Goal: Task Accomplishment & Management: Use online tool/utility

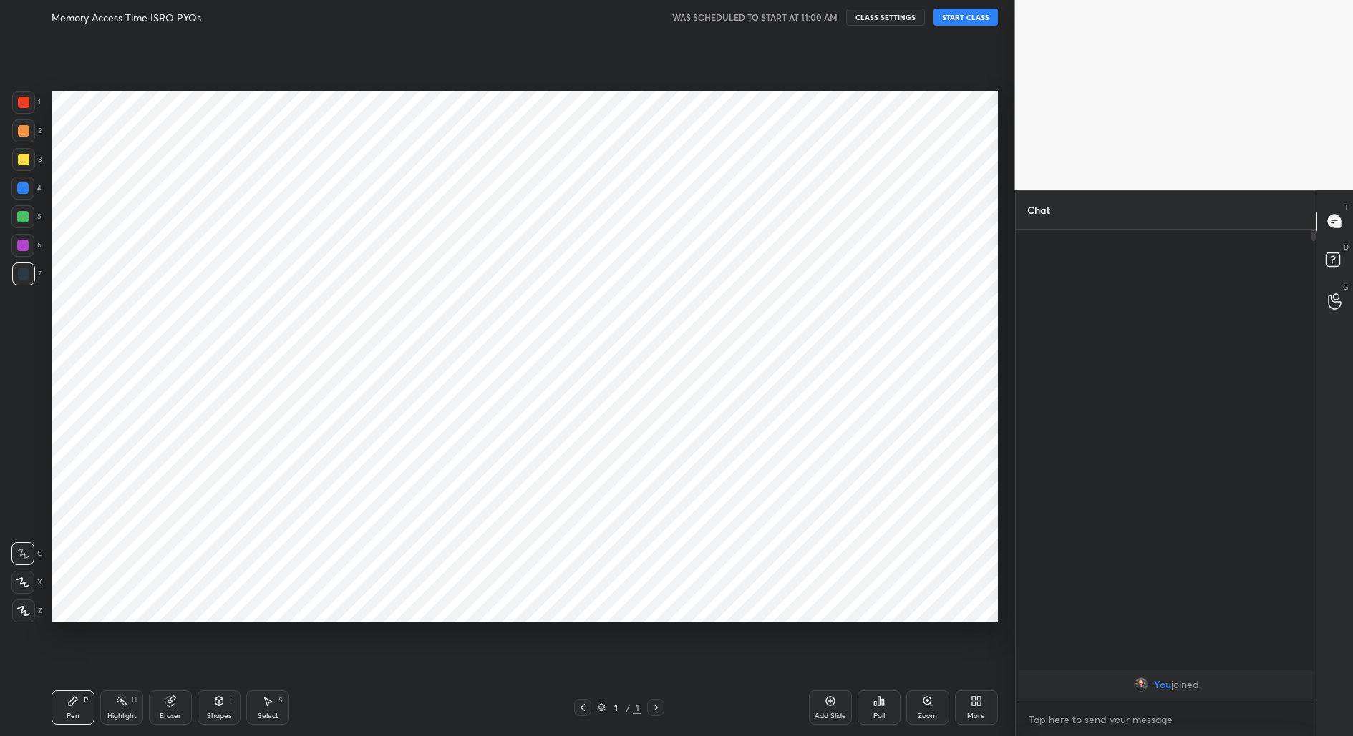
scroll to position [644, 957]
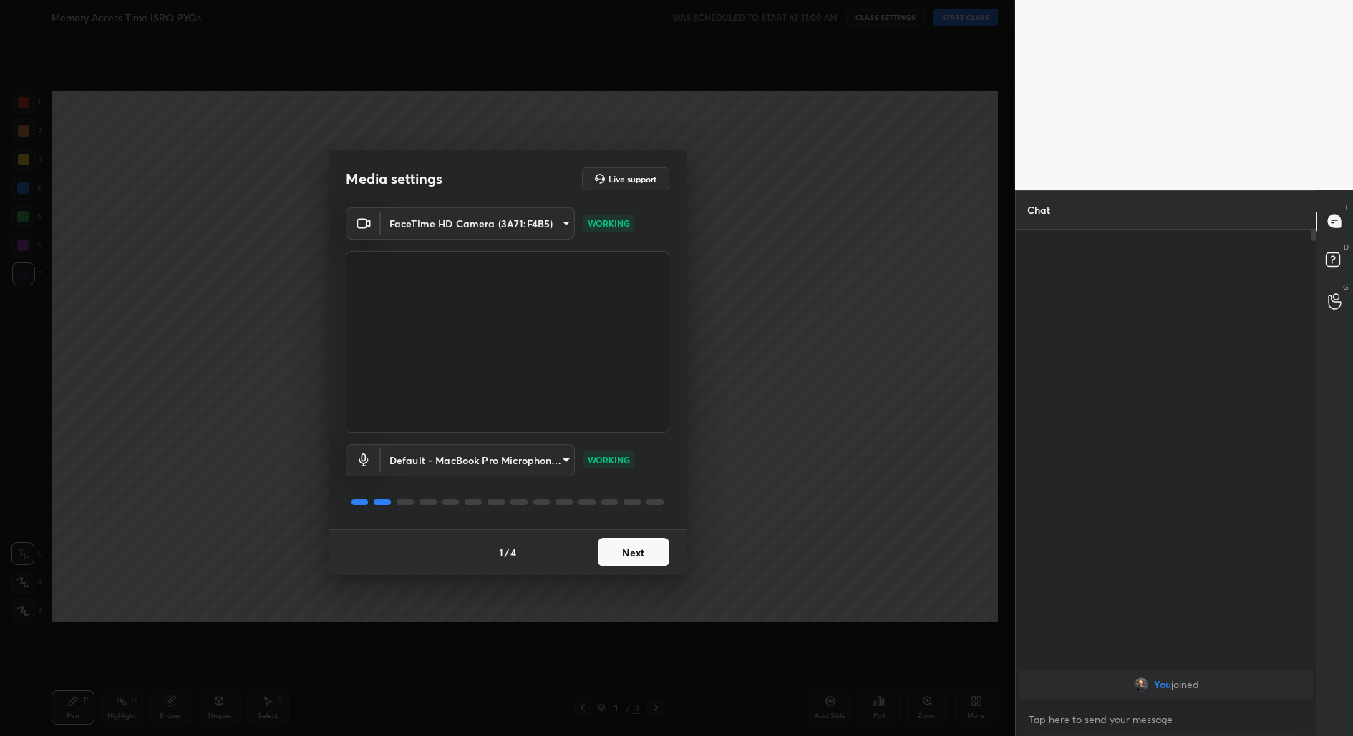
click at [656, 558] on button "Next" at bounding box center [634, 552] width 72 height 29
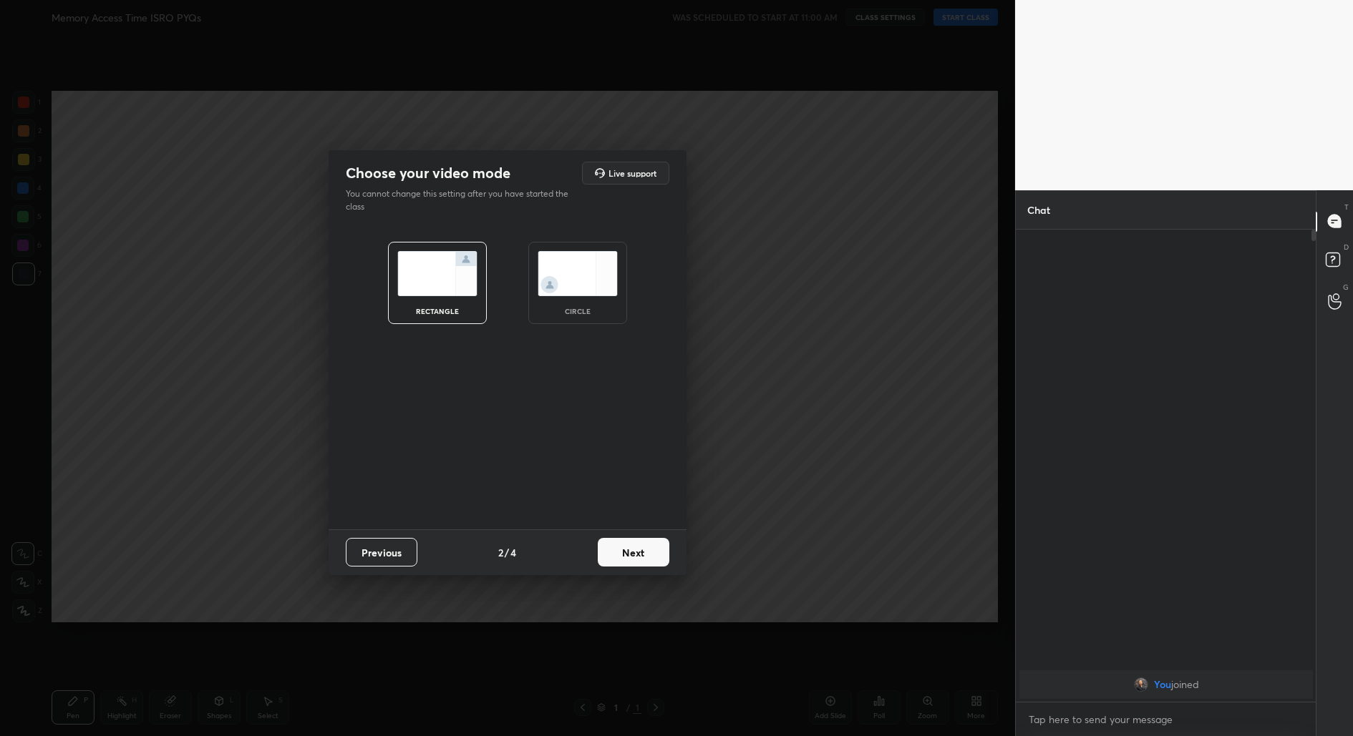
click at [656, 558] on button "Next" at bounding box center [634, 552] width 72 height 29
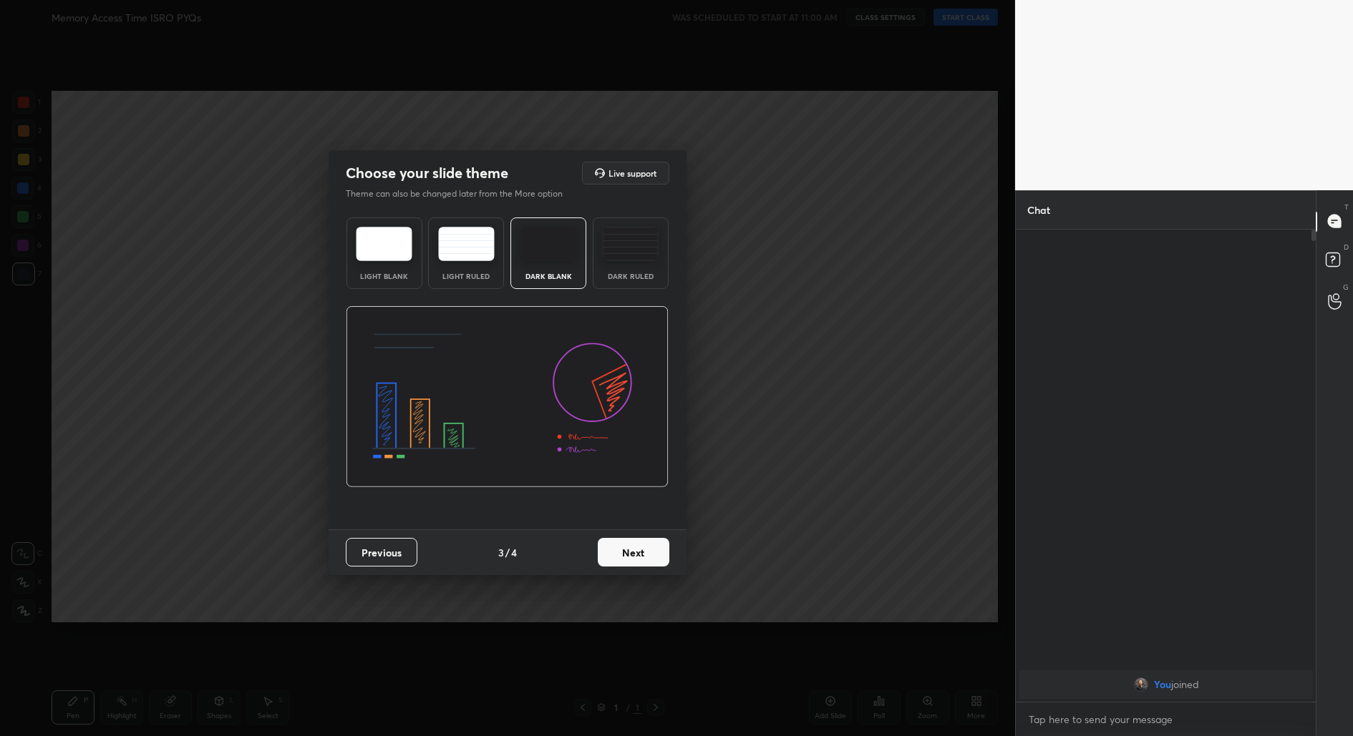
click at [656, 558] on button "Next" at bounding box center [634, 552] width 72 height 29
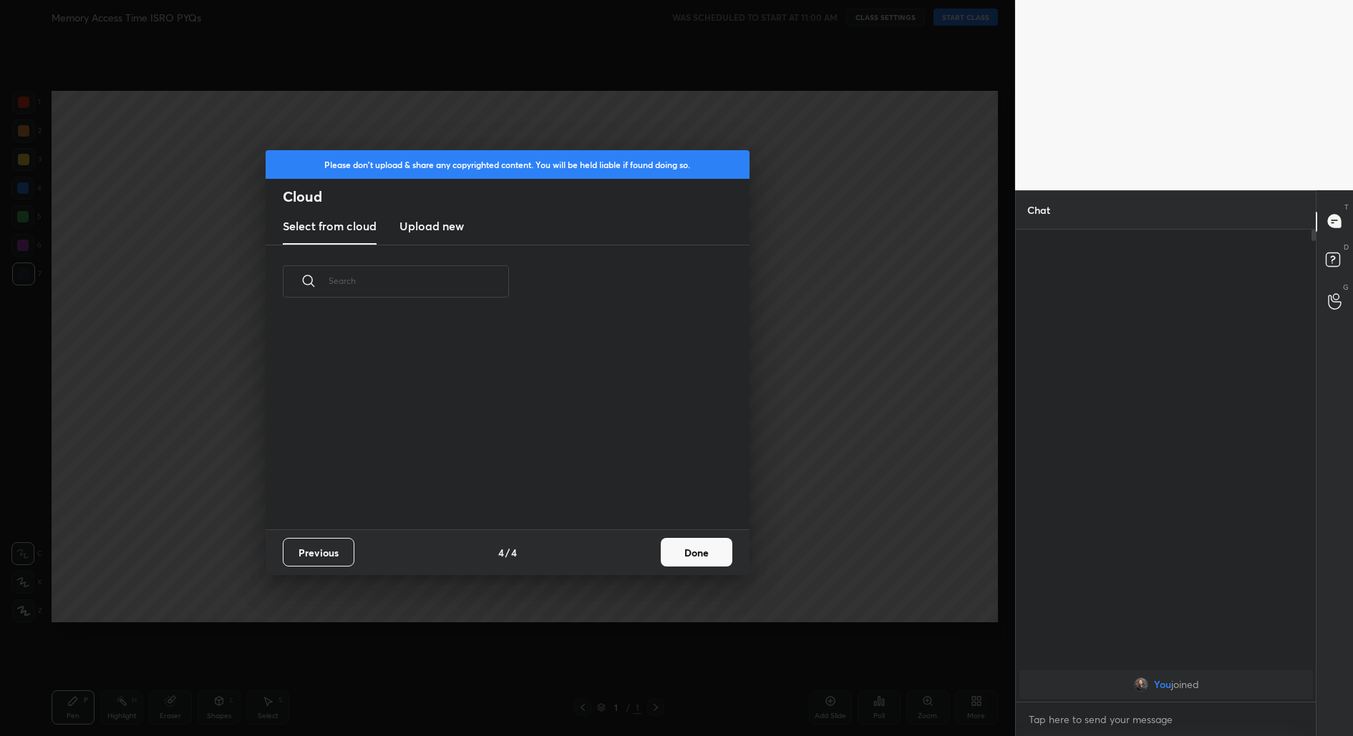
scroll to position [211, 459]
click at [672, 555] on button "Done" at bounding box center [697, 552] width 72 height 29
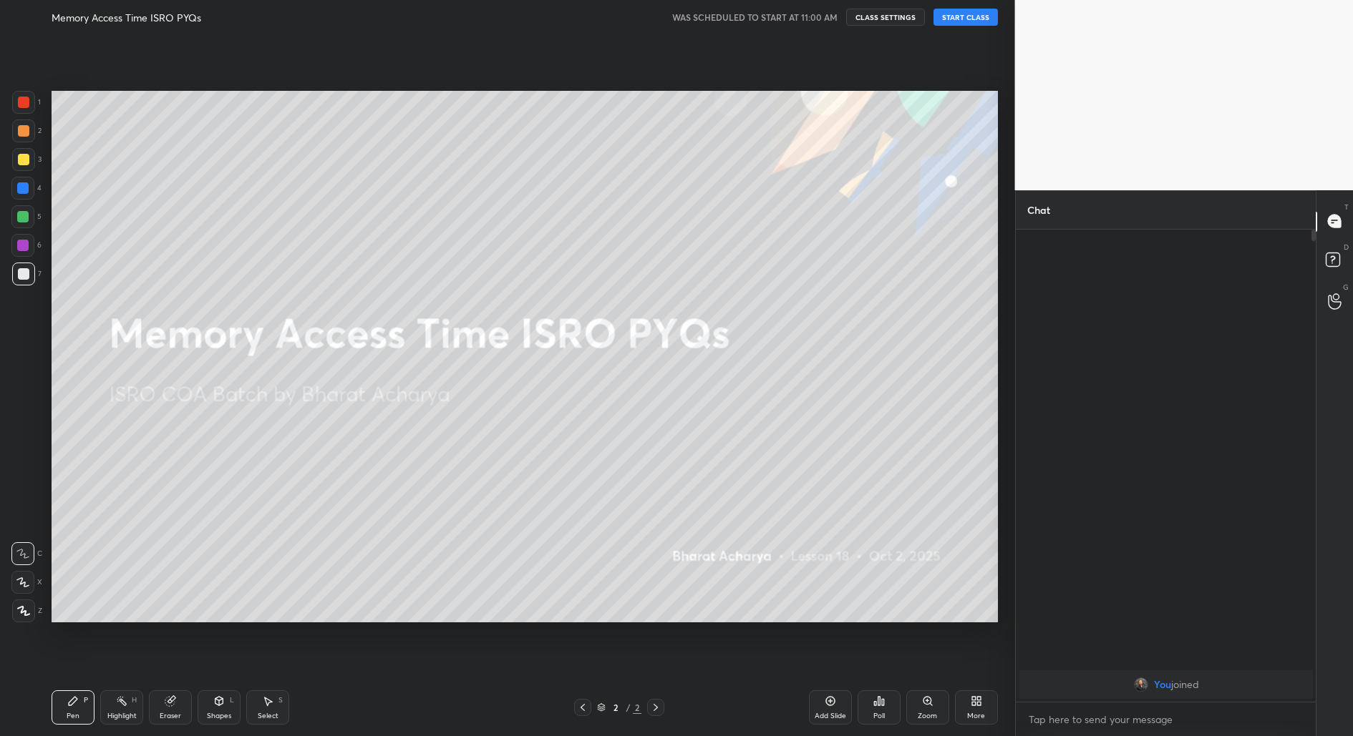
click at [964, 26] on div "Memory Access Time ISRO PYQs WAS SCHEDULED TO START AT 11:00 AM CLASS SETTINGS …" at bounding box center [525, 17] width 946 height 34
click at [970, 19] on button "START CLASS" at bounding box center [965, 17] width 64 height 17
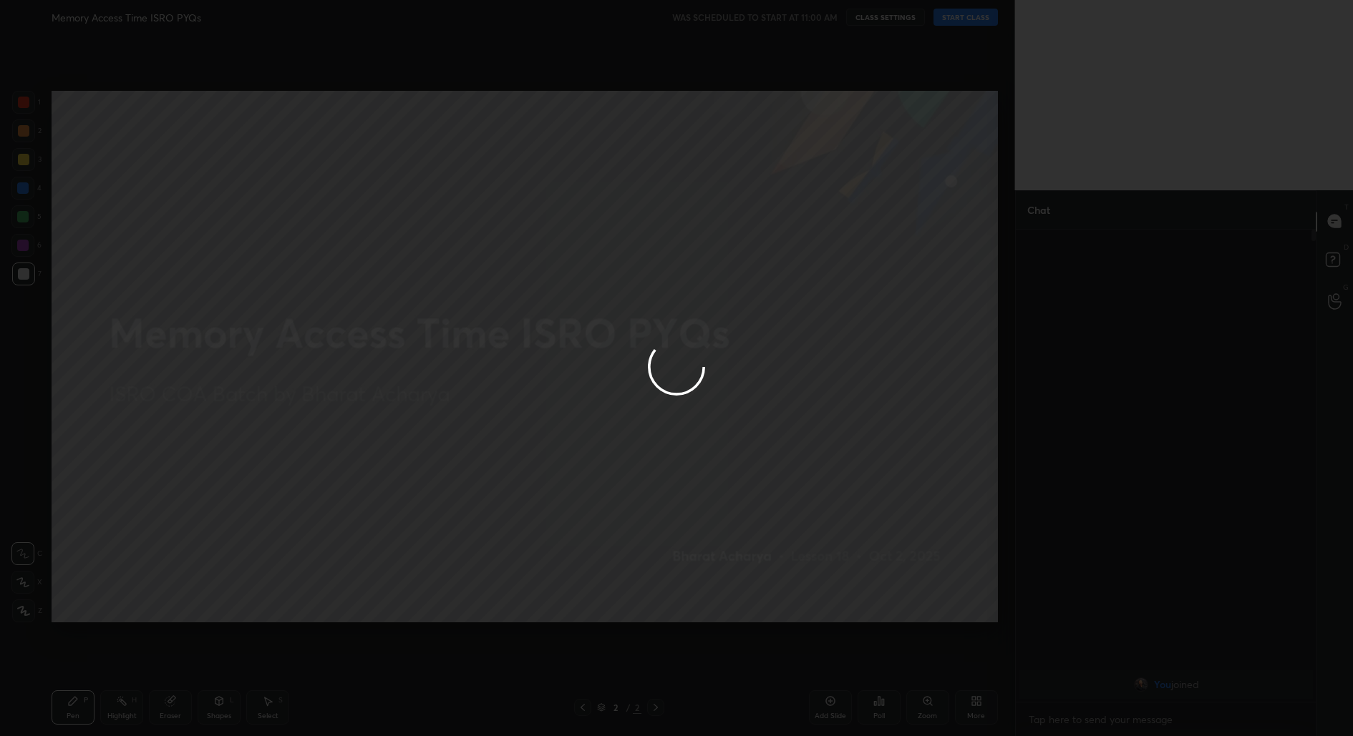
type textarea "x"
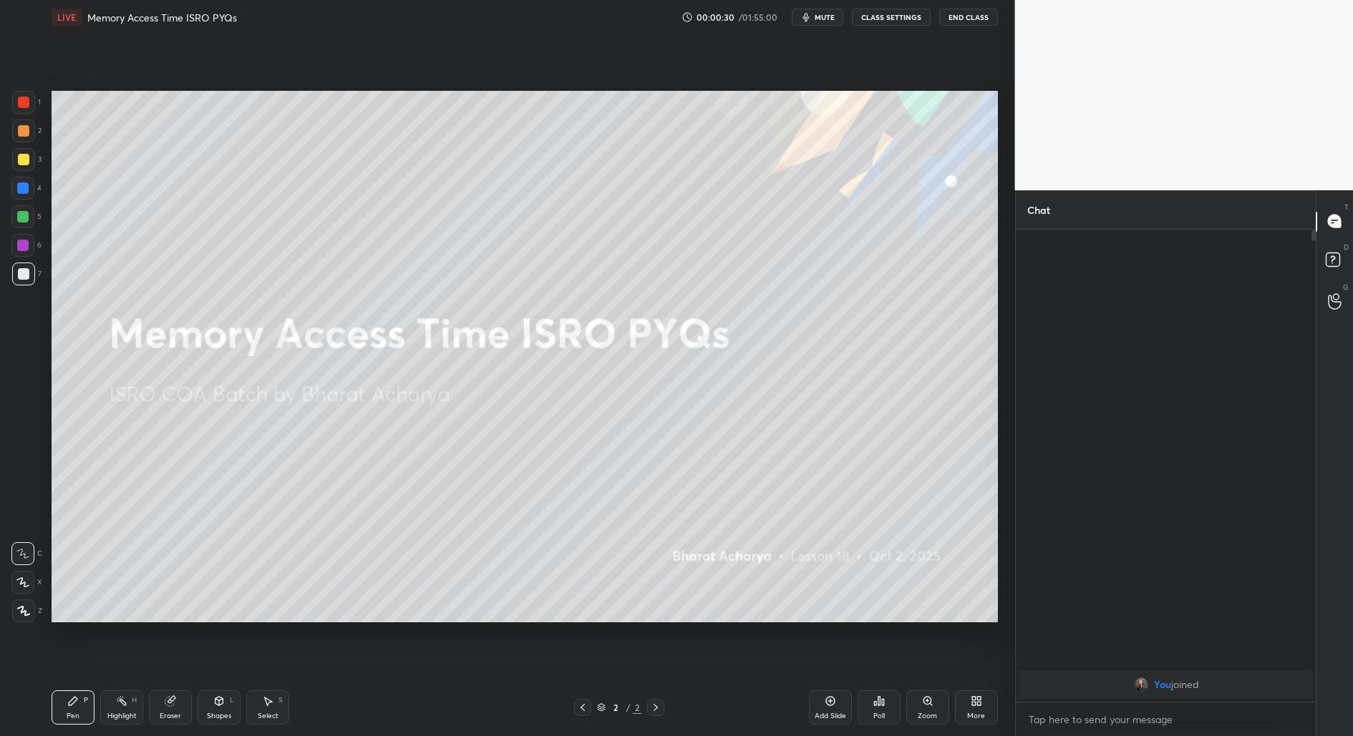
click at [1225, 331] on div "You joined" at bounding box center [1166, 466] width 301 height 472
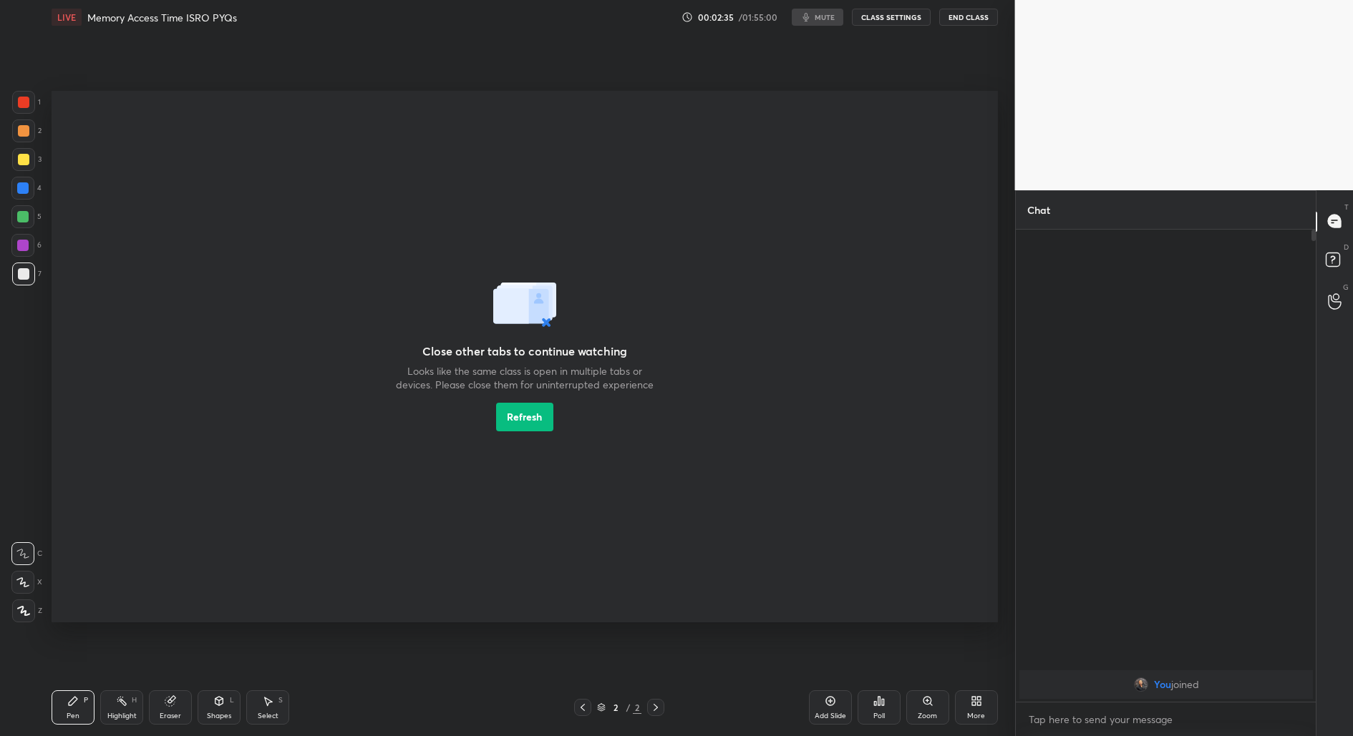
click at [533, 417] on button "Refresh" at bounding box center [524, 417] width 57 height 29
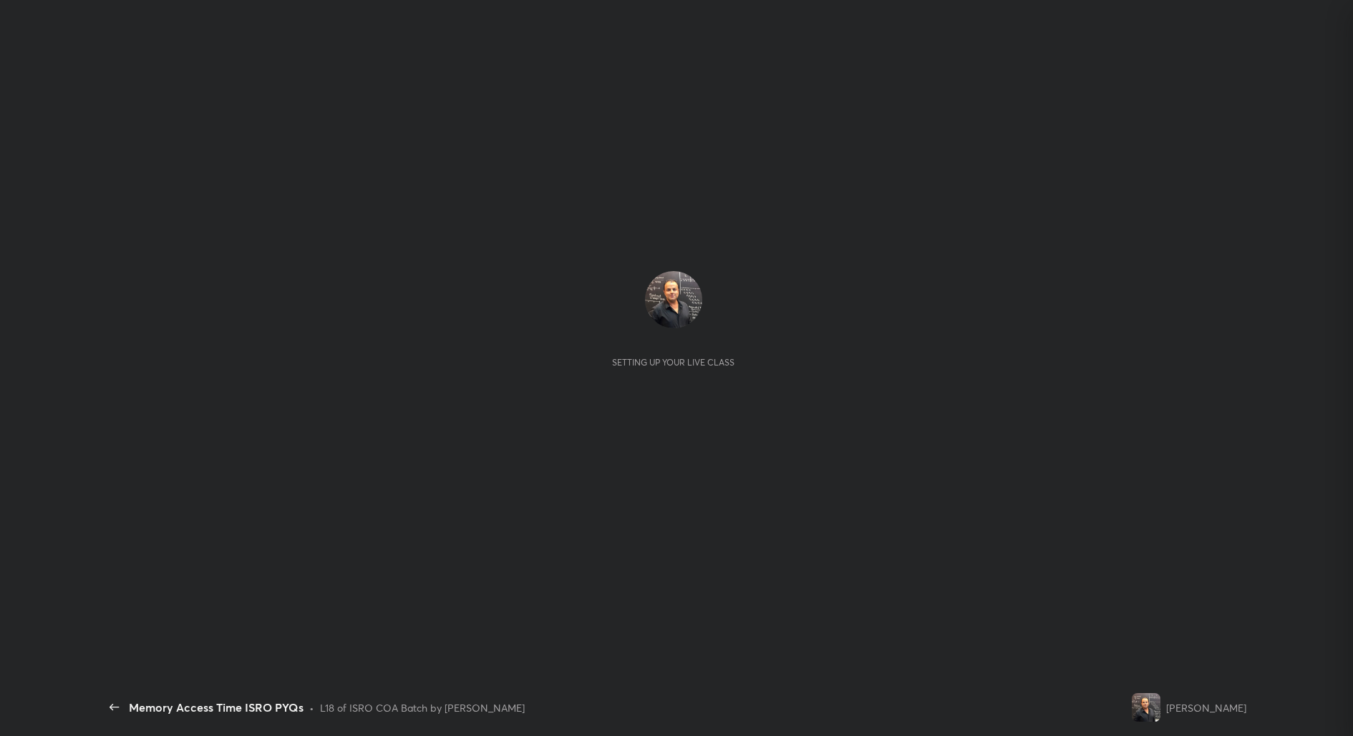
scroll to position [468, 296]
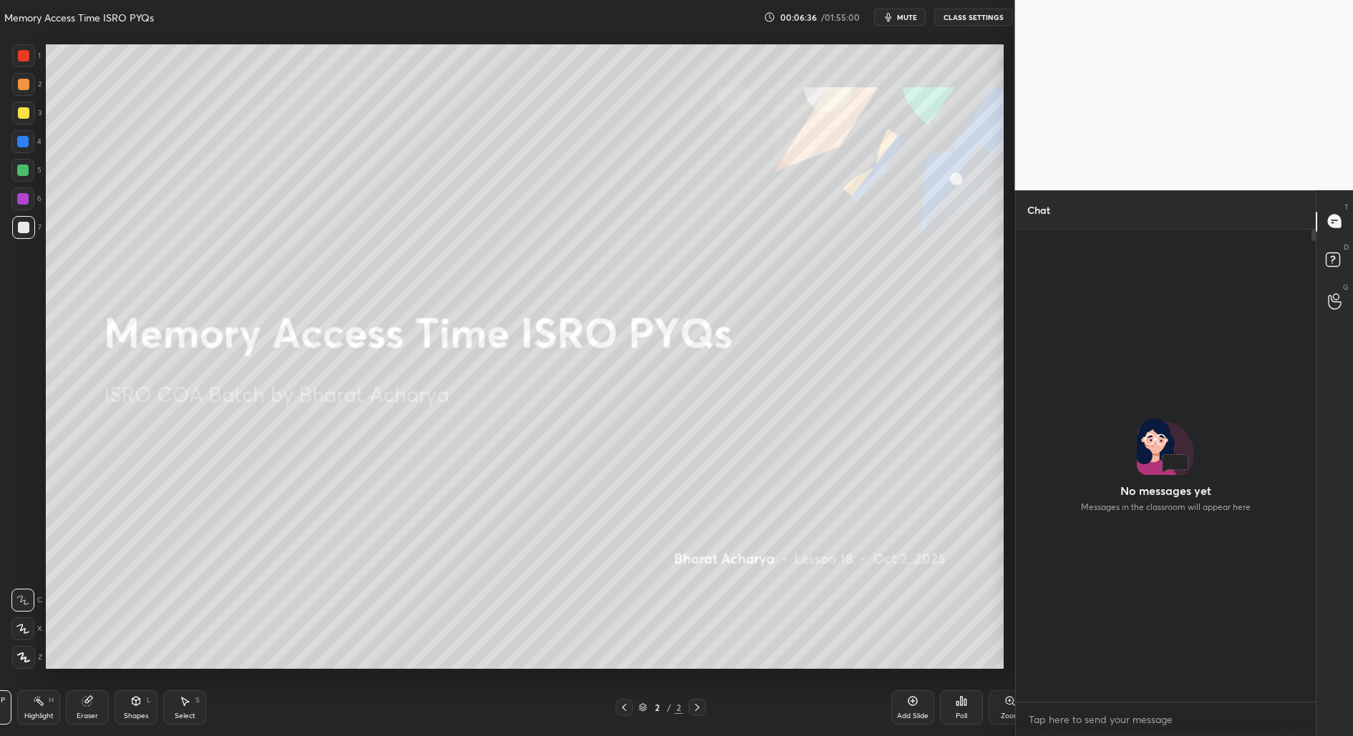
scroll to position [70926, 70612]
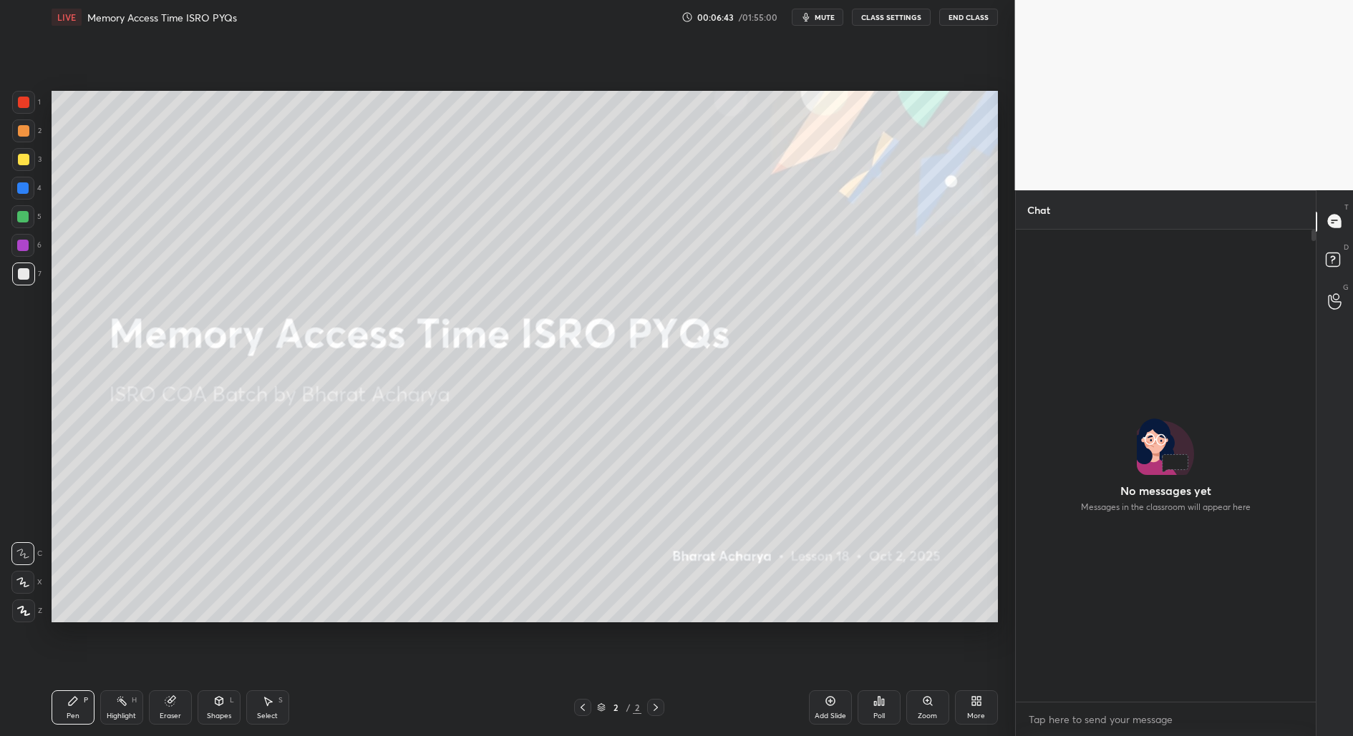
click at [824, 714] on div "Add Slide" at bounding box center [829, 716] width 31 height 7
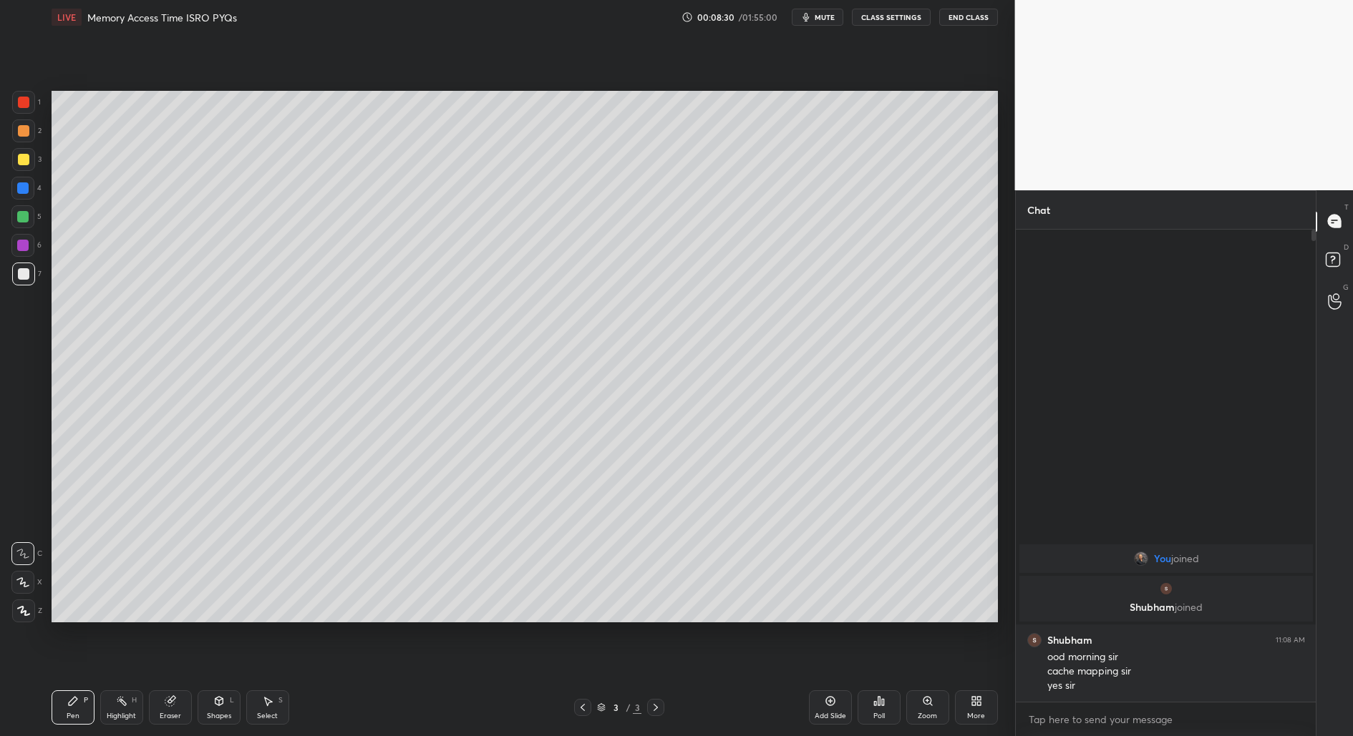
click at [830, 713] on div "Add Slide" at bounding box center [829, 716] width 31 height 7
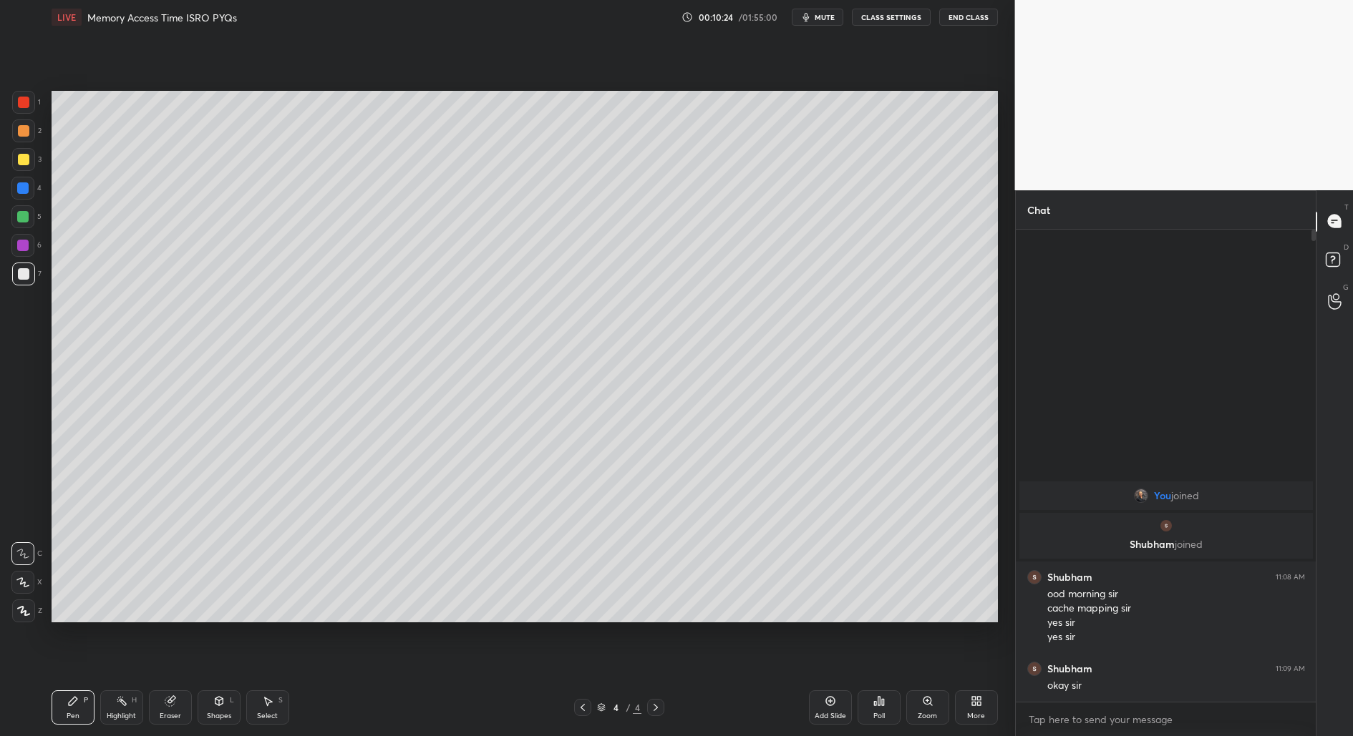
click at [271, 714] on div "Select" at bounding box center [267, 716] width 21 height 7
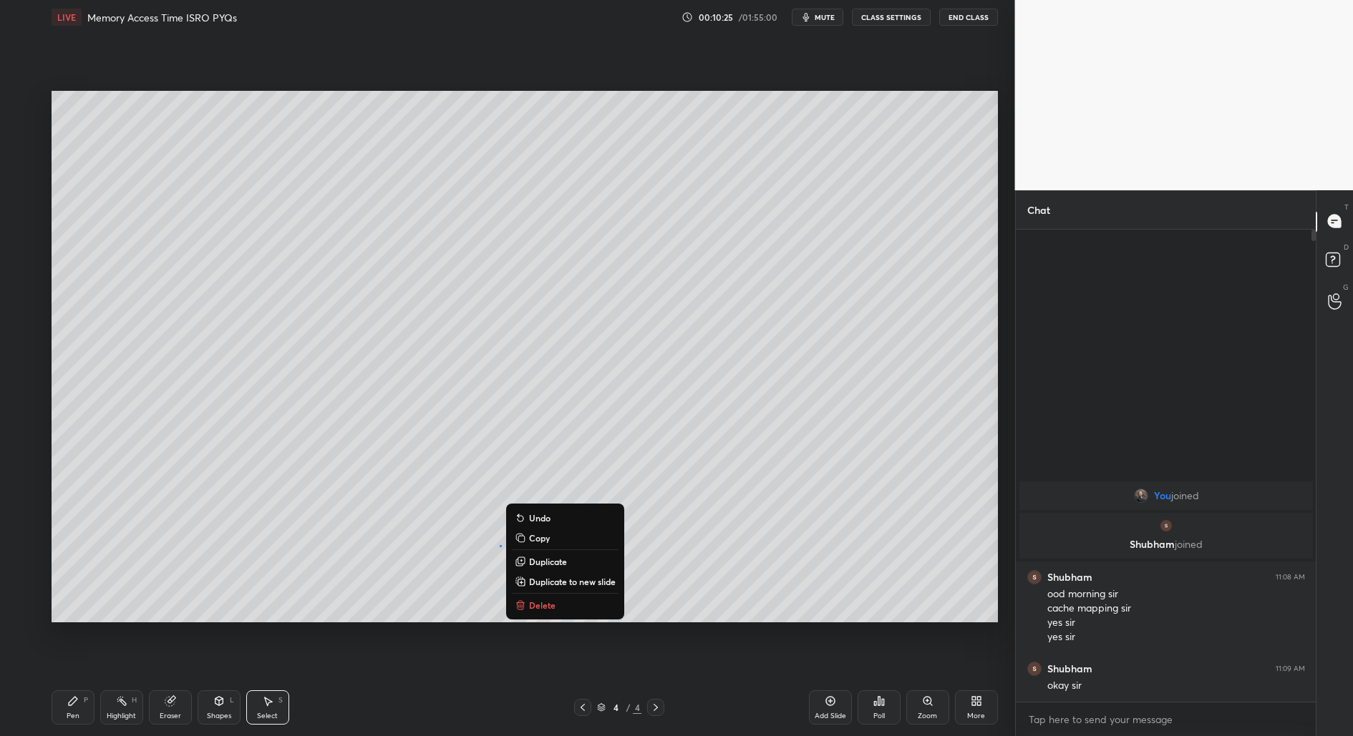
drag, startPoint x: 366, startPoint y: 359, endPoint x: 716, endPoint y: 661, distance: 462.4
click at [717, 661] on div "0 ° Undo Copy Duplicate Duplicate to new slide Delete Setting up your live clas…" at bounding box center [525, 356] width 958 height 645
click at [277, 336] on div "0 ° Undo Copy Duplicate Duplicate to new slide Delete" at bounding box center [525, 357] width 946 height 532
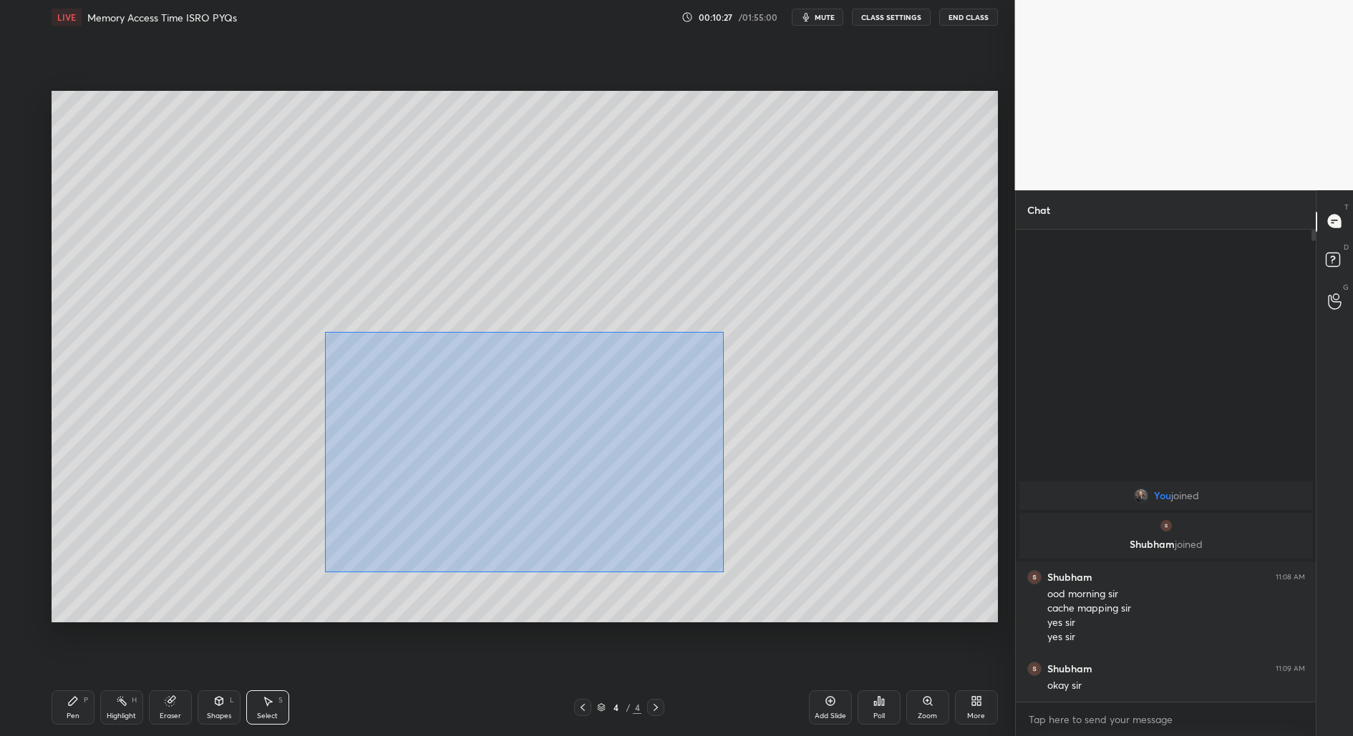
drag, startPoint x: 324, startPoint y: 332, endPoint x: 723, endPoint y: 572, distance: 465.2
click at [723, 572] on div "0 ° Undo Copy Duplicate Duplicate to new slide Delete" at bounding box center [525, 357] width 946 height 532
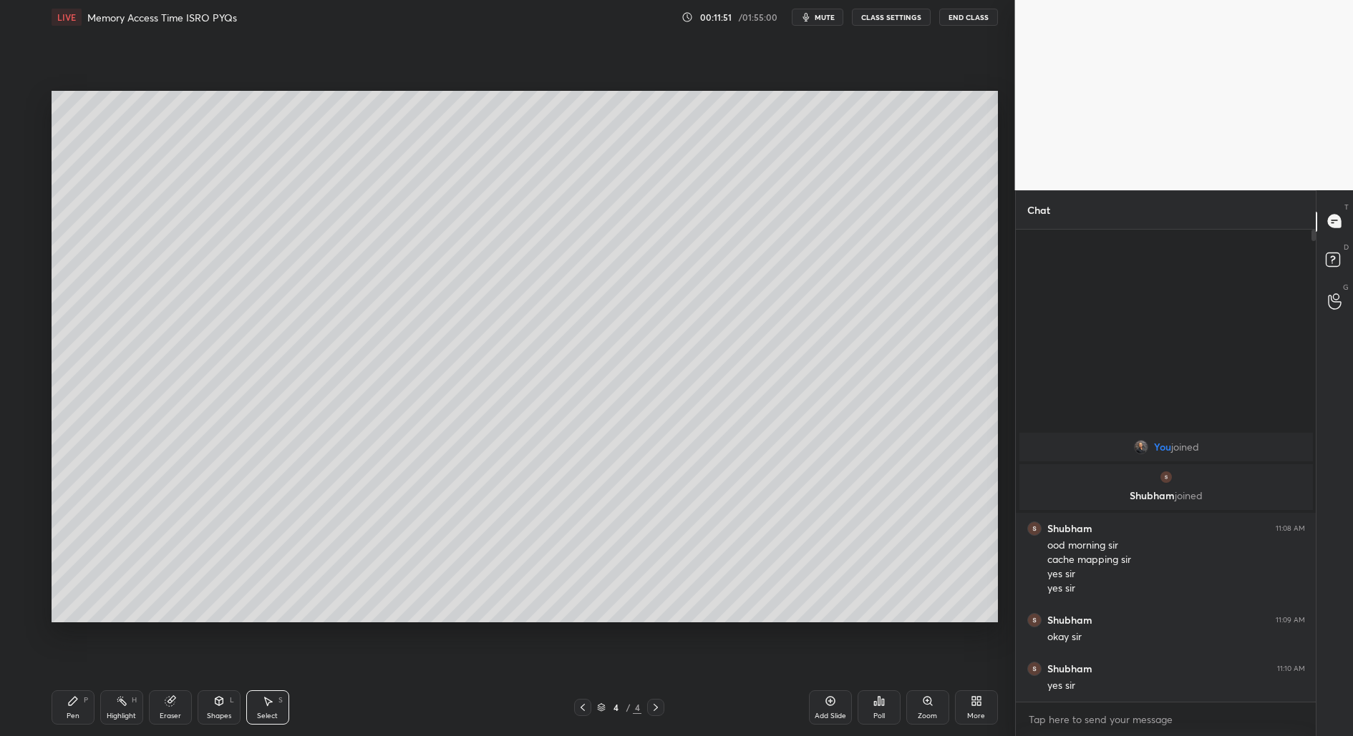
click at [982, 720] on div "More" at bounding box center [976, 716] width 18 height 7
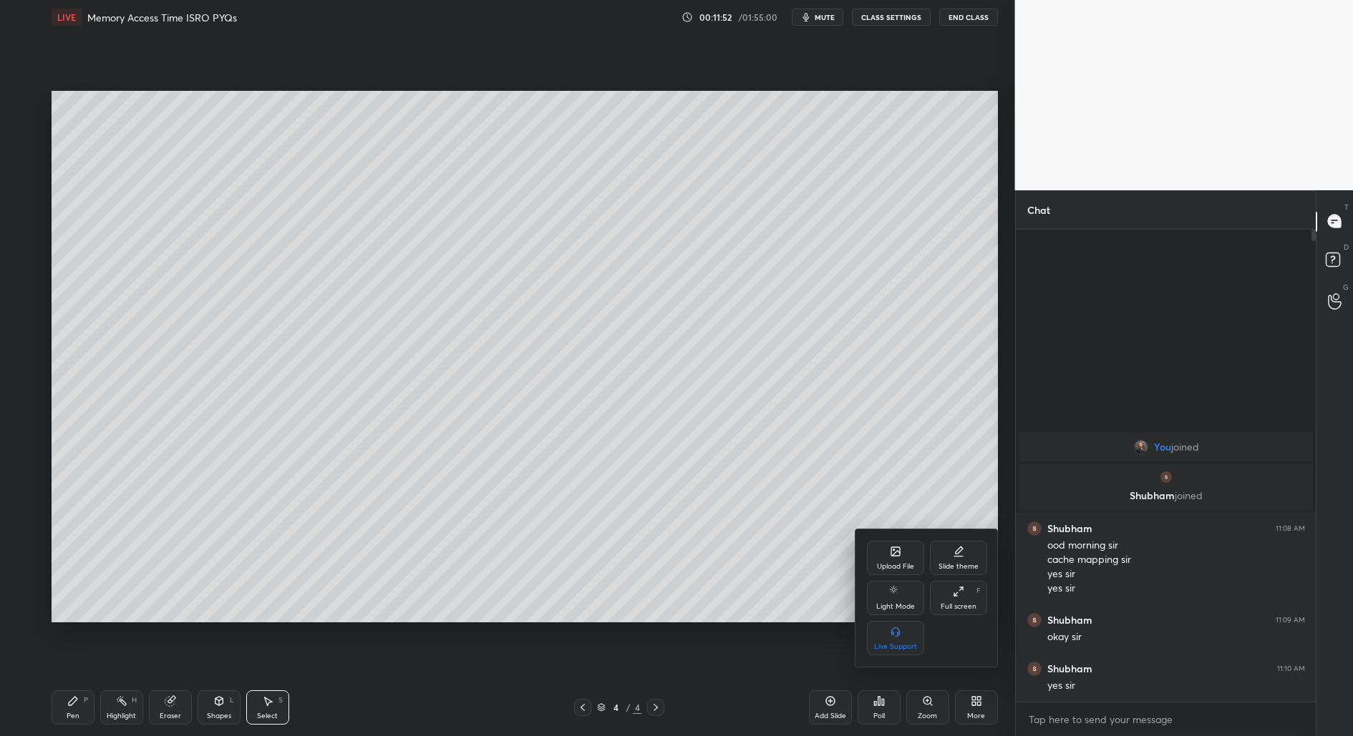
click at [887, 553] on div "Upload File" at bounding box center [895, 558] width 57 height 34
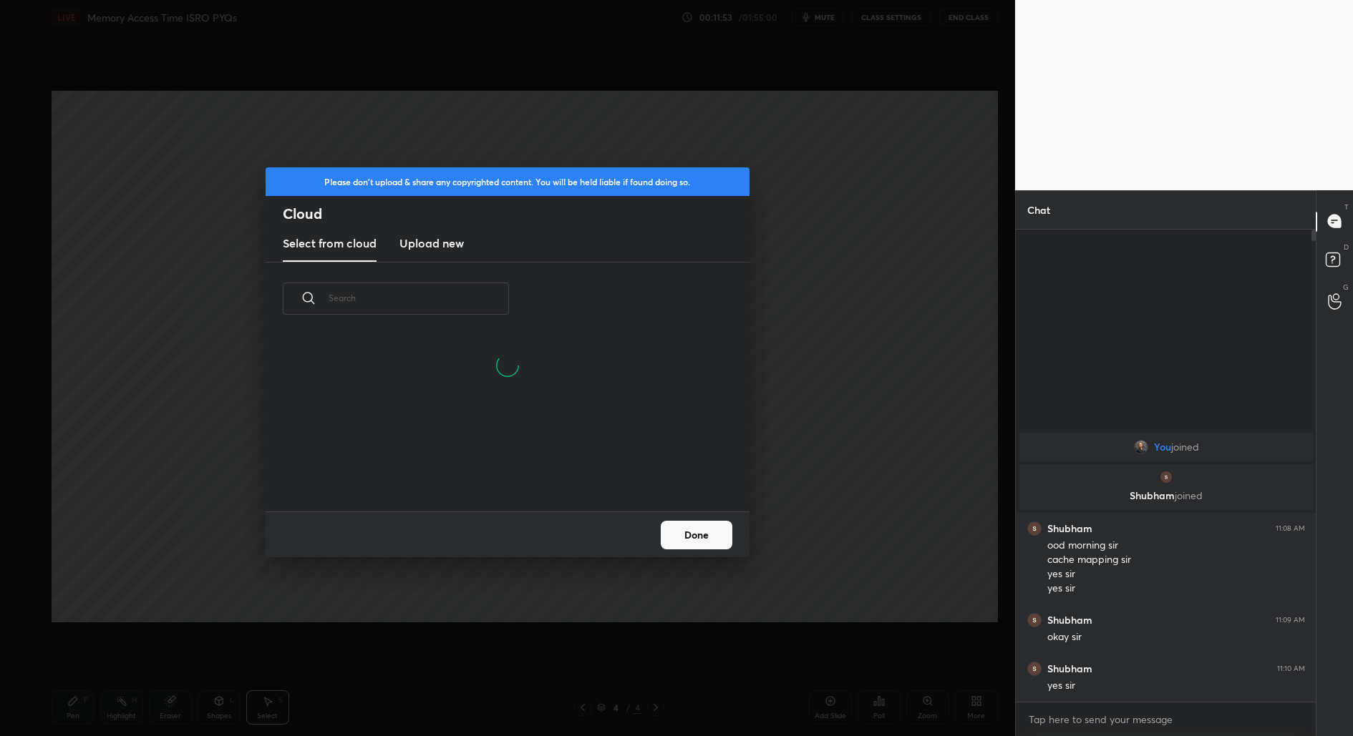
click at [445, 246] on h3 "Upload new" at bounding box center [431, 243] width 64 height 17
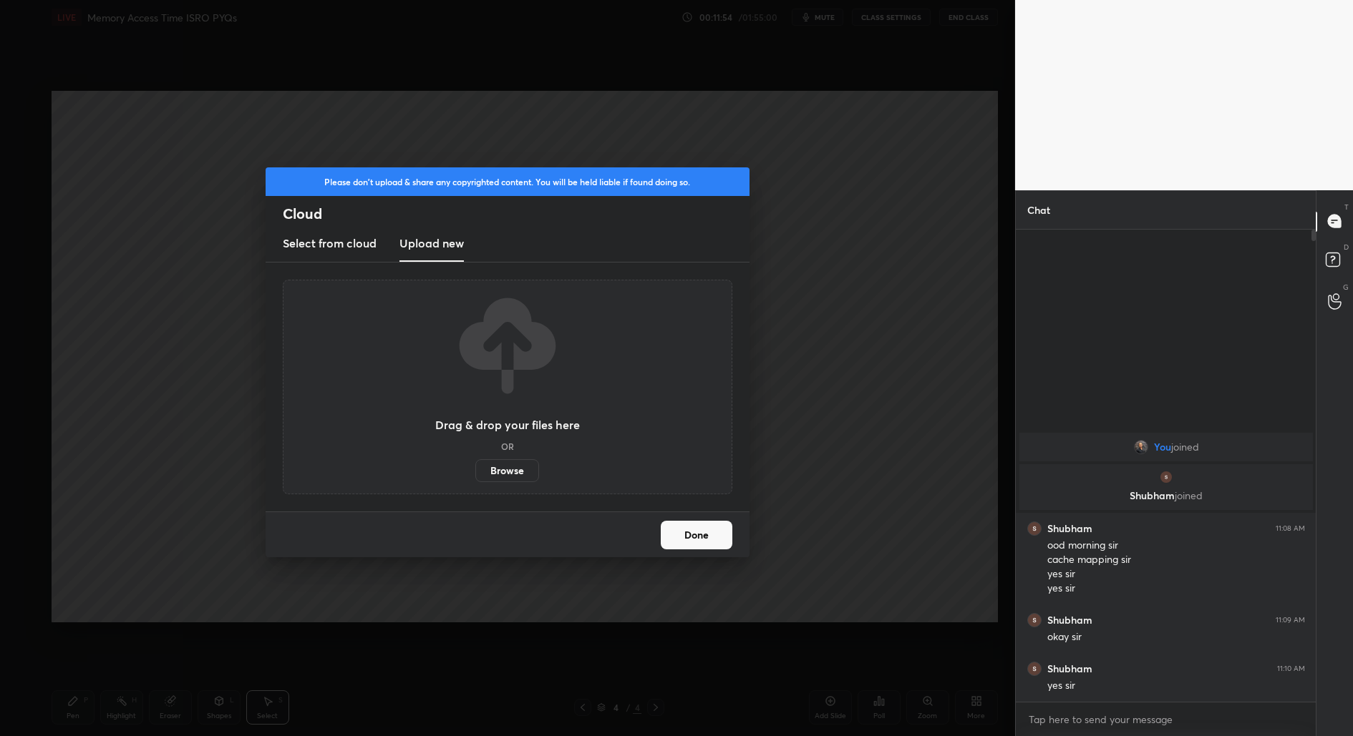
click at [497, 474] on label "Browse" at bounding box center [507, 470] width 64 height 23
click at [475, 474] on input "Browse" at bounding box center [475, 470] width 0 height 23
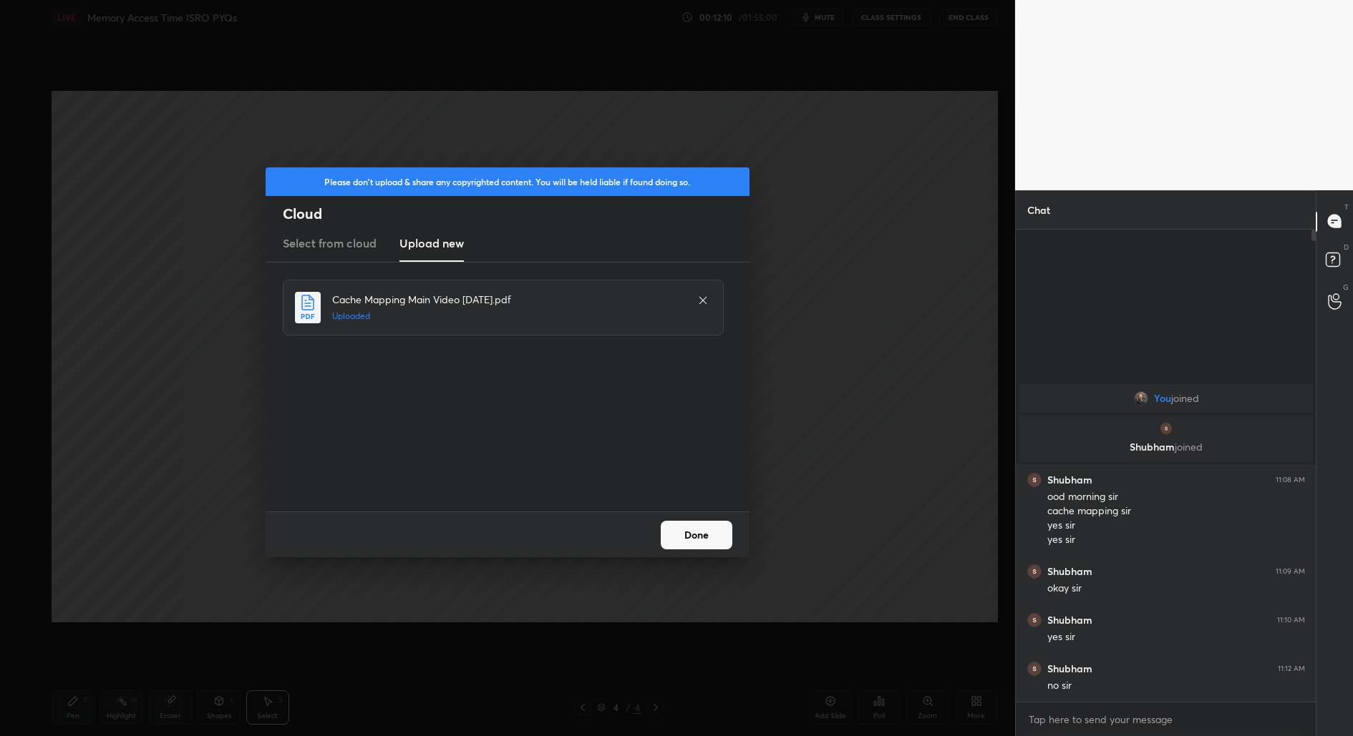
click at [696, 535] on button "Done" at bounding box center [697, 535] width 72 height 29
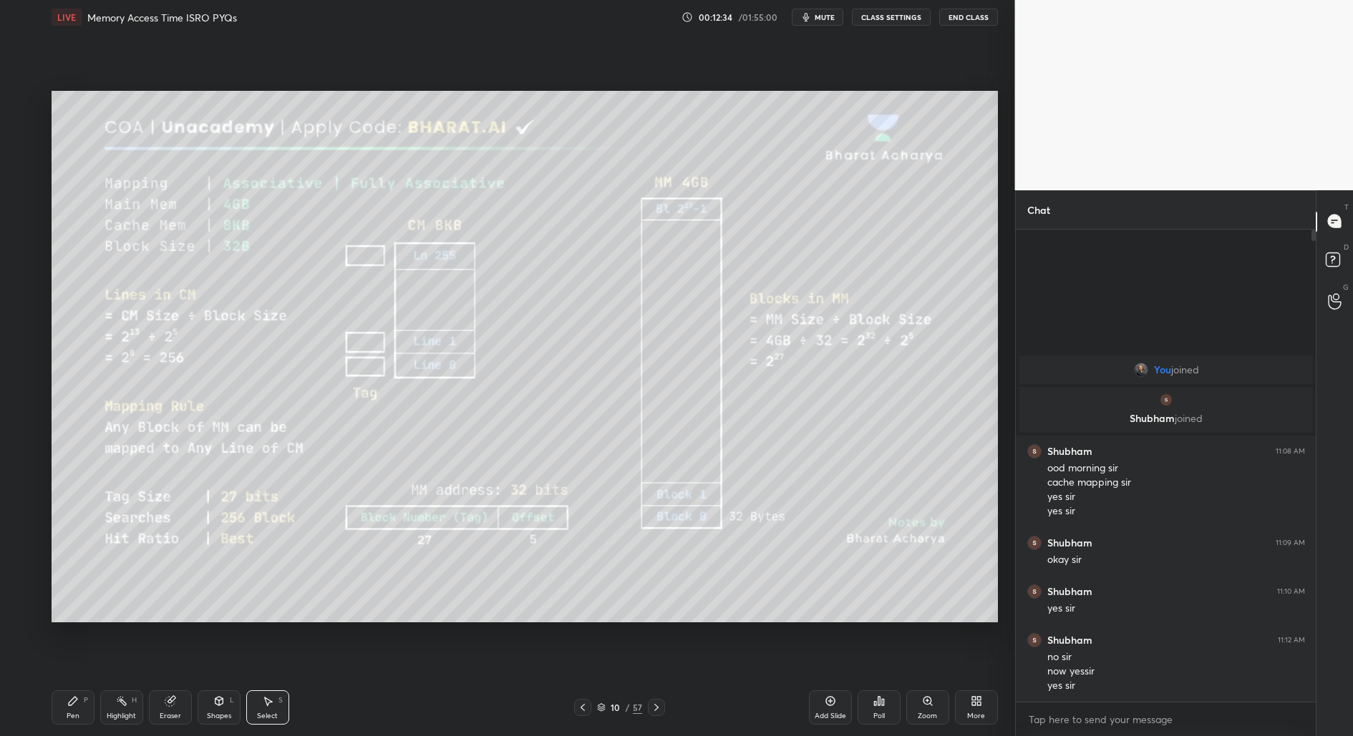
click at [86, 713] on div "Pen P" at bounding box center [73, 708] width 43 height 34
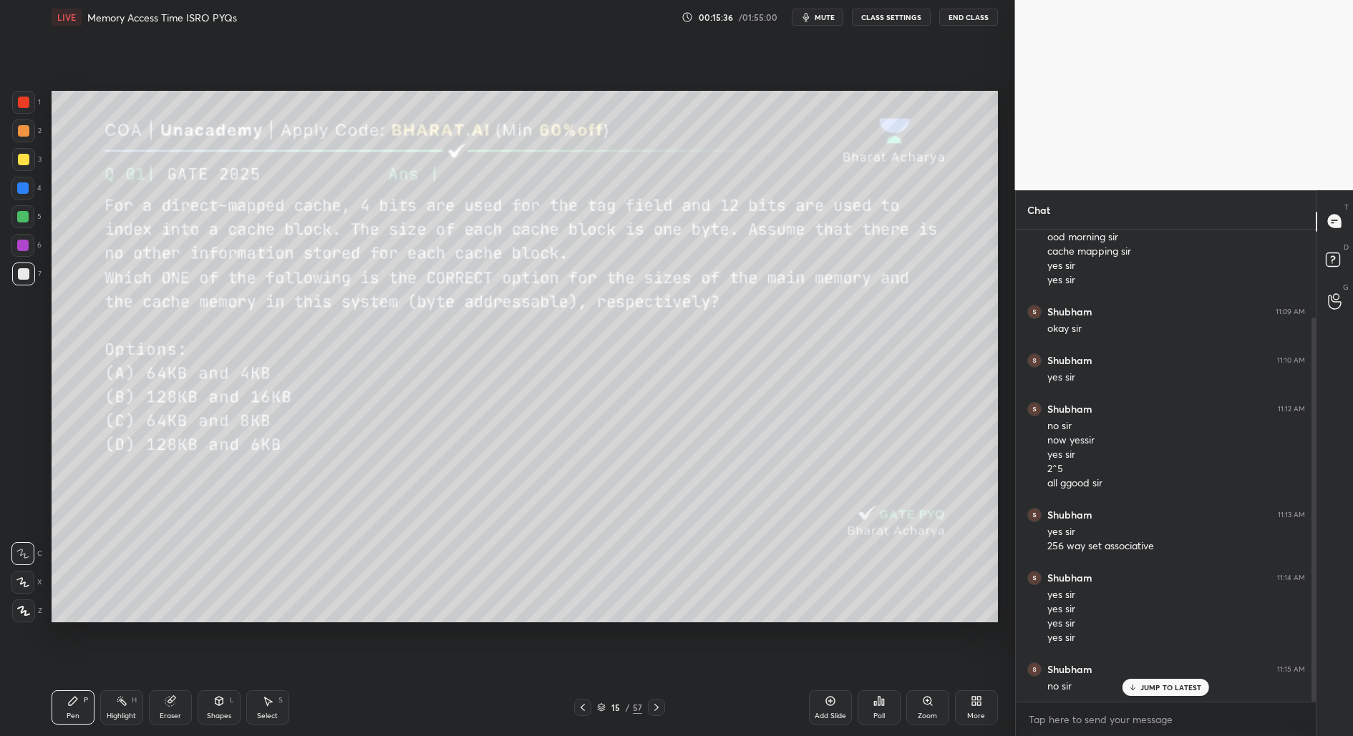
scroll to position [122, 0]
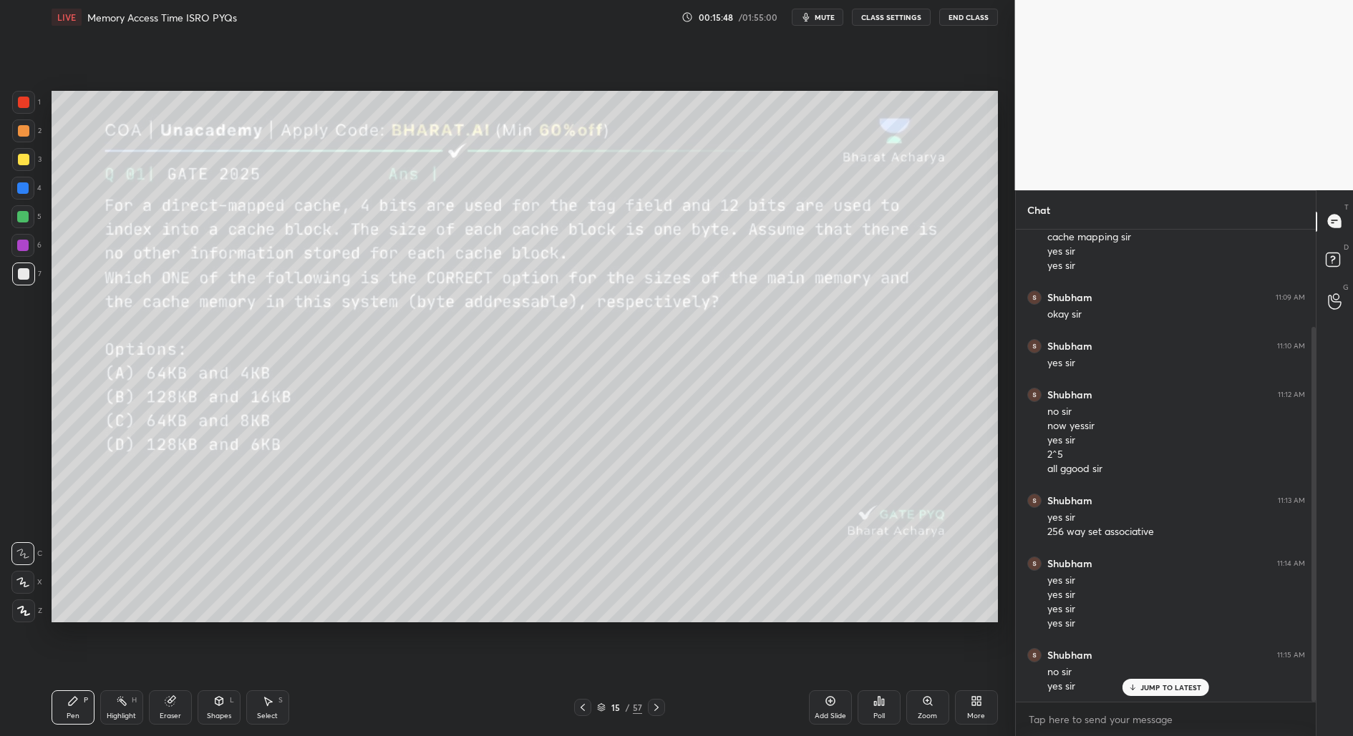
drag, startPoint x: 122, startPoint y: 716, endPoint x: 112, endPoint y: 686, distance: 31.5
click at [122, 716] on div "Highlight" at bounding box center [121, 716] width 29 height 7
click at [26, 615] on icon at bounding box center [22, 610] width 11 height 11
click at [63, 719] on div "Pen P" at bounding box center [73, 708] width 43 height 34
click at [215, 709] on div "Shapes L" at bounding box center [219, 708] width 43 height 34
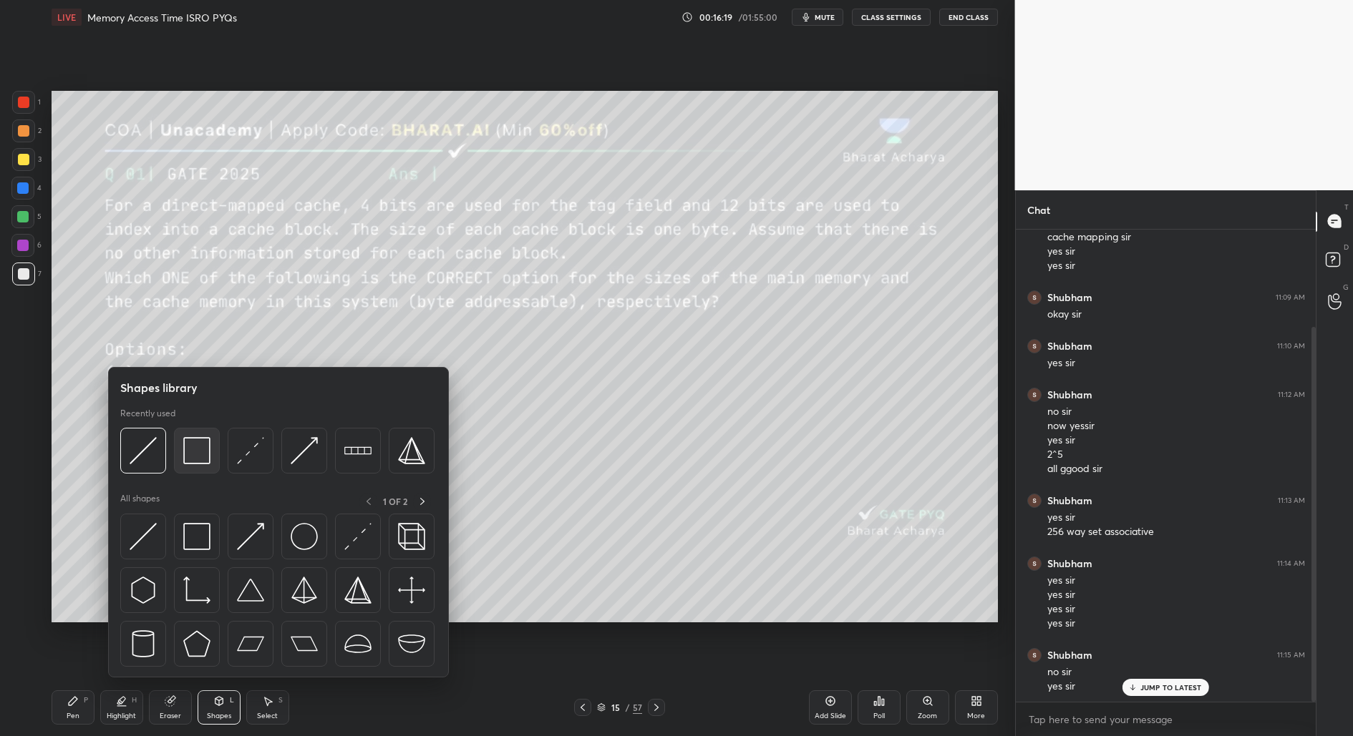
click at [195, 459] on img at bounding box center [196, 450] width 27 height 27
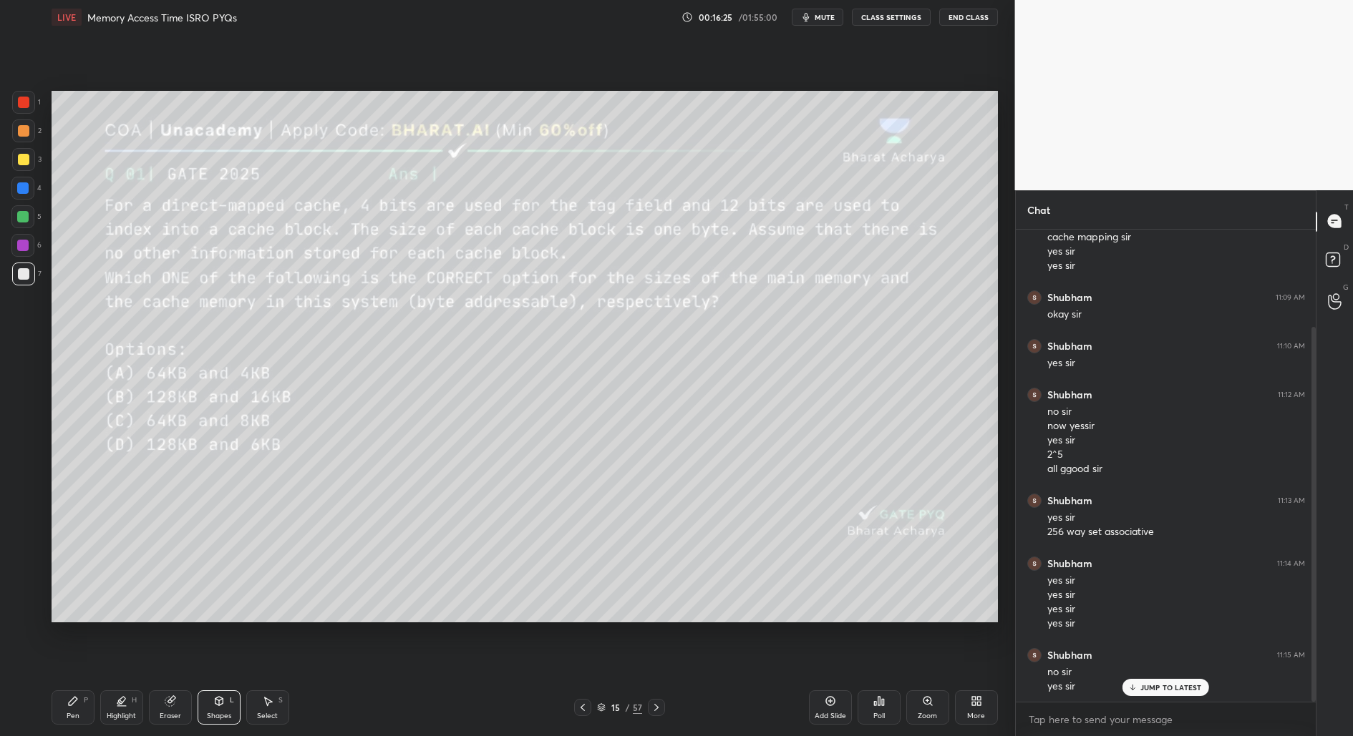
click at [68, 717] on div "Pen" at bounding box center [73, 716] width 13 height 7
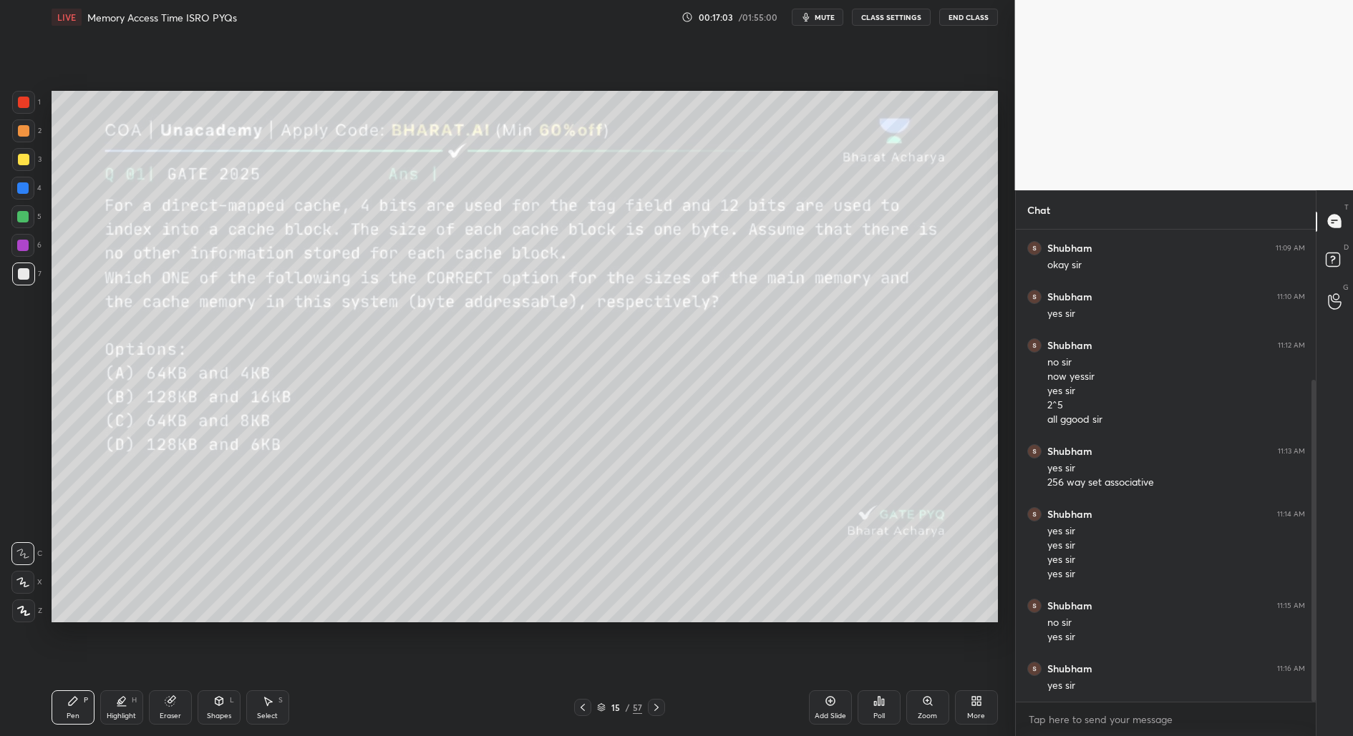
scroll to position [220, 0]
click at [21, 162] on div at bounding box center [23, 159] width 11 height 11
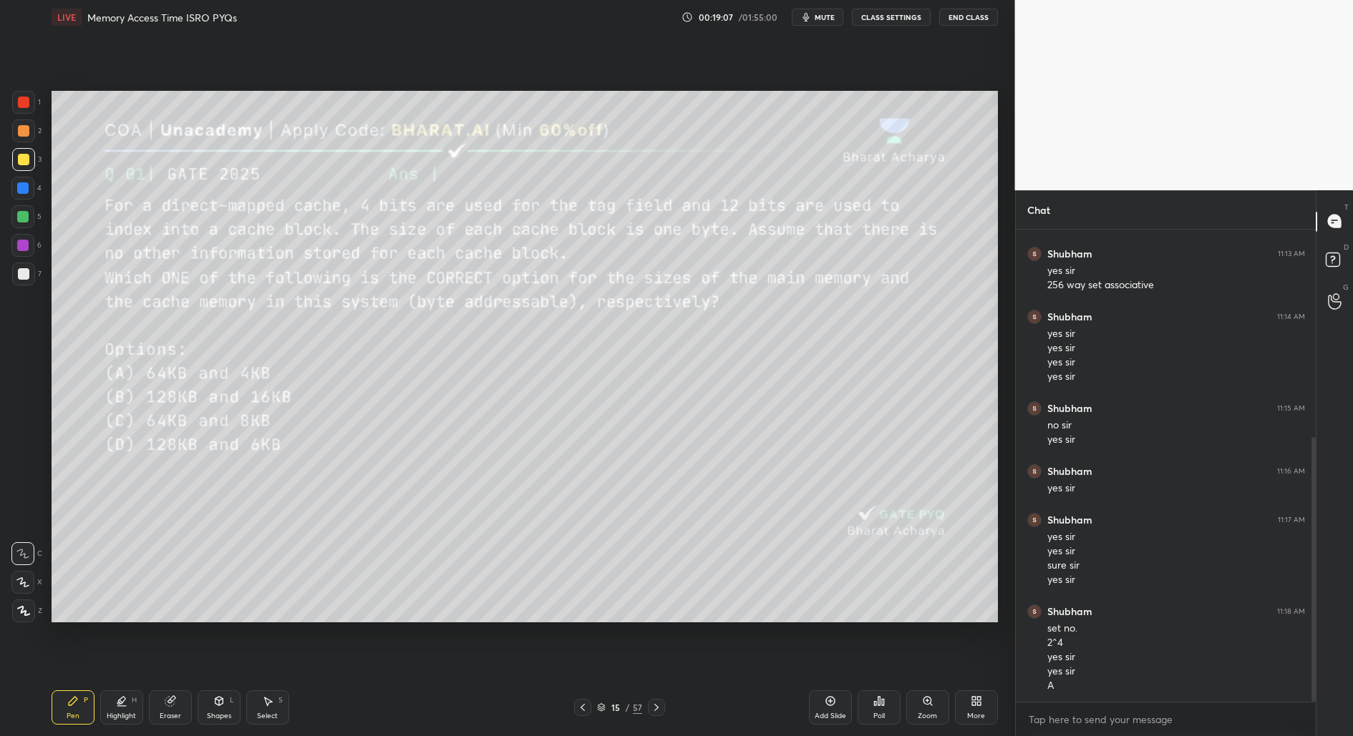
scroll to position [417, 0]
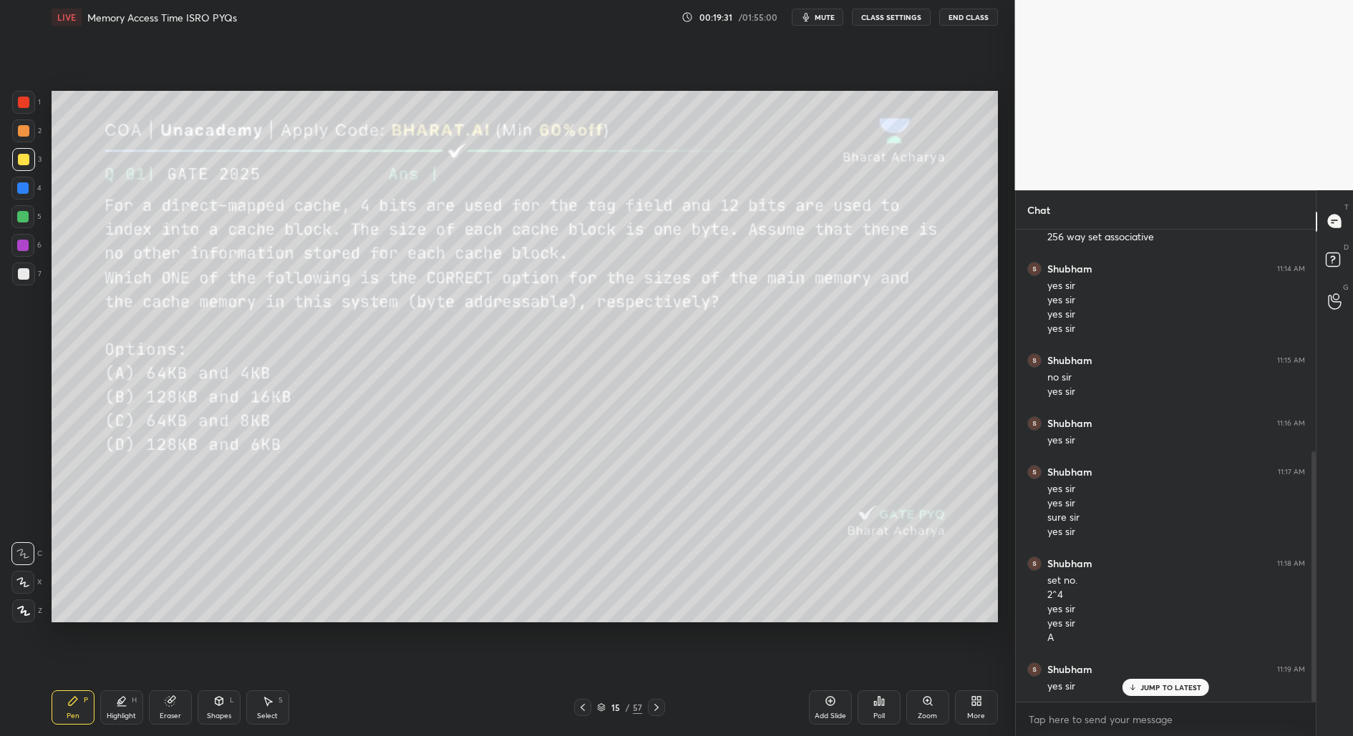
click at [1154, 686] on p "JUMP TO LATEST" at bounding box center [1171, 687] width 62 height 9
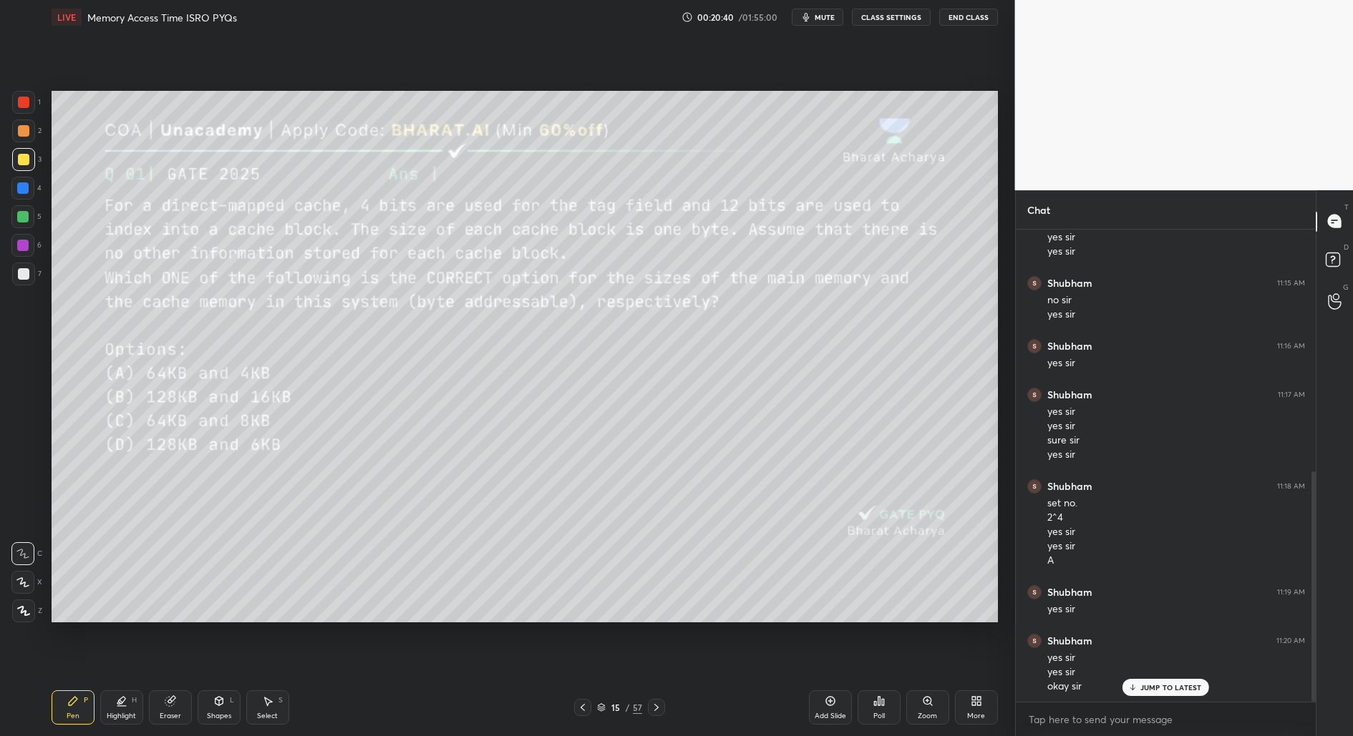
click at [261, 706] on div "Select S" at bounding box center [267, 708] width 43 height 34
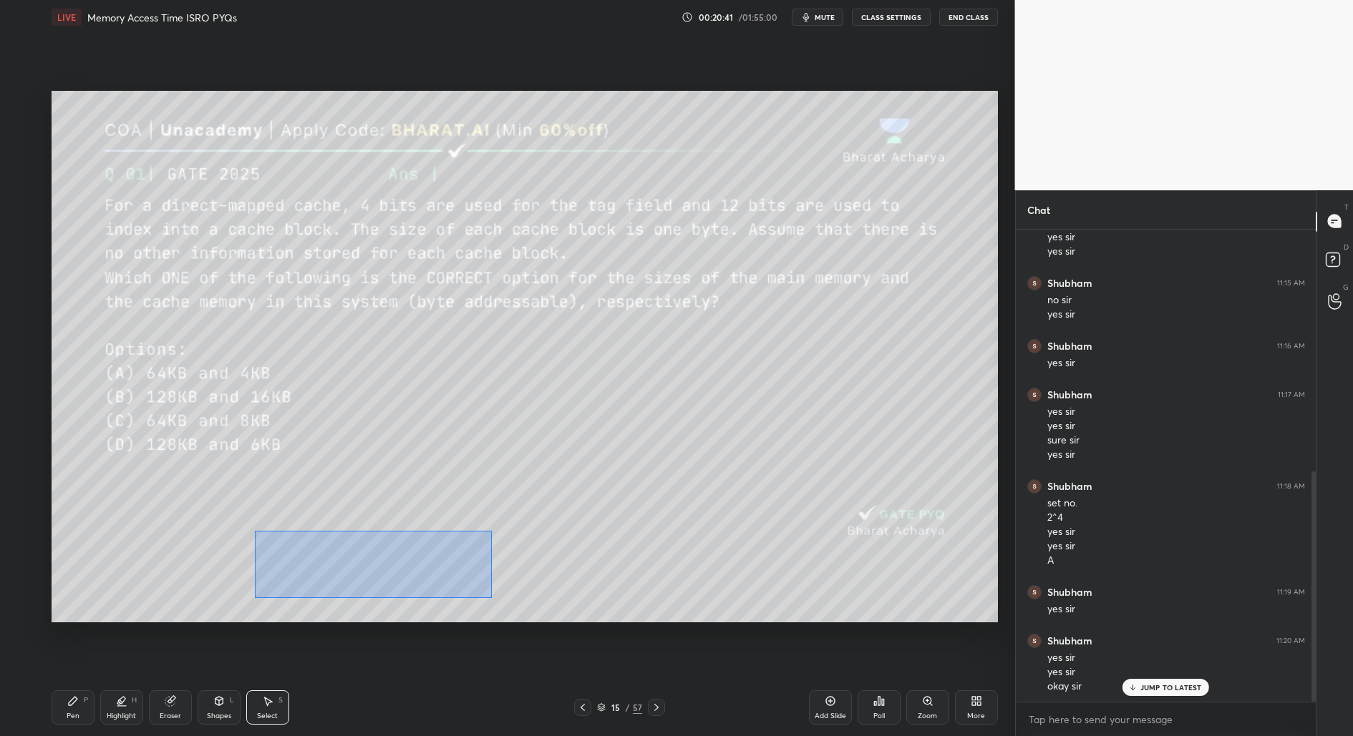
drag, startPoint x: 254, startPoint y: 530, endPoint x: 492, endPoint y: 595, distance: 246.2
click at [497, 595] on div "0 ° Undo Copy Duplicate Duplicate to new slide Delete" at bounding box center [525, 357] width 946 height 532
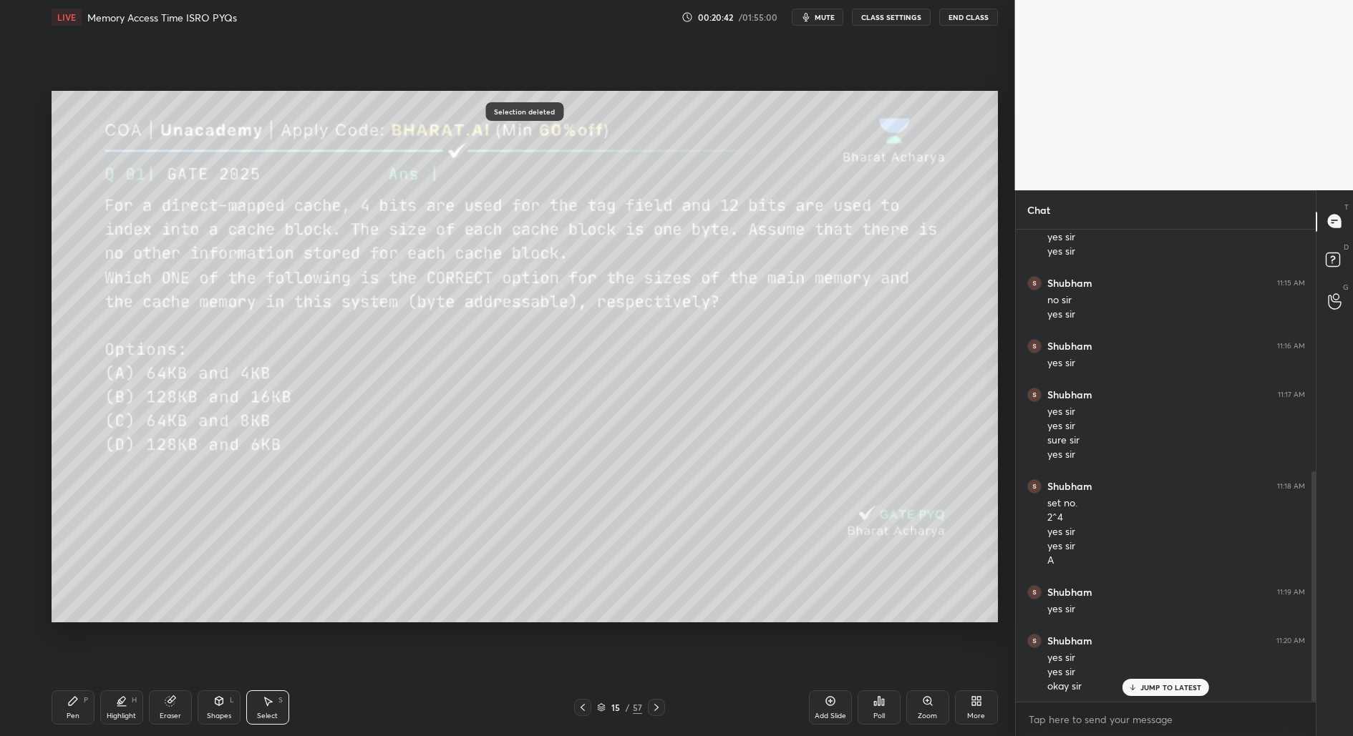
drag, startPoint x: 80, startPoint y: 711, endPoint x: 145, endPoint y: 639, distance: 97.3
click at [79, 712] on div "Pen P" at bounding box center [73, 708] width 43 height 34
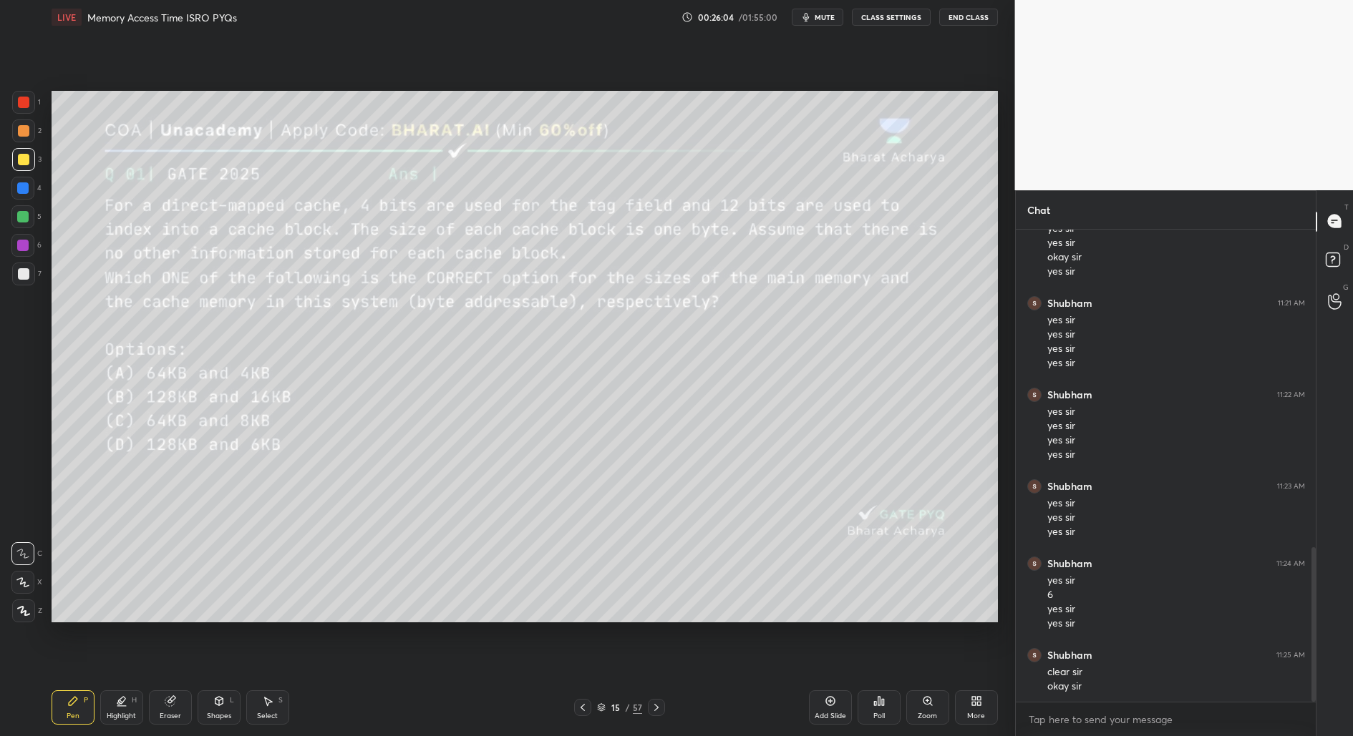
scroll to position [973, 0]
click at [660, 706] on icon at bounding box center [656, 707] width 11 height 11
click at [218, 709] on div "Shapes L" at bounding box center [219, 708] width 43 height 34
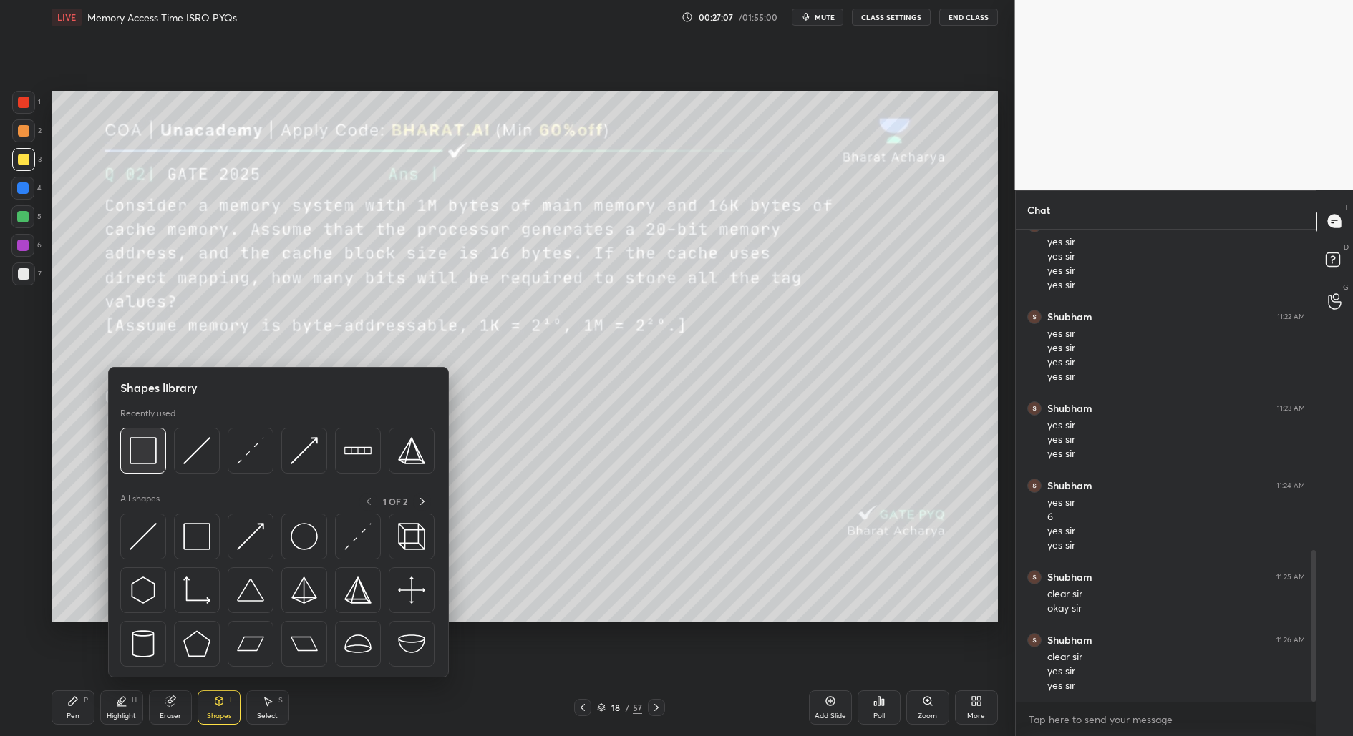
click at [127, 458] on div at bounding box center [143, 451] width 46 height 46
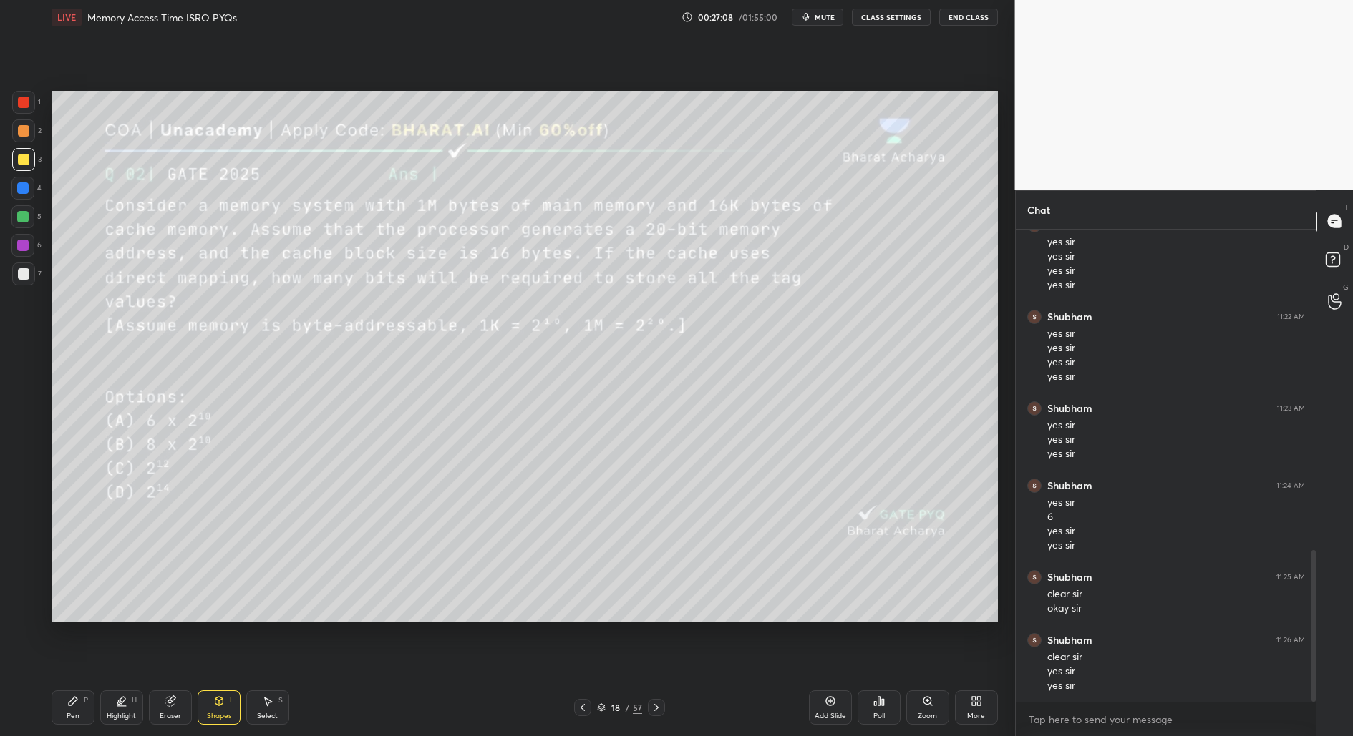
drag, startPoint x: 214, startPoint y: 702, endPoint x: 218, endPoint y: 678, distance: 24.0
click at [215, 701] on icon at bounding box center [218, 701] width 11 height 11
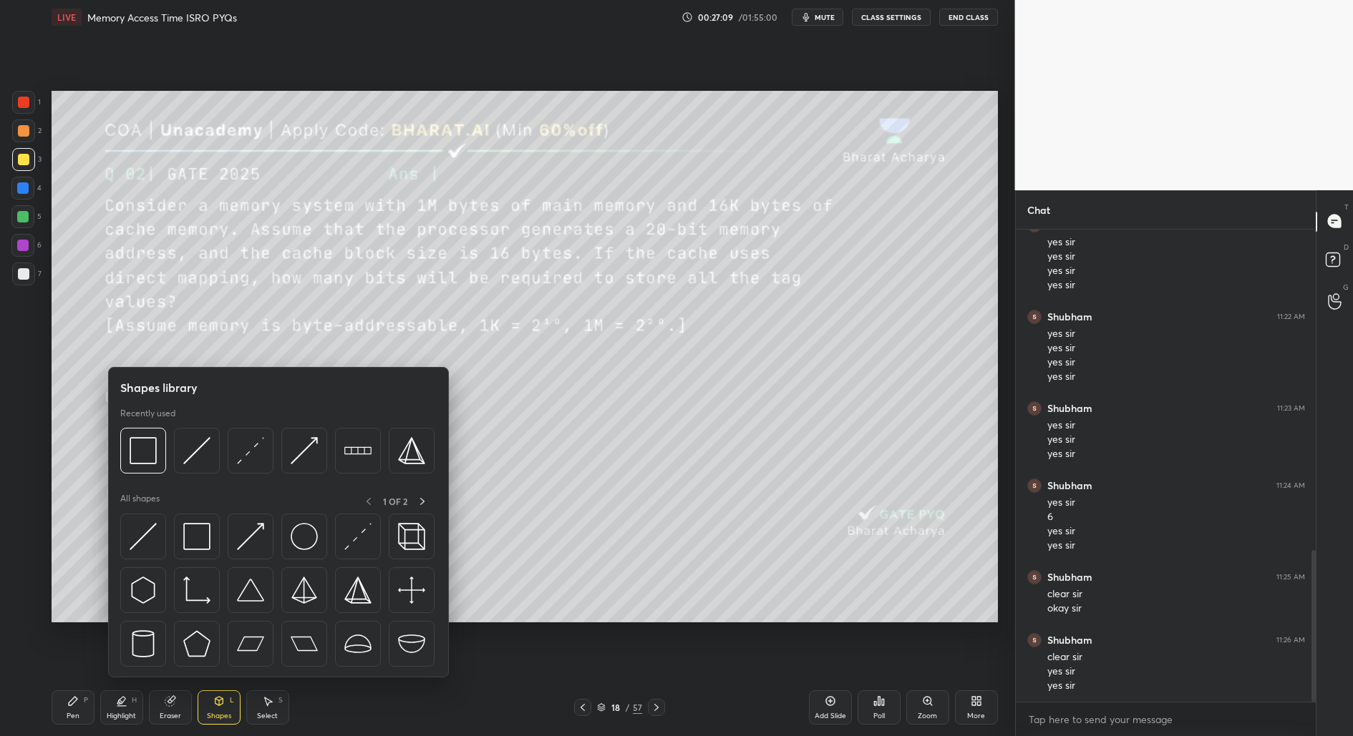
drag, startPoint x: 218, startPoint y: 703, endPoint x: 239, endPoint y: 624, distance: 81.6
click at [218, 702] on icon at bounding box center [218, 701] width 11 height 11
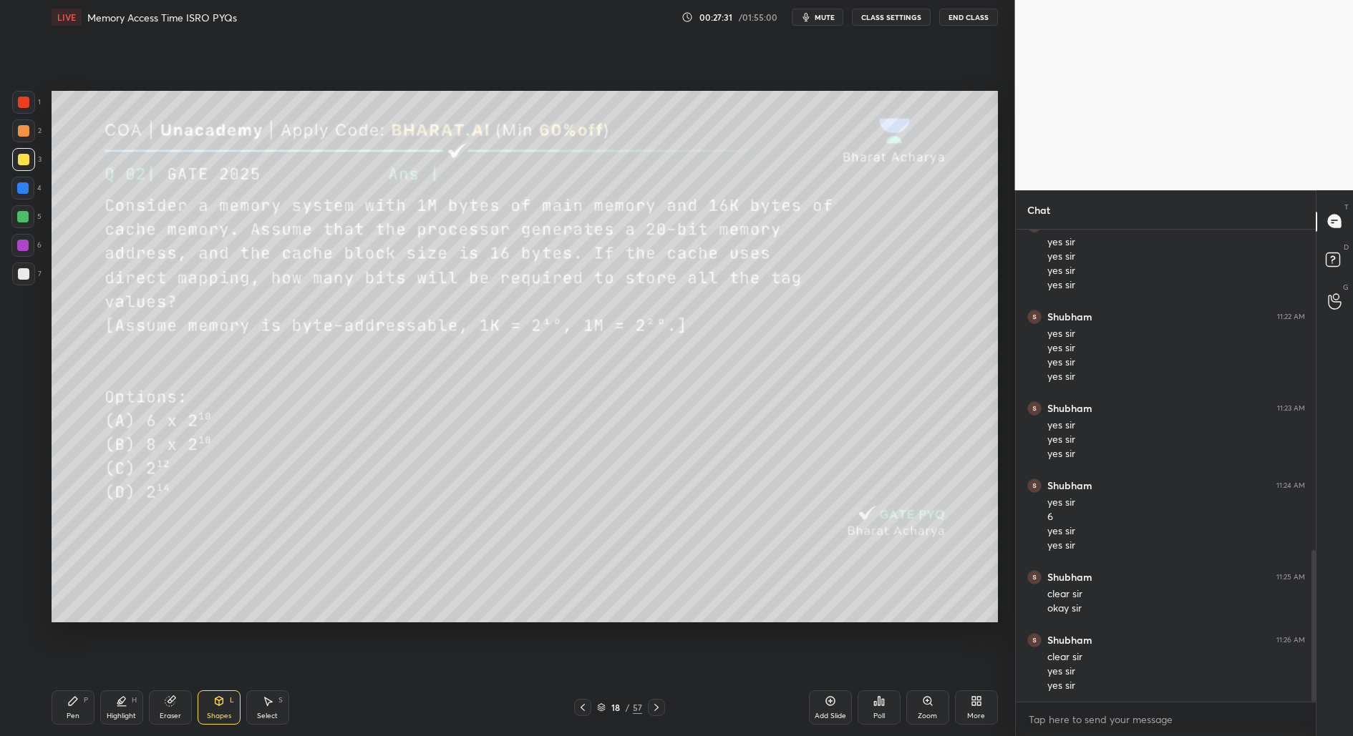
click at [74, 717] on div "Pen" at bounding box center [73, 716] width 13 height 7
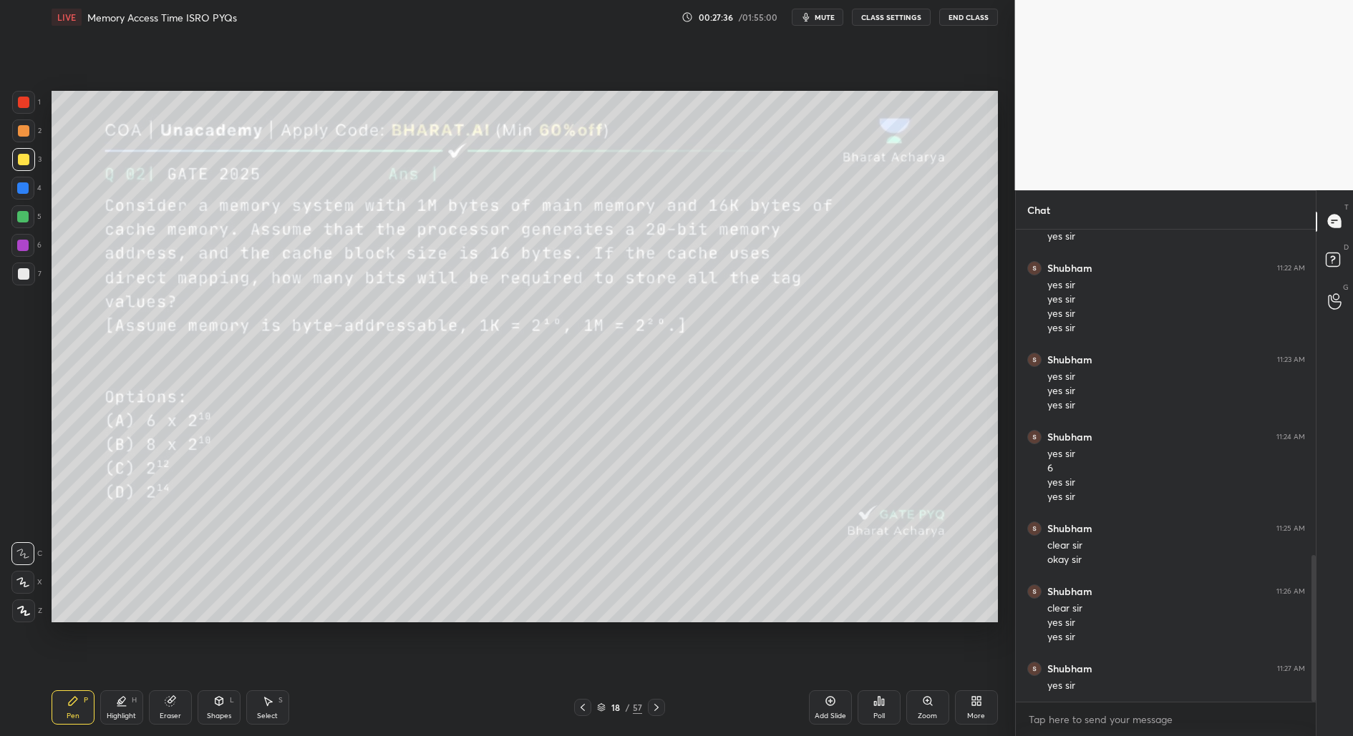
click at [8, 287] on div "1 2 3 4 5 6 7 C X Z C X Z E E Erase all H H" at bounding box center [23, 357] width 46 height 532
click at [16, 286] on div "7" at bounding box center [26, 277] width 29 height 29
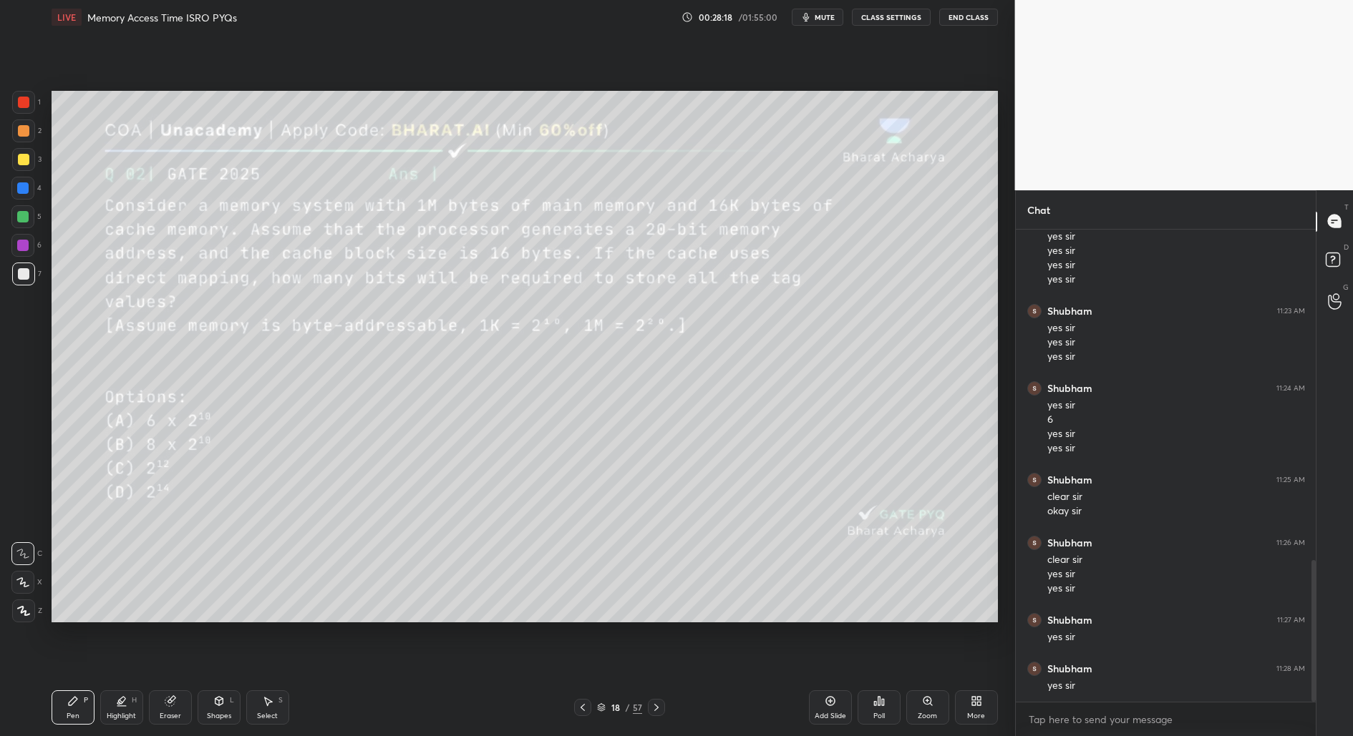
scroll to position [1114, 0]
click at [220, 702] on icon at bounding box center [219, 701] width 8 height 9
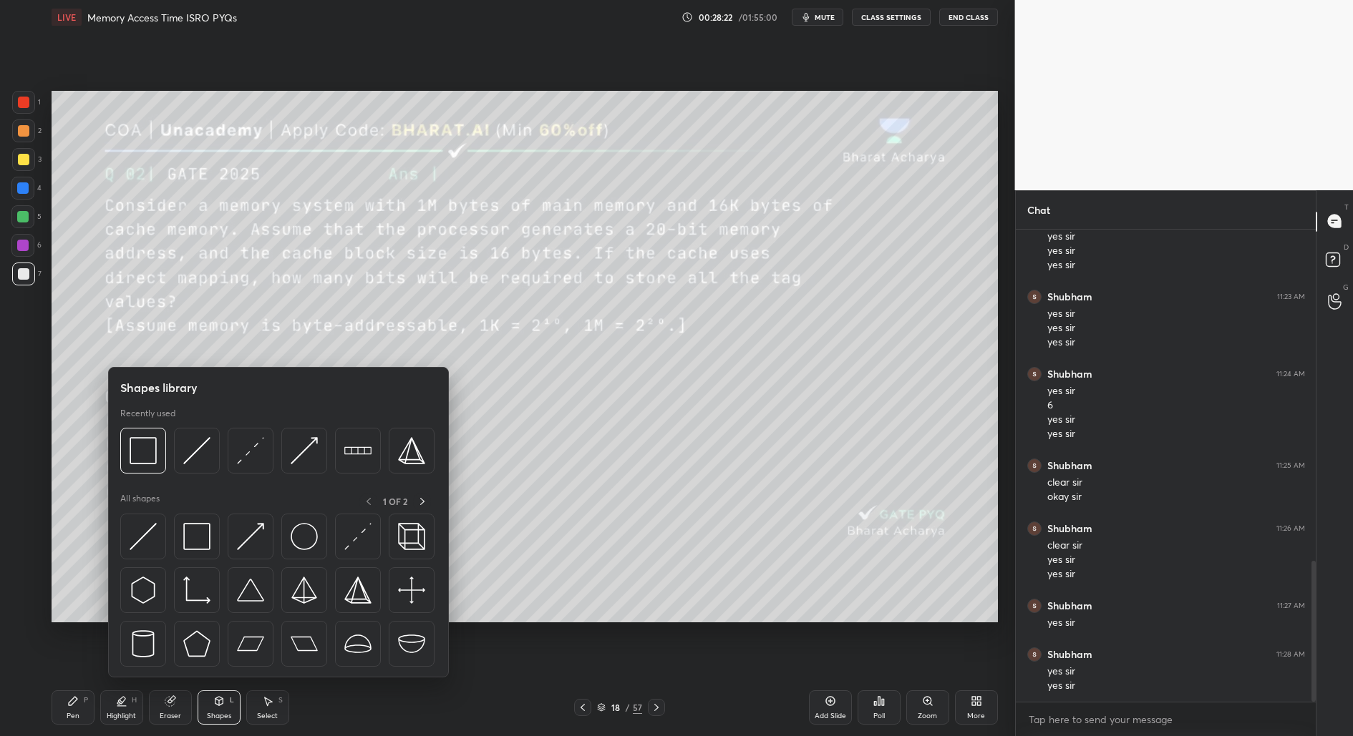
drag, startPoint x: 214, startPoint y: 716, endPoint x: 285, endPoint y: 643, distance: 101.7
click at [215, 716] on div "Shapes" at bounding box center [219, 716] width 24 height 7
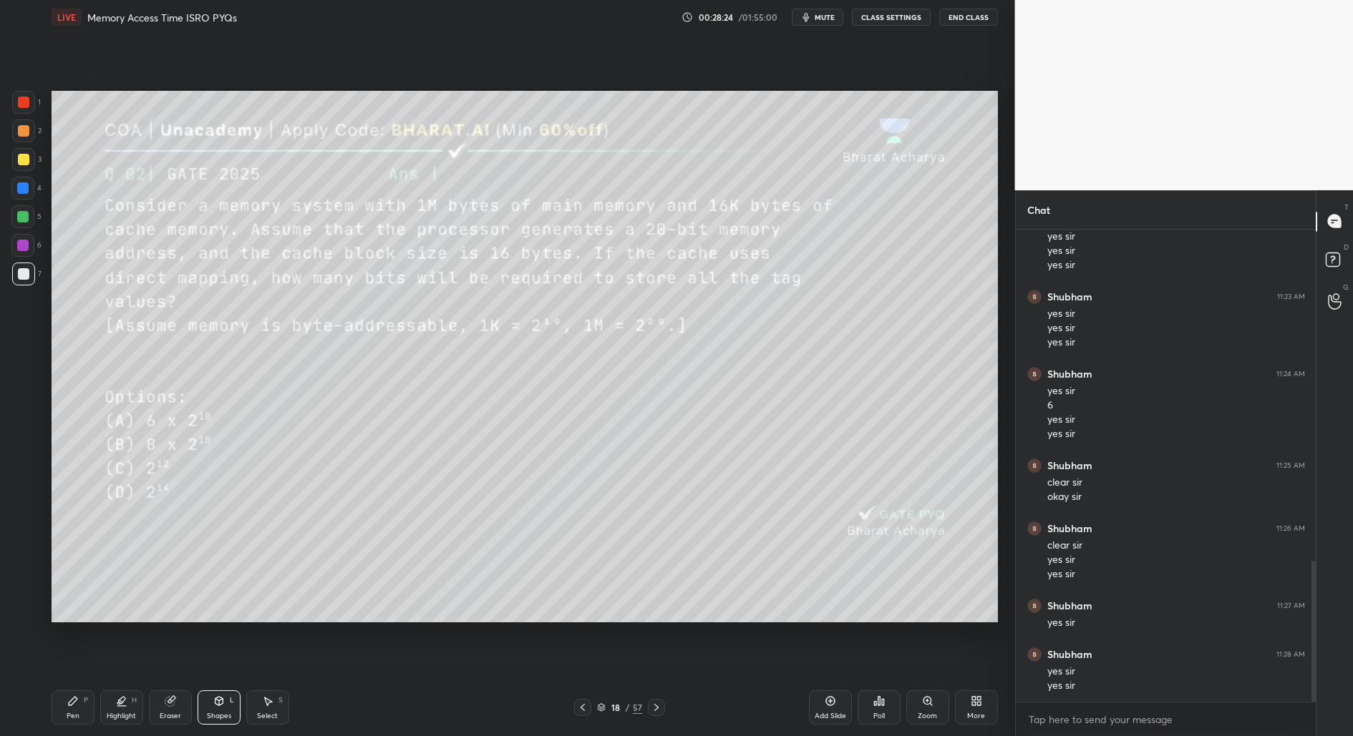
drag, startPoint x: 68, startPoint y: 720, endPoint x: 94, endPoint y: 691, distance: 38.5
click at [69, 720] on div "Pen" at bounding box center [73, 716] width 13 height 7
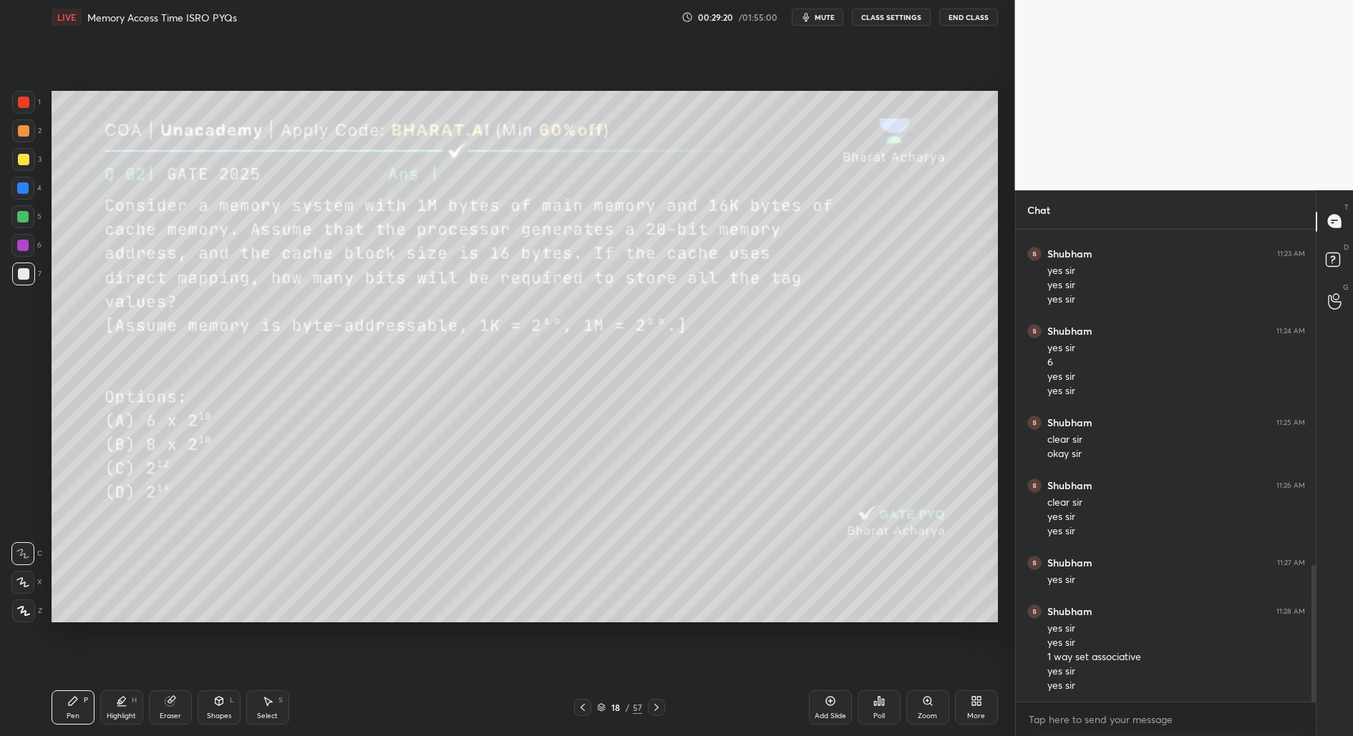
scroll to position [1205, 0]
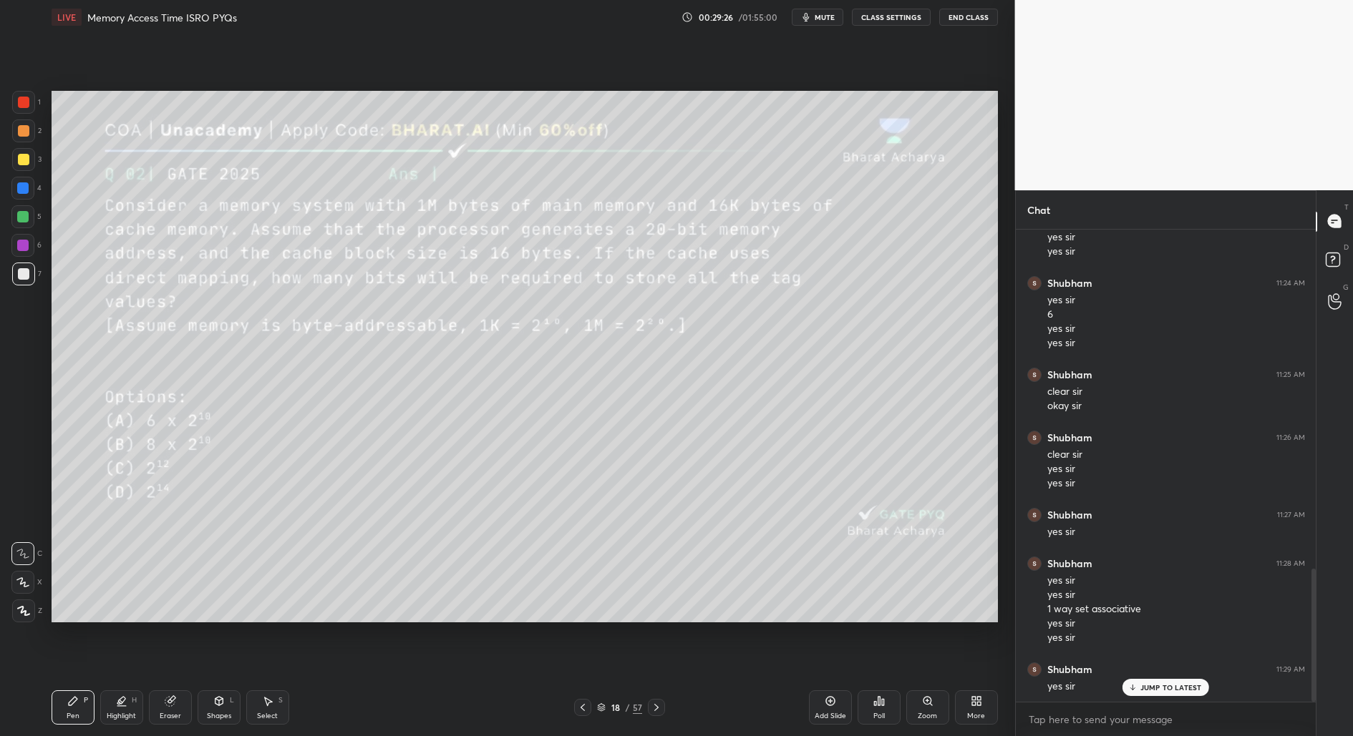
click at [1173, 688] on p "JUMP TO LATEST" at bounding box center [1171, 687] width 62 height 9
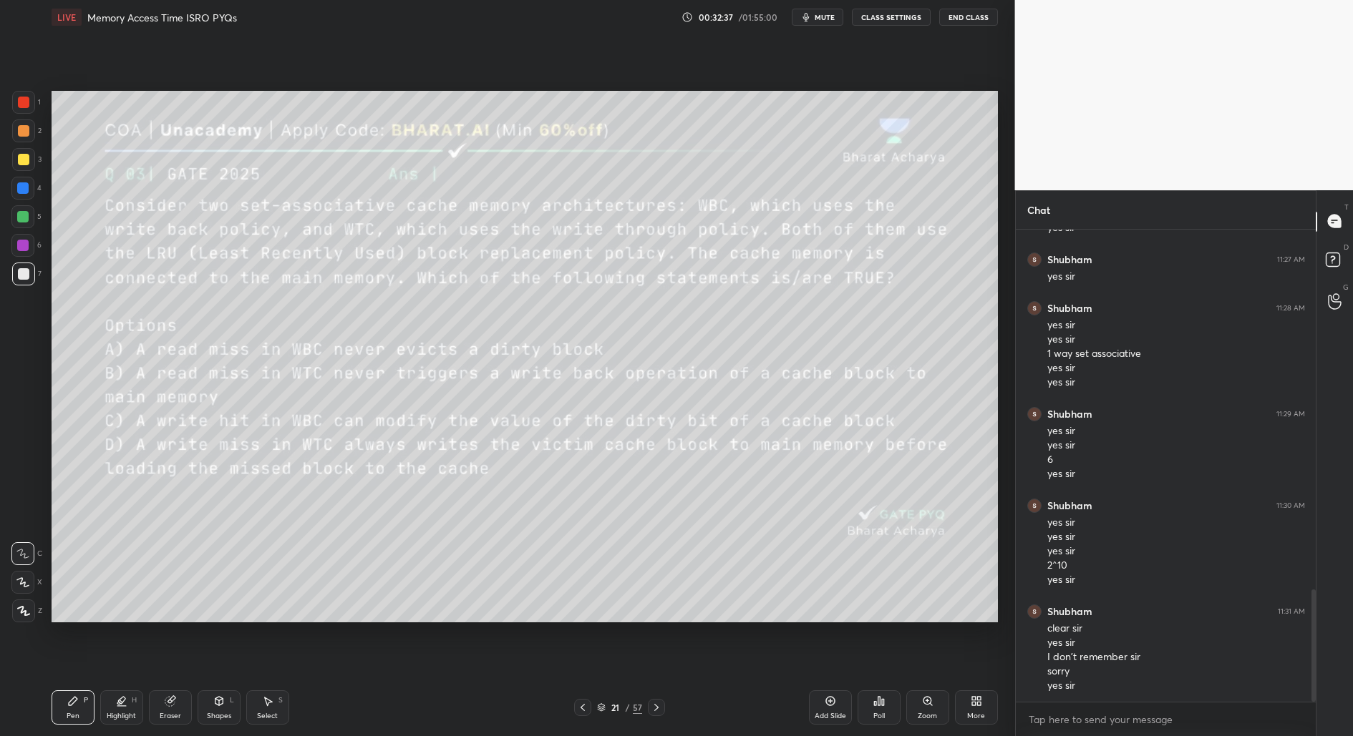
scroll to position [1509, 0]
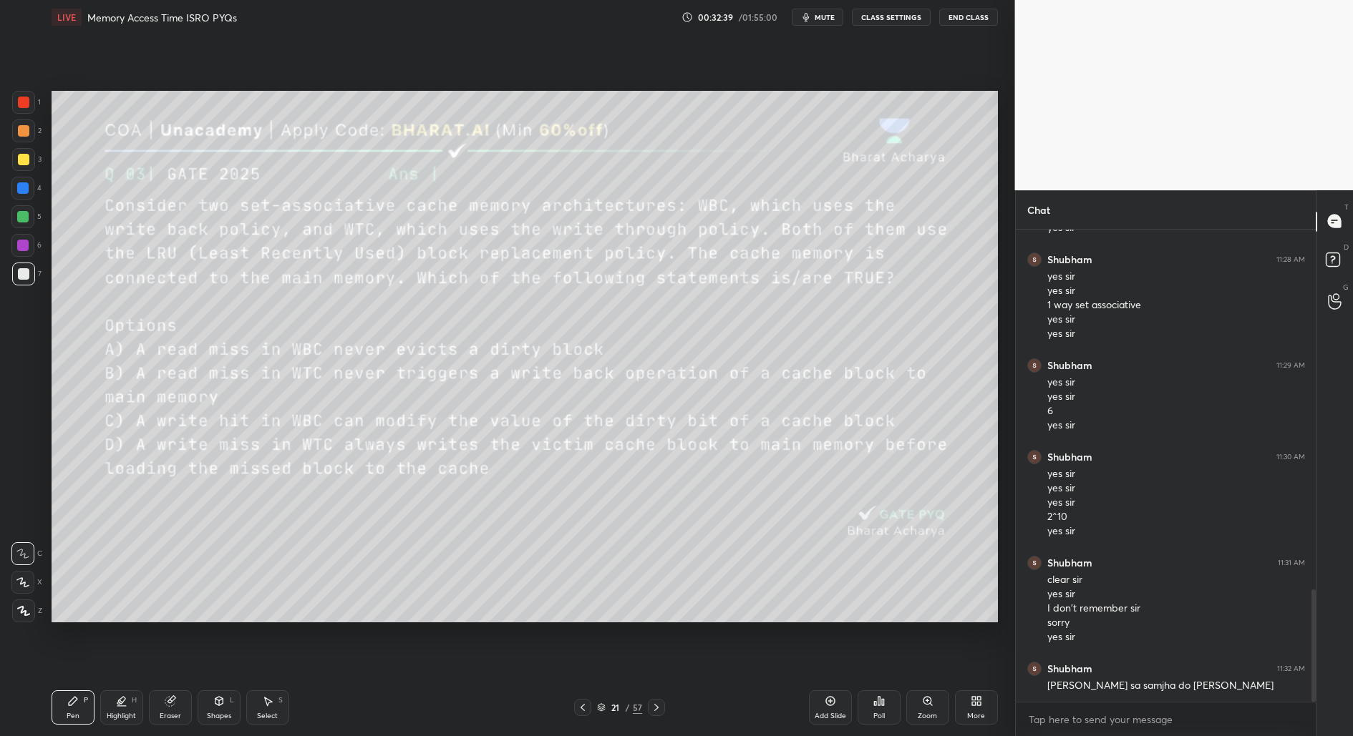
click at [841, 700] on div "Add Slide" at bounding box center [830, 708] width 43 height 34
click at [223, 706] on div "Shapes L" at bounding box center [219, 708] width 43 height 34
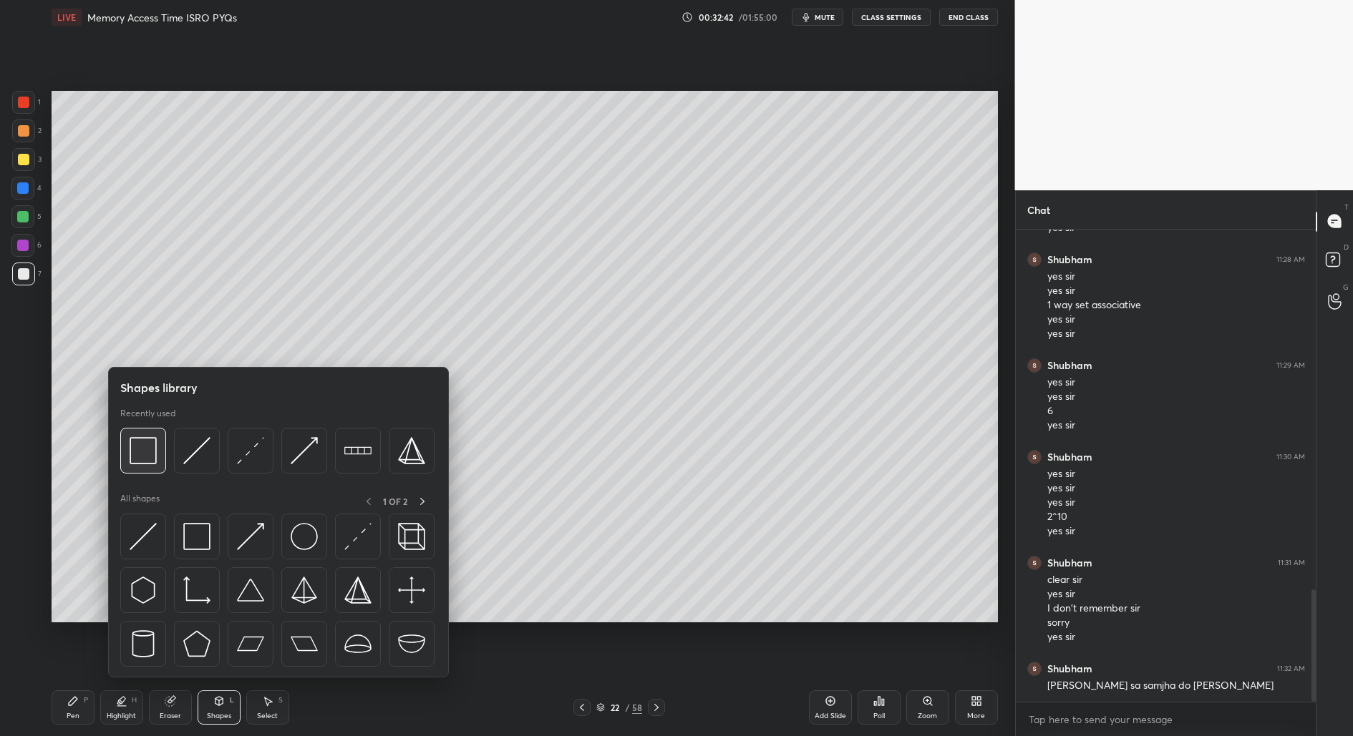
drag, startPoint x: 147, startPoint y: 458, endPoint x: 215, endPoint y: 709, distance: 259.6
drag, startPoint x: 215, startPoint y: 709, endPoint x: 214, endPoint y: 626, distance: 83.0
click at [215, 707] on div "Shapes L" at bounding box center [219, 708] width 43 height 34
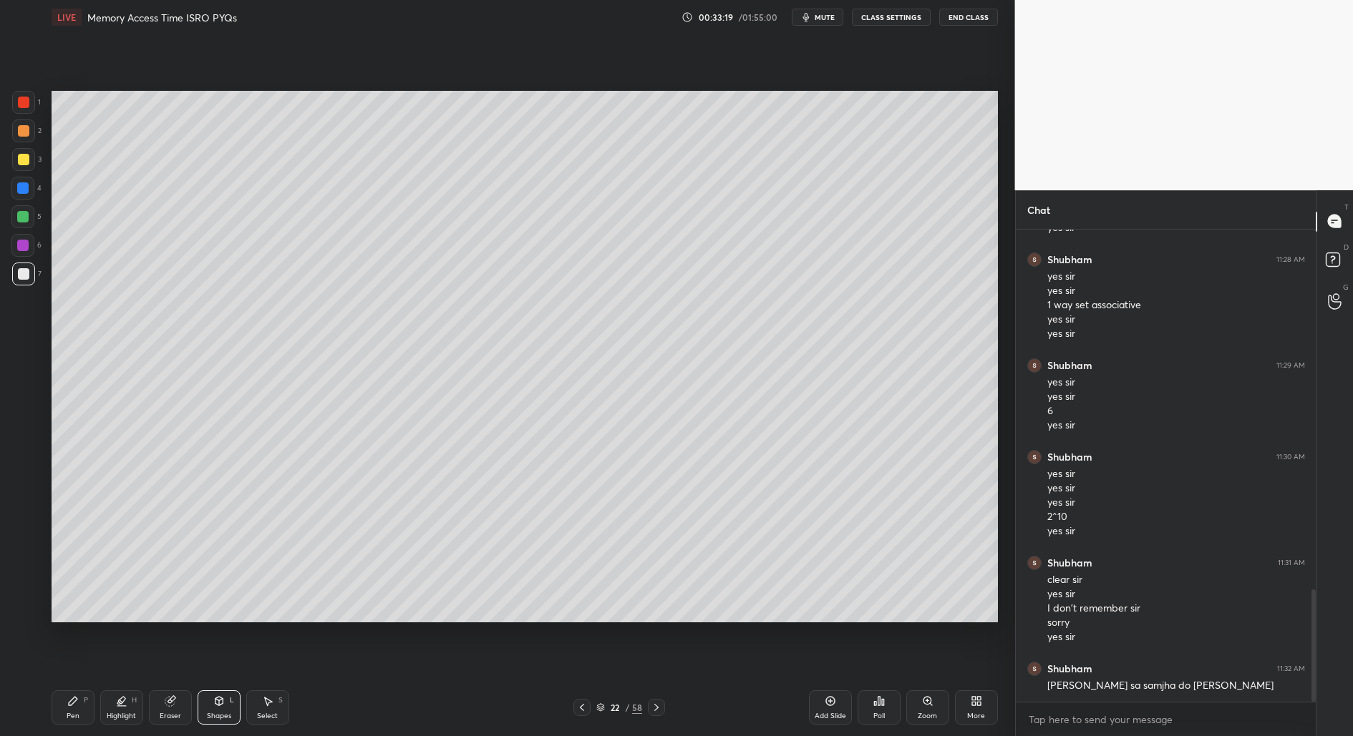
click at [19, 165] on div at bounding box center [23, 159] width 23 height 23
drag, startPoint x: 76, startPoint y: 706, endPoint x: 74, endPoint y: 696, distance: 10.2
click at [76, 706] on icon at bounding box center [72, 701] width 11 height 11
click at [218, 713] on div "Shapes" at bounding box center [219, 716] width 24 height 7
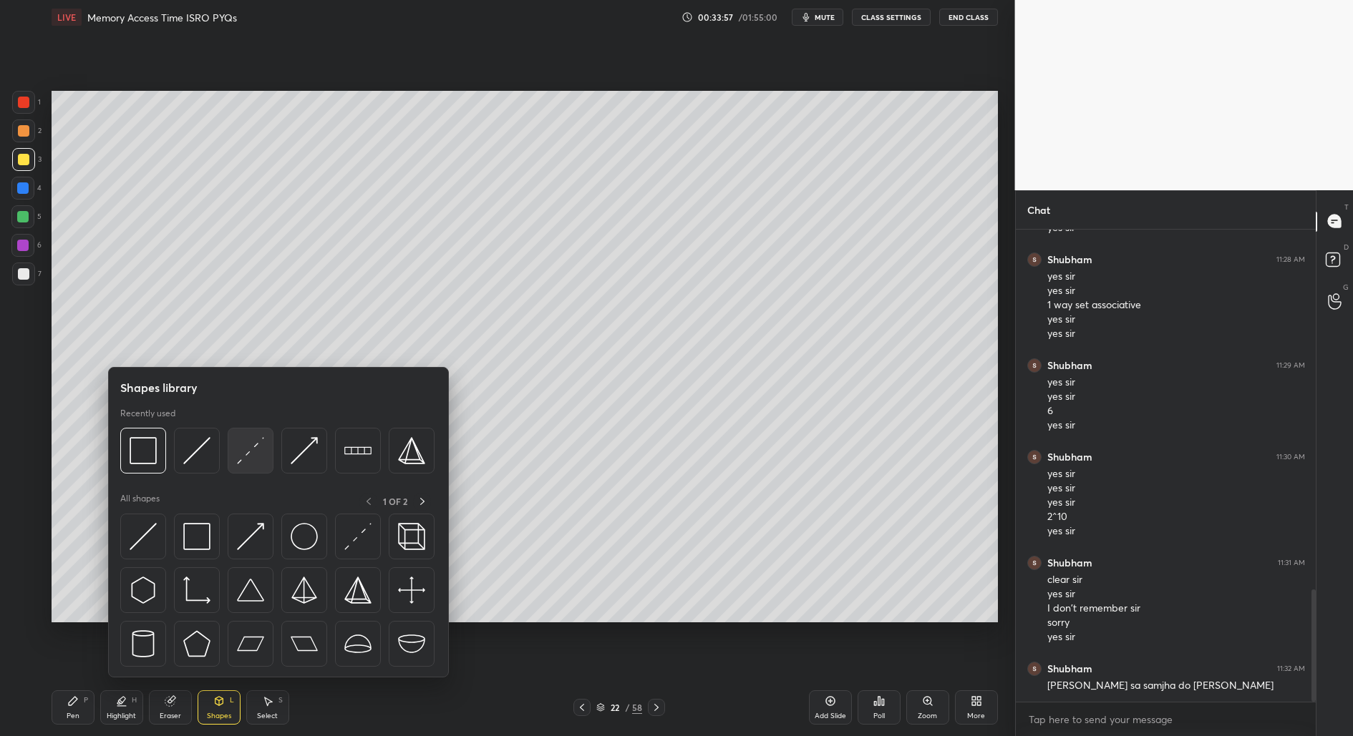
drag, startPoint x: 258, startPoint y: 454, endPoint x: 243, endPoint y: 462, distance: 16.7
click at [246, 450] on img at bounding box center [250, 450] width 27 height 27
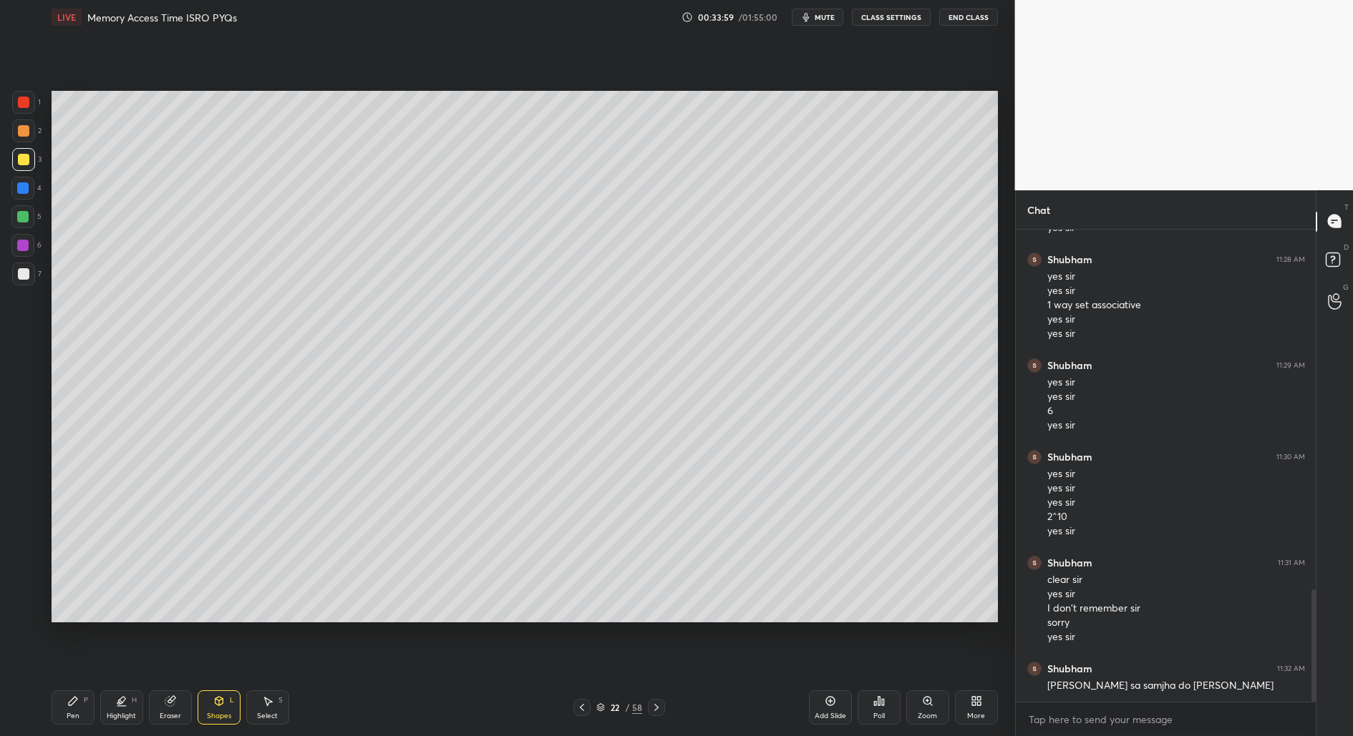
drag, startPoint x: 25, startPoint y: 193, endPoint x: 14, endPoint y: 197, distance: 11.6
click at [24, 193] on div at bounding box center [22, 188] width 11 height 11
click at [79, 716] on div "Pen P" at bounding box center [73, 708] width 43 height 34
click at [26, 273] on div at bounding box center [23, 273] width 11 height 11
click at [17, 223] on div at bounding box center [22, 216] width 23 height 23
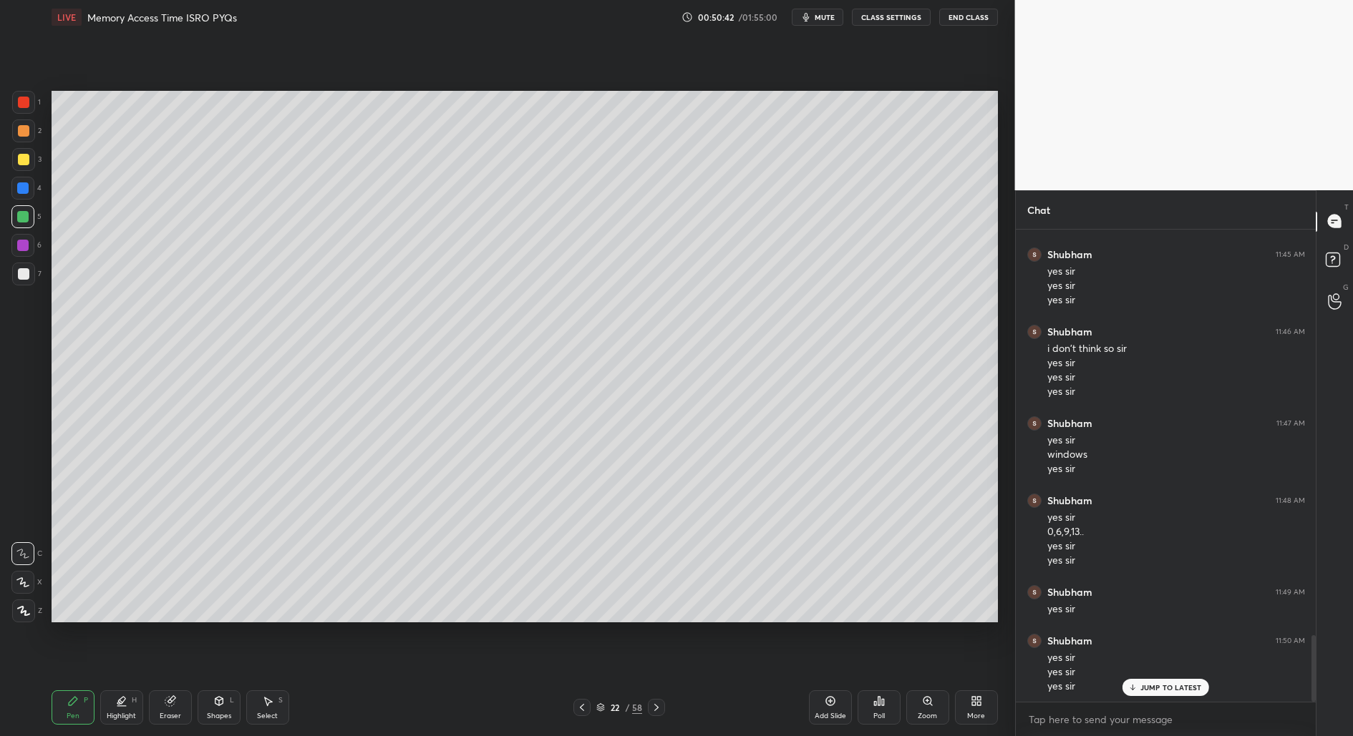
scroll to position [2908, 0]
drag, startPoint x: 835, startPoint y: 709, endPoint x: 807, endPoint y: 706, distance: 28.8
click at [833, 709] on div "Add Slide" at bounding box center [830, 708] width 43 height 34
click at [584, 708] on icon at bounding box center [581, 707] width 11 height 11
click at [268, 715] on div "Select" at bounding box center [267, 716] width 21 height 7
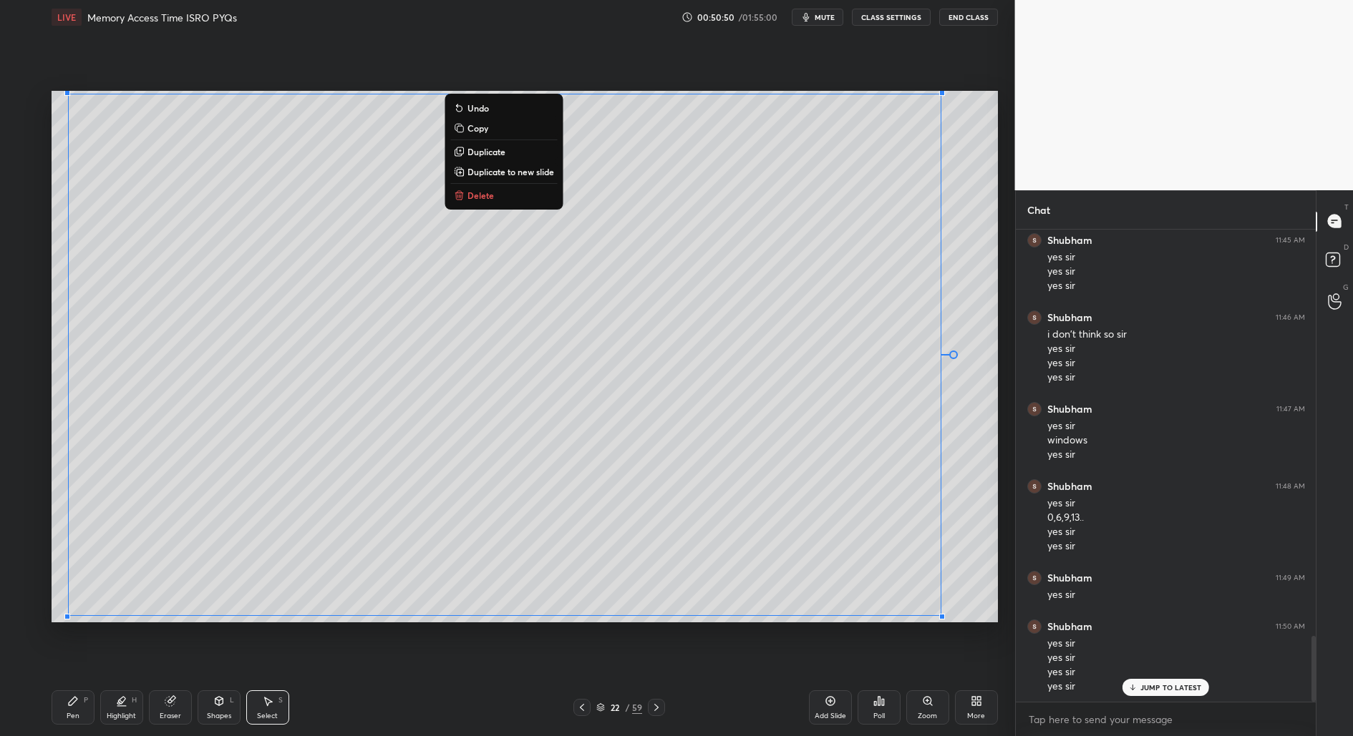
drag, startPoint x: 59, startPoint y: 96, endPoint x: 988, endPoint y: 507, distance: 1016.4
click at [991, 508] on div "0 ° Undo Copy Duplicate Duplicate to new slide Delete" at bounding box center [525, 357] width 946 height 532
drag, startPoint x: 526, startPoint y: 172, endPoint x: 516, endPoint y: 192, distance: 21.8
click at [525, 173] on p "Duplicate to new slide" at bounding box center [510, 171] width 87 height 11
drag, startPoint x: 64, startPoint y: 110, endPoint x: 954, endPoint y: 623, distance: 1027.6
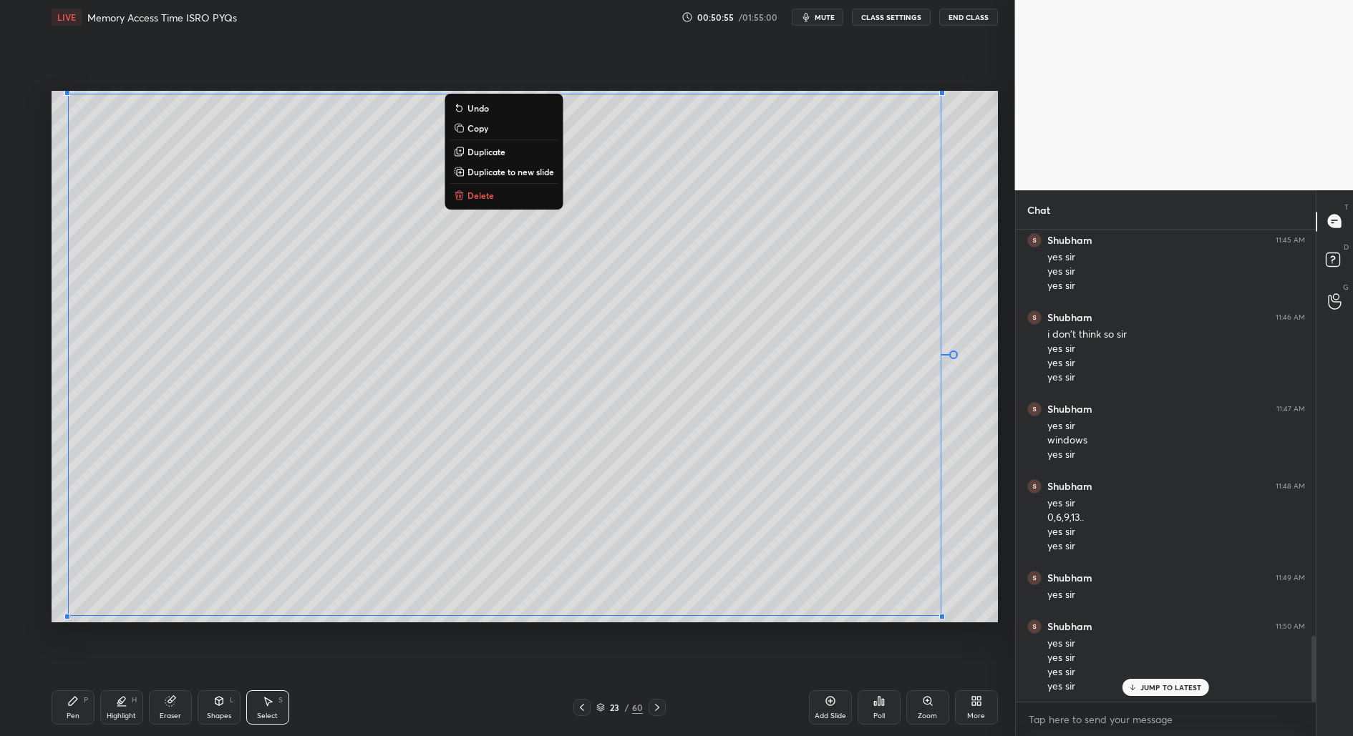
click at [954, 623] on div "0 ° Undo Copy Duplicate Duplicate to new slide Delete Setting up your live clas…" at bounding box center [525, 356] width 958 height 645
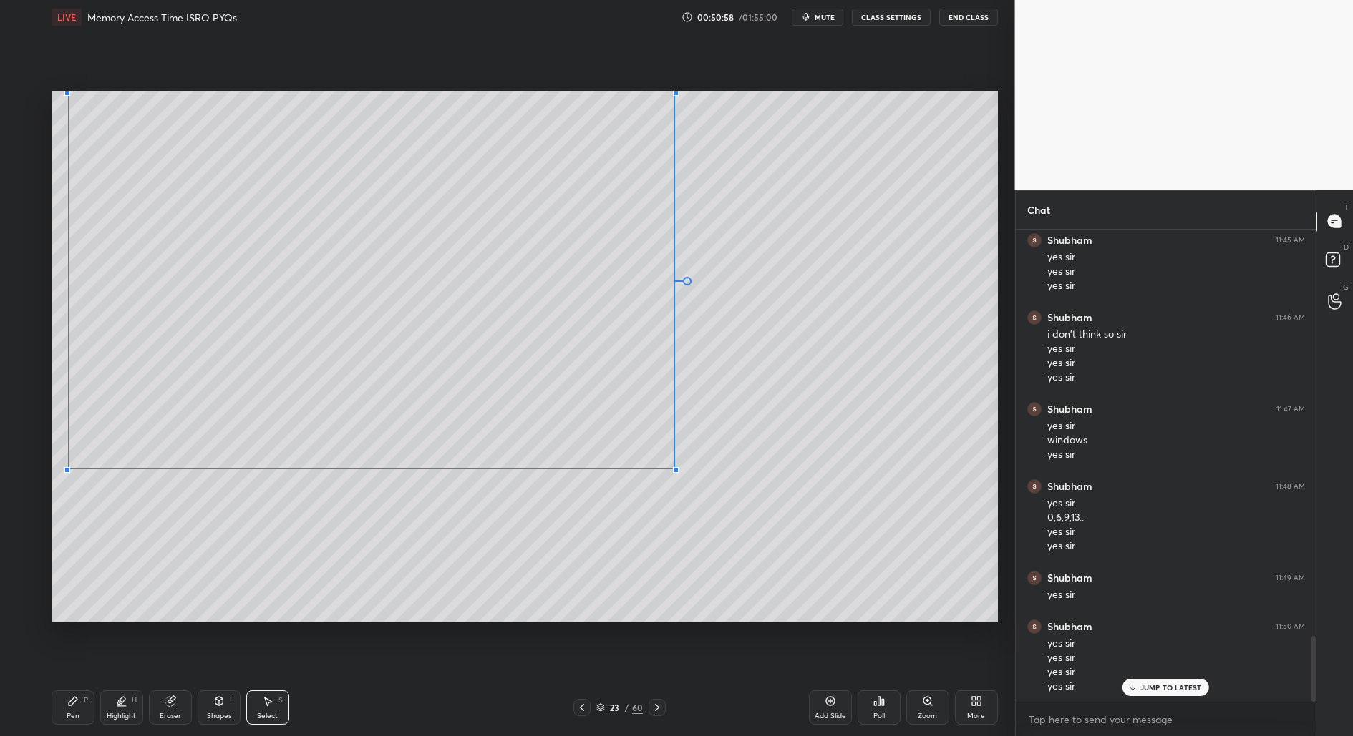
drag, startPoint x: 938, startPoint y: 616, endPoint x: 674, endPoint y: 469, distance: 301.5
click at [674, 469] on div at bounding box center [676, 470] width 6 height 6
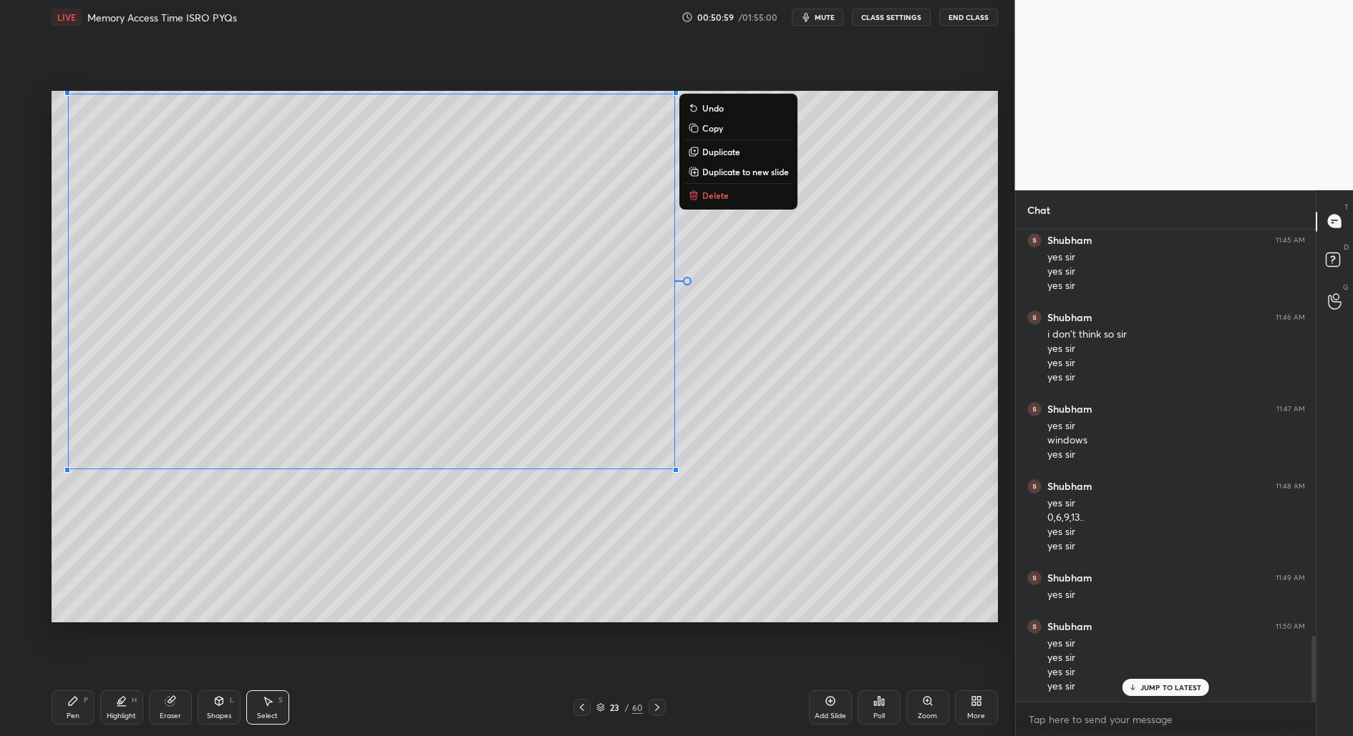
drag, startPoint x: 590, startPoint y: 550, endPoint x: 575, endPoint y: 567, distance: 22.8
click at [590, 550] on div "0 ° Undo Copy Duplicate Duplicate to new slide Delete" at bounding box center [525, 357] width 946 height 532
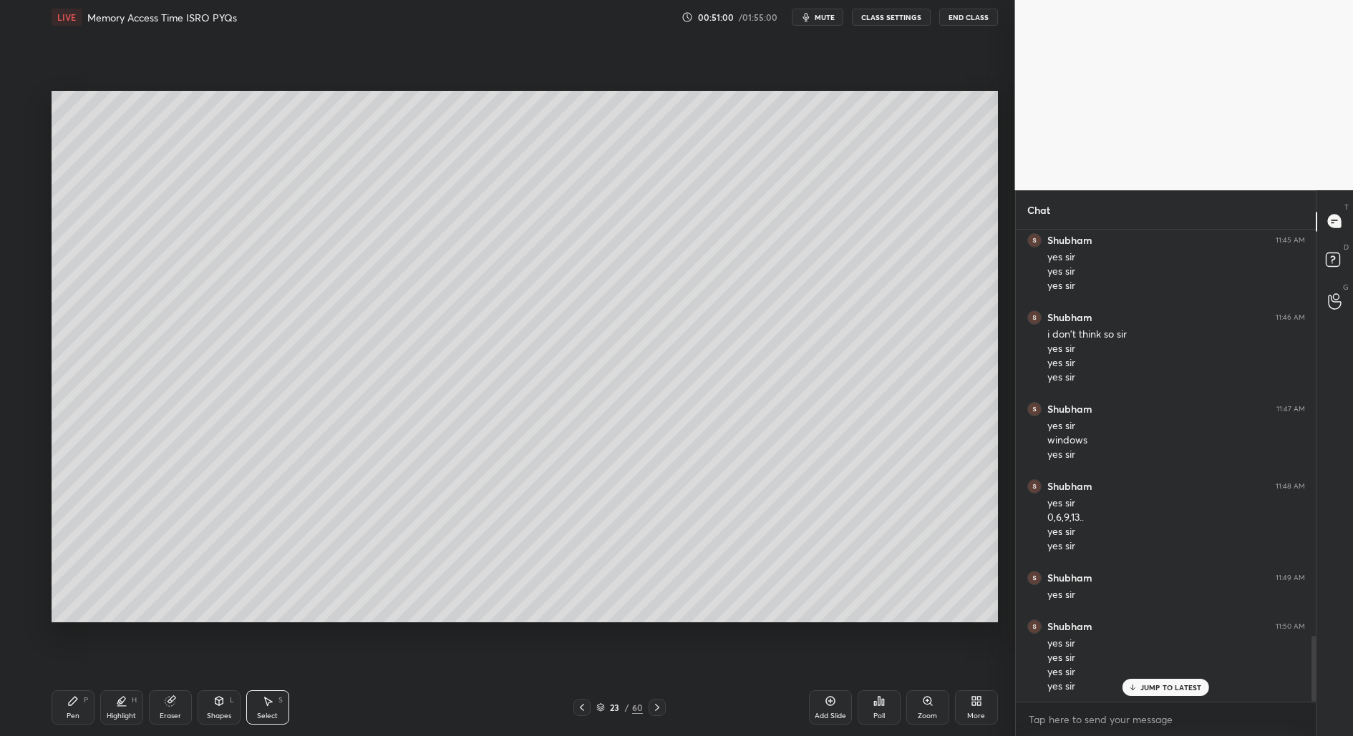
click at [215, 713] on div "Shapes" at bounding box center [219, 716] width 24 height 7
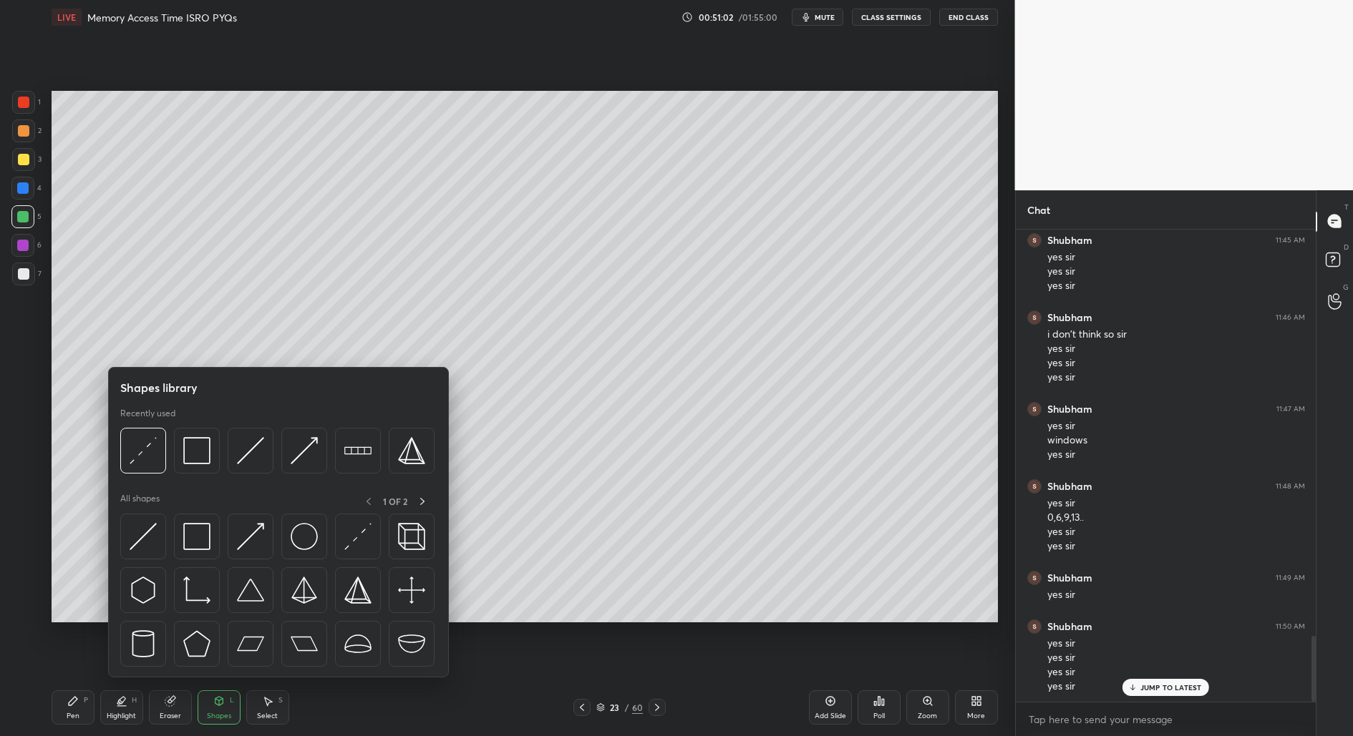
drag, startPoint x: 19, startPoint y: 189, endPoint x: 25, endPoint y: 199, distance: 11.9
click at [20, 196] on div at bounding box center [22, 188] width 23 height 23
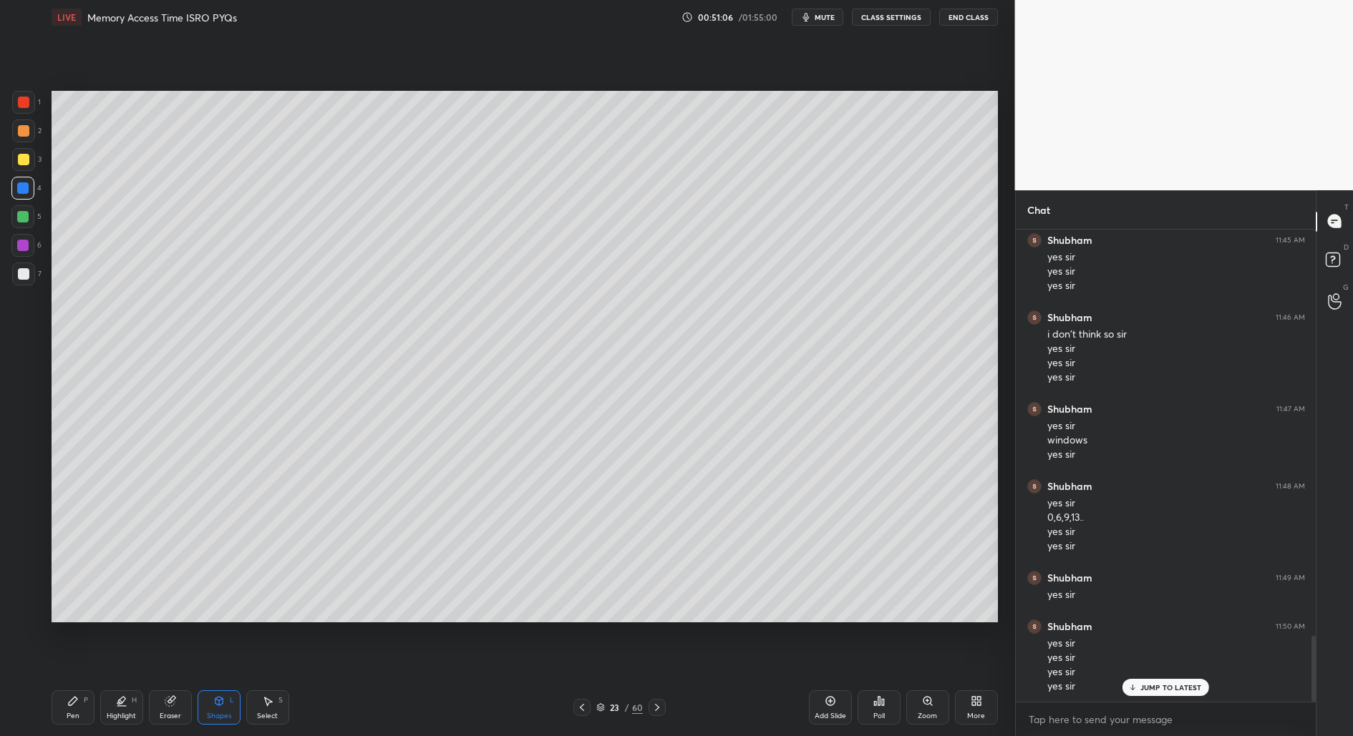
drag, startPoint x: 263, startPoint y: 711, endPoint x: 283, endPoint y: 656, distance: 58.2
click at [262, 713] on div "Select" at bounding box center [267, 716] width 21 height 7
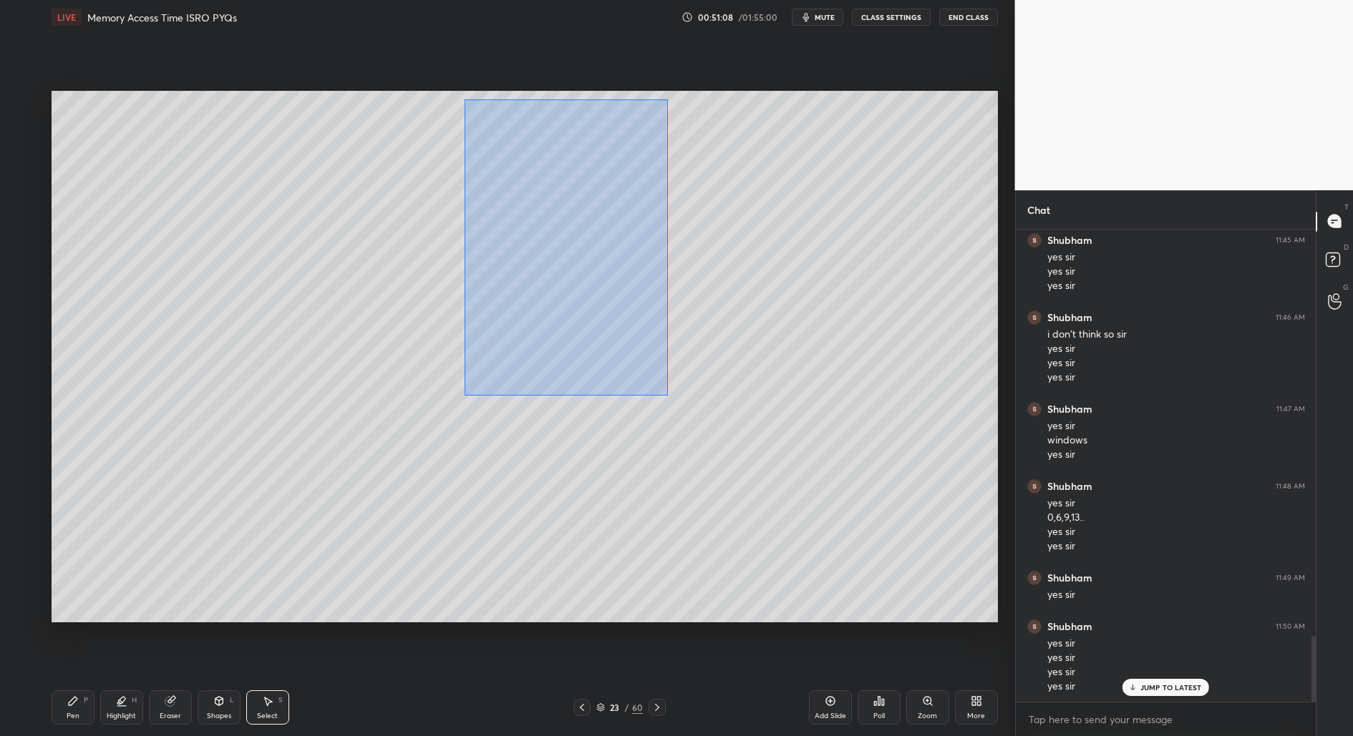
drag, startPoint x: 469, startPoint y: 101, endPoint x: 686, endPoint y: 399, distance: 368.9
click at [687, 401] on div "0 ° Undo Copy Duplicate Duplicate to new slide Delete" at bounding box center [525, 357] width 946 height 532
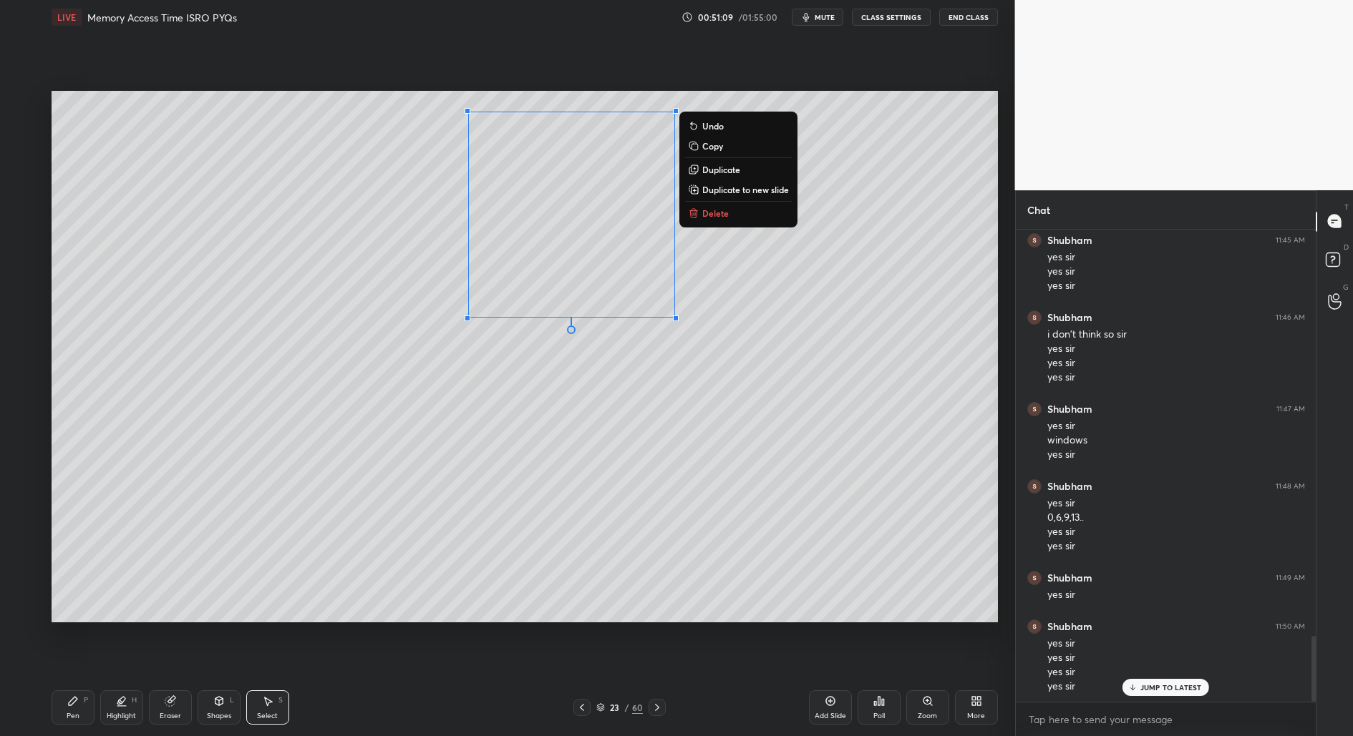
click at [722, 173] on p "Duplicate" at bounding box center [721, 169] width 38 height 11
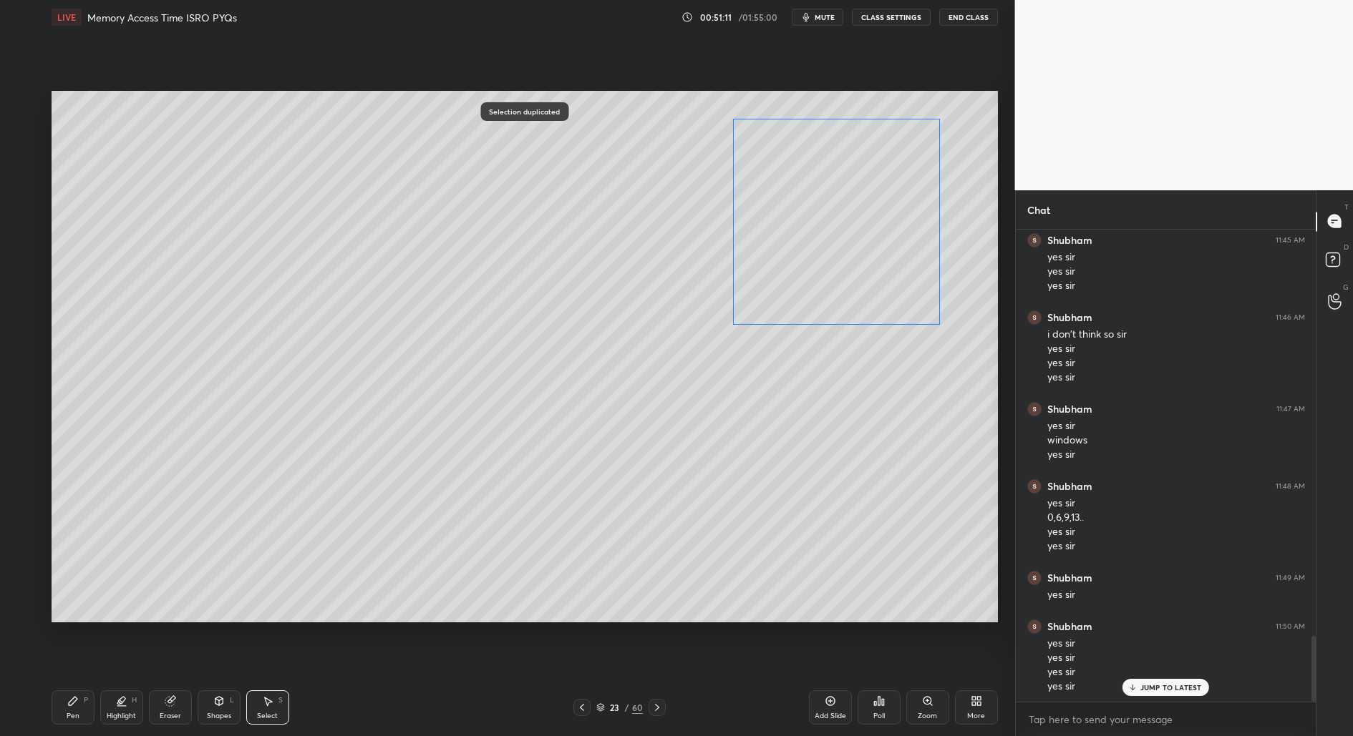
drag, startPoint x: 581, startPoint y: 238, endPoint x: 825, endPoint y: 225, distance: 244.4
click at [825, 225] on div "0 ° Undo Copy Duplicate Duplicate to new slide Delete" at bounding box center [525, 357] width 946 height 532
click at [235, 521] on div "0 ° Undo Copy Duplicate Duplicate to new slide Delete" at bounding box center [525, 357] width 946 height 532
drag, startPoint x: 867, startPoint y: 117, endPoint x: 927, endPoint y: 186, distance: 91.8
click at [933, 188] on div "0 ° Undo Copy Duplicate Duplicate to new slide Delete" at bounding box center [525, 357] width 946 height 532
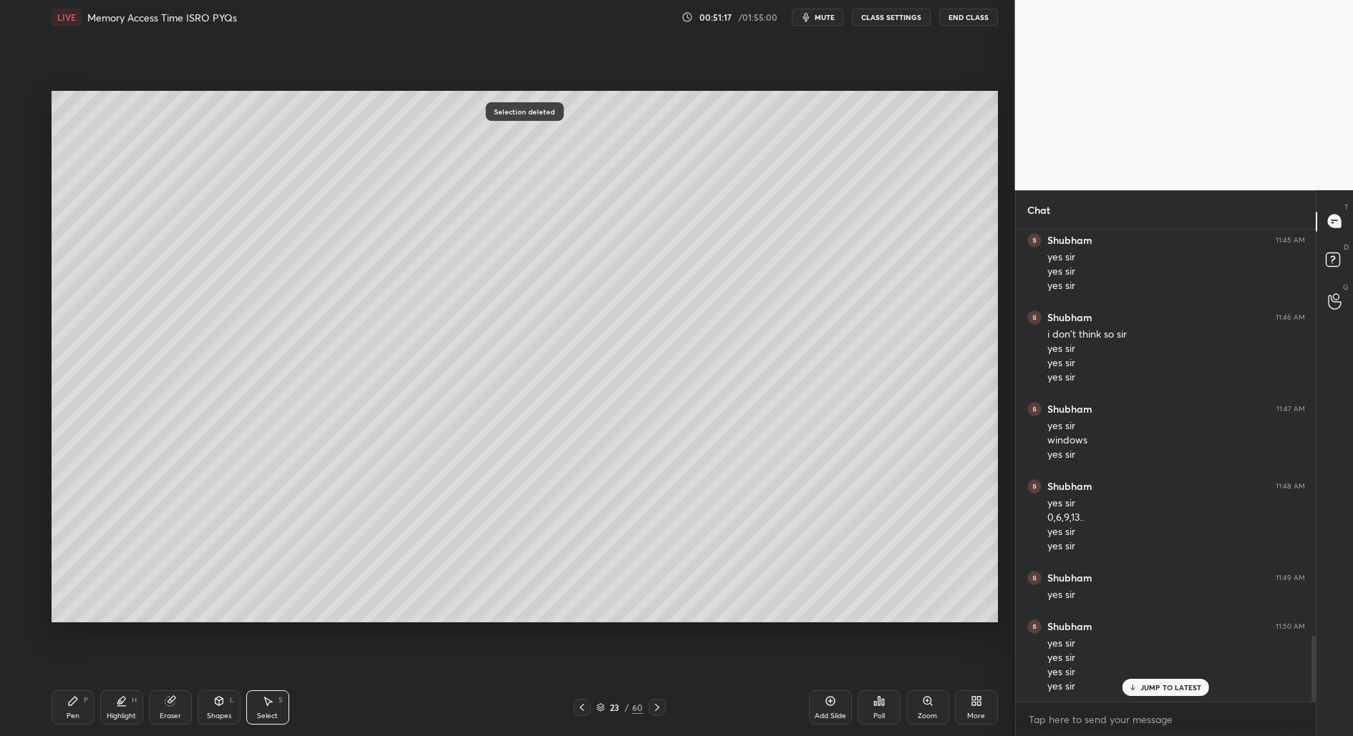
drag, startPoint x: 73, startPoint y: 715, endPoint x: 74, endPoint y: 704, distance: 10.8
click at [73, 715] on div "Pen" at bounding box center [73, 716] width 13 height 7
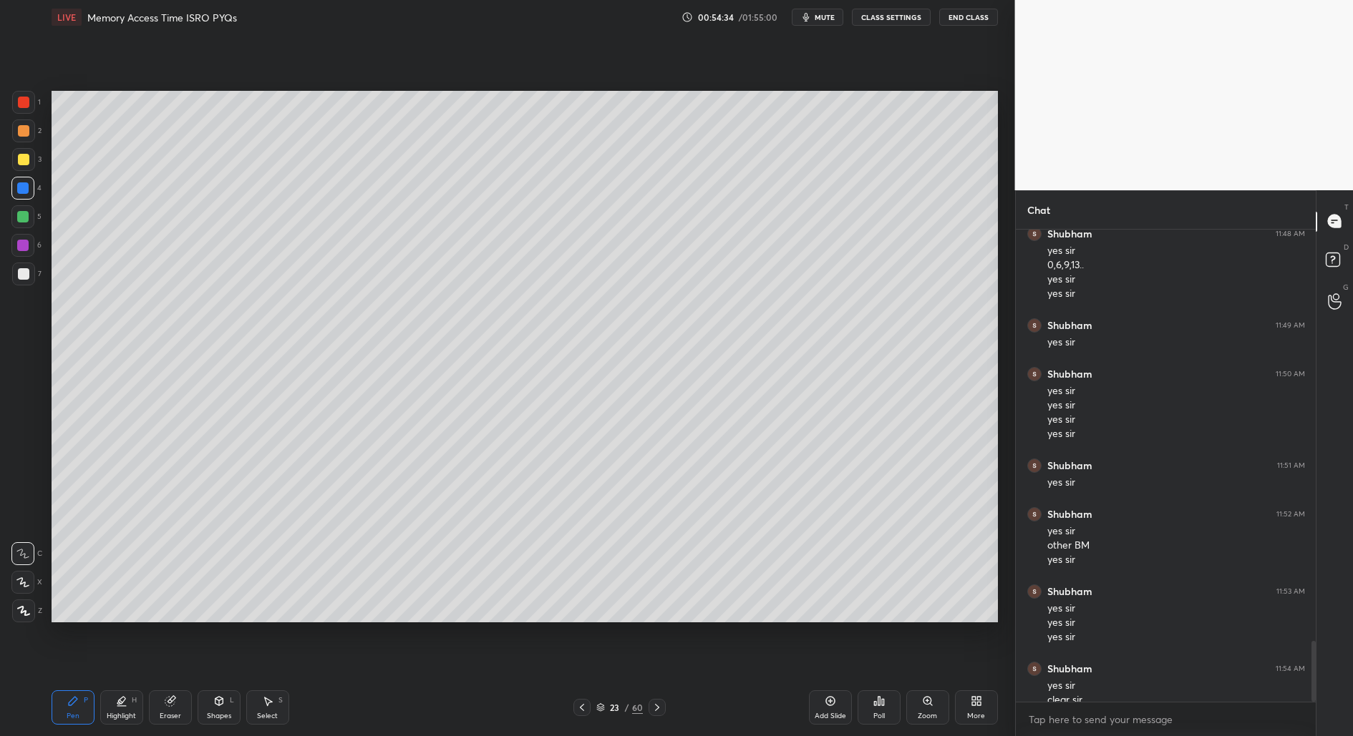
scroll to position [3175, 0]
drag, startPoint x: 656, startPoint y: 714, endPoint x: 654, endPoint y: 691, distance: 22.2
click at [656, 716] on div at bounding box center [656, 707] width 17 height 17
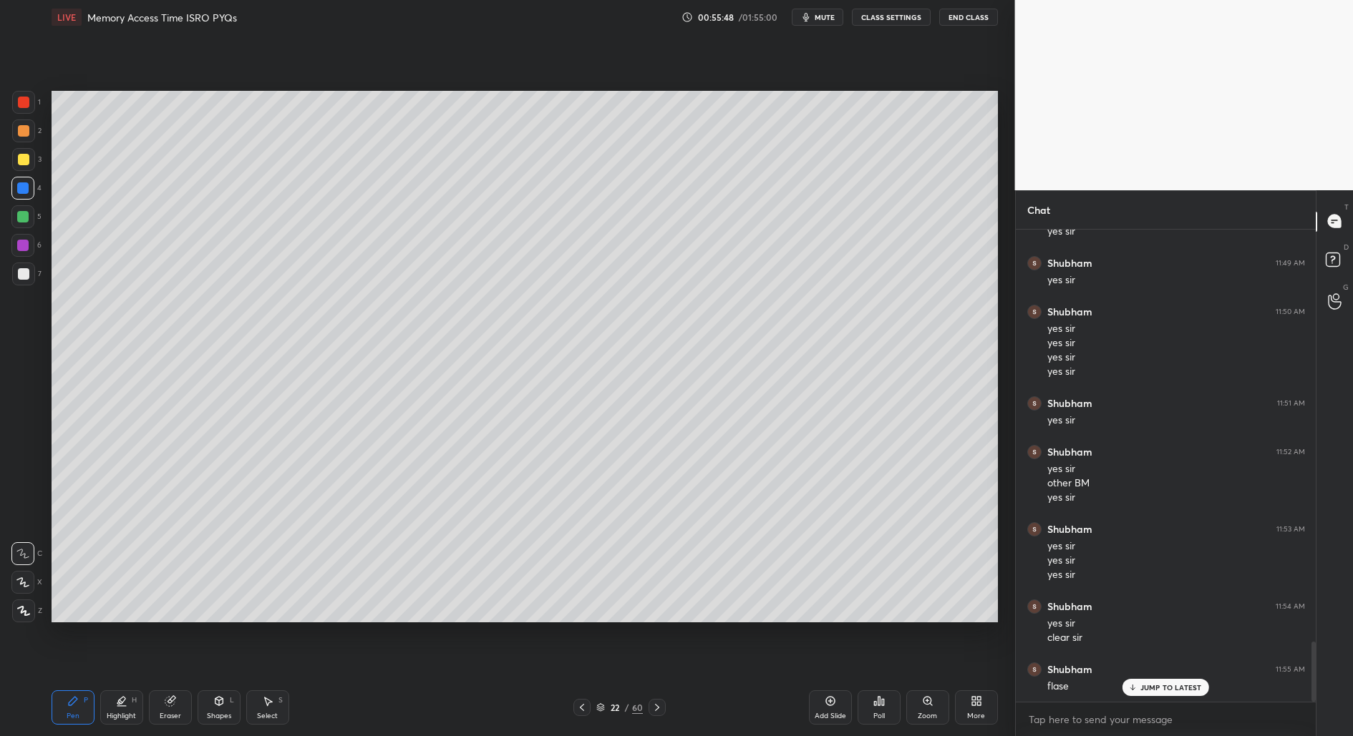
click at [582, 704] on icon at bounding box center [581, 707] width 11 height 11
drag, startPoint x: 656, startPoint y: 699, endPoint x: 643, endPoint y: 655, distance: 45.3
click at [656, 700] on div "Pen P Highlight H Eraser Shapes L Select S 21 / 60 Add Slide Poll Zoom More" at bounding box center [525, 707] width 946 height 57
click at [654, 712] on icon at bounding box center [656, 707] width 11 height 11
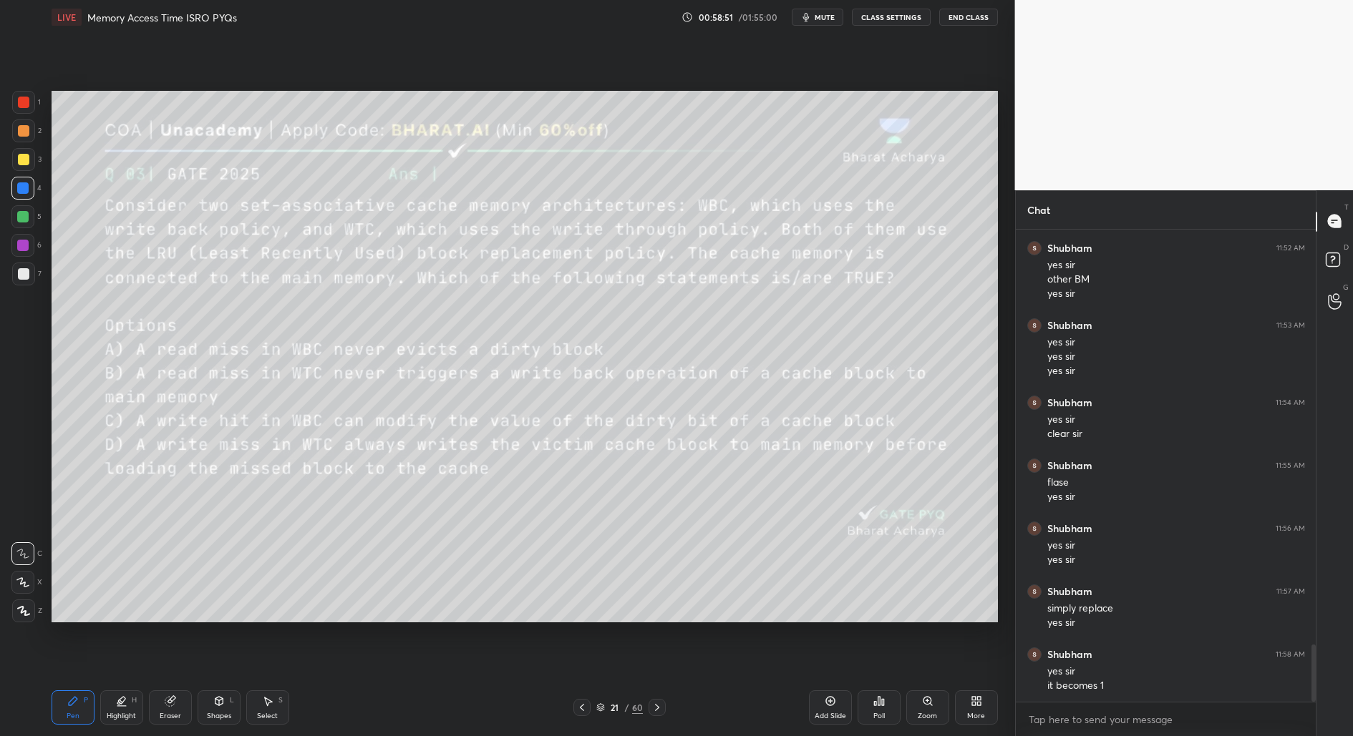
scroll to position [3441, 0]
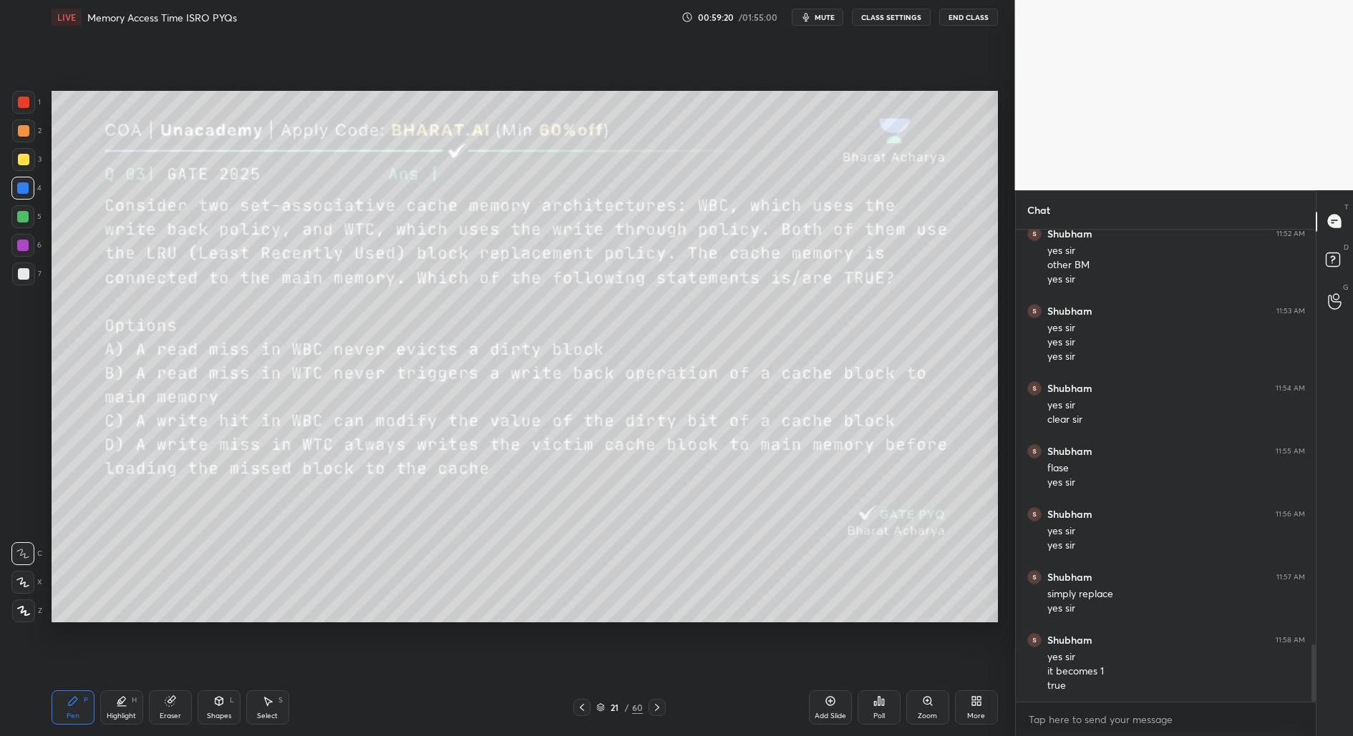
click at [653, 707] on icon at bounding box center [656, 707] width 11 height 11
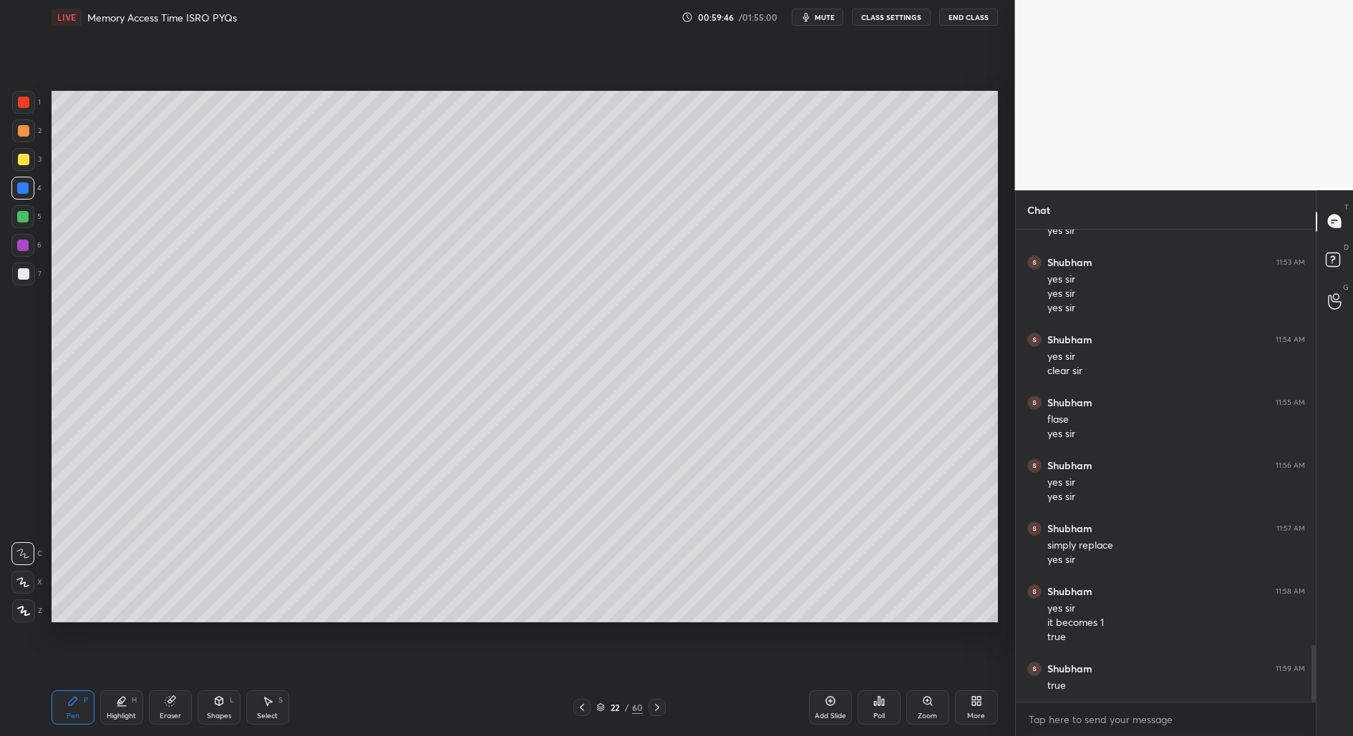
scroll to position [3504, 0]
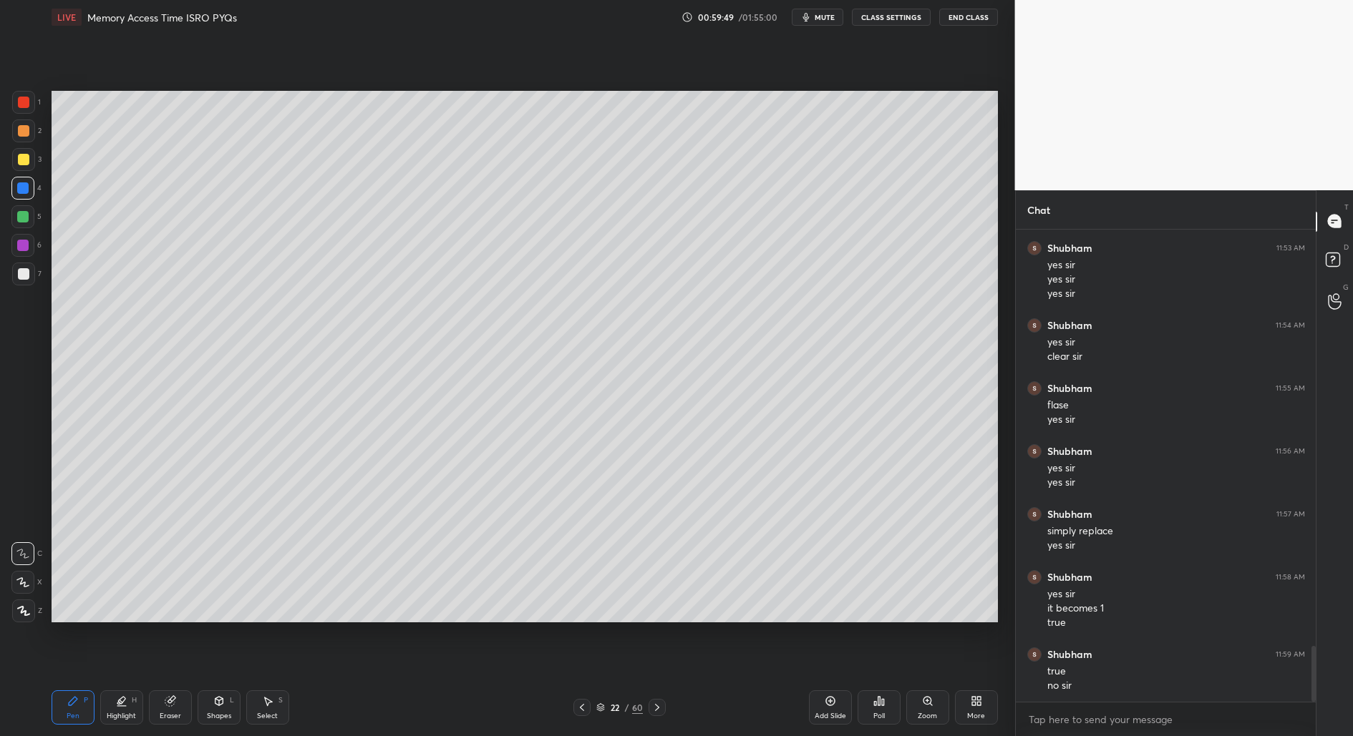
drag, startPoint x: 584, startPoint y: 709, endPoint x: 583, endPoint y: 695, distance: 13.6
click at [583, 709] on icon at bounding box center [581, 707] width 11 height 11
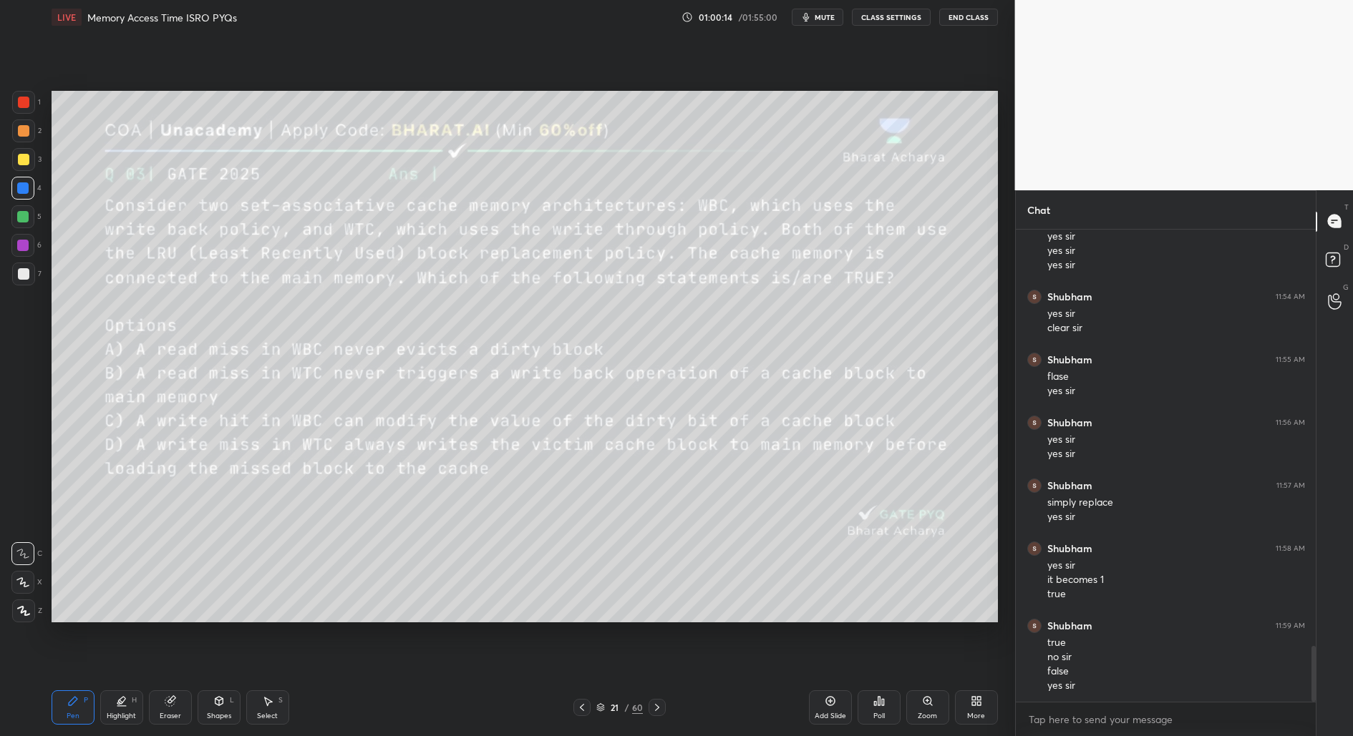
scroll to position [3581, 0]
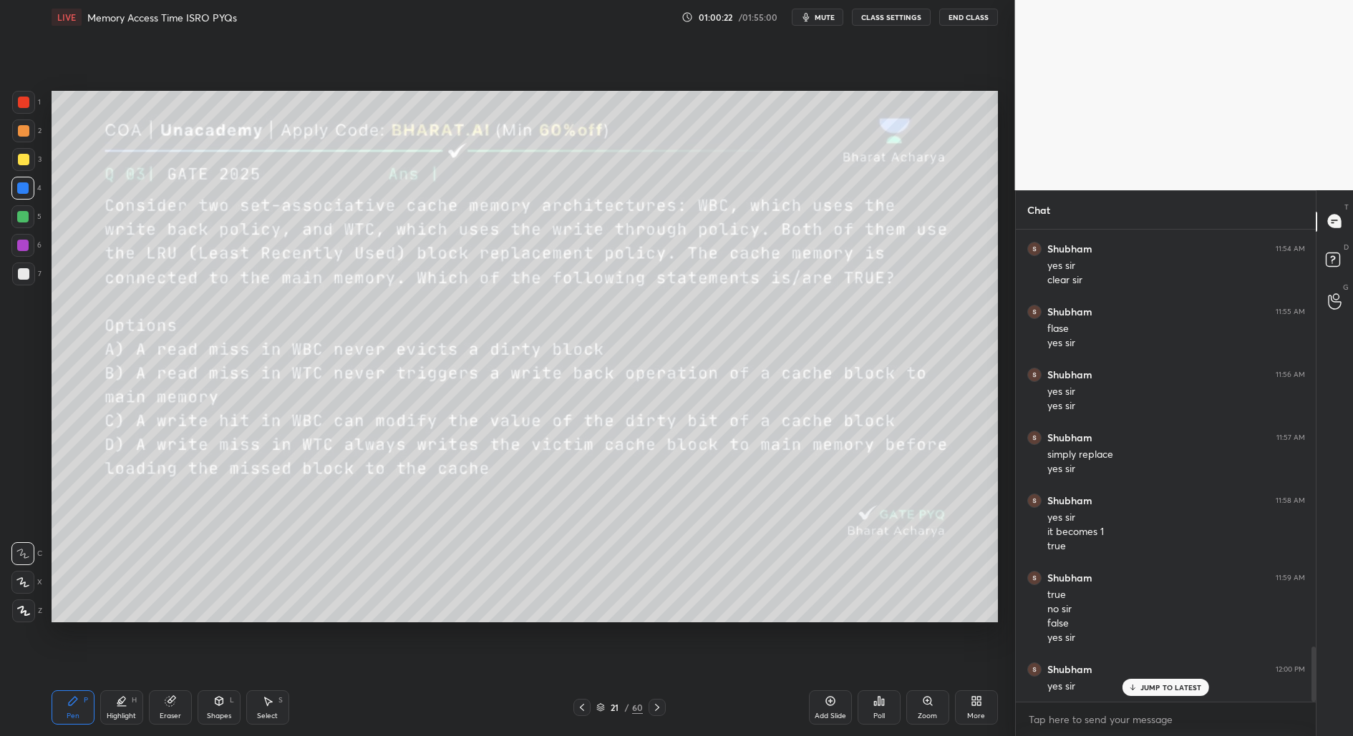
click at [658, 710] on icon at bounding box center [656, 707] width 11 height 11
click at [653, 708] on icon at bounding box center [656, 707] width 11 height 11
click at [656, 707] on icon at bounding box center [656, 707] width 11 height 11
click at [659, 709] on icon at bounding box center [656, 707] width 11 height 11
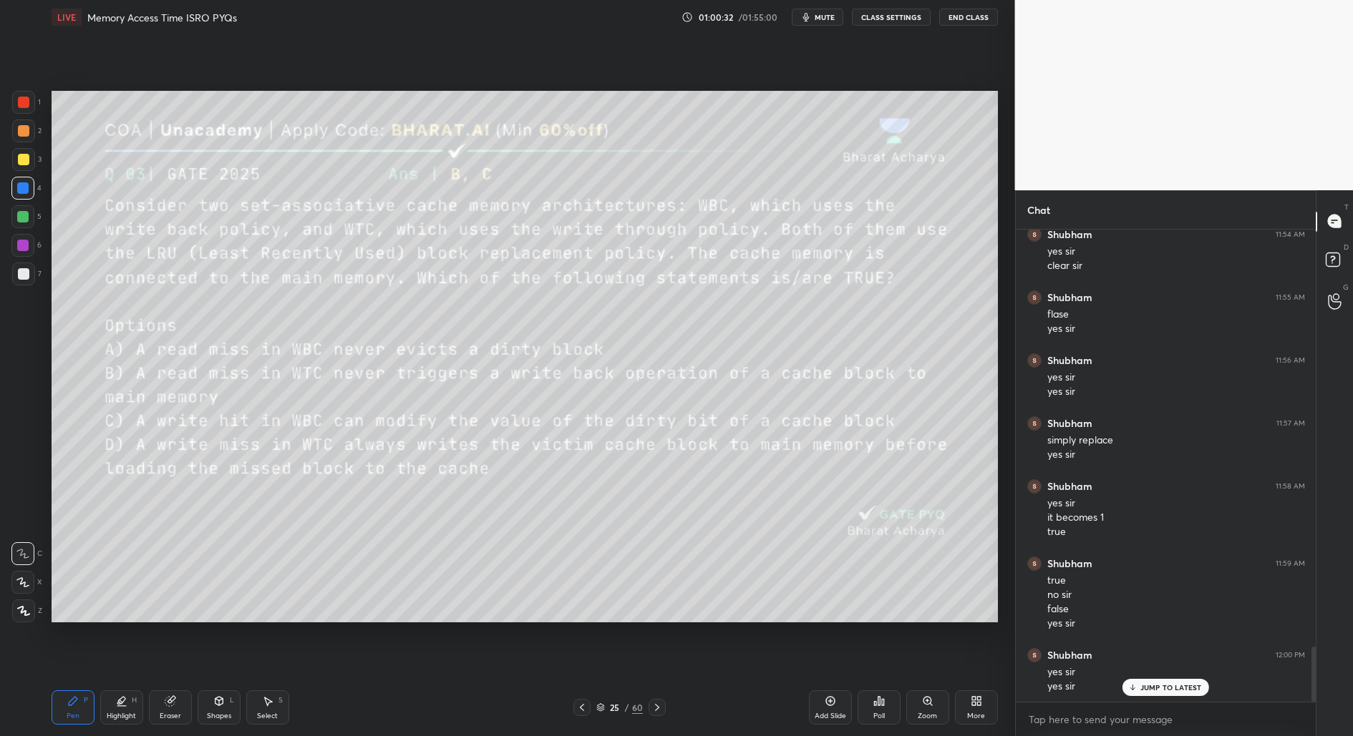
drag, startPoint x: 660, startPoint y: 709, endPoint x: 670, endPoint y: 714, distance: 11.2
click at [661, 712] on icon at bounding box center [656, 707] width 11 height 11
click at [24, 217] on div at bounding box center [22, 216] width 11 height 11
drag, startPoint x: 209, startPoint y: 707, endPoint x: 204, endPoint y: 682, distance: 25.5
click at [208, 706] on div "Shapes L" at bounding box center [219, 708] width 43 height 34
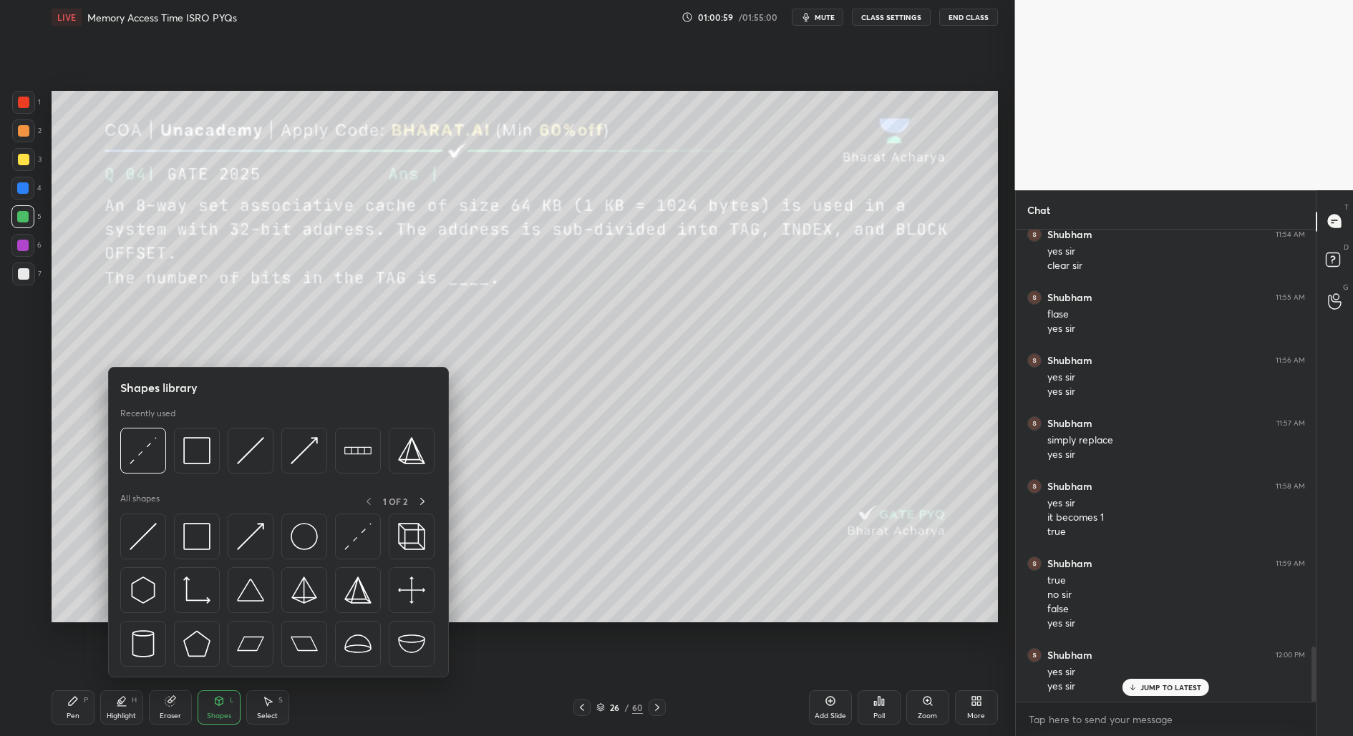
drag, startPoint x: 221, startPoint y: 719, endPoint x: 219, endPoint y: 624, distance: 94.5
click at [219, 719] on div "Shapes" at bounding box center [219, 716] width 24 height 7
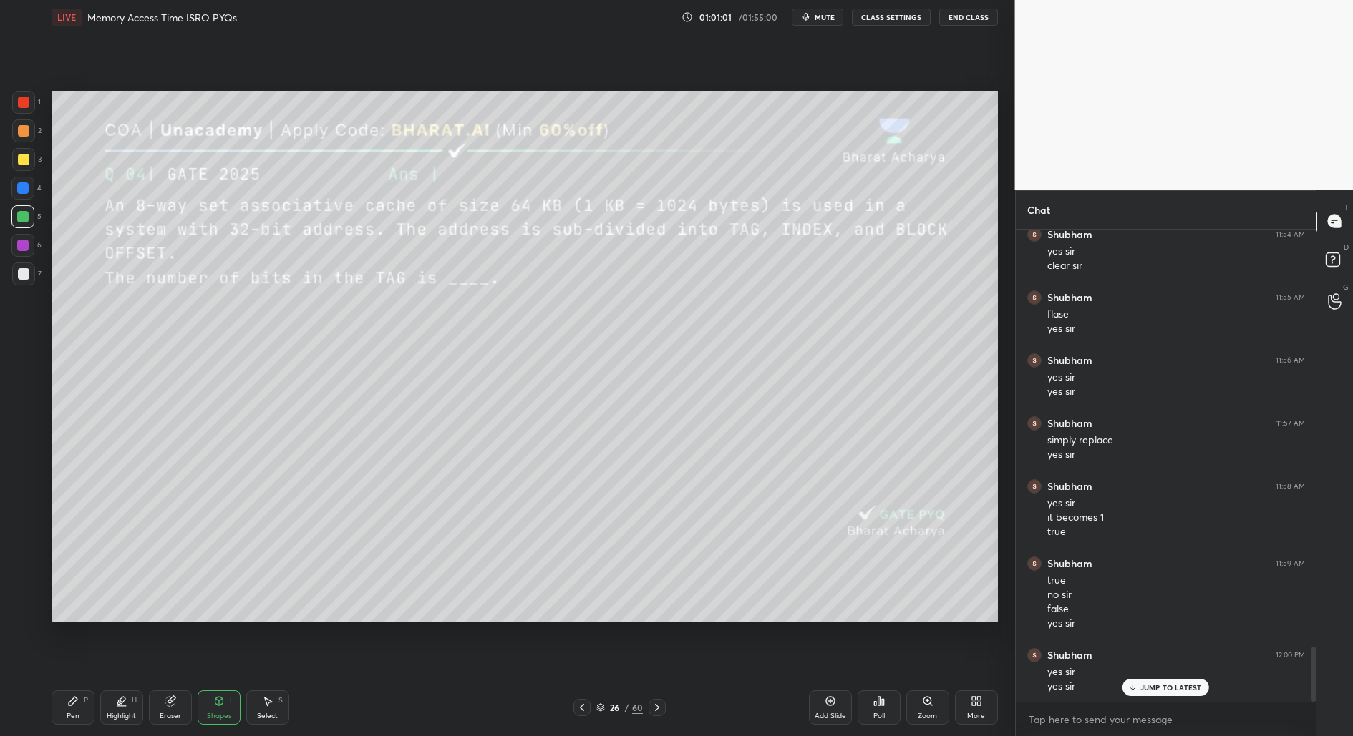
drag, startPoint x: 218, startPoint y: 715, endPoint x: 218, endPoint y: 699, distance: 15.8
click at [218, 715] on div "Shapes" at bounding box center [219, 716] width 24 height 7
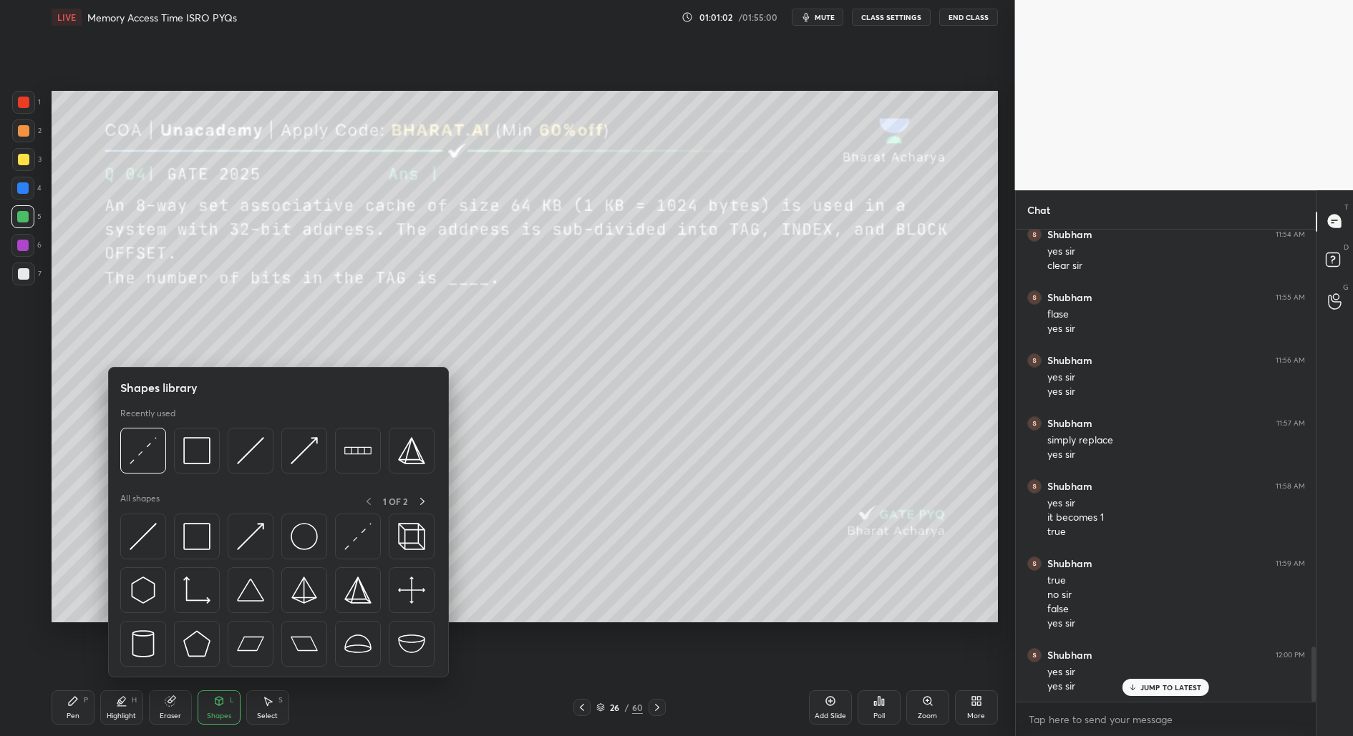
click at [213, 707] on div "Shapes L" at bounding box center [219, 708] width 43 height 34
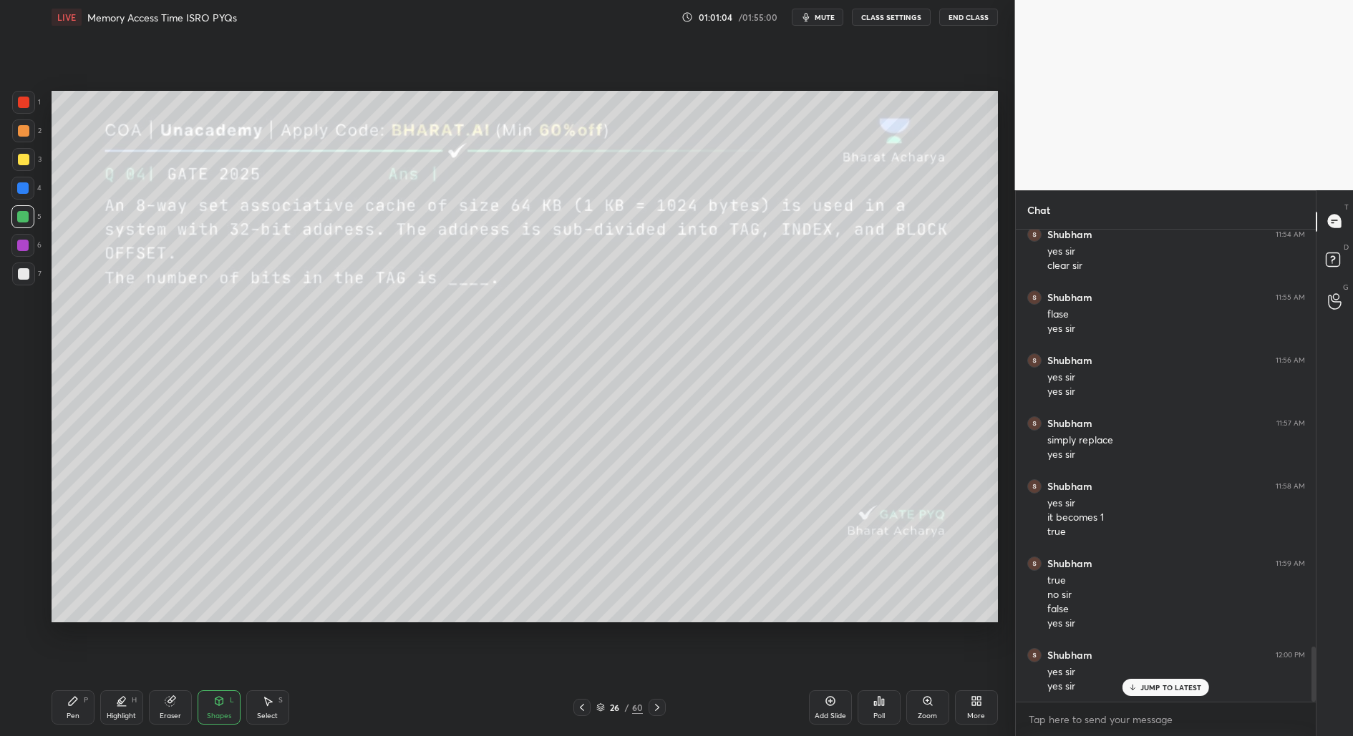
click at [218, 714] on div "Shapes" at bounding box center [219, 716] width 24 height 7
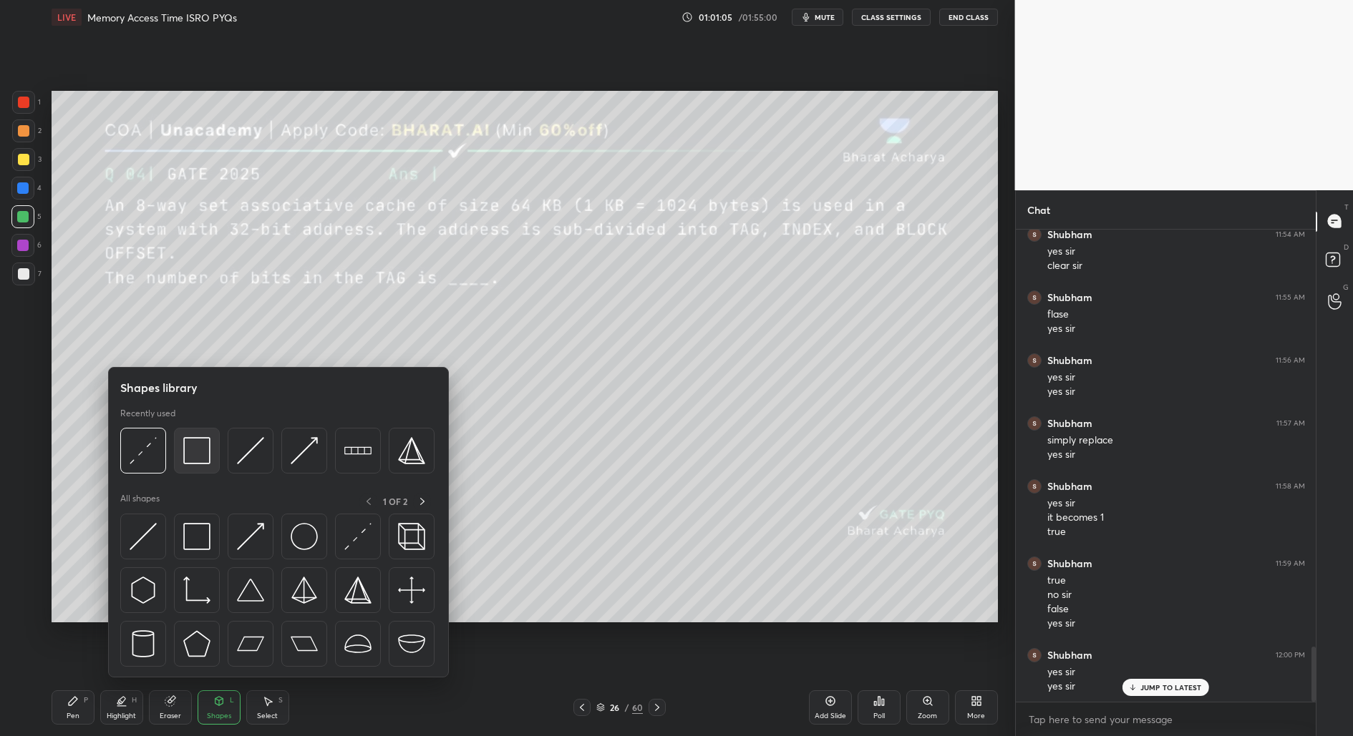
click at [192, 452] on img at bounding box center [196, 450] width 27 height 27
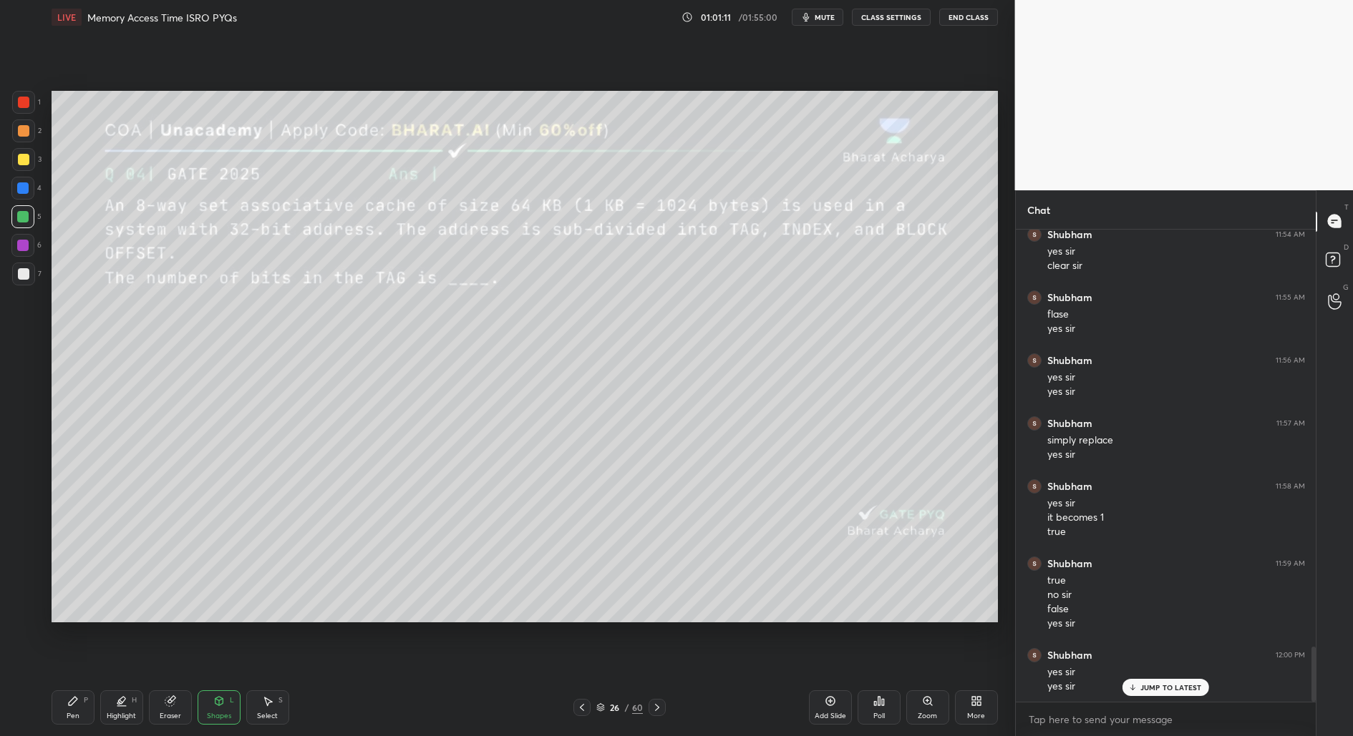
drag, startPoint x: 71, startPoint y: 719, endPoint x: 77, endPoint y: 686, distance: 33.4
click at [72, 719] on div "Pen" at bounding box center [73, 716] width 13 height 7
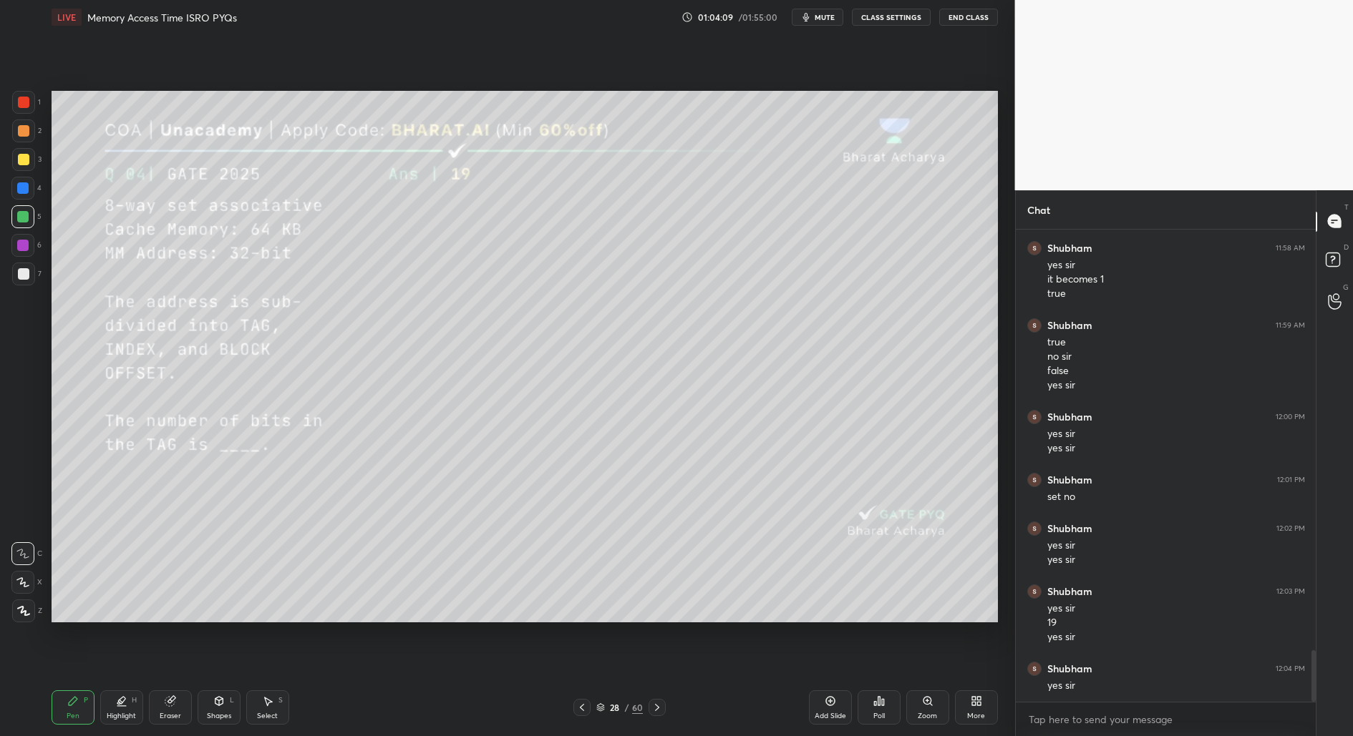
scroll to position [3848, 0]
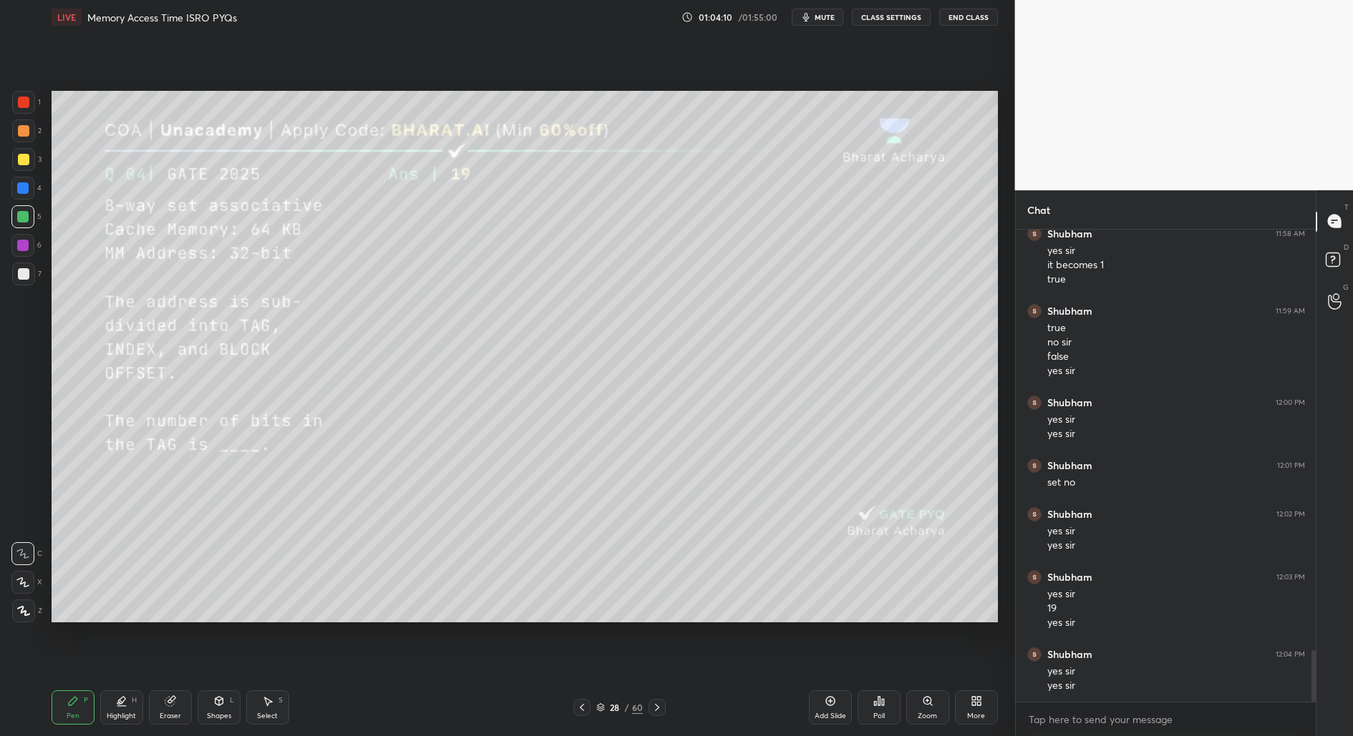
click at [20, 277] on div at bounding box center [23, 273] width 11 height 11
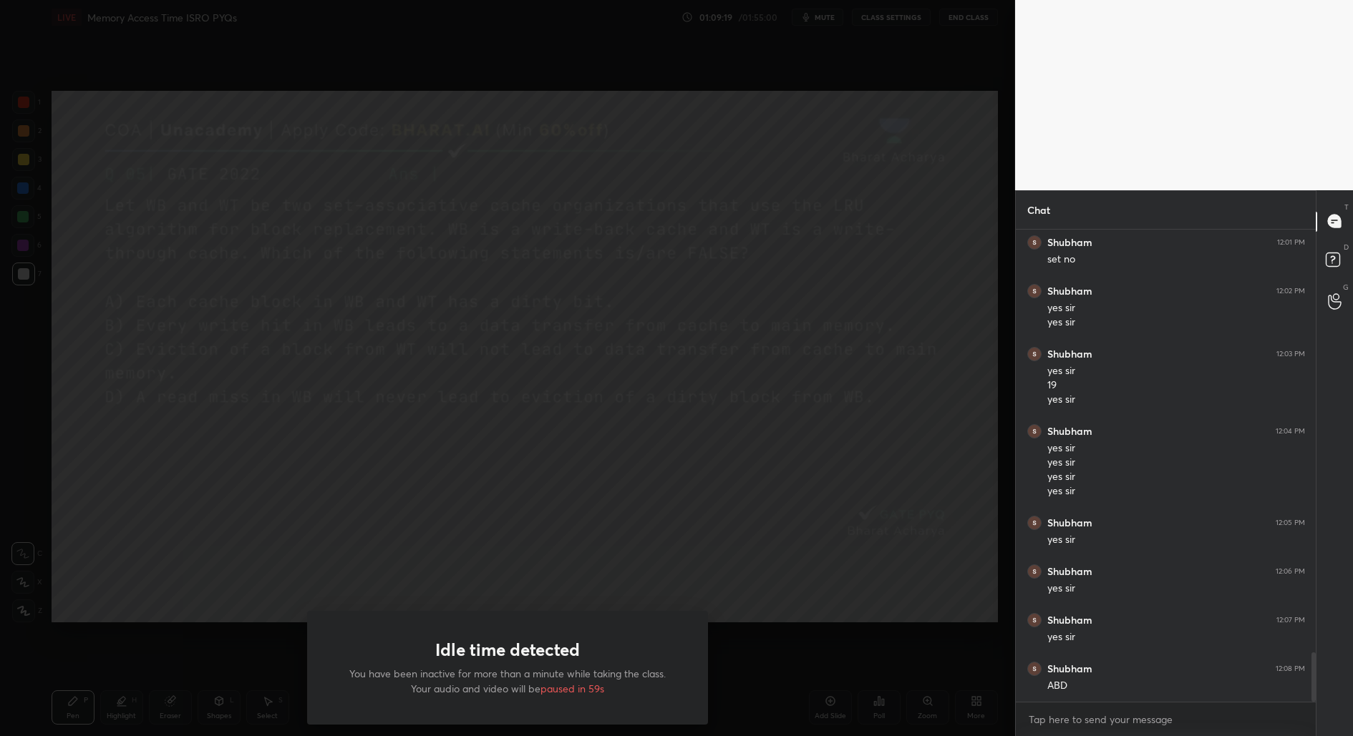
drag, startPoint x: 13, startPoint y: 291, endPoint x: 646, endPoint y: 298, distance: 633.4
click at [646, 298] on div "Idle time detected You have been inactive for more than a minute while taking t…" at bounding box center [507, 368] width 1015 height 736
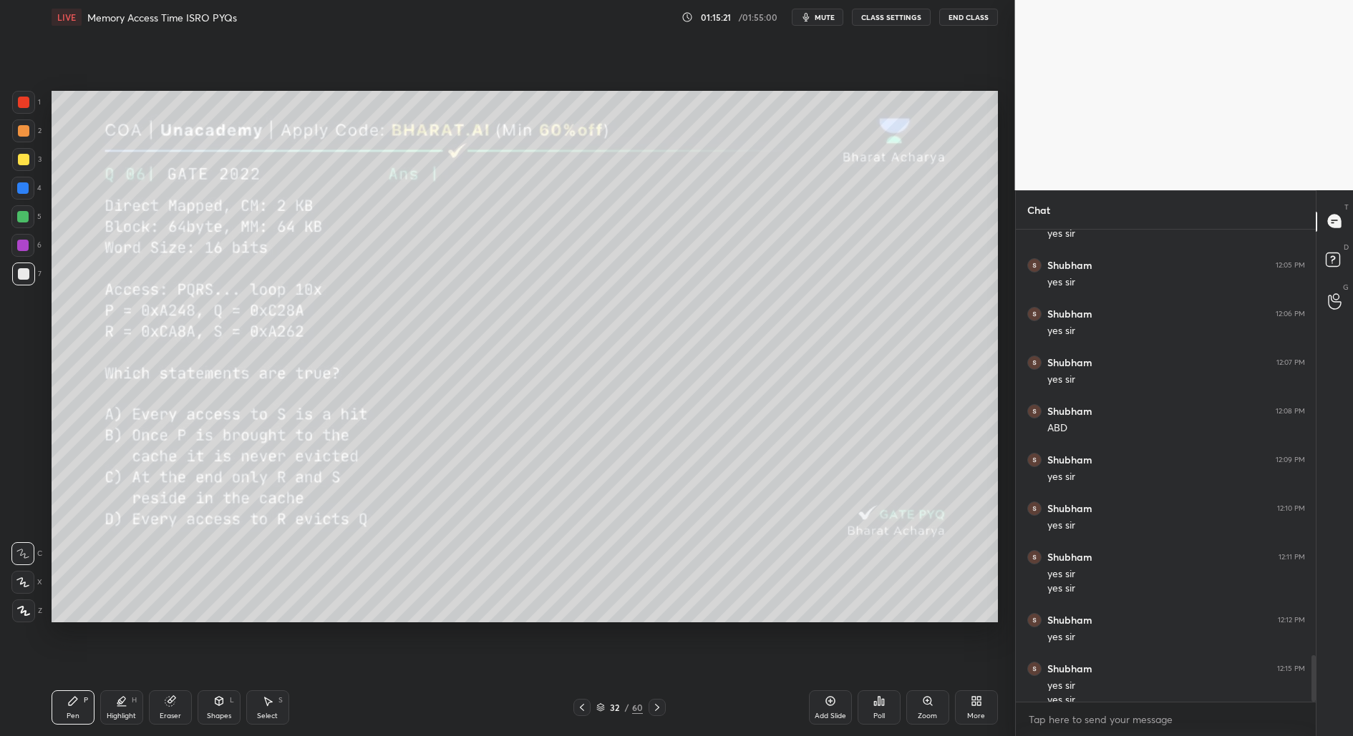
scroll to position [4343, 0]
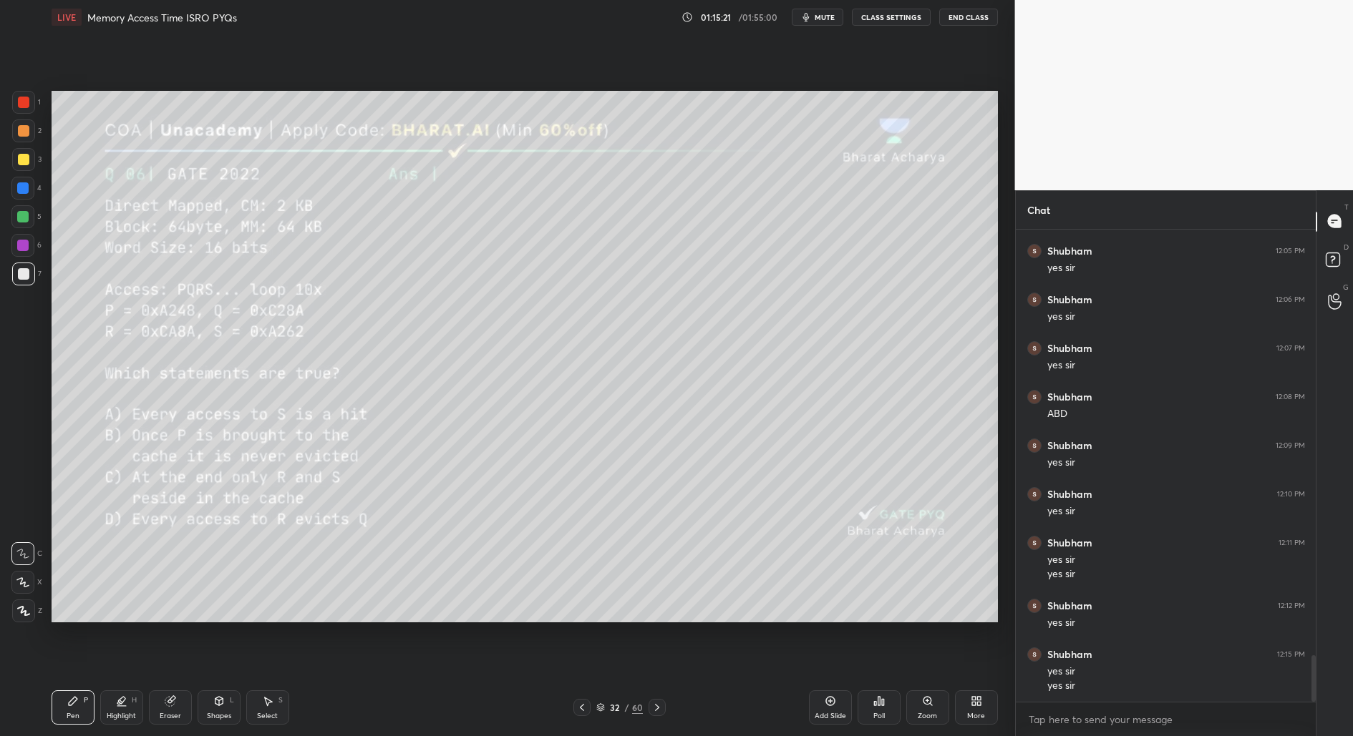
drag, startPoint x: 220, startPoint y: 706, endPoint x: 228, endPoint y: 704, distance: 8.2
click at [220, 706] on icon at bounding box center [218, 701] width 11 height 11
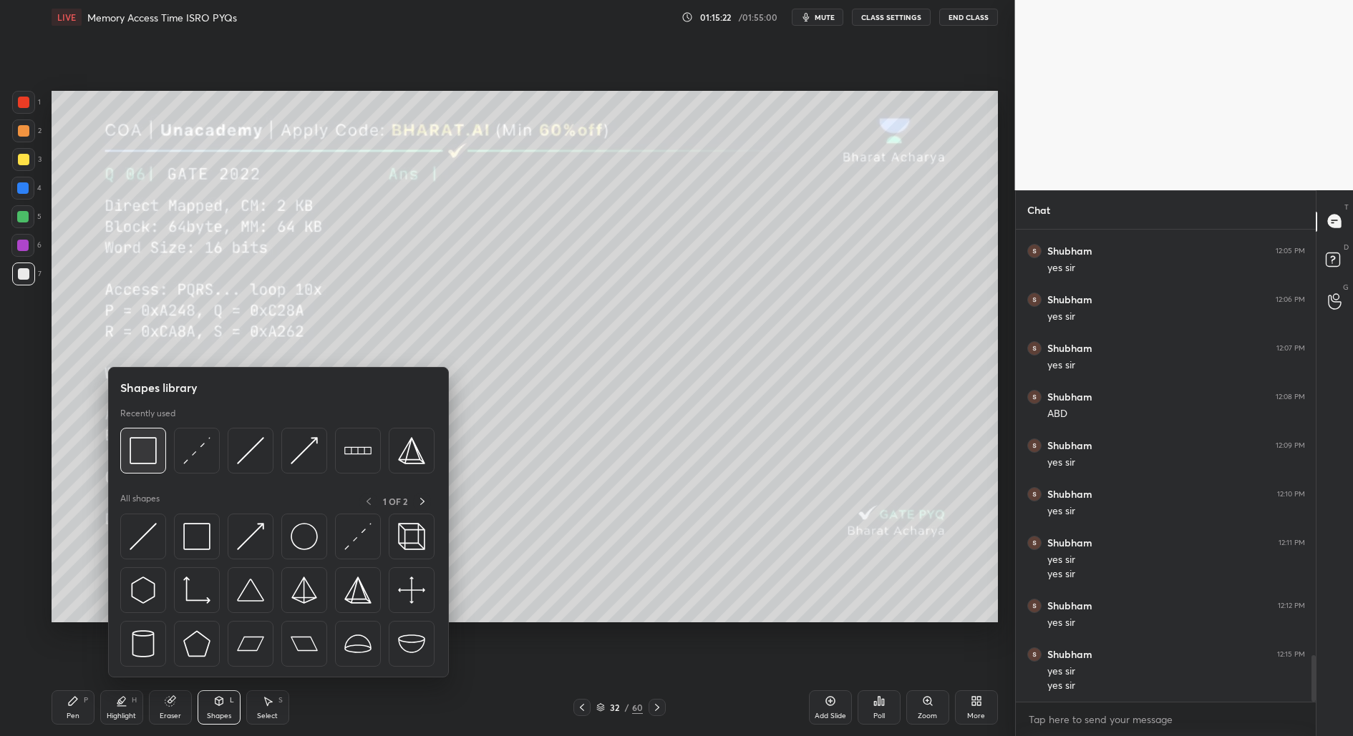
click at [136, 467] on div at bounding box center [143, 451] width 46 height 46
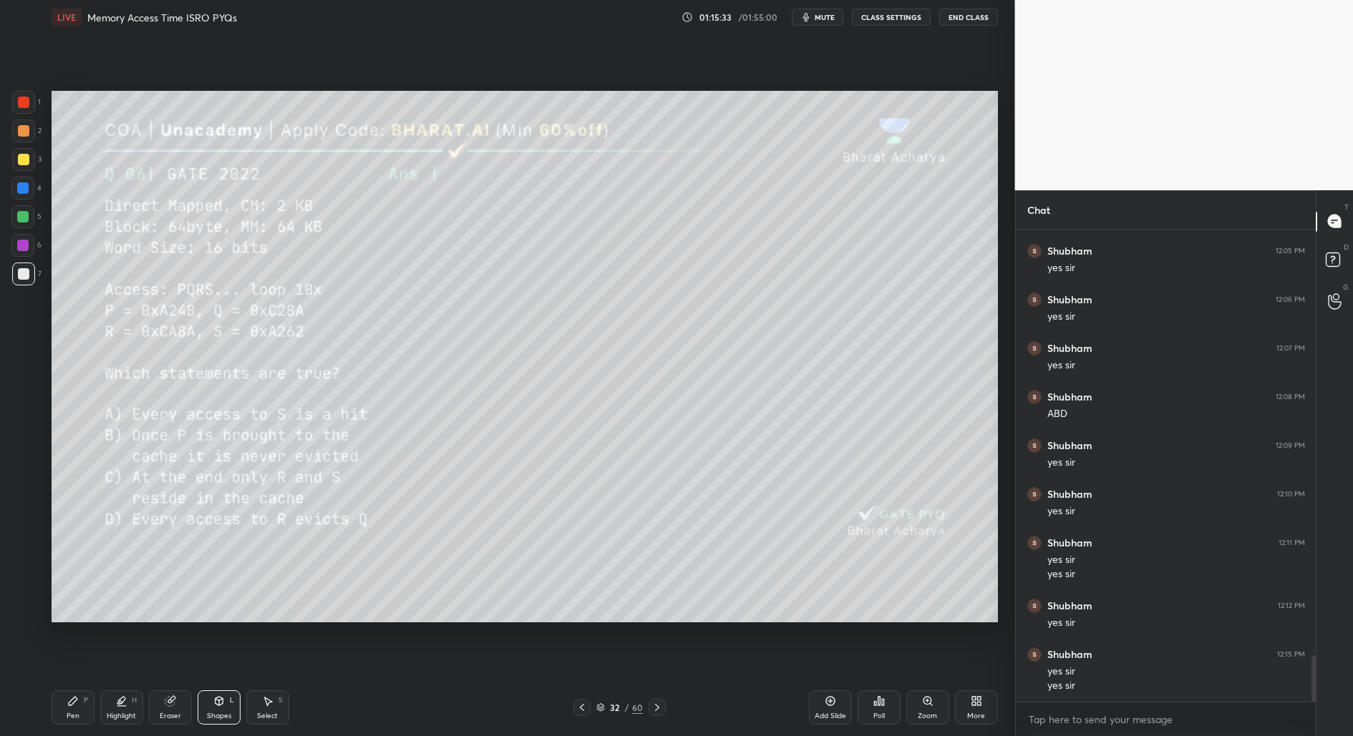
click at [69, 715] on div "Pen" at bounding box center [73, 716] width 13 height 7
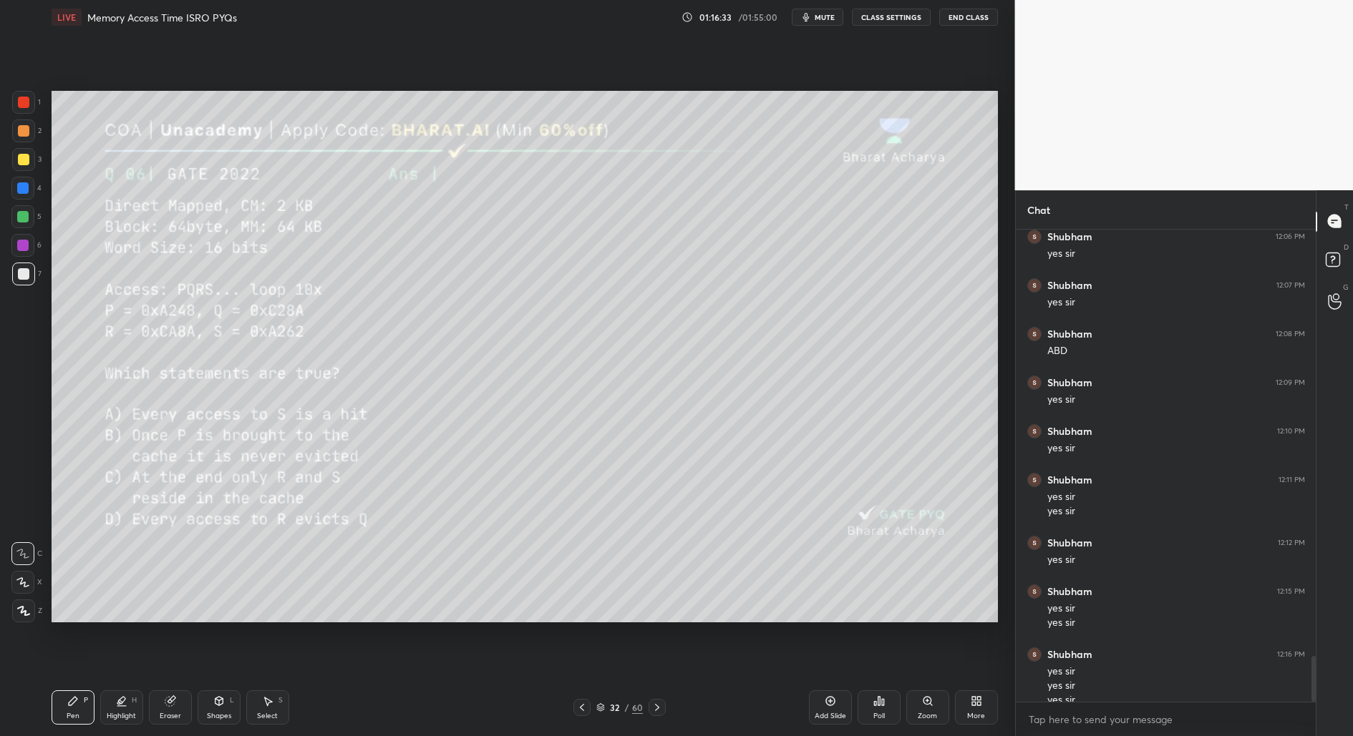
scroll to position [4420, 0]
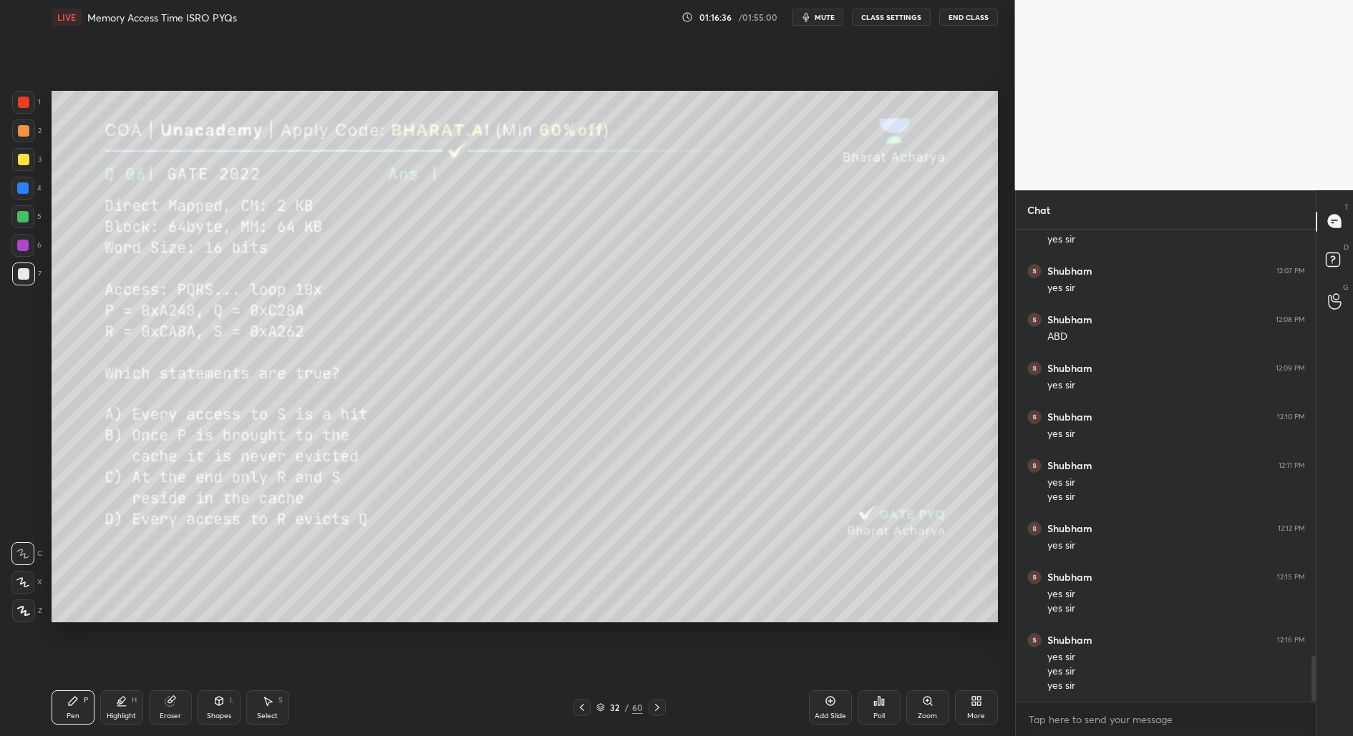
click at [223, 709] on div "Shapes L" at bounding box center [219, 708] width 43 height 34
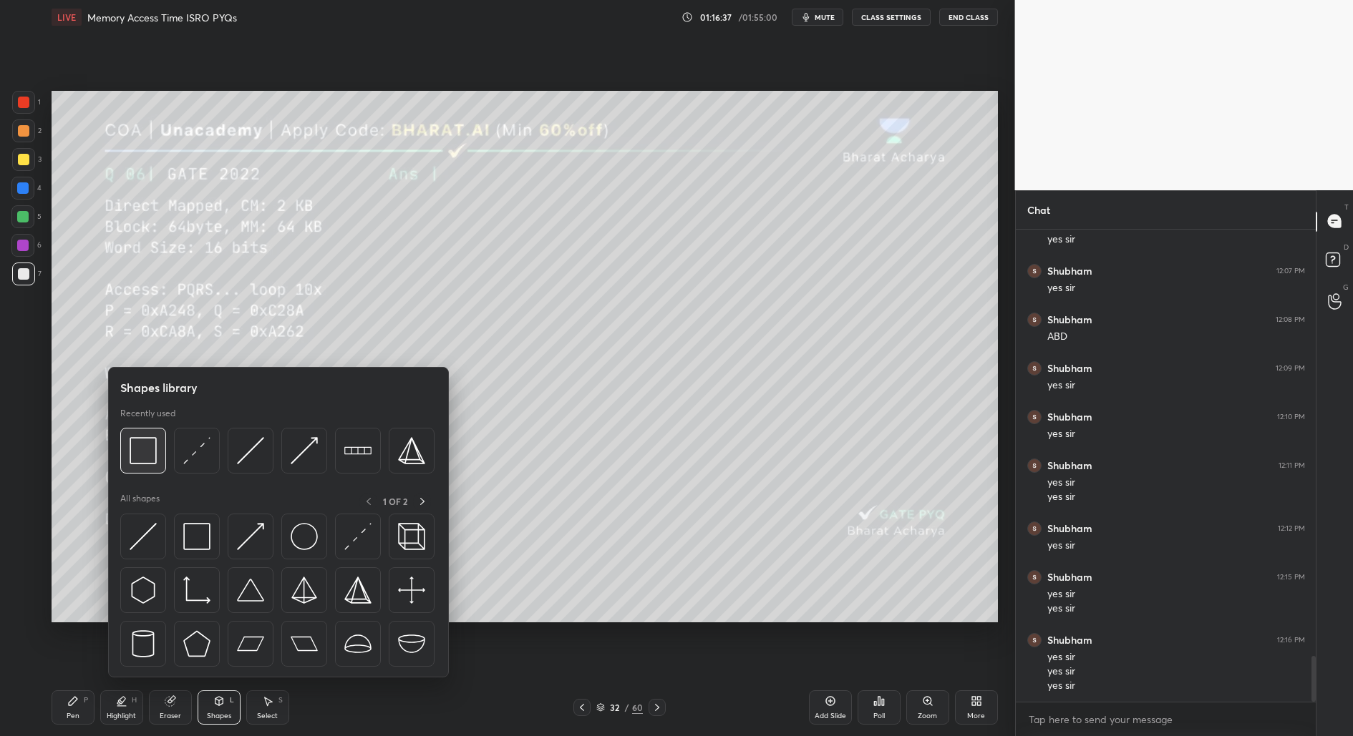
click at [135, 459] on img at bounding box center [143, 450] width 27 height 27
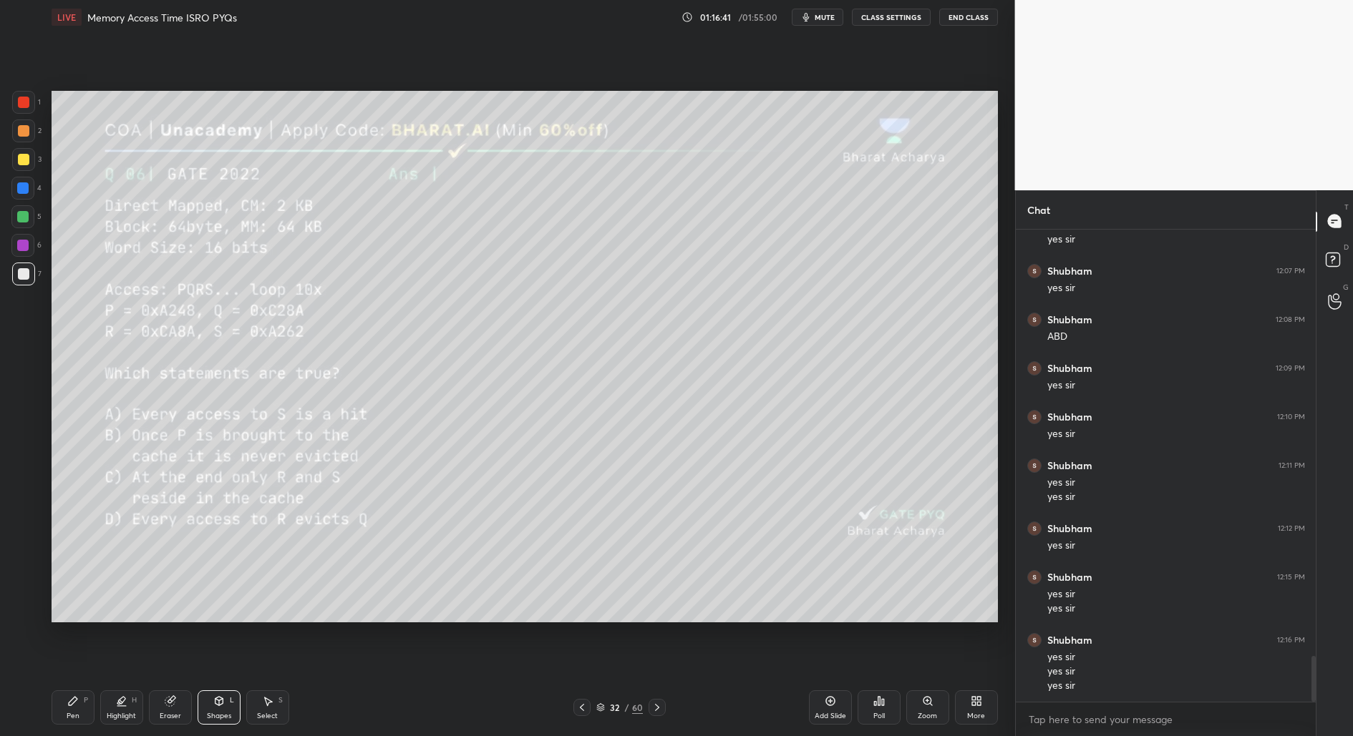
drag, startPoint x: 72, startPoint y: 713, endPoint x: 72, endPoint y: 699, distance: 14.3
click at [72, 713] on div "Pen" at bounding box center [73, 716] width 13 height 7
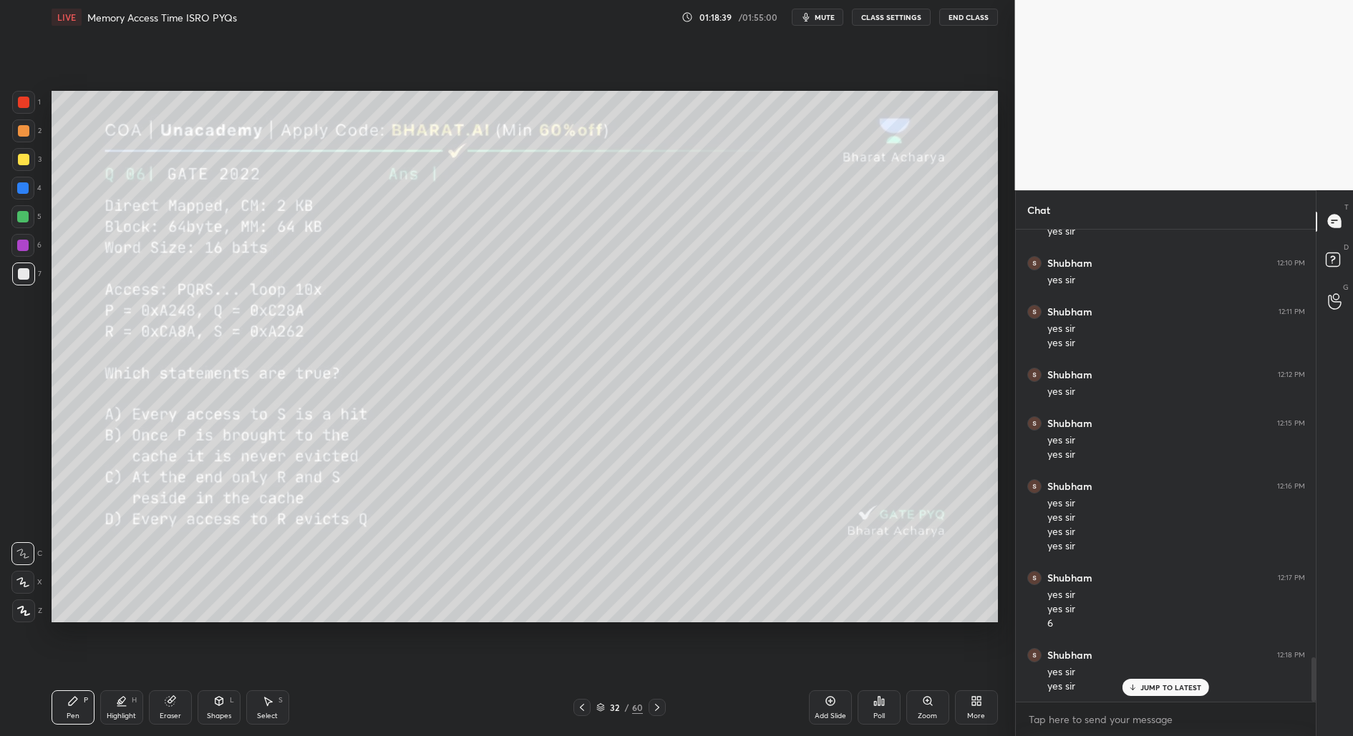
scroll to position [4588, 0]
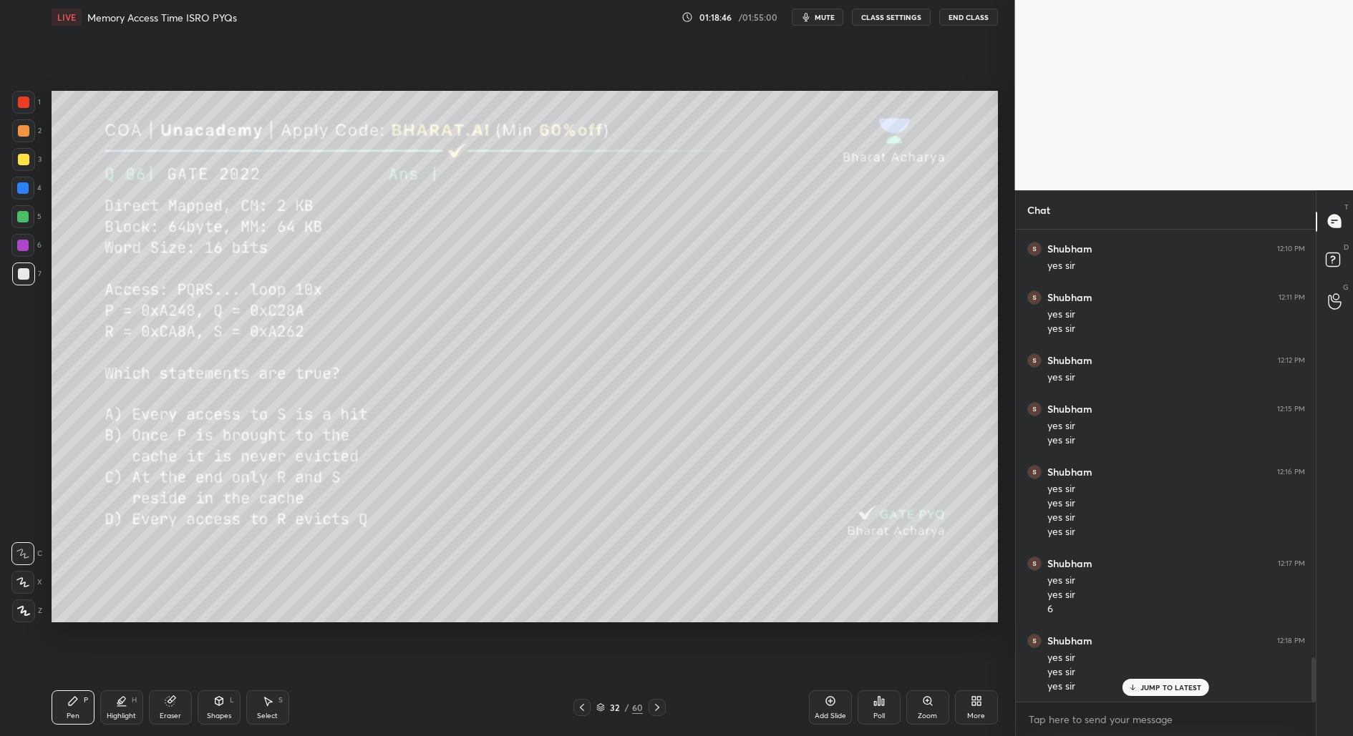
click at [216, 714] on div "Shapes" at bounding box center [219, 716] width 24 height 7
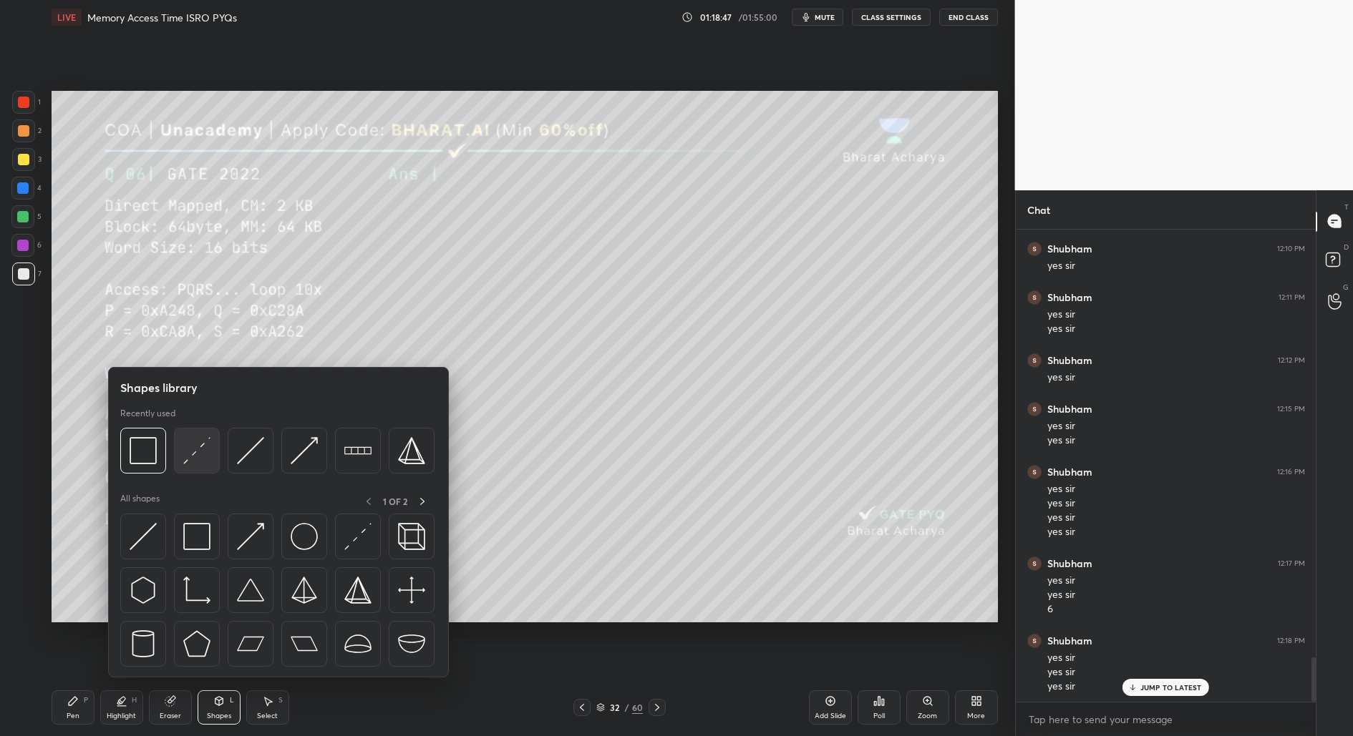
click at [193, 463] on img at bounding box center [196, 450] width 27 height 27
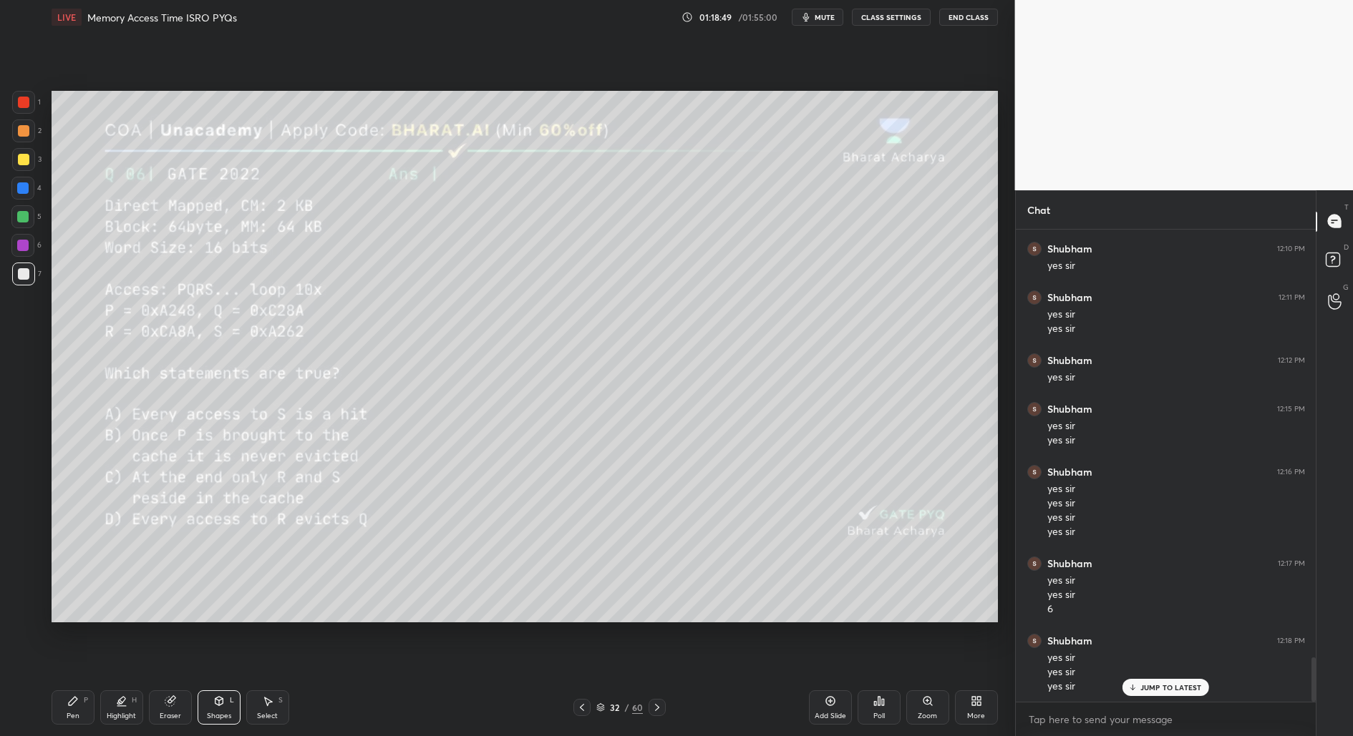
drag, startPoint x: 19, startPoint y: 161, endPoint x: 15, endPoint y: 170, distance: 9.6
click at [18, 164] on div at bounding box center [23, 159] width 11 height 11
click at [211, 713] on div "Shapes" at bounding box center [219, 716] width 24 height 7
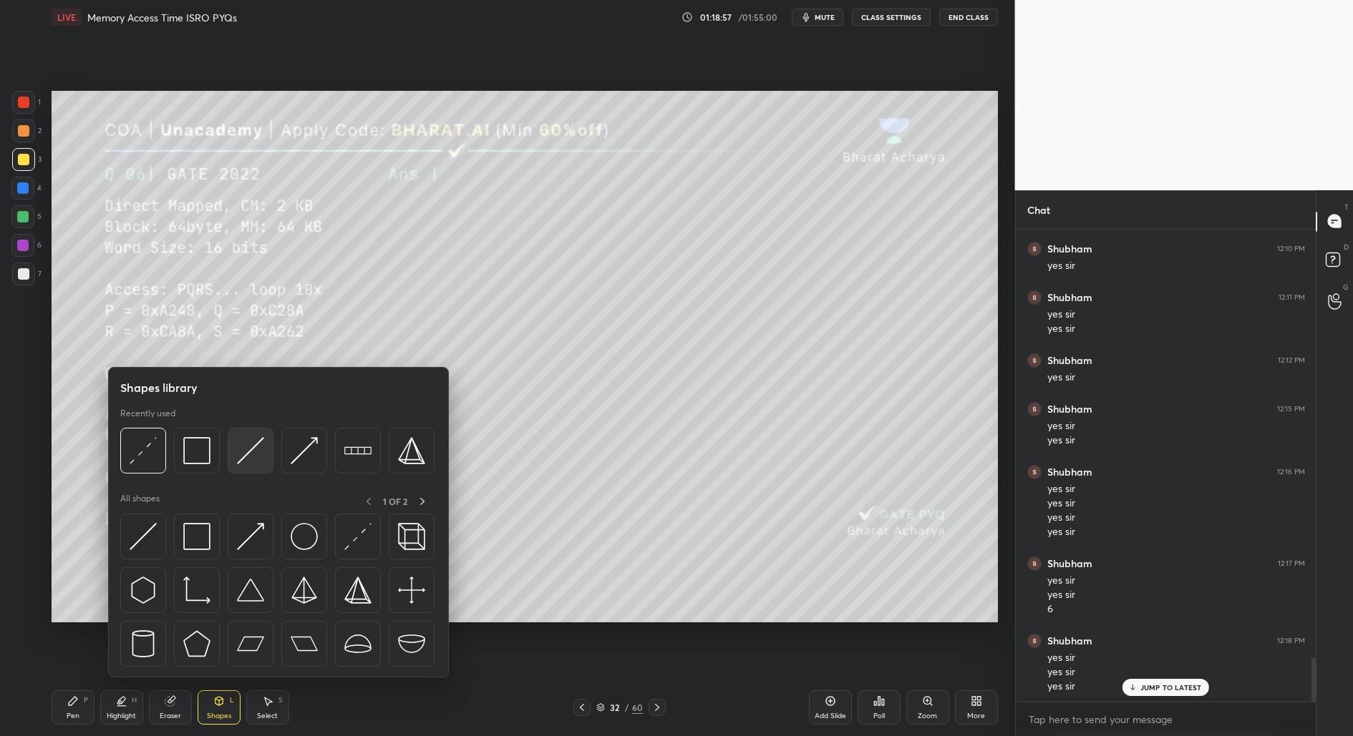
click at [247, 455] on img at bounding box center [250, 450] width 27 height 27
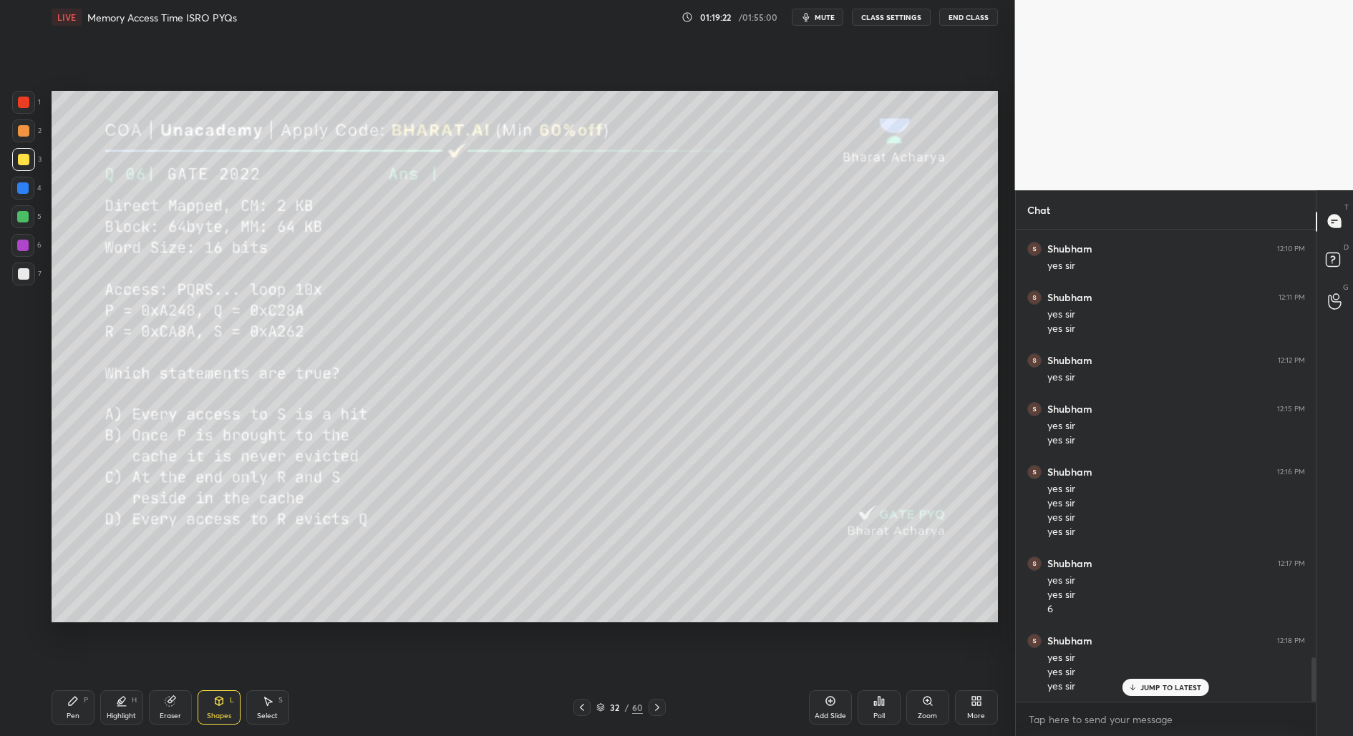
drag, startPoint x: 64, startPoint y: 719, endPoint x: 63, endPoint y: 695, distance: 24.3
click at [64, 719] on div "Pen P" at bounding box center [73, 708] width 43 height 34
drag, startPoint x: 13, startPoint y: 135, endPoint x: 11, endPoint y: 150, distance: 15.8
click at [12, 141] on div "2" at bounding box center [26, 131] width 29 height 23
drag, startPoint x: 18, startPoint y: 106, endPoint x: 14, endPoint y: 115, distance: 9.6
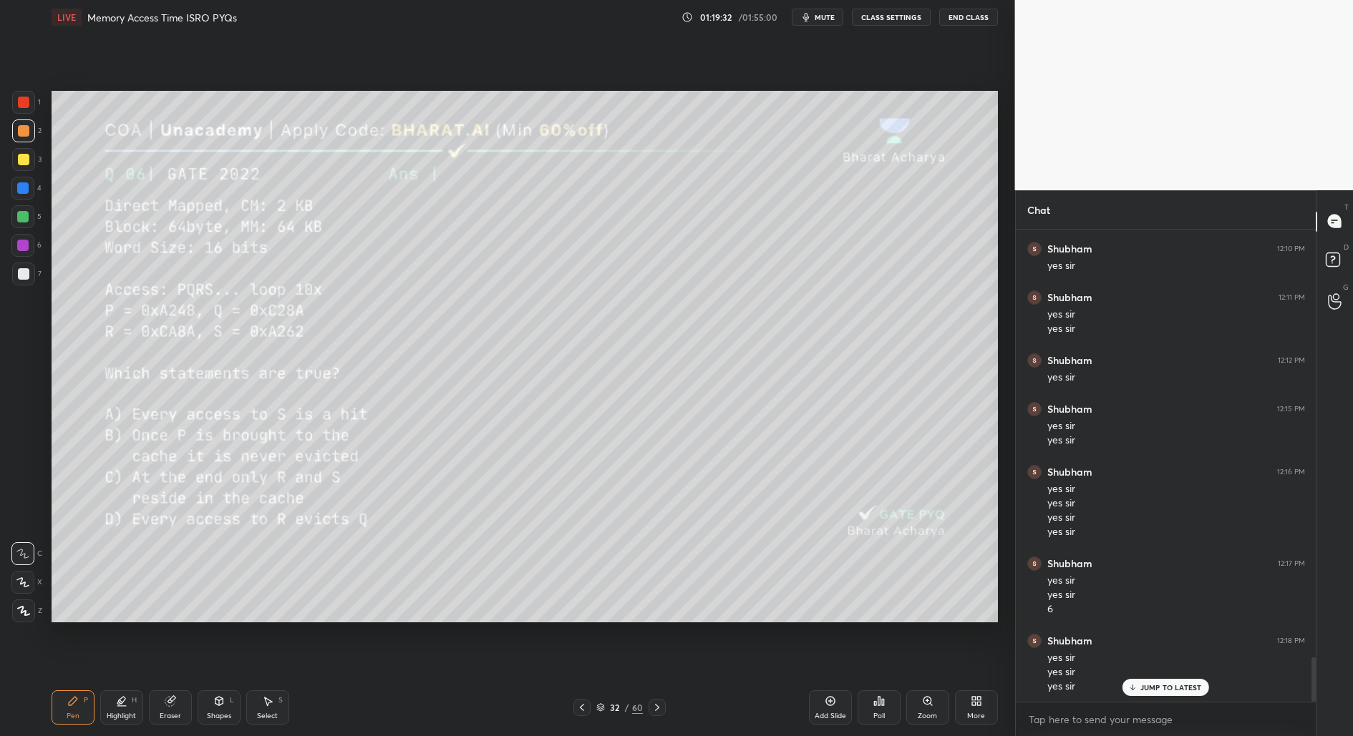
click at [17, 110] on div at bounding box center [23, 102] width 23 height 23
drag, startPoint x: 21, startPoint y: 134, endPoint x: 35, endPoint y: 176, distance: 44.4
click at [21, 135] on div at bounding box center [23, 130] width 11 height 11
click at [15, 107] on div at bounding box center [23, 102] width 23 height 23
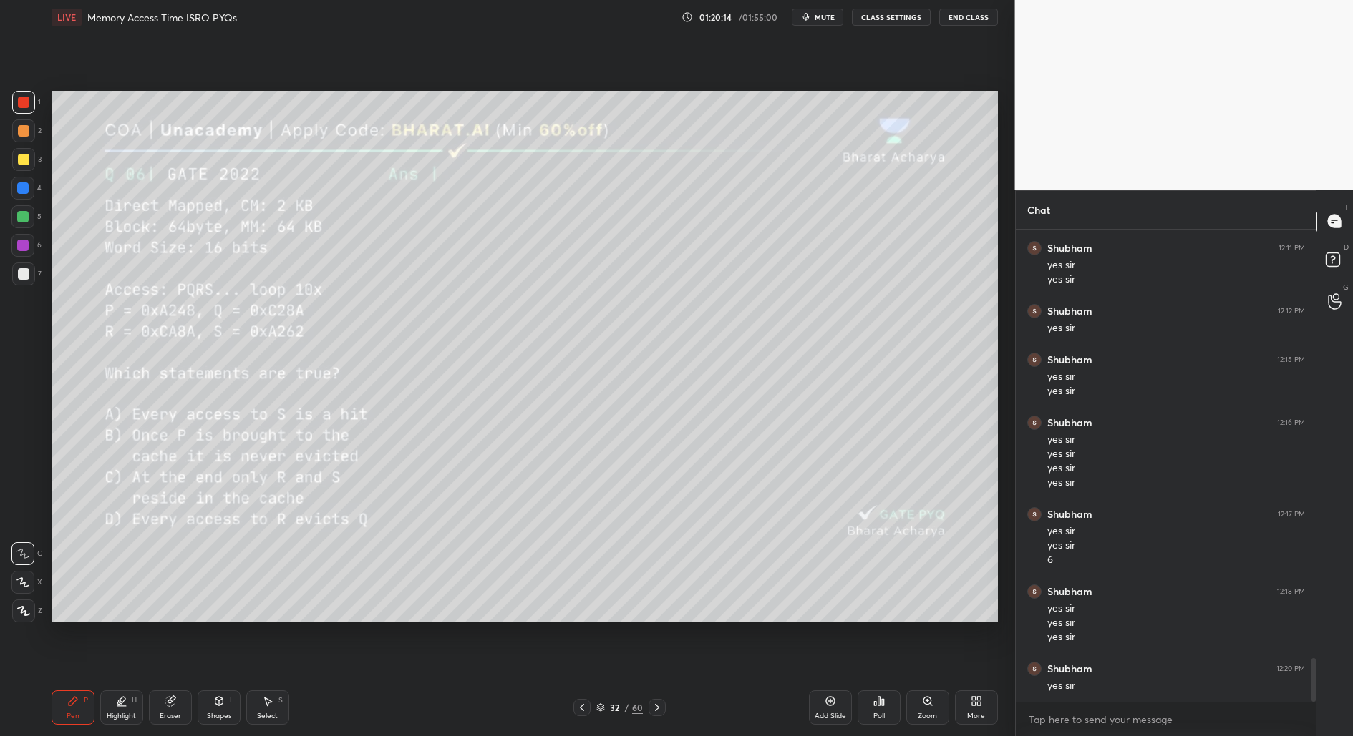
click at [19, 161] on div at bounding box center [23, 159] width 11 height 11
drag, startPoint x: 17, startPoint y: 111, endPoint x: 18, endPoint y: 154, distance: 42.9
click at [15, 113] on div at bounding box center [23, 102] width 23 height 23
click at [19, 218] on div at bounding box center [22, 216] width 11 height 11
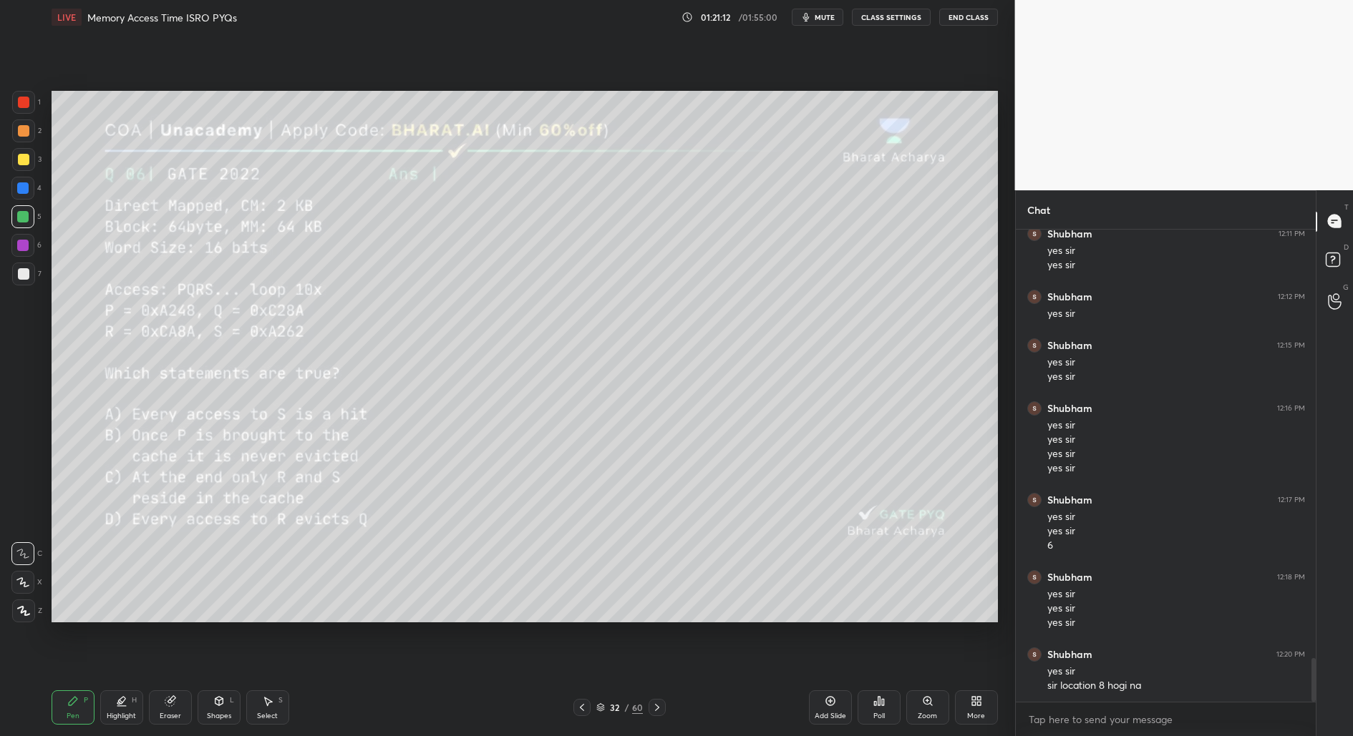
drag, startPoint x: 28, startPoint y: 99, endPoint x: 21, endPoint y: 110, distance: 12.9
click at [27, 100] on div at bounding box center [23, 102] width 11 height 11
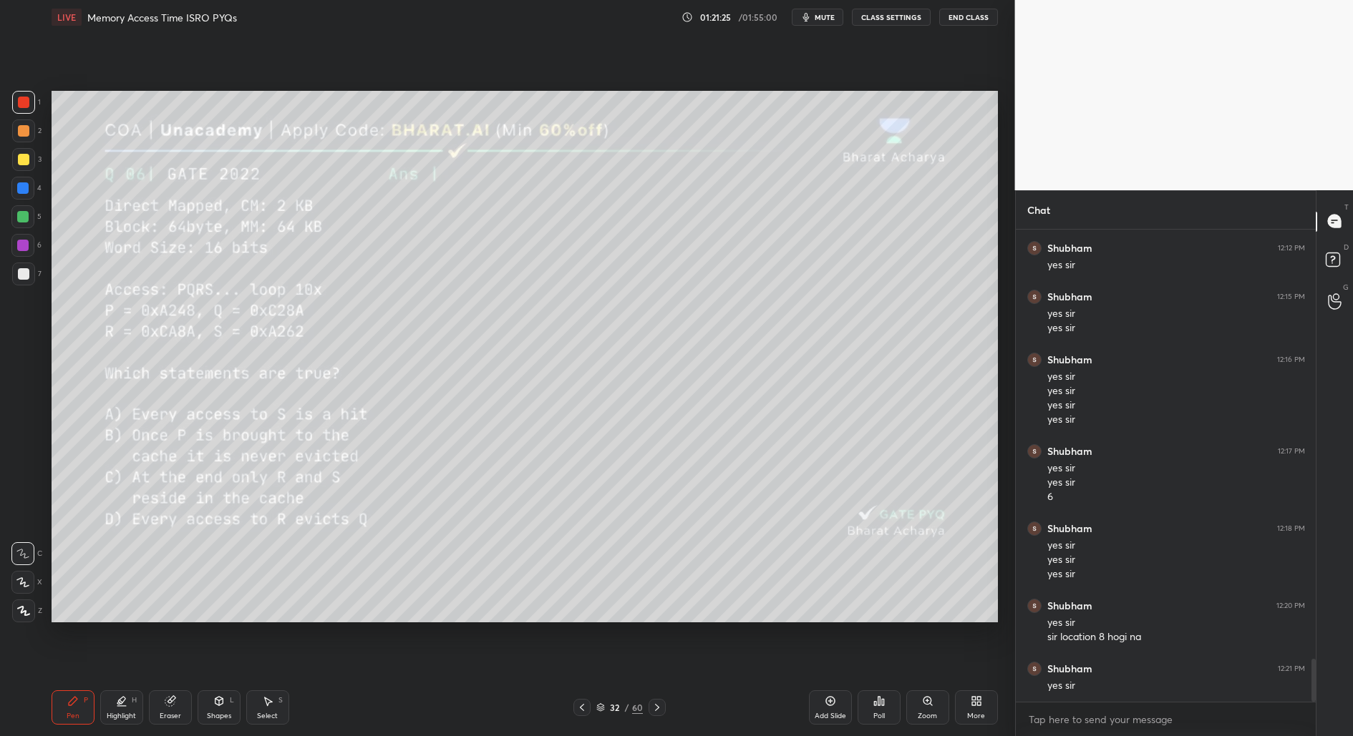
drag, startPoint x: 21, startPoint y: 189, endPoint x: 13, endPoint y: 203, distance: 16.7
click at [21, 190] on div at bounding box center [22, 188] width 11 height 11
drag, startPoint x: 19, startPoint y: 213, endPoint x: 39, endPoint y: 296, distance: 85.9
click at [17, 215] on div at bounding box center [22, 216] width 11 height 11
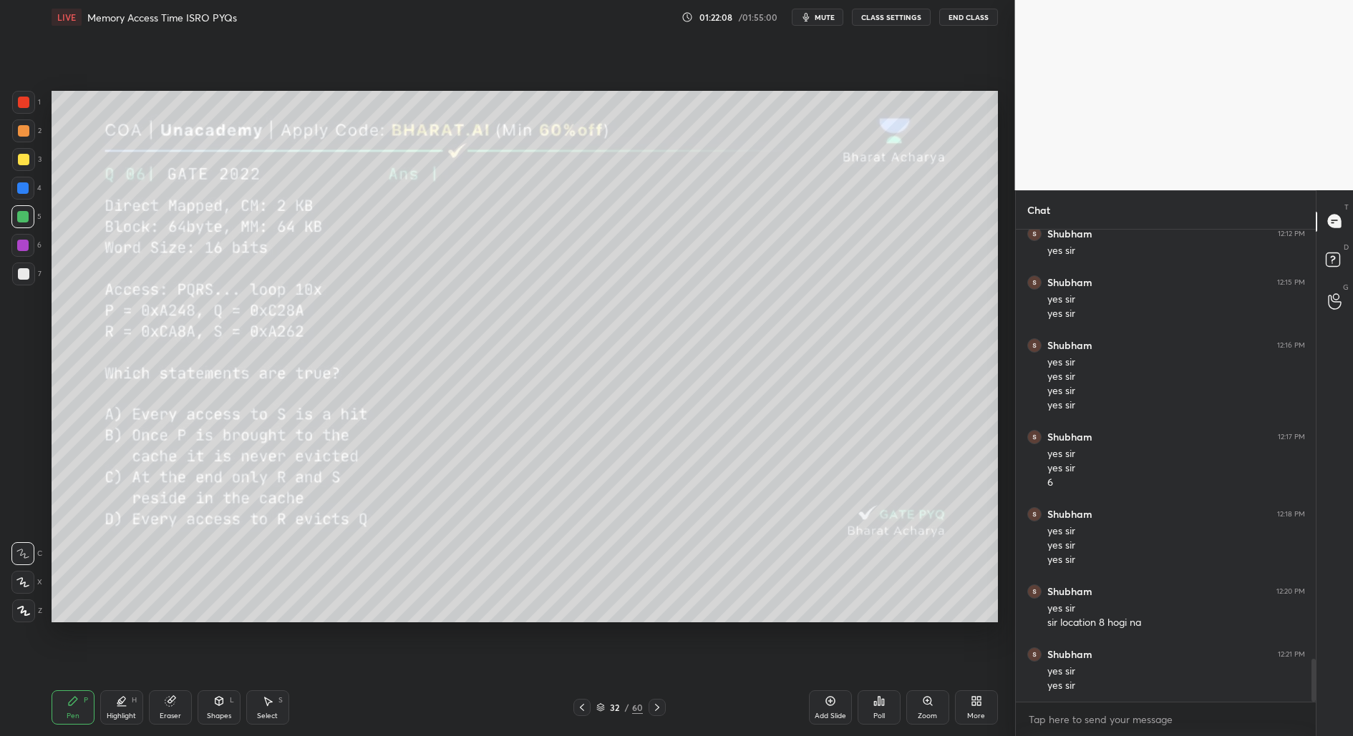
scroll to position [4764, 0]
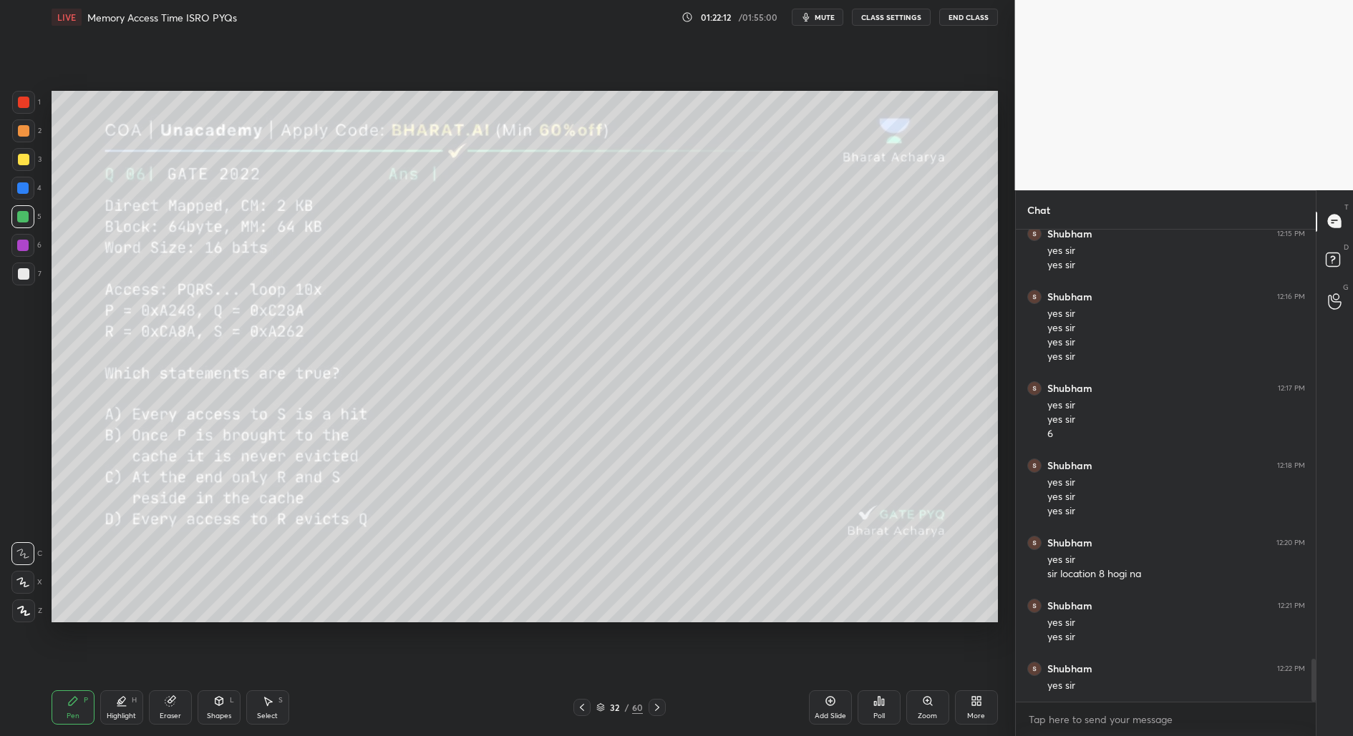
drag, startPoint x: 21, startPoint y: 245, endPoint x: 9, endPoint y: 255, distance: 14.8
click at [19, 250] on div at bounding box center [22, 245] width 11 height 11
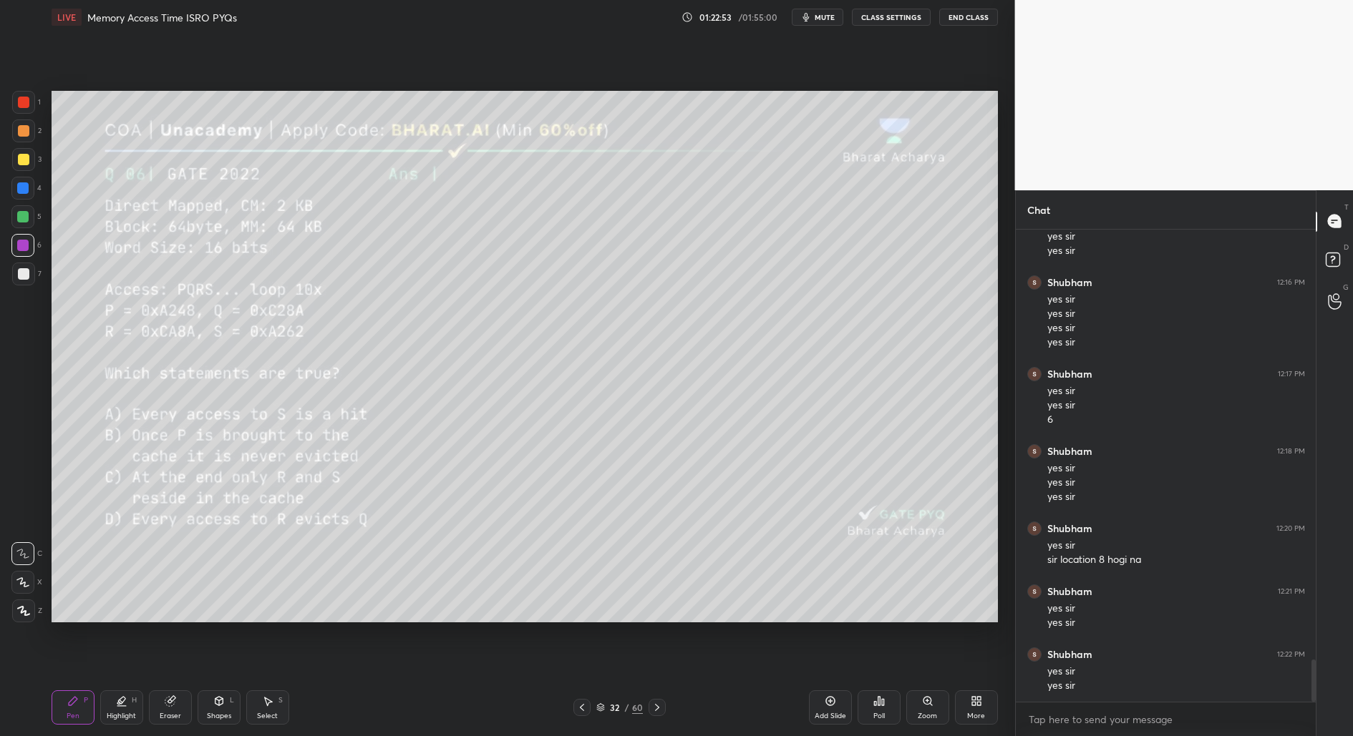
drag, startPoint x: 23, startPoint y: 188, endPoint x: 9, endPoint y: 193, distance: 15.2
click at [20, 190] on div at bounding box center [22, 188] width 11 height 11
click at [16, 128] on div at bounding box center [23, 131] width 23 height 23
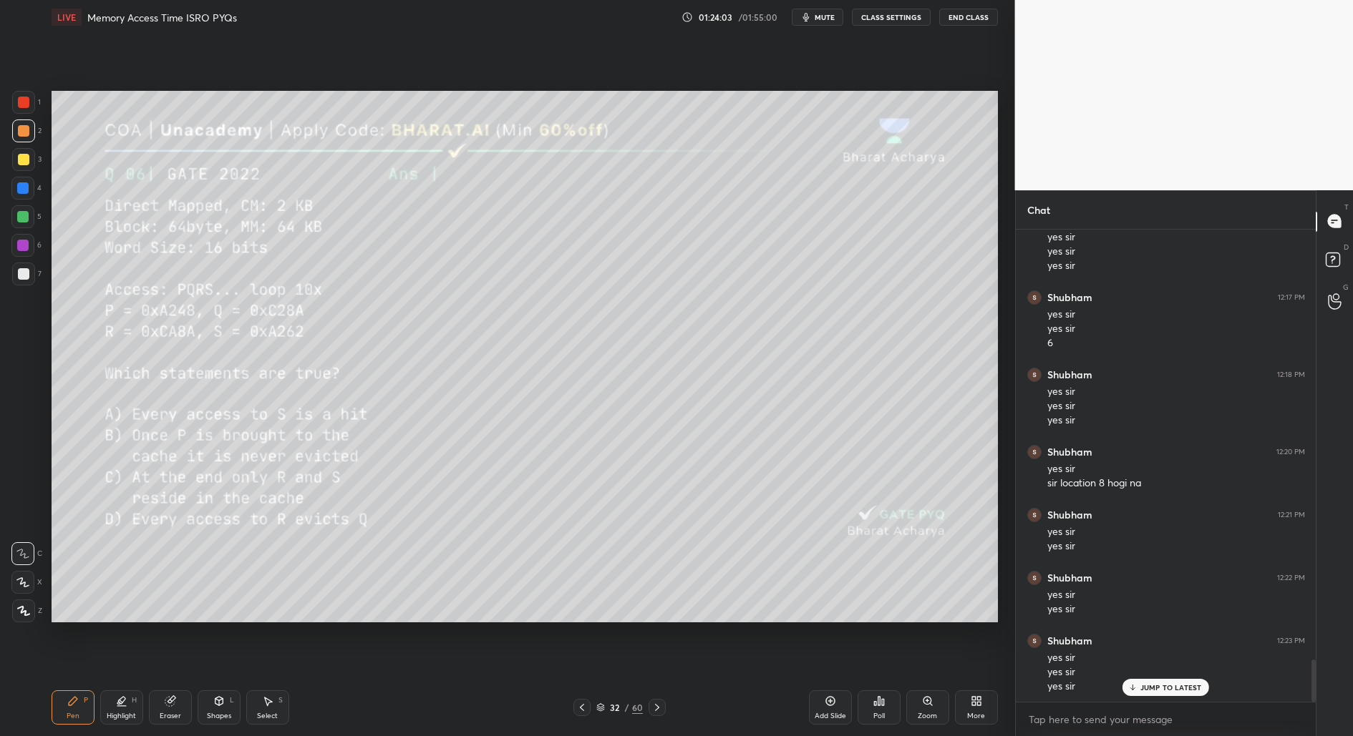
drag, startPoint x: 269, startPoint y: 709, endPoint x: 272, endPoint y: 678, distance: 30.9
click at [267, 709] on div "Select S" at bounding box center [267, 708] width 43 height 34
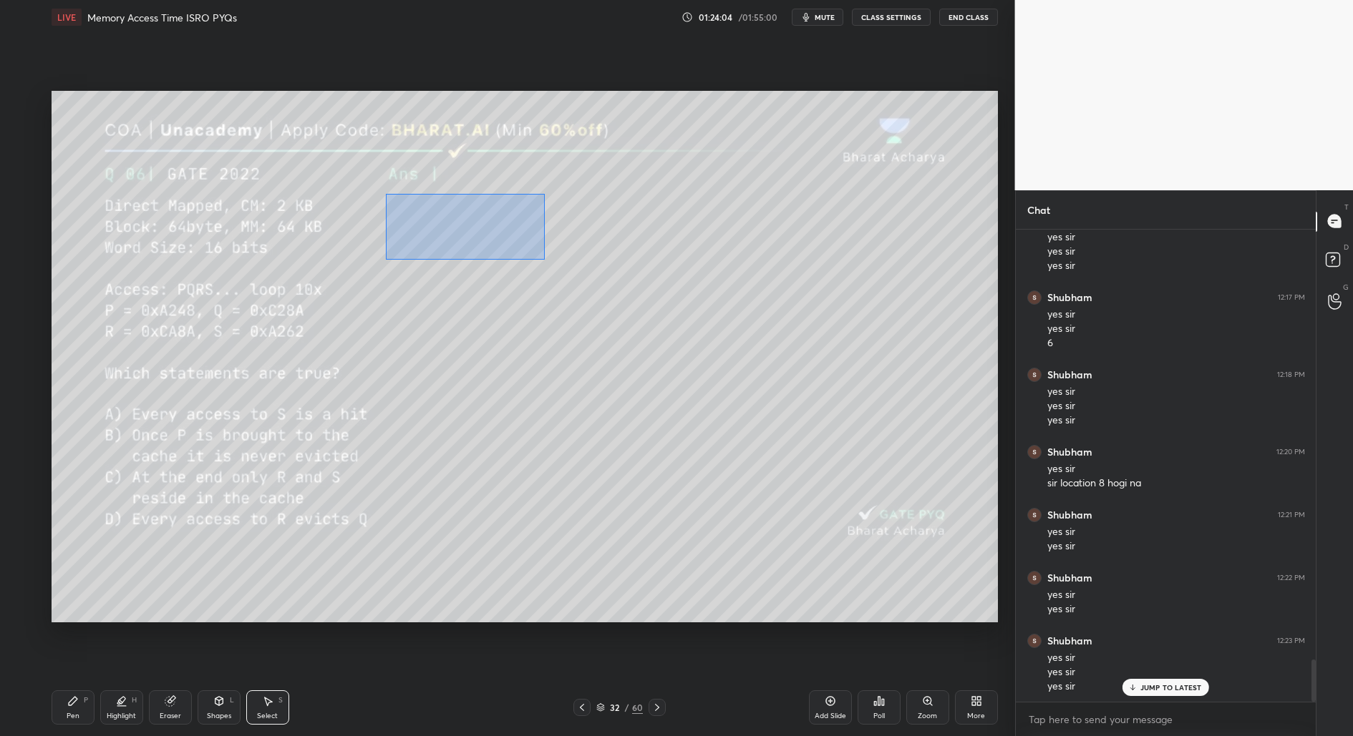
drag, startPoint x: 384, startPoint y: 228, endPoint x: 537, endPoint y: 265, distance: 157.6
click at [545, 259] on div "0 ° Undo Copy Duplicate Duplicate to new slide Delete" at bounding box center [525, 357] width 946 height 532
drag, startPoint x: 541, startPoint y: 253, endPoint x: 499, endPoint y: 244, distance: 43.1
click at [506, 245] on div at bounding box center [508, 246] width 6 height 6
drag, startPoint x: 453, startPoint y: 235, endPoint x: 394, endPoint y: 269, distance: 68.0
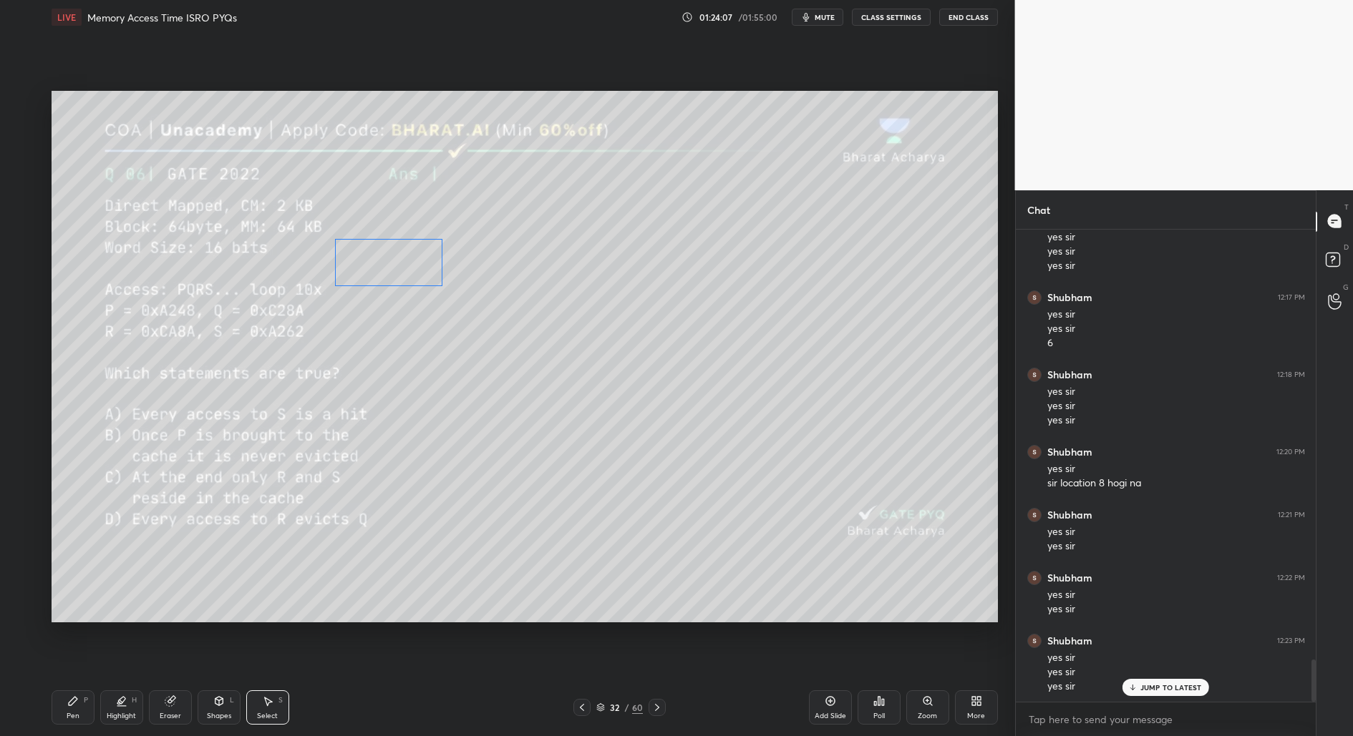
click at [394, 269] on div "0 ° Undo Copy Duplicate Duplicate to new slide Delete" at bounding box center [525, 357] width 946 height 532
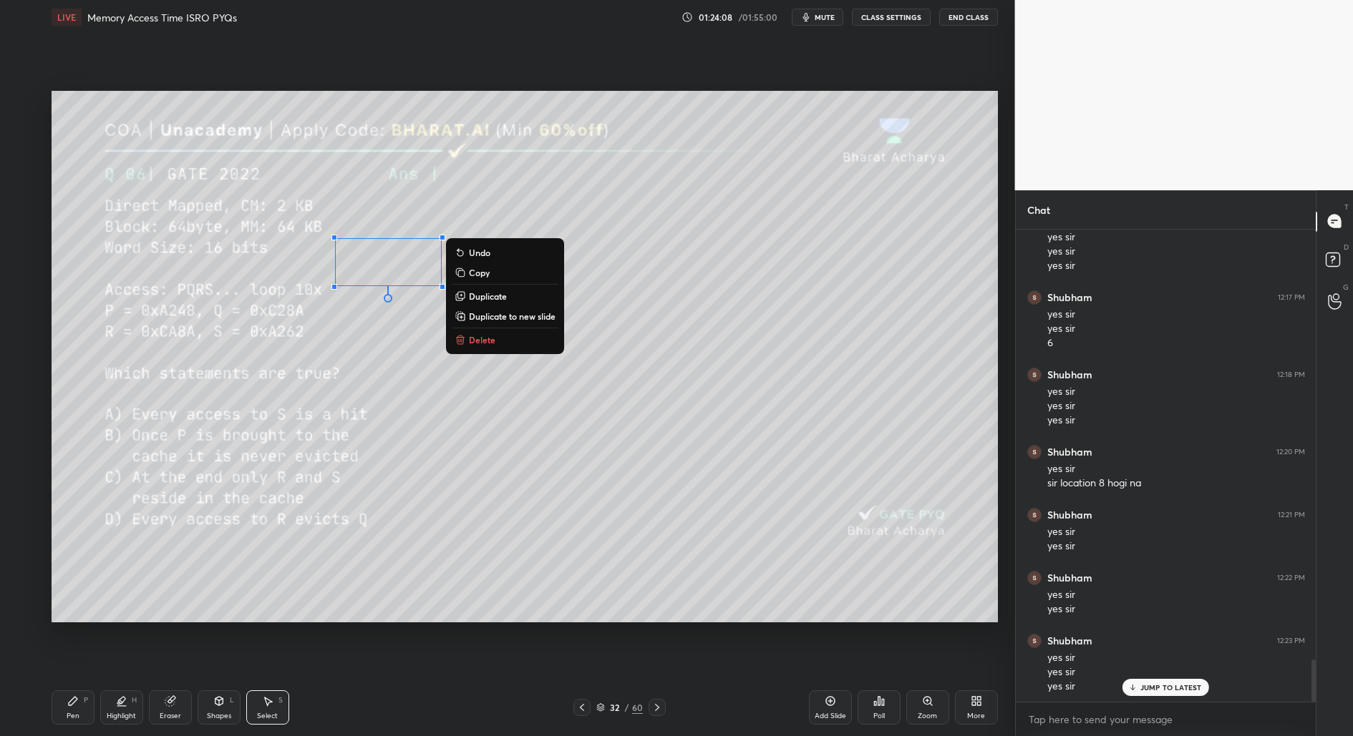
drag, startPoint x: 69, startPoint y: 704, endPoint x: 72, endPoint y: 665, distance: 39.5
click at [69, 704] on icon at bounding box center [73, 701] width 9 height 9
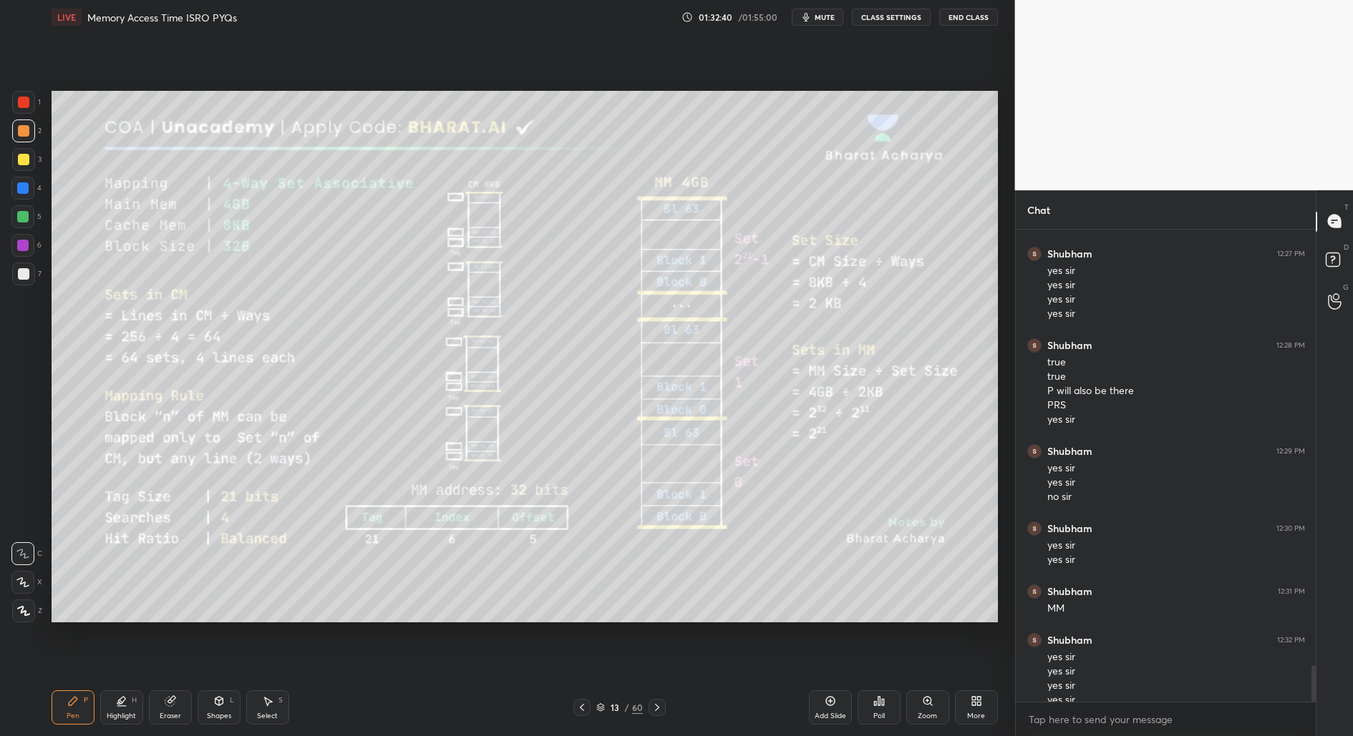
scroll to position [5594, 0]
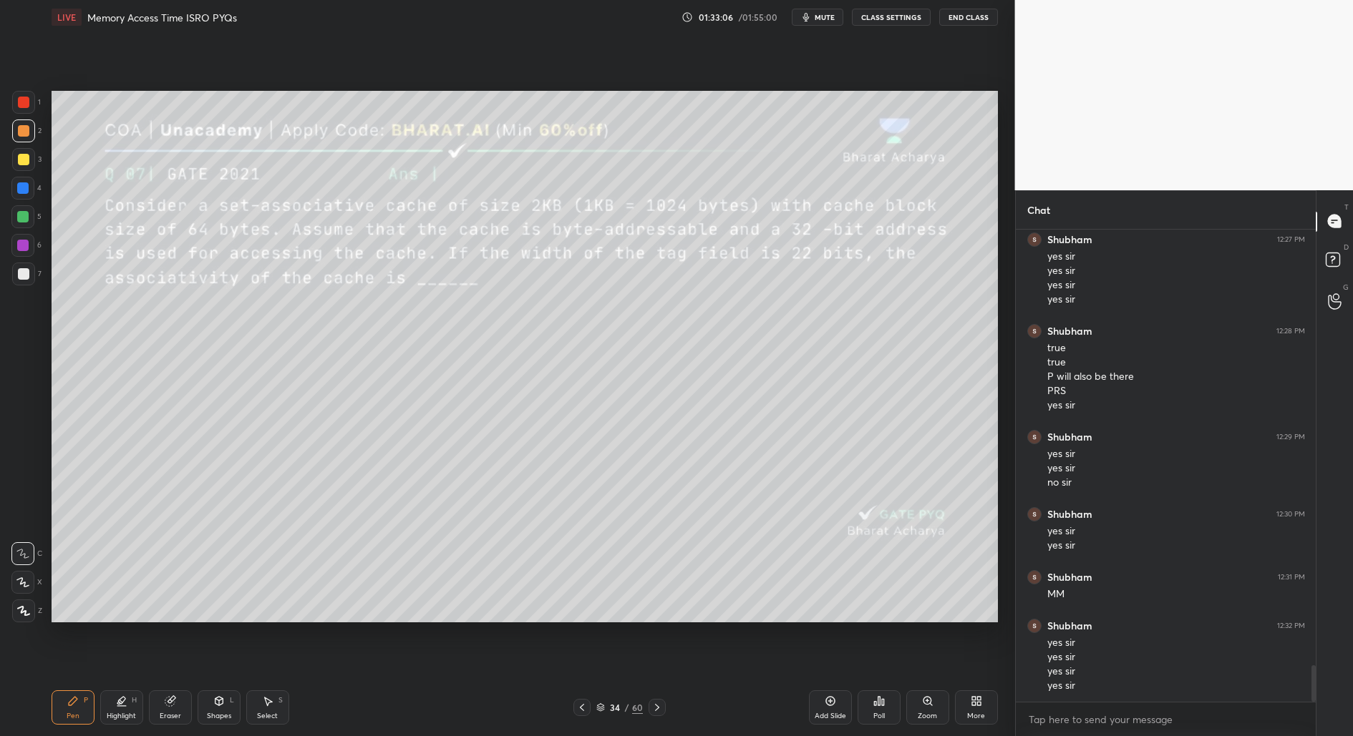
drag, startPoint x: 273, startPoint y: 697, endPoint x: 258, endPoint y: 630, distance: 68.8
click at [273, 696] on icon at bounding box center [267, 701] width 11 height 11
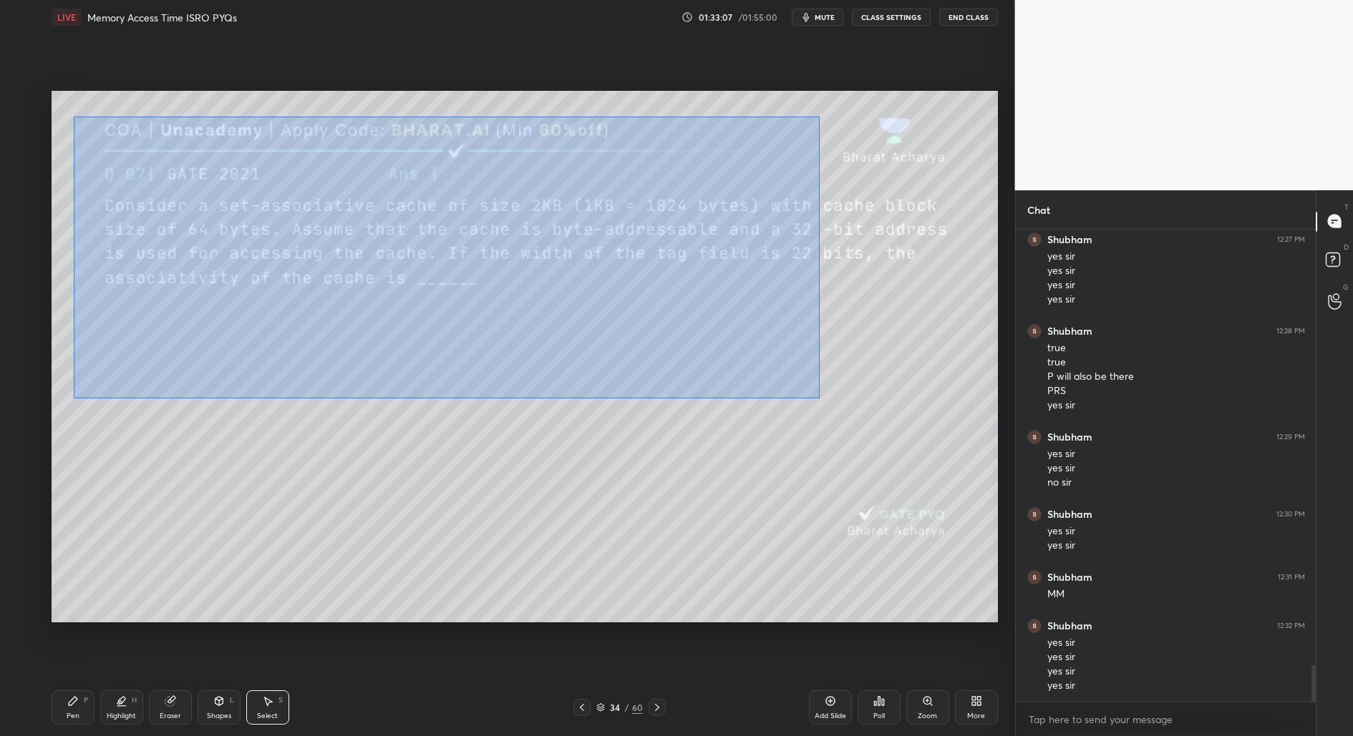
drag, startPoint x: 96, startPoint y: 180, endPoint x: 817, endPoint y: 394, distance: 752.5
click at [819, 397] on div "0 ° Undo Copy Duplicate Duplicate to new slide Delete" at bounding box center [525, 357] width 946 height 532
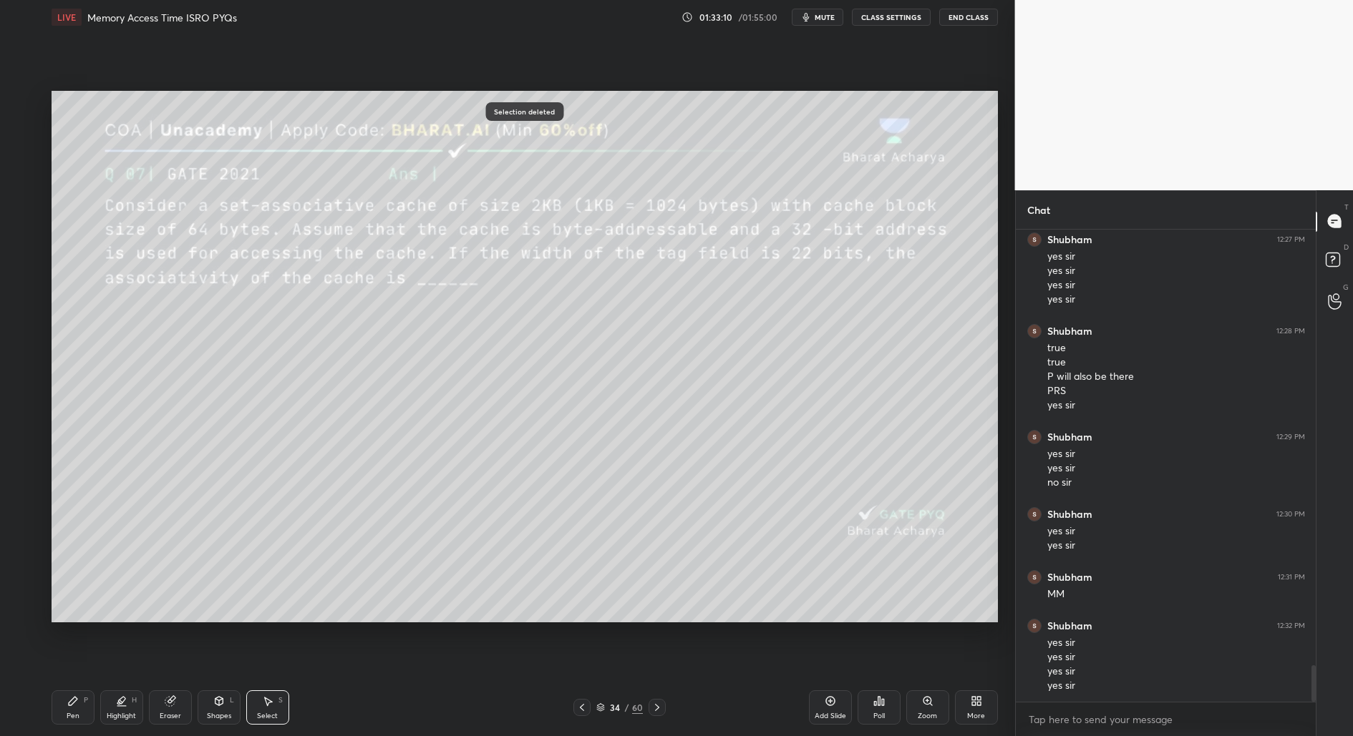
drag, startPoint x: 69, startPoint y: 711, endPoint x: 81, endPoint y: 674, distance: 39.2
click at [69, 710] on div "Pen P" at bounding box center [73, 708] width 43 height 34
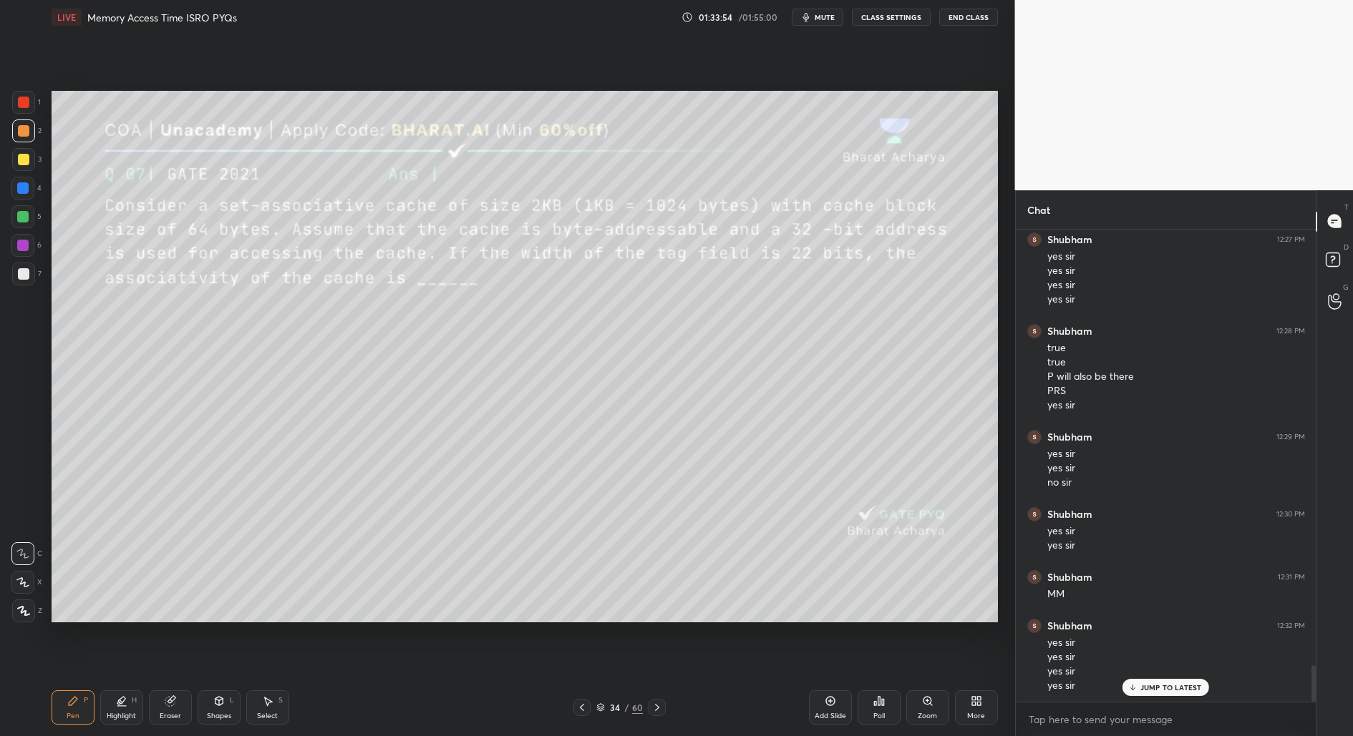
scroll to position [5642, 0]
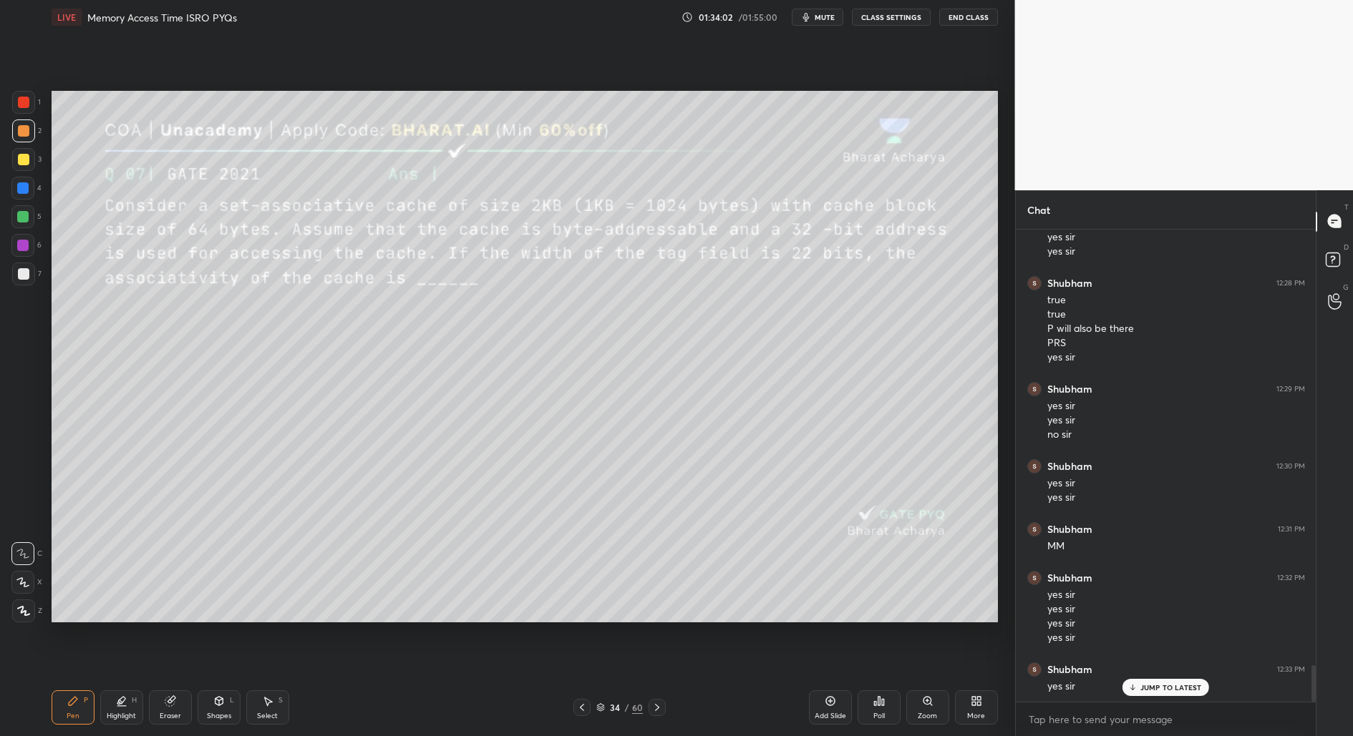
drag, startPoint x: 216, startPoint y: 707, endPoint x: 219, endPoint y: 684, distance: 23.1
click at [215, 707] on div "Shapes L" at bounding box center [219, 708] width 43 height 34
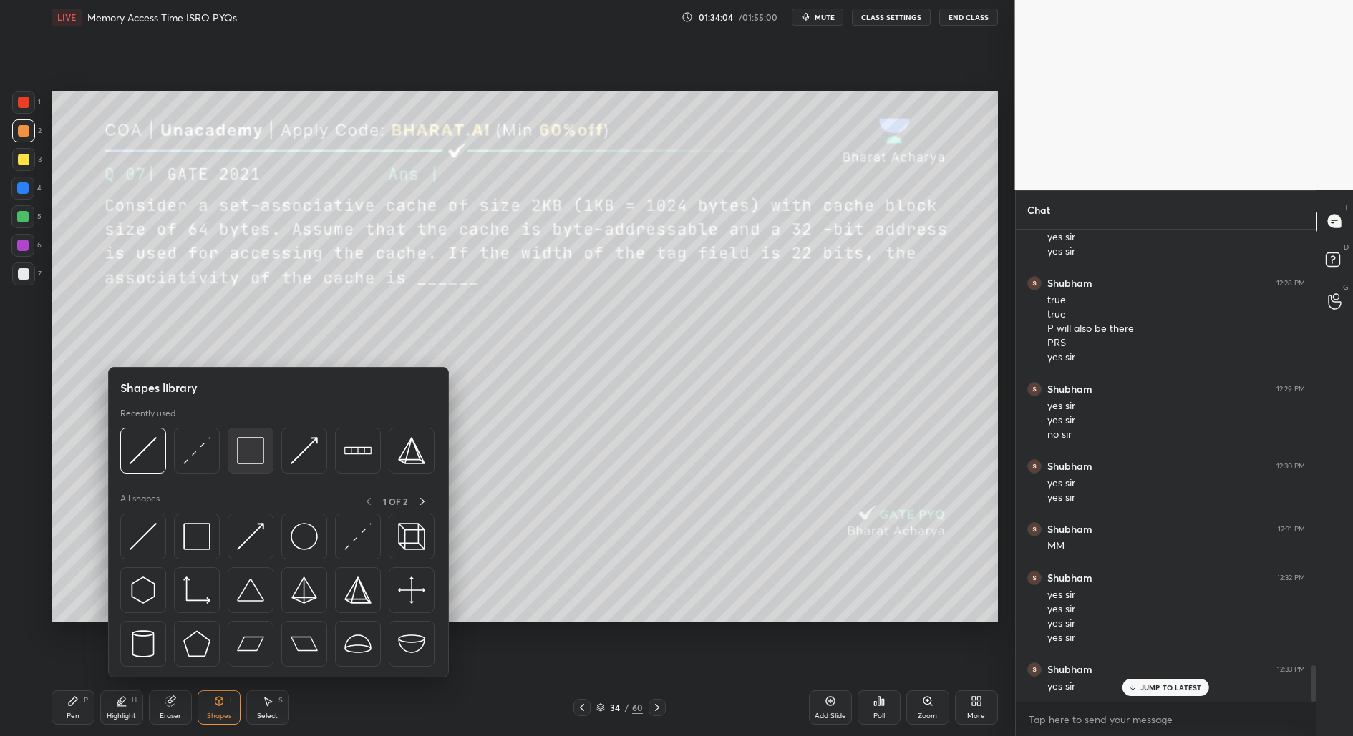
drag, startPoint x: 244, startPoint y: 460, endPoint x: 263, endPoint y: 447, distance: 23.0
click at [256, 453] on img at bounding box center [250, 450] width 27 height 27
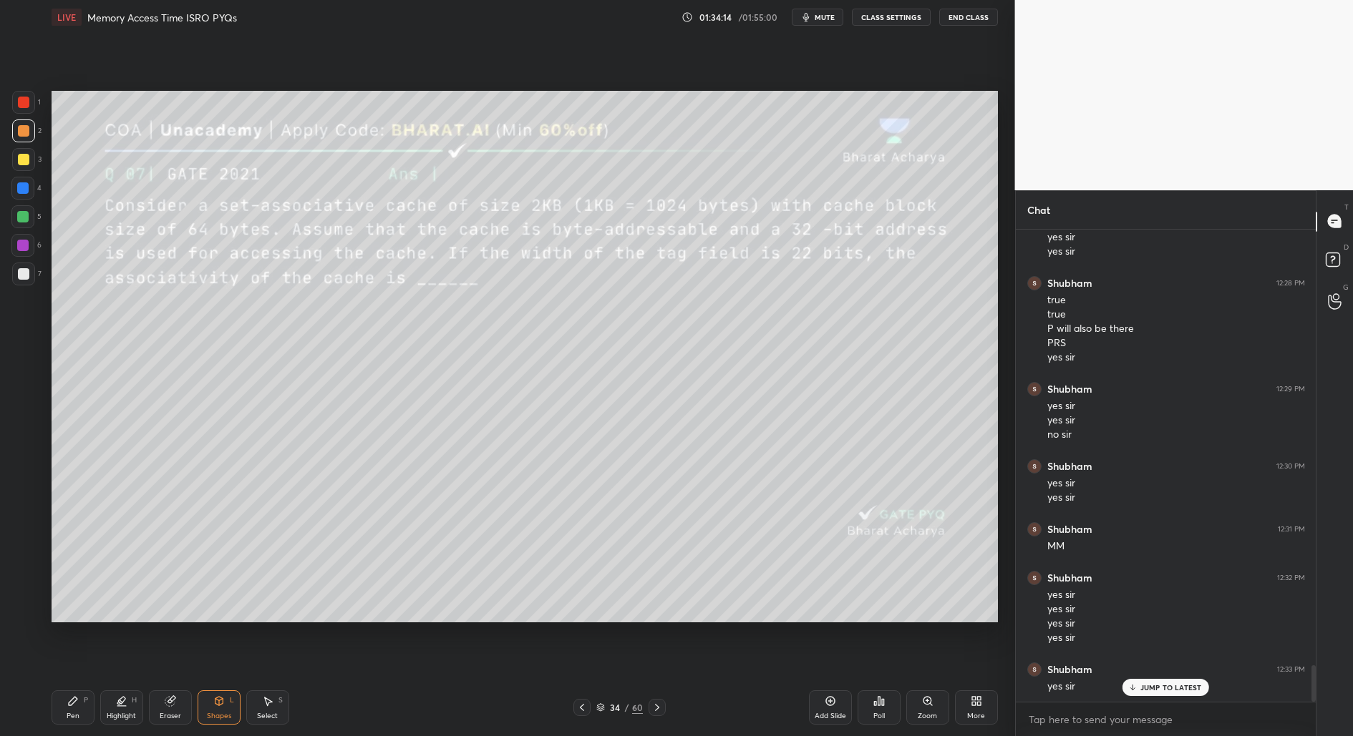
click at [68, 714] on div "Pen" at bounding box center [73, 716] width 13 height 7
drag, startPoint x: 21, startPoint y: 274, endPoint x: 49, endPoint y: 306, distance: 42.2
click at [22, 275] on div at bounding box center [23, 273] width 11 height 11
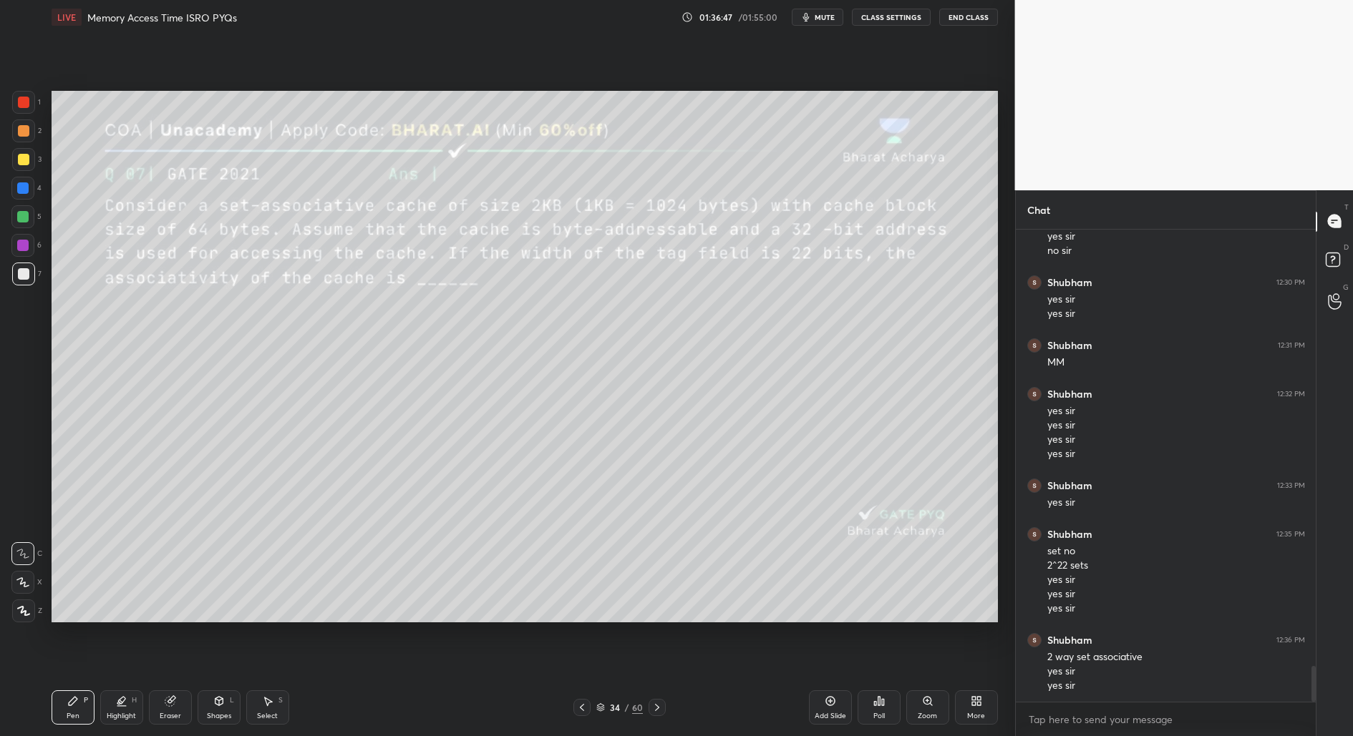
scroll to position [5840, 0]
click at [828, 708] on div "Add Slide" at bounding box center [830, 708] width 43 height 34
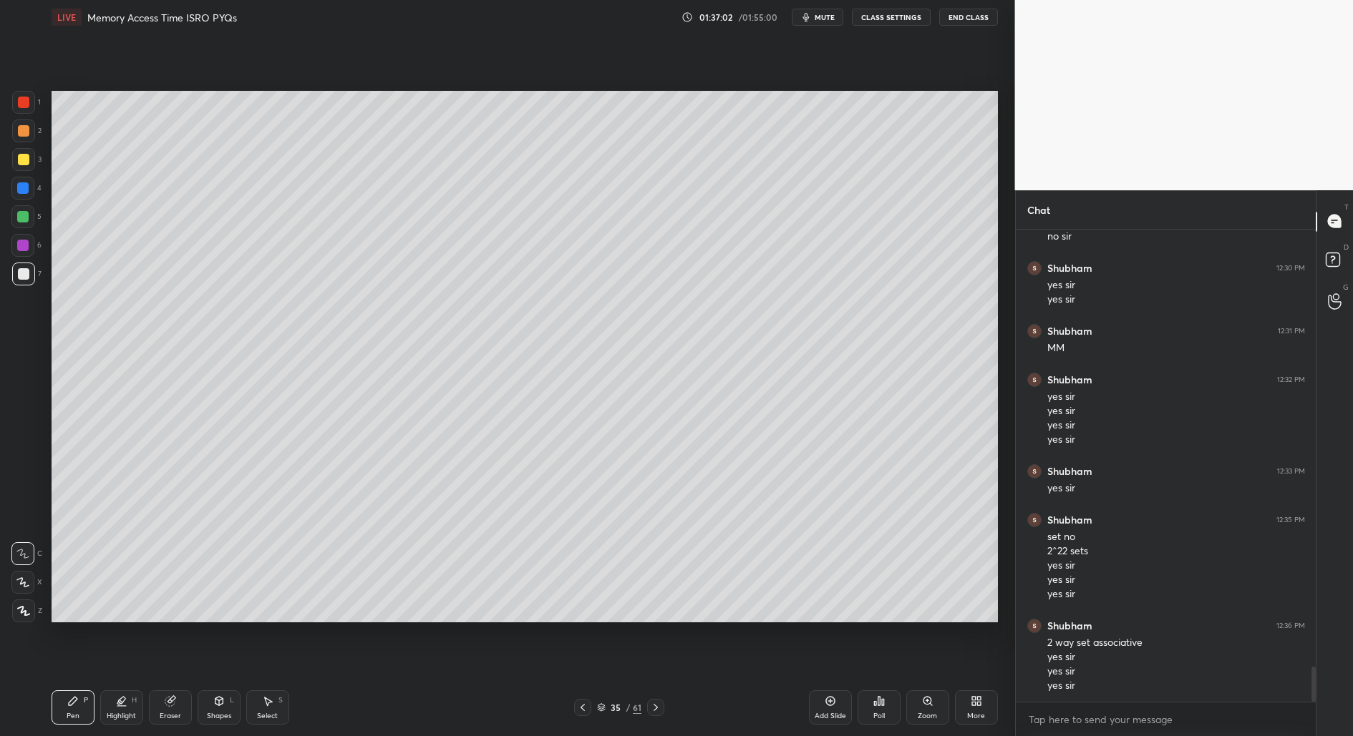
drag, startPoint x: 578, startPoint y: 716, endPoint x: 607, endPoint y: 703, distance: 31.4
click at [579, 715] on div "Pen P Highlight H Eraser Shapes L Select S 35 / 61 Add Slide Poll Zoom More" at bounding box center [525, 707] width 946 height 57
click at [582, 711] on div at bounding box center [582, 707] width 17 height 17
click at [651, 704] on icon at bounding box center [655, 707] width 11 height 11
click at [651, 706] on icon at bounding box center [655, 707] width 11 height 11
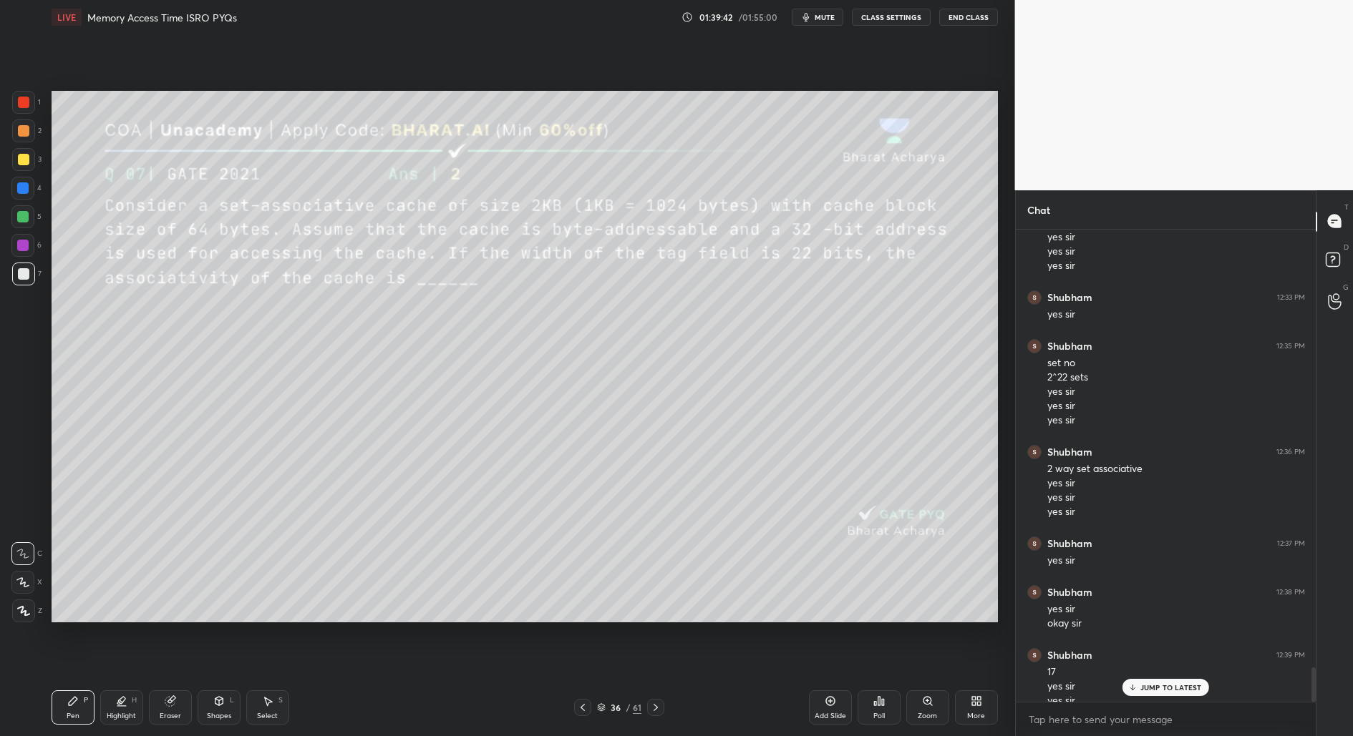
scroll to position [6028, 0]
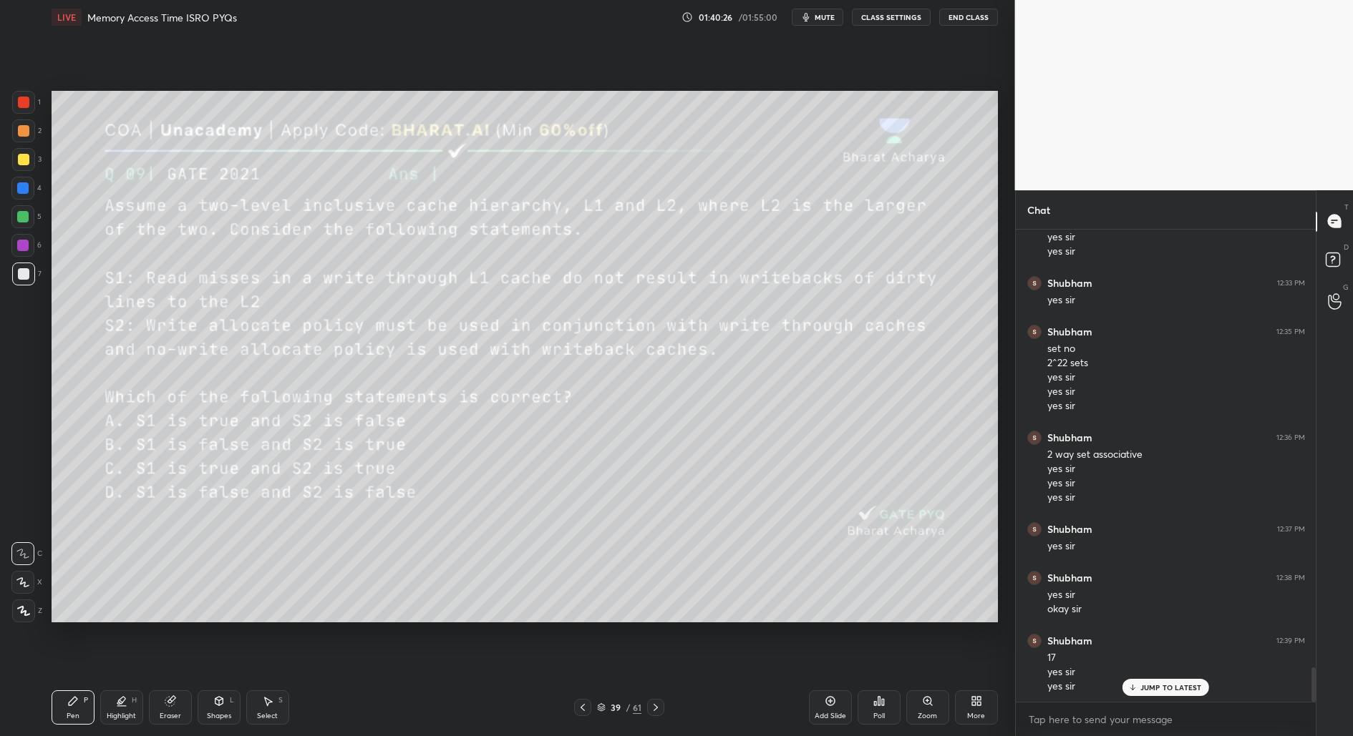
click at [580, 709] on icon at bounding box center [582, 707] width 11 height 11
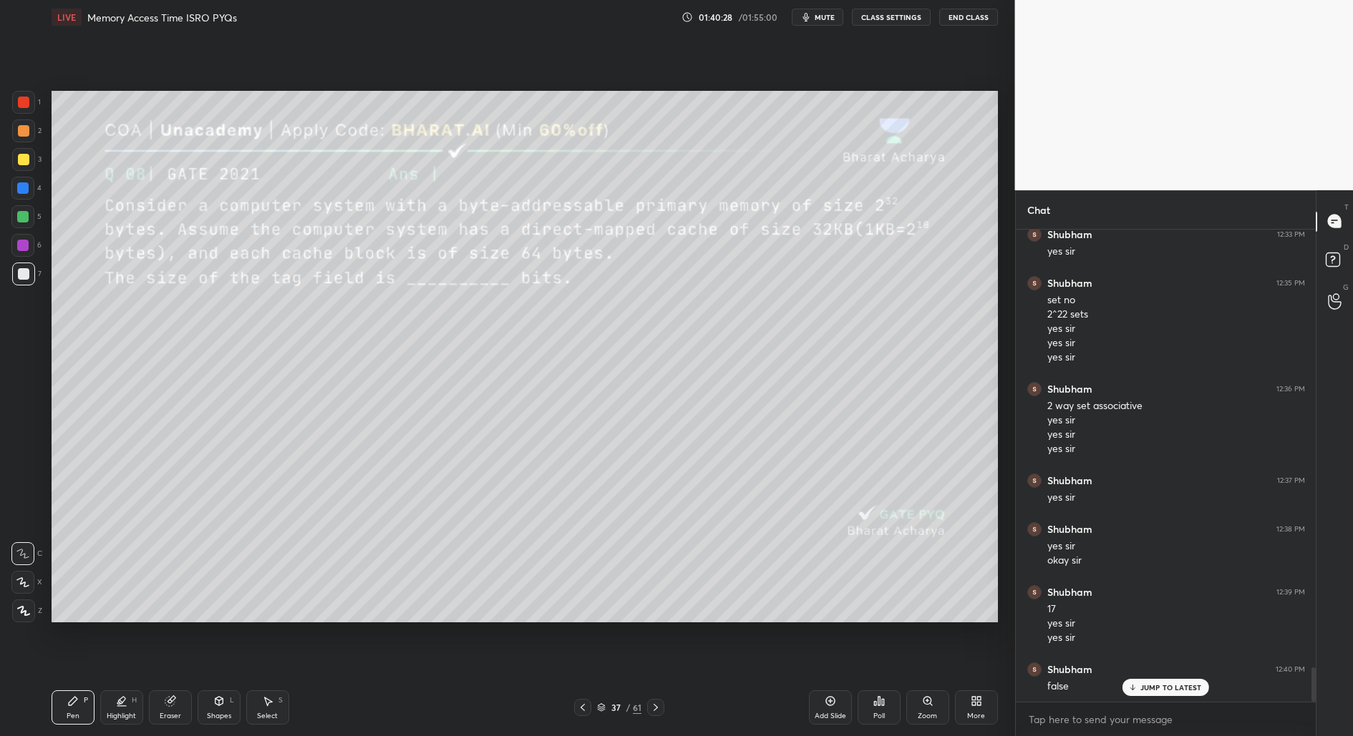
click at [584, 719] on div "Pen P Highlight H Eraser Shapes L Select S 37 / 61 Add Slide Poll Zoom More" at bounding box center [525, 707] width 946 height 57
click at [585, 712] on icon at bounding box center [582, 707] width 11 height 11
click at [584, 711] on icon at bounding box center [582, 707] width 4 height 7
click at [582, 706] on icon at bounding box center [582, 707] width 4 height 7
click at [580, 709] on icon at bounding box center [582, 707] width 11 height 11
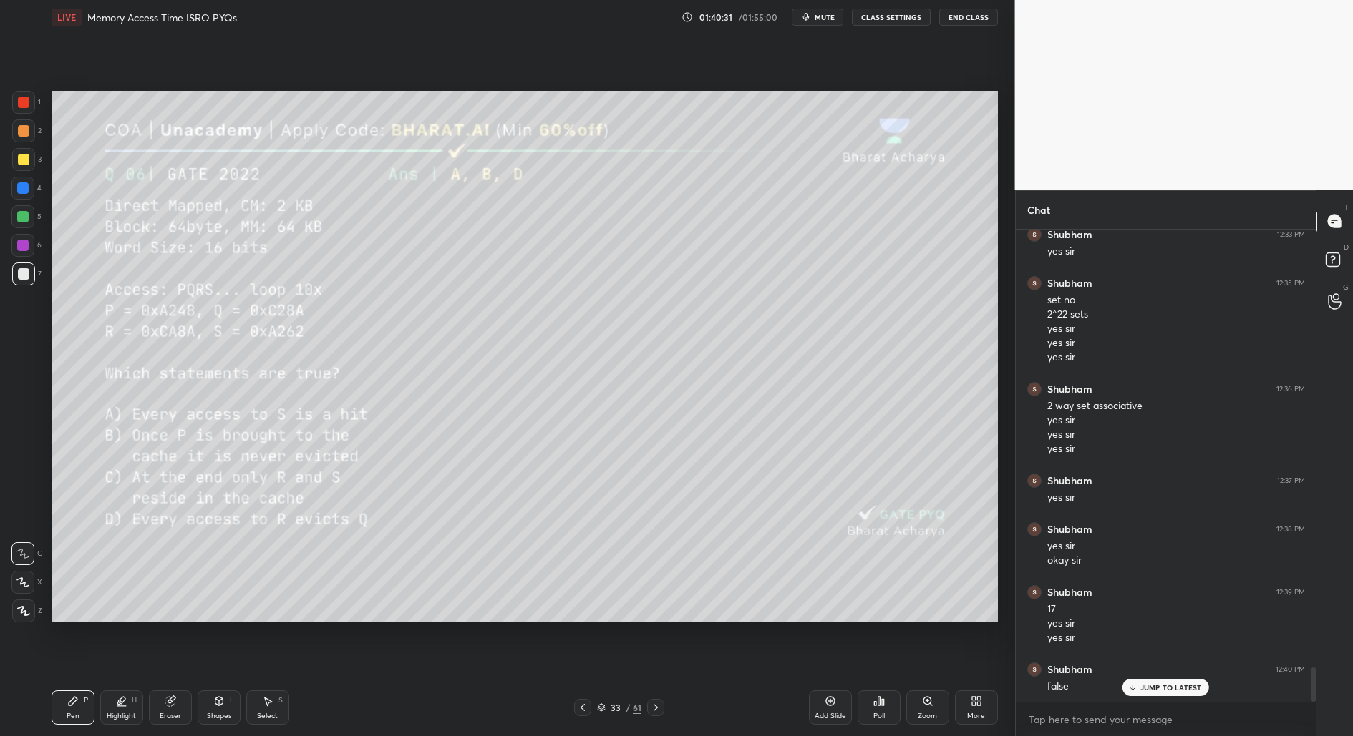
click at [579, 708] on icon at bounding box center [582, 707] width 11 height 11
click at [580, 709] on icon at bounding box center [582, 707] width 11 height 11
click at [582, 714] on div at bounding box center [582, 707] width 17 height 17
click at [583, 716] on div "Pen P Highlight H Eraser Shapes L Select S 30 / 61 Add Slide Poll Zoom More" at bounding box center [525, 707] width 946 height 57
click at [583, 712] on div at bounding box center [582, 707] width 17 height 17
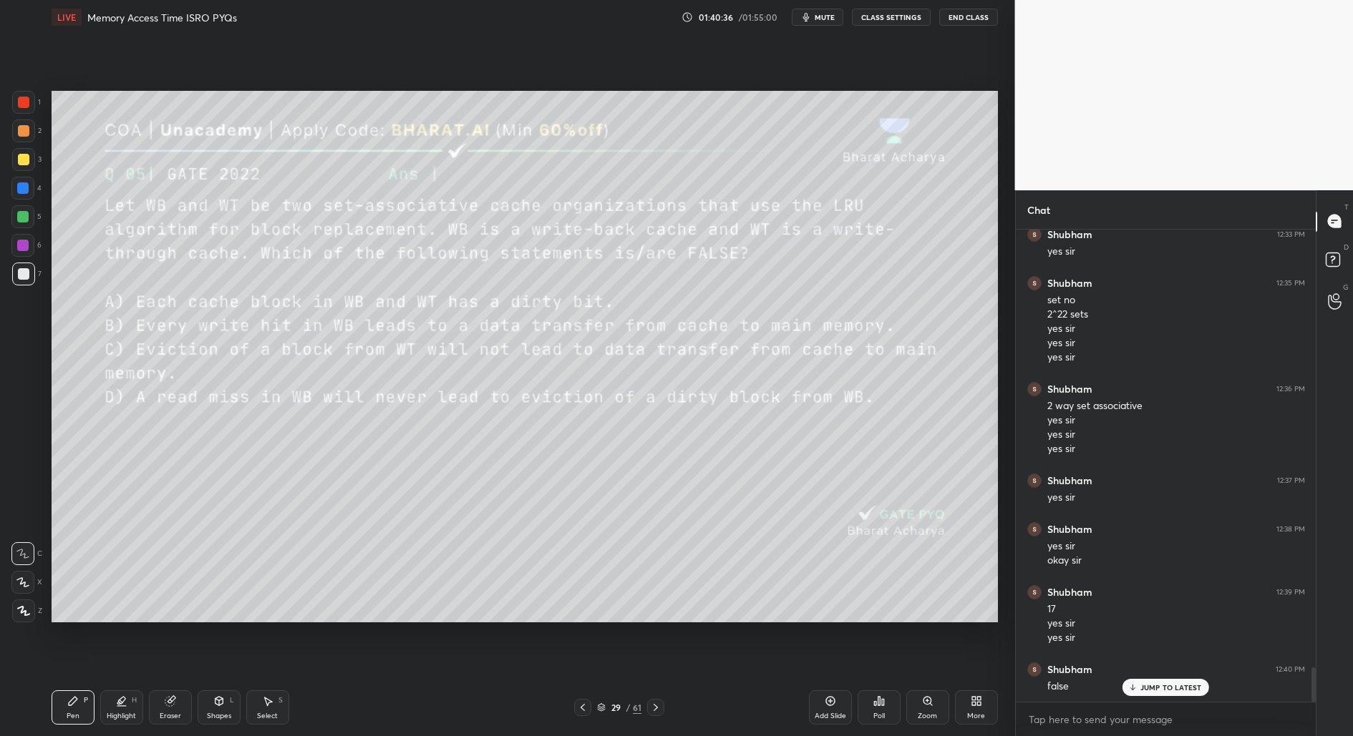
click at [582, 709] on icon at bounding box center [582, 707] width 11 height 11
click at [582, 704] on icon at bounding box center [582, 707] width 11 height 11
click at [580, 704] on icon at bounding box center [582, 707] width 11 height 11
click at [579, 708] on icon at bounding box center [582, 707] width 11 height 11
click at [583, 709] on icon at bounding box center [582, 707] width 11 height 11
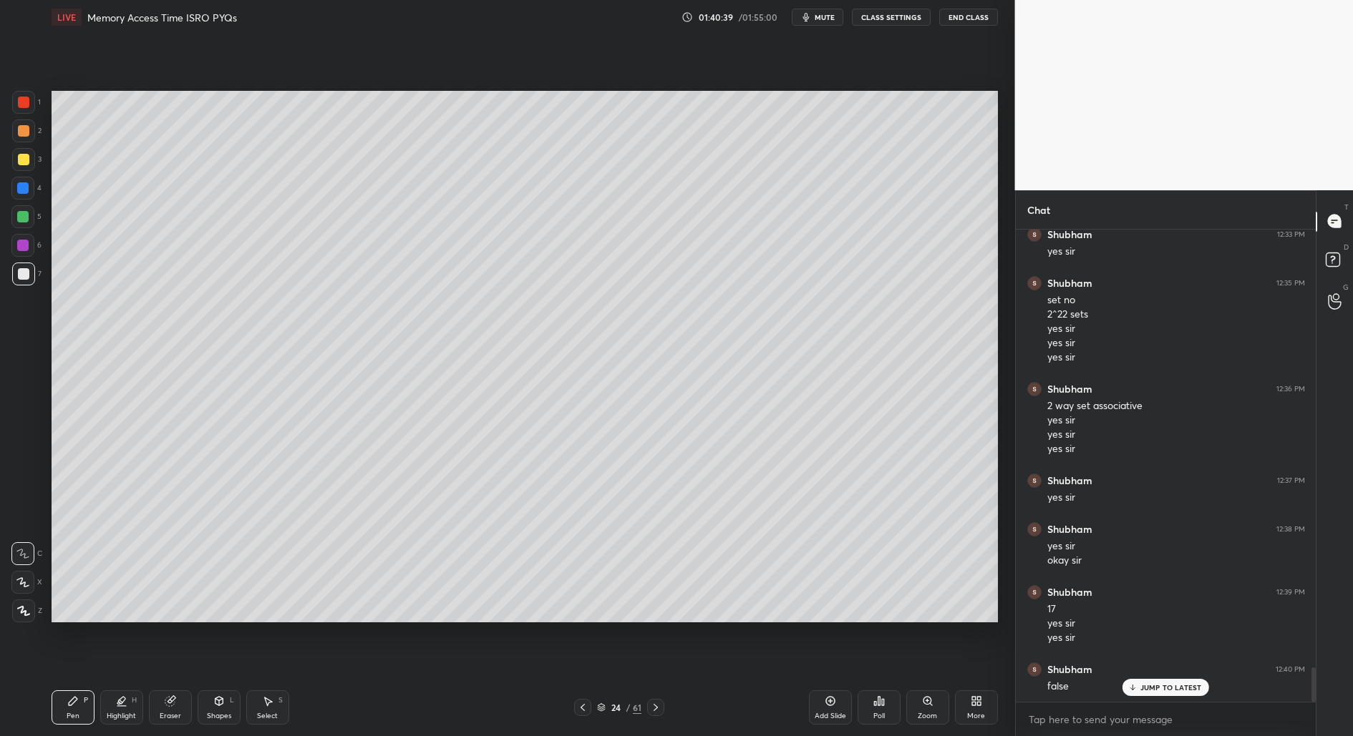
click at [583, 709] on icon at bounding box center [582, 707] width 11 height 11
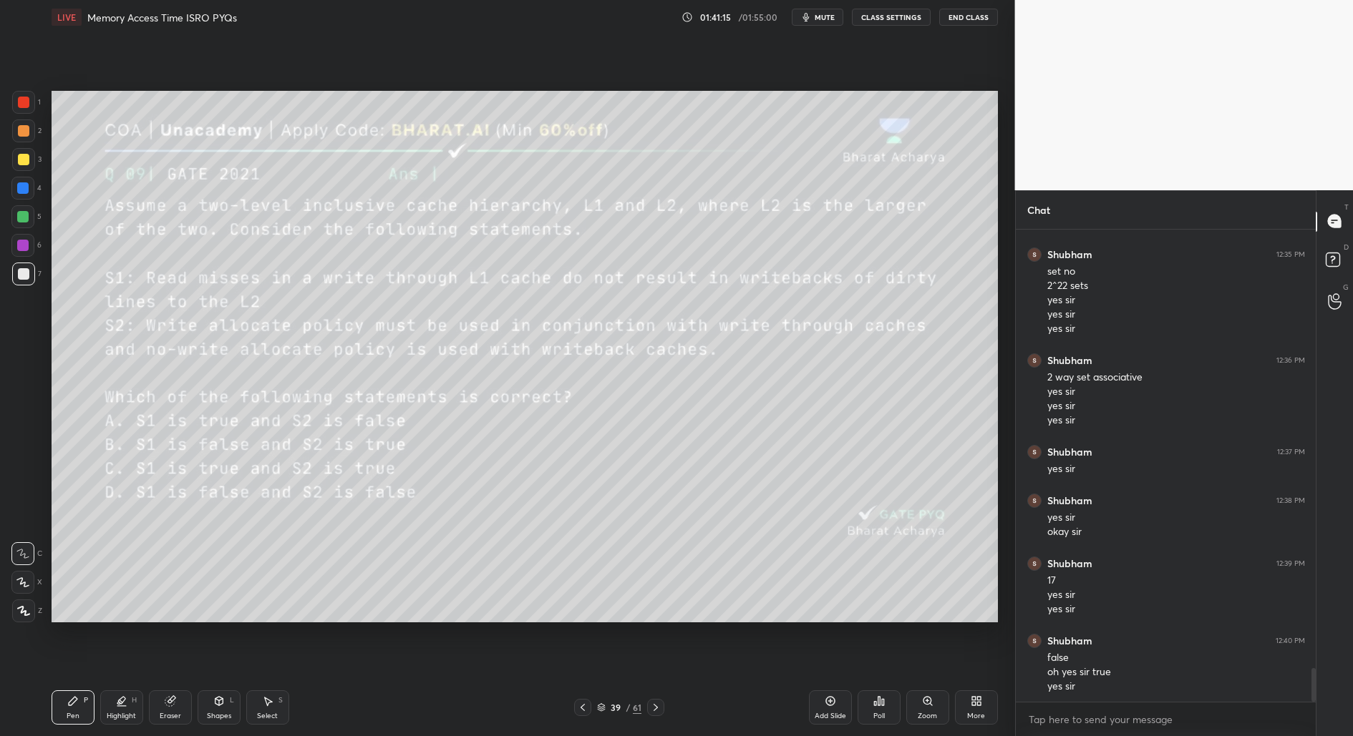
scroll to position [6155, 0]
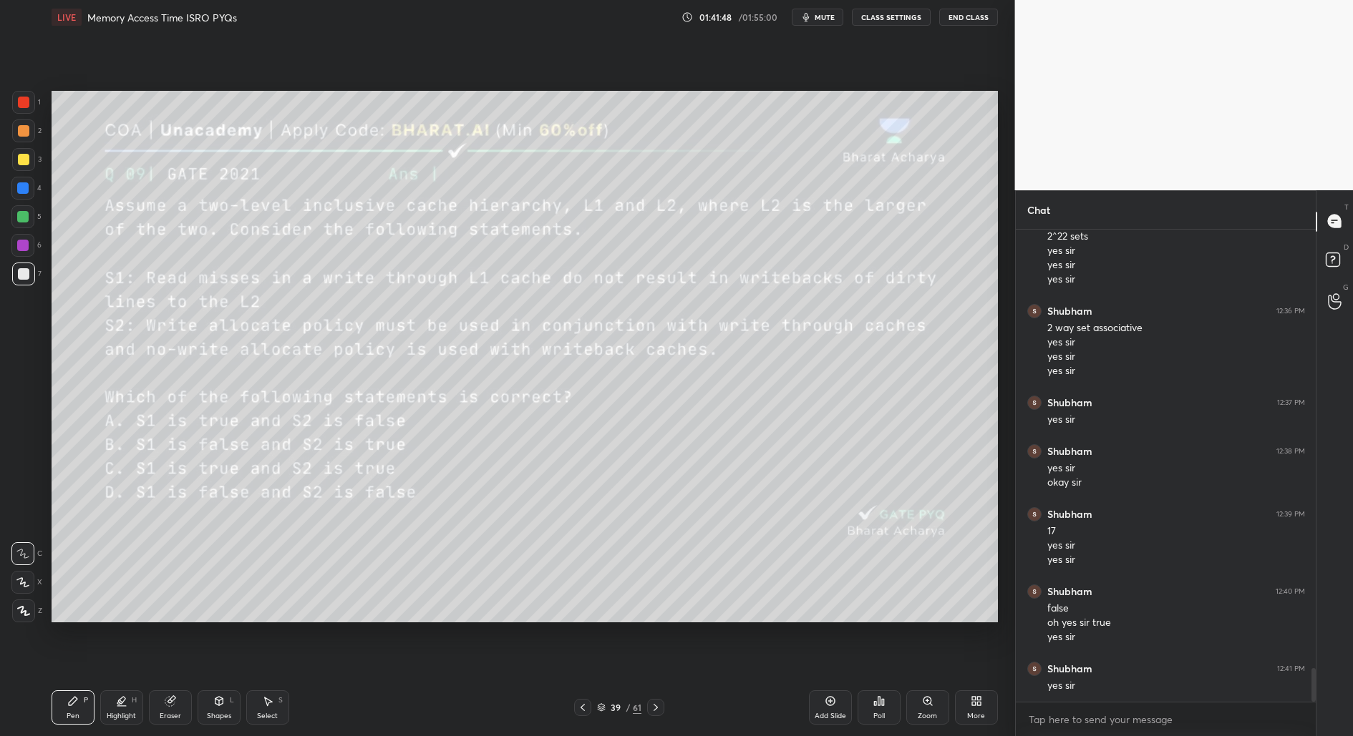
drag, startPoint x: 835, startPoint y: 715, endPoint x: 802, endPoint y: 630, distance: 91.3
click at [834, 716] on div "Add Slide" at bounding box center [830, 708] width 43 height 34
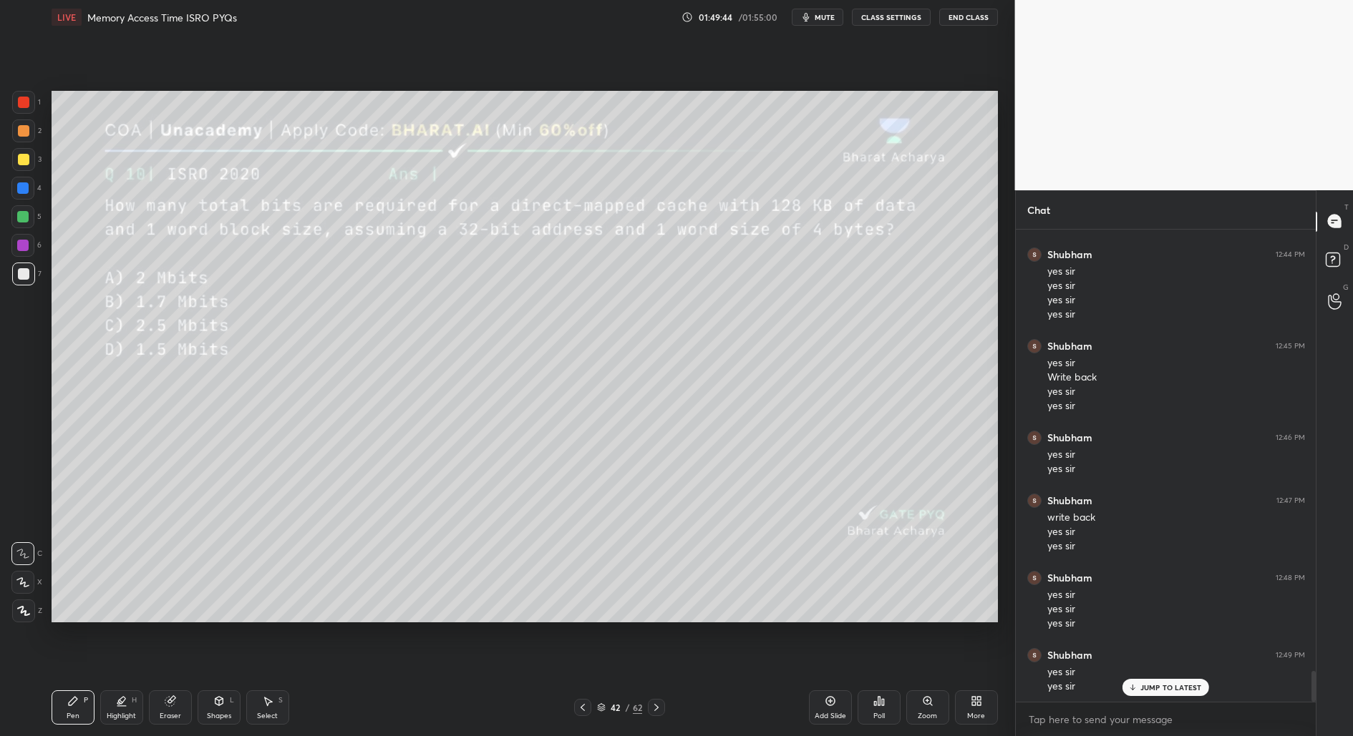
scroll to position [6816, 0]
click at [827, 701] on icon at bounding box center [829, 701] width 11 height 11
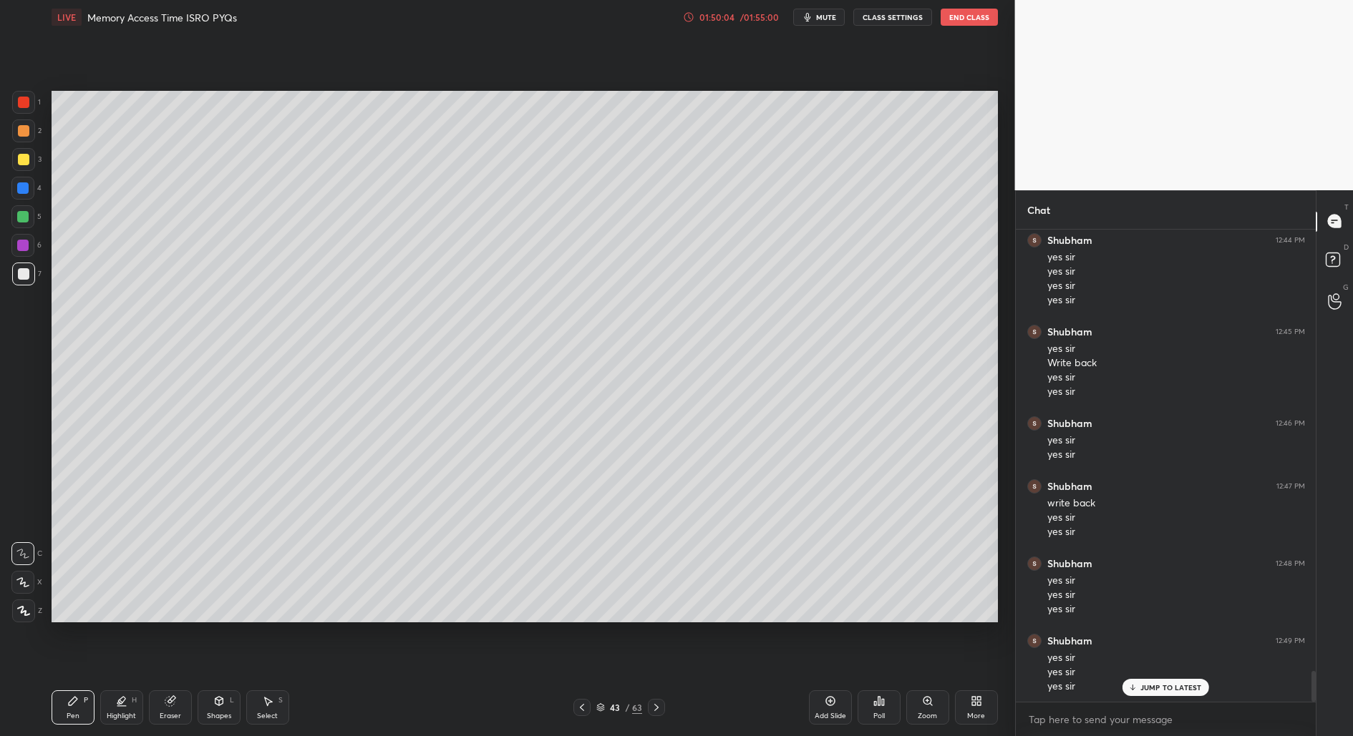
scroll to position [6864, 0]
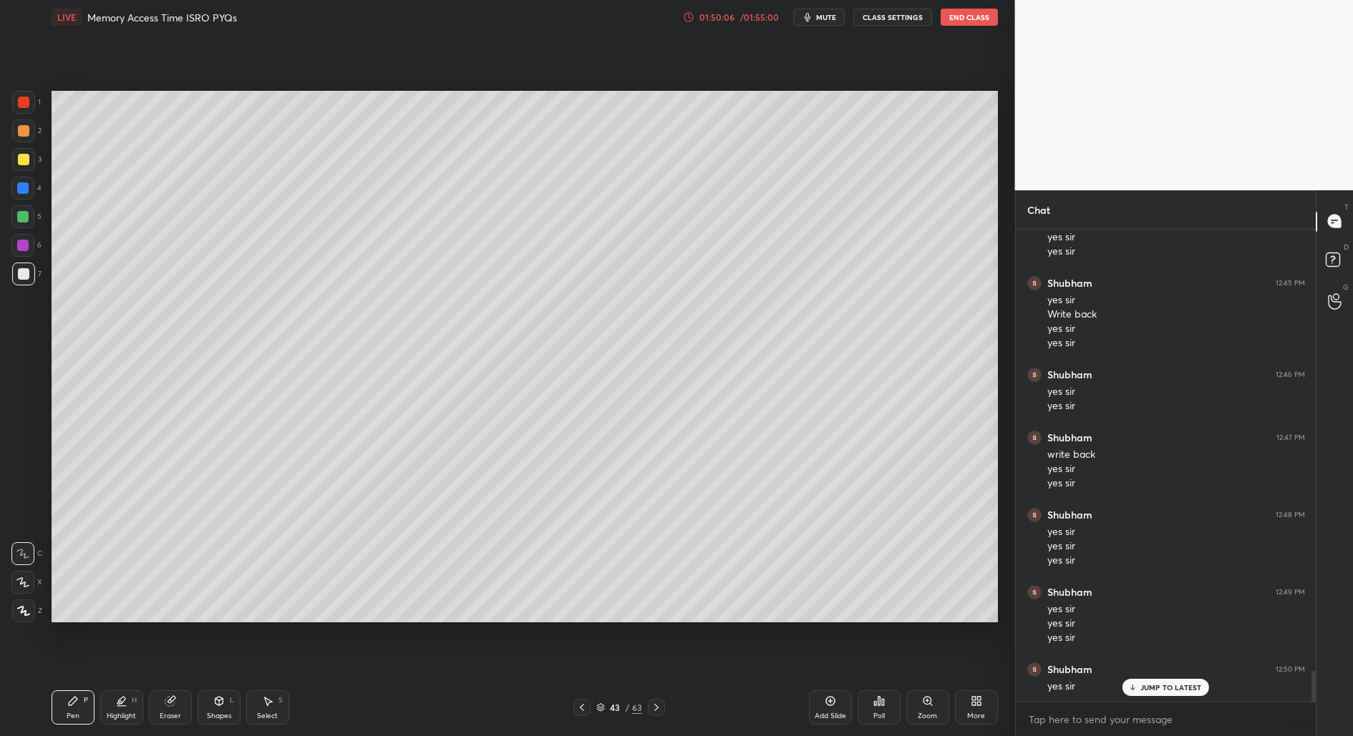
click at [581, 709] on icon at bounding box center [581, 707] width 11 height 11
click at [653, 719] on div "Pen P Highlight H Eraser Shapes L Select S 42 / 63 Add Slide Poll Zoom More" at bounding box center [525, 707] width 946 height 57
click at [656, 714] on div at bounding box center [656, 707] width 17 height 17
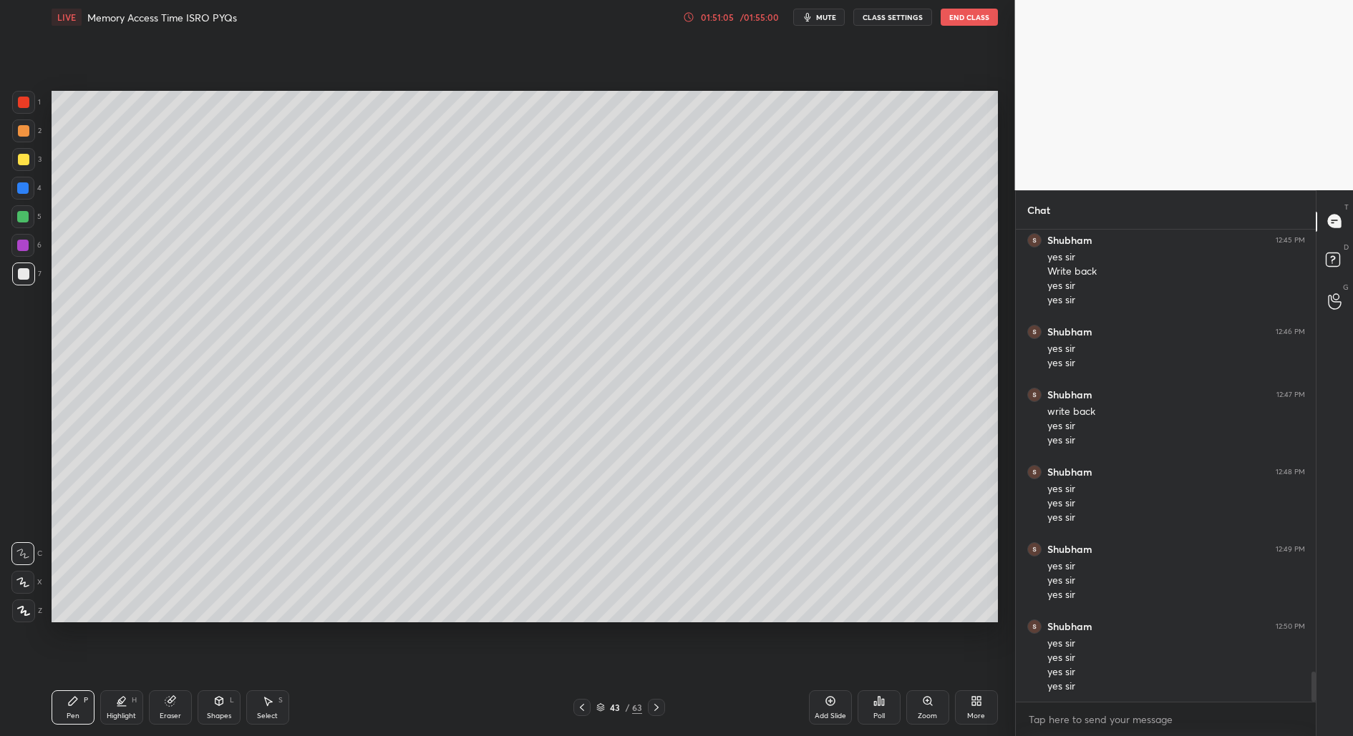
scroll to position [6957, 0]
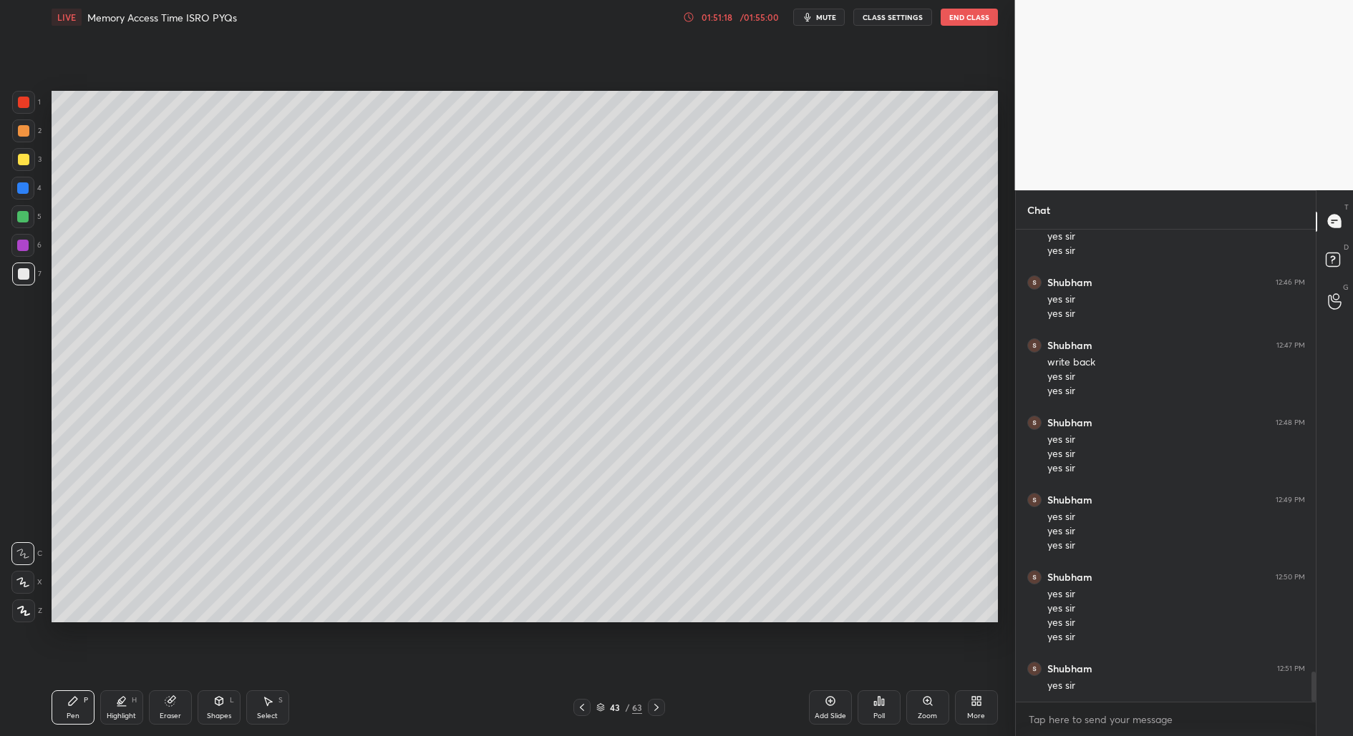
drag, startPoint x: 577, startPoint y: 701, endPoint x: 571, endPoint y: 683, distance: 19.5
click at [577, 705] on icon at bounding box center [581, 707] width 11 height 11
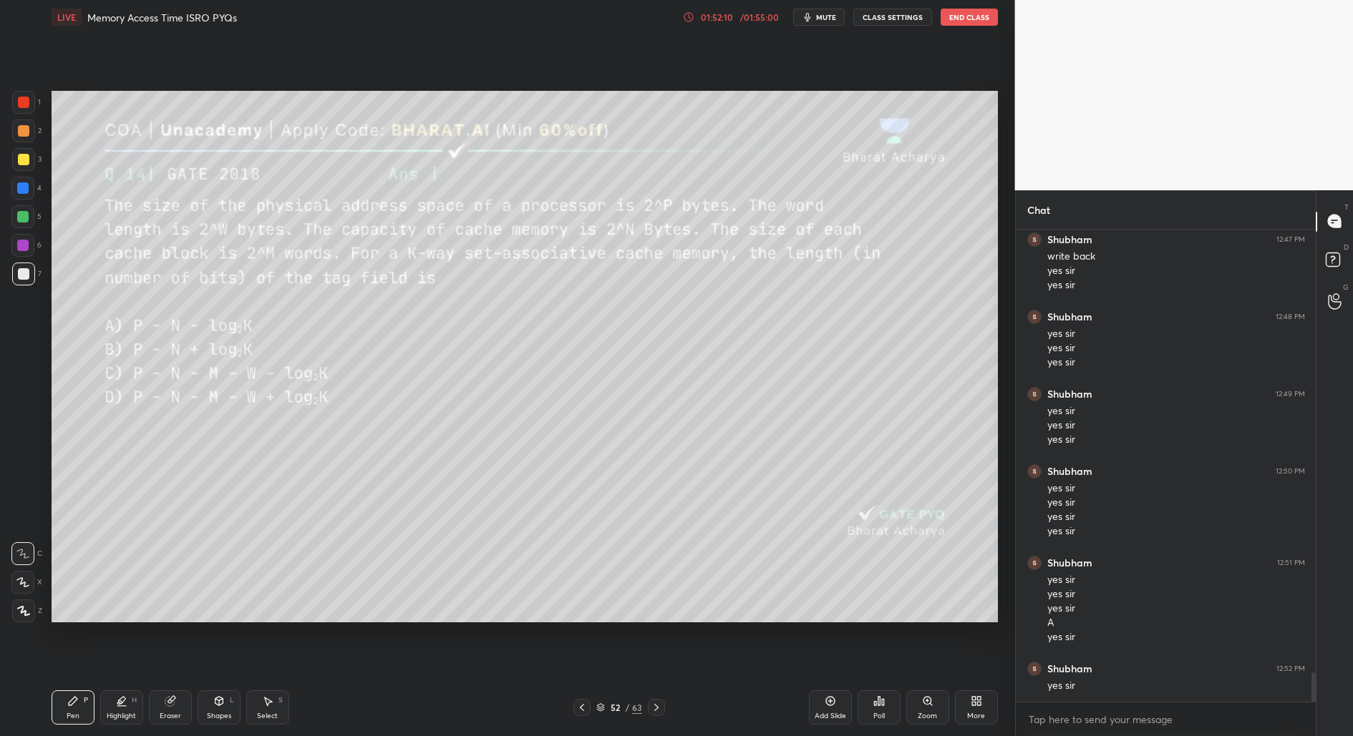
click at [970, 22] on button "End Class" at bounding box center [968, 17] width 57 height 17
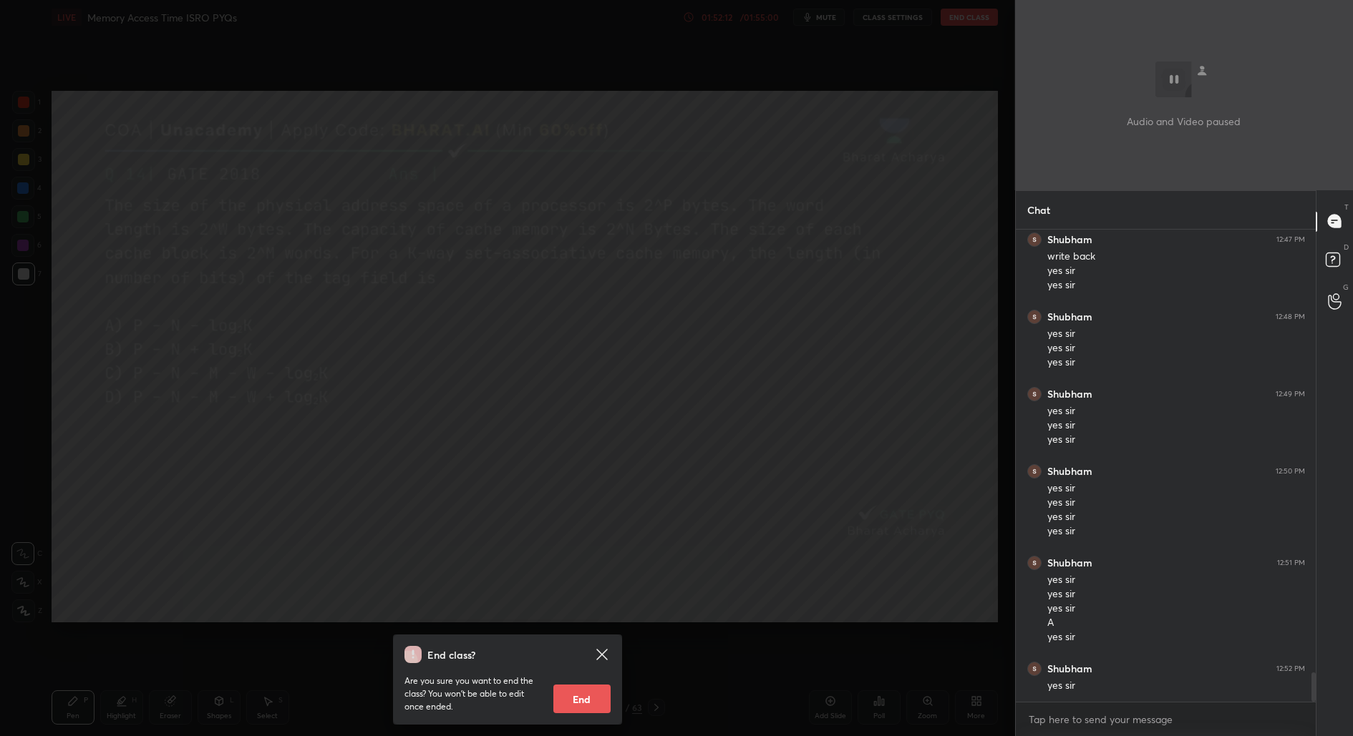
scroll to position [7077, 0]
click at [578, 692] on button "End" at bounding box center [581, 699] width 57 height 29
type textarea "x"
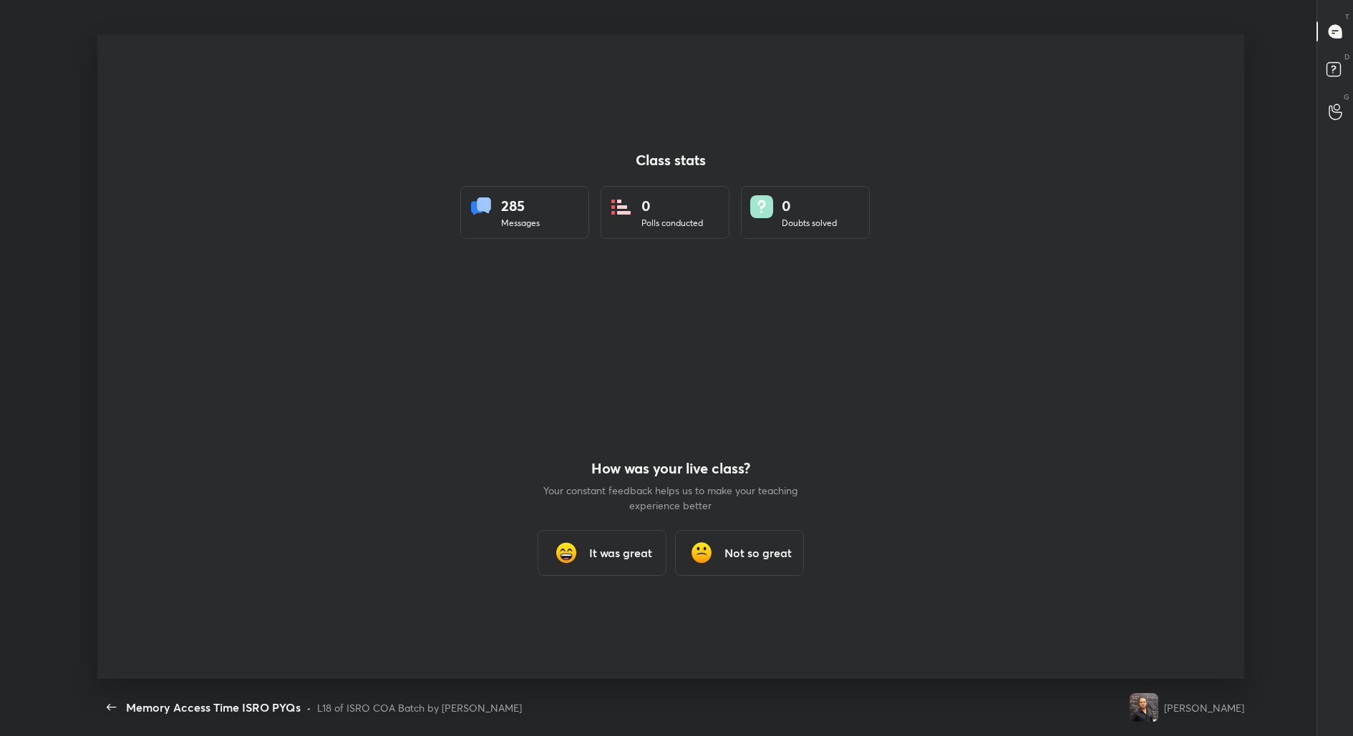
scroll to position [0, 0]
click at [596, 570] on div "It was great" at bounding box center [601, 553] width 129 height 46
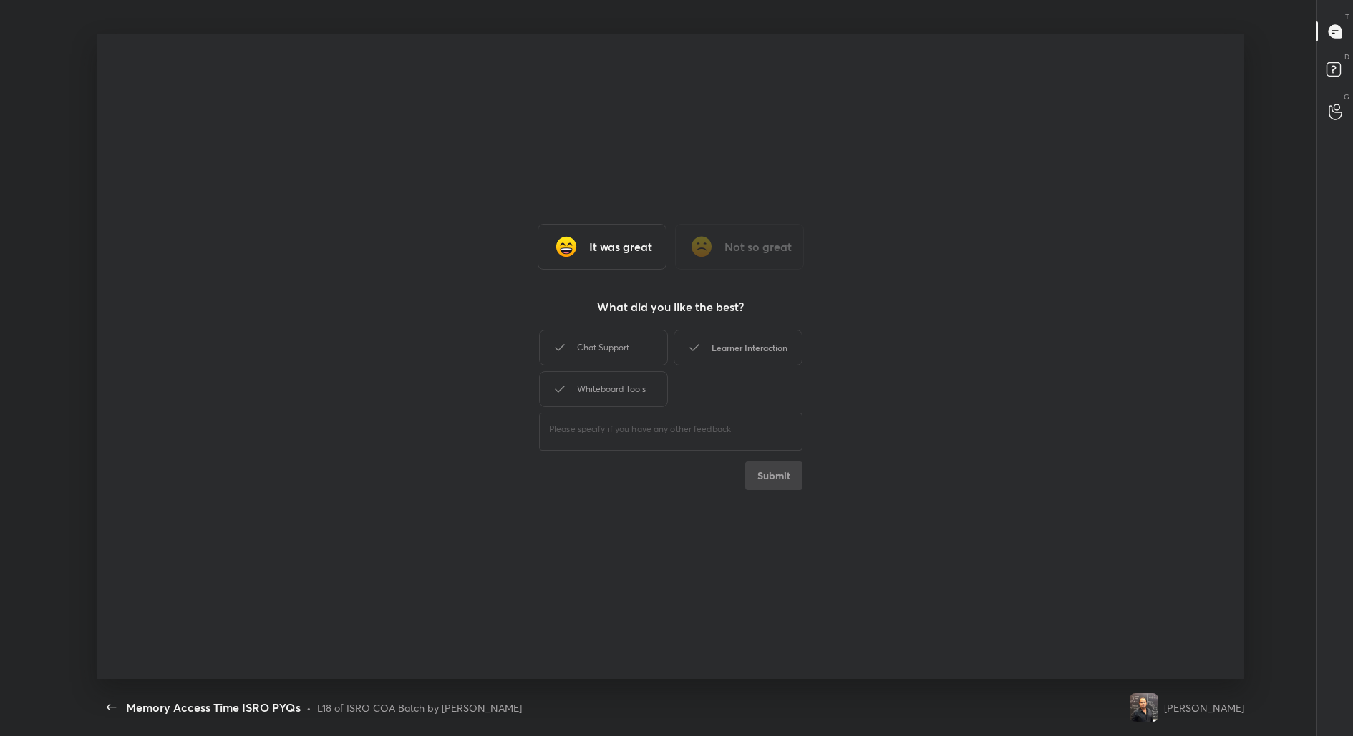
click at [772, 340] on div "Learner Interaction" at bounding box center [737, 348] width 129 height 36
click at [789, 483] on button "Submit" at bounding box center [773, 476] width 57 height 29
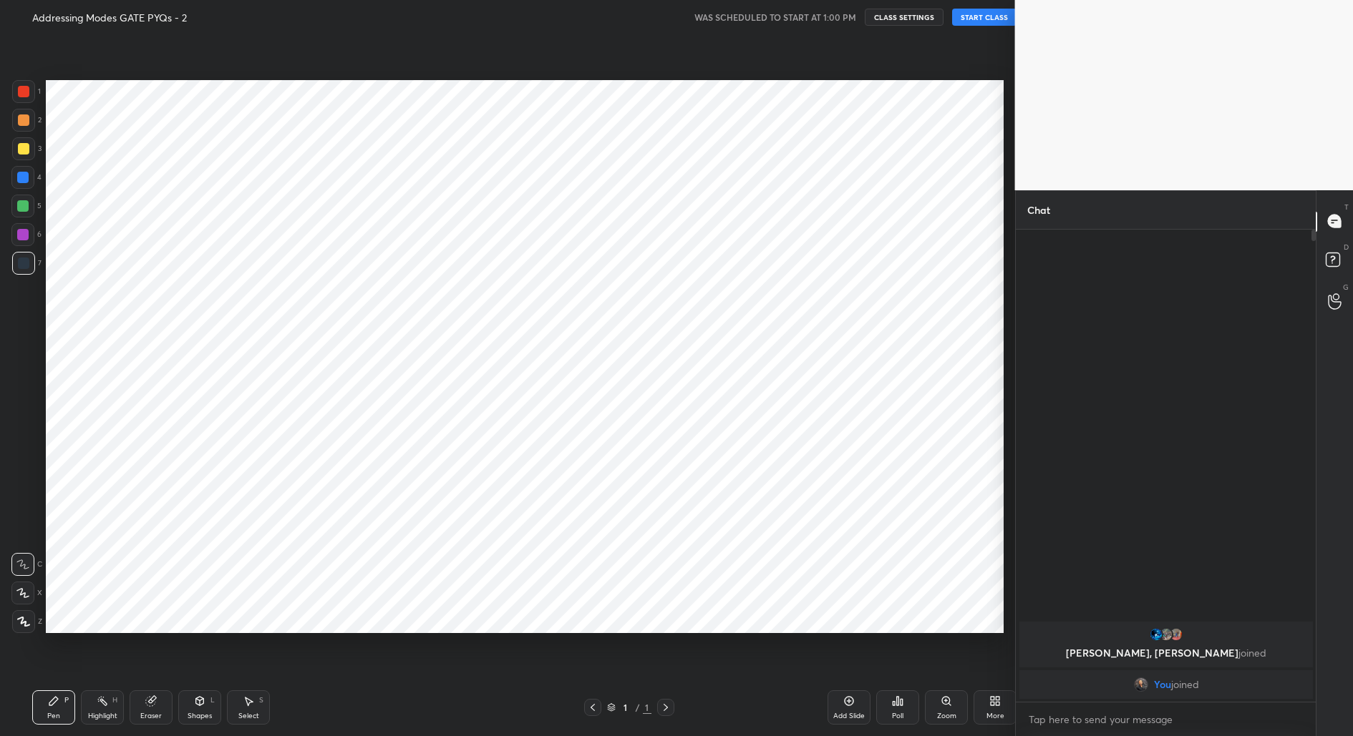
scroll to position [644, 963]
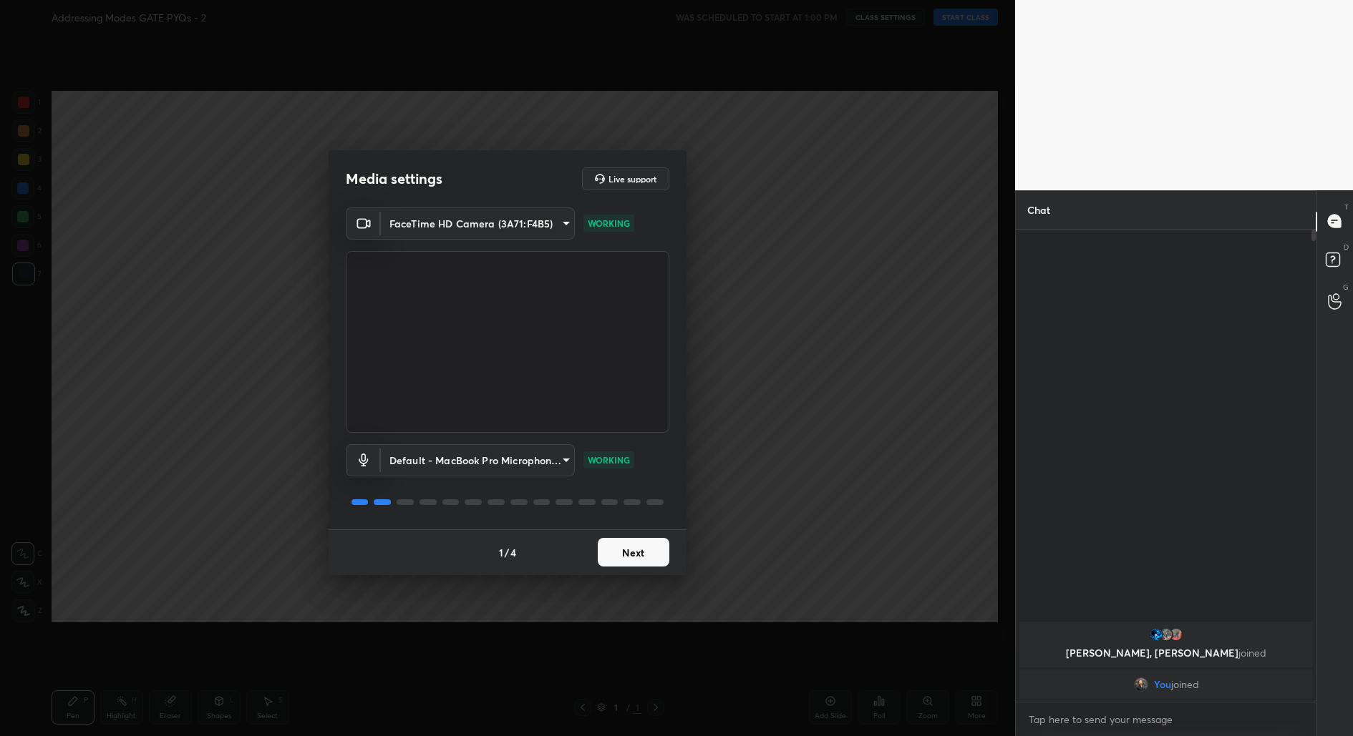
click at [650, 556] on button "Next" at bounding box center [634, 552] width 72 height 29
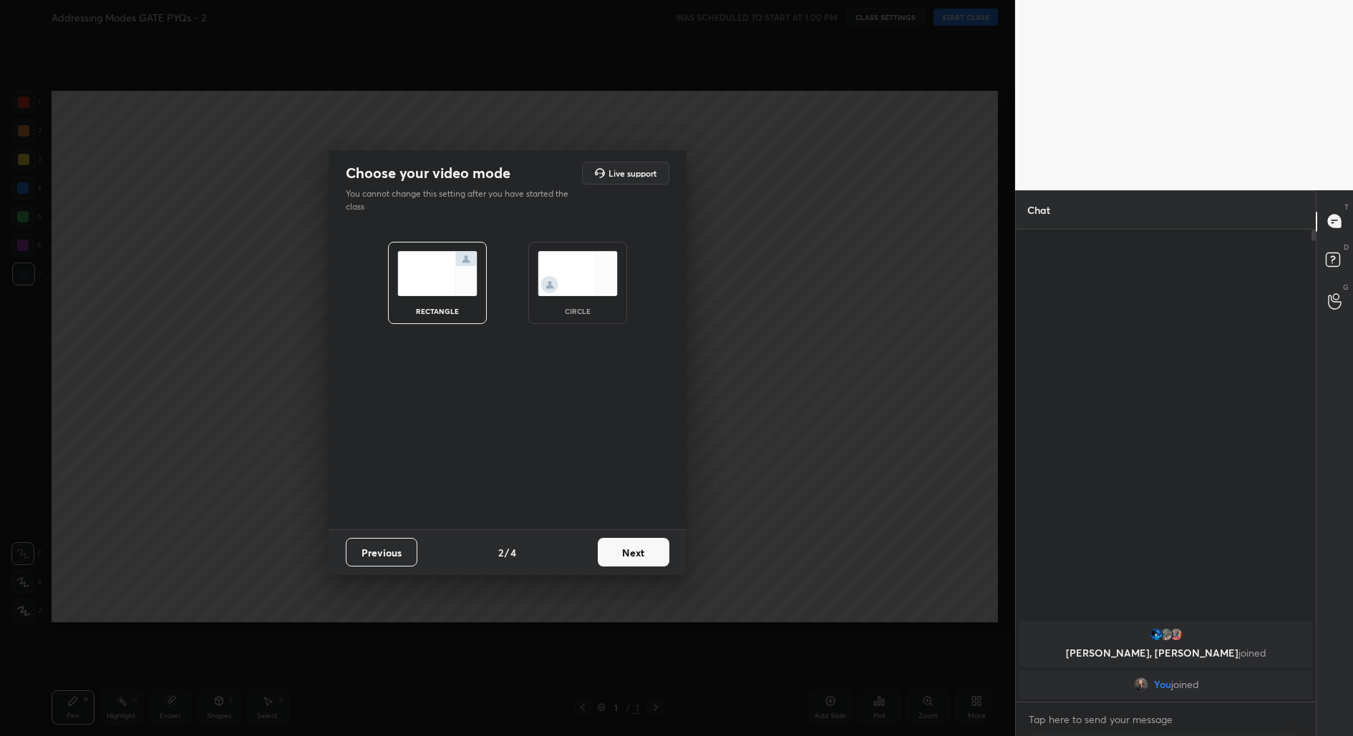
click at [650, 556] on button "Next" at bounding box center [634, 552] width 72 height 29
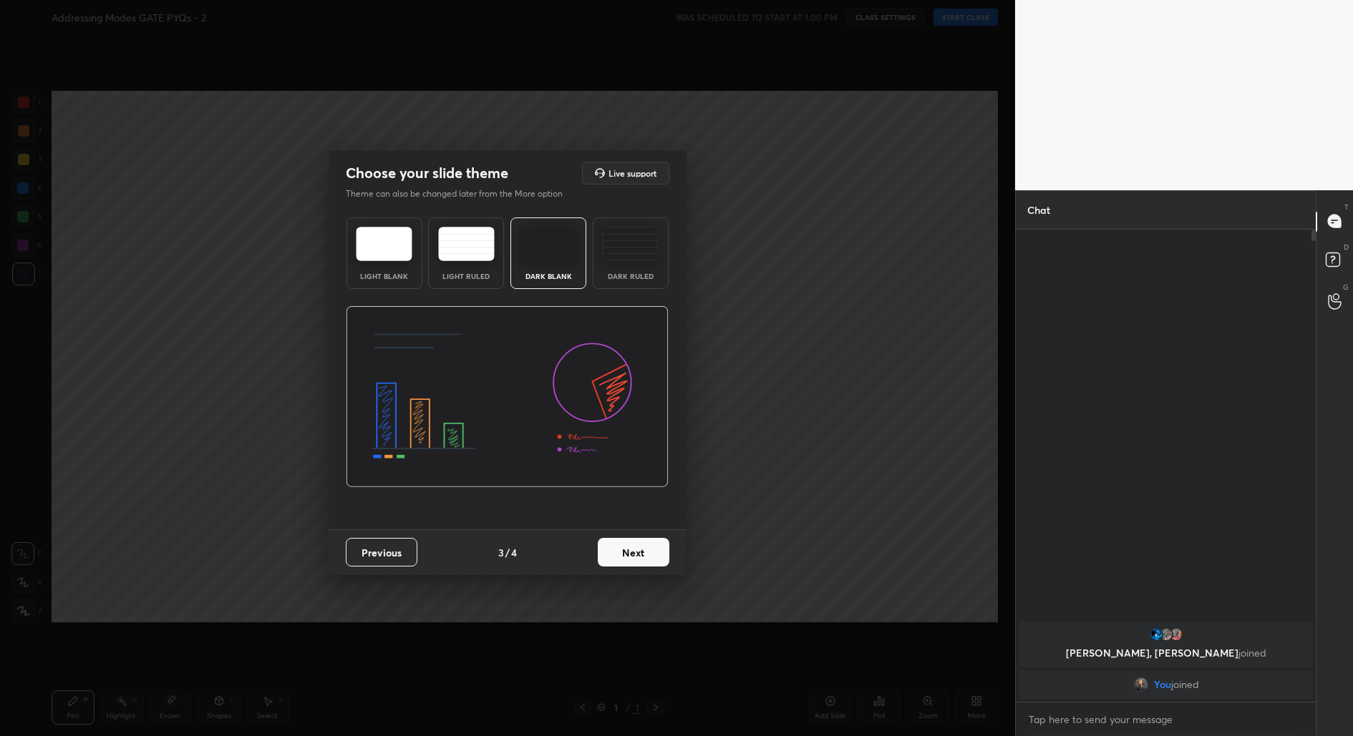
click at [650, 556] on button "Next" at bounding box center [634, 552] width 72 height 29
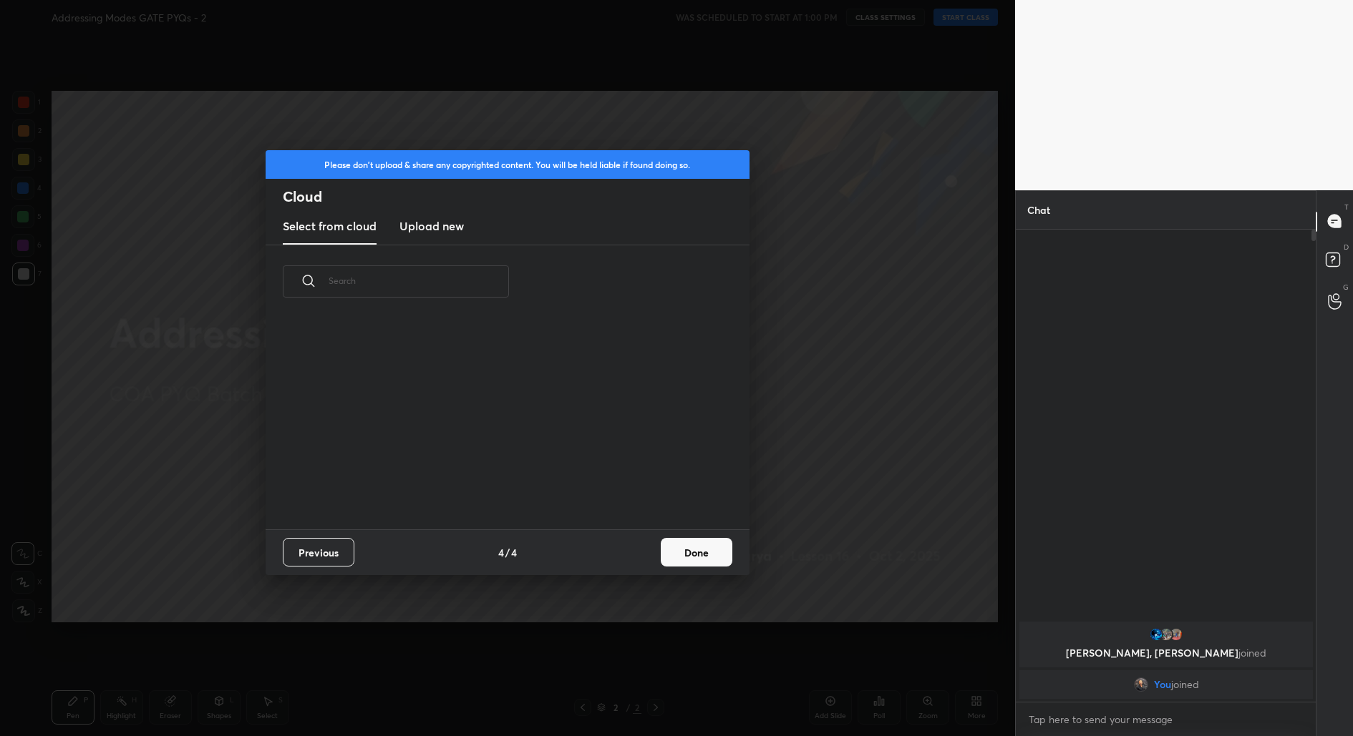
scroll to position [211, 459]
click at [686, 557] on button "Done" at bounding box center [697, 552] width 72 height 29
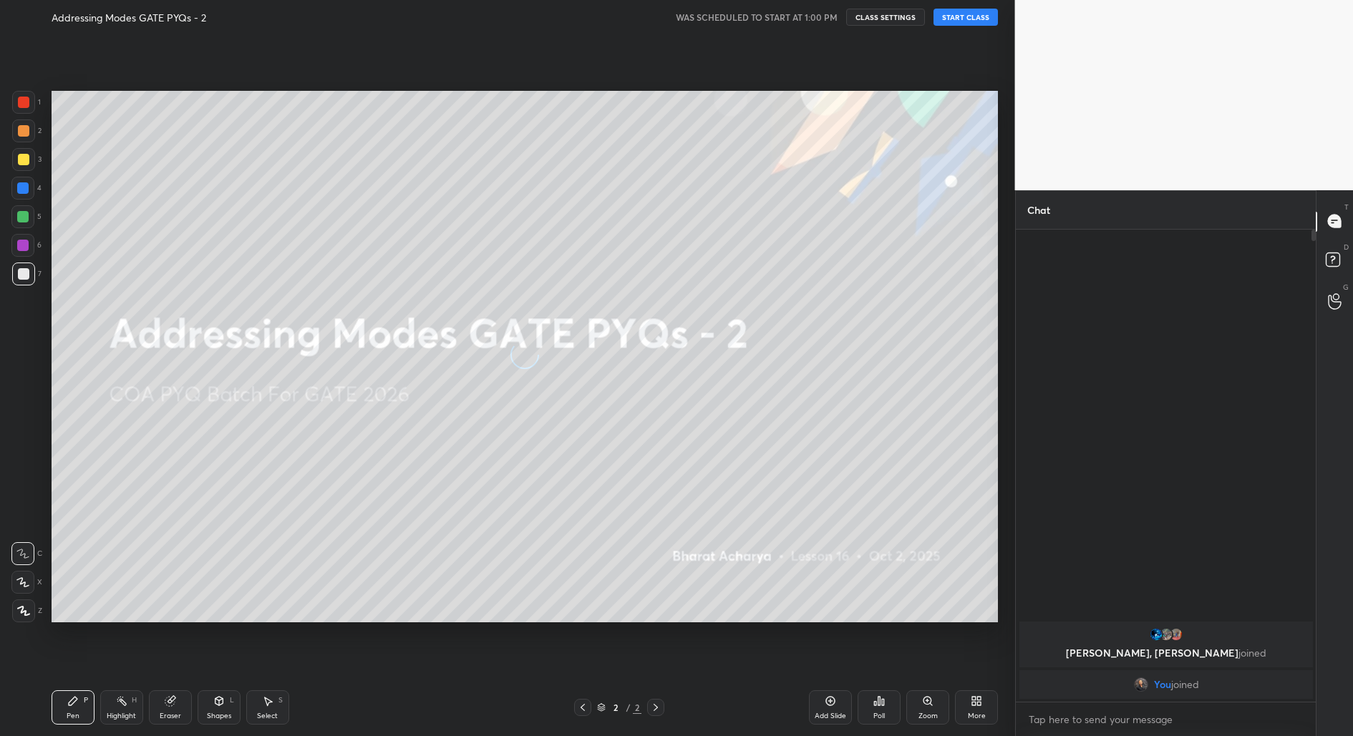
click at [989, 21] on button "START CLASS" at bounding box center [965, 17] width 64 height 17
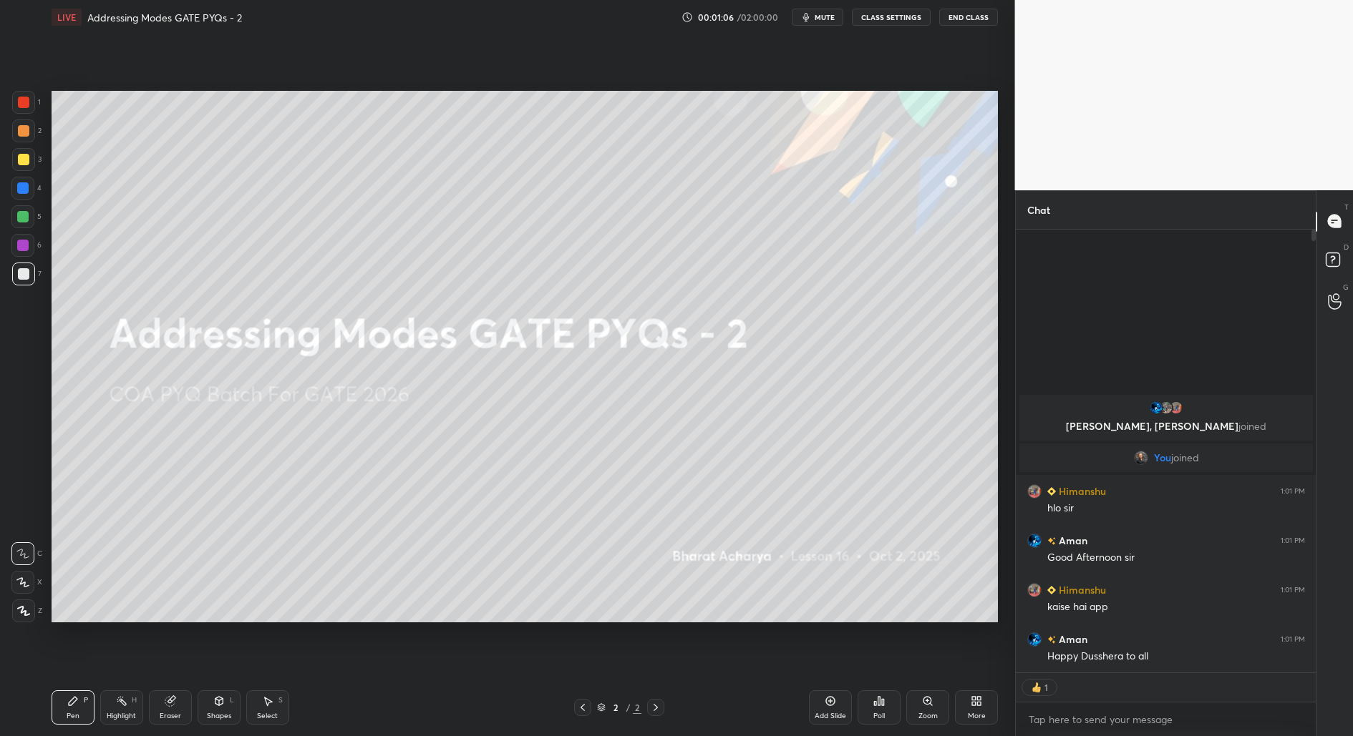
scroll to position [4, 4]
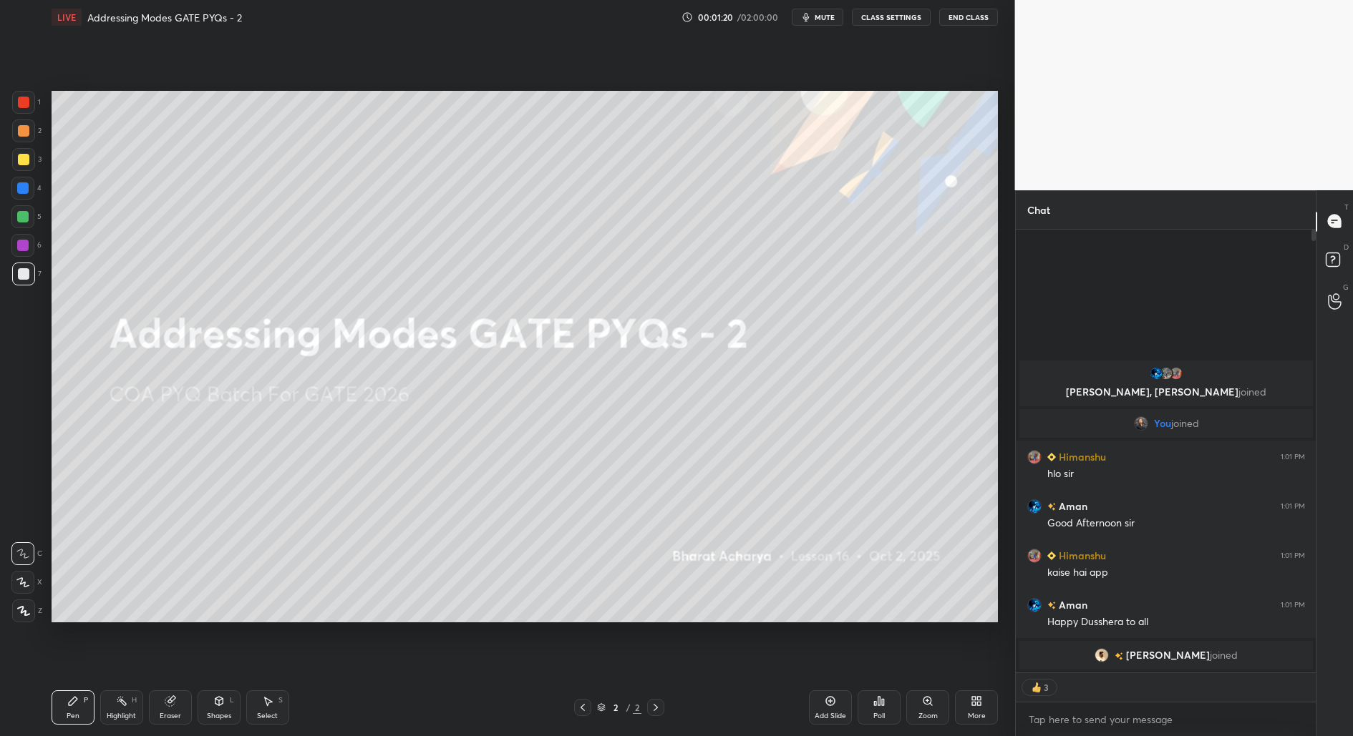
type textarea "x"
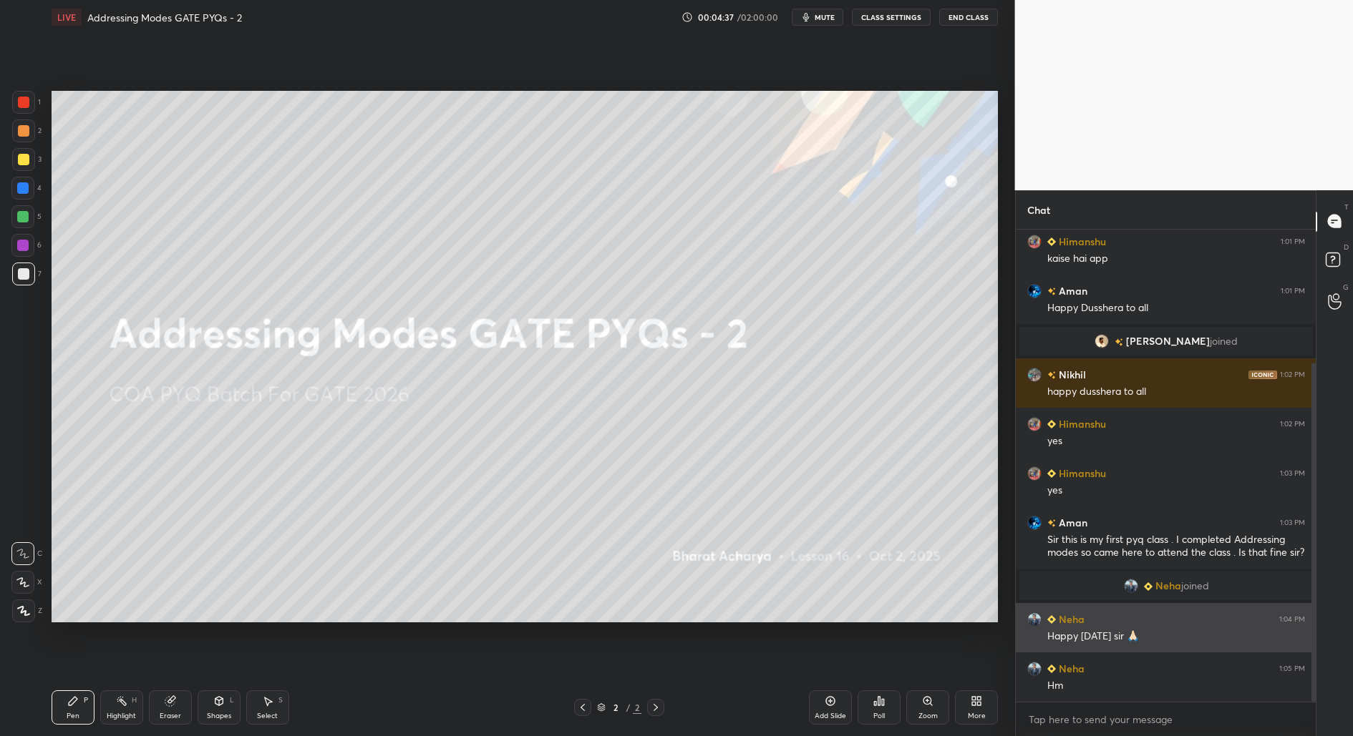
scroll to position [235, 0]
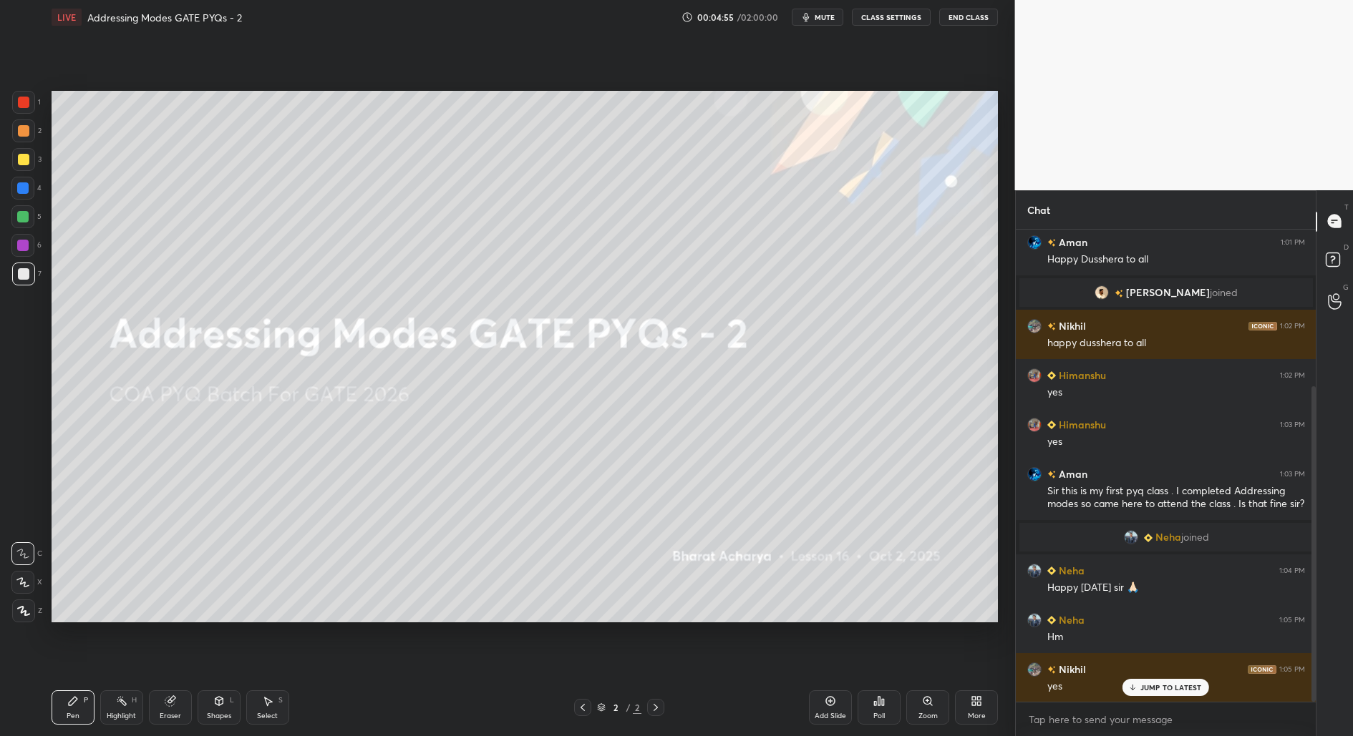
click at [830, 708] on div "Add Slide" at bounding box center [830, 708] width 43 height 34
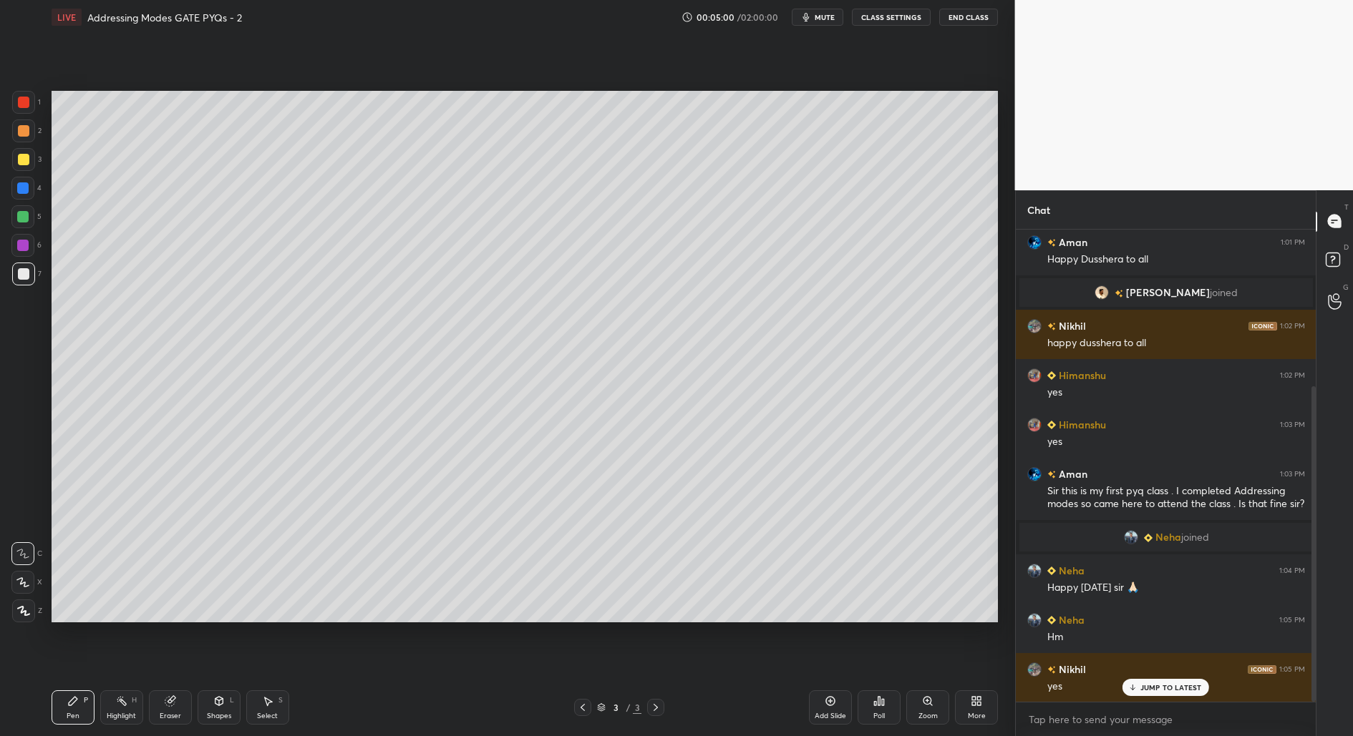
click at [979, 709] on div "More" at bounding box center [976, 708] width 43 height 34
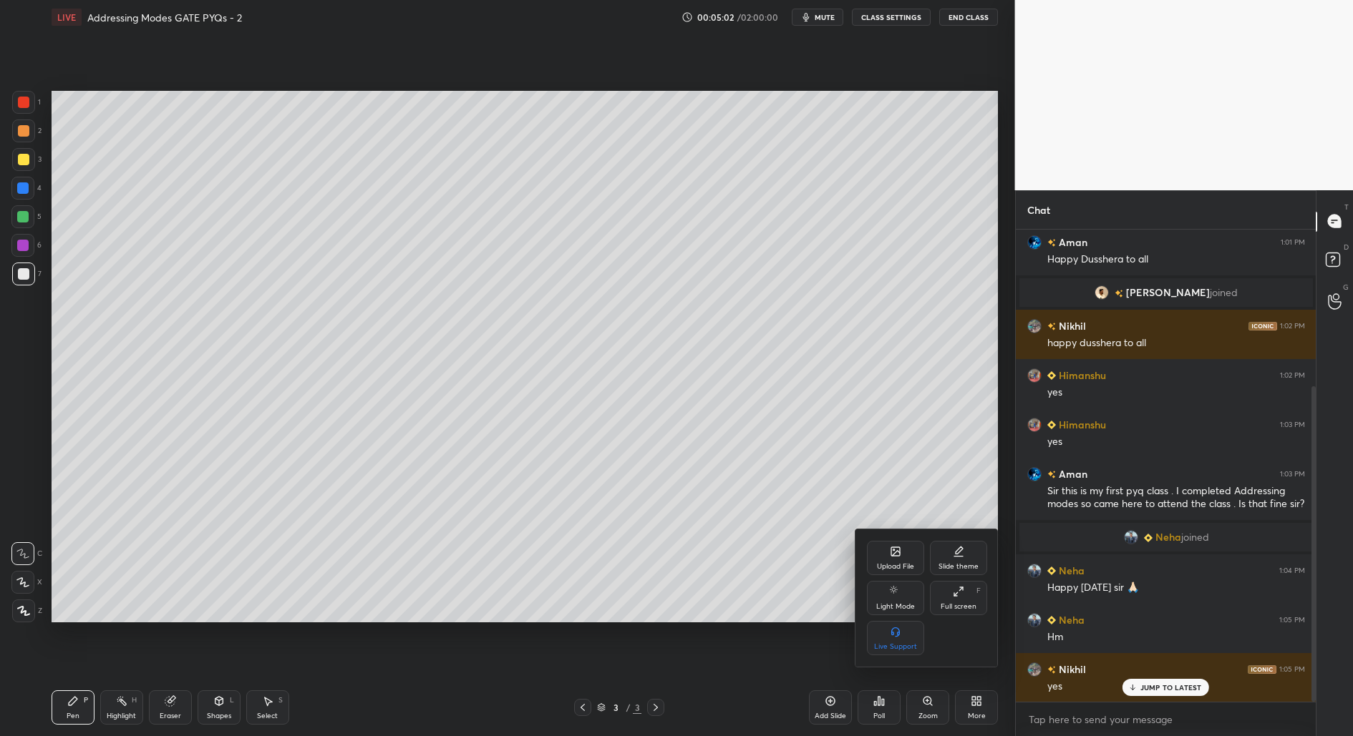
click at [903, 558] on div "Upload File" at bounding box center [895, 558] width 57 height 34
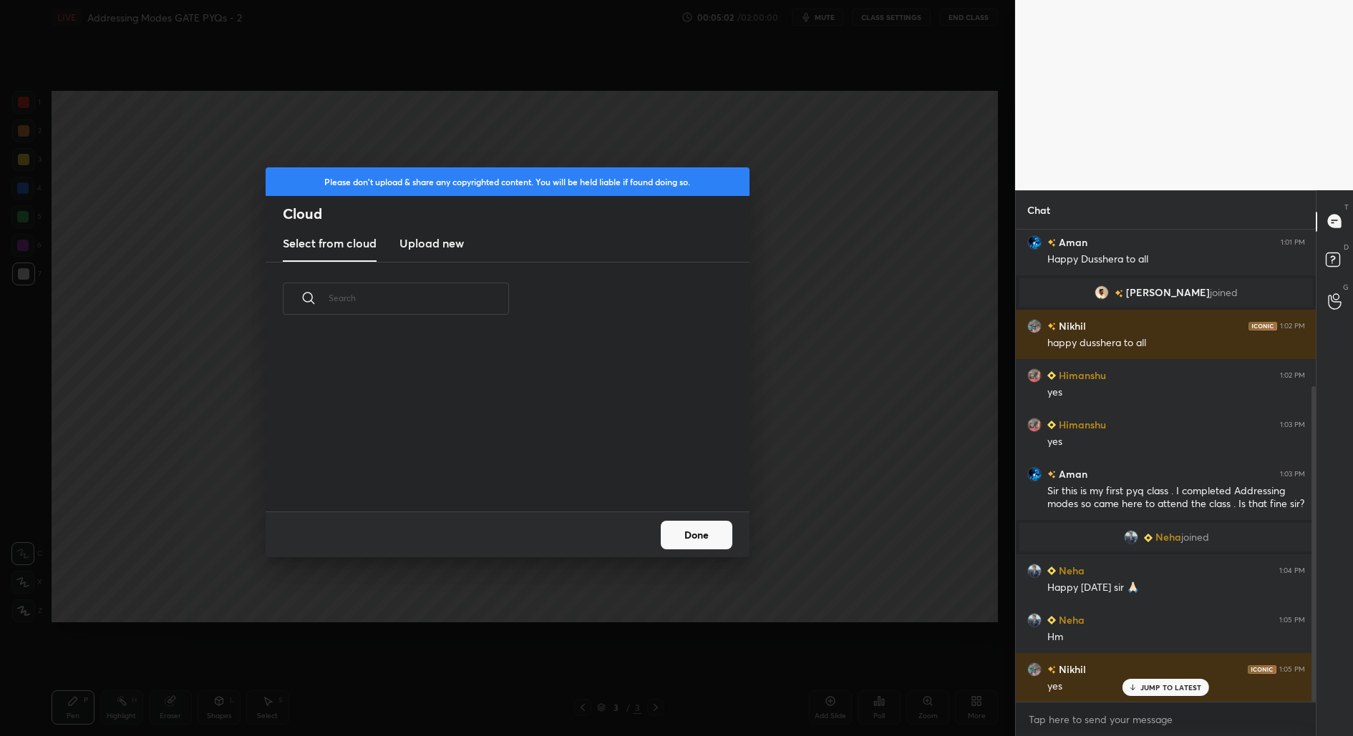
scroll to position [176, 459]
click at [443, 244] on h3 "Upload new" at bounding box center [431, 243] width 64 height 17
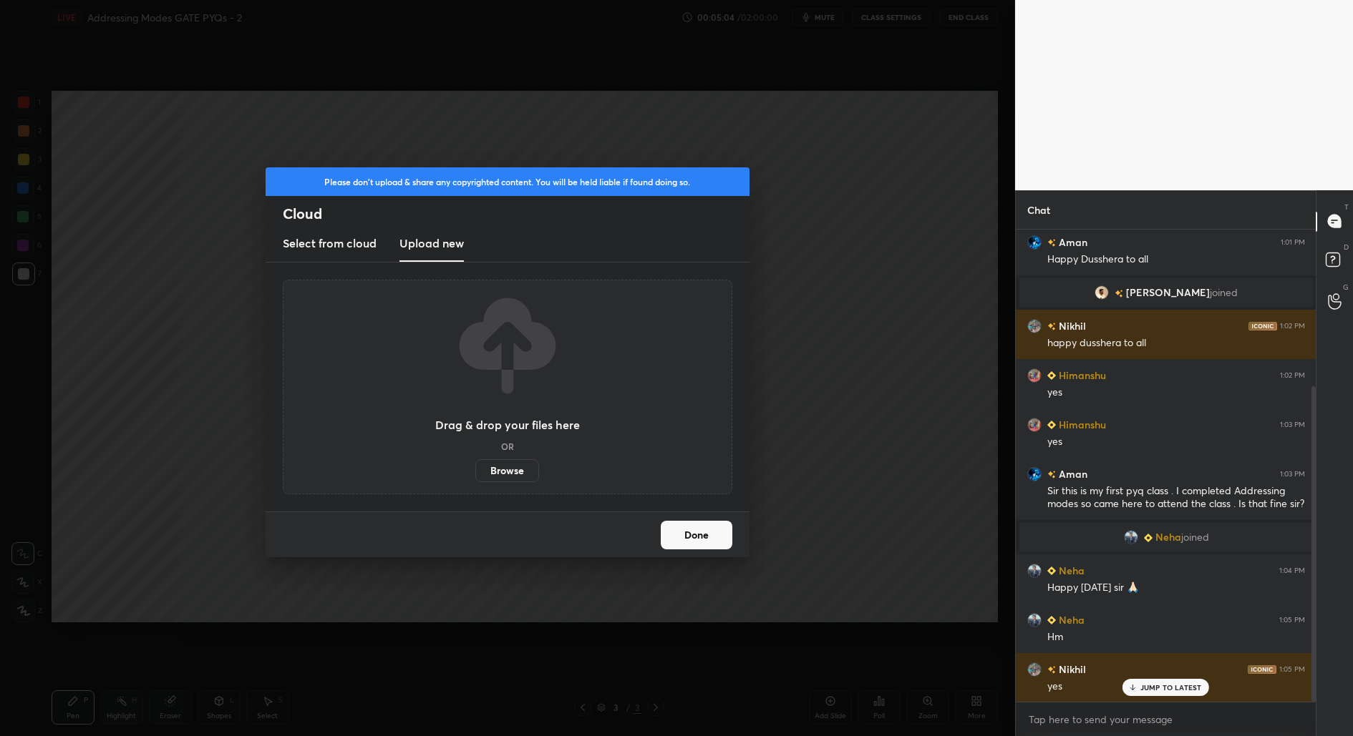
click at [496, 467] on label "Browse" at bounding box center [507, 470] width 64 height 23
click at [475, 467] on input "Browse" at bounding box center [475, 470] width 0 height 23
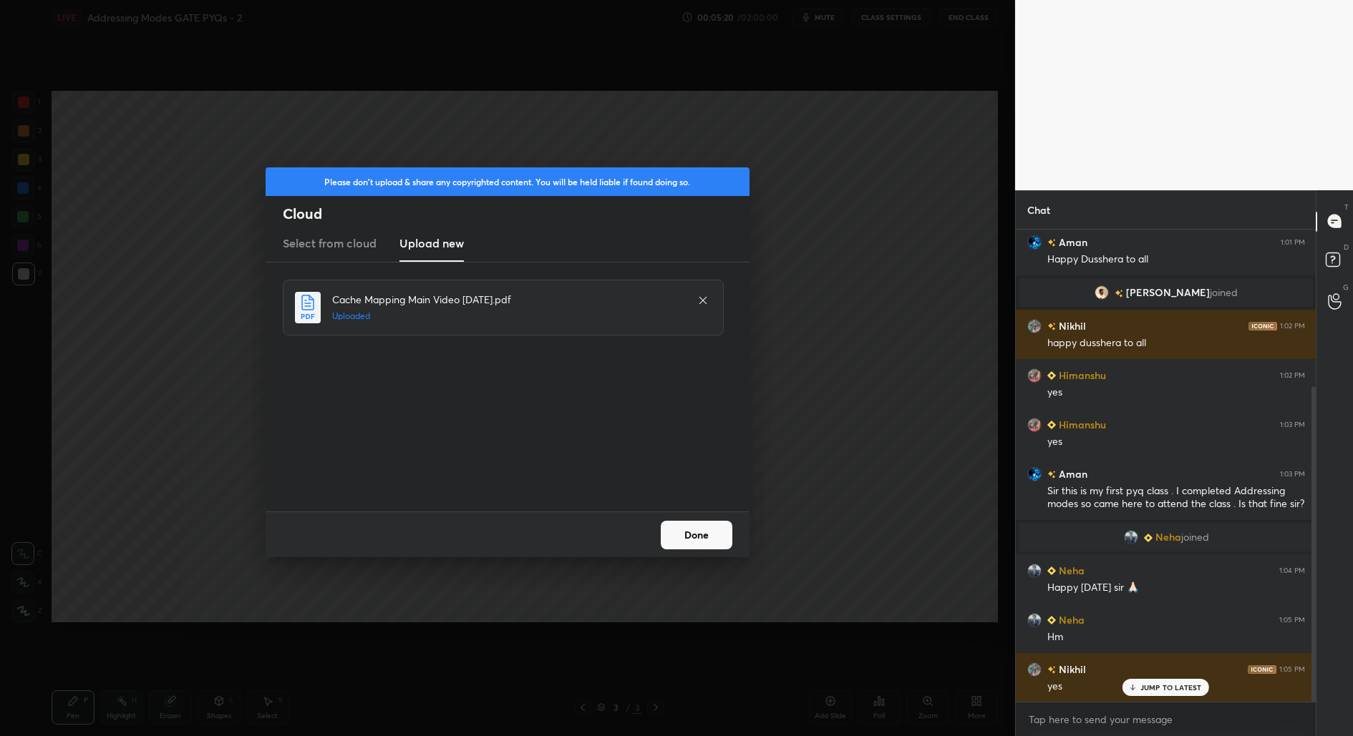
drag, startPoint x: 701, startPoint y: 522, endPoint x: 704, endPoint y: 530, distance: 8.2
click at [703, 521] on button "Done" at bounding box center [697, 535] width 72 height 29
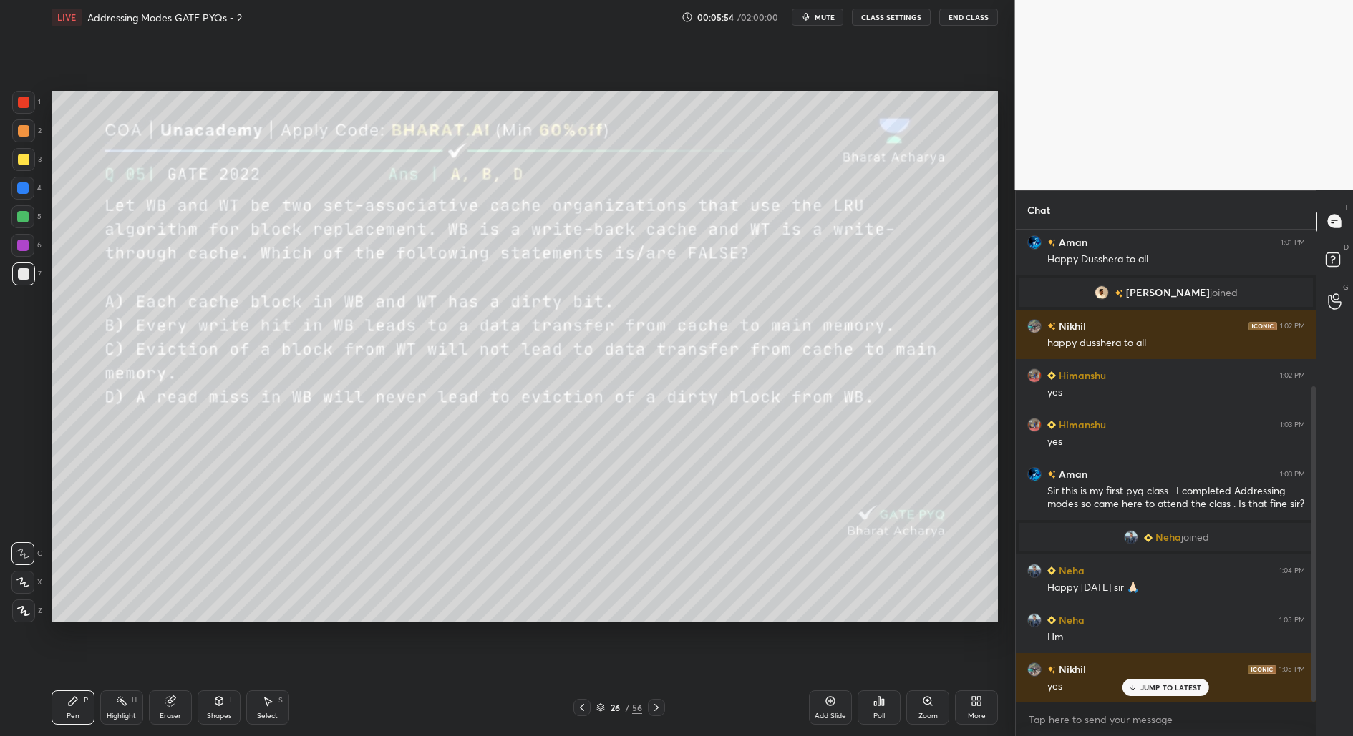
scroll to position [285, 0]
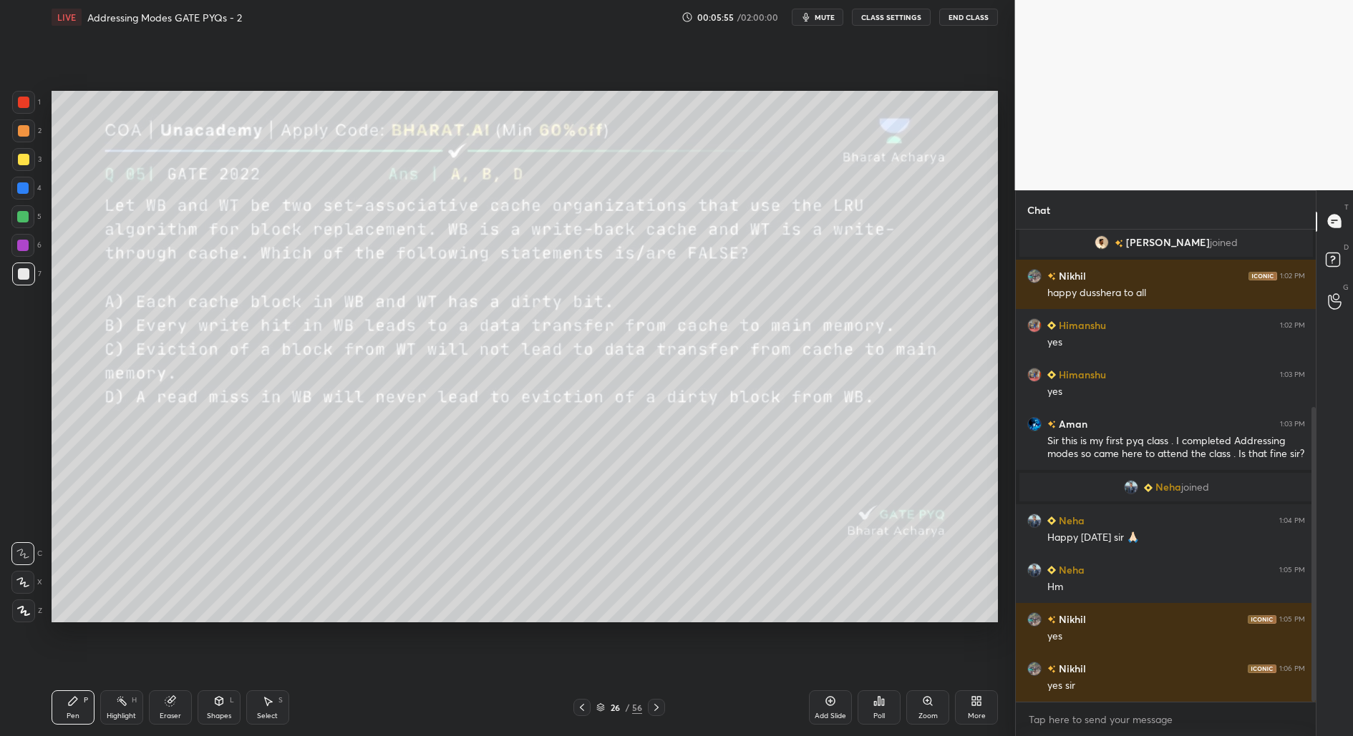
click at [615, 716] on div "26 / 56" at bounding box center [619, 707] width 92 height 17
click at [626, 710] on div "/" at bounding box center [627, 708] width 4 height 9
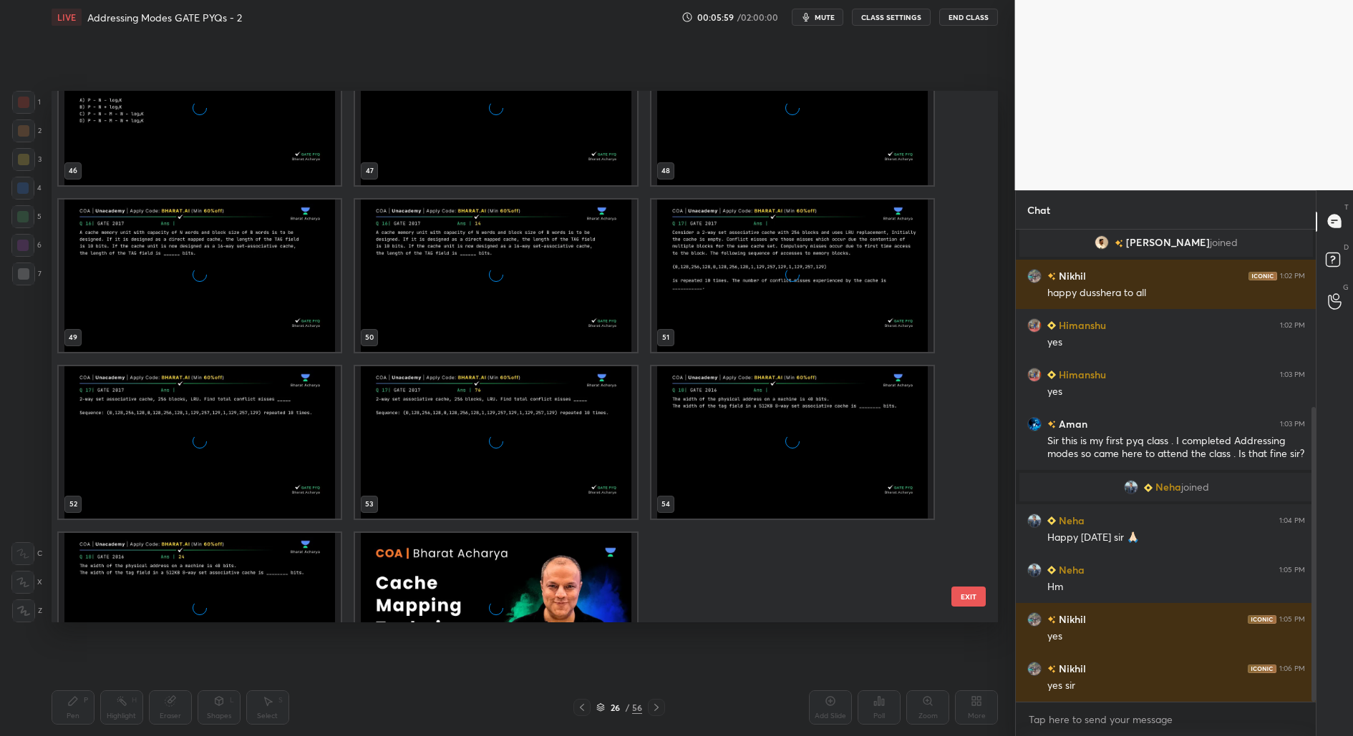
scroll to position [2634, 0]
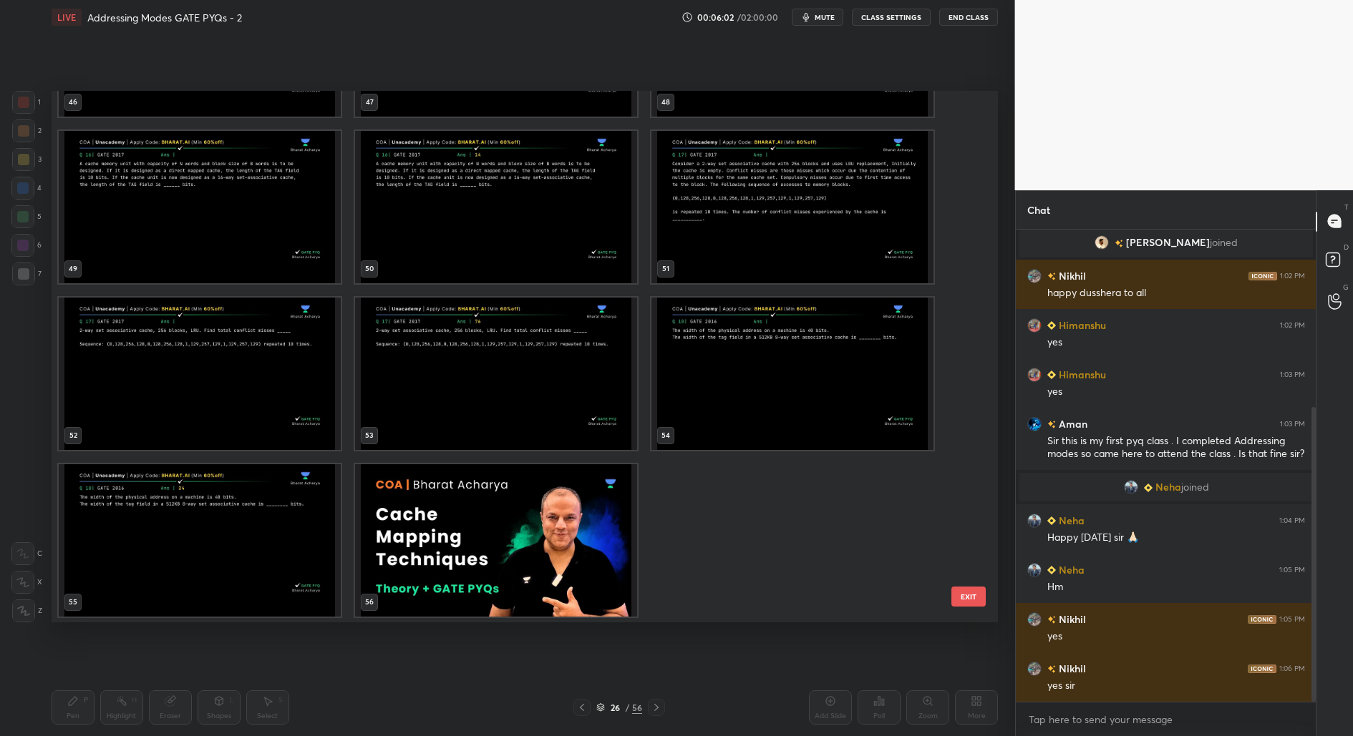
click at [593, 546] on img "grid" at bounding box center [496, 540] width 282 height 152
click at [565, 528] on img "grid" at bounding box center [496, 540] width 282 height 152
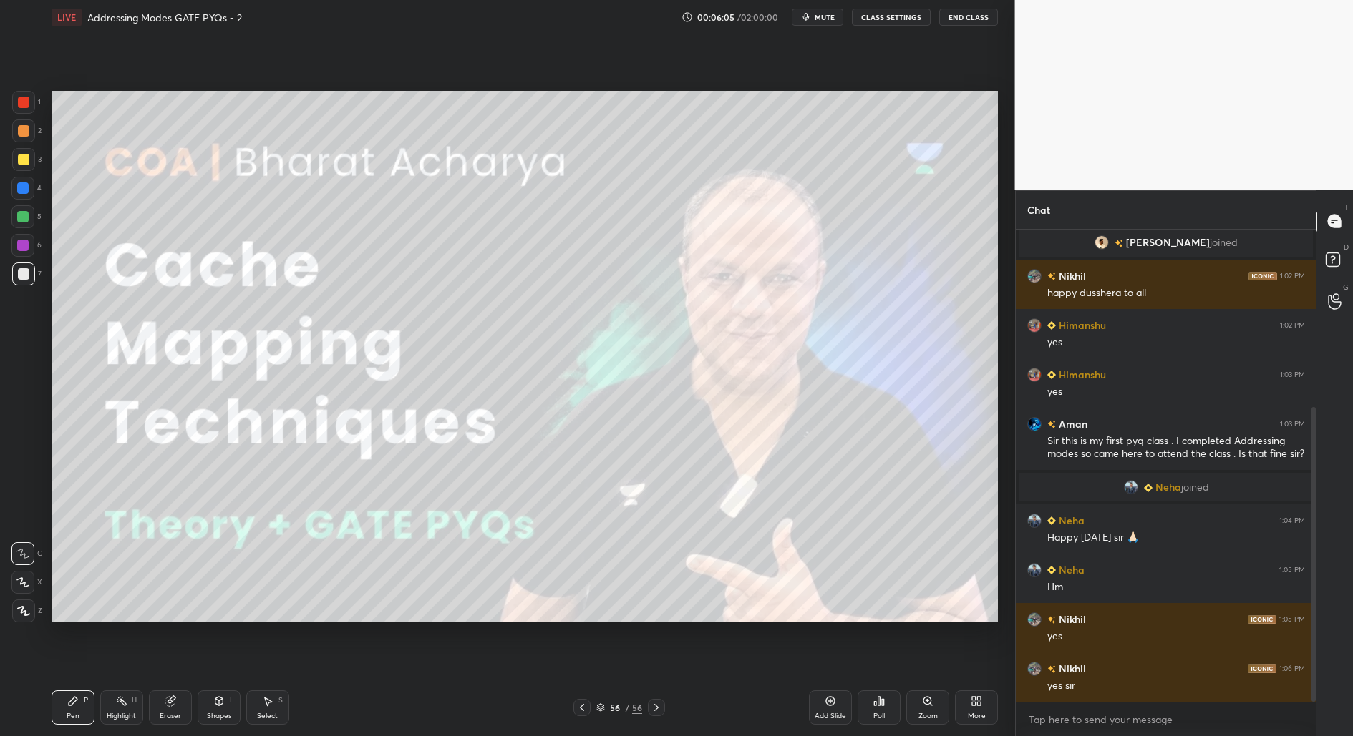
click at [564, 527] on img "grid" at bounding box center [496, 540] width 282 height 152
click at [817, 713] on div "Add Slide" at bounding box center [829, 716] width 31 height 7
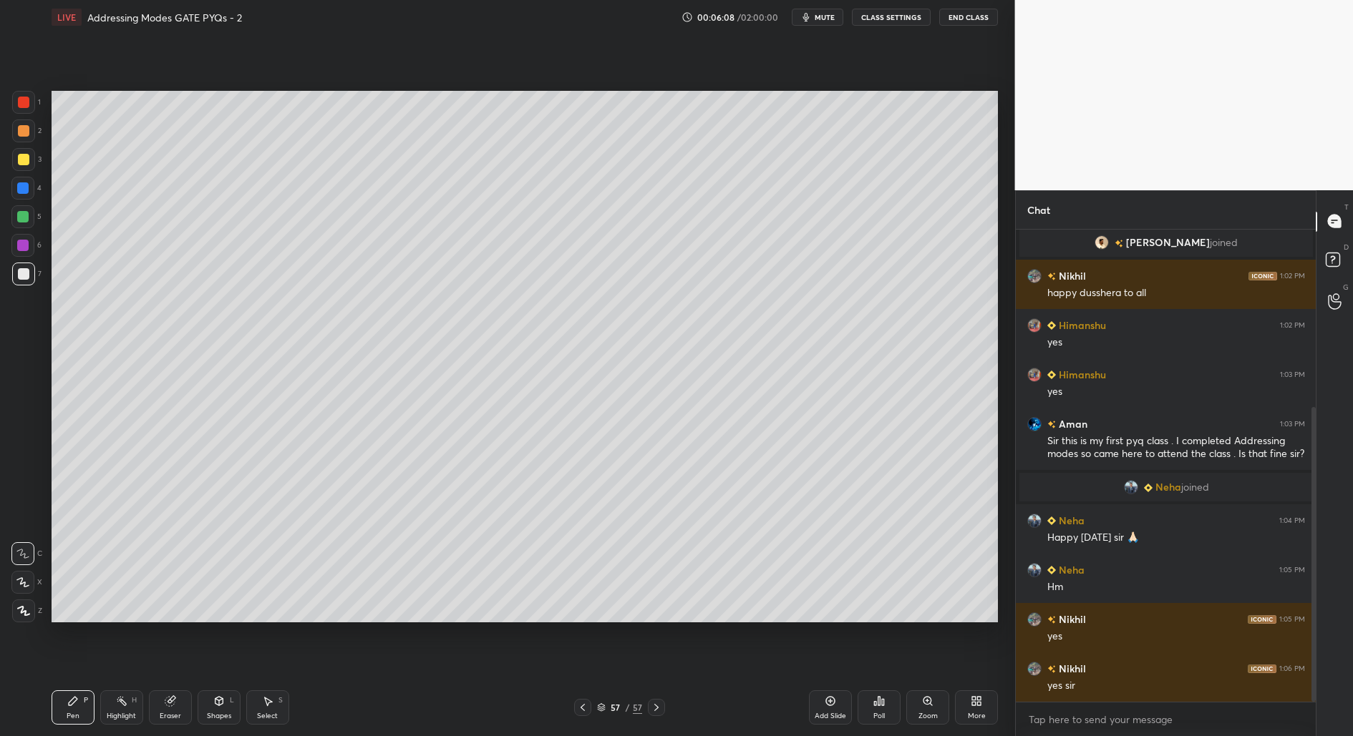
click at [24, 612] on icon at bounding box center [23, 611] width 11 height 9
drag, startPoint x: 218, startPoint y: 711, endPoint x: 223, endPoint y: 686, distance: 26.2
click at [218, 709] on div "Shapes L" at bounding box center [219, 708] width 43 height 34
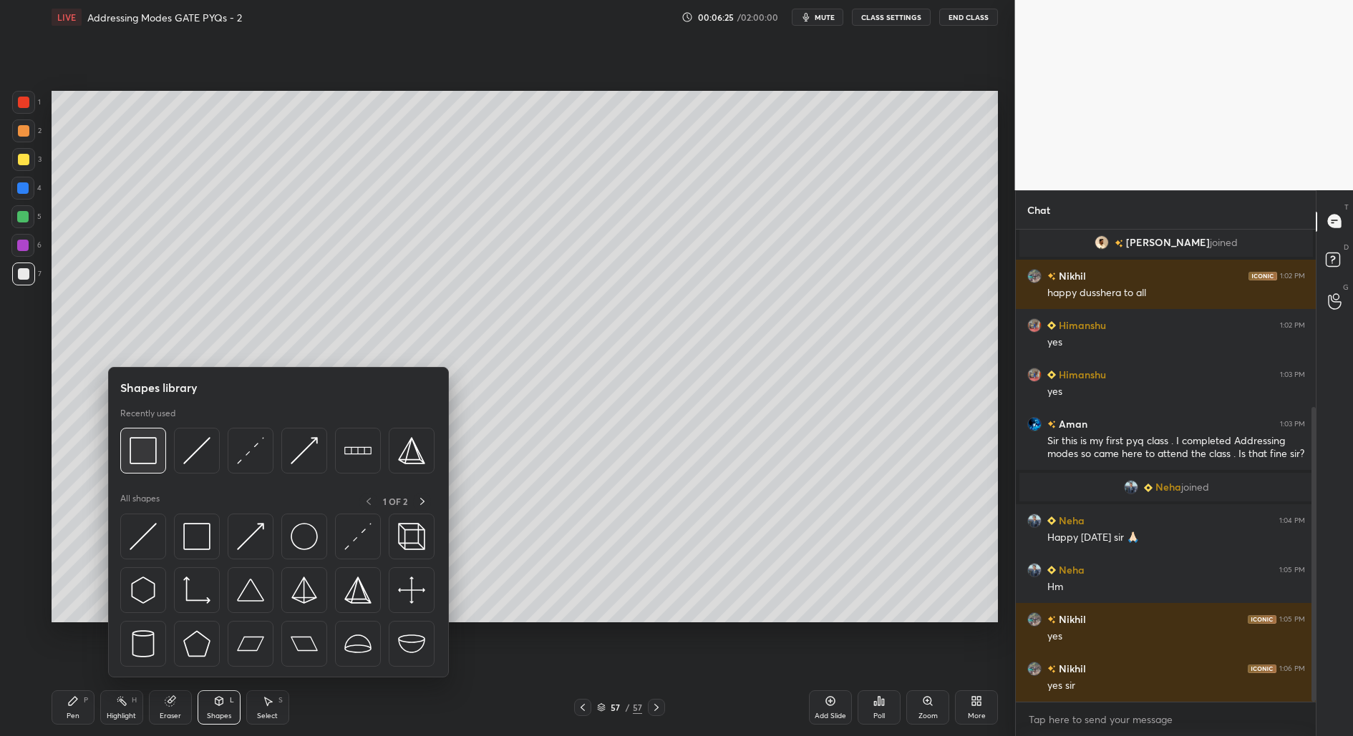
click at [135, 457] on img at bounding box center [143, 450] width 27 height 27
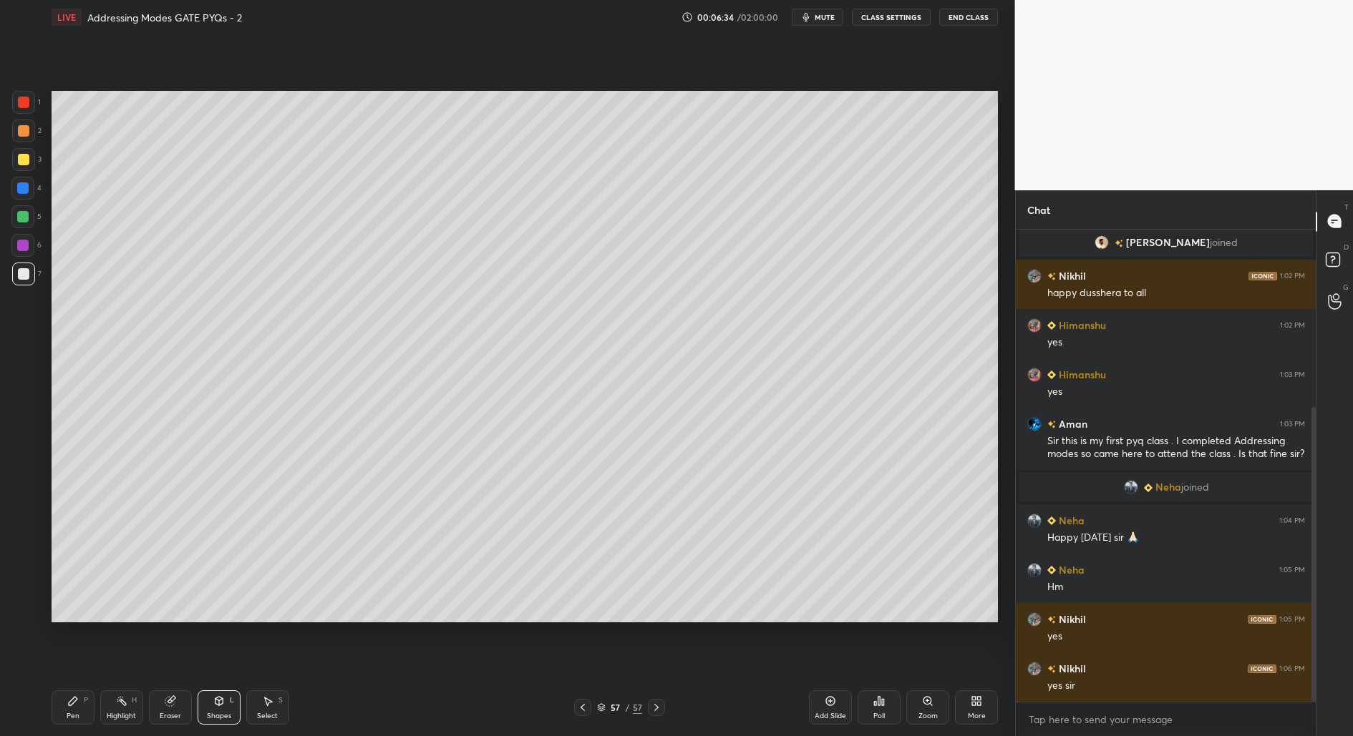
drag, startPoint x: 82, startPoint y: 711, endPoint x: 86, endPoint y: 672, distance: 38.8
click at [82, 709] on div "Pen P" at bounding box center [73, 708] width 43 height 34
drag, startPoint x: 23, startPoint y: 170, endPoint x: 20, endPoint y: 205, distance: 35.2
click at [22, 170] on div "3" at bounding box center [26, 162] width 29 height 29
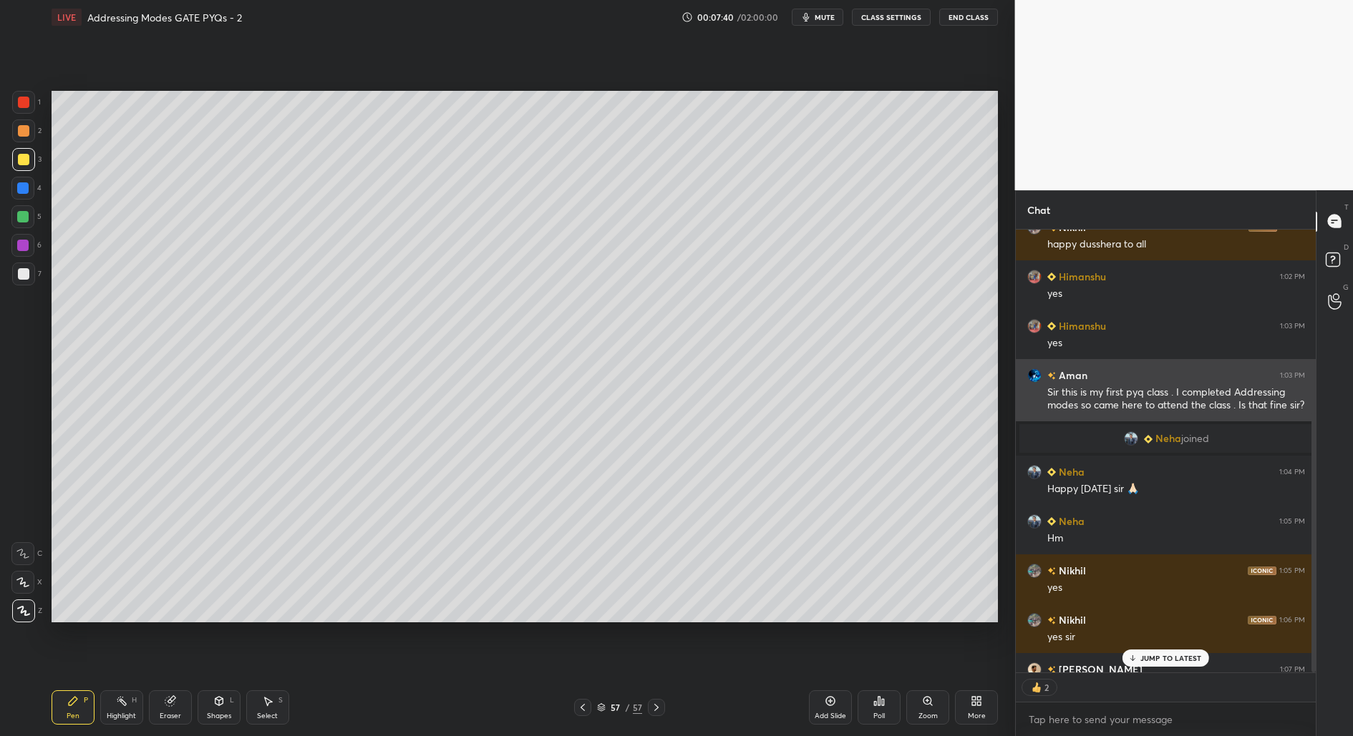
scroll to position [334, 0]
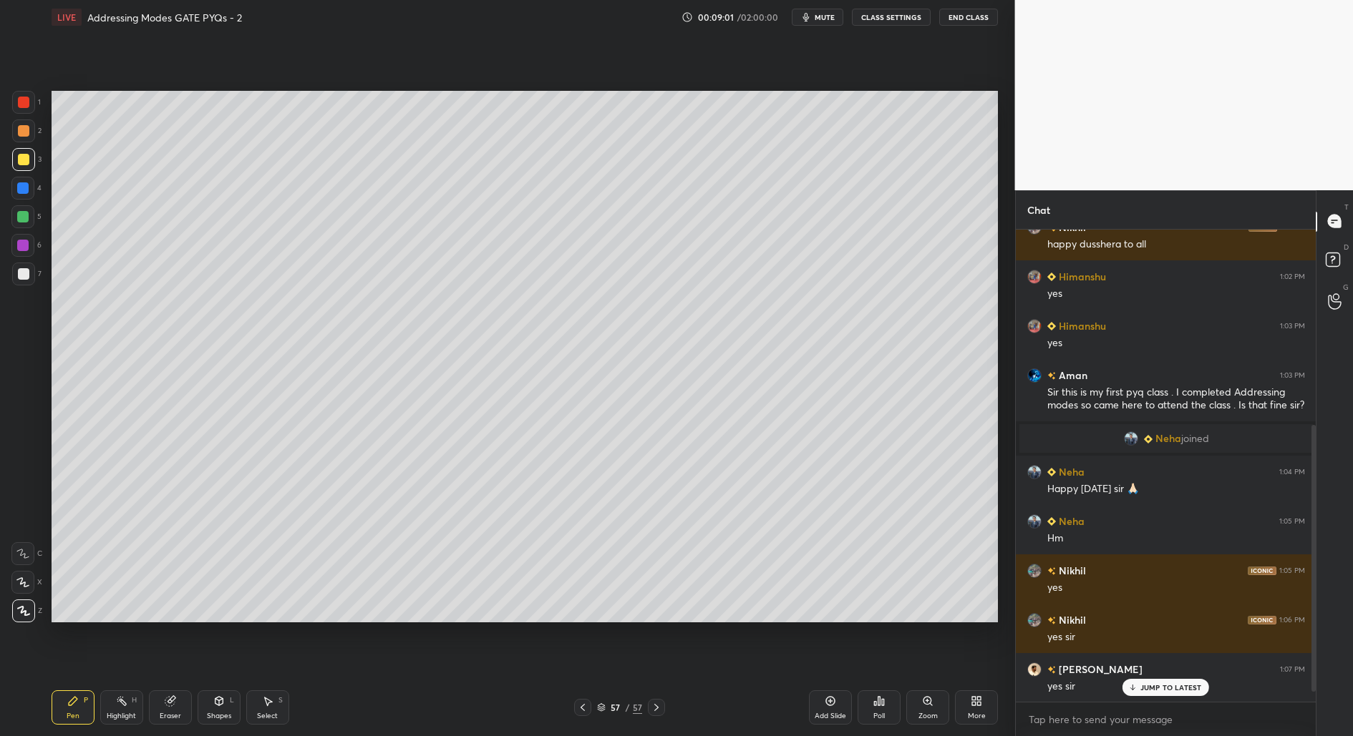
click at [23, 190] on div at bounding box center [22, 188] width 11 height 11
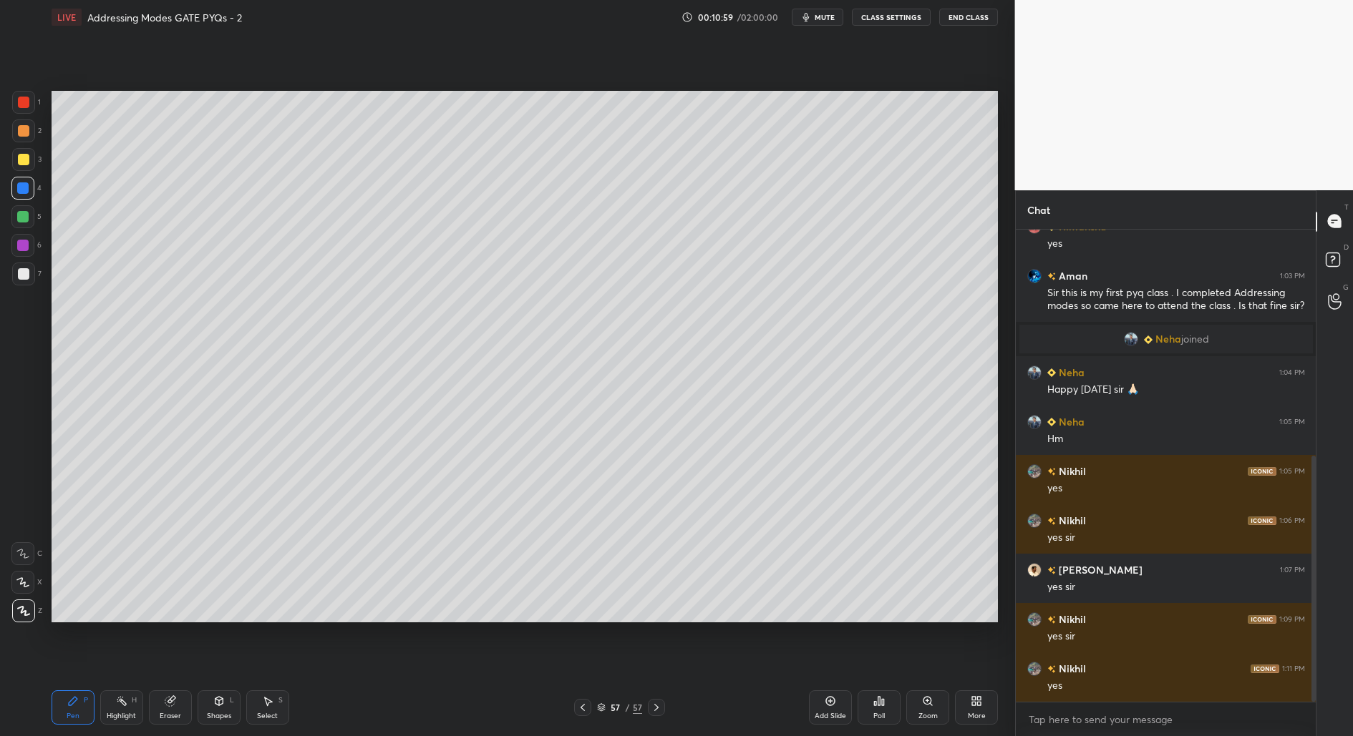
scroll to position [482, 0]
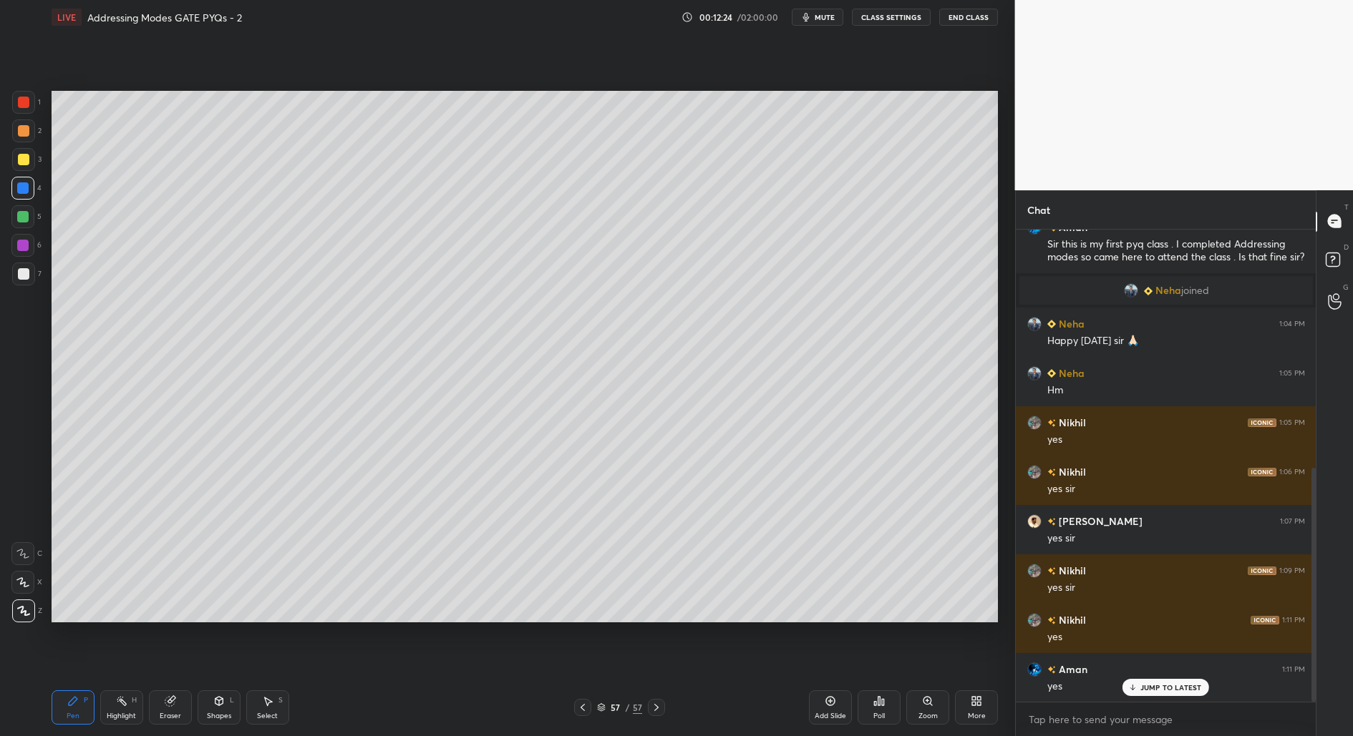
click at [826, 707] on div "Add Slide" at bounding box center [830, 708] width 43 height 34
click at [27, 276] on div at bounding box center [23, 273] width 11 height 11
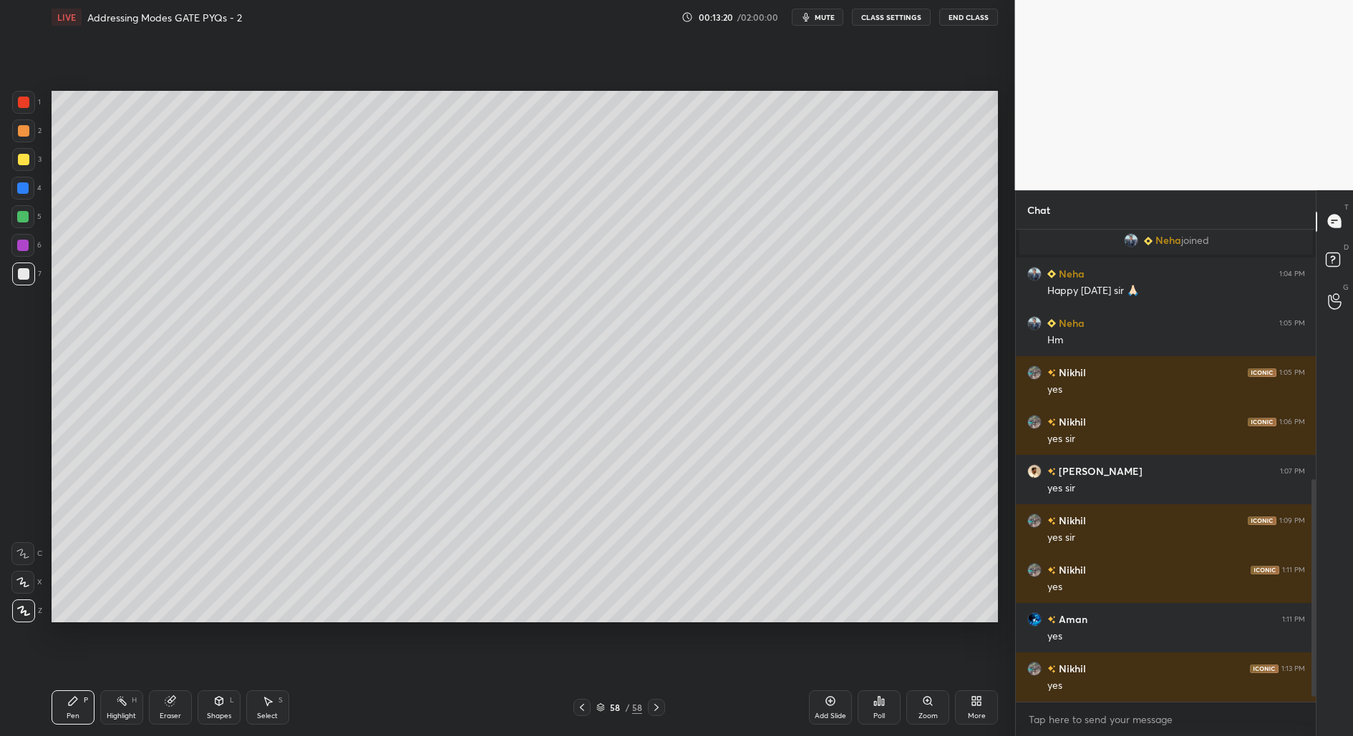
scroll to position [4, 4]
click at [21, 563] on div at bounding box center [22, 554] width 23 height 23
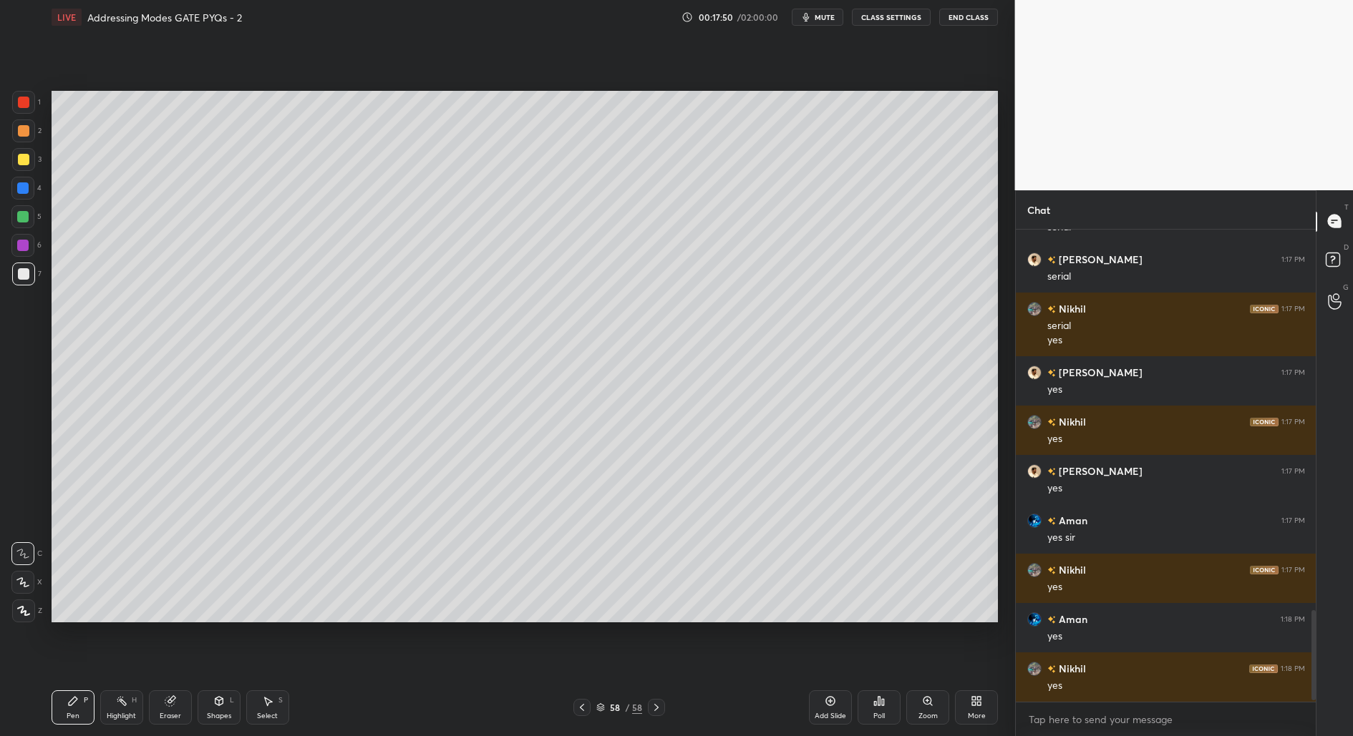
scroll to position [2006, 0]
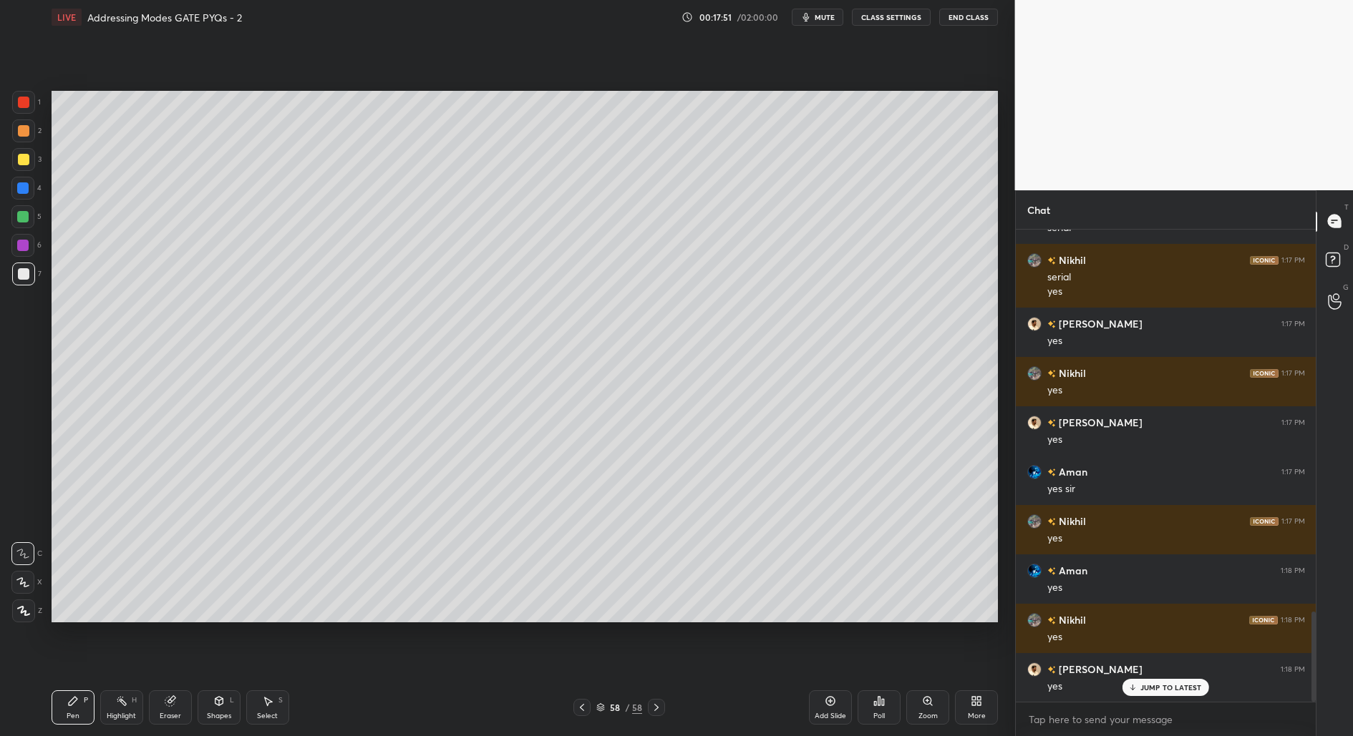
click at [825, 713] on div "Add Slide" at bounding box center [829, 716] width 31 height 7
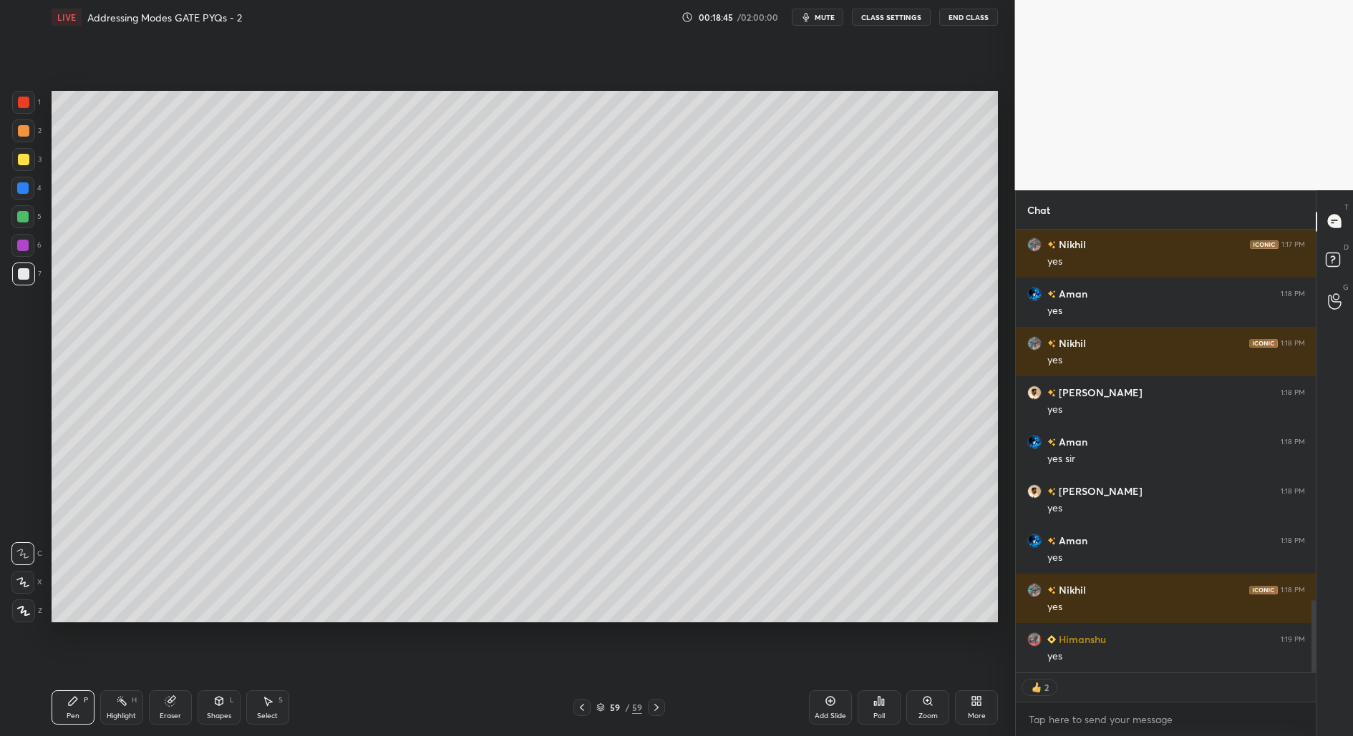
scroll to position [2253, 0]
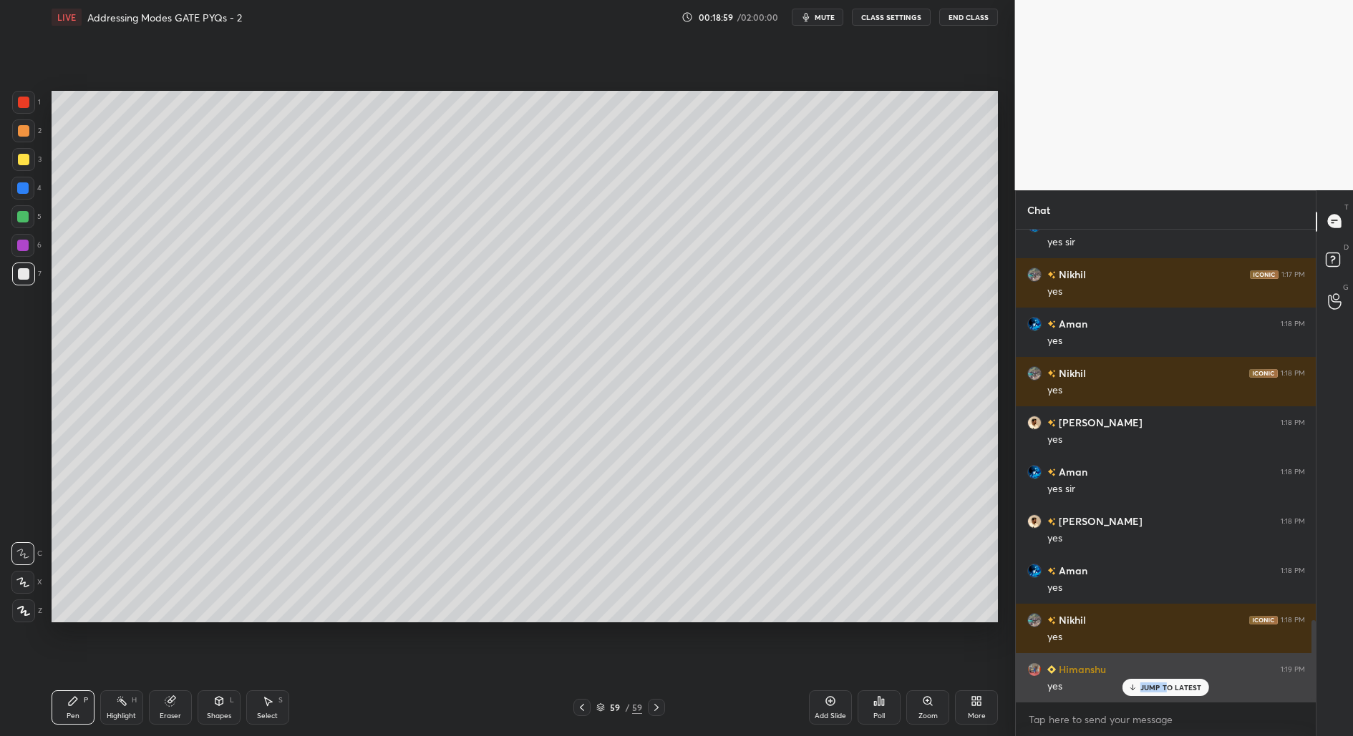
click at [1168, 684] on div "JUMP TO LATEST" at bounding box center [1165, 687] width 86 height 17
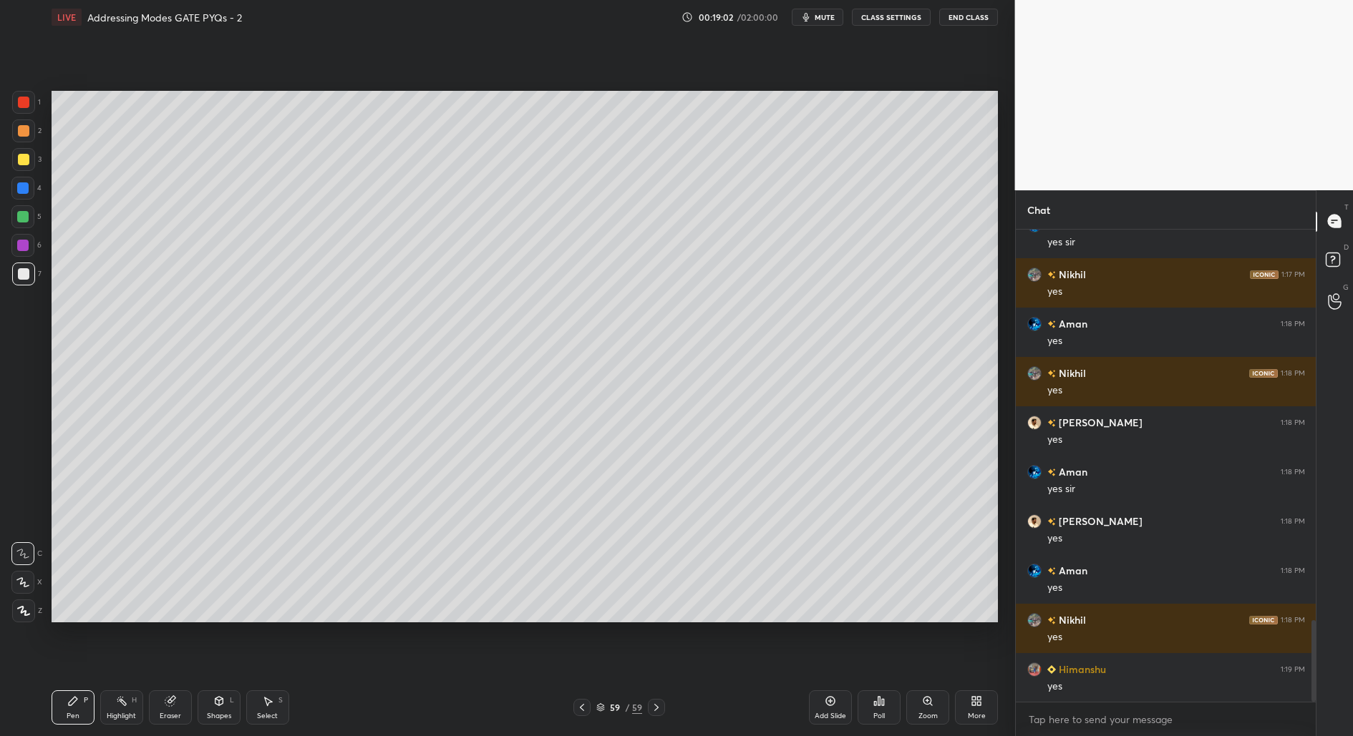
scroll to position [2303, 0]
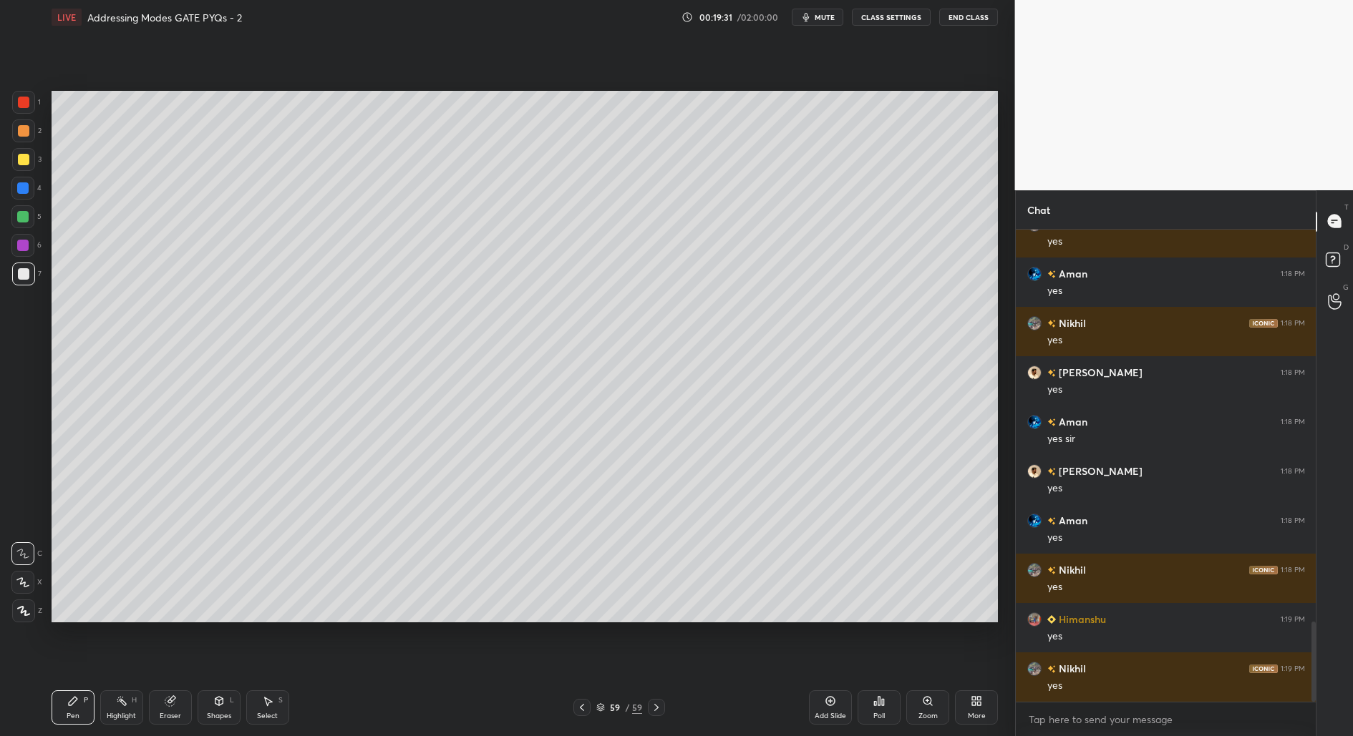
drag, startPoint x: 16, startPoint y: 178, endPoint x: 16, endPoint y: 188, distance: 9.3
click at [18, 180] on div at bounding box center [22, 188] width 23 height 23
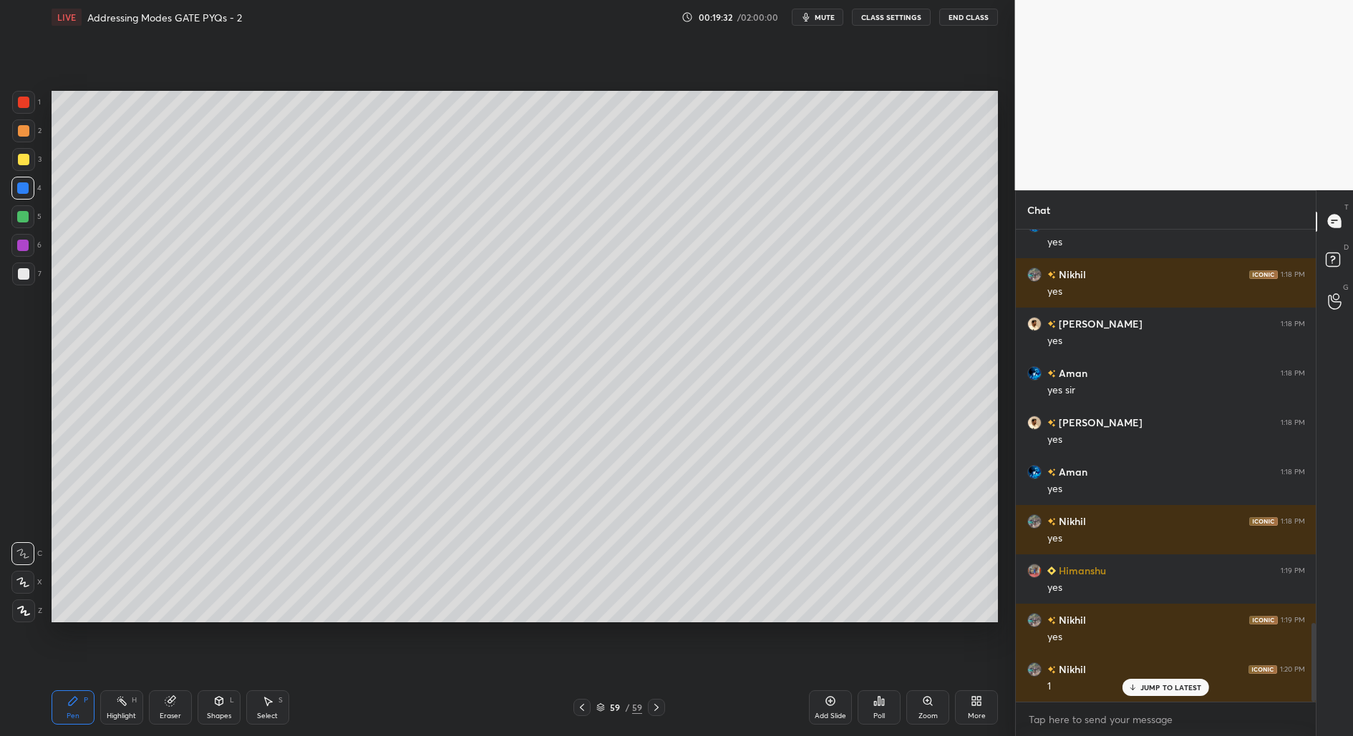
click at [24, 611] on icon at bounding box center [23, 611] width 11 height 9
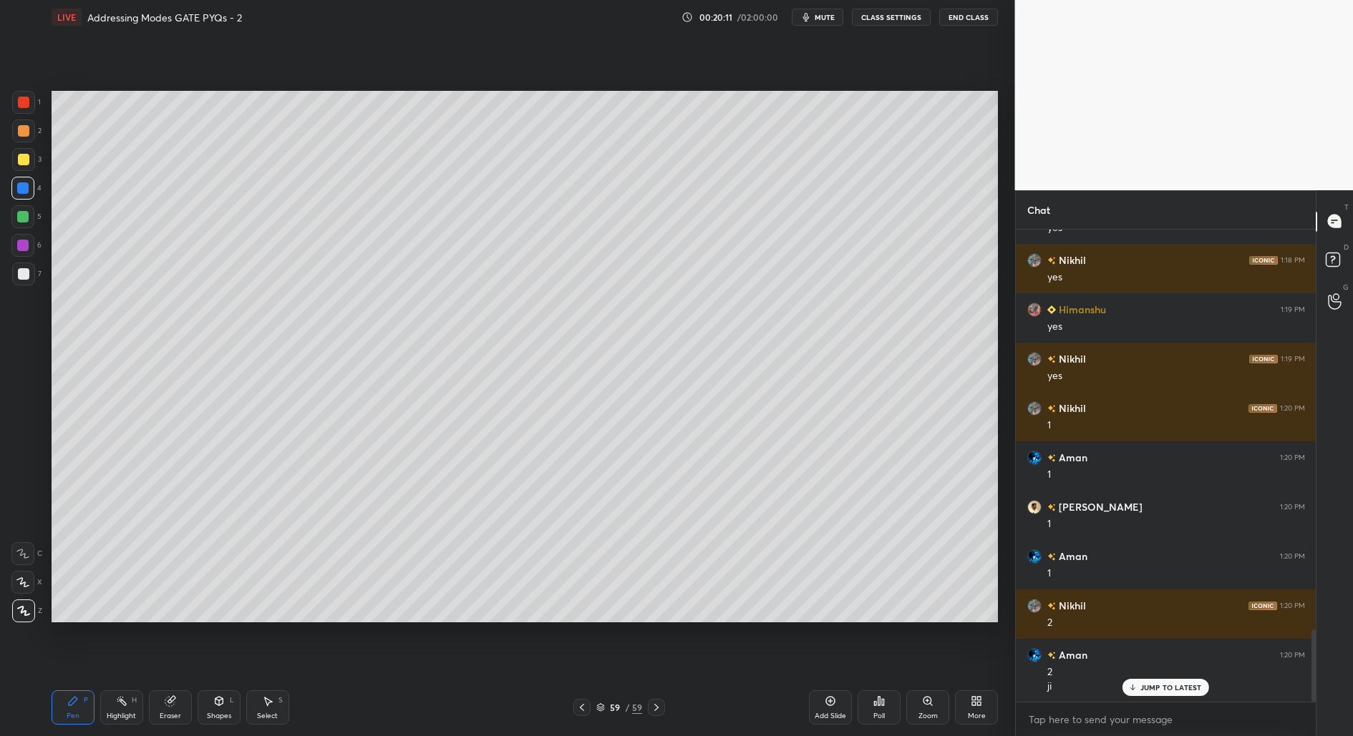
scroll to position [2663, 0]
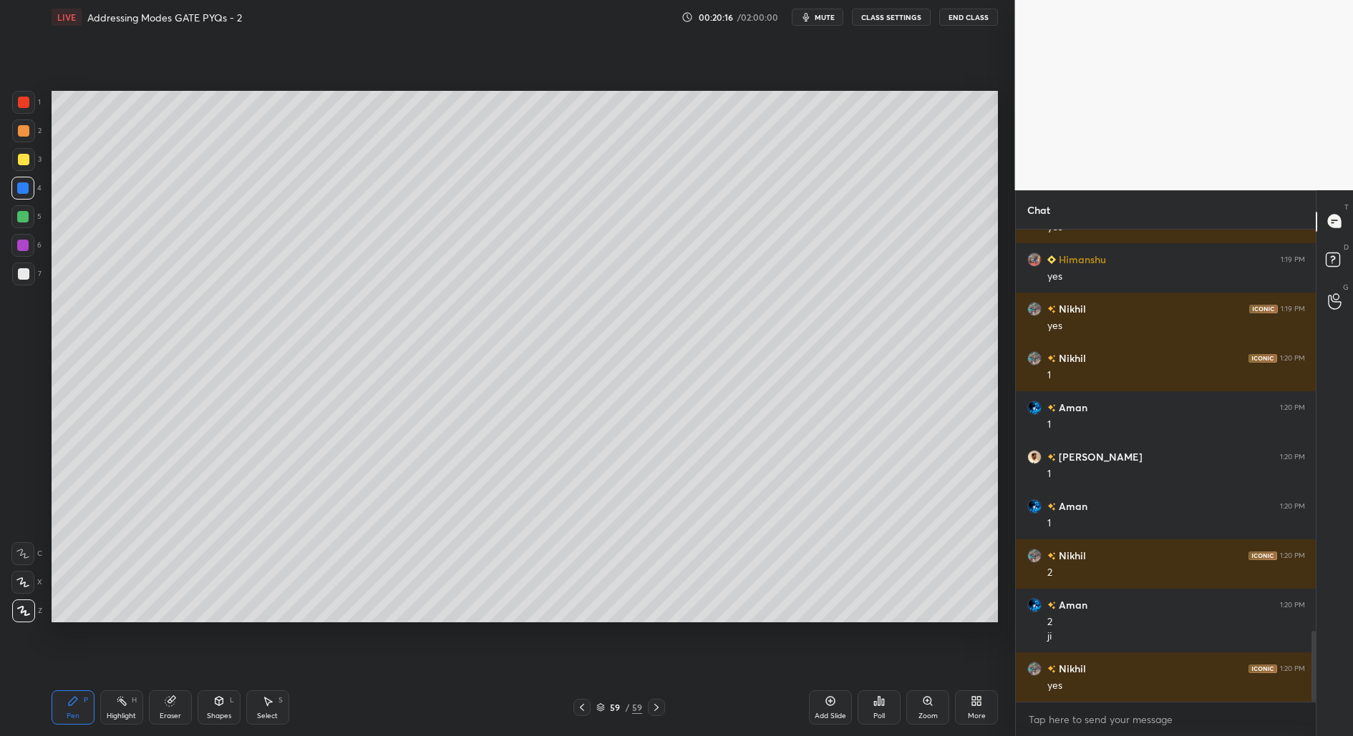
click at [656, 711] on icon at bounding box center [656, 707] width 11 height 11
click at [824, 706] on div "Add Slide" at bounding box center [830, 708] width 43 height 34
click at [24, 278] on div at bounding box center [23, 273] width 11 height 11
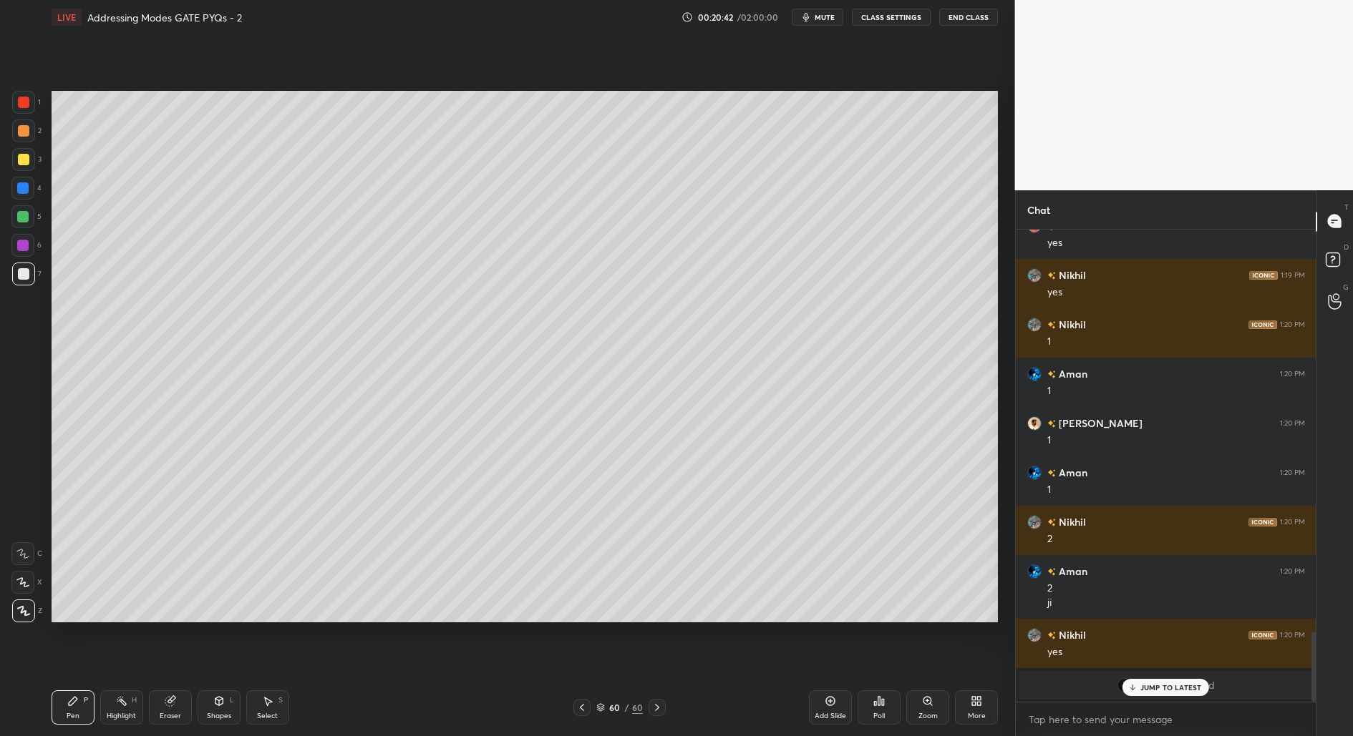
click at [1157, 685] on p "JUMP TO LATEST" at bounding box center [1171, 687] width 62 height 9
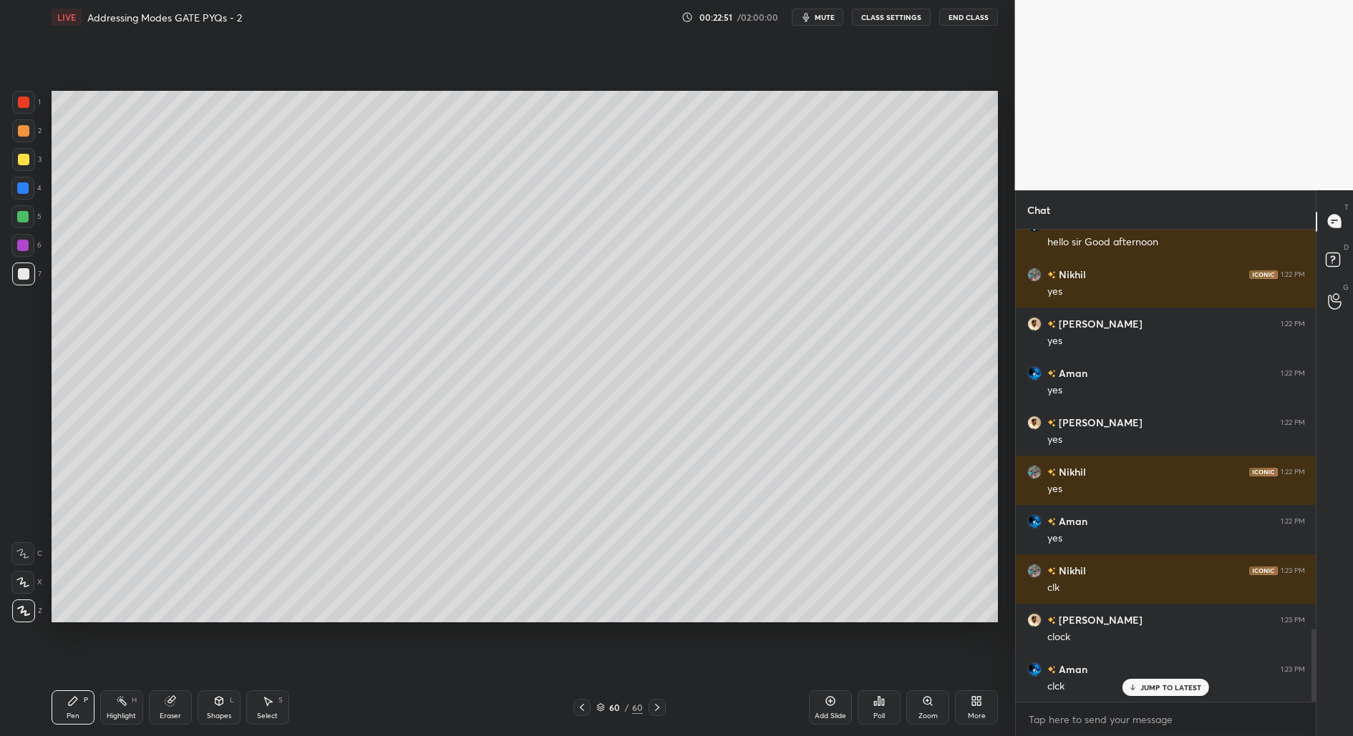
scroll to position [2632, 0]
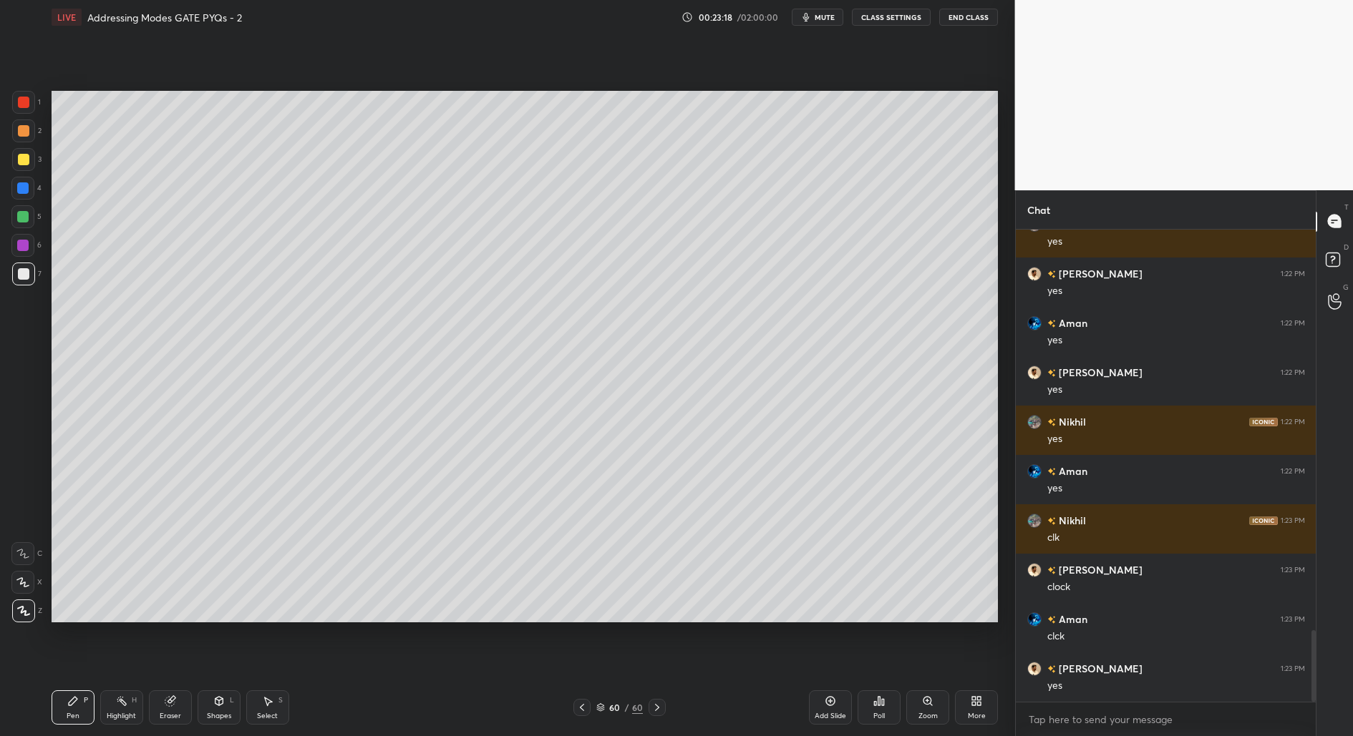
click at [834, 712] on div "Add Slide" at bounding box center [830, 708] width 43 height 34
click at [22, 166] on div at bounding box center [23, 159] width 23 height 23
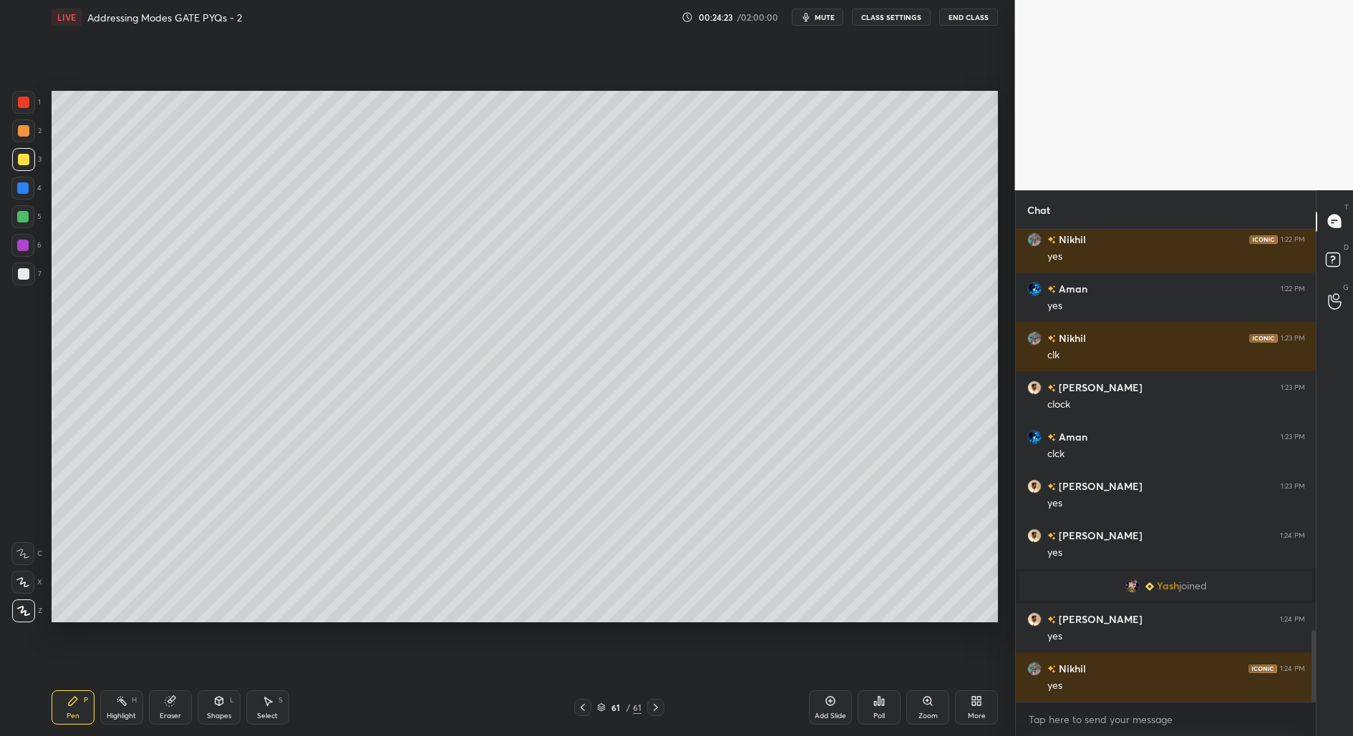
scroll to position [2700, 0]
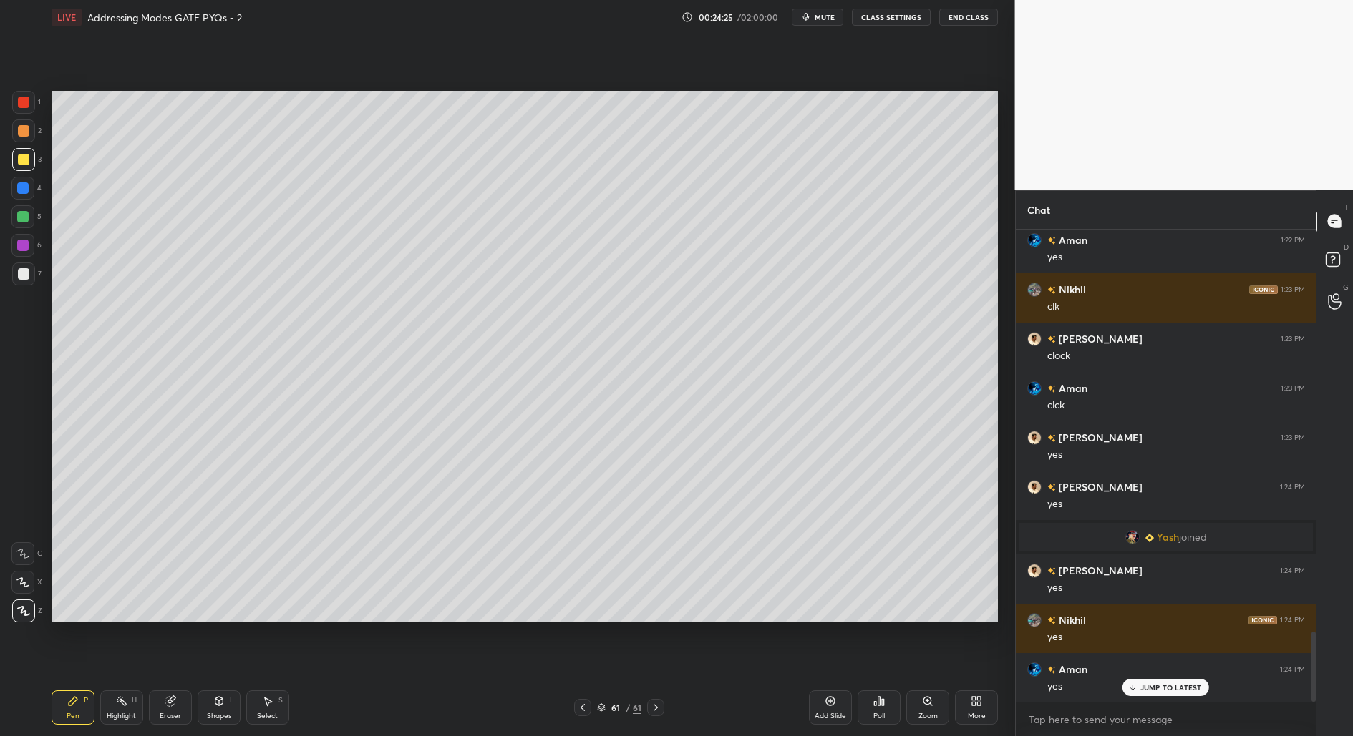
click at [21, 225] on div at bounding box center [22, 216] width 23 height 23
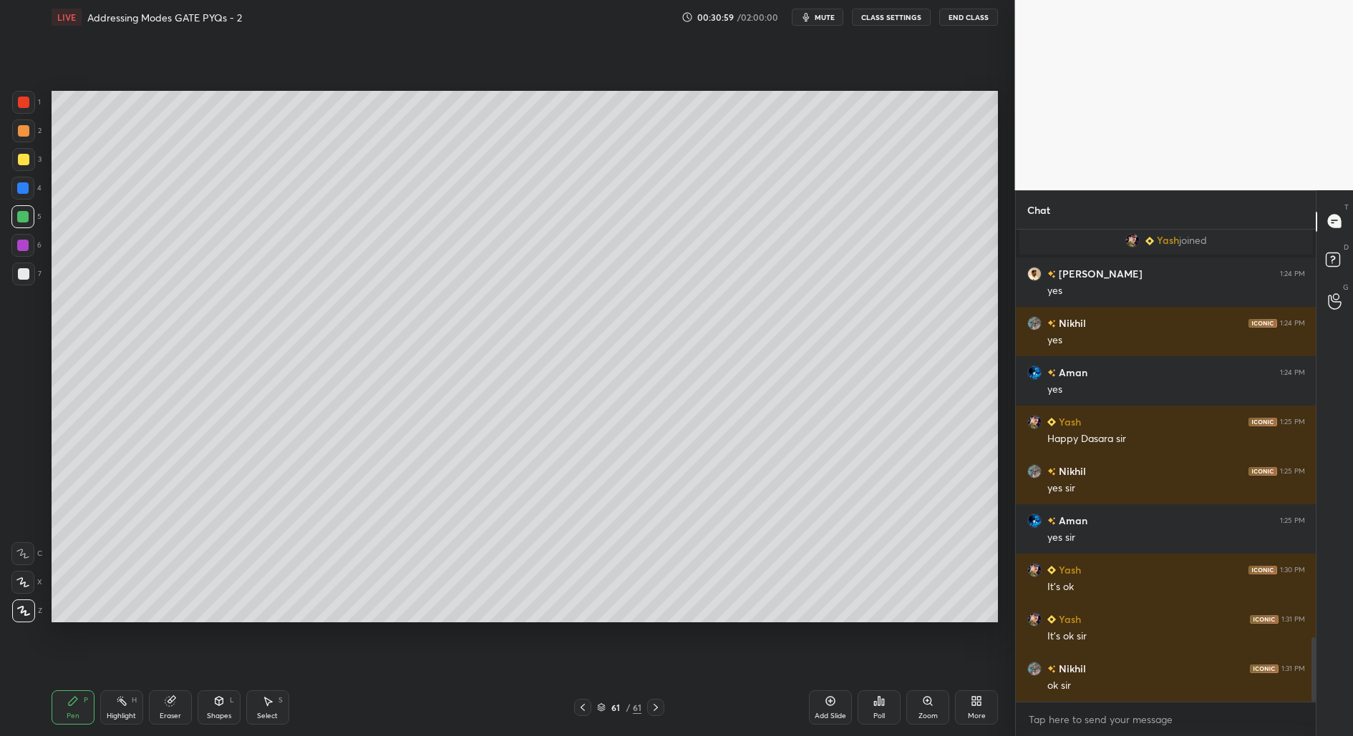
scroll to position [3012, 0]
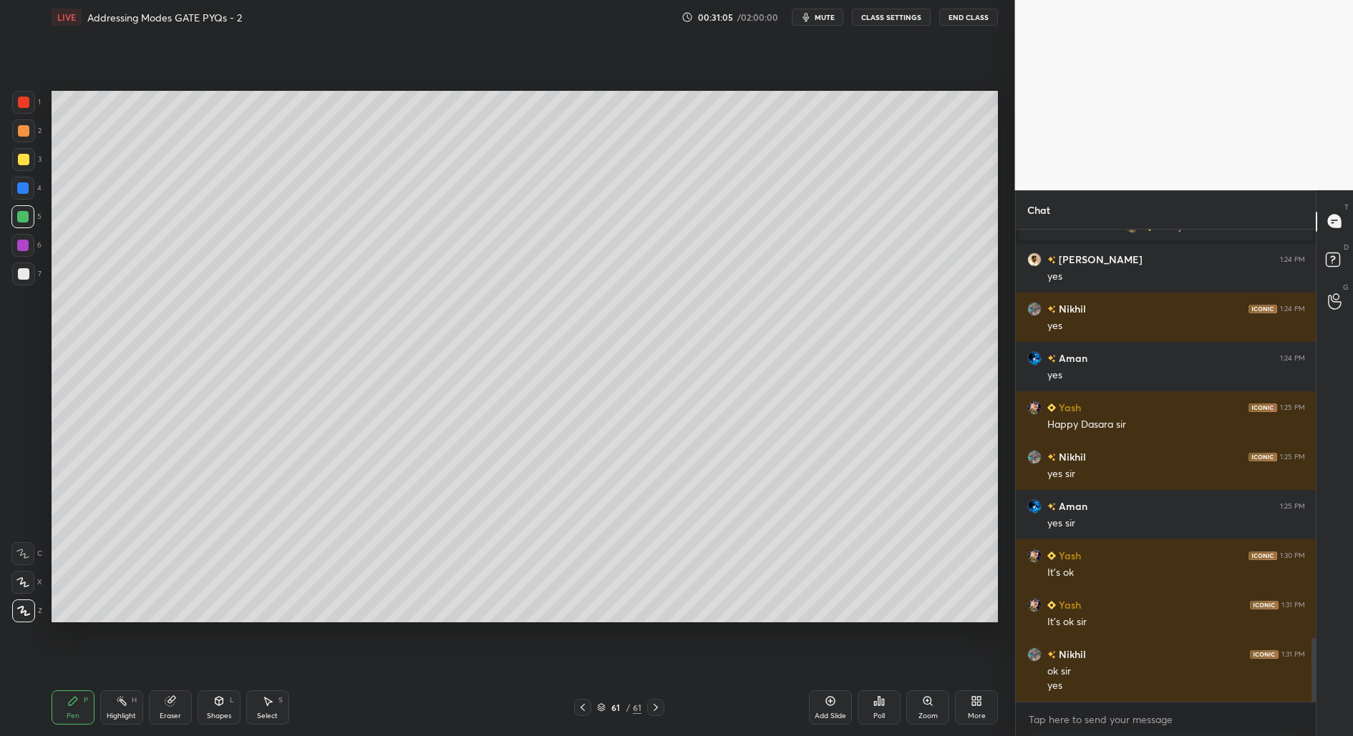
click at [819, 709] on div "Add Slide" at bounding box center [830, 708] width 43 height 34
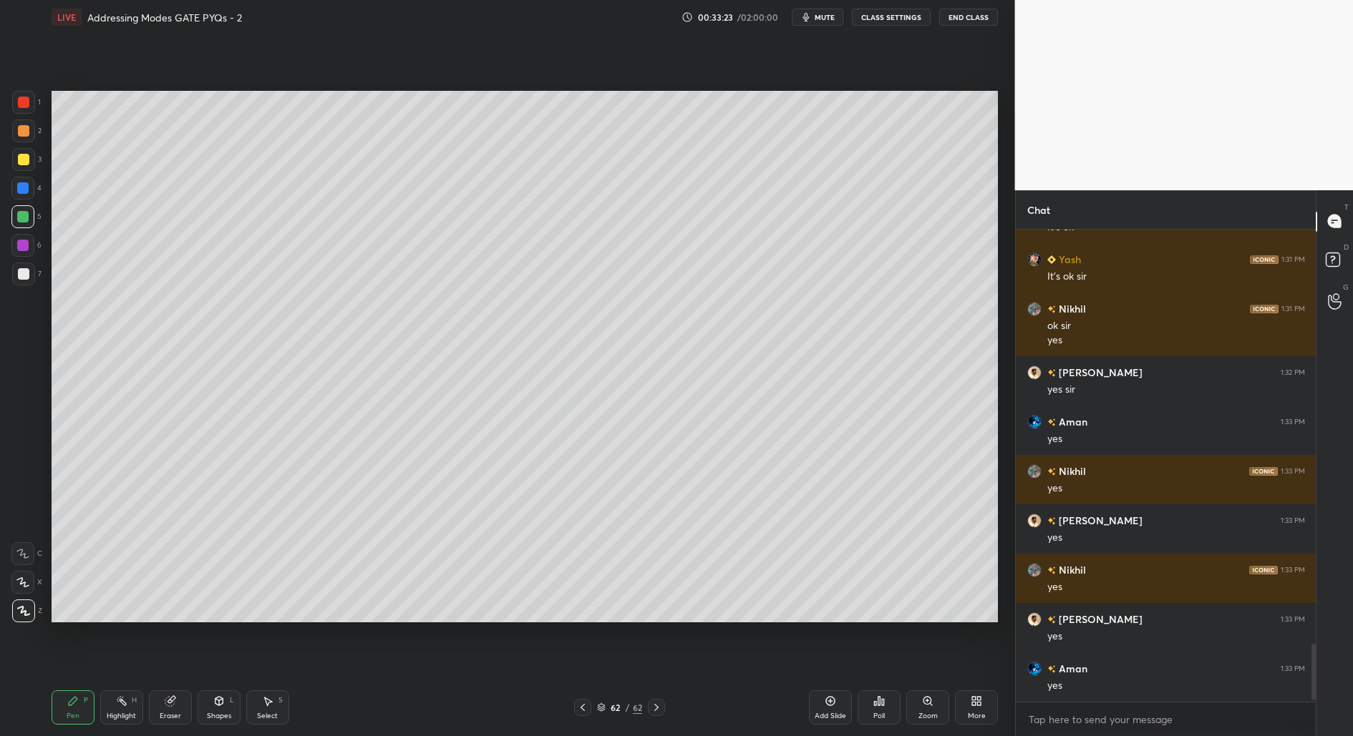
scroll to position [3407, 0]
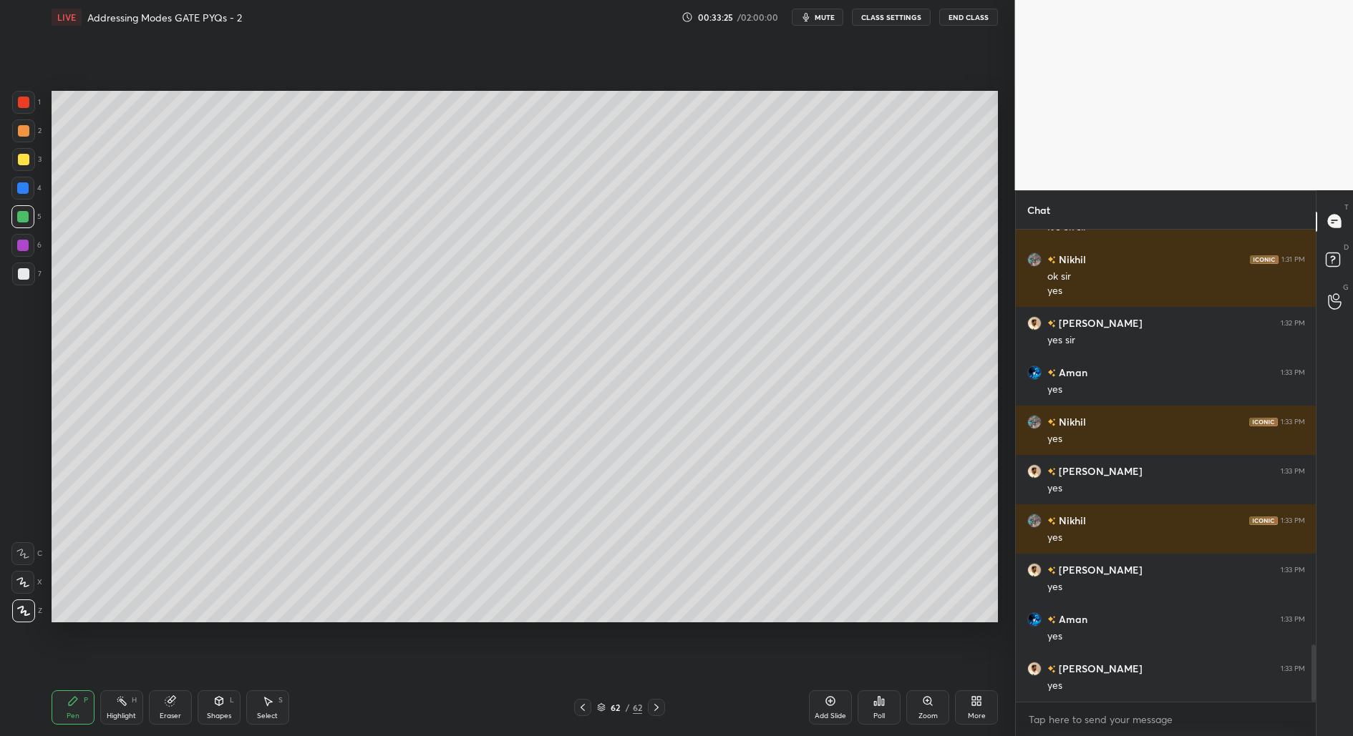
click at [842, 709] on div "Add Slide" at bounding box center [830, 708] width 43 height 34
click at [20, 561] on div at bounding box center [22, 554] width 23 height 23
click at [578, 714] on div at bounding box center [581, 707] width 17 height 17
click at [578, 710] on icon at bounding box center [581, 707] width 11 height 11
click at [580, 711] on icon at bounding box center [581, 707] width 11 height 11
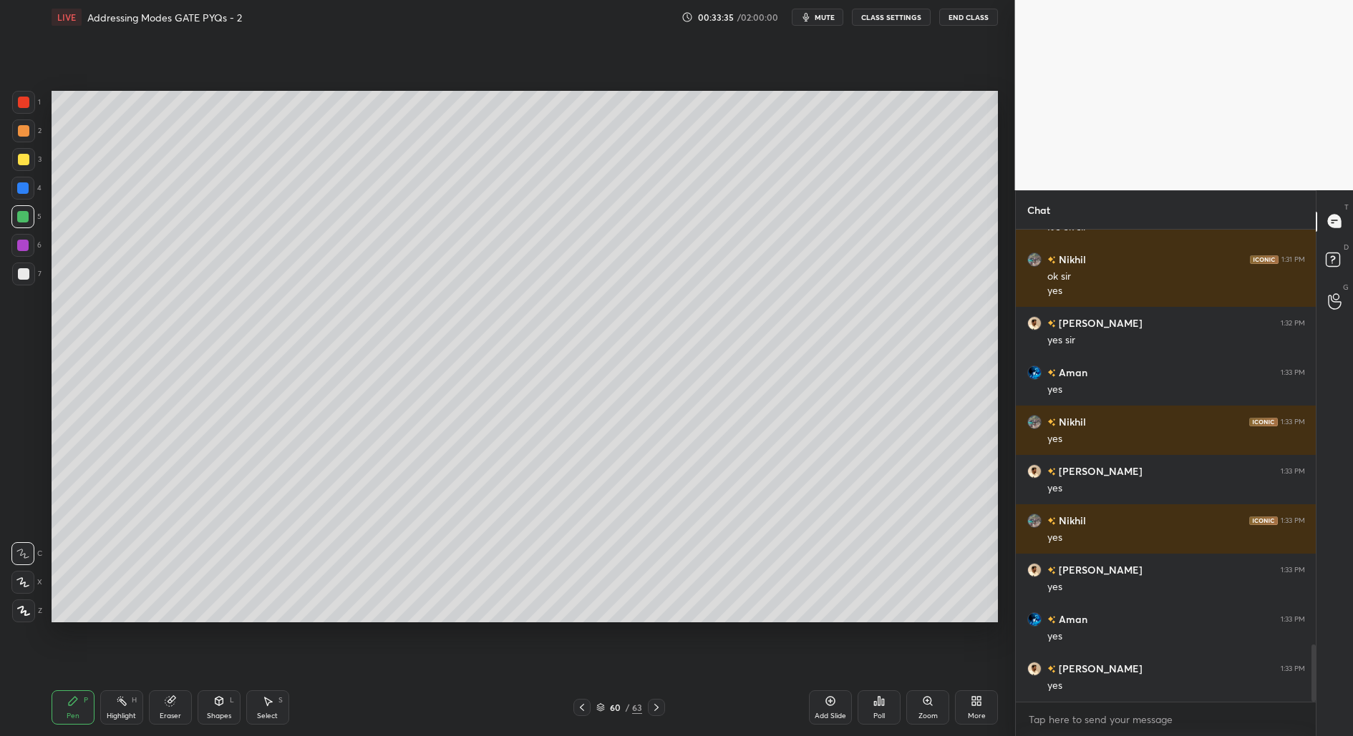
click at [583, 709] on icon at bounding box center [581, 707] width 11 height 11
click at [580, 713] on div at bounding box center [581, 707] width 17 height 17
click at [578, 711] on icon at bounding box center [581, 707] width 11 height 11
drag, startPoint x: 268, startPoint y: 711, endPoint x: 276, endPoint y: 706, distance: 9.3
click at [270, 710] on div "Select S" at bounding box center [267, 708] width 43 height 34
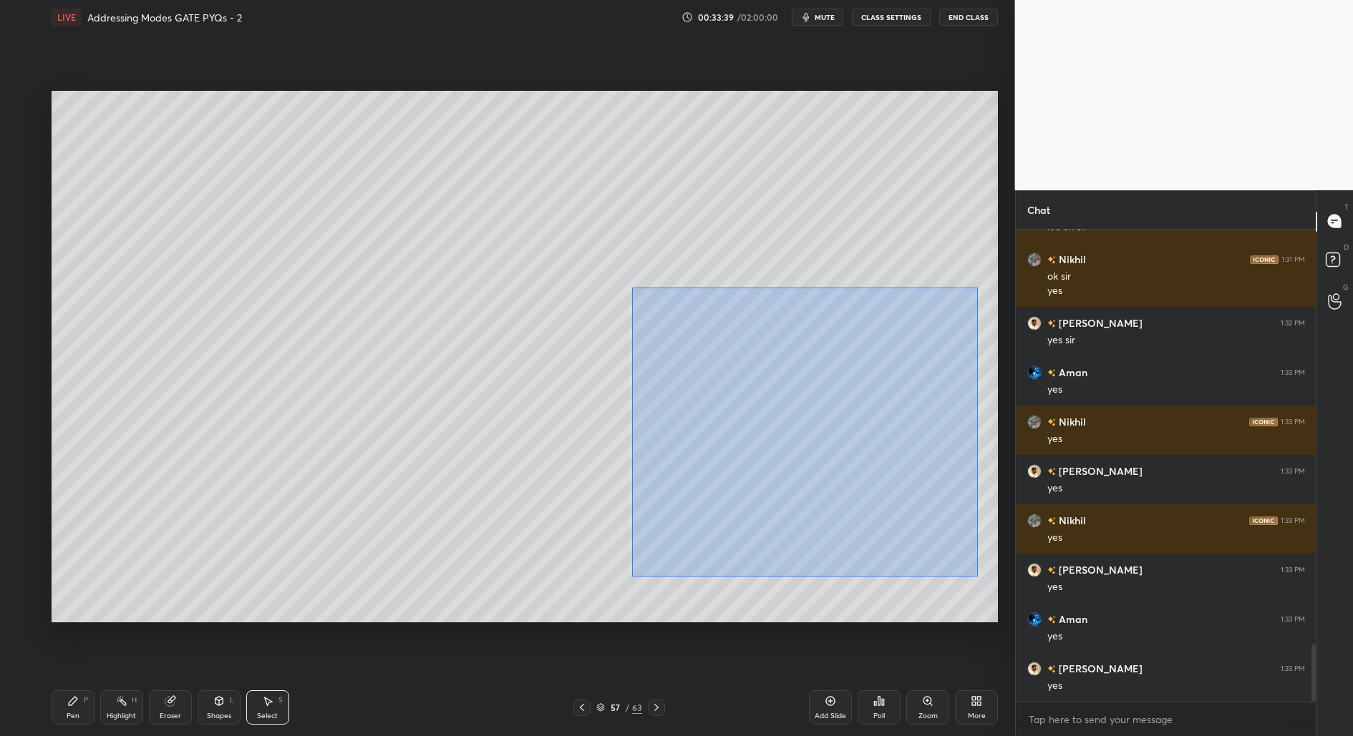
drag, startPoint x: 643, startPoint y: 344, endPoint x: 978, endPoint y: 578, distance: 408.6
click at [978, 578] on div "0 ° Undo Copy Duplicate Duplicate to new slide Delete" at bounding box center [525, 357] width 946 height 532
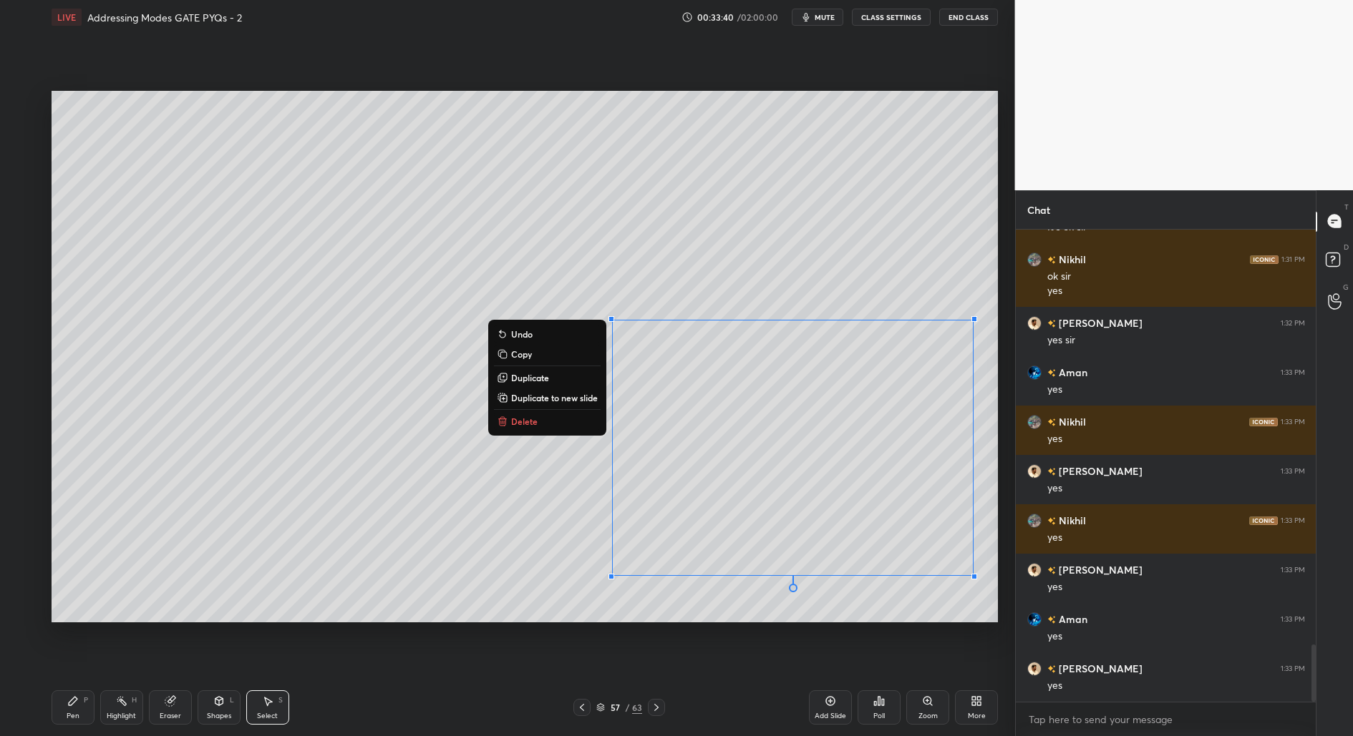
drag, startPoint x: 548, startPoint y: 356, endPoint x: 540, endPoint y: 359, distance: 7.7
click at [548, 354] on button "Copy" at bounding box center [547, 354] width 107 height 17
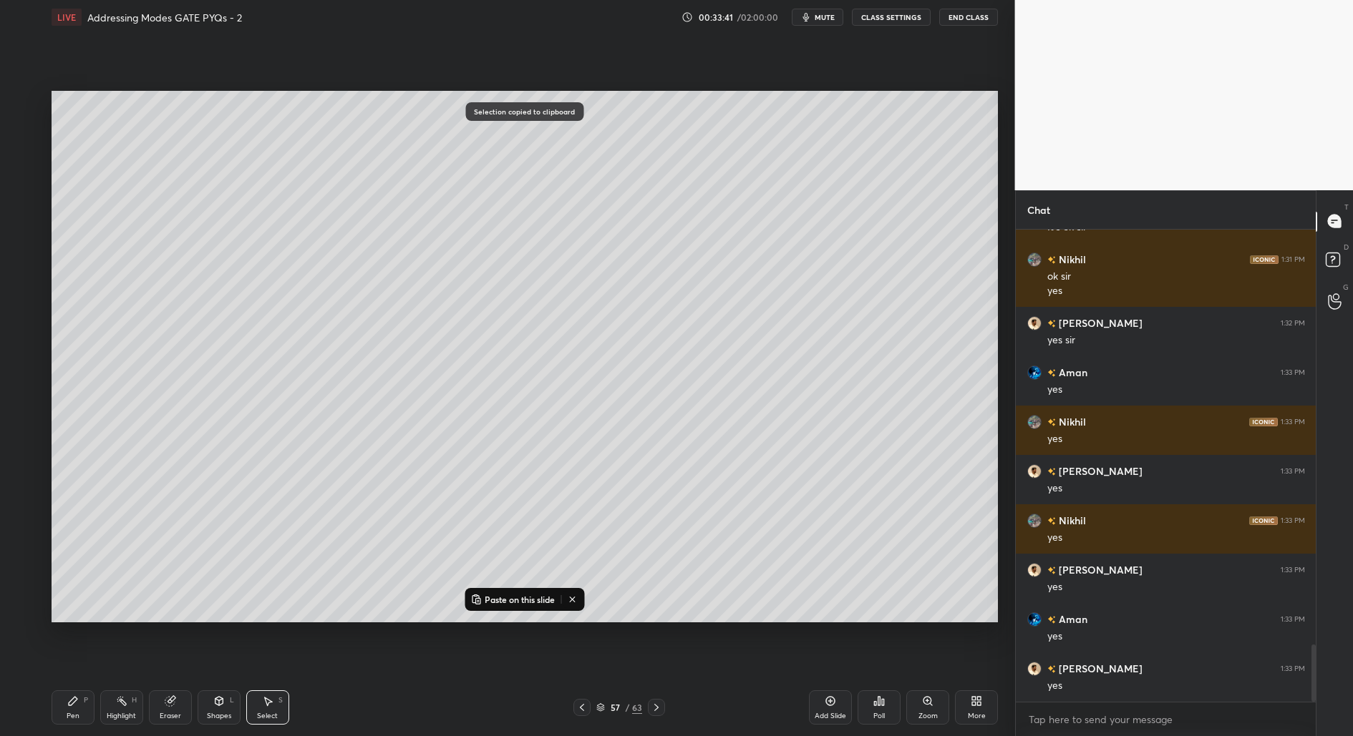
click at [659, 706] on icon at bounding box center [656, 707] width 11 height 11
click at [657, 706] on icon at bounding box center [656, 707] width 4 height 7
click at [657, 708] on icon at bounding box center [656, 707] width 11 height 11
click at [657, 711] on icon at bounding box center [656, 707] width 11 height 11
click at [655, 714] on div at bounding box center [656, 707] width 17 height 17
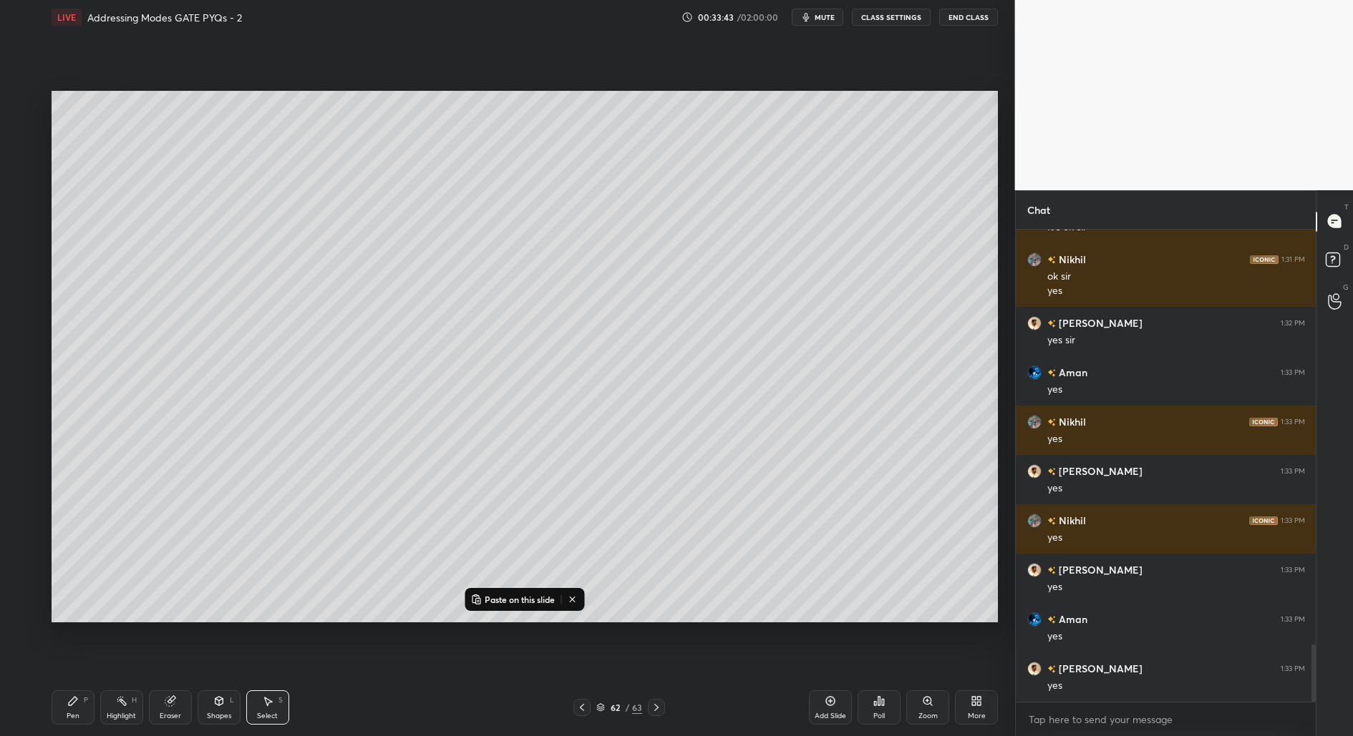
click at [656, 716] on div "Pen P Highlight H Eraser Shapes L Select S 62 / 63 Add Slide Poll Zoom More" at bounding box center [525, 707] width 946 height 57
click at [657, 709] on icon at bounding box center [656, 707] width 11 height 11
drag, startPoint x: 506, startPoint y: 604, endPoint x: 502, endPoint y: 616, distance: 12.0
click at [505, 604] on p "Paste on this slide" at bounding box center [520, 599] width 70 height 11
drag, startPoint x: 676, startPoint y: 449, endPoint x: 190, endPoint y: 297, distance: 509.1
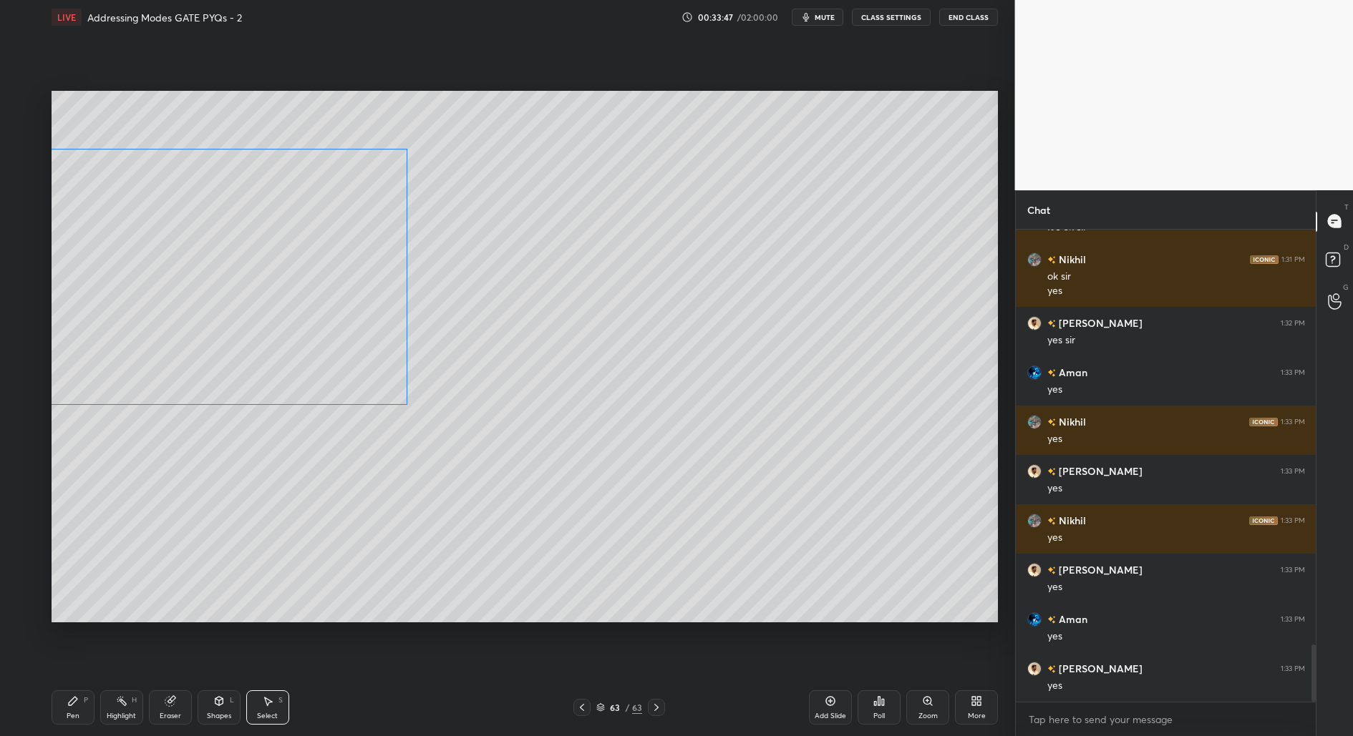
click at [189, 296] on div "0 ° Undo Copy Paste here Duplicate Duplicate to new slide Delete" at bounding box center [525, 357] width 946 height 532
click at [126, 495] on div "0 ° Undo Copy Paste here Duplicate Duplicate to new slide Delete" at bounding box center [525, 357] width 946 height 532
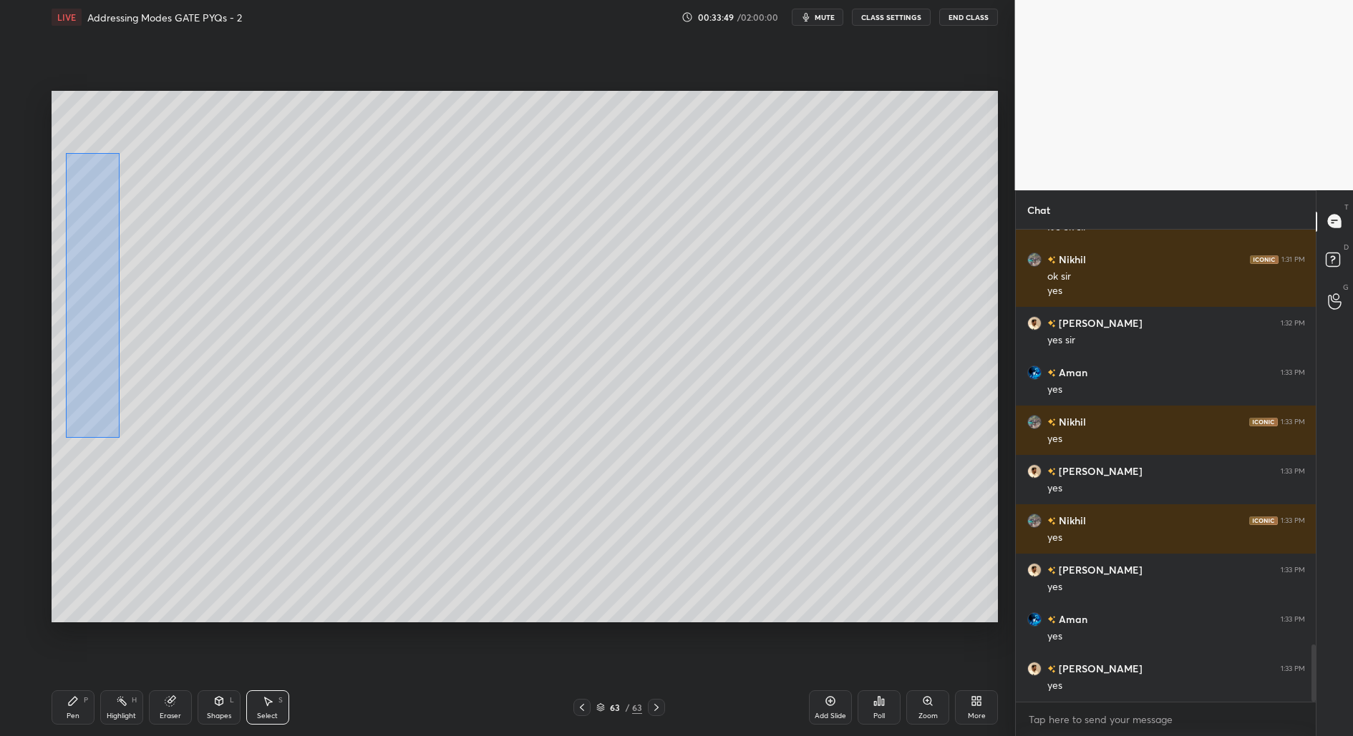
drag, startPoint x: 117, startPoint y: 412, endPoint x: 66, endPoint y: 152, distance: 265.4
click at [66, 152] on div "0 ° Undo Copy Paste here Duplicate Duplicate to new slide Delete" at bounding box center [525, 357] width 946 height 532
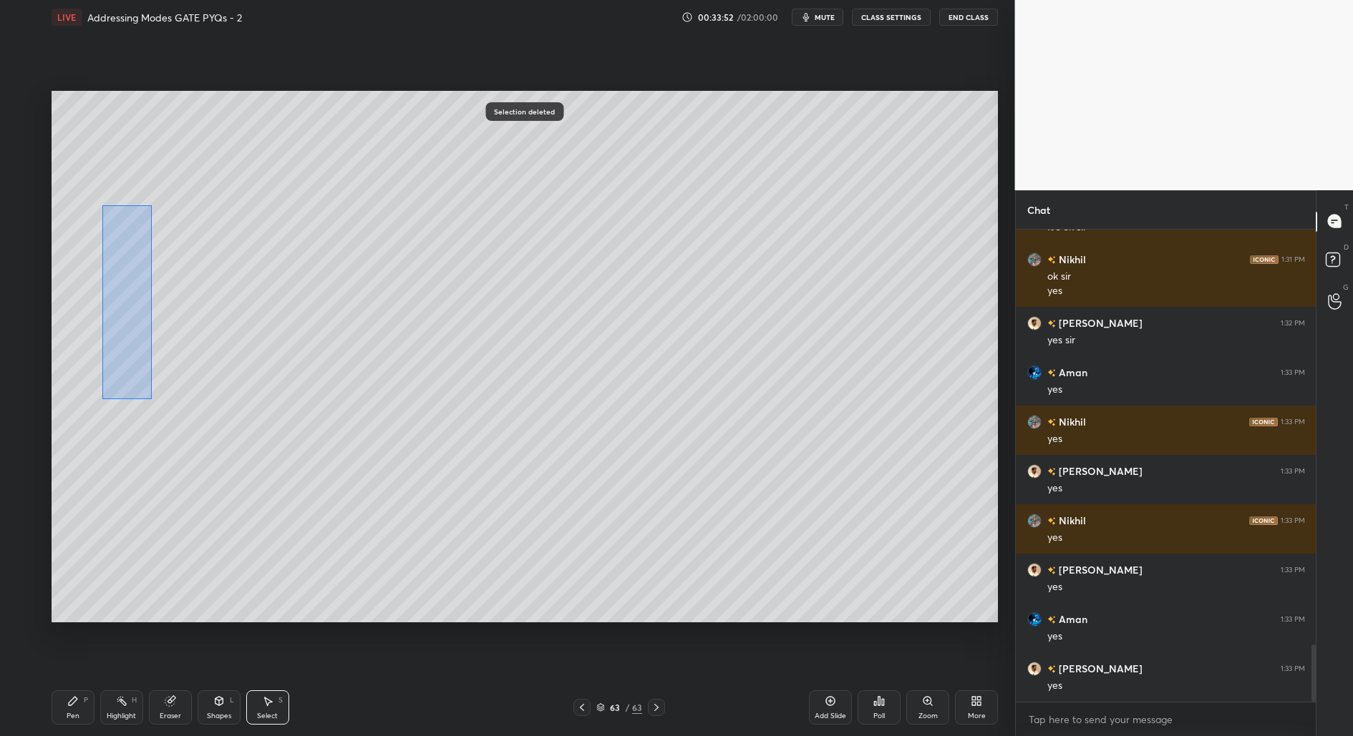
drag, startPoint x: 137, startPoint y: 301, endPoint x: 151, endPoint y: 399, distance: 99.0
click at [151, 399] on div "0 ° Undo Copy Paste here Duplicate Duplicate to new slide Delete" at bounding box center [525, 357] width 946 height 532
drag, startPoint x: 59, startPoint y: 707, endPoint x: 56, endPoint y: 673, distance: 33.8
click at [62, 703] on div "Pen P" at bounding box center [73, 708] width 43 height 34
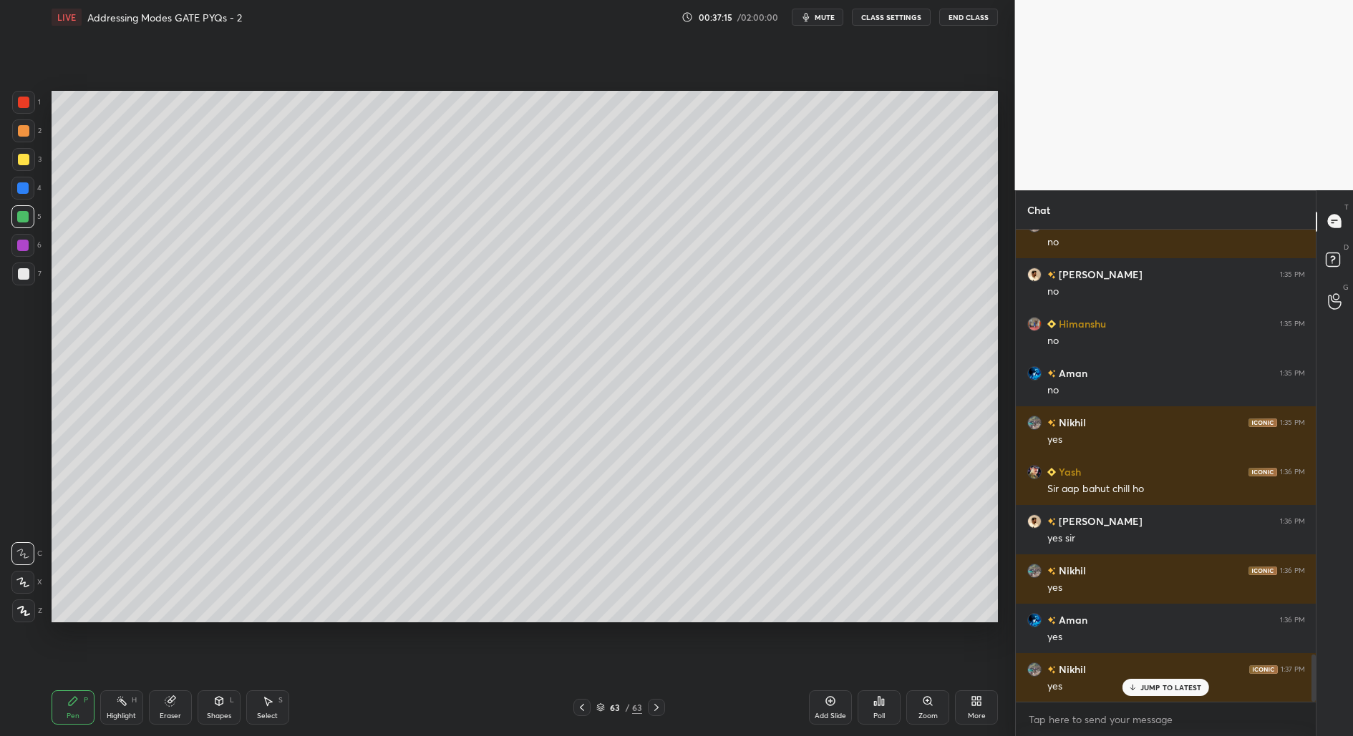
scroll to position [4336, 0]
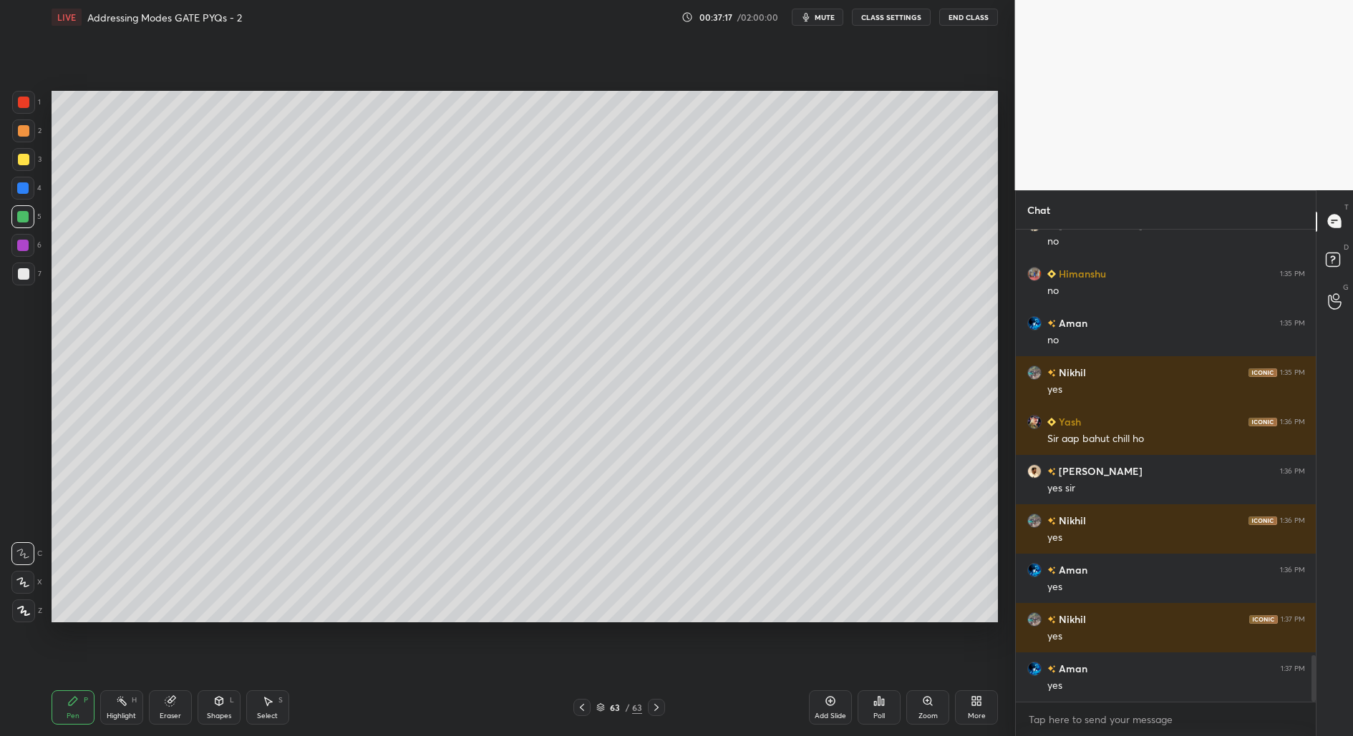
click at [828, 702] on icon at bounding box center [829, 701] width 11 height 11
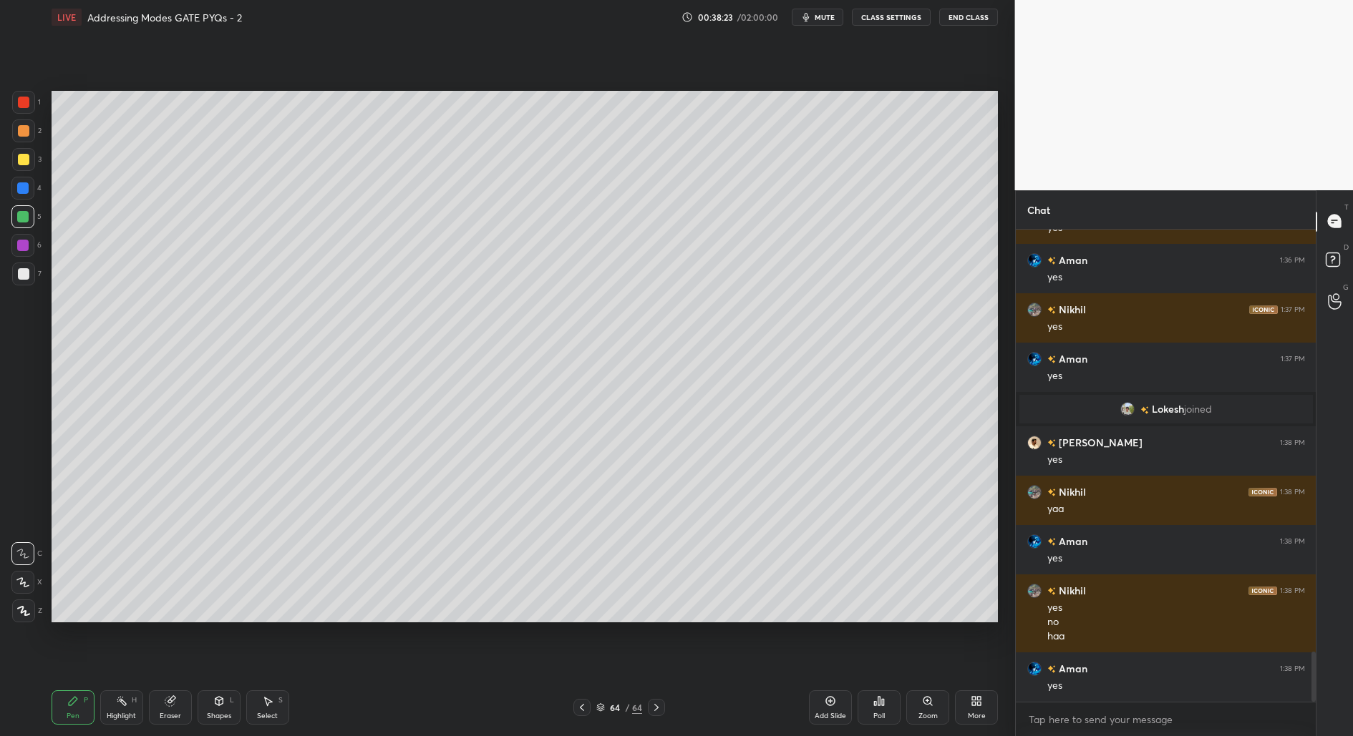
scroll to position [4044, 0]
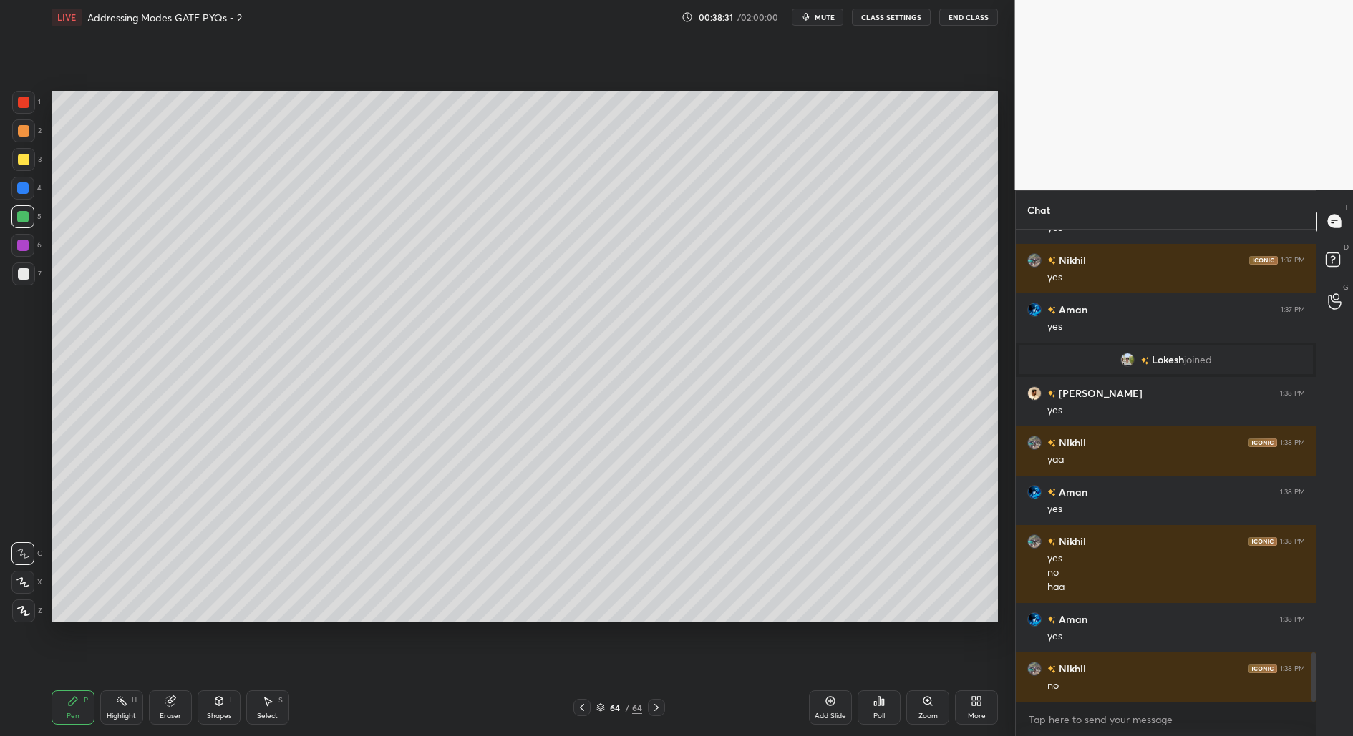
click at [16, 276] on div at bounding box center [23, 274] width 23 height 23
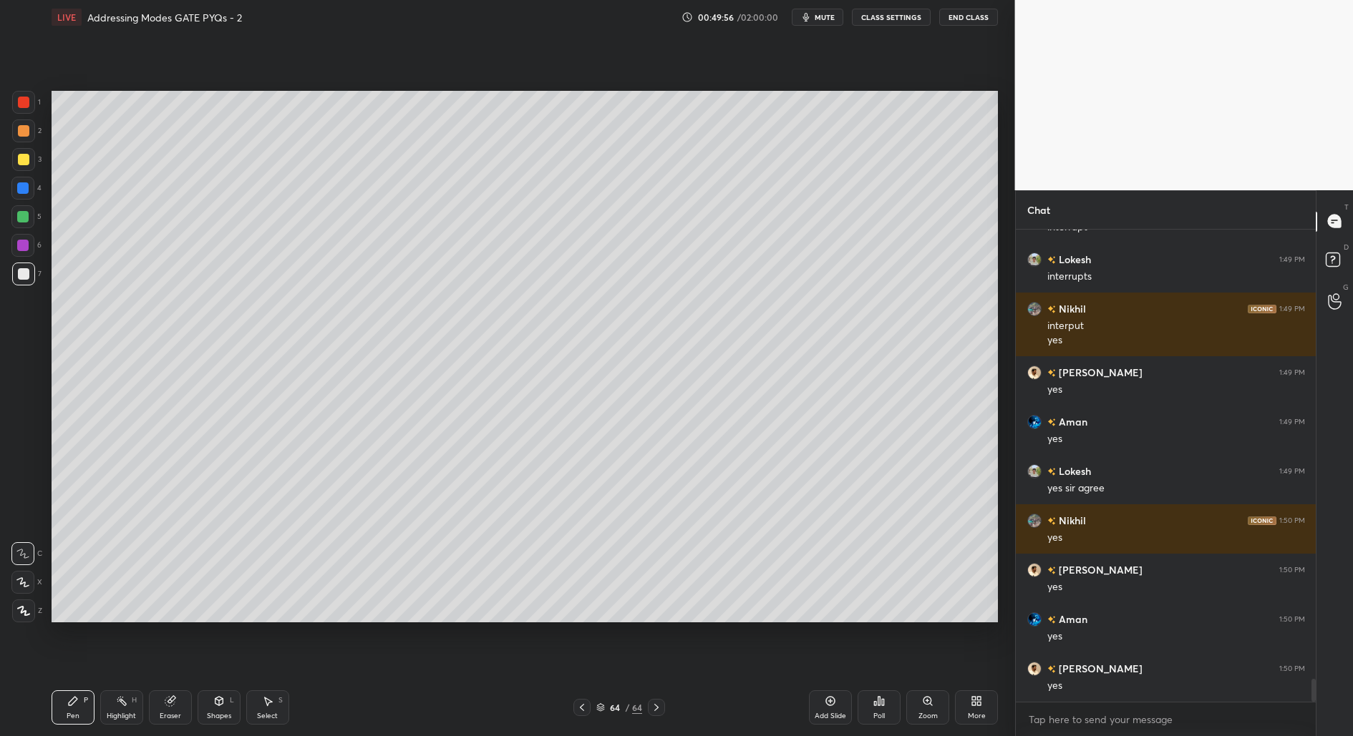
scroll to position [9201, 0]
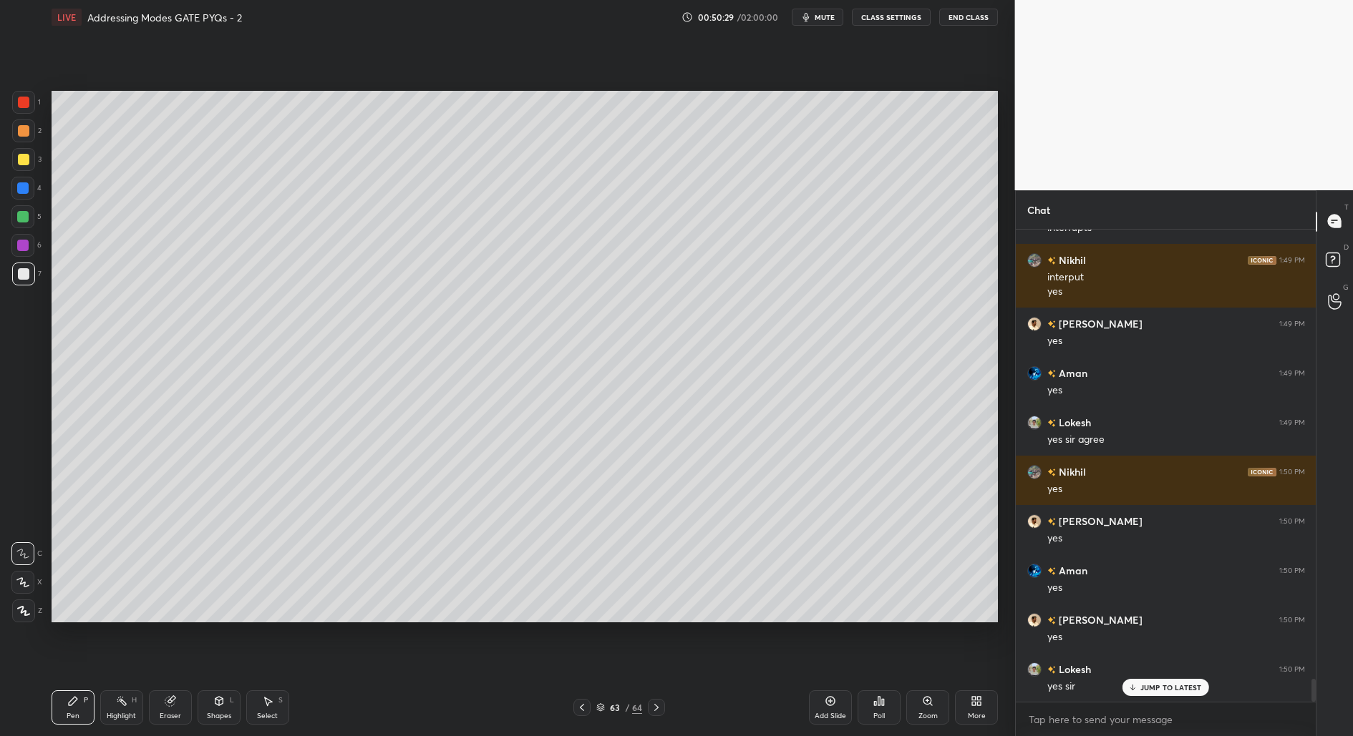
drag, startPoint x: 263, startPoint y: 705, endPoint x: 281, endPoint y: 631, distance: 76.6
click at [268, 697] on div "Select S" at bounding box center [267, 708] width 43 height 34
drag, startPoint x: 341, startPoint y: 489, endPoint x: 342, endPoint y: 539, distance: 50.1
click at [343, 527] on div "0 ° Undo Copy Paste here Duplicate Duplicate to new slide Delete" at bounding box center [525, 357] width 946 height 532
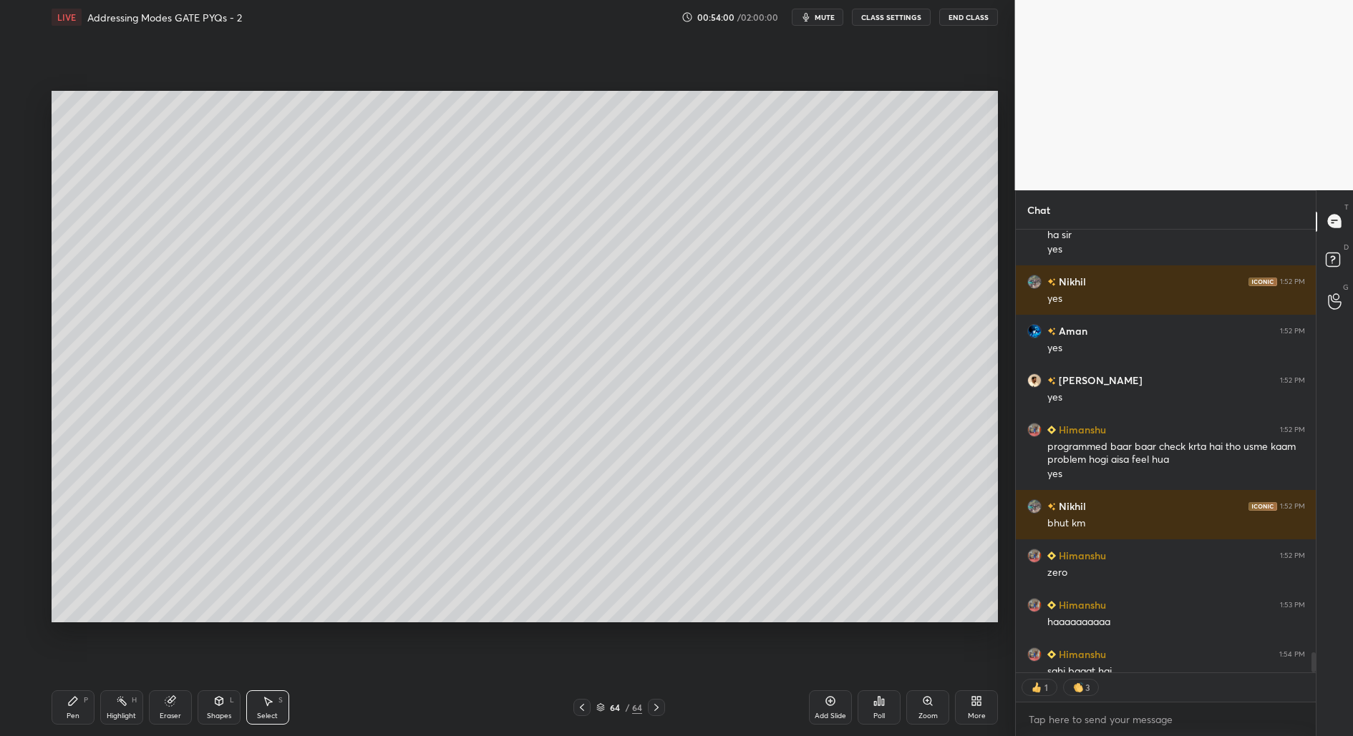
scroll to position [9906, 0]
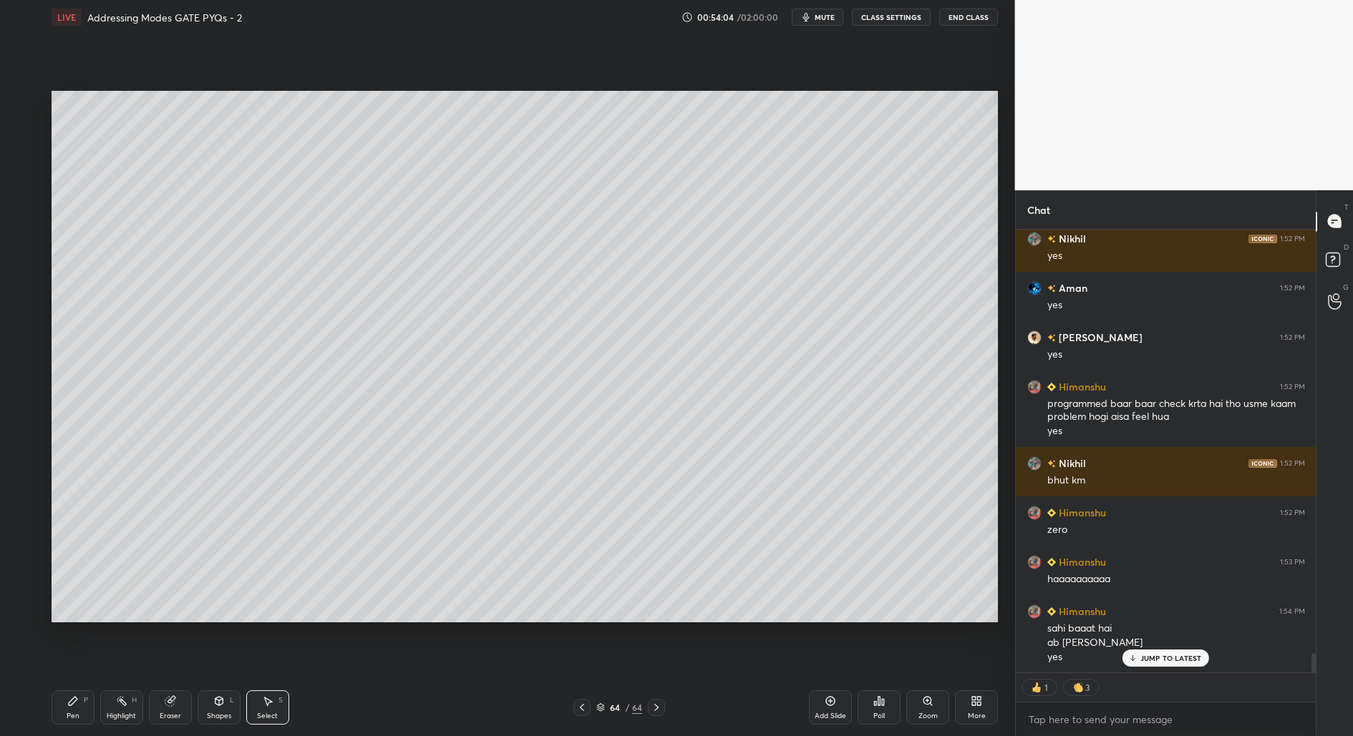
click at [77, 698] on icon at bounding box center [72, 701] width 11 height 11
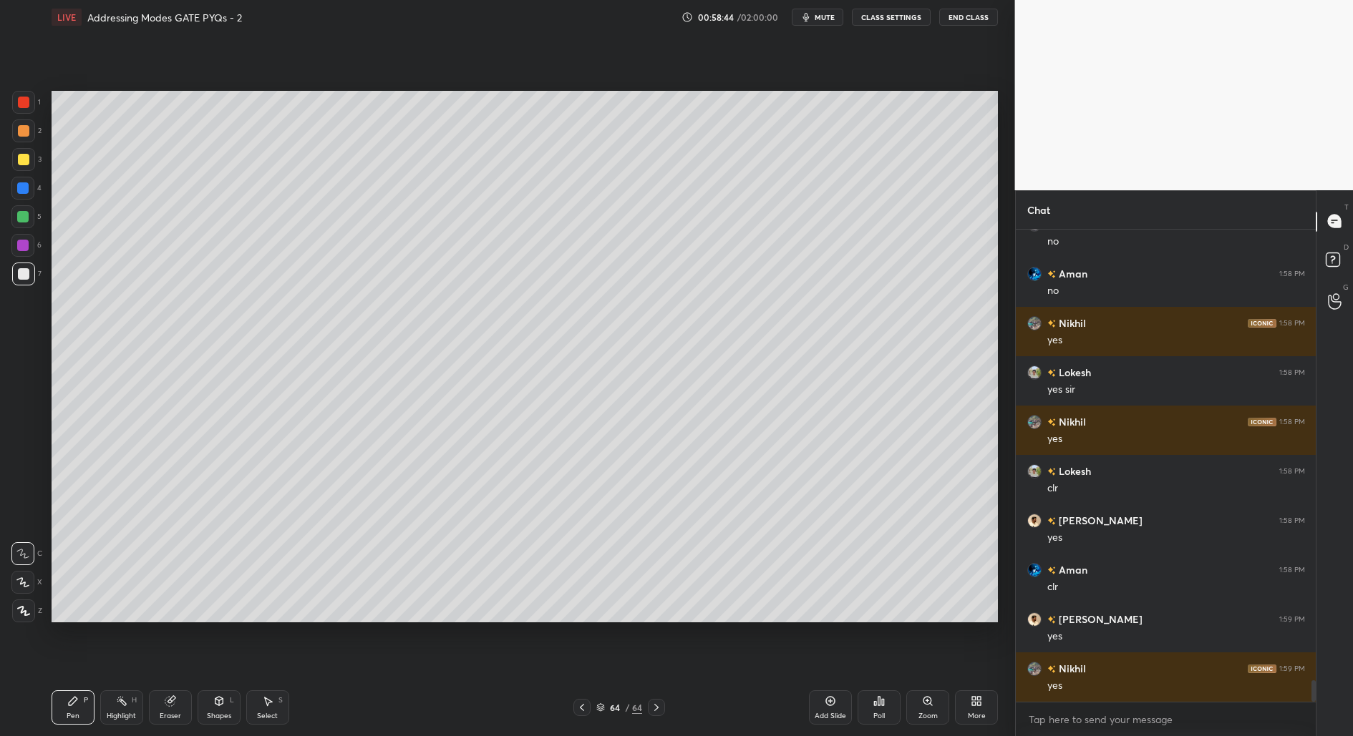
scroll to position [9947, 0]
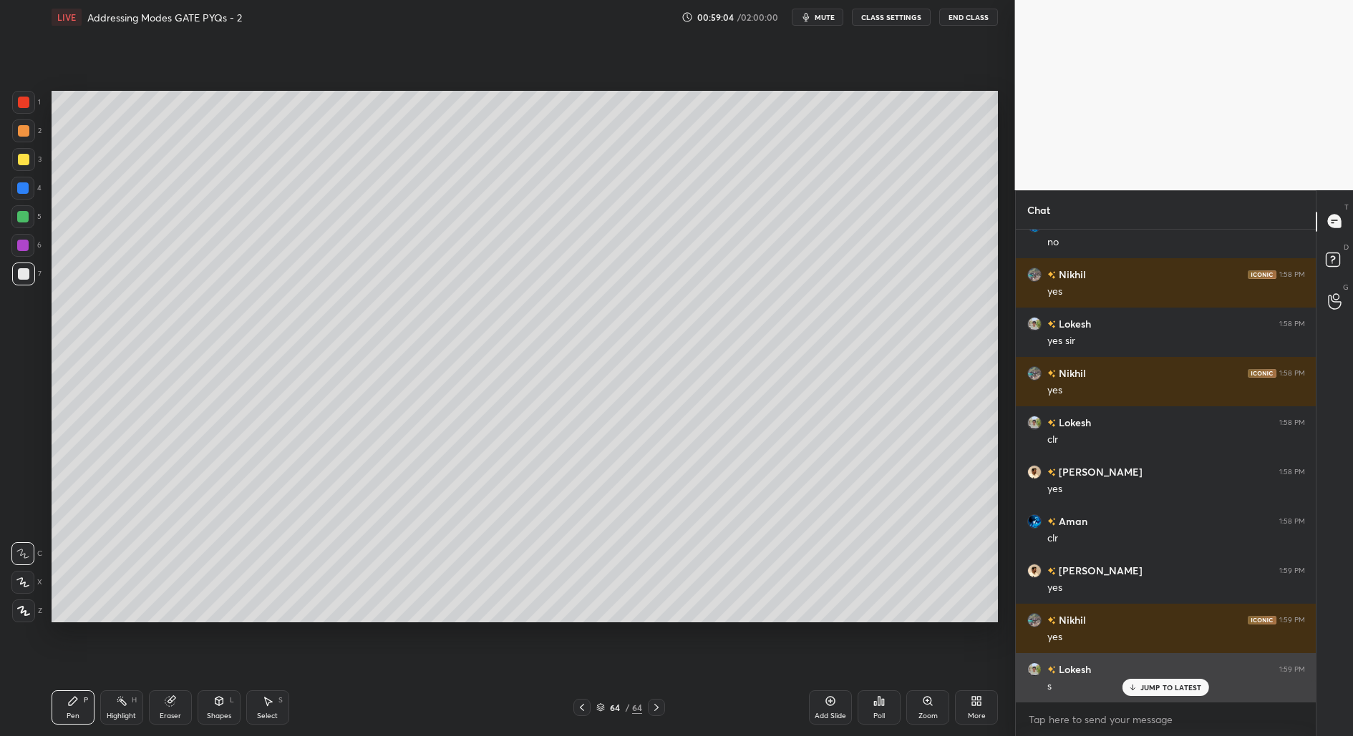
click at [1146, 683] on div "JUMP TO LATEST" at bounding box center [1165, 687] width 86 height 17
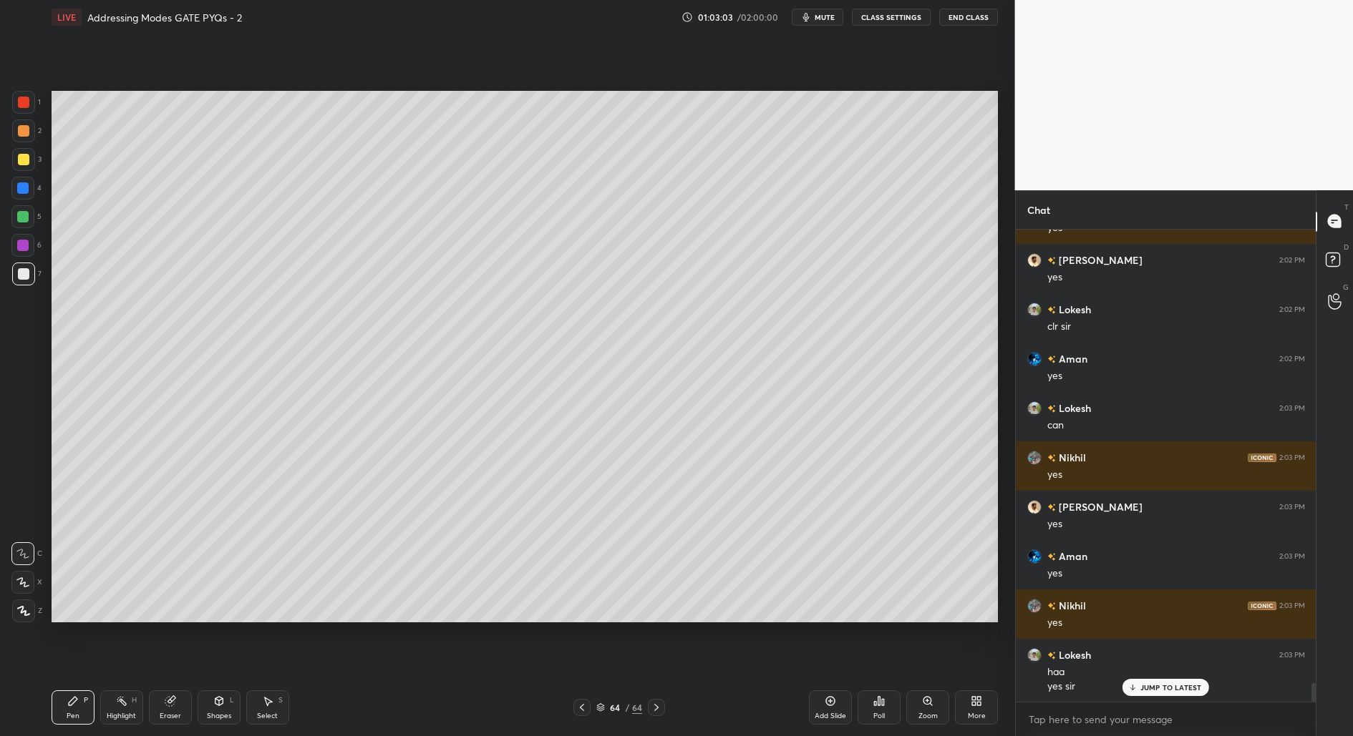
scroll to position [4, 4]
drag, startPoint x: 267, startPoint y: 714, endPoint x: 286, endPoint y: 660, distance: 57.1
click at [266, 713] on div "Select" at bounding box center [267, 716] width 21 height 7
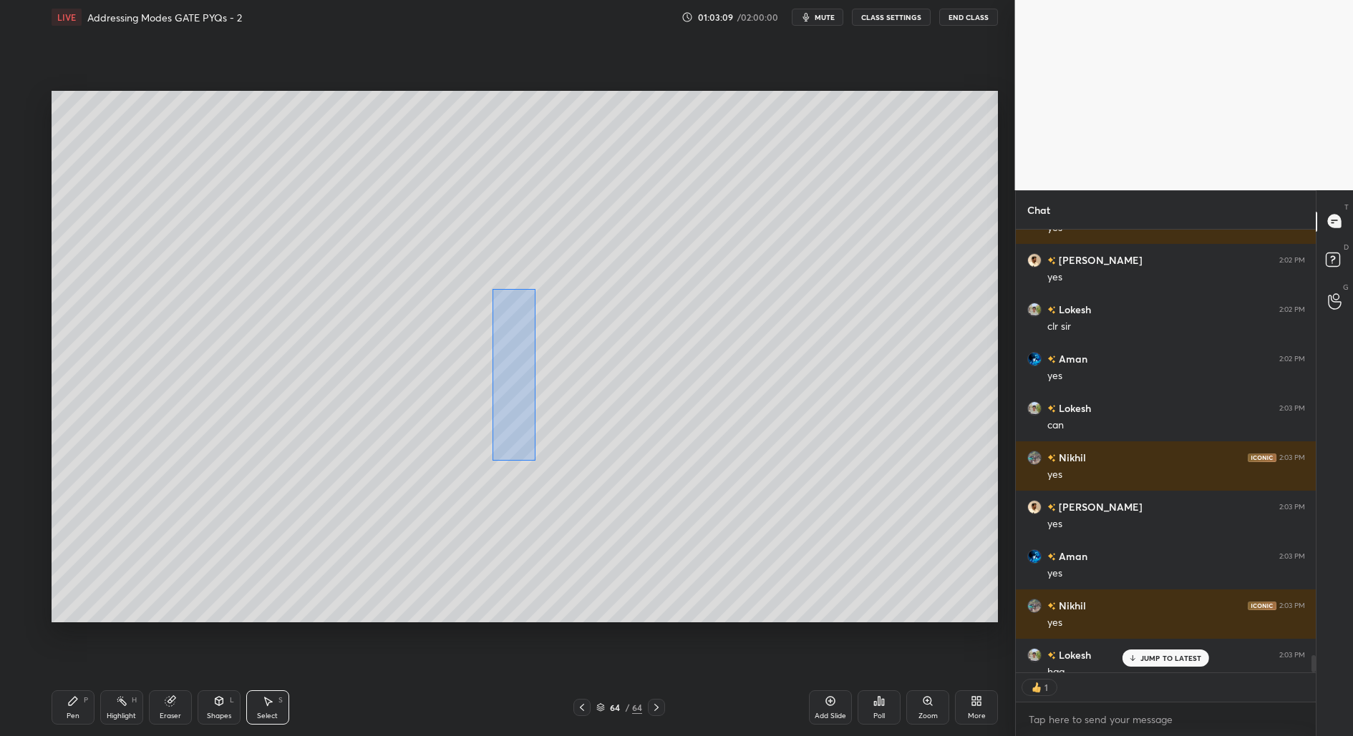
drag, startPoint x: 497, startPoint y: 309, endPoint x: 535, endPoint y: 467, distance: 162.1
click at [535, 460] on div "0 ° Undo Copy Paste here Duplicate Duplicate to new slide Delete" at bounding box center [525, 357] width 946 height 532
click at [84, 710] on div "Pen P" at bounding box center [73, 708] width 43 height 34
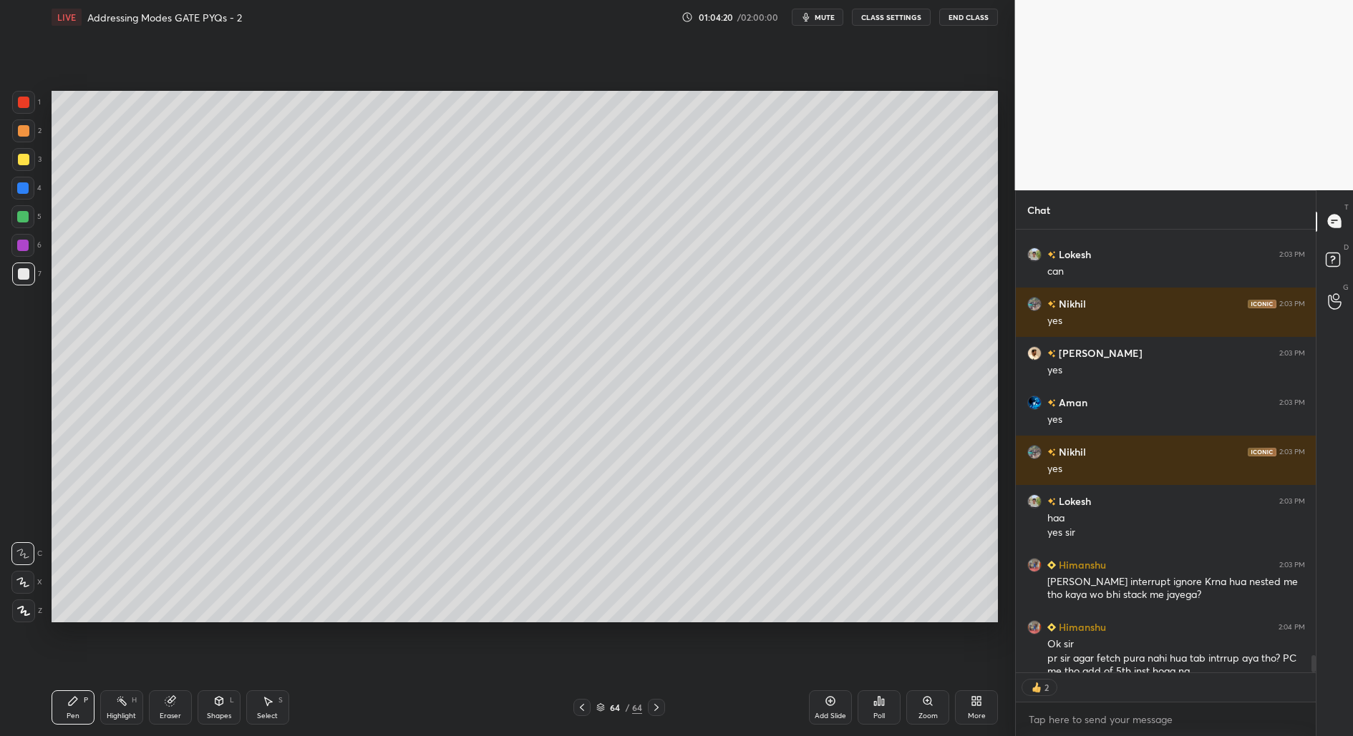
type textarea "x"
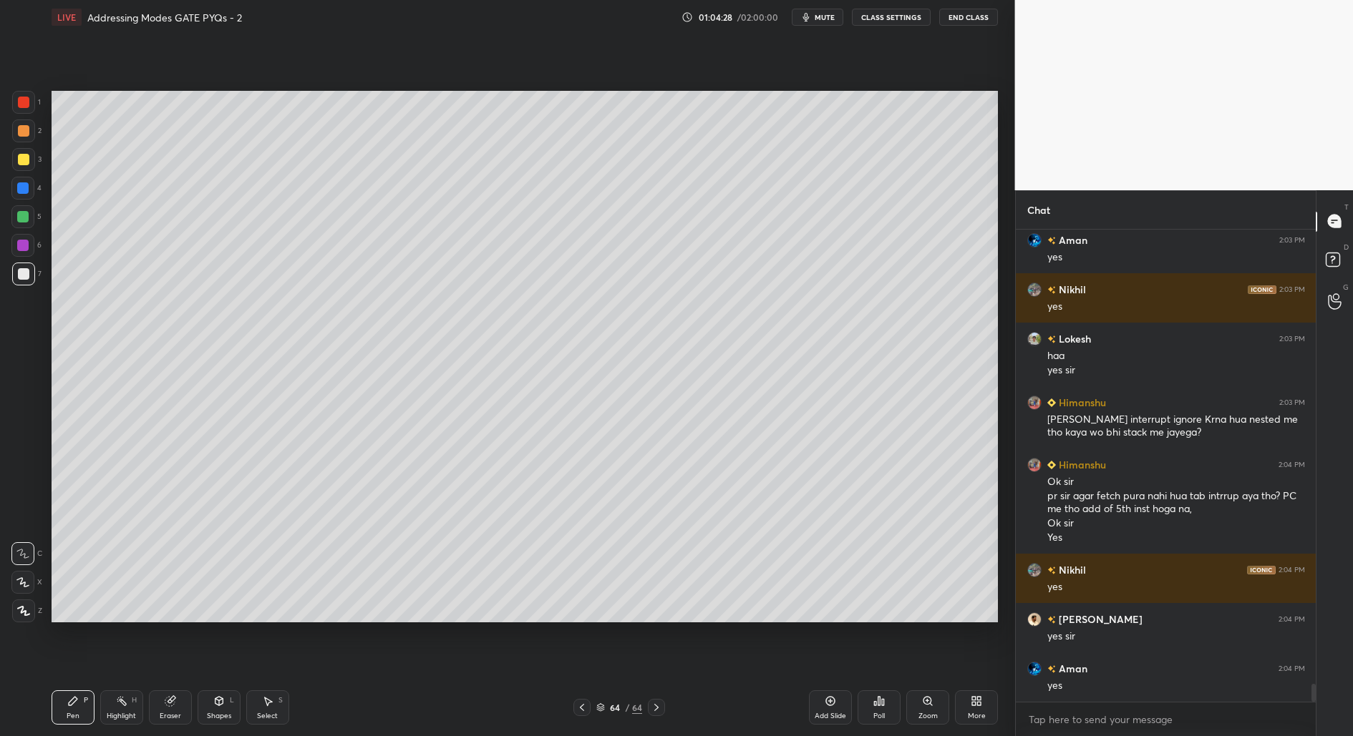
scroll to position [11851, 0]
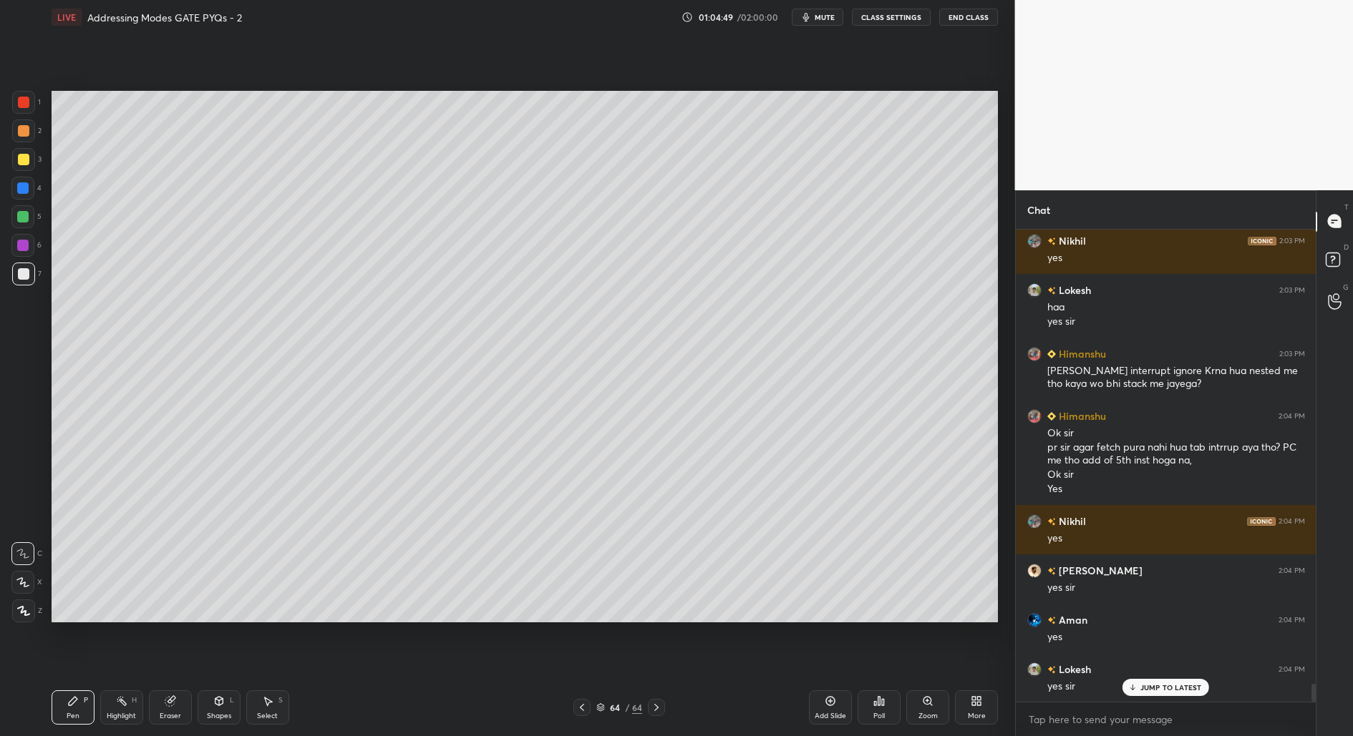
click at [725, 82] on div "Setting up your live class Poll for secs No correct answer Start poll" at bounding box center [525, 356] width 958 height 645
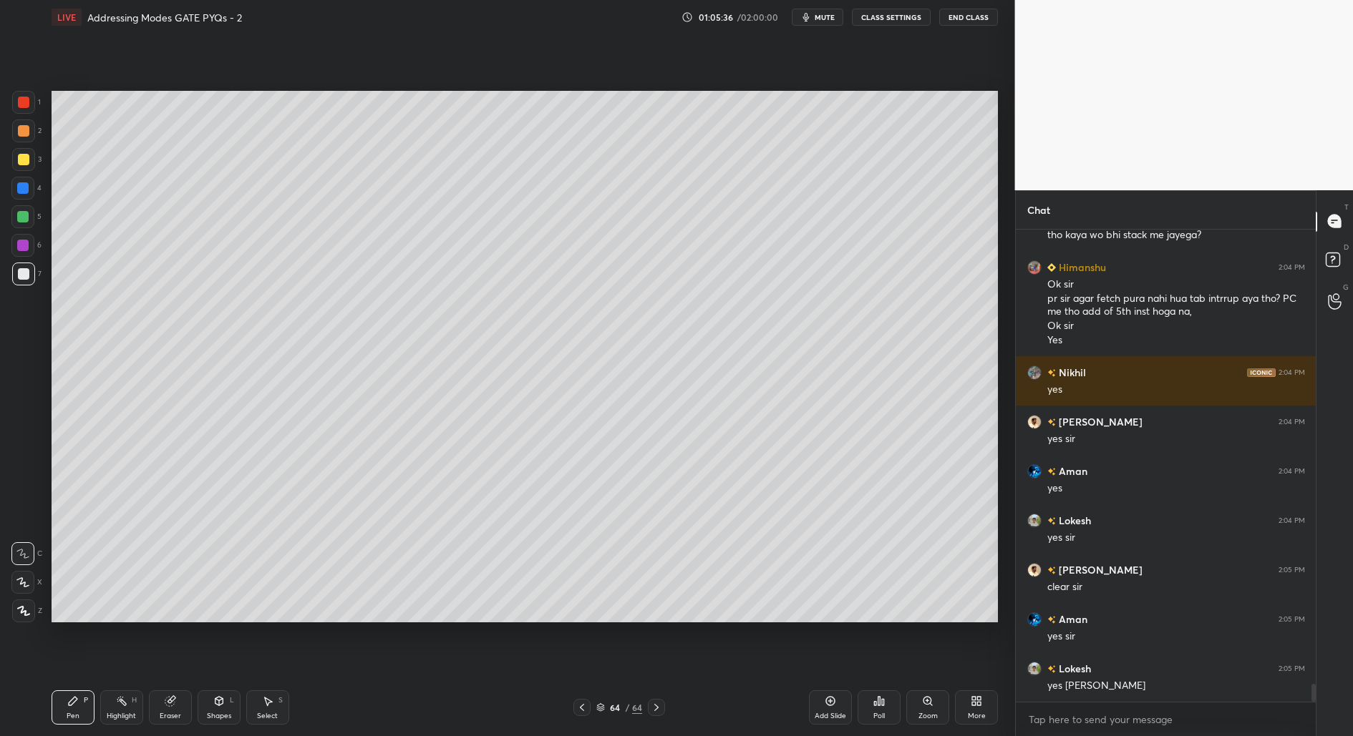
scroll to position [12049, 0]
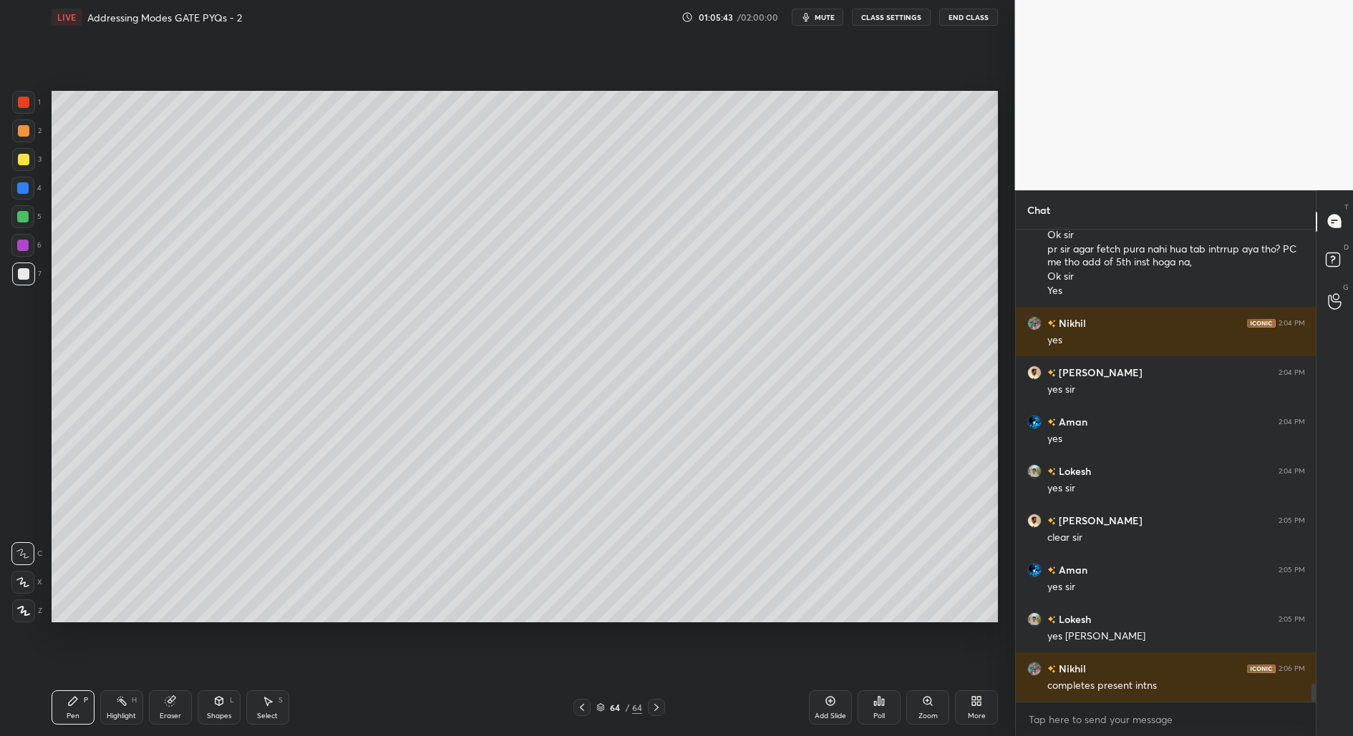
click at [821, 716] on div "Add Slide" at bounding box center [829, 716] width 31 height 7
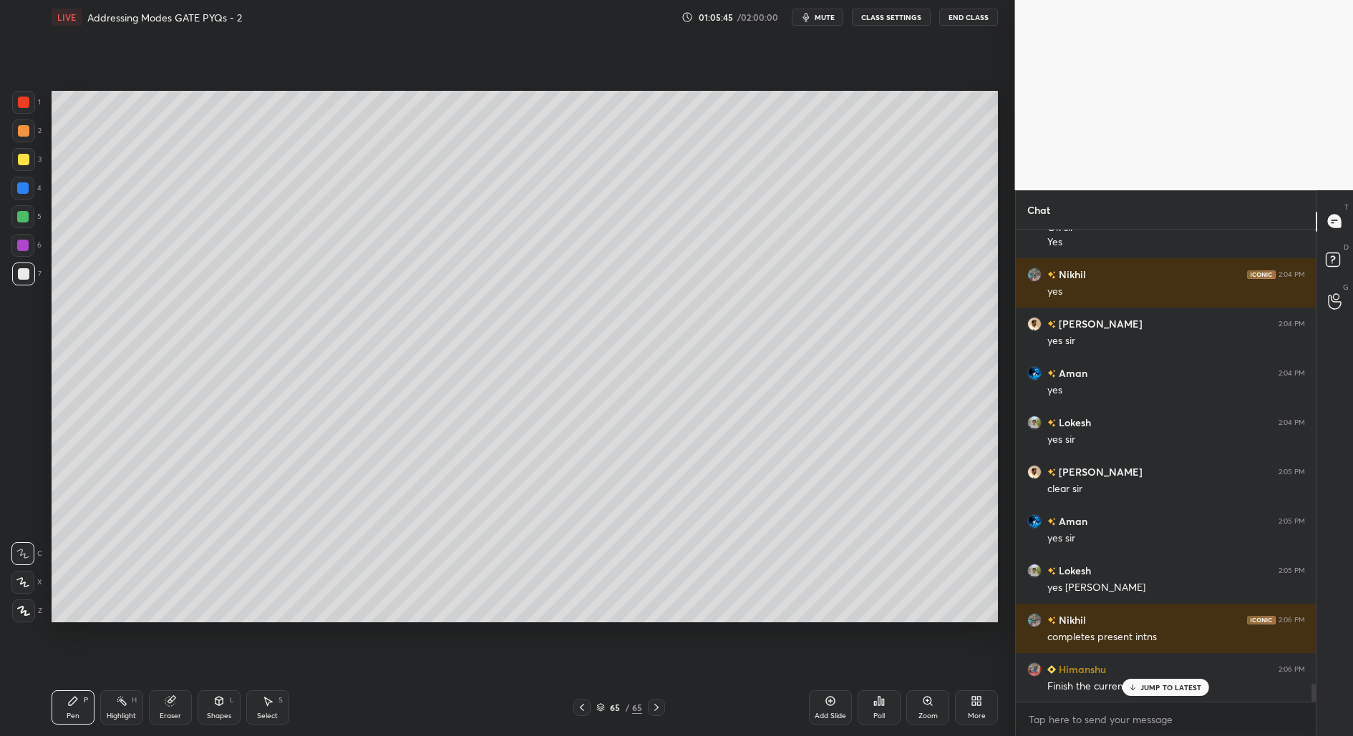
scroll to position [12148, 0]
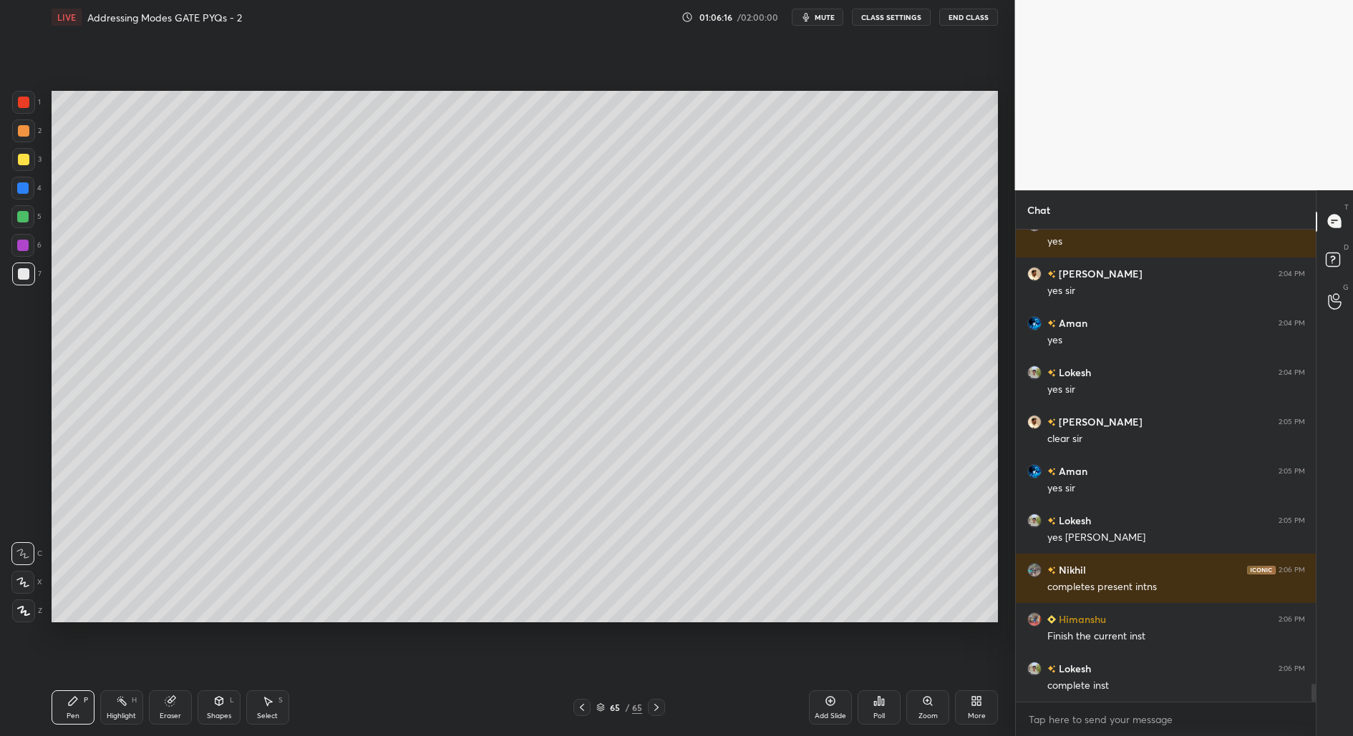
click at [288, 627] on div "Setting up your live class Poll for secs No correct answer Start poll" at bounding box center [525, 356] width 958 height 645
click at [875, 704] on div "Poll" at bounding box center [878, 708] width 43 height 34
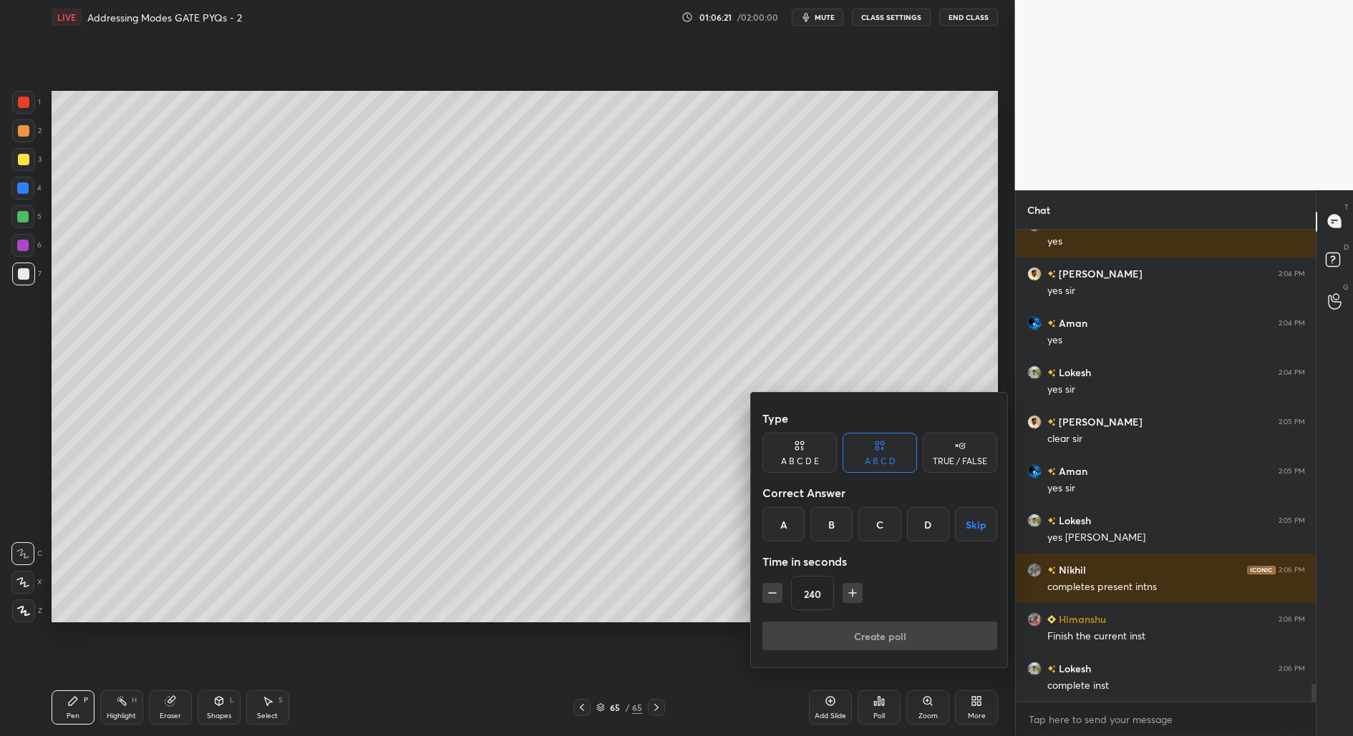
drag, startPoint x: 880, startPoint y: 525, endPoint x: 876, endPoint y: 553, distance: 27.4
click at [880, 525] on div "C" at bounding box center [879, 524] width 42 height 34
click at [772, 590] on icon "button" at bounding box center [772, 593] width 14 height 14
click at [769, 590] on icon "button" at bounding box center [772, 593] width 14 height 14
click at [773, 591] on icon "button" at bounding box center [772, 593] width 14 height 14
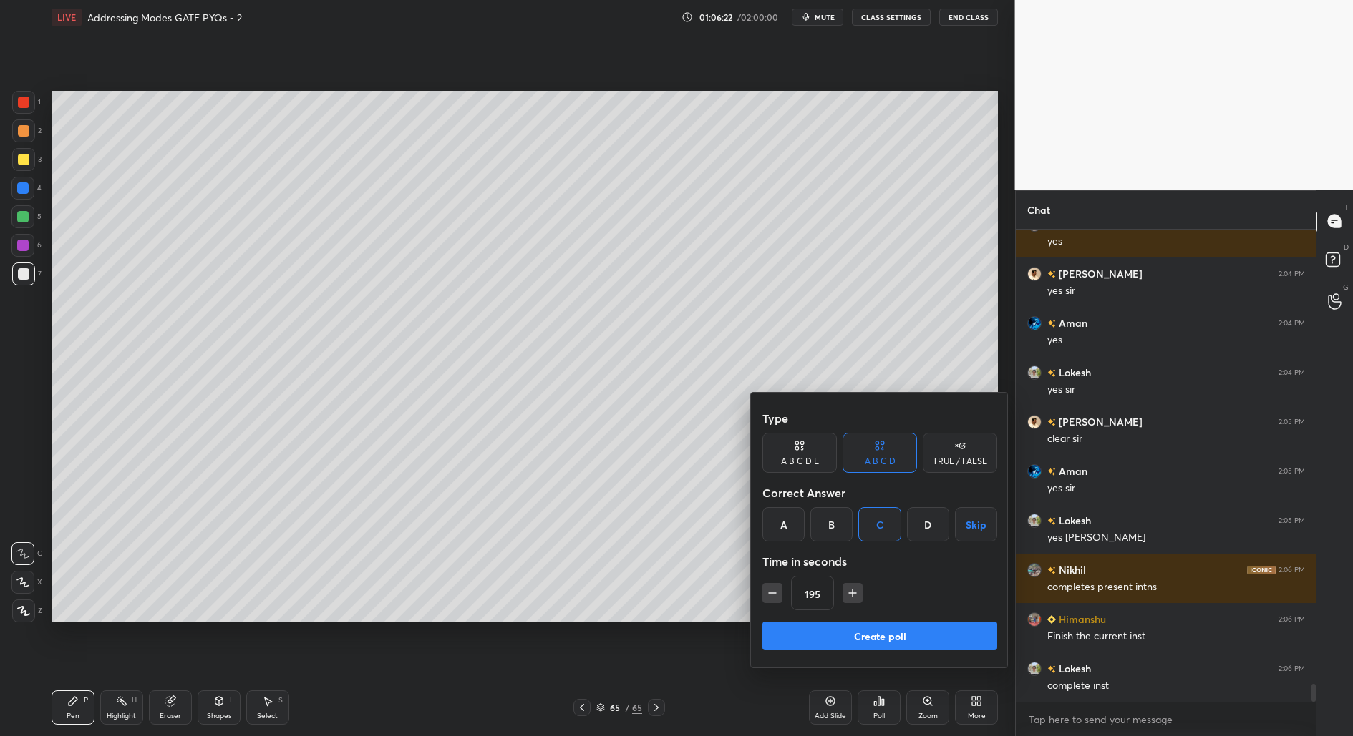
click at [770, 593] on icon "button" at bounding box center [772, 593] width 7 height 0
click at [771, 592] on icon "button" at bounding box center [772, 593] width 14 height 14
click at [771, 591] on icon "button" at bounding box center [772, 593] width 14 height 14
click at [770, 590] on icon "button" at bounding box center [772, 593] width 14 height 14
click at [772, 590] on icon "button" at bounding box center [772, 593] width 14 height 14
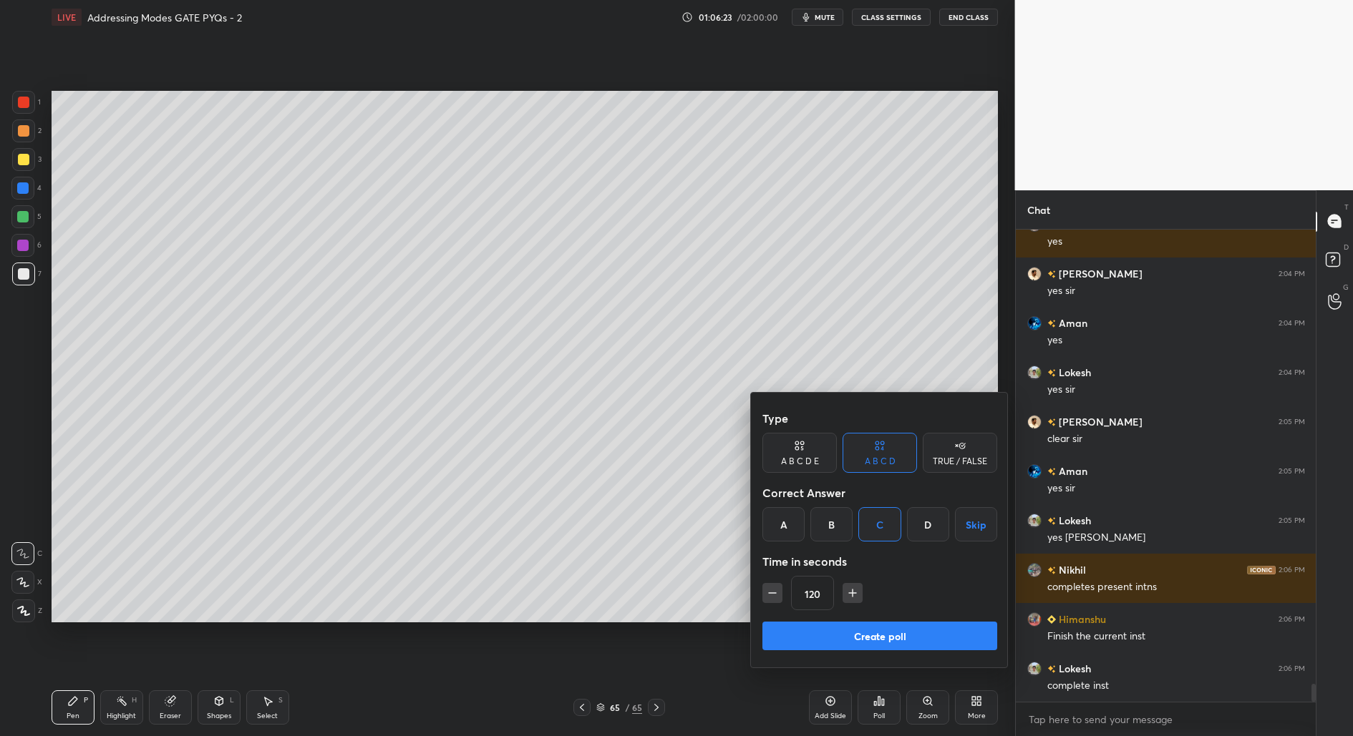
click at [769, 590] on icon "button" at bounding box center [772, 593] width 14 height 14
click at [772, 590] on icon "button" at bounding box center [772, 593] width 14 height 14
drag, startPoint x: 772, startPoint y: 590, endPoint x: 778, endPoint y: 598, distance: 9.6
click at [770, 591] on icon "button" at bounding box center [772, 593] width 14 height 14
click at [771, 593] on icon "button" at bounding box center [772, 593] width 14 height 14
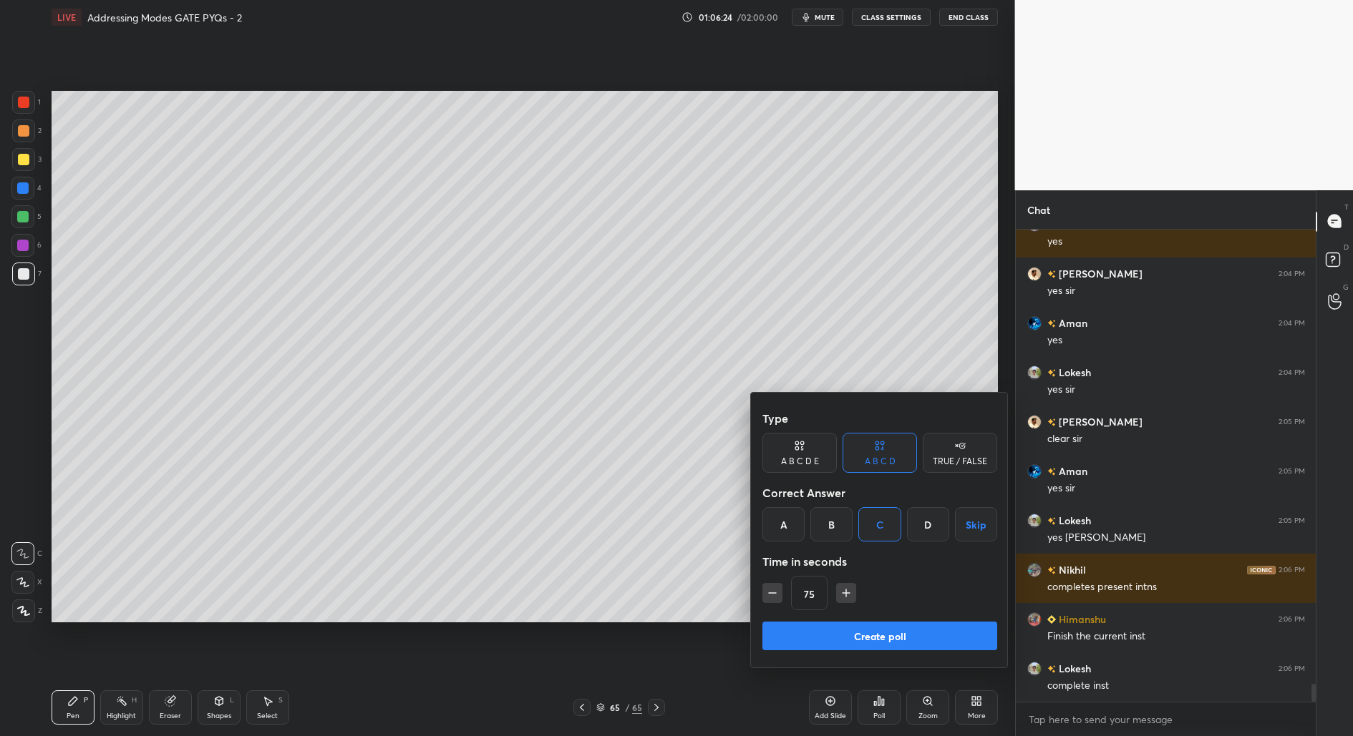
type input "60"
click at [851, 627] on button "Create poll" at bounding box center [879, 636] width 235 height 29
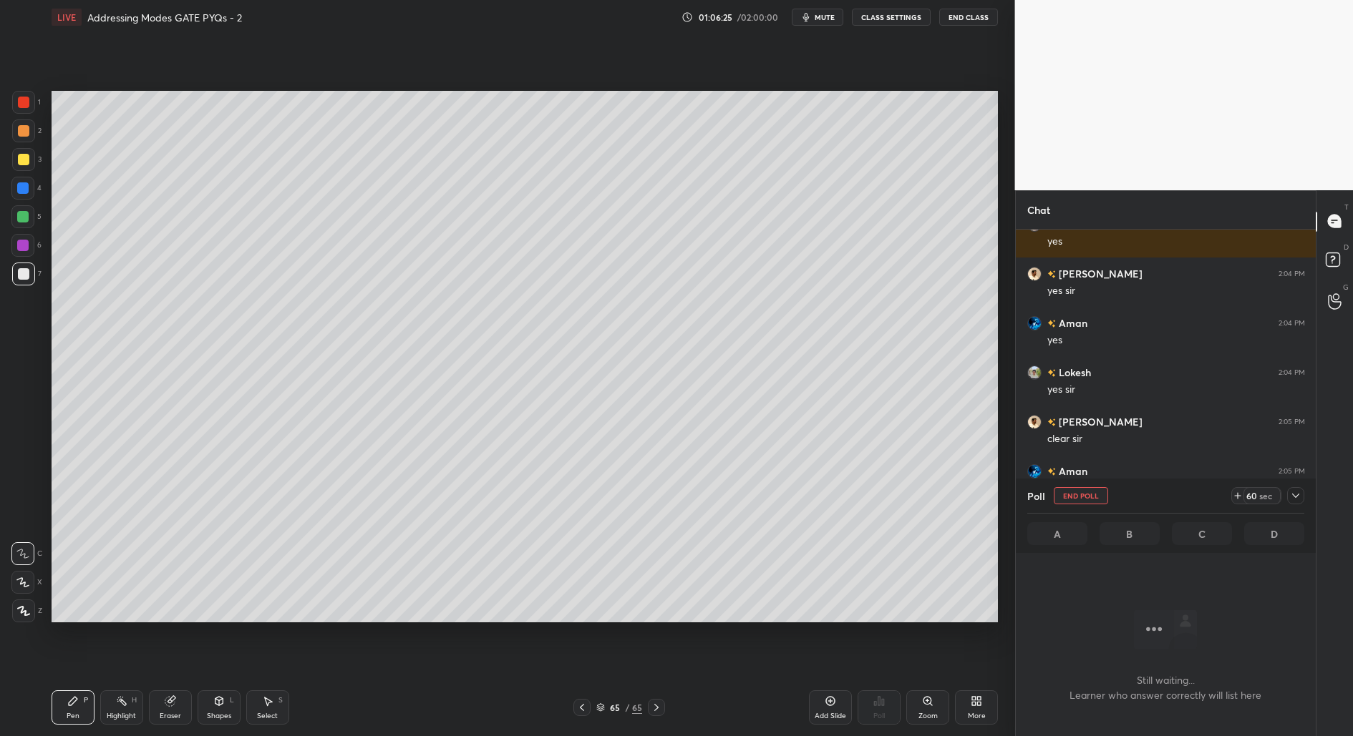
scroll to position [394, 296]
click at [1074, 496] on button "End Poll" at bounding box center [1081, 495] width 54 height 17
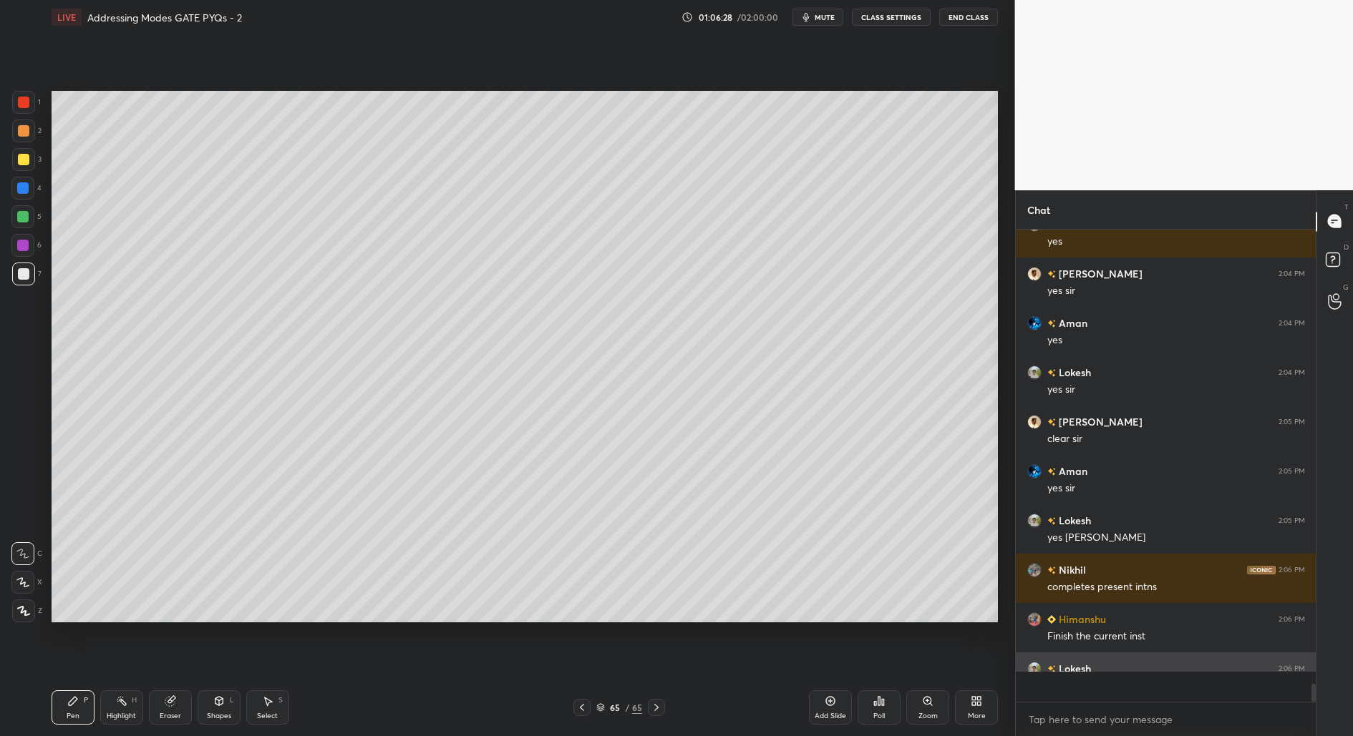
scroll to position [364, 296]
click at [837, 725] on div "Add Slide Poll Zoom More" at bounding box center [903, 708] width 189 height 80
click at [823, 716] on div "Add Slide" at bounding box center [829, 716] width 31 height 7
drag, startPoint x: 583, startPoint y: 707, endPoint x: 591, endPoint y: 711, distance: 9.6
click at [583, 708] on icon at bounding box center [581, 707] width 11 height 11
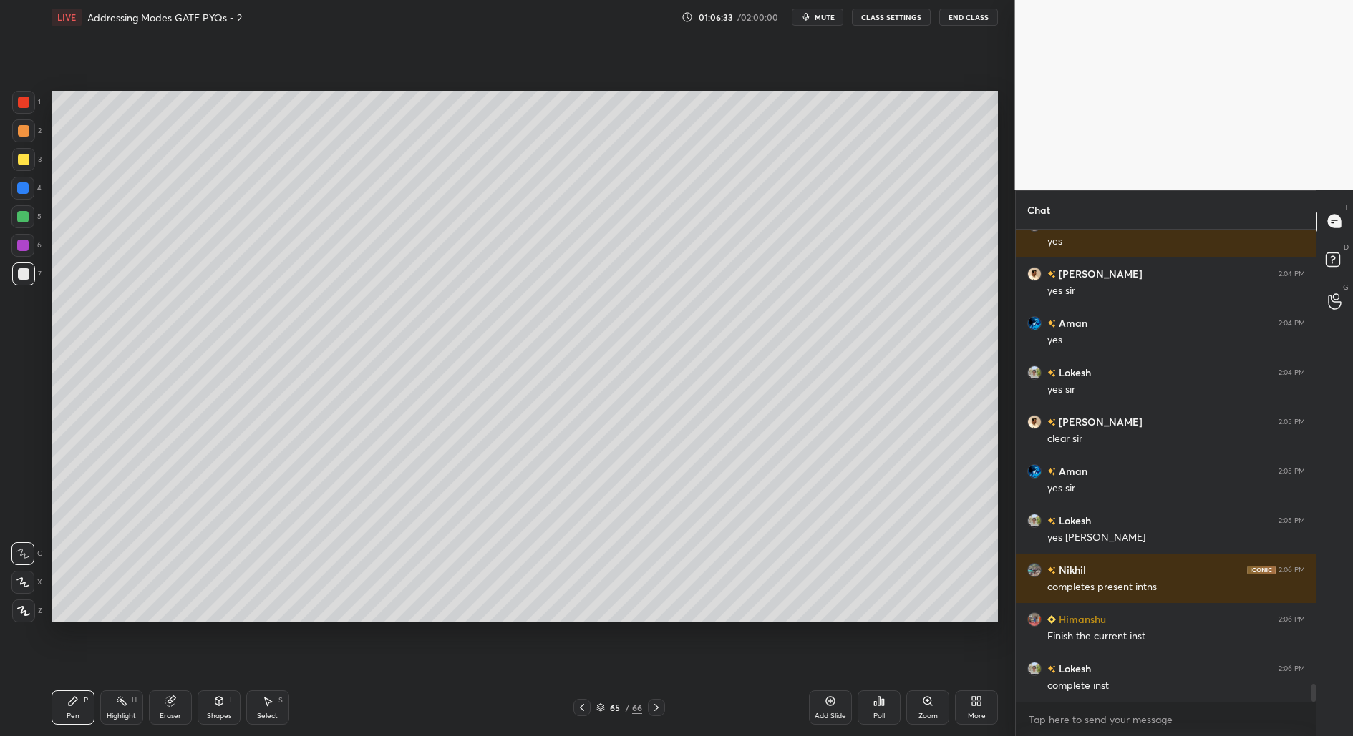
click at [927, 713] on div "Zoom" at bounding box center [927, 716] width 19 height 7
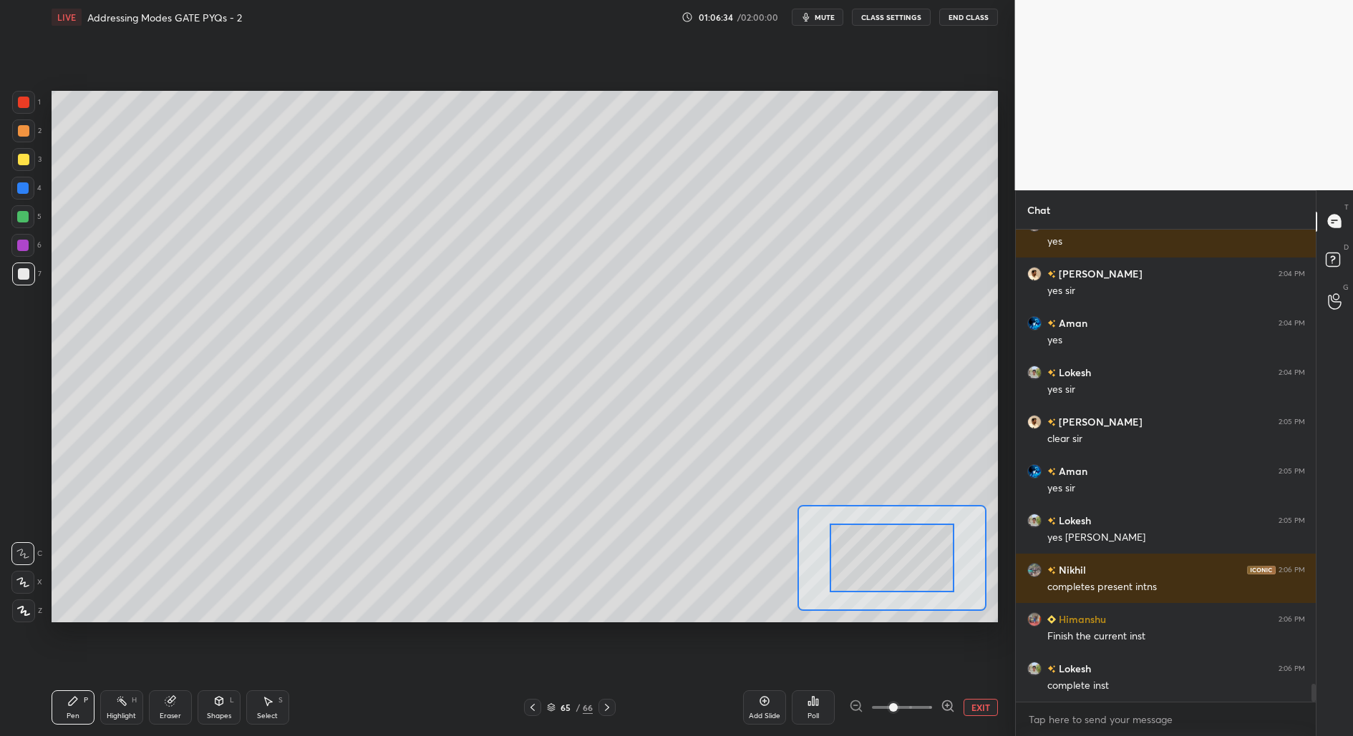
click at [981, 711] on button "EXIT" at bounding box center [980, 707] width 34 height 17
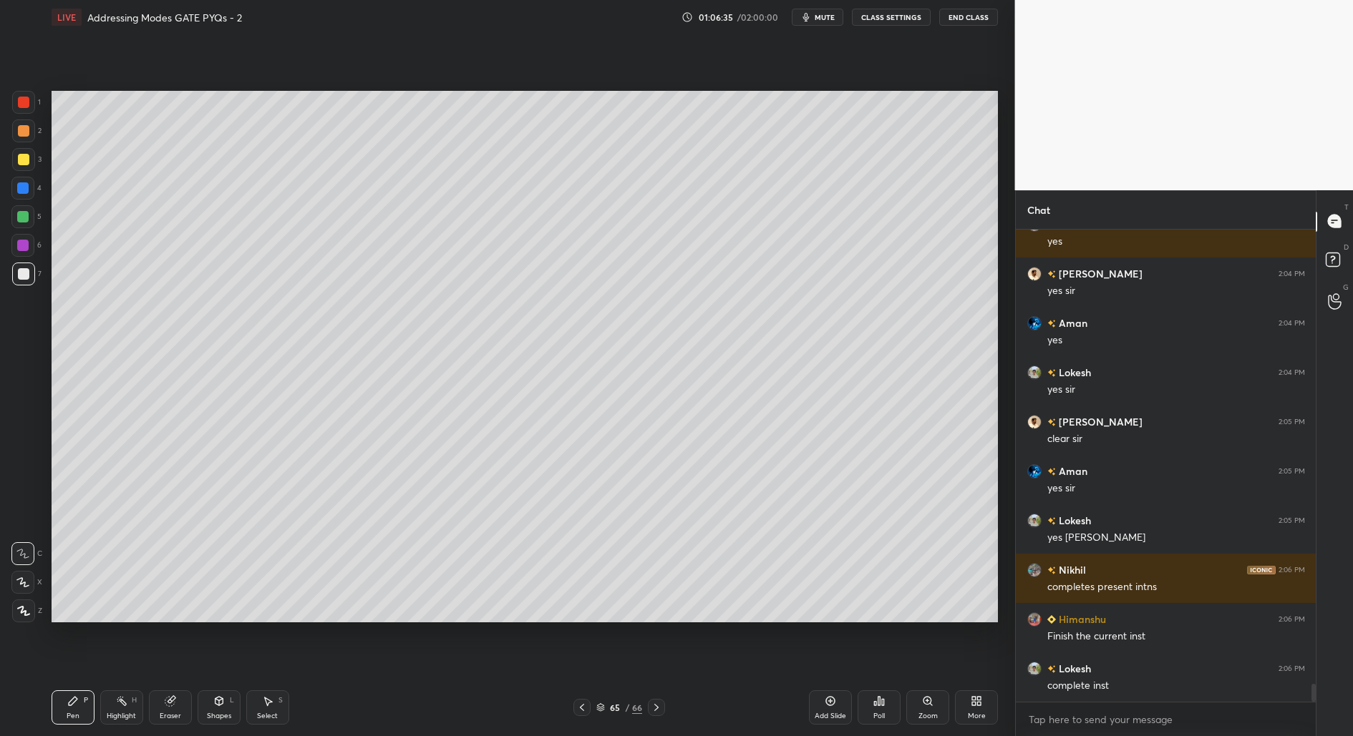
click at [874, 707] on div "Poll" at bounding box center [878, 708] width 43 height 34
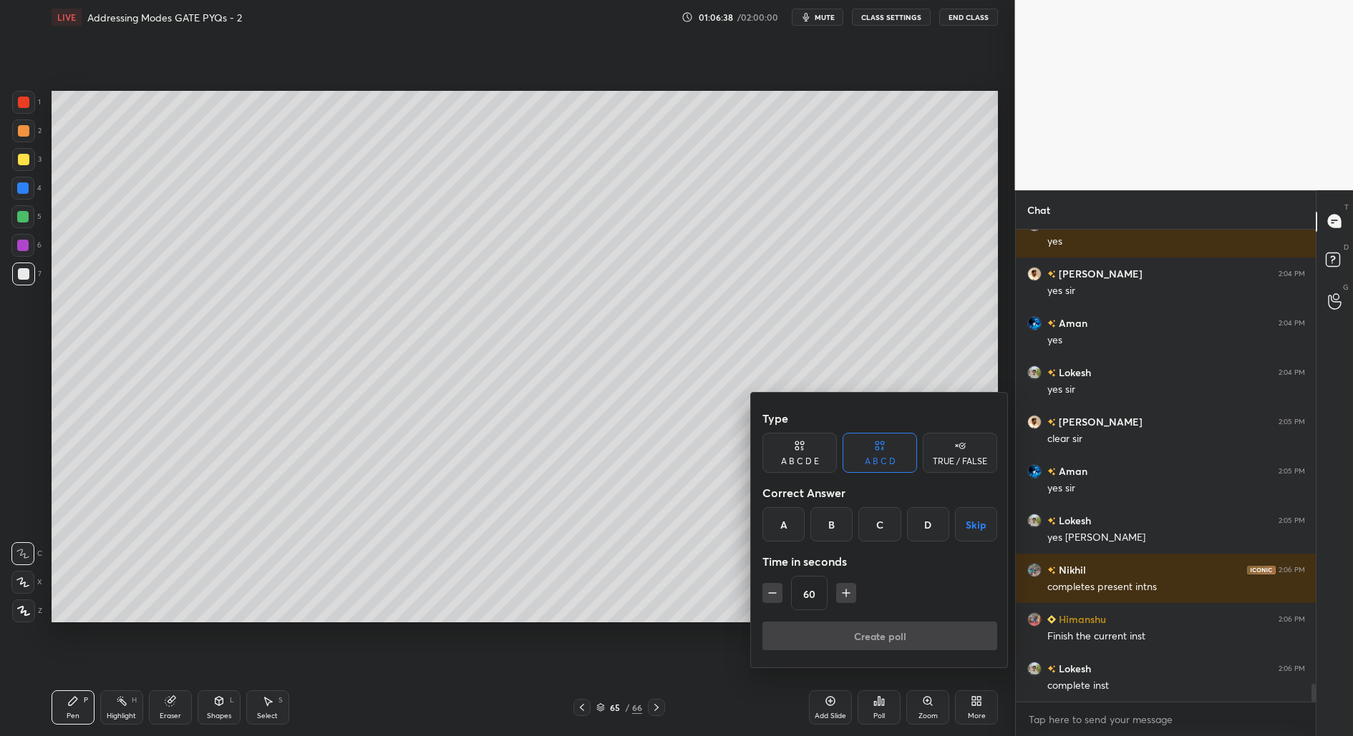
click at [832, 531] on div "B" at bounding box center [831, 524] width 42 height 34
drag, startPoint x: 909, startPoint y: 633, endPoint x: 904, endPoint y: 651, distance: 19.3
click at [905, 633] on button "Create poll" at bounding box center [879, 636] width 235 height 29
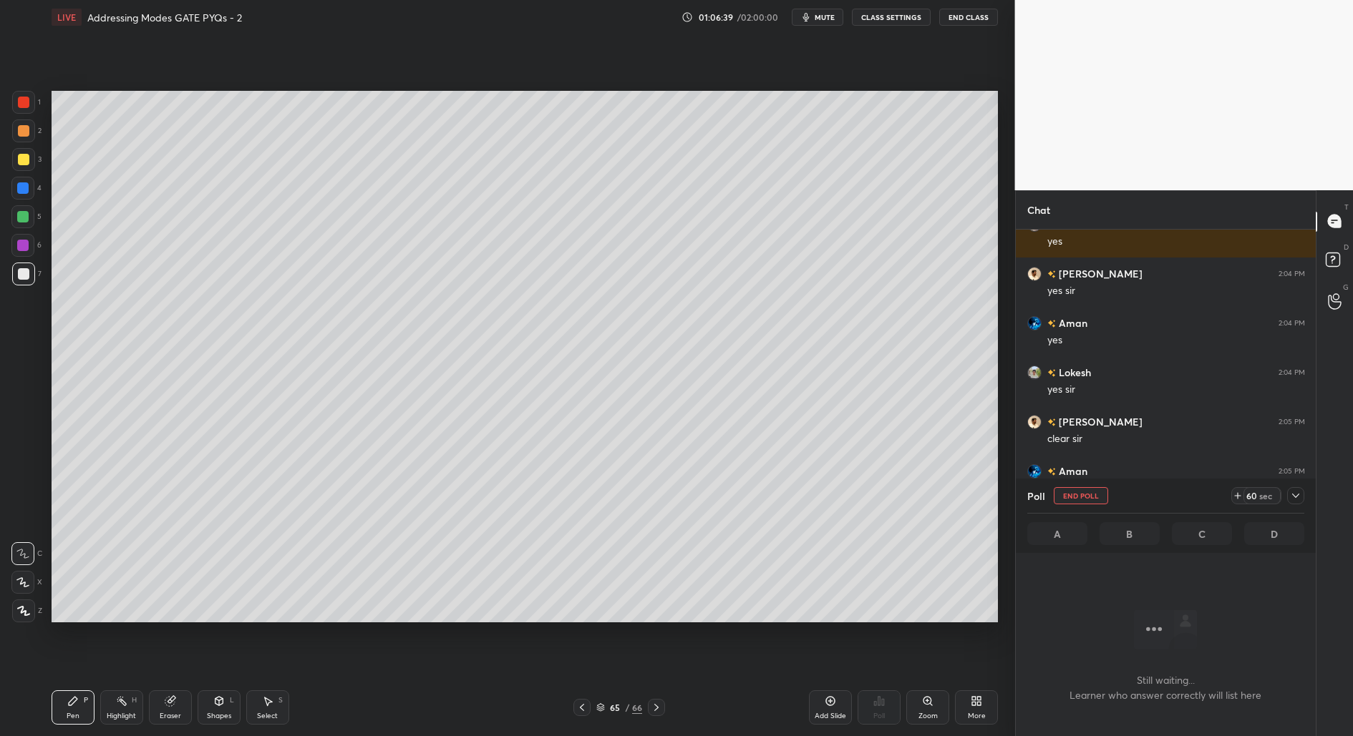
scroll to position [428, 296]
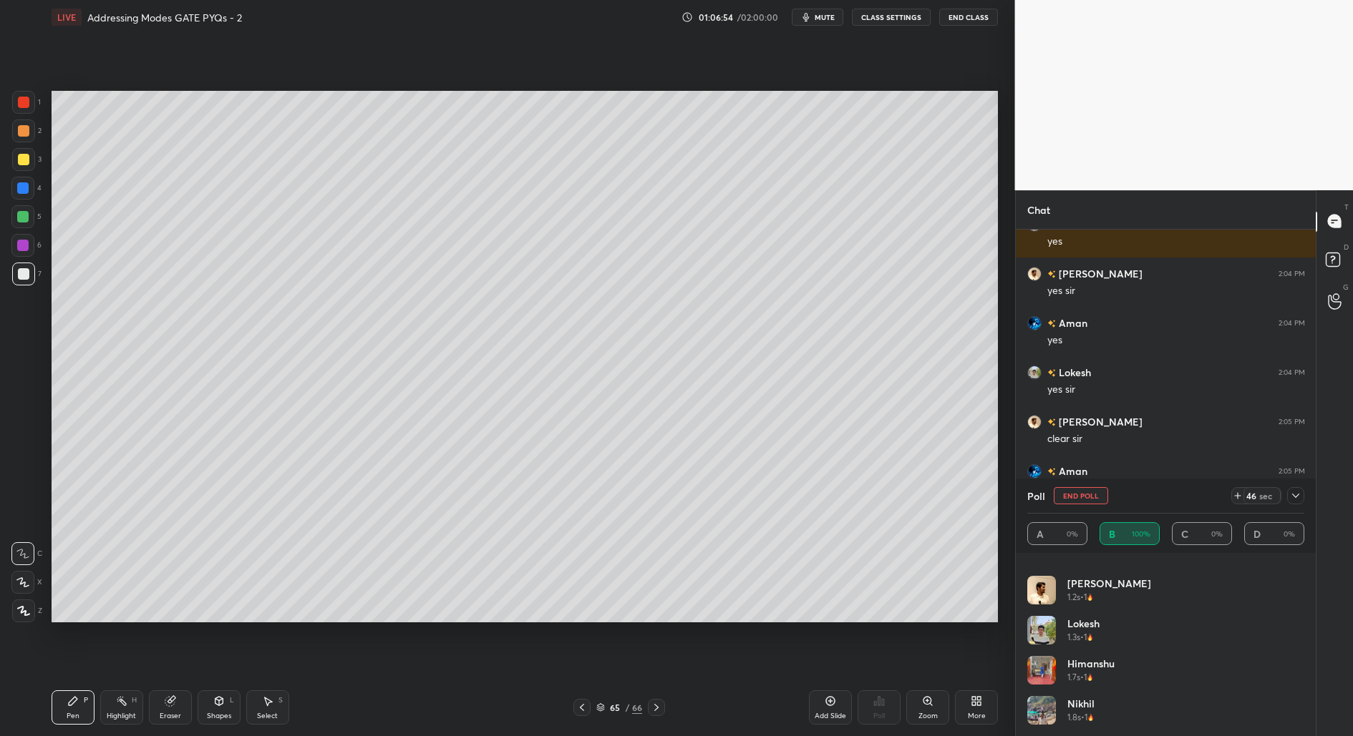
click at [1298, 499] on icon at bounding box center [1295, 495] width 11 height 11
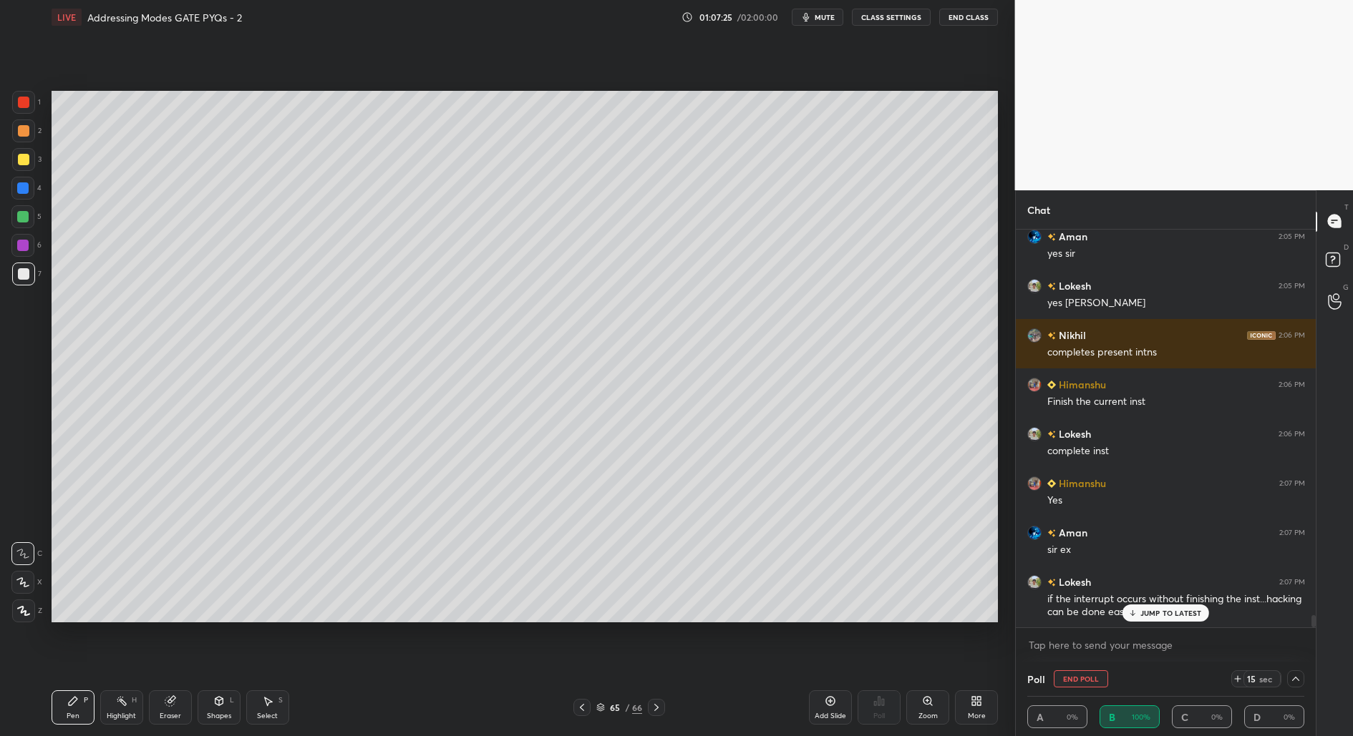
click at [1149, 610] on p "JUMP TO LATEST" at bounding box center [1171, 613] width 62 height 9
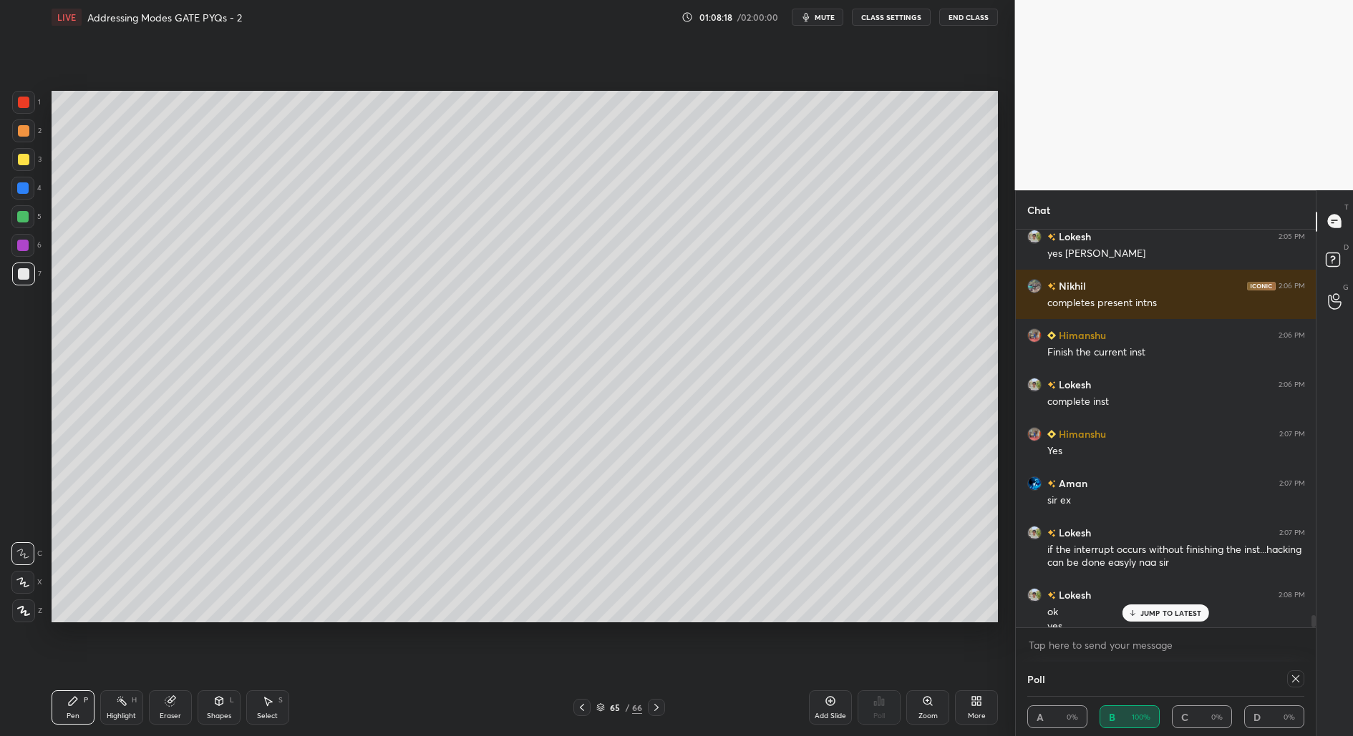
scroll to position [12446, 0]
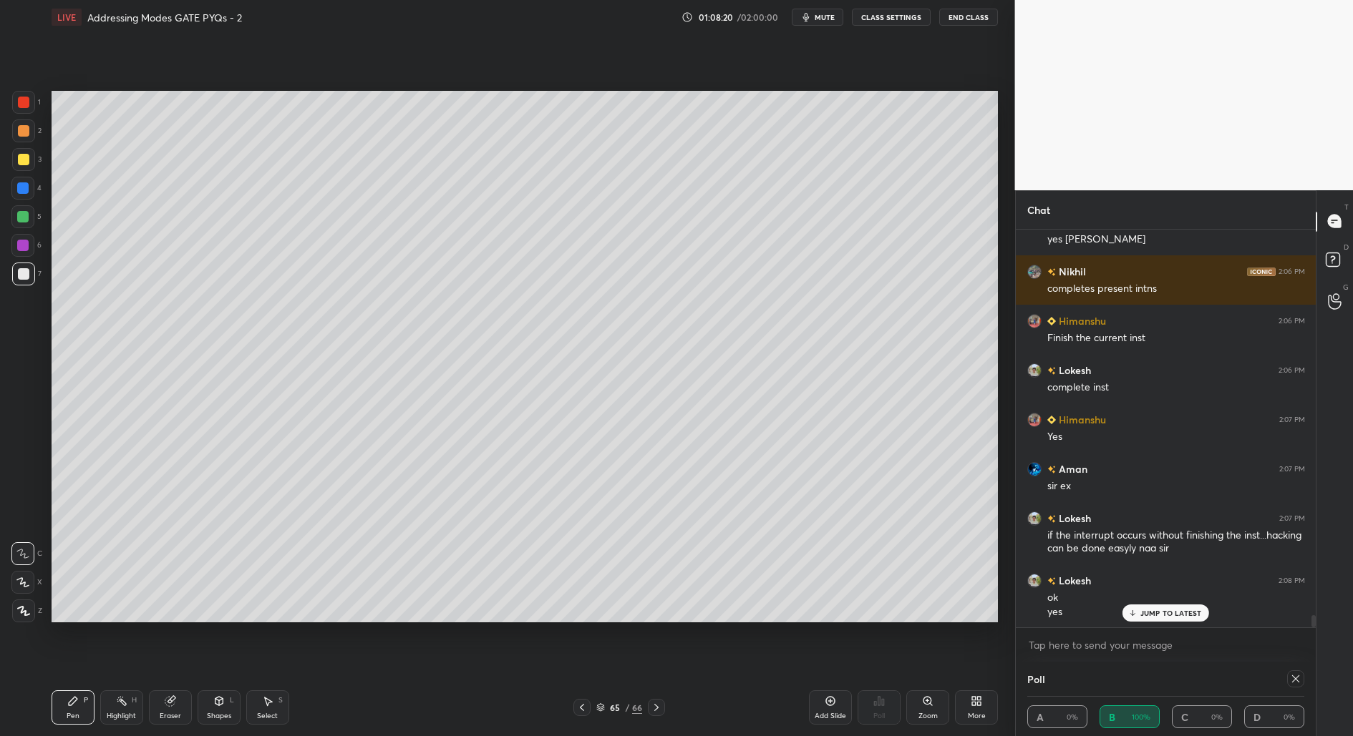
click at [1290, 677] on icon at bounding box center [1295, 678] width 11 height 11
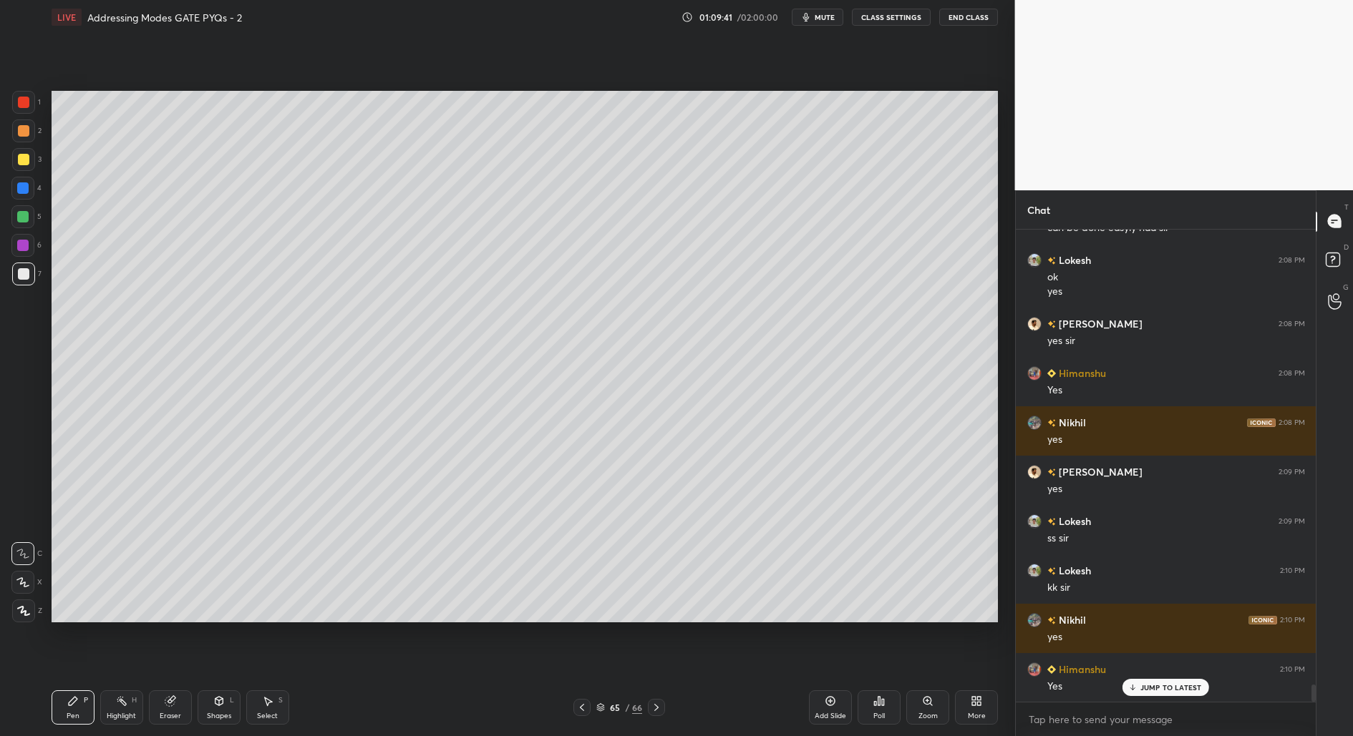
scroll to position [12817, 0]
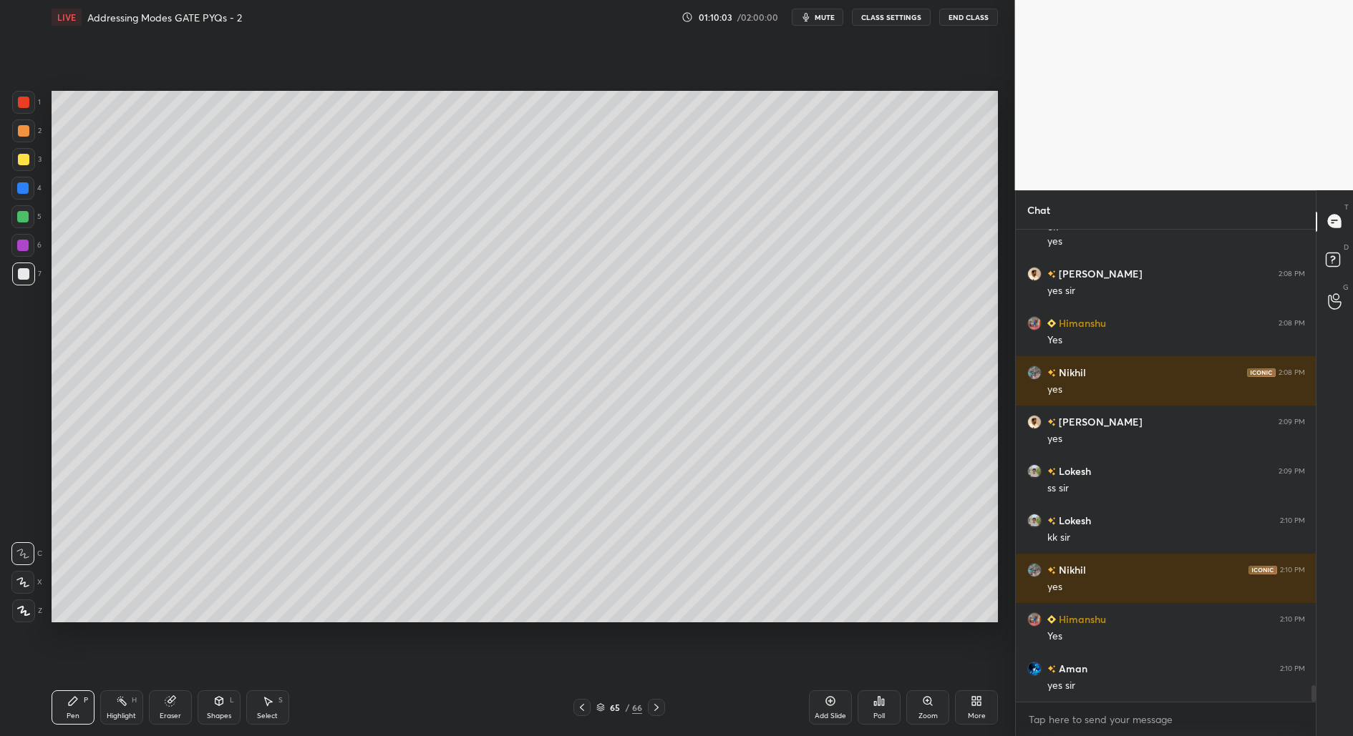
click at [829, 718] on div "Add Slide" at bounding box center [829, 716] width 31 height 7
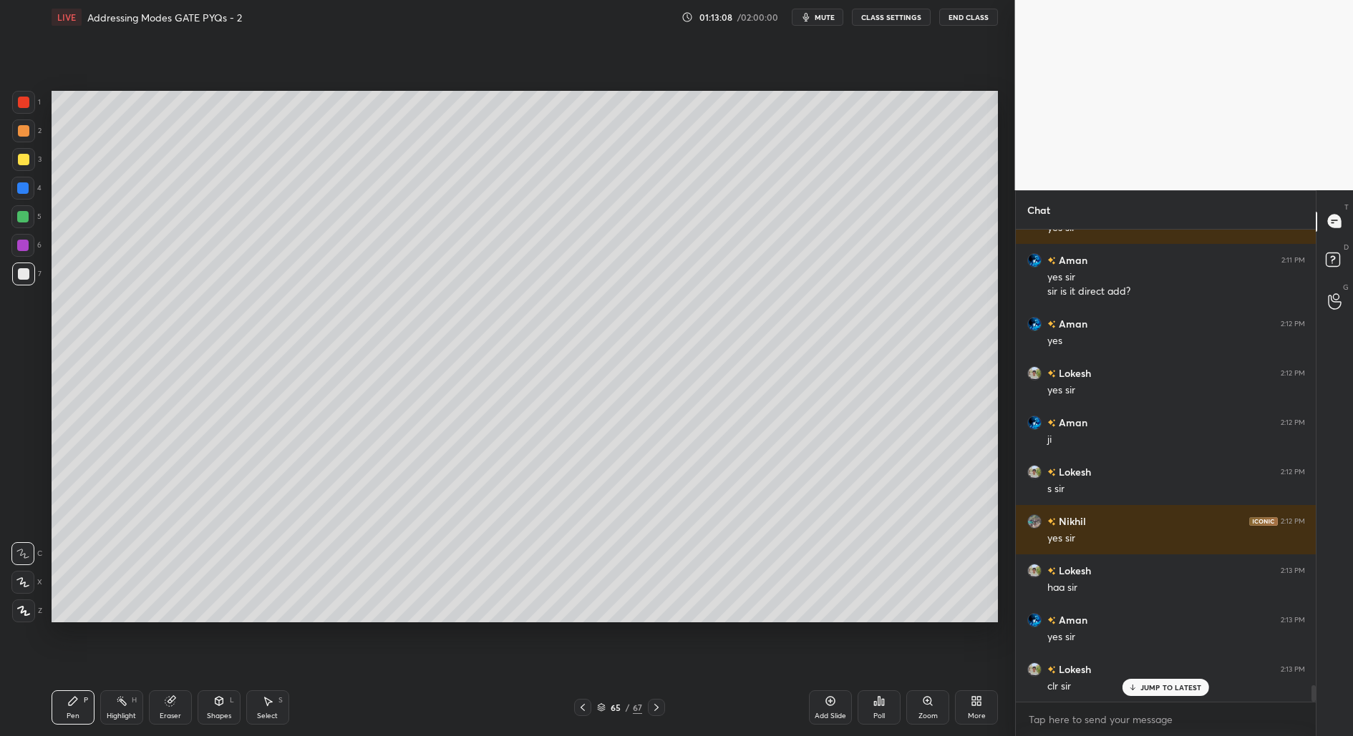
scroll to position [13438, 0]
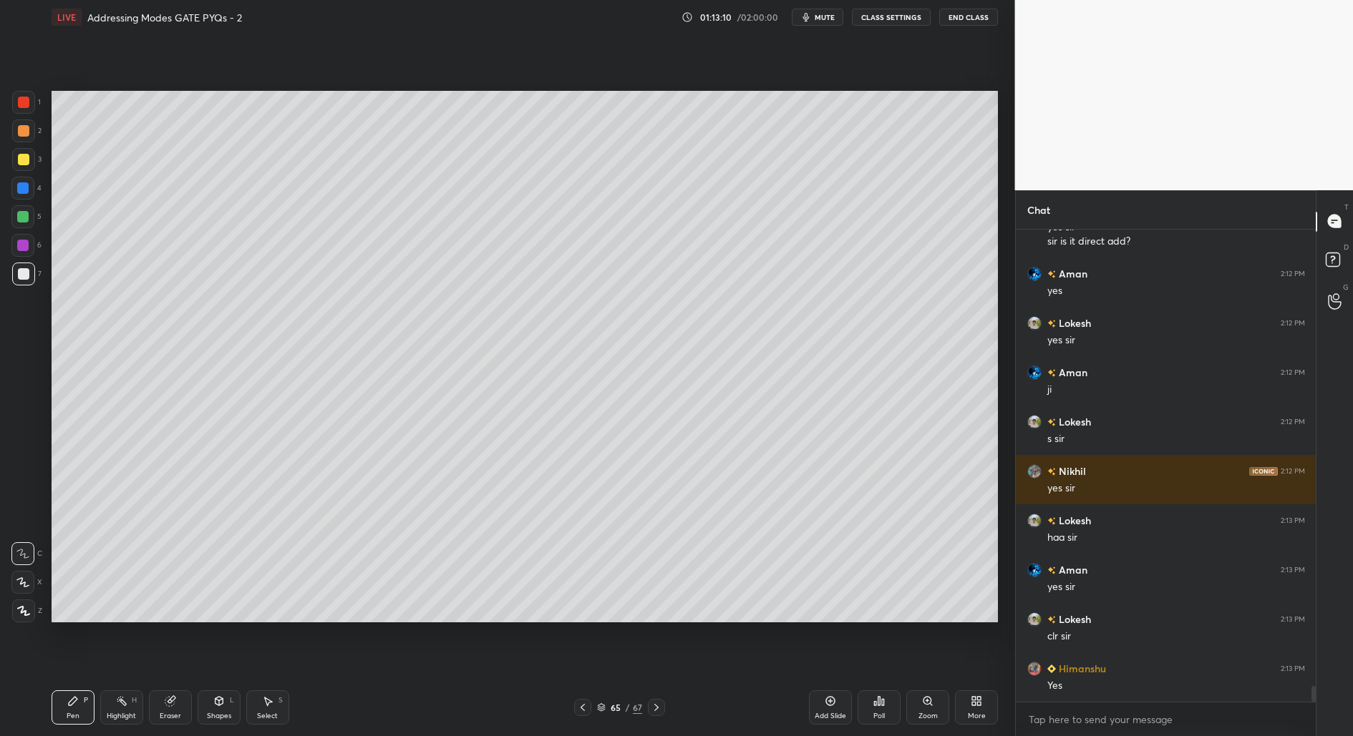
click at [585, 707] on icon at bounding box center [582, 707] width 11 height 11
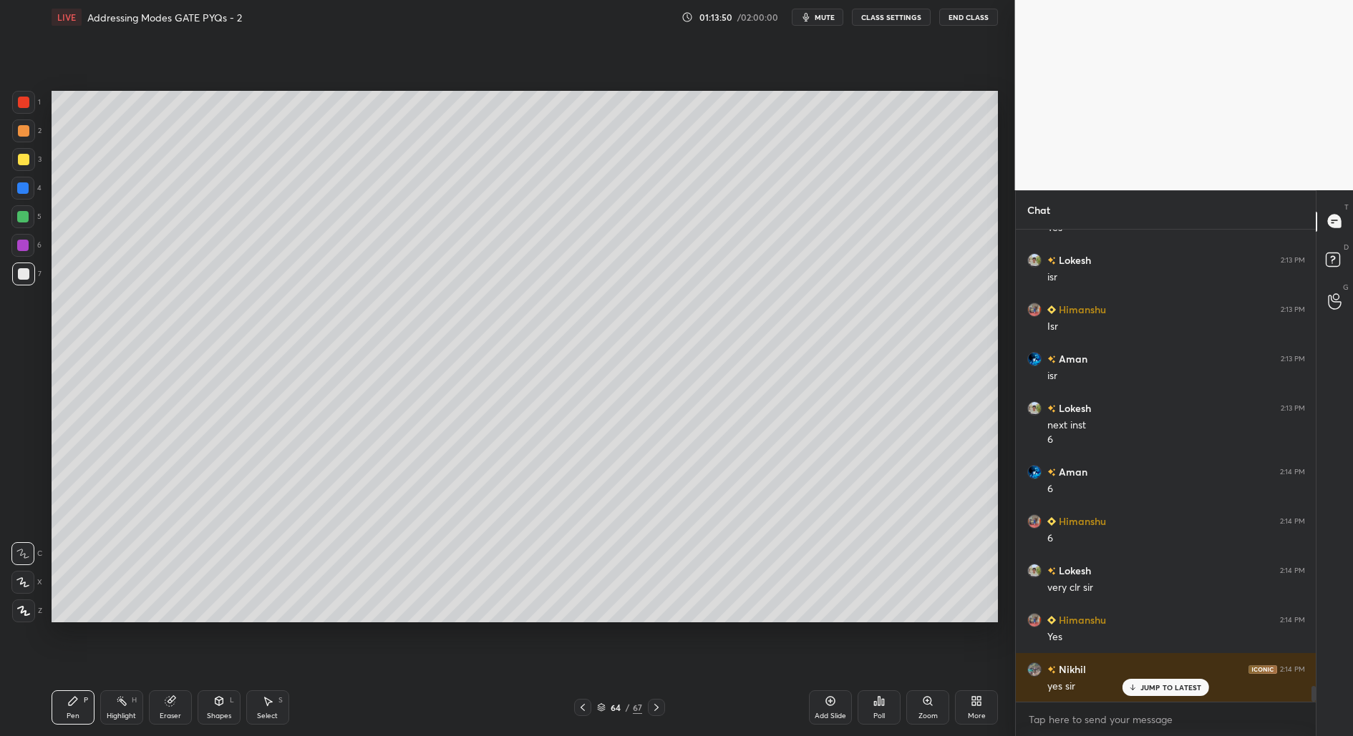
scroll to position [13946, 0]
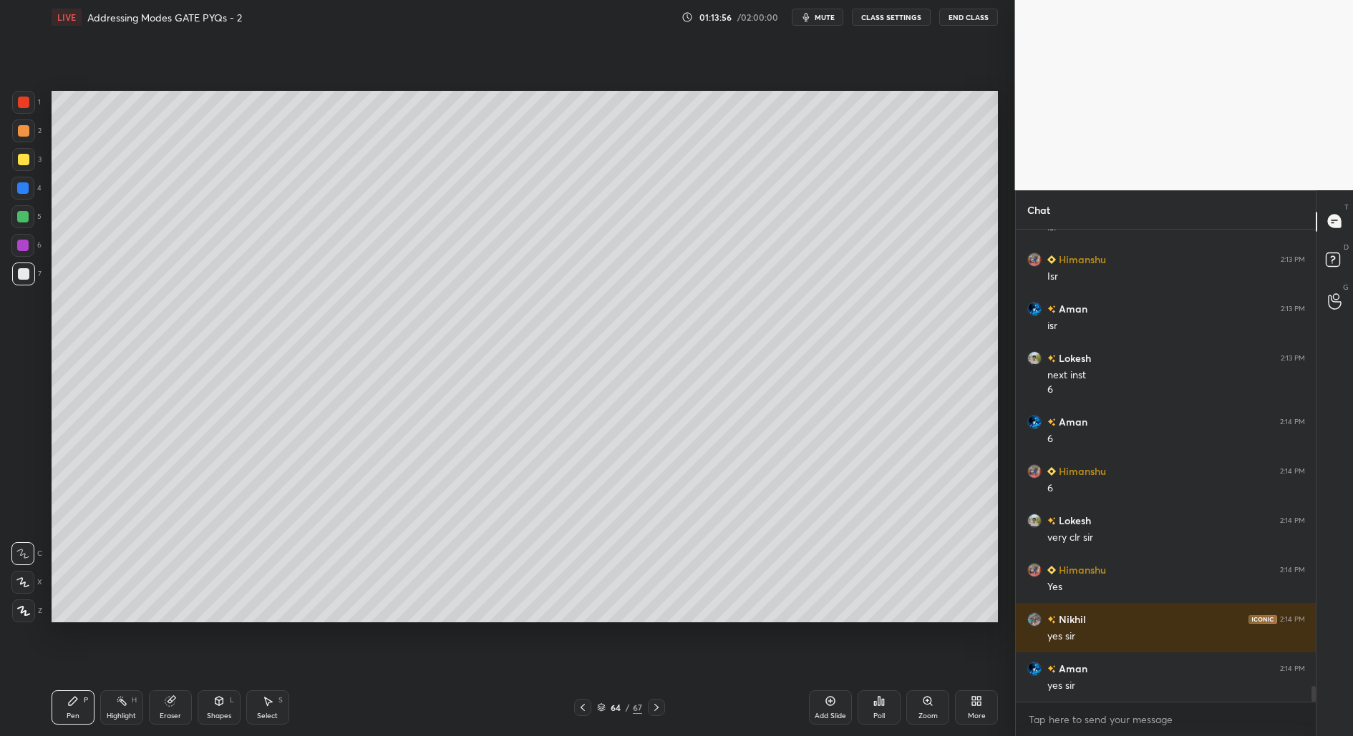
click at [651, 703] on icon at bounding box center [656, 707] width 11 height 11
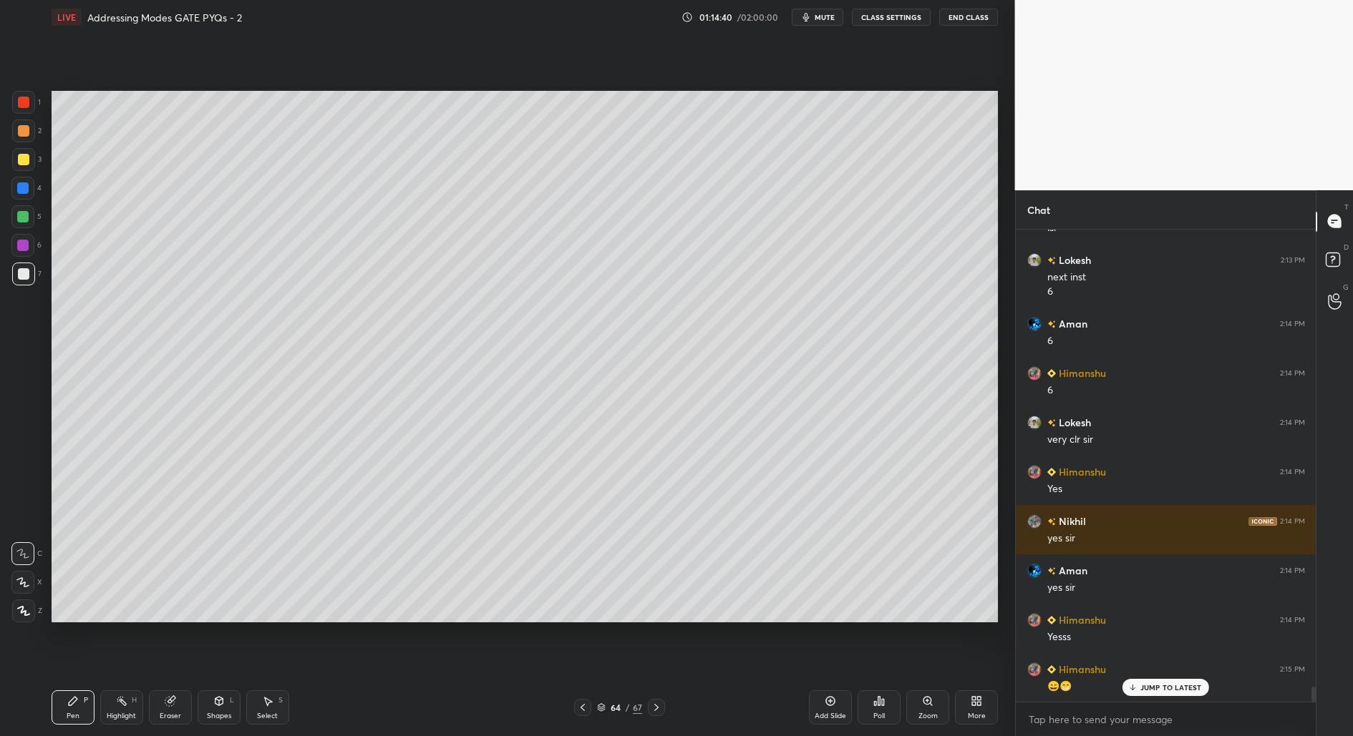
scroll to position [14059, 0]
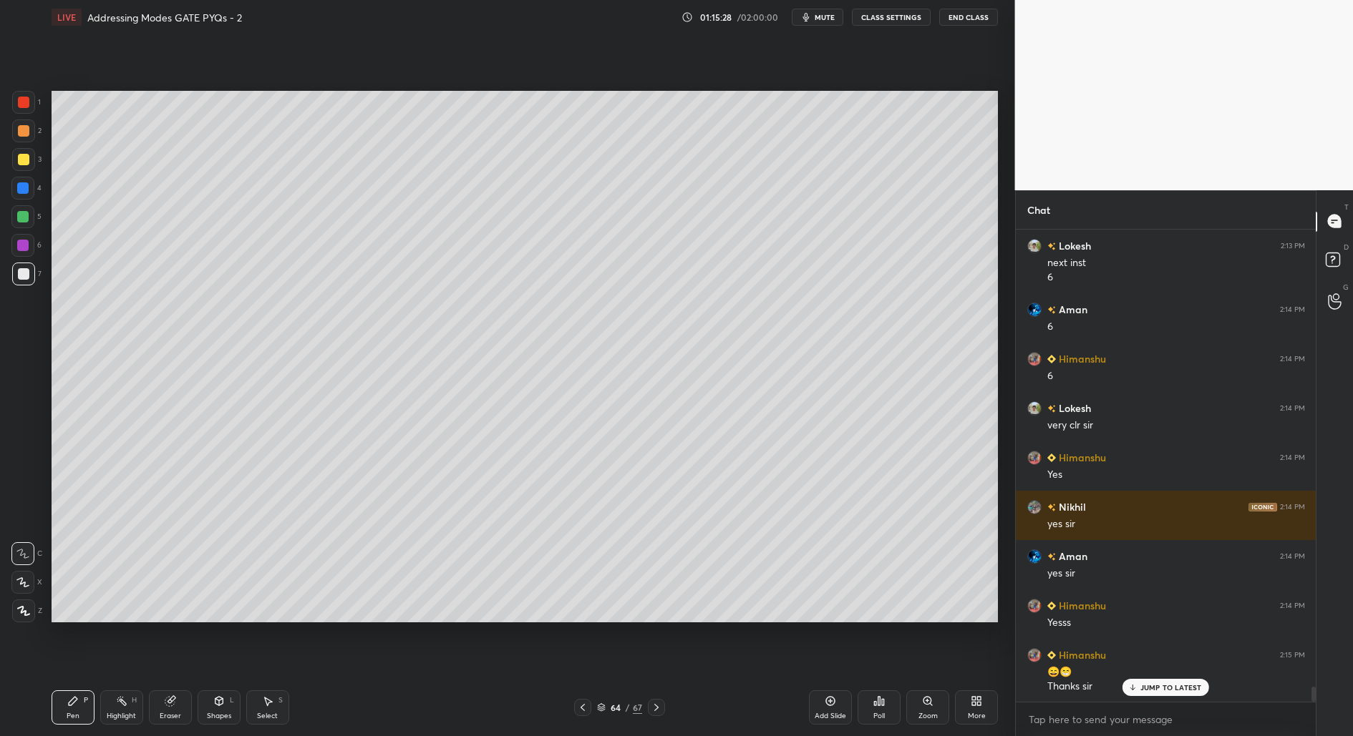
click at [1179, 685] on p "JUMP TO LATEST" at bounding box center [1171, 687] width 62 height 9
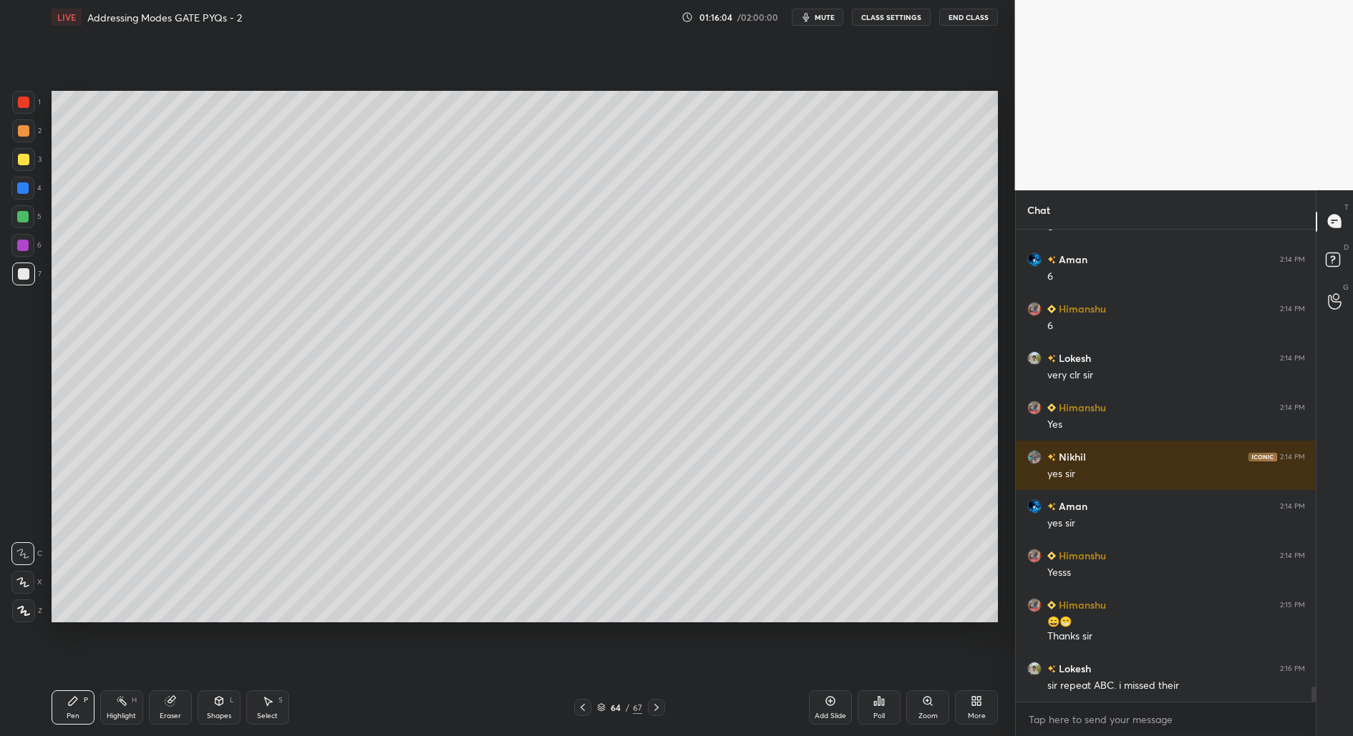
scroll to position [14157, 0]
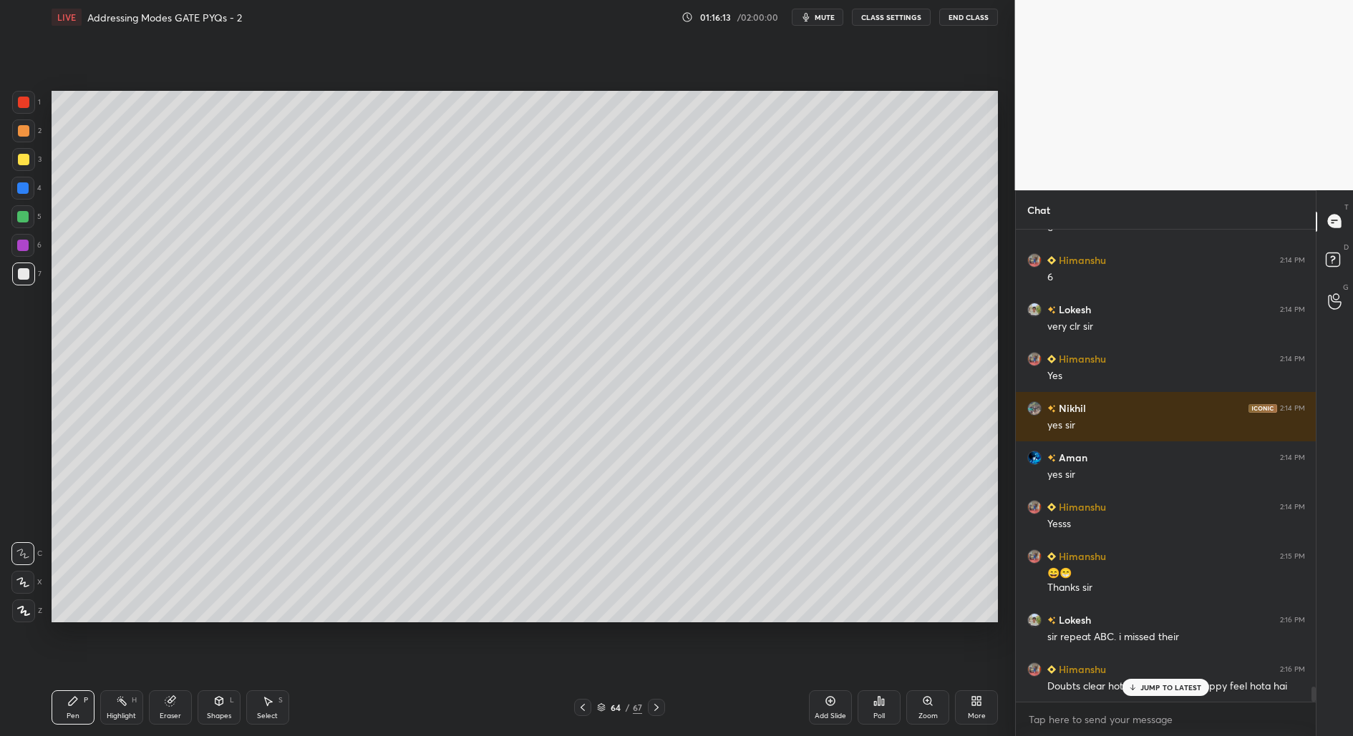
click at [1162, 687] on p "JUMP TO LATEST" at bounding box center [1171, 687] width 62 height 9
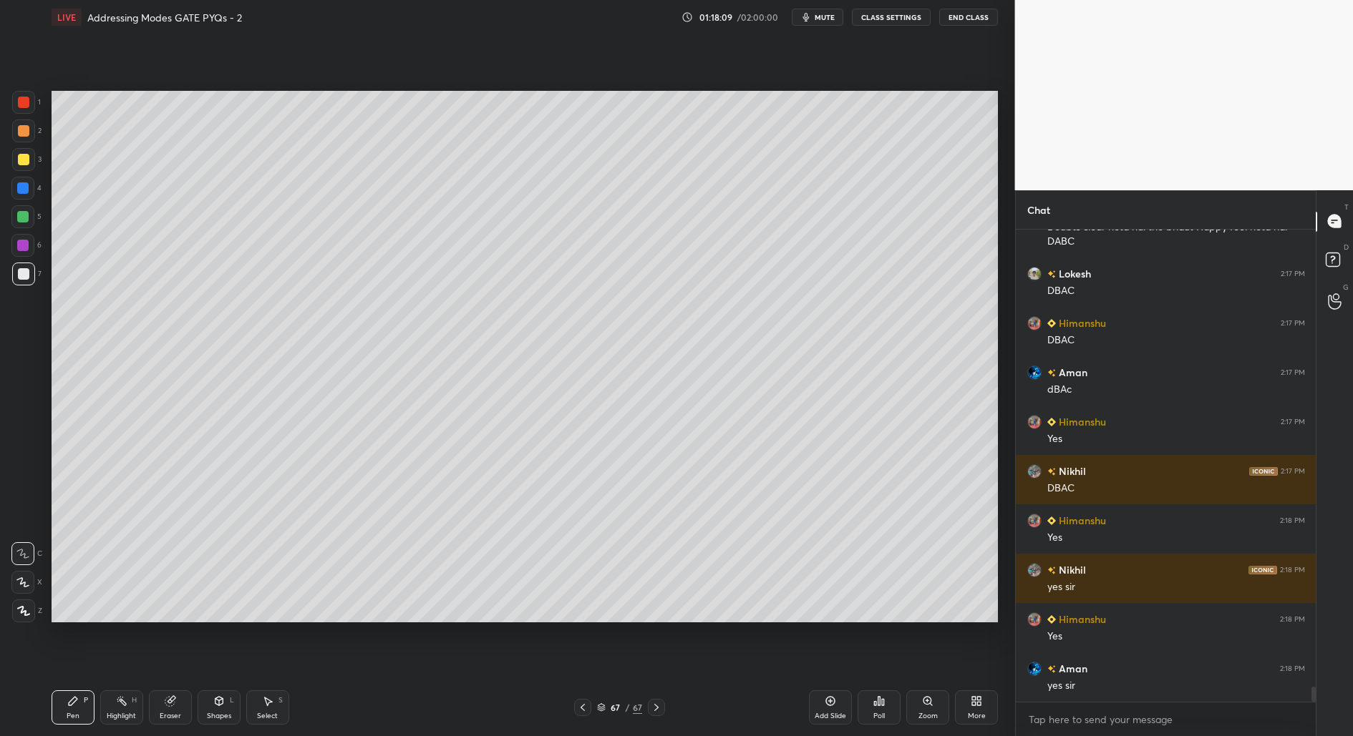
scroll to position [14665, 0]
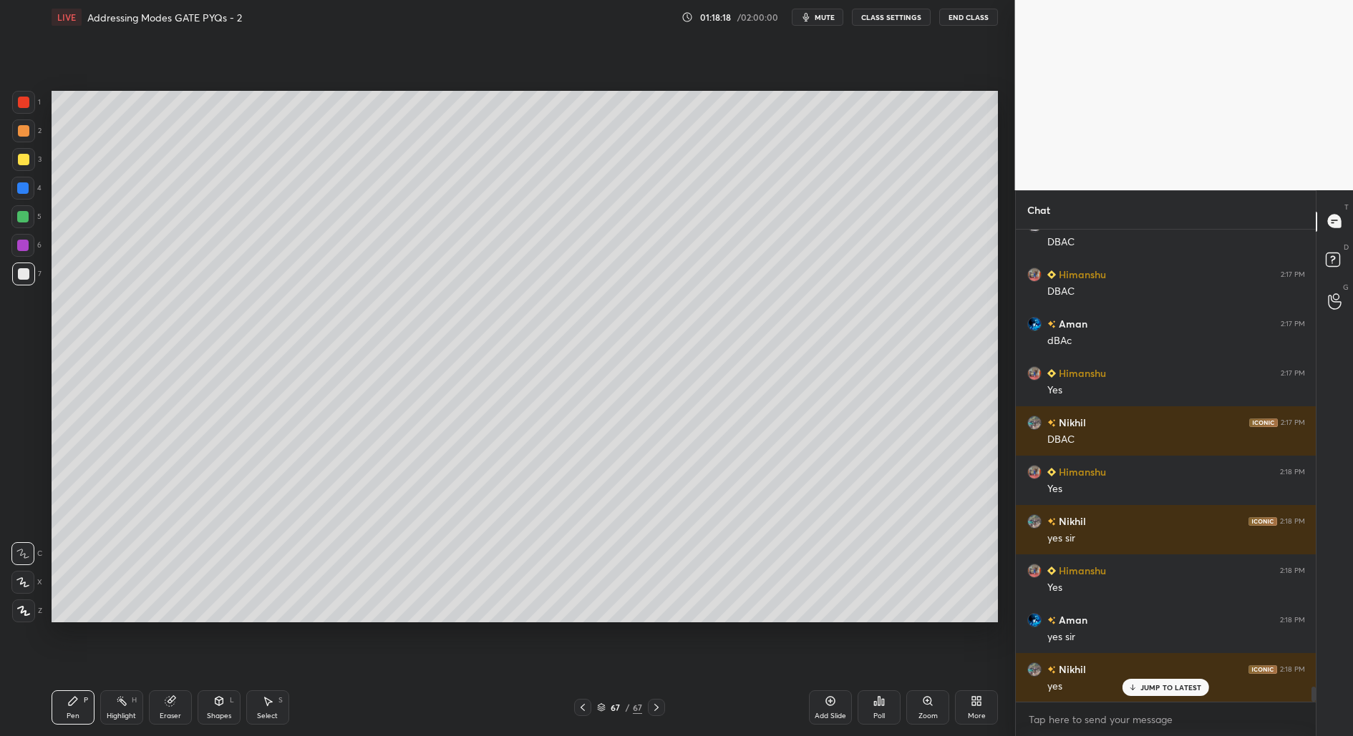
drag, startPoint x: 660, startPoint y: 709, endPoint x: 660, endPoint y: 689, distance: 20.8
click at [660, 708] on icon at bounding box center [656, 707] width 11 height 11
click at [653, 708] on icon at bounding box center [656, 707] width 11 height 11
drag, startPoint x: 807, startPoint y: 702, endPoint x: 812, endPoint y: 711, distance: 10.3
click at [807, 703] on div "67 / 67" at bounding box center [619, 707] width 379 height 17
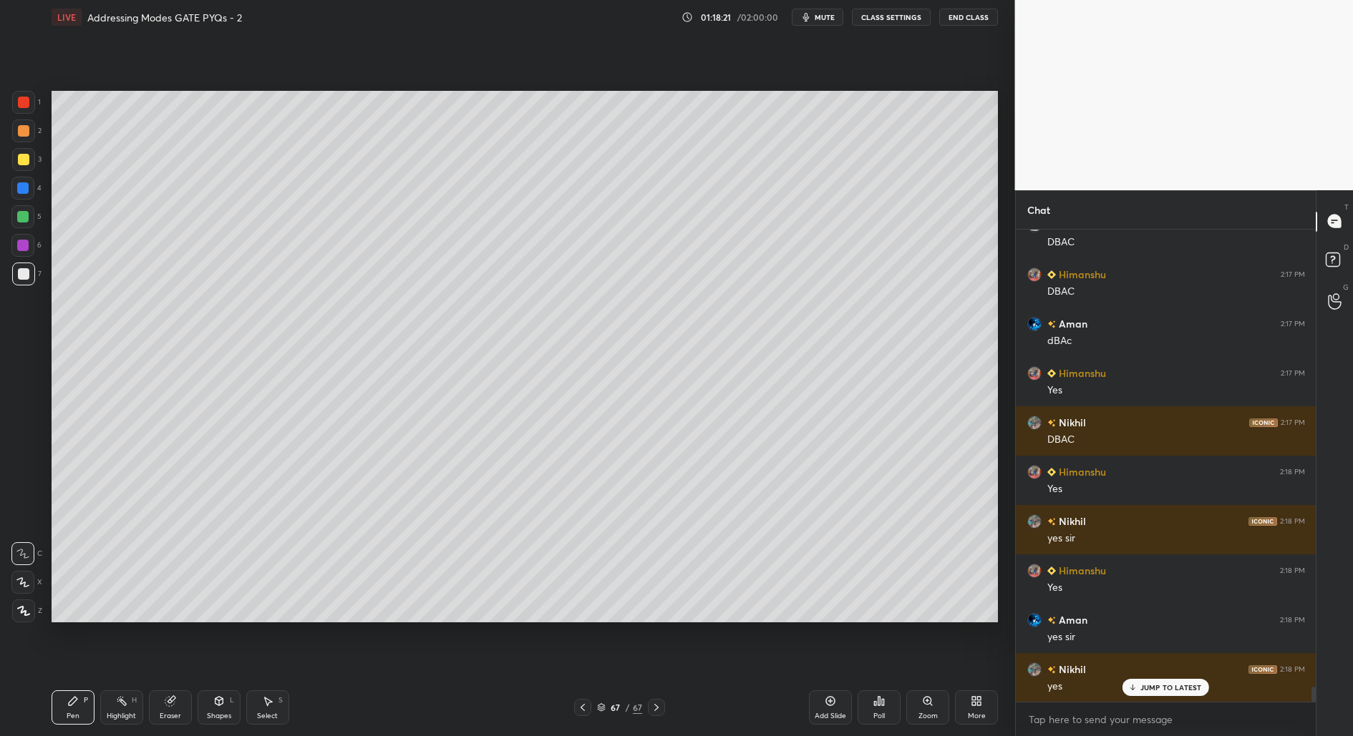
click at [824, 705] on icon at bounding box center [829, 701] width 11 height 11
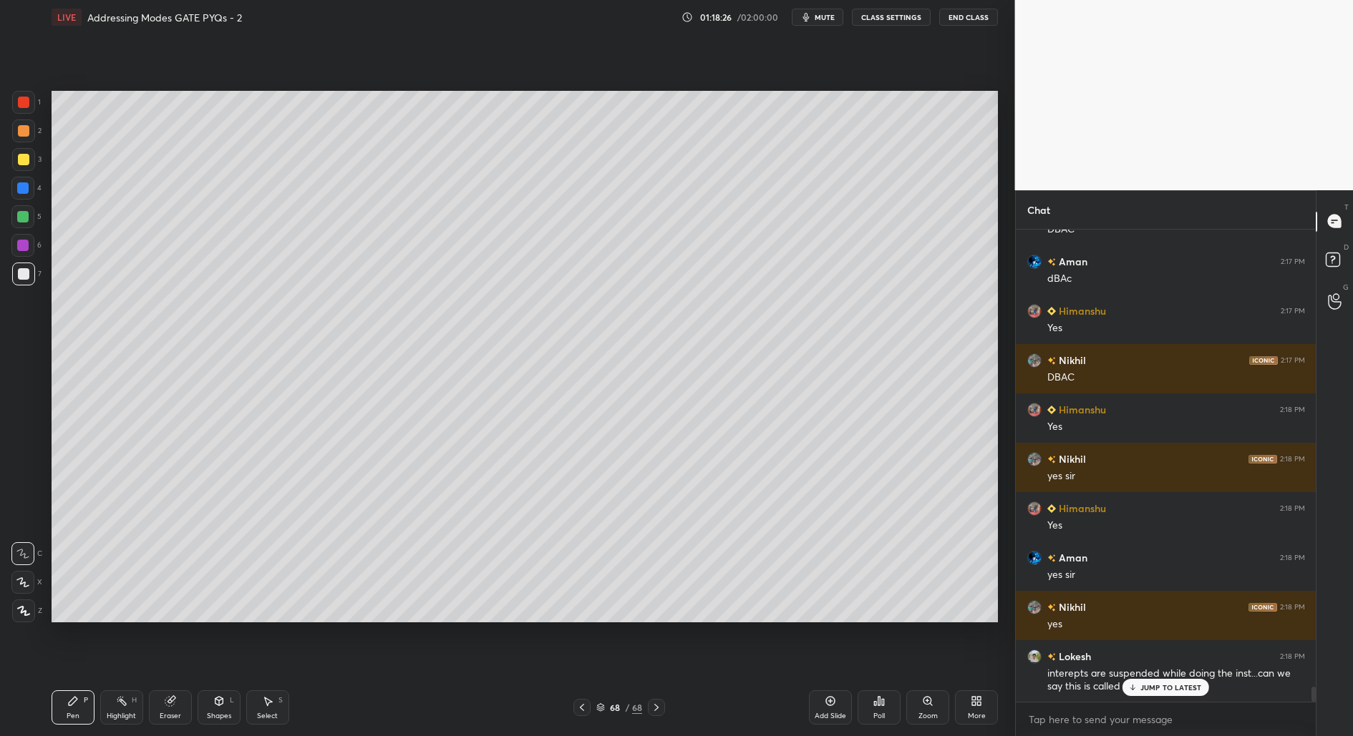
click at [835, 712] on div "Add Slide" at bounding box center [830, 708] width 43 height 34
drag, startPoint x: 1158, startPoint y: 694, endPoint x: 1157, endPoint y: 702, distance: 7.9
click at [1157, 697] on div "[PERSON_NAME] 2:14 PM 6 [PERSON_NAME] 2:14 PM very clr [PERSON_NAME] 2:14 PM Ye…" at bounding box center [1166, 466] width 301 height 472
click at [1165, 690] on p "JUMP TO LATEST" at bounding box center [1171, 687] width 62 height 9
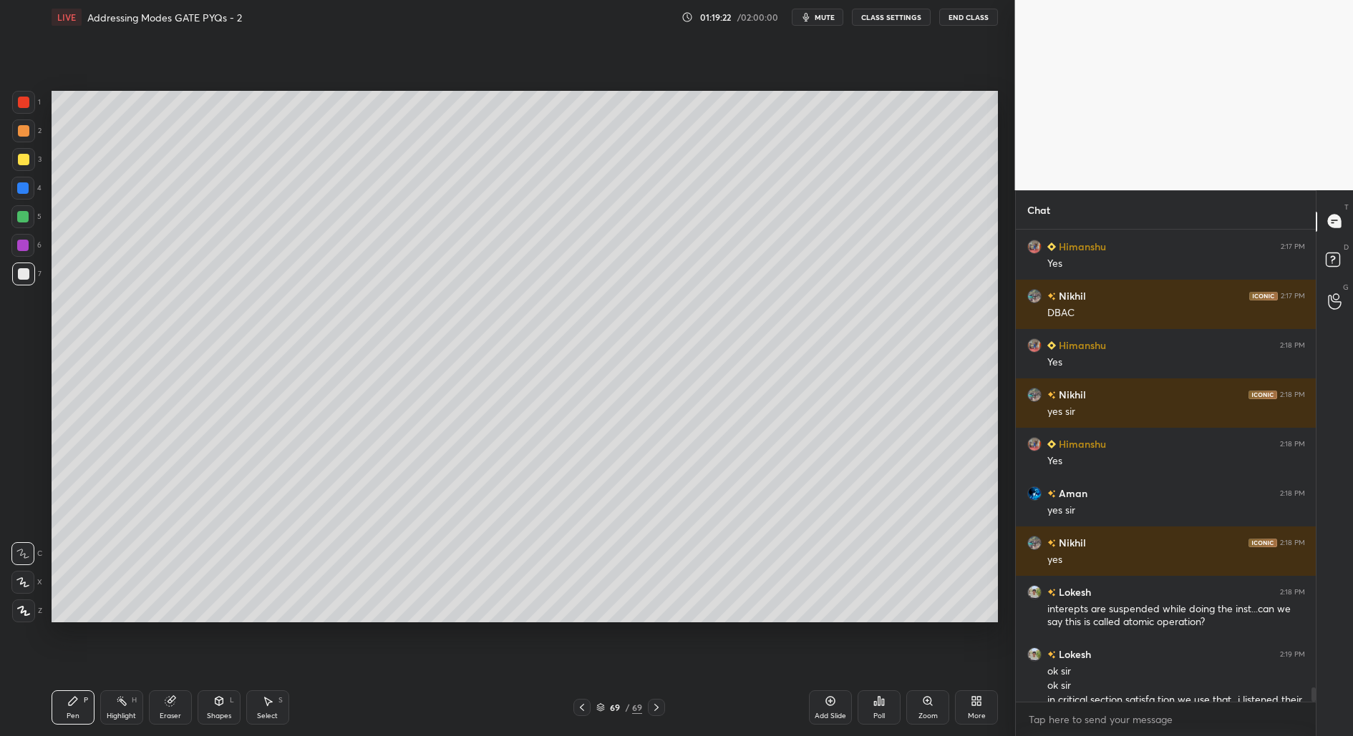
scroll to position [14819, 0]
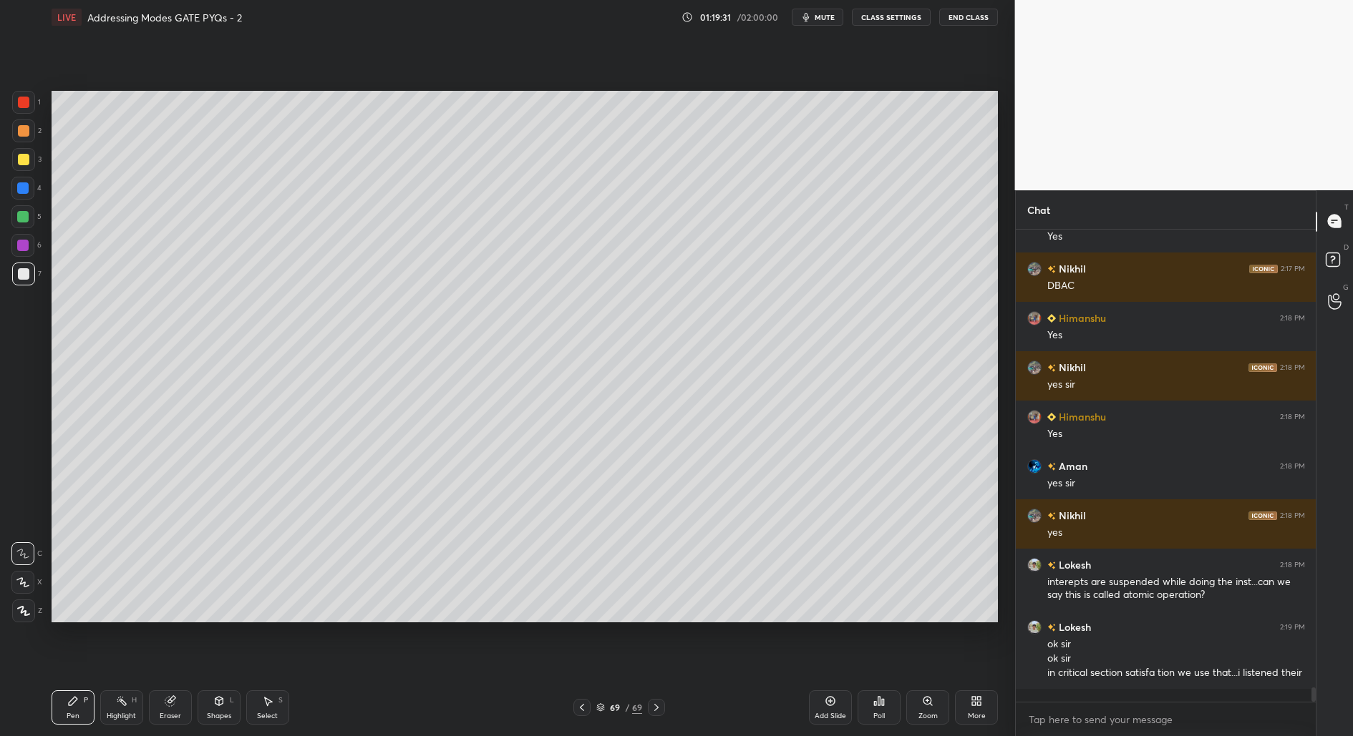
drag, startPoint x: 575, startPoint y: 709, endPoint x: 575, endPoint y: 717, distance: 7.9
click at [575, 710] on div at bounding box center [581, 707] width 17 height 17
click at [653, 711] on icon at bounding box center [656, 707] width 11 height 11
click at [827, 713] on div "Add Slide" at bounding box center [829, 716] width 31 height 7
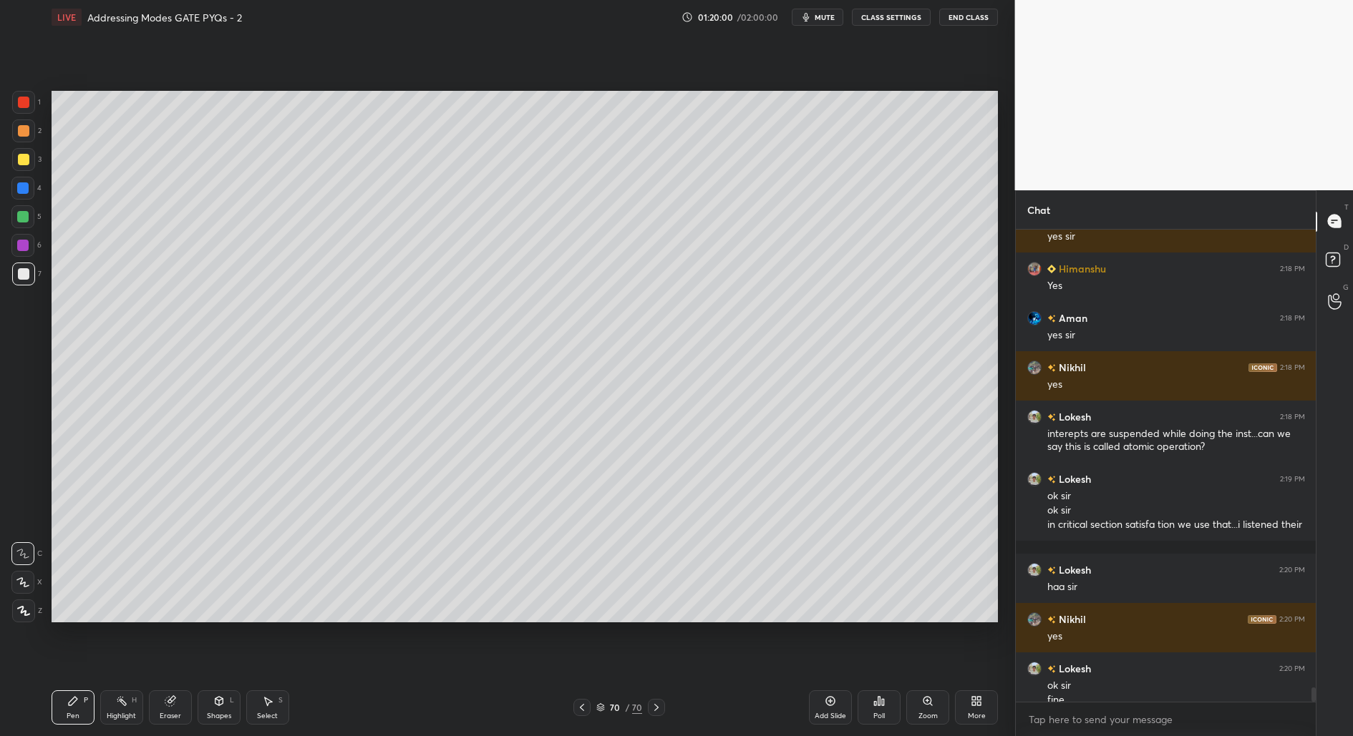
scroll to position [14982, 0]
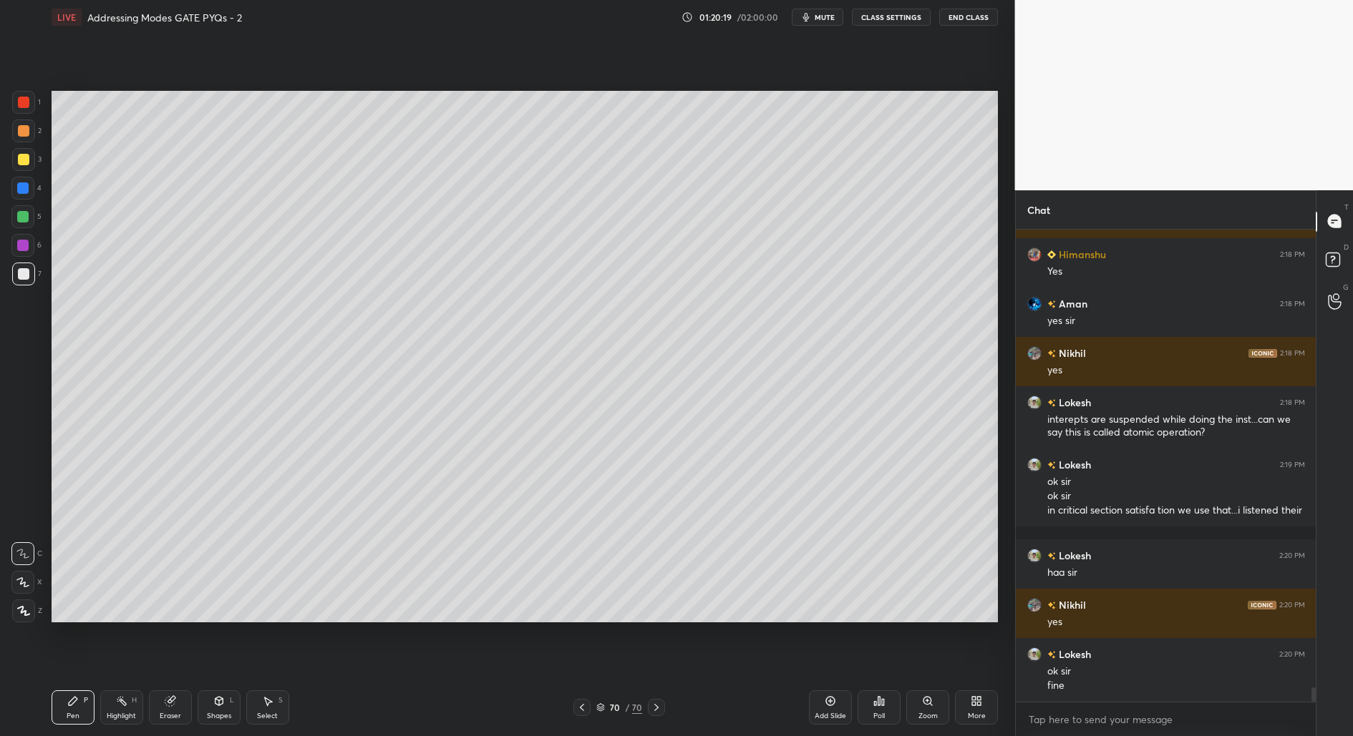
click at [574, 716] on div "Pen P Highlight H Eraser Shapes L Select S 70 / 70 Add Slide Poll Zoom More" at bounding box center [525, 707] width 946 height 57
click at [583, 713] on div at bounding box center [581, 707] width 17 height 17
click at [658, 710] on icon at bounding box center [656, 707] width 11 height 11
click at [578, 709] on icon at bounding box center [581, 707] width 11 height 11
drag, startPoint x: 656, startPoint y: 709, endPoint x: 666, endPoint y: 670, distance: 40.8
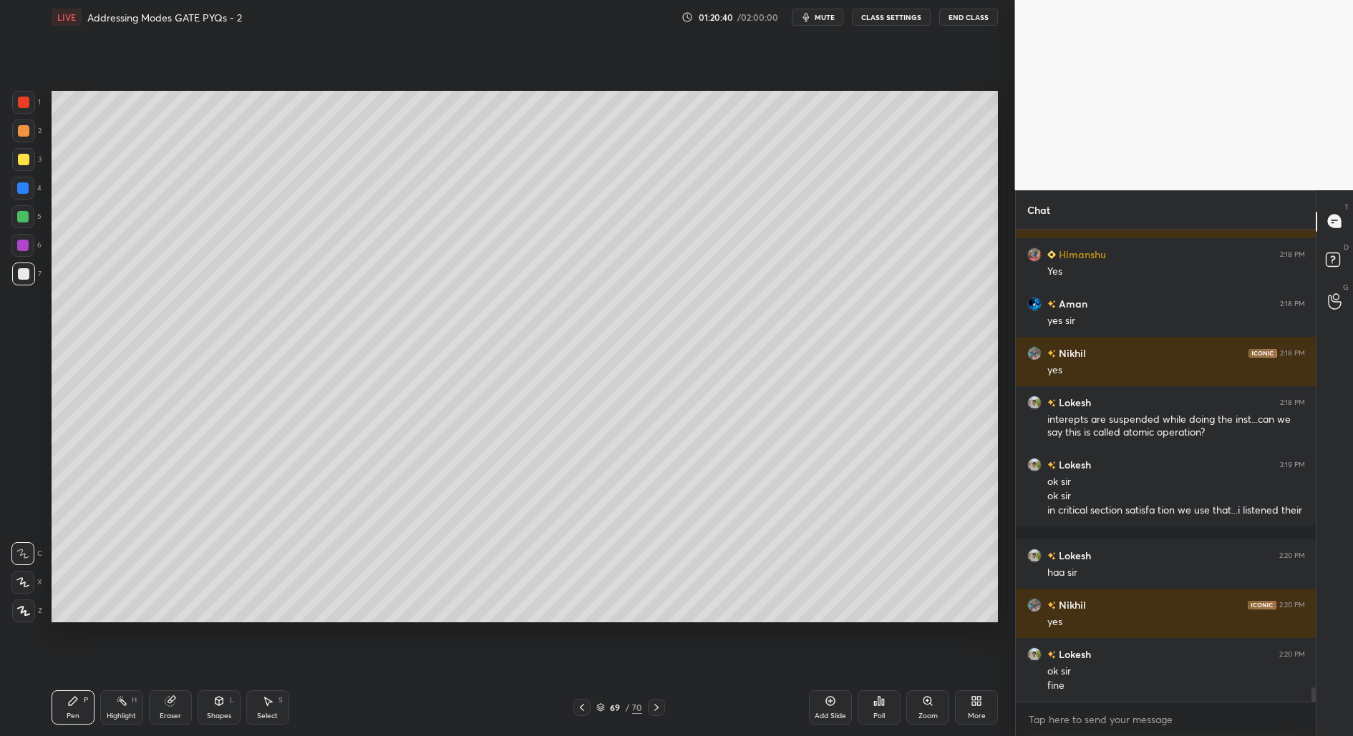
click at [655, 709] on icon at bounding box center [656, 707] width 4 height 7
click at [580, 716] on div at bounding box center [581, 707] width 17 height 17
click at [579, 711] on icon at bounding box center [581, 707] width 11 height 11
click at [573, 709] on div "68 / 70" at bounding box center [619, 707] width 379 height 17
click at [579, 708] on icon at bounding box center [581, 707] width 11 height 11
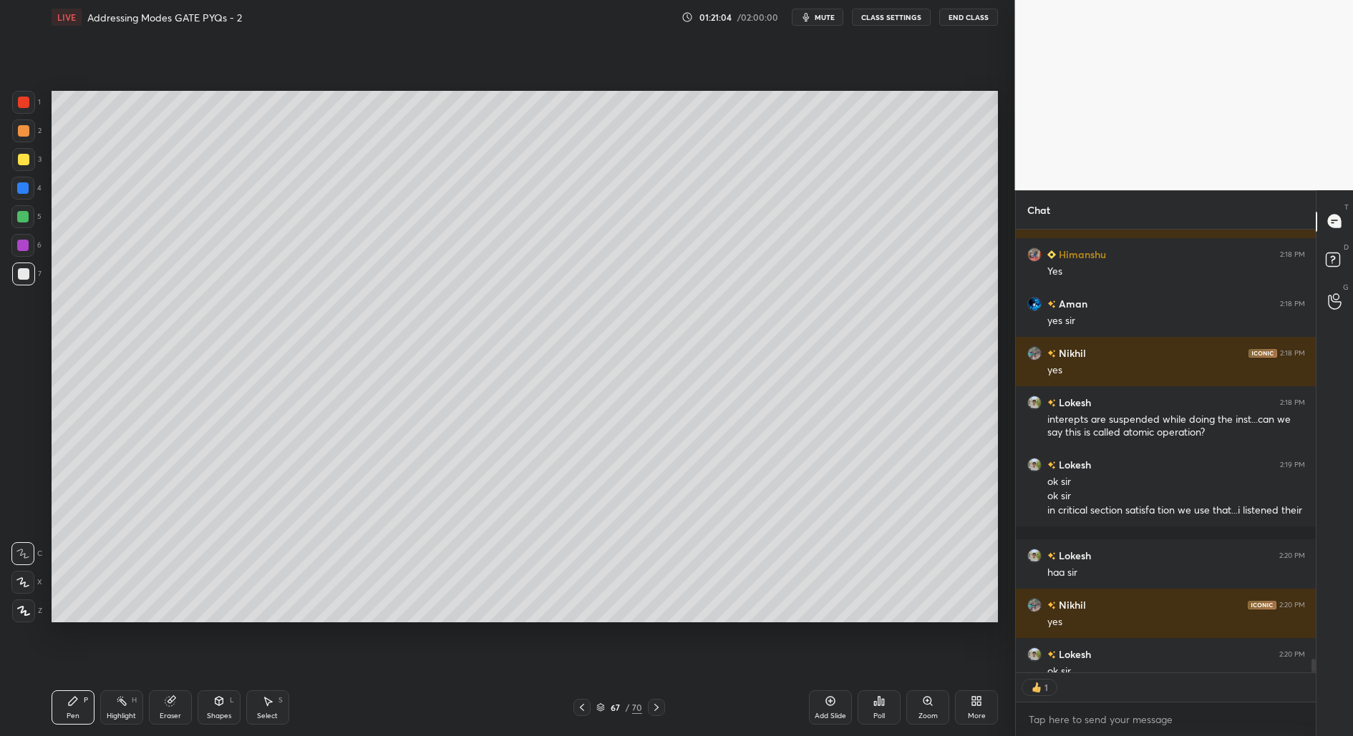
scroll to position [4, 4]
click at [656, 715] on div at bounding box center [656, 707] width 17 height 17
click at [655, 714] on div at bounding box center [656, 707] width 17 height 17
click at [656, 710] on icon at bounding box center [656, 707] width 11 height 11
click at [654, 710] on icon at bounding box center [656, 707] width 11 height 11
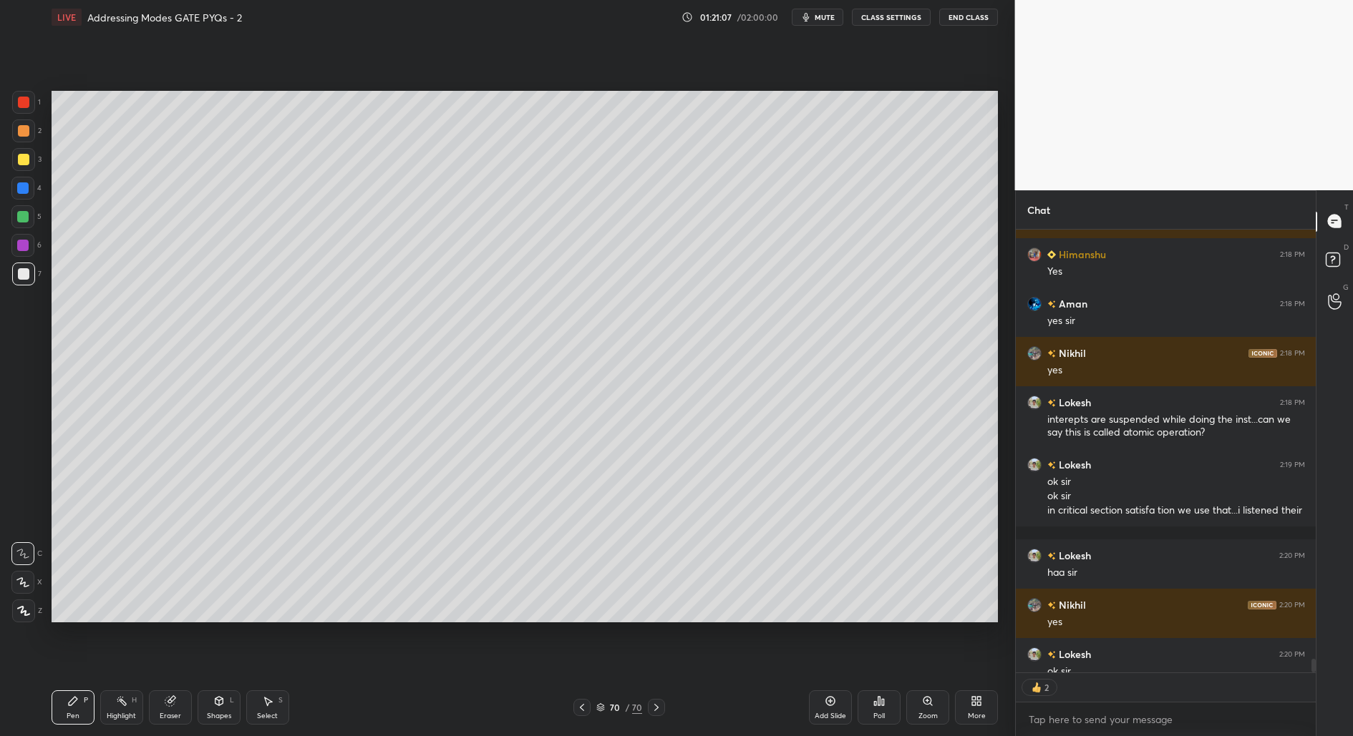
click at [656, 713] on icon at bounding box center [656, 707] width 11 height 11
click at [656, 713] on div at bounding box center [656, 707] width 17 height 17
click at [655, 712] on icon at bounding box center [656, 707] width 11 height 11
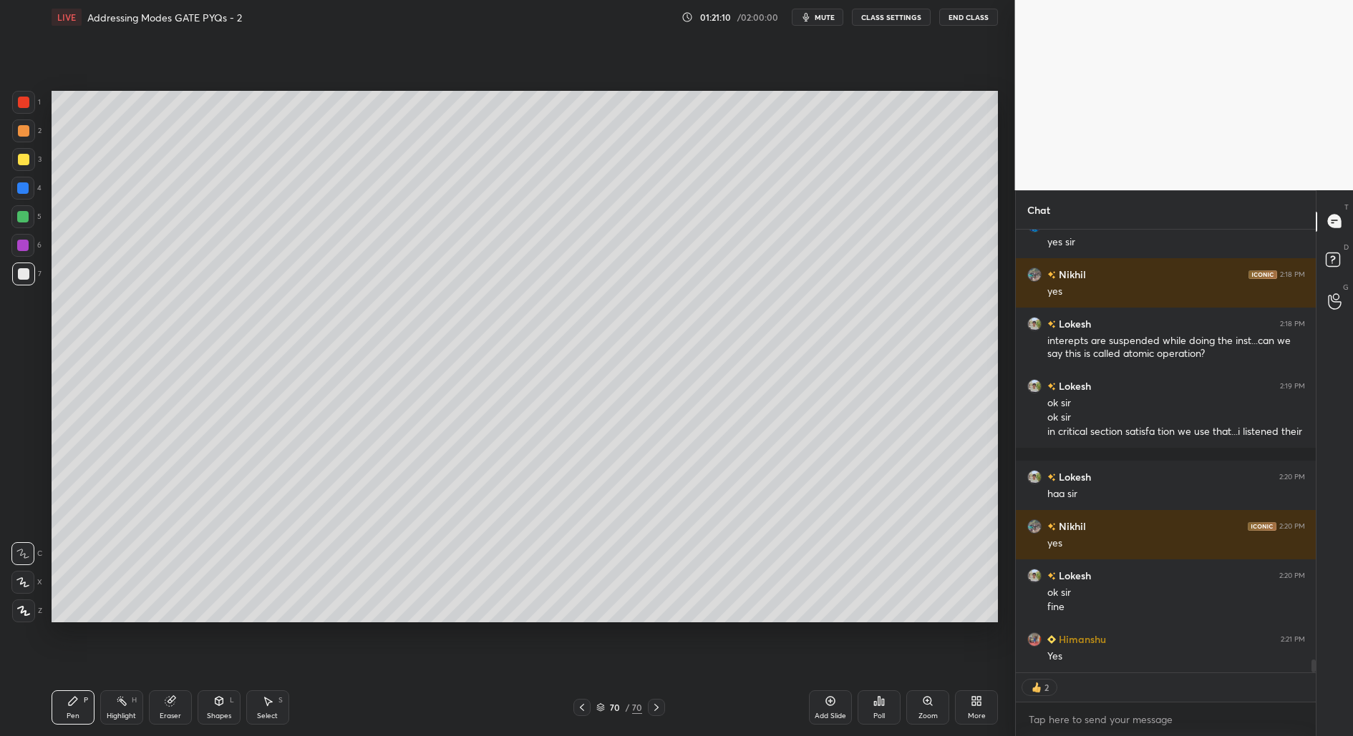
click at [655, 708] on icon at bounding box center [656, 707] width 11 height 11
click at [653, 706] on icon at bounding box center [656, 707] width 11 height 11
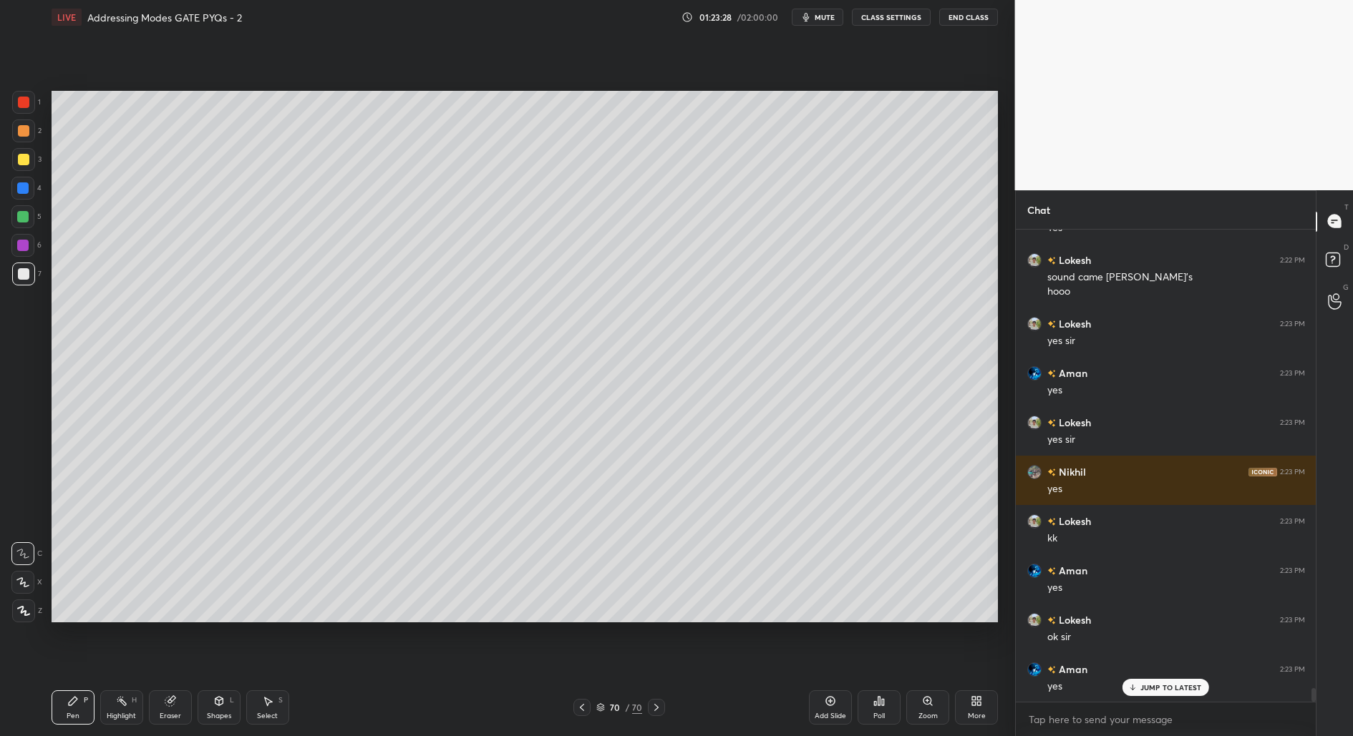
scroll to position [15603, 0]
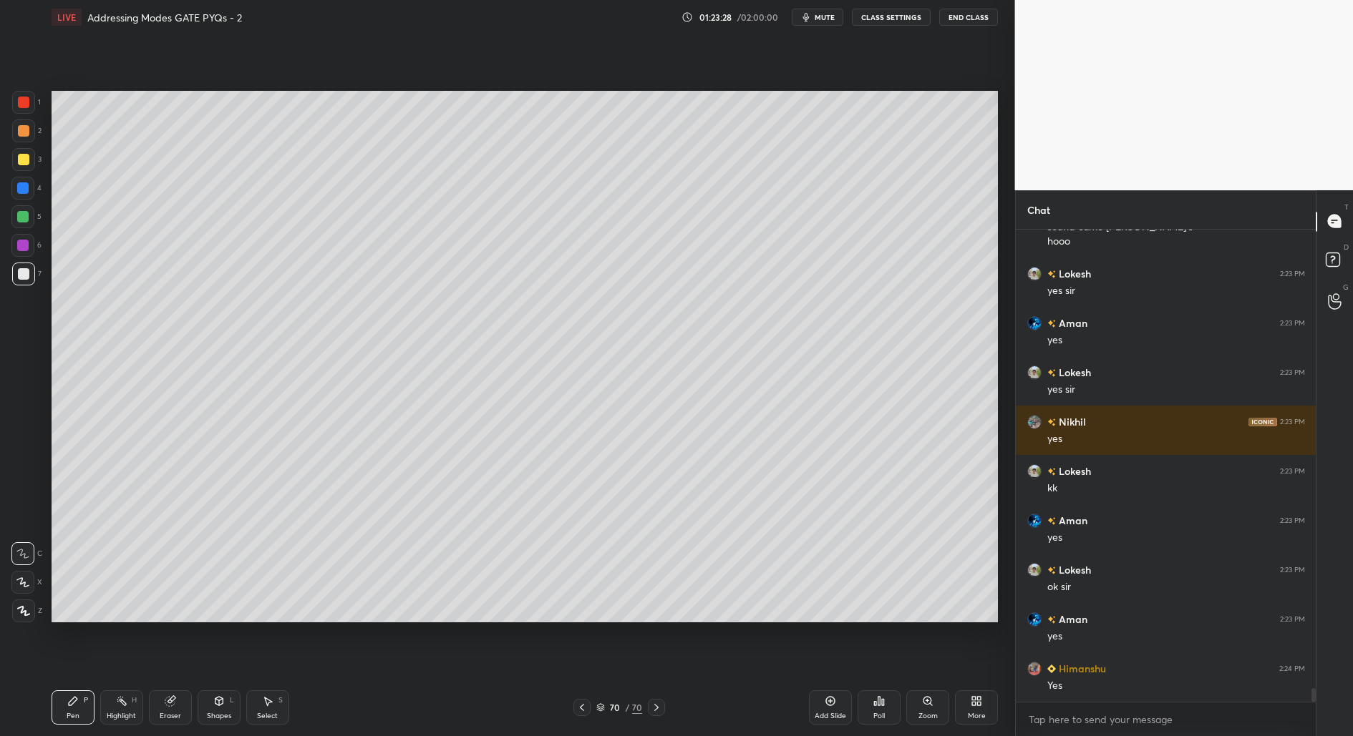
drag, startPoint x: 263, startPoint y: 706, endPoint x: 255, endPoint y: 630, distance: 77.1
click at [263, 706] on icon at bounding box center [267, 701] width 11 height 11
drag, startPoint x: 197, startPoint y: 427, endPoint x: 230, endPoint y: 361, distance: 74.3
click at [231, 360] on div "0 ° Undo Copy Paste here Duplicate Duplicate to new slide Delete" at bounding box center [525, 357] width 946 height 532
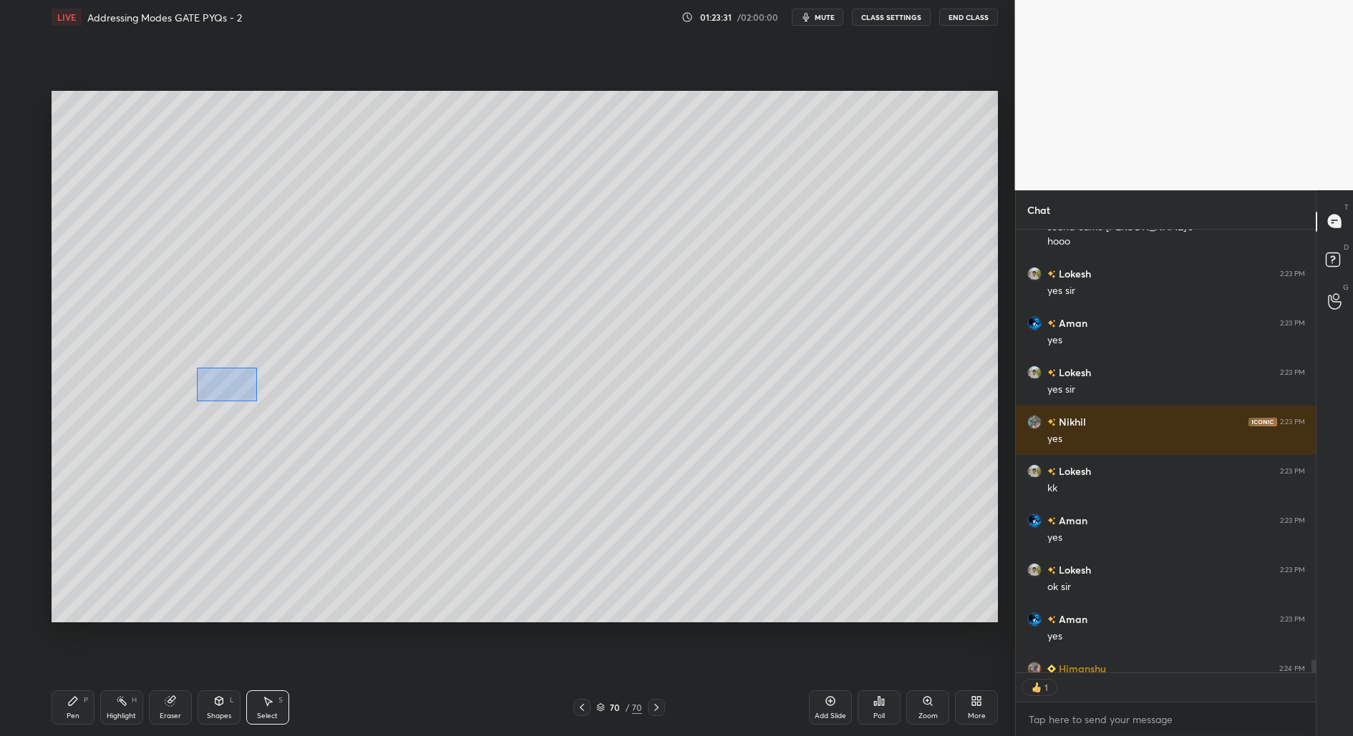
drag, startPoint x: 197, startPoint y: 367, endPoint x: 256, endPoint y: 403, distance: 69.3
click at [258, 401] on div "0 ° Undo Copy Paste here Duplicate Duplicate to new slide Delete" at bounding box center [525, 357] width 946 height 532
drag, startPoint x: 205, startPoint y: 293, endPoint x: 290, endPoint y: 329, distance: 92.0
click at [293, 331] on div "0 ° Undo Copy Paste here Duplicate Duplicate to new slide Delete" at bounding box center [525, 357] width 946 height 532
drag, startPoint x: 208, startPoint y: 318, endPoint x: 263, endPoint y: 340, distance: 58.5
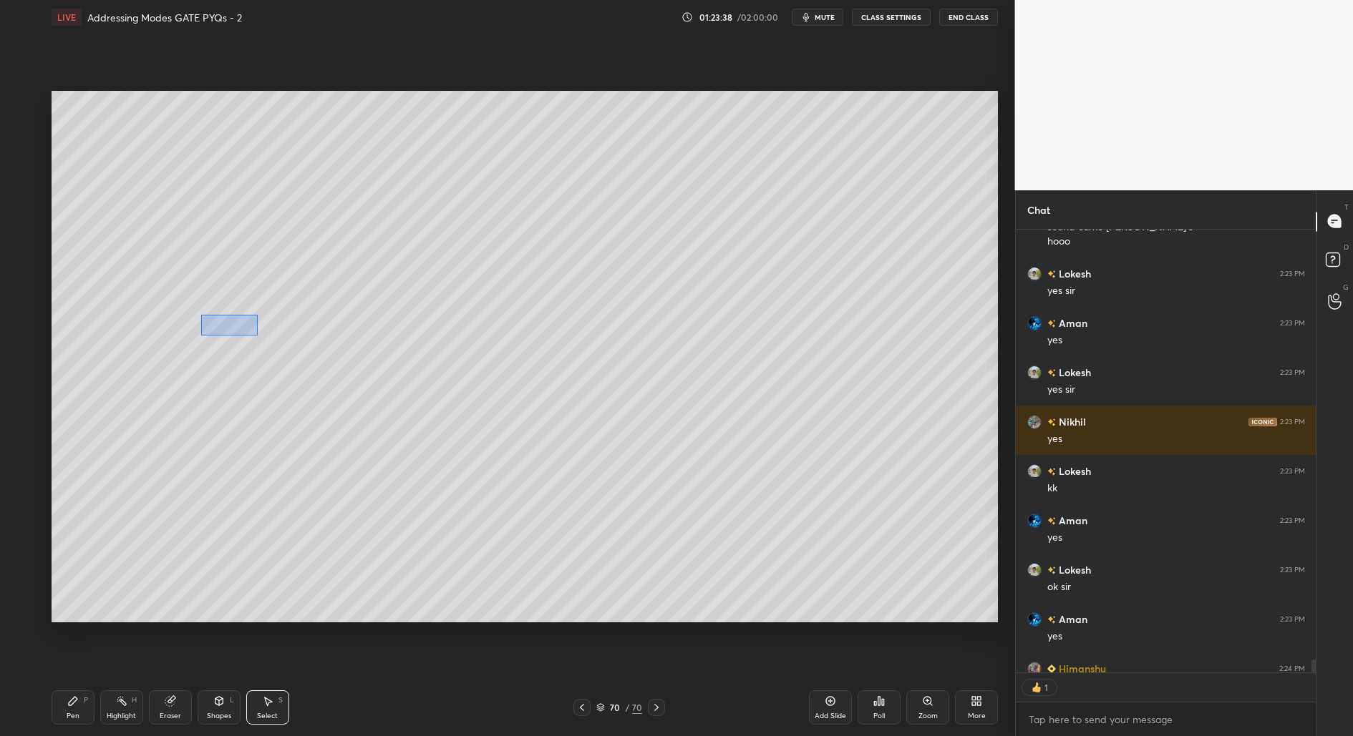
click at [258, 334] on div "0 ° Undo Copy Paste here Duplicate Duplicate to new slide Delete" at bounding box center [525, 357] width 946 height 532
click at [70, 706] on icon at bounding box center [72, 701] width 11 height 11
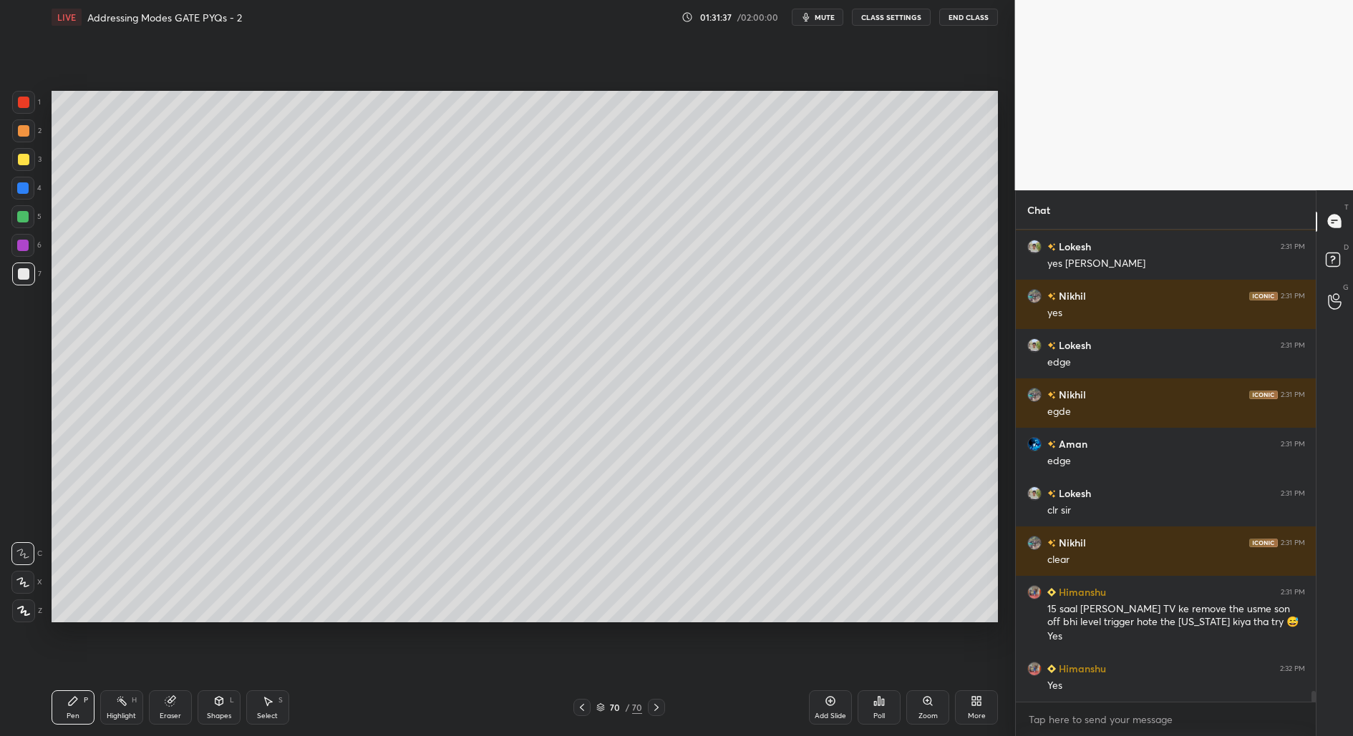
scroll to position [19870, 0]
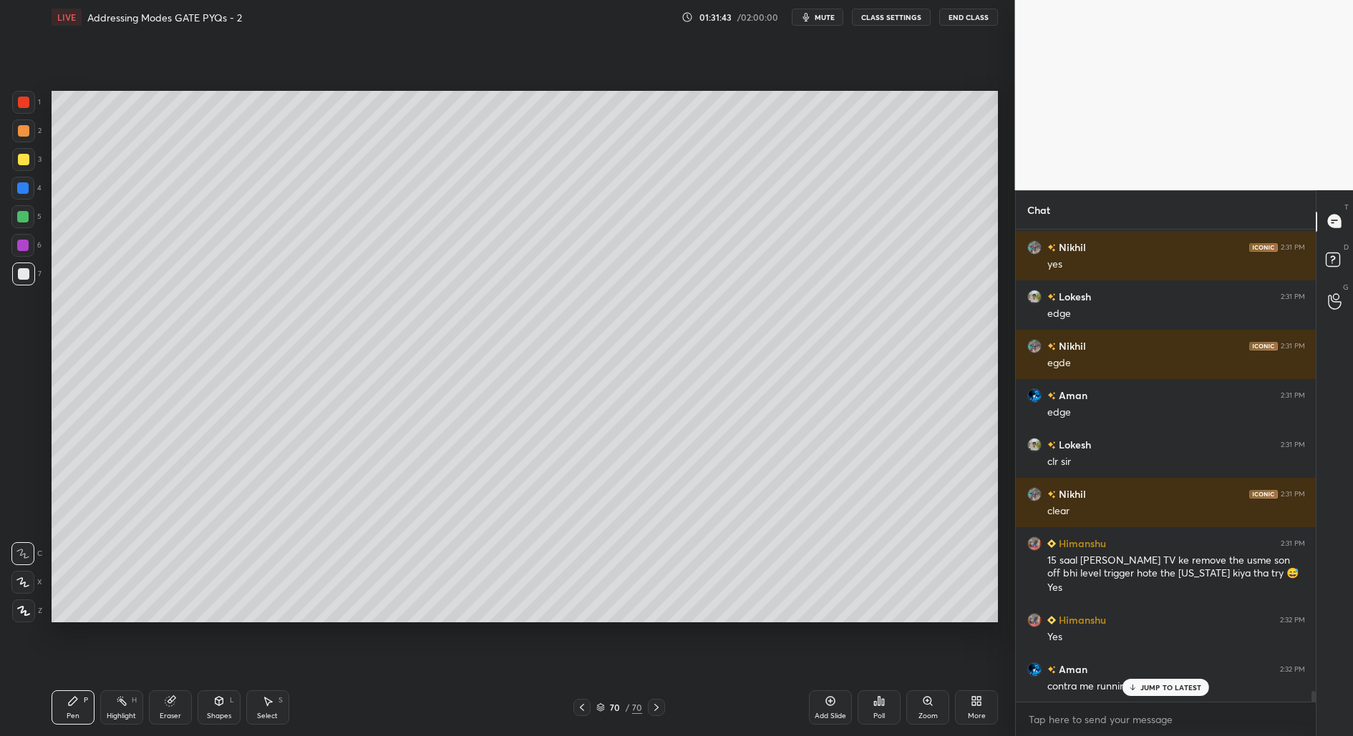
click at [1157, 684] on p "JUMP TO LATEST" at bounding box center [1171, 687] width 62 height 9
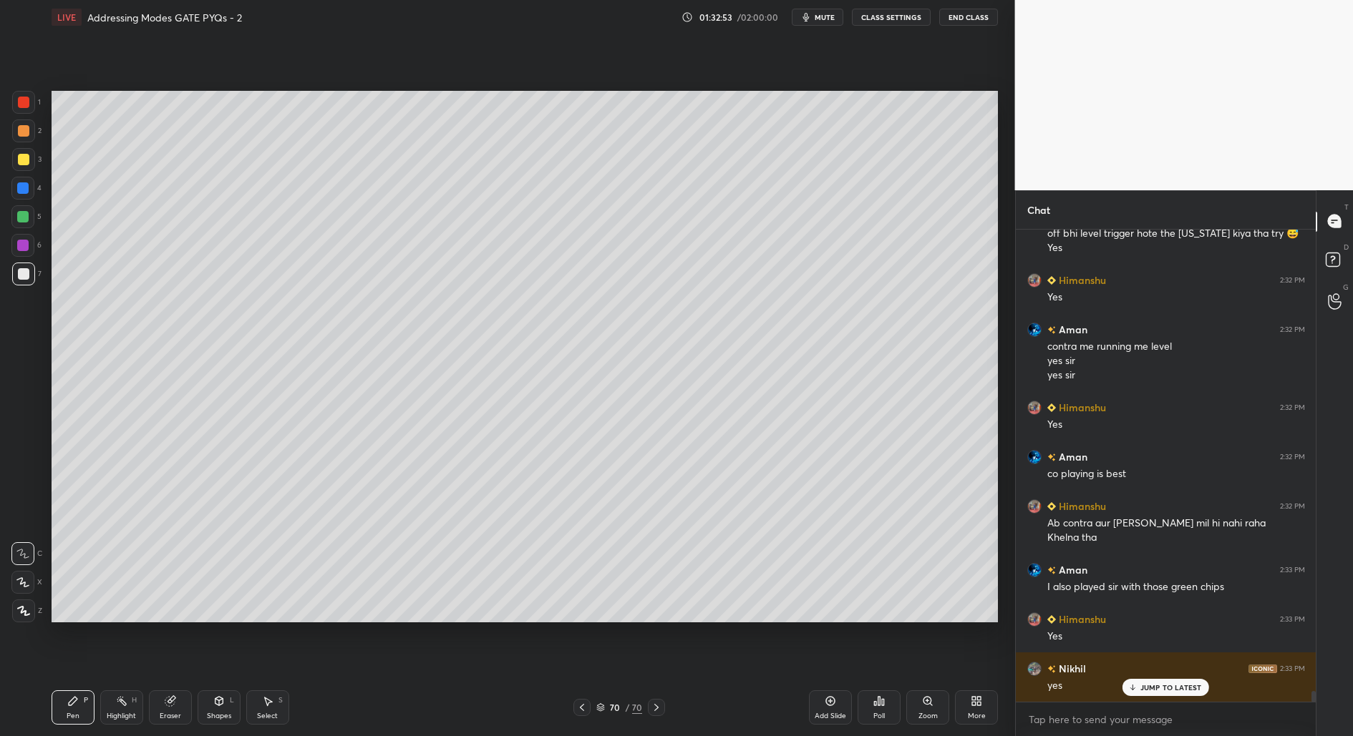
scroll to position [20259, 0]
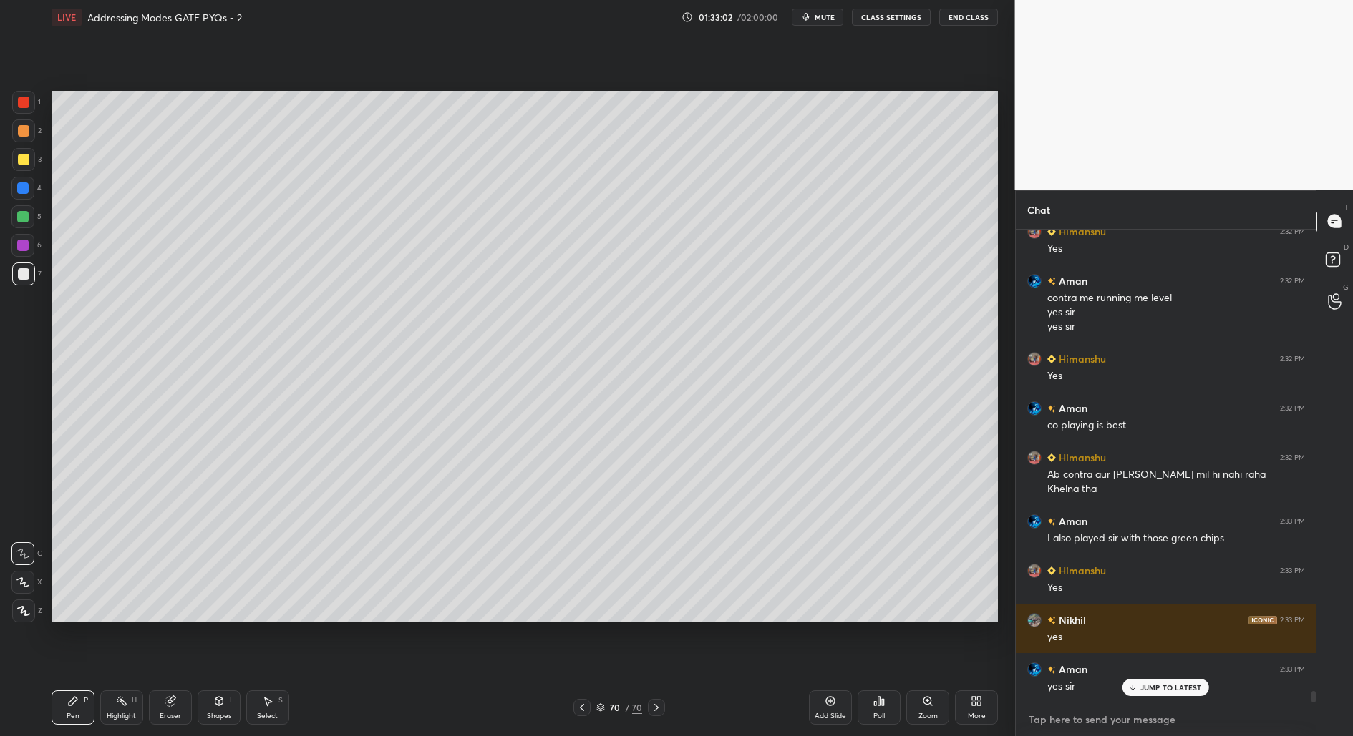
type textarea "x"
click at [1112, 714] on textarea at bounding box center [1166, 720] width 278 height 23
type textarea "m"
type textarea "x"
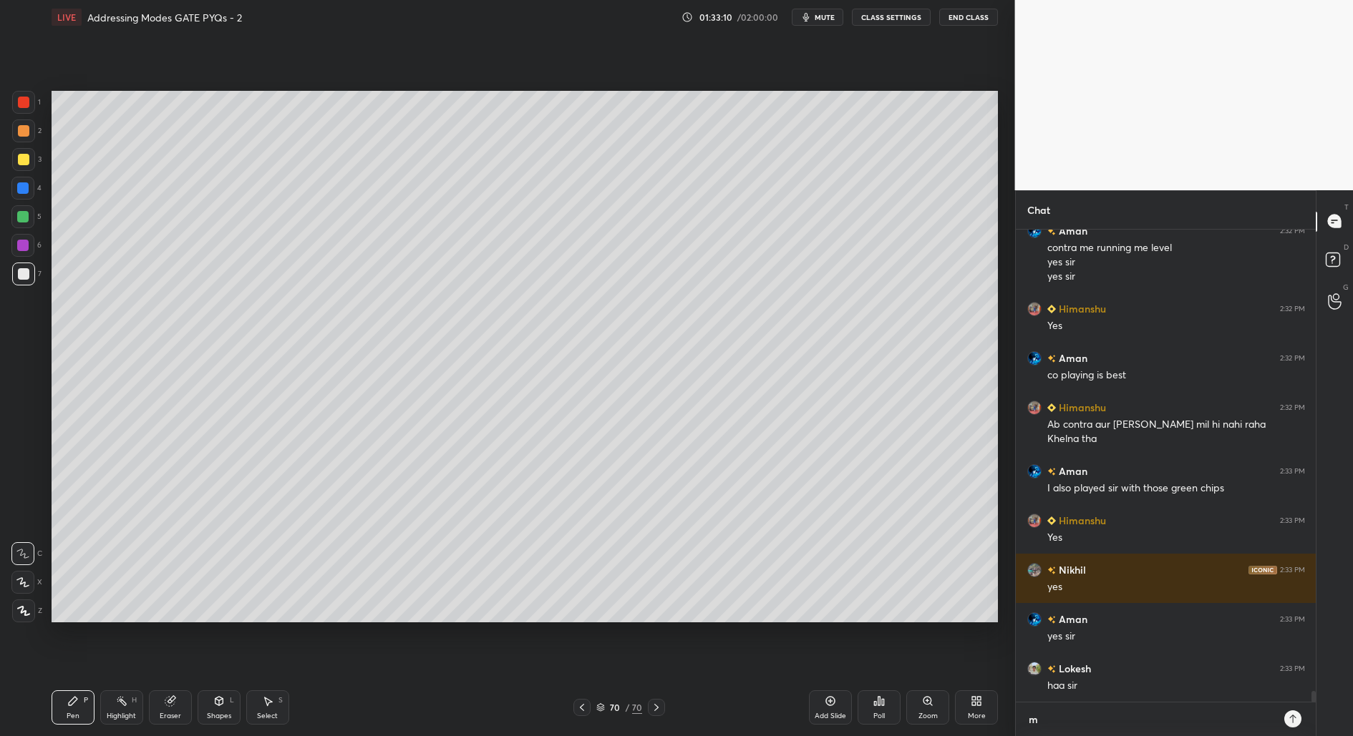
type textarea "mm"
type textarea "x"
type textarea "mmm"
type textarea "x"
type textarea "mmmm"
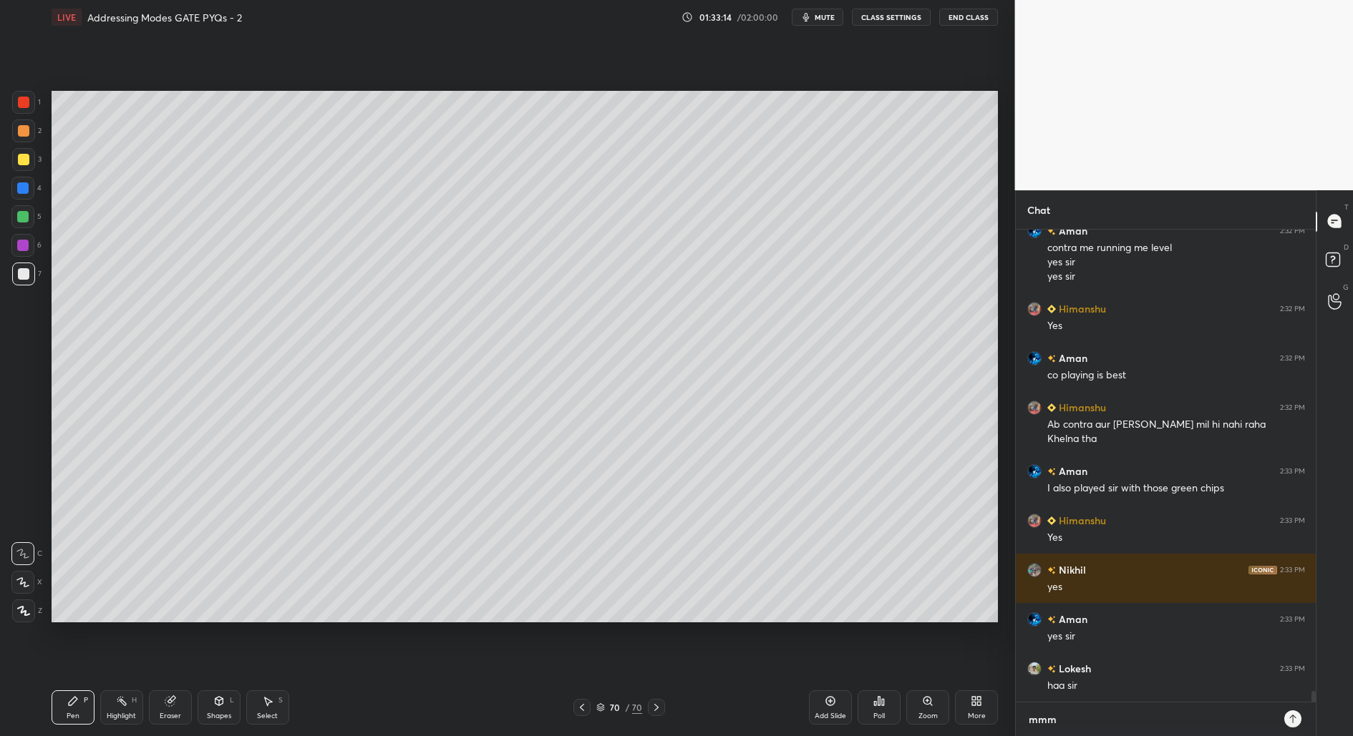
type textarea "x"
type textarea "mmmmm"
type textarea "x"
type textarea "mmmmmm"
type textarea "x"
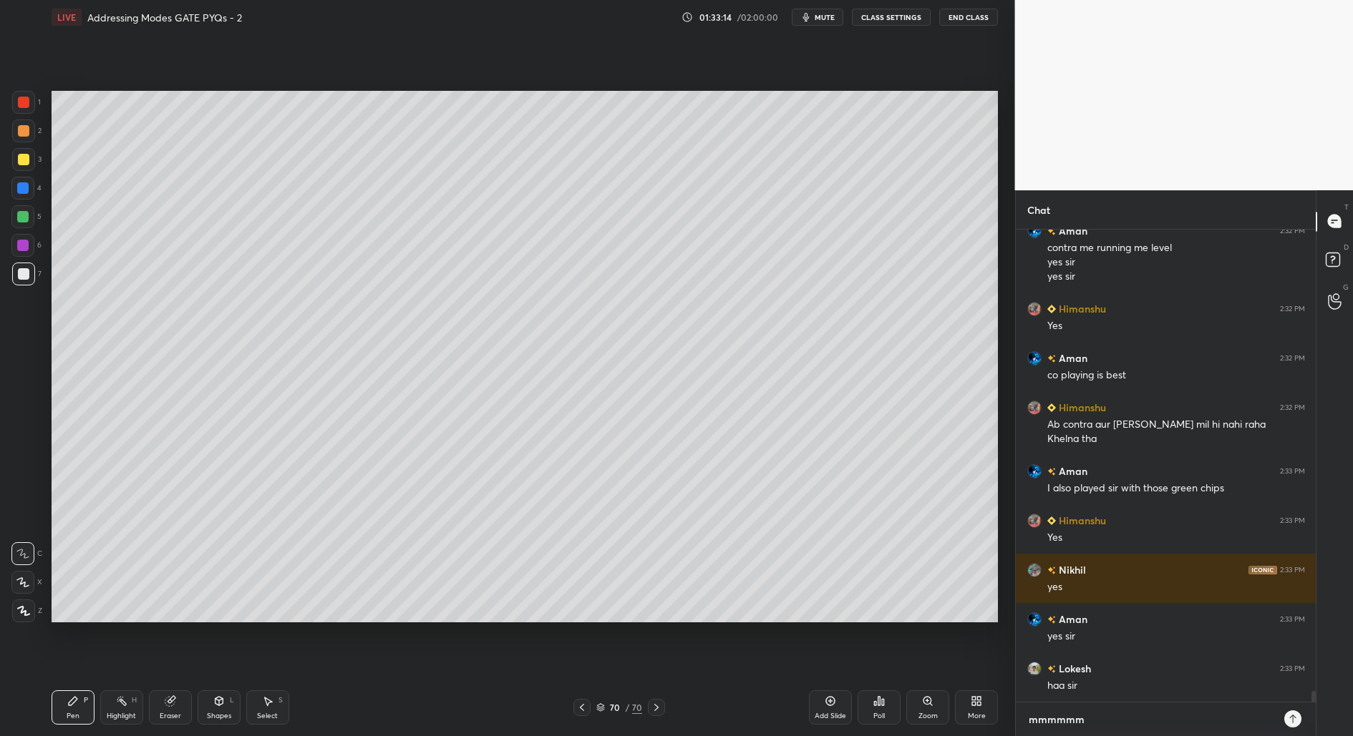
type textarea "mmmmmmm"
type textarea "x"
type textarea "mmmmmmmm"
type textarea "x"
type textarea "mmmmmmmmm"
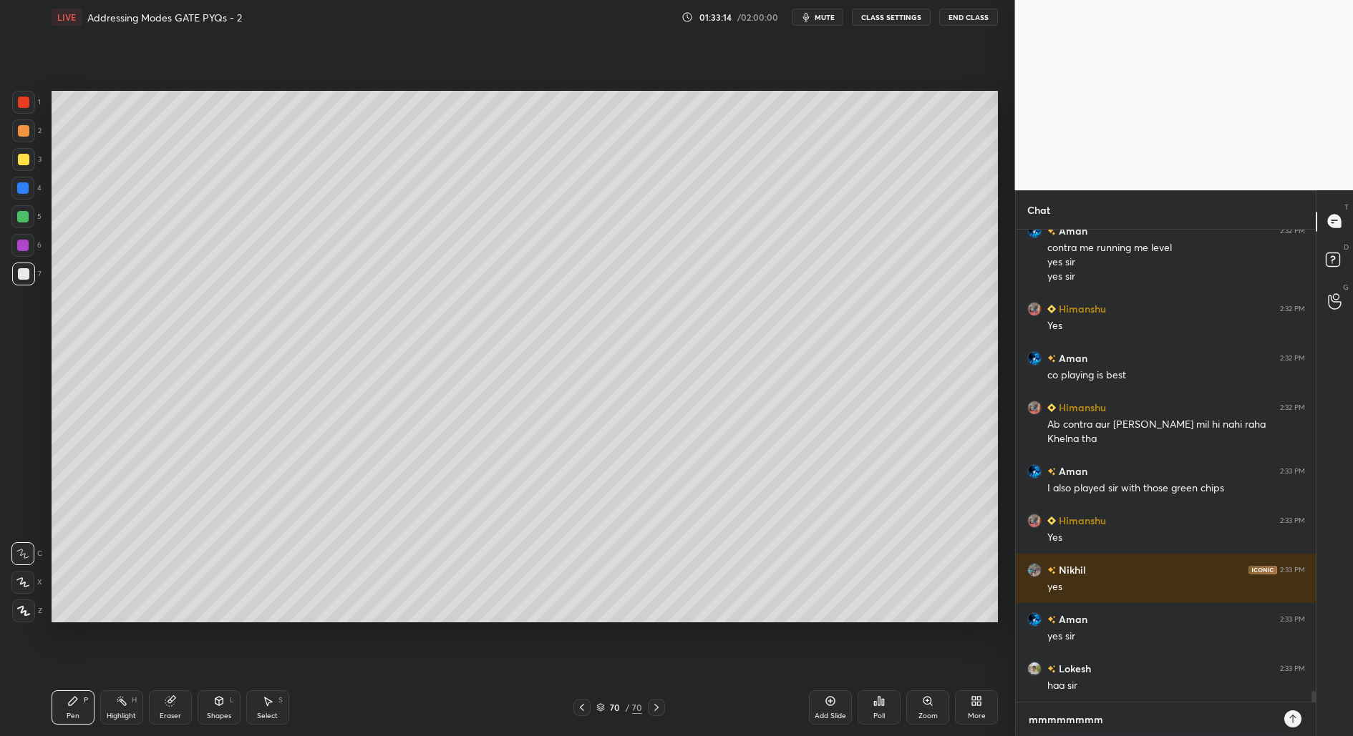
type textarea "x"
type textarea "mmmmmmmmmm"
type textarea "x"
type textarea "mmmmmmmmm"
type textarea "x"
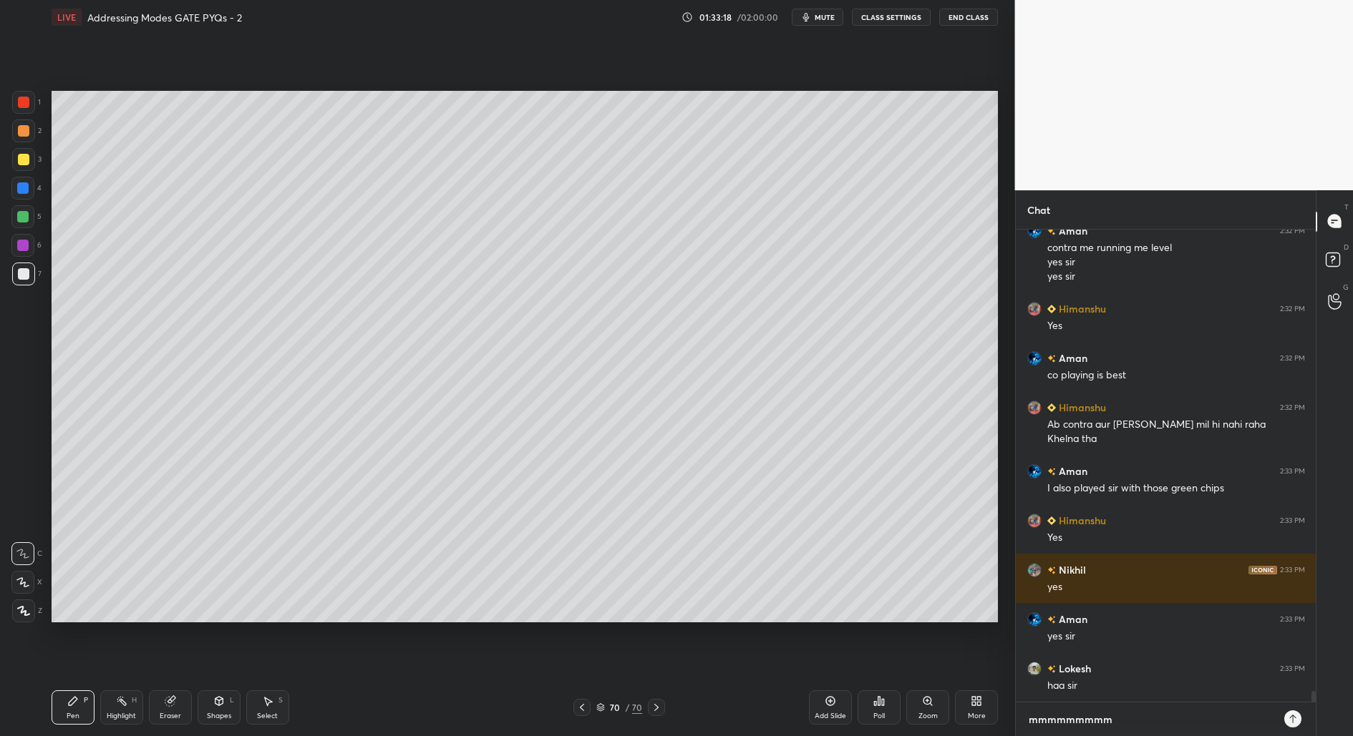
type textarea "mmmmmmmm"
type textarea "x"
type textarea "mmmmmmm"
type textarea "x"
type textarea "mmmmmm"
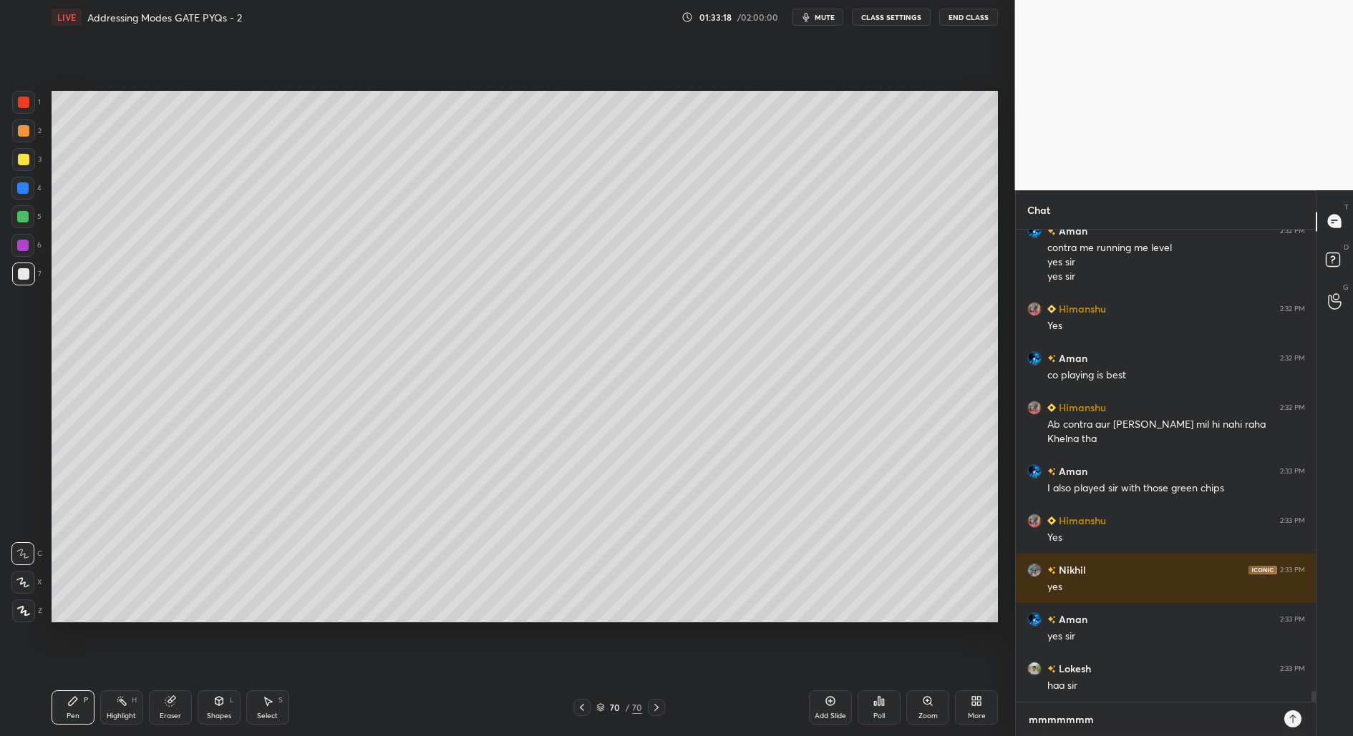
type textarea "x"
type textarea "mmmmm"
type textarea "x"
type textarea "mmmm"
type textarea "x"
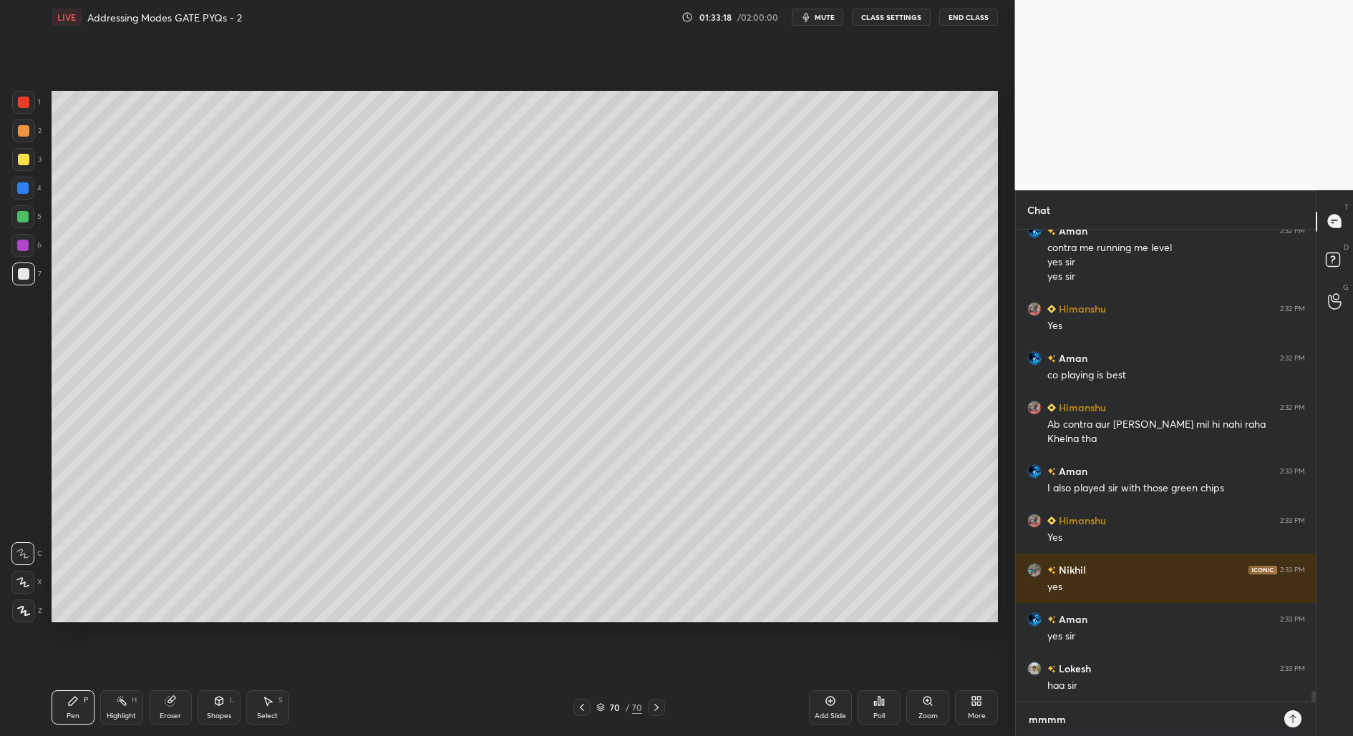
type textarea "mmm"
type textarea "x"
type textarea "mm"
type textarea "x"
type textarea "m"
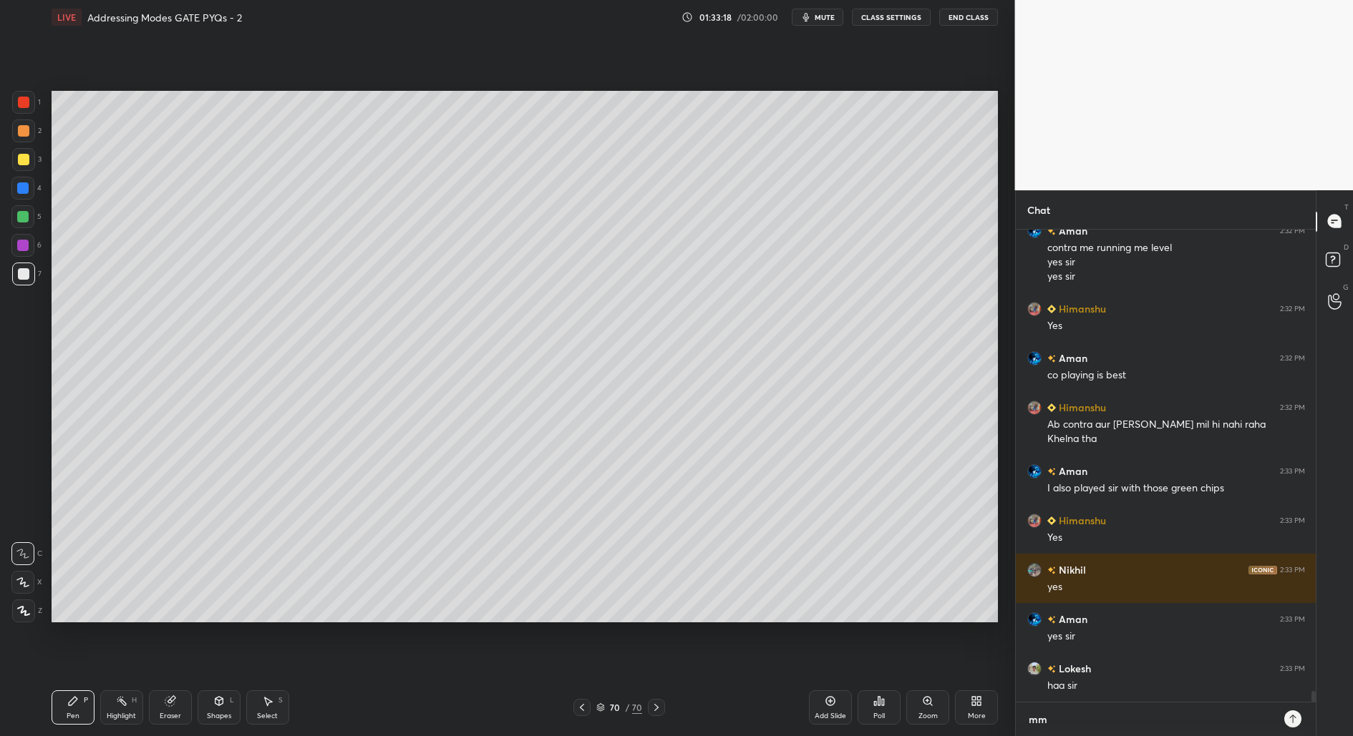
type textarea "x"
click at [586, 709] on icon at bounding box center [581, 707] width 11 height 11
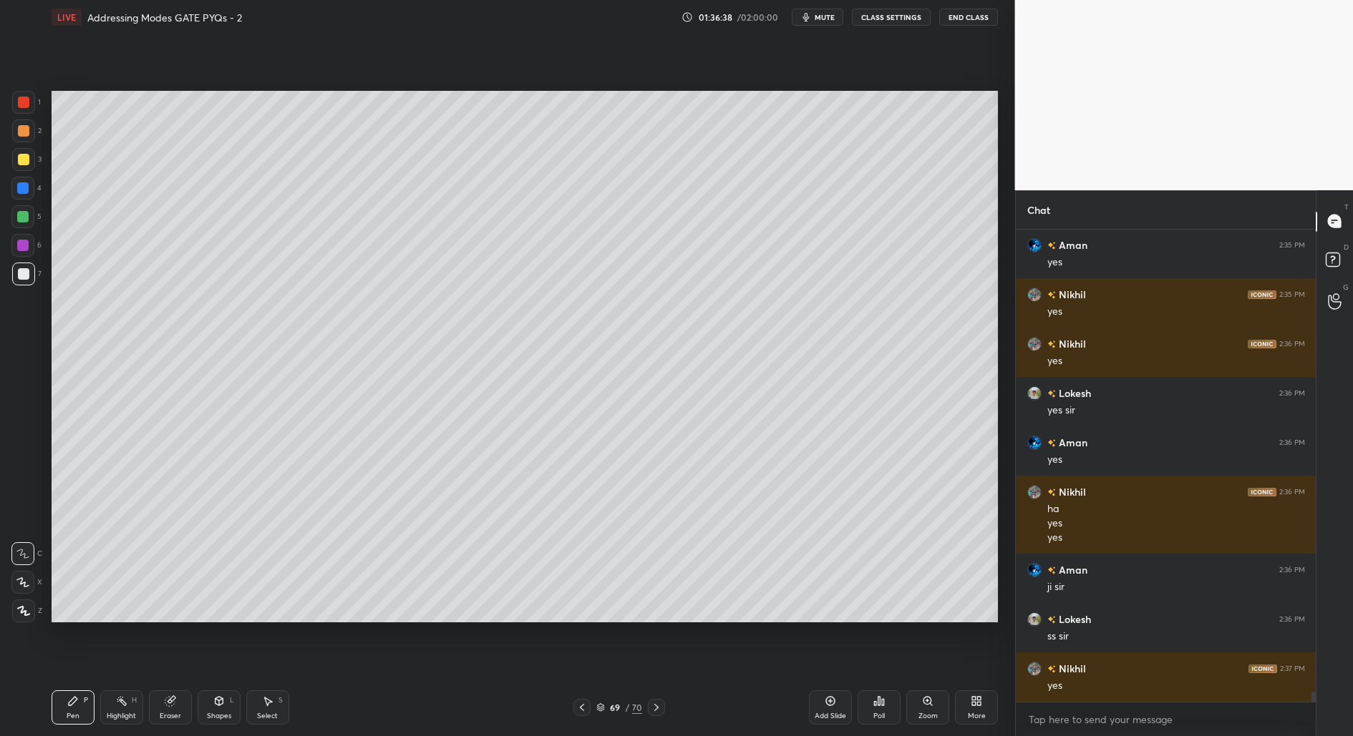
scroll to position [21275, 0]
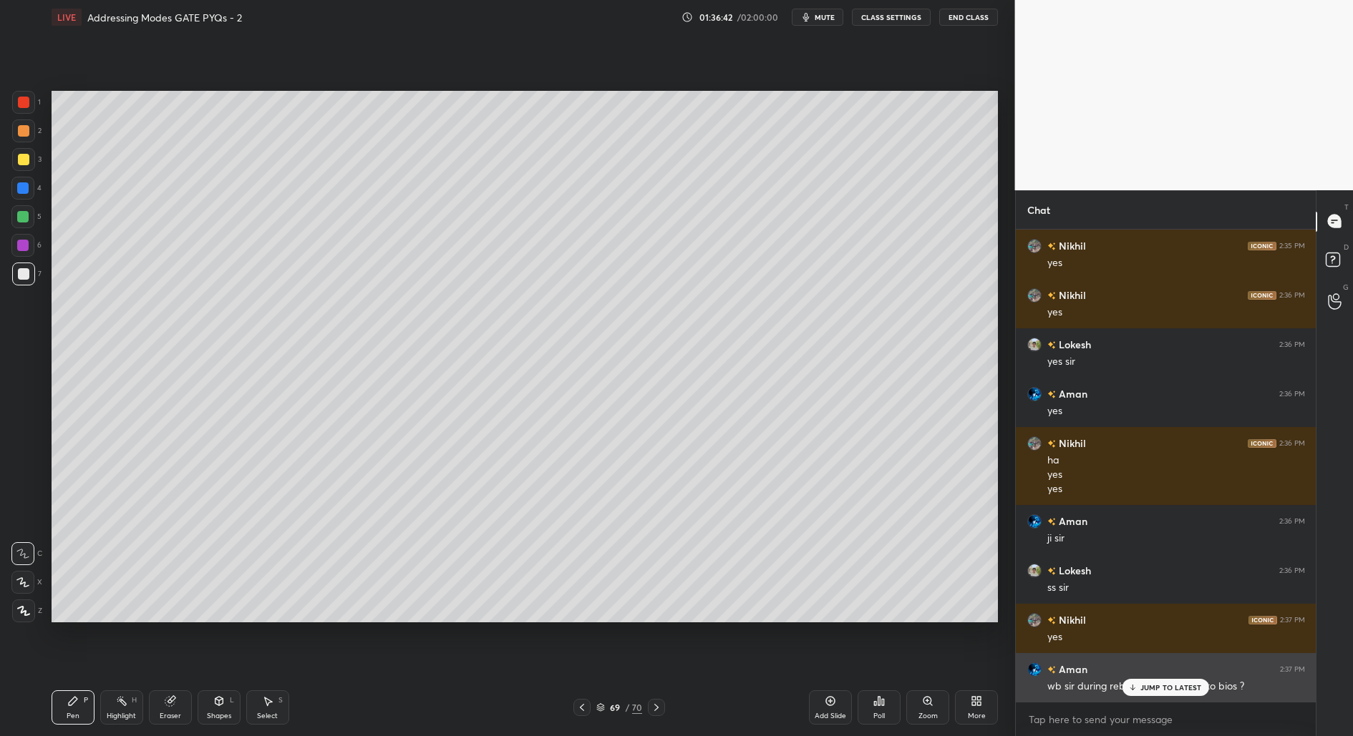
drag, startPoint x: 1177, startPoint y: 683, endPoint x: 1178, endPoint y: 691, distance: 7.9
click at [1178, 686] on p "JUMP TO LATEST" at bounding box center [1171, 687] width 62 height 9
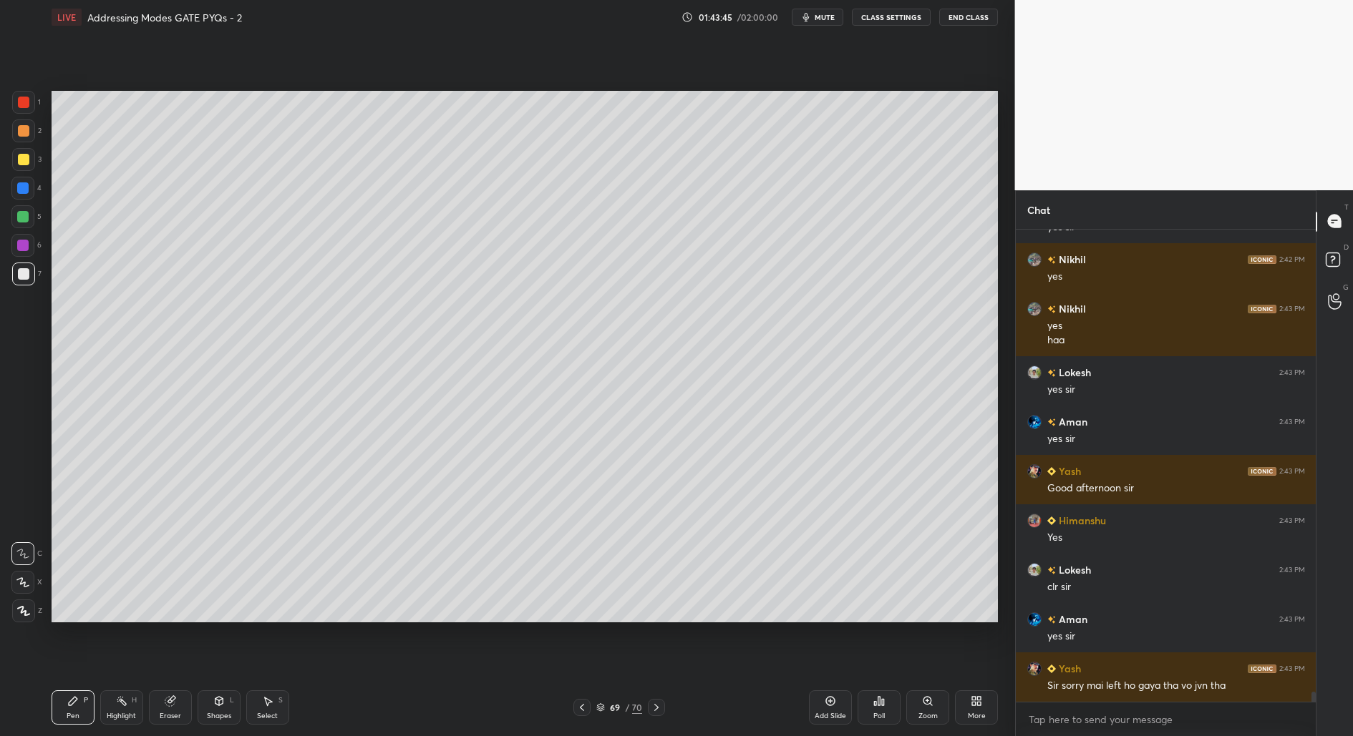
scroll to position [22418, 0]
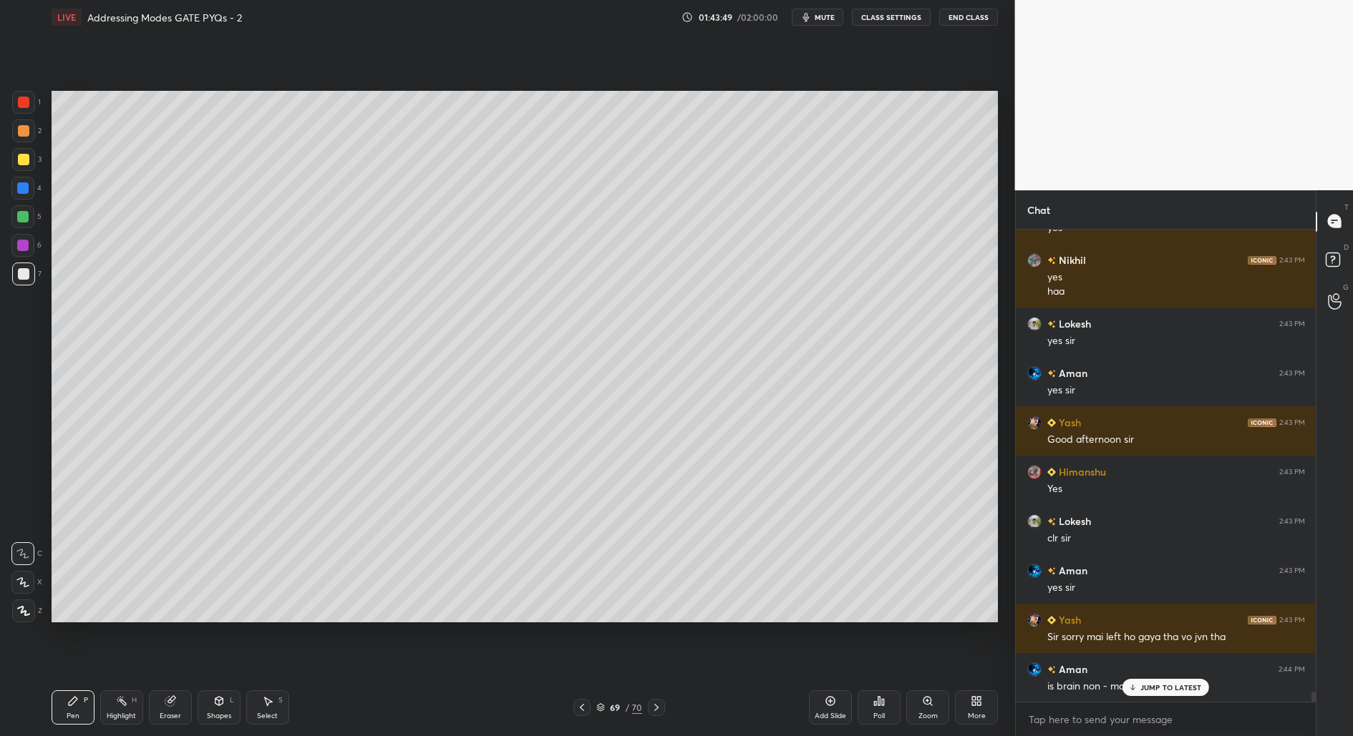
click at [1163, 686] on p "JUMP TO LATEST" at bounding box center [1171, 687] width 62 height 9
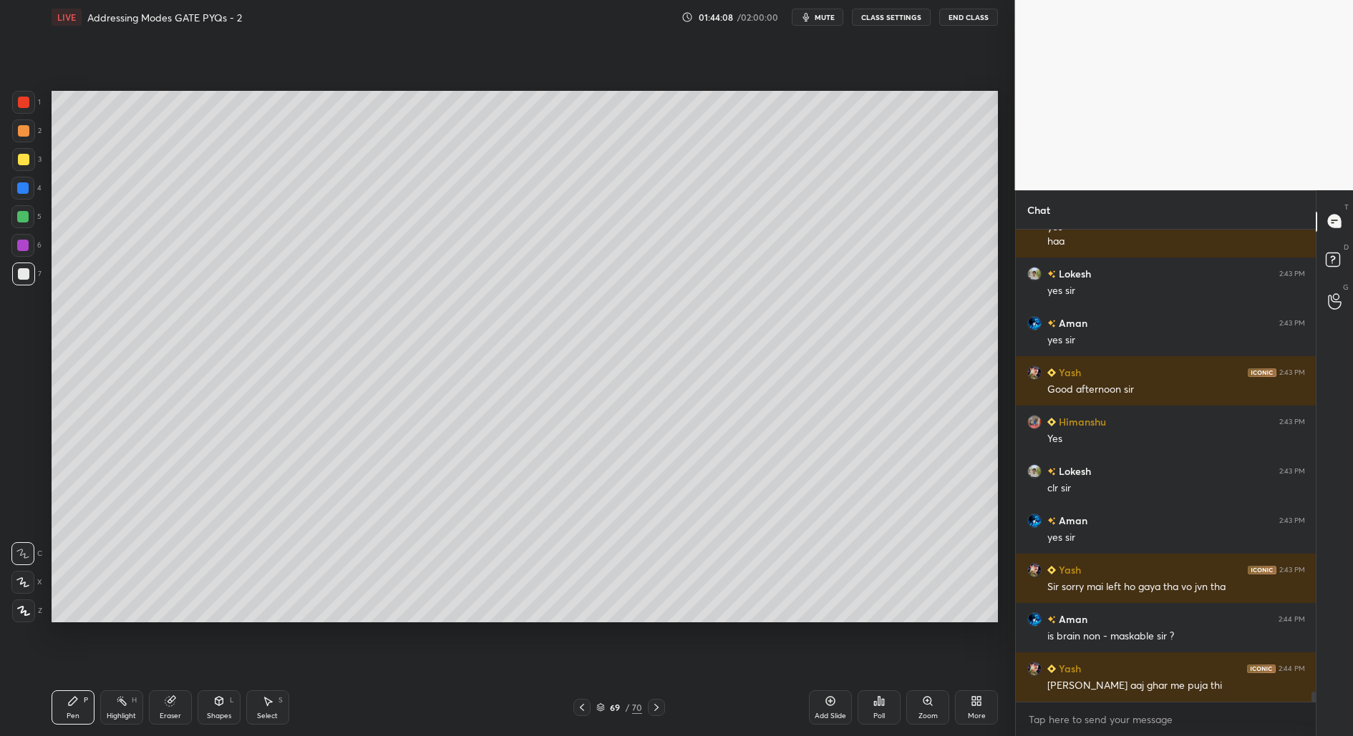
scroll to position [22517, 0]
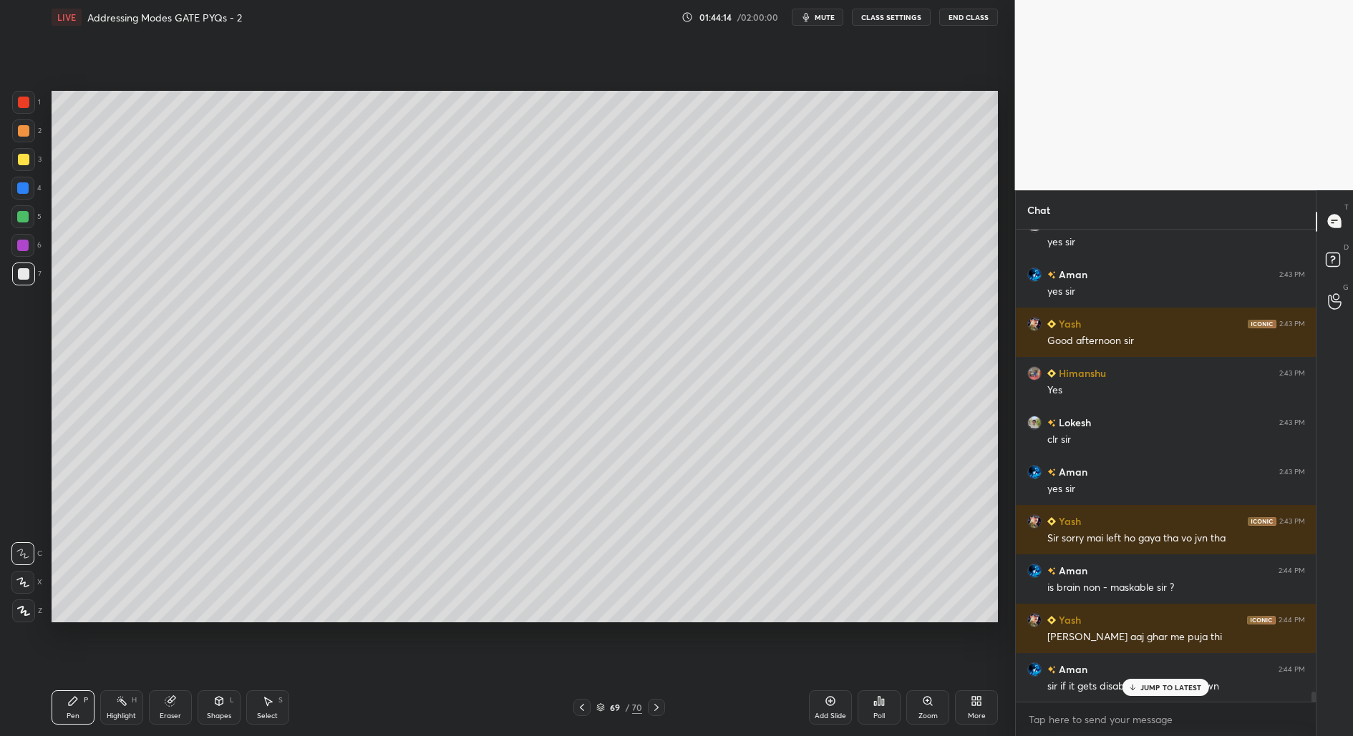
click at [1157, 695] on div "JUMP TO LATEST" at bounding box center [1165, 687] width 86 height 17
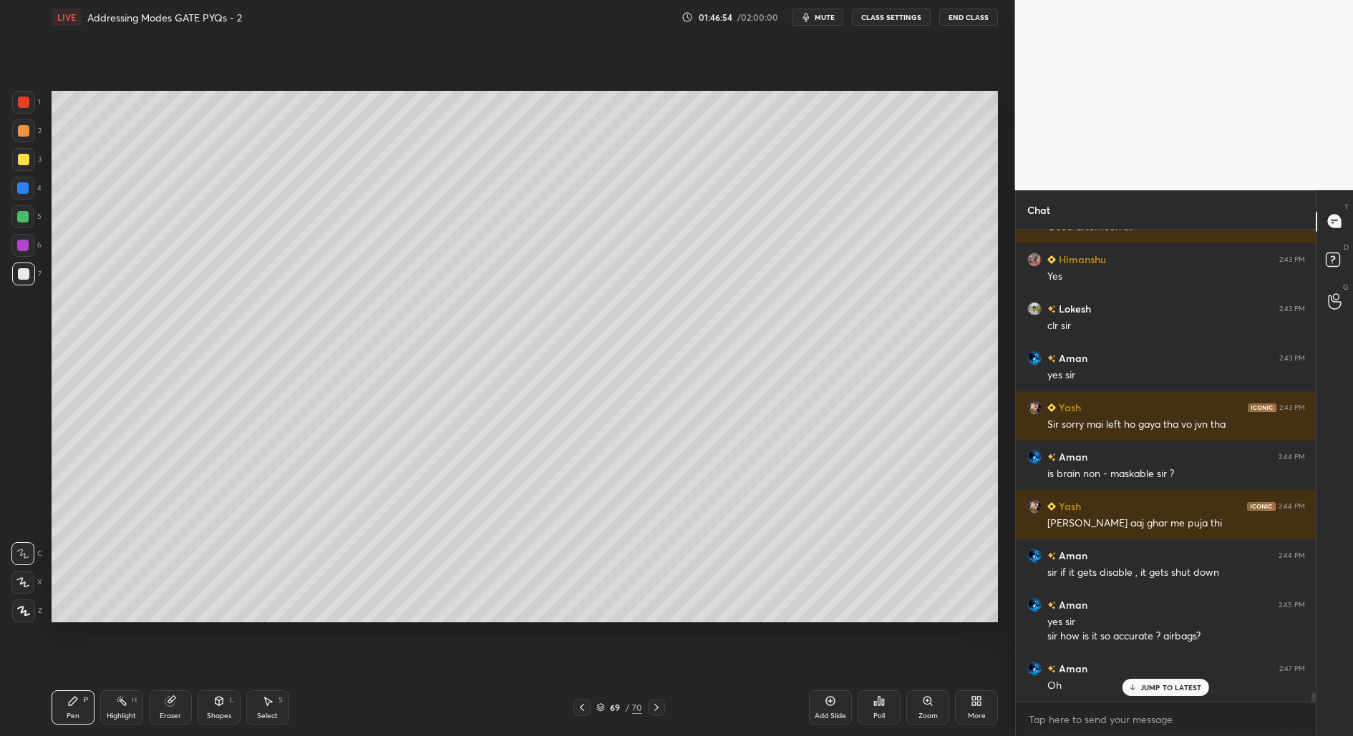
scroll to position [22679, 0]
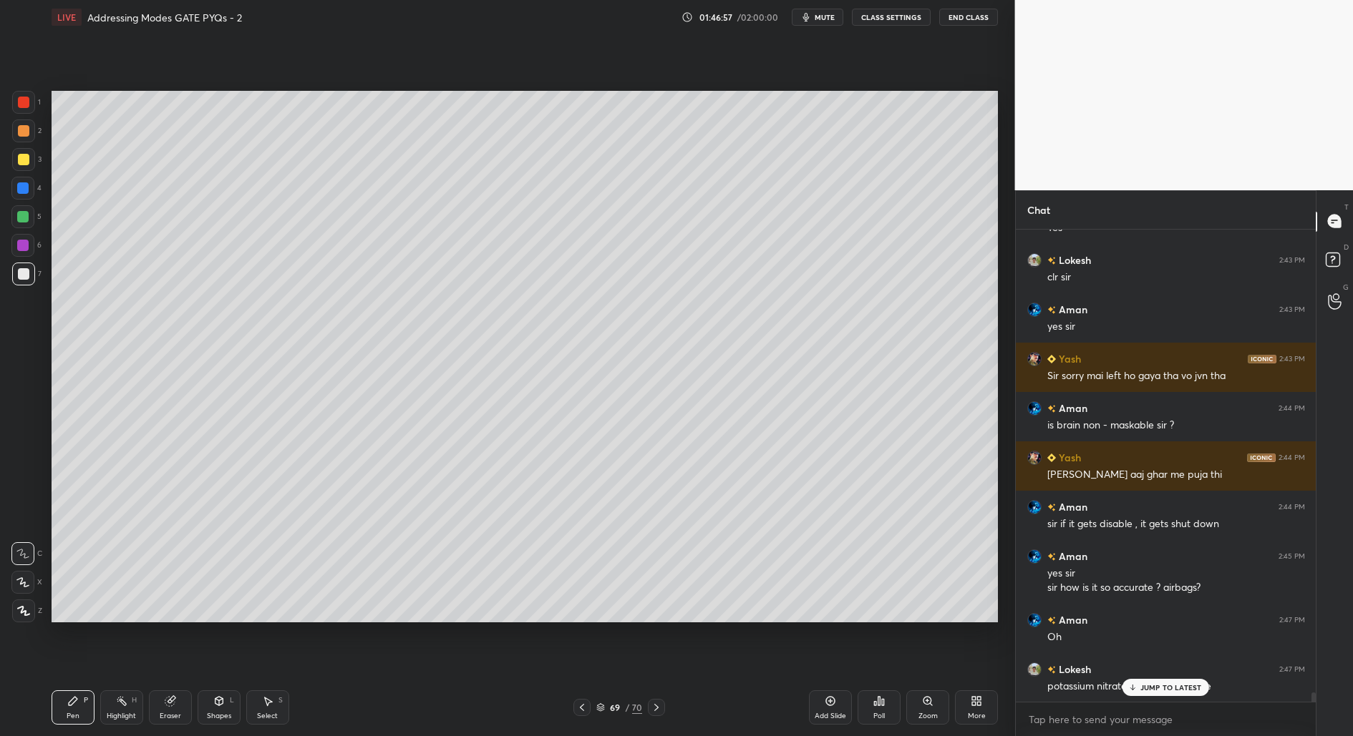
click at [1181, 681] on div "JUMP TO LATEST" at bounding box center [1165, 687] width 86 height 17
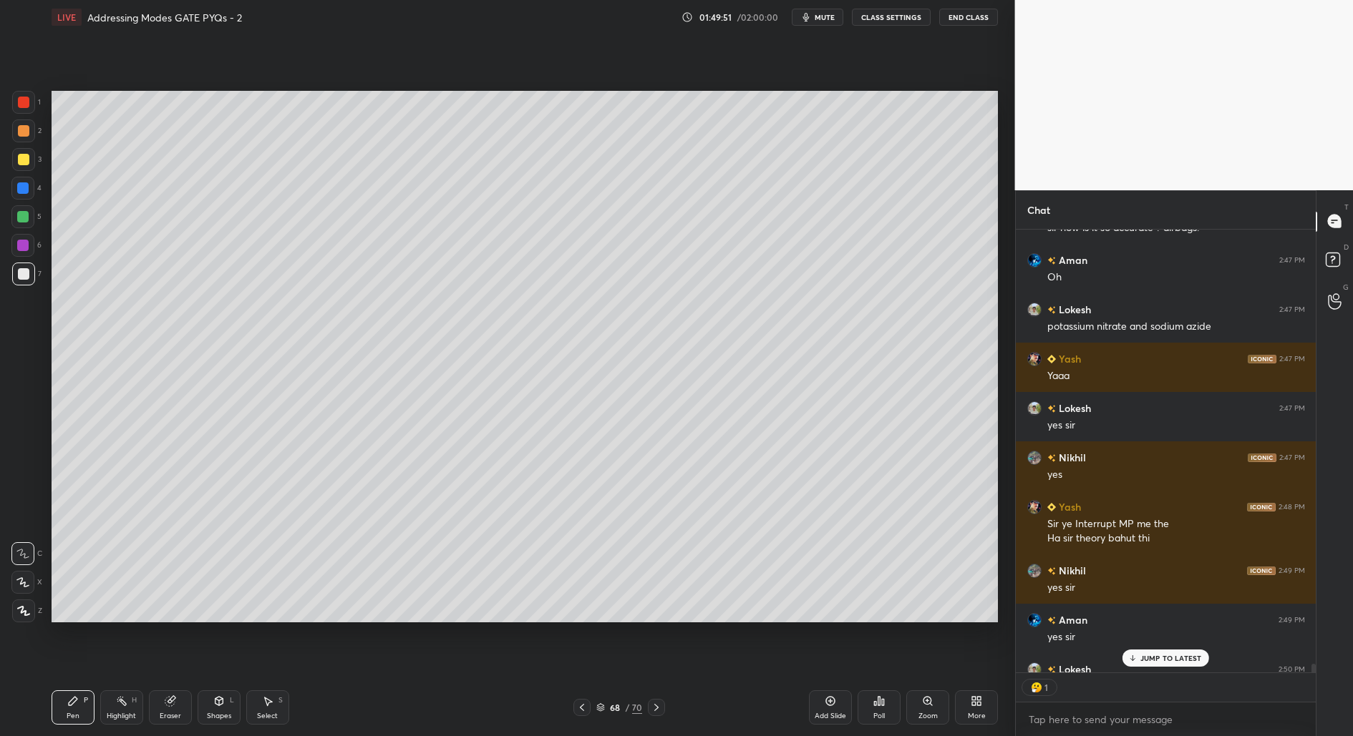
scroll to position [4, 4]
click at [1171, 658] on p "JUMP TO LATEST" at bounding box center [1171, 658] width 62 height 9
click at [1154, 690] on p "JUMP TO LATEST" at bounding box center [1171, 687] width 62 height 9
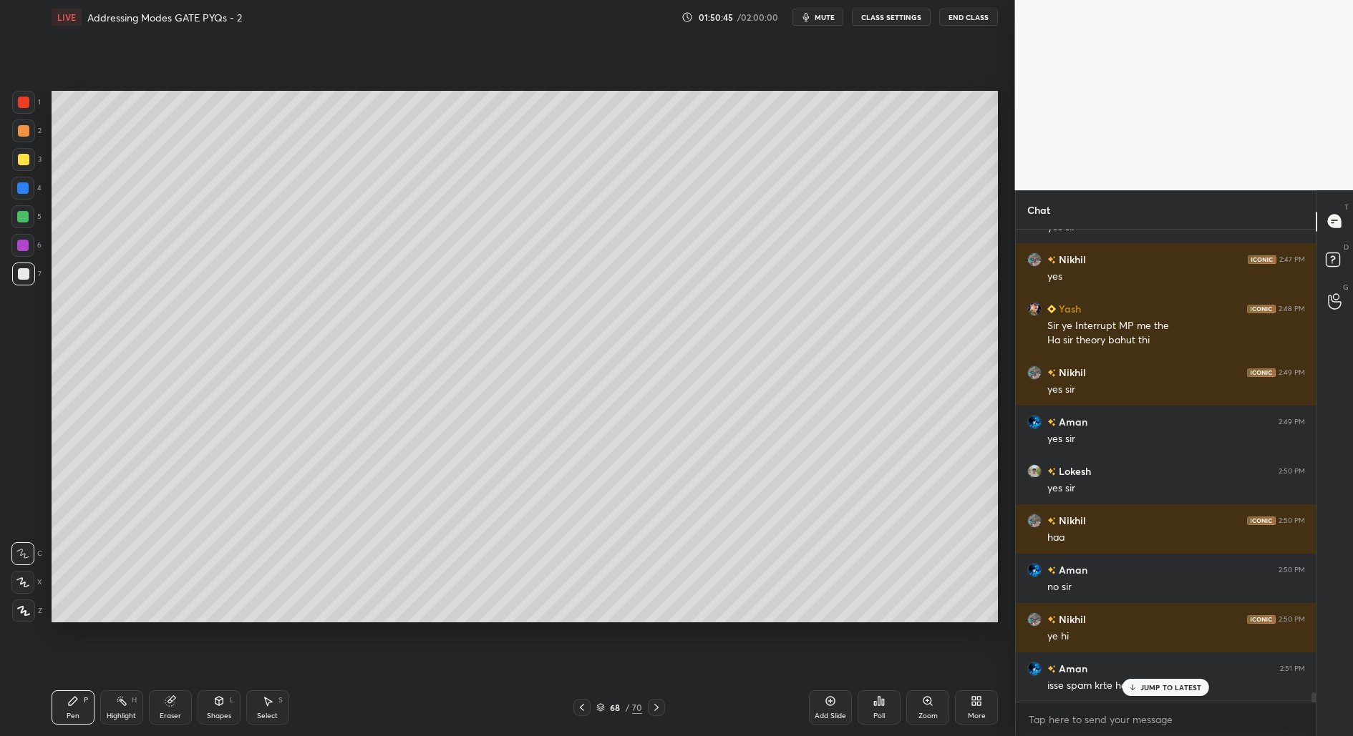
scroll to position [23286, 0]
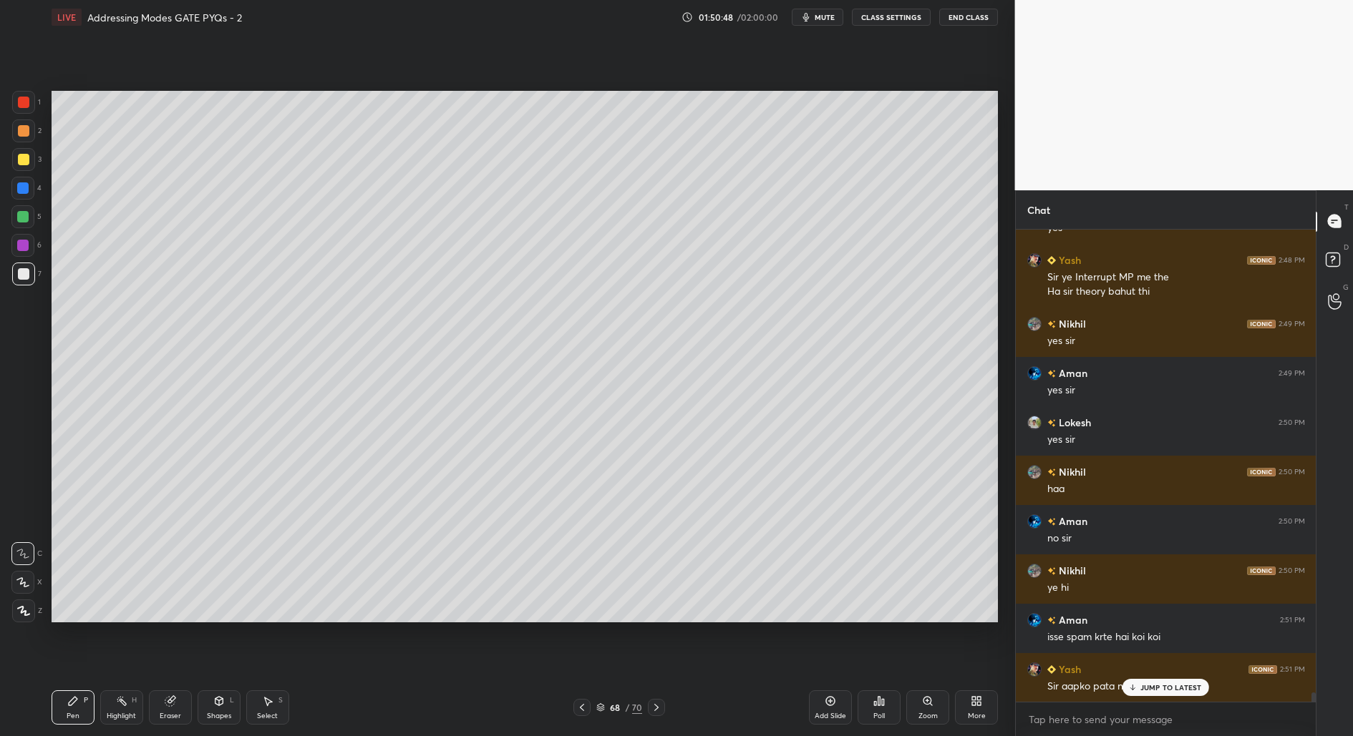
click at [1167, 678] on div "Aman 2:43 PM yes [PERSON_NAME] 2:43 PM Sir sorry mai left ho gaya tha vo jvn th…" at bounding box center [1166, 466] width 301 height 472
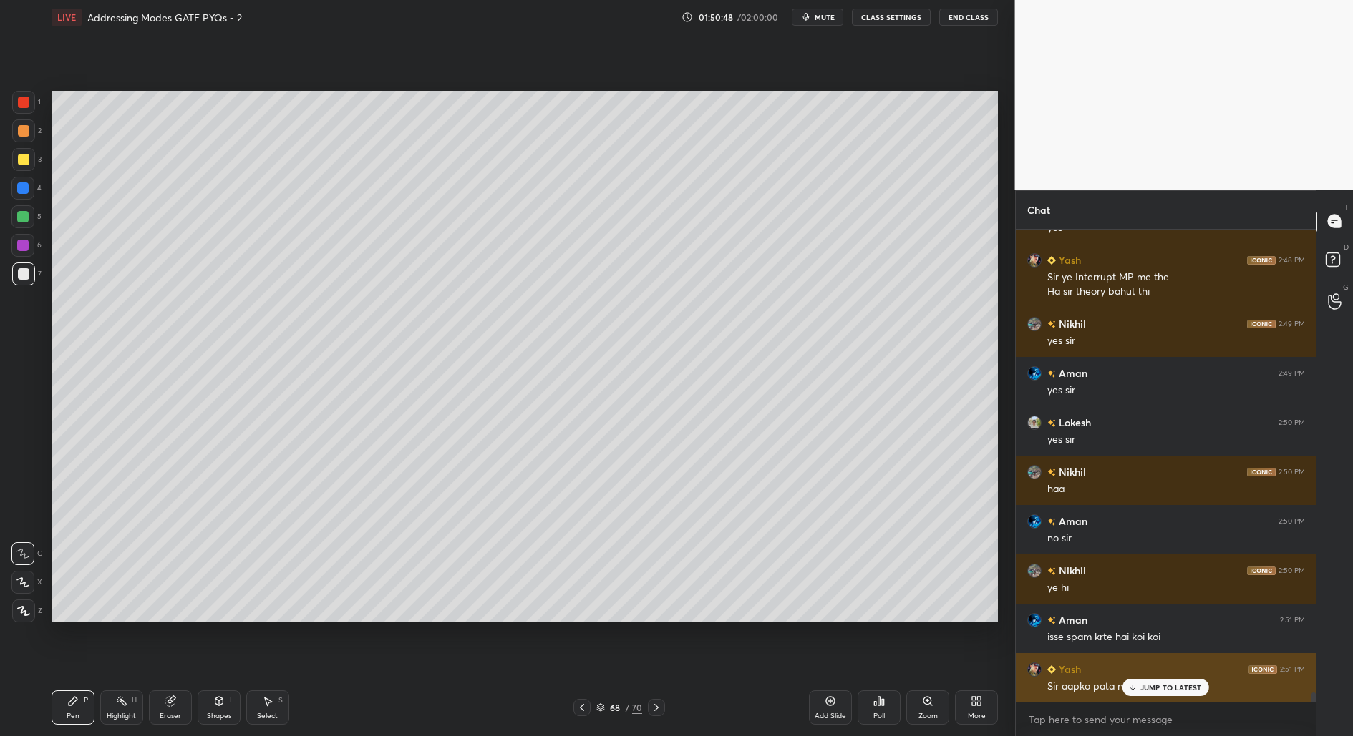
click at [1170, 686] on p "JUMP TO LATEST" at bounding box center [1171, 687] width 62 height 9
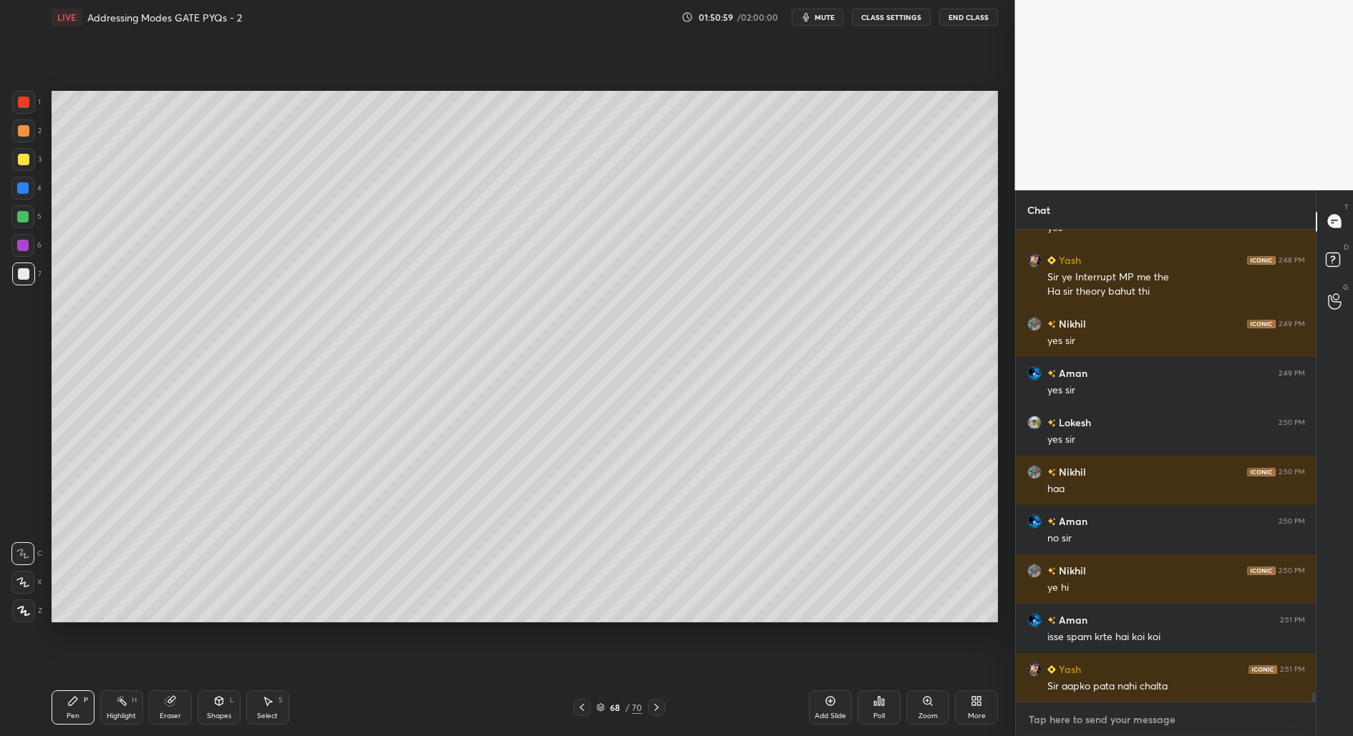
click at [1105, 711] on textarea at bounding box center [1166, 720] width 278 height 23
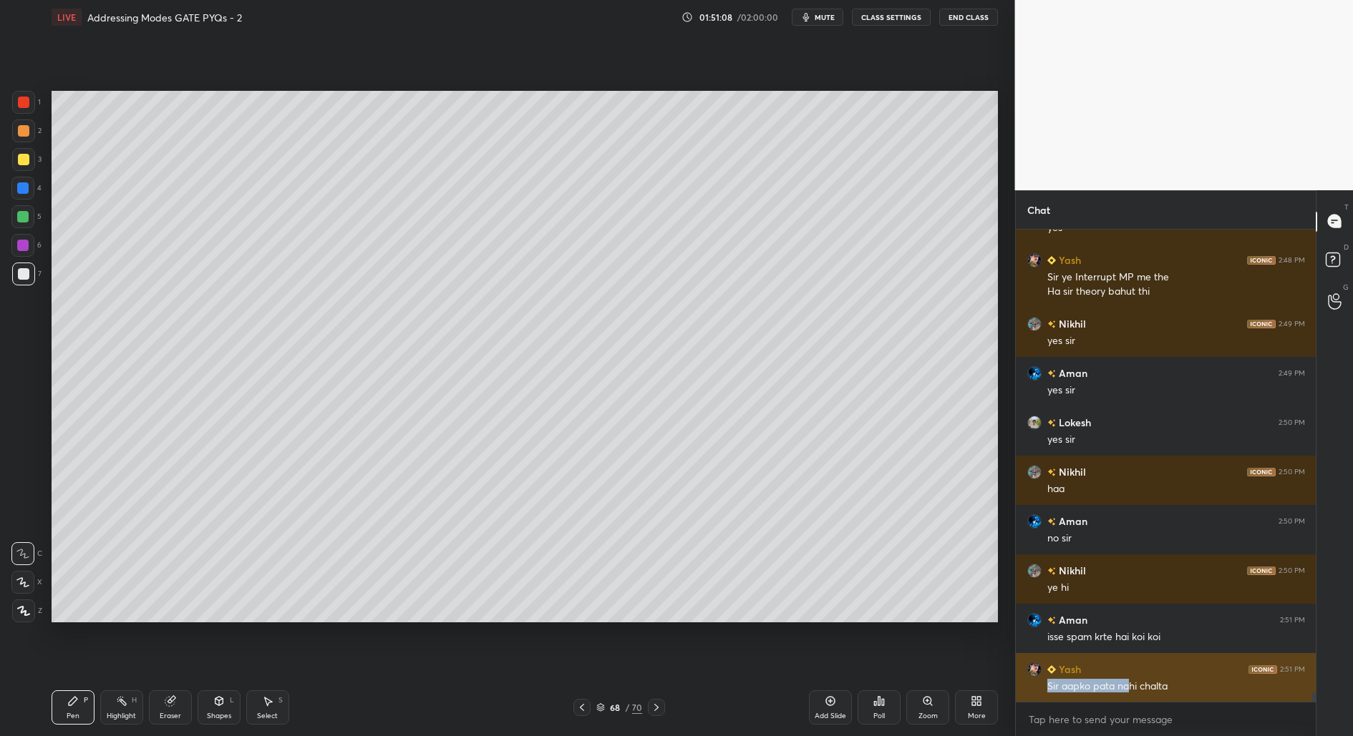
click at [1126, 680] on div "Sir aapko pata nahi chalta" at bounding box center [1176, 685] width 258 height 17
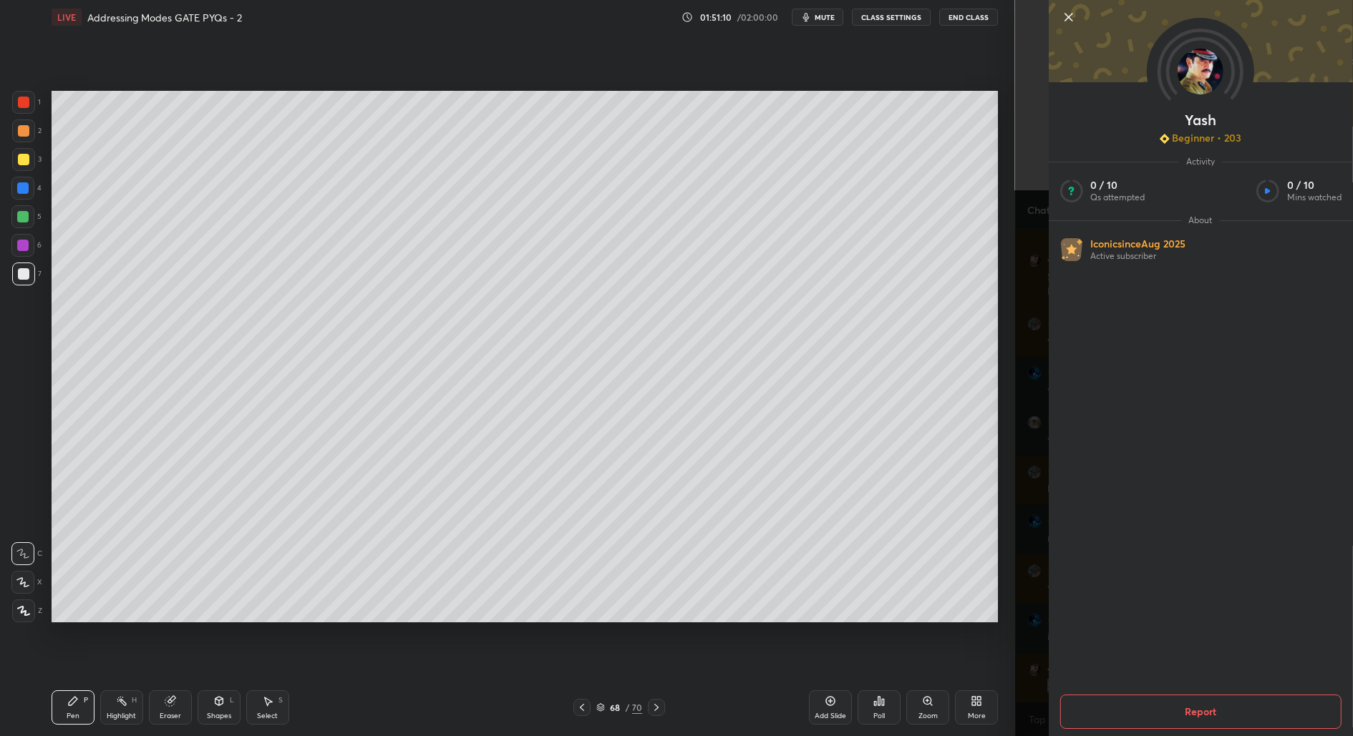
drag, startPoint x: 1062, startPoint y: 14, endPoint x: 1063, endPoint y: 6, distance: 8.6
click at [1063, 6] on div "Yash Beginner • 203 Activity 0 / 10 Qs attempted 0 / 10 Mins watched About Icon…" at bounding box center [1200, 368] width 304 height 736
click at [1068, 19] on icon at bounding box center [1067, 17] width 17 height 17
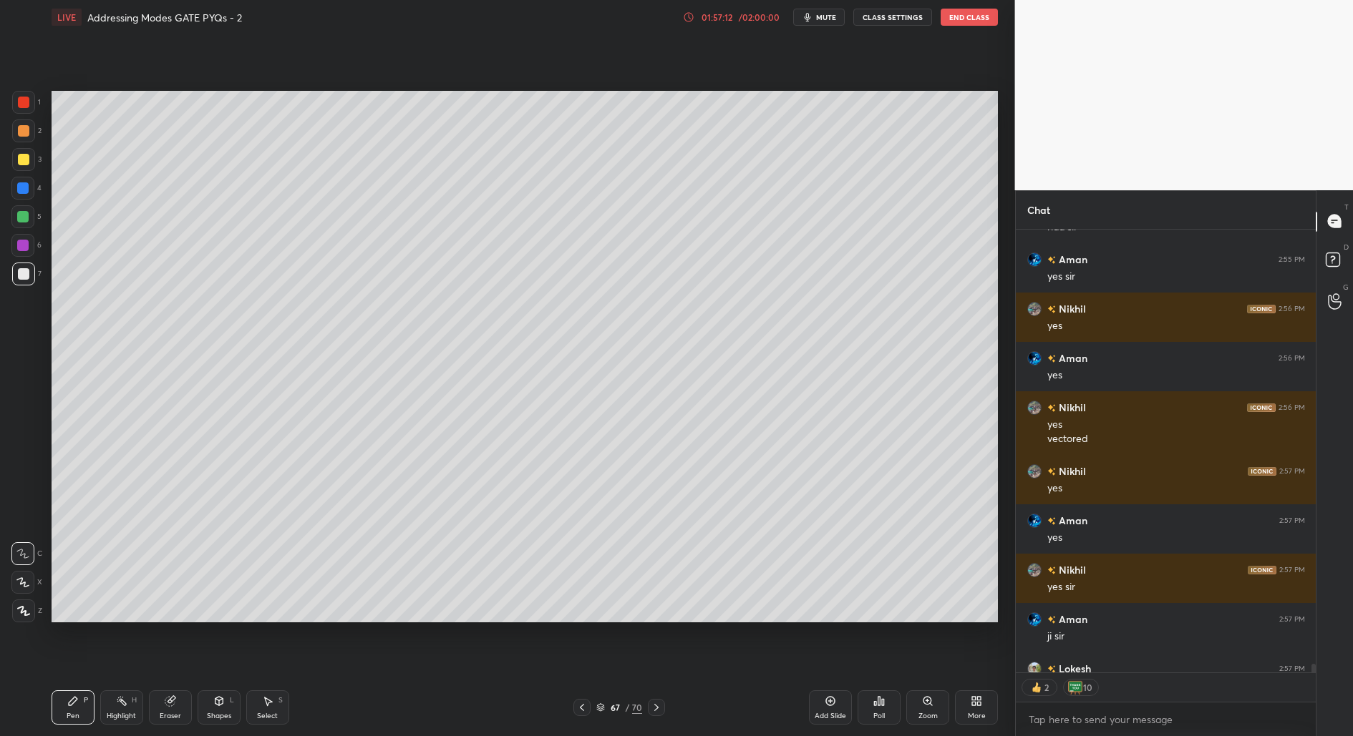
scroll to position [24410, 0]
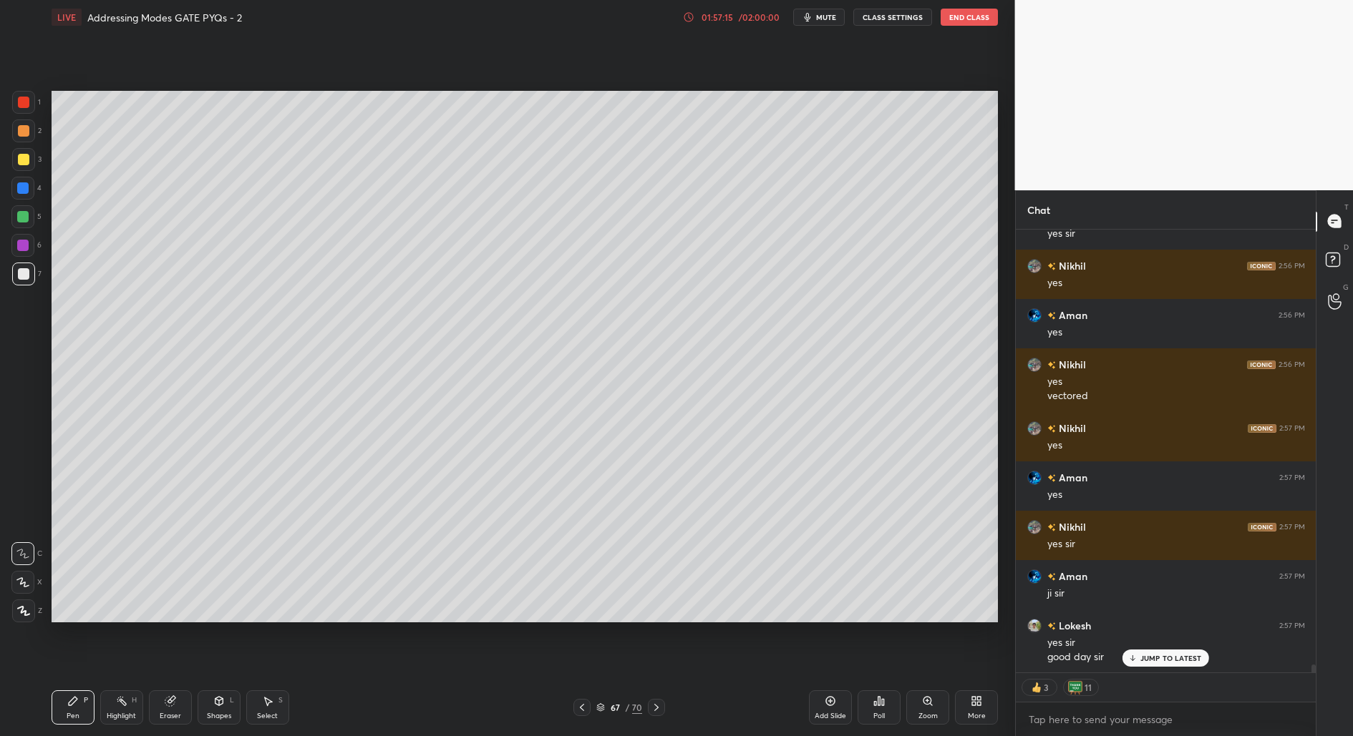
click at [966, 21] on button "End Class" at bounding box center [968, 17] width 57 height 17
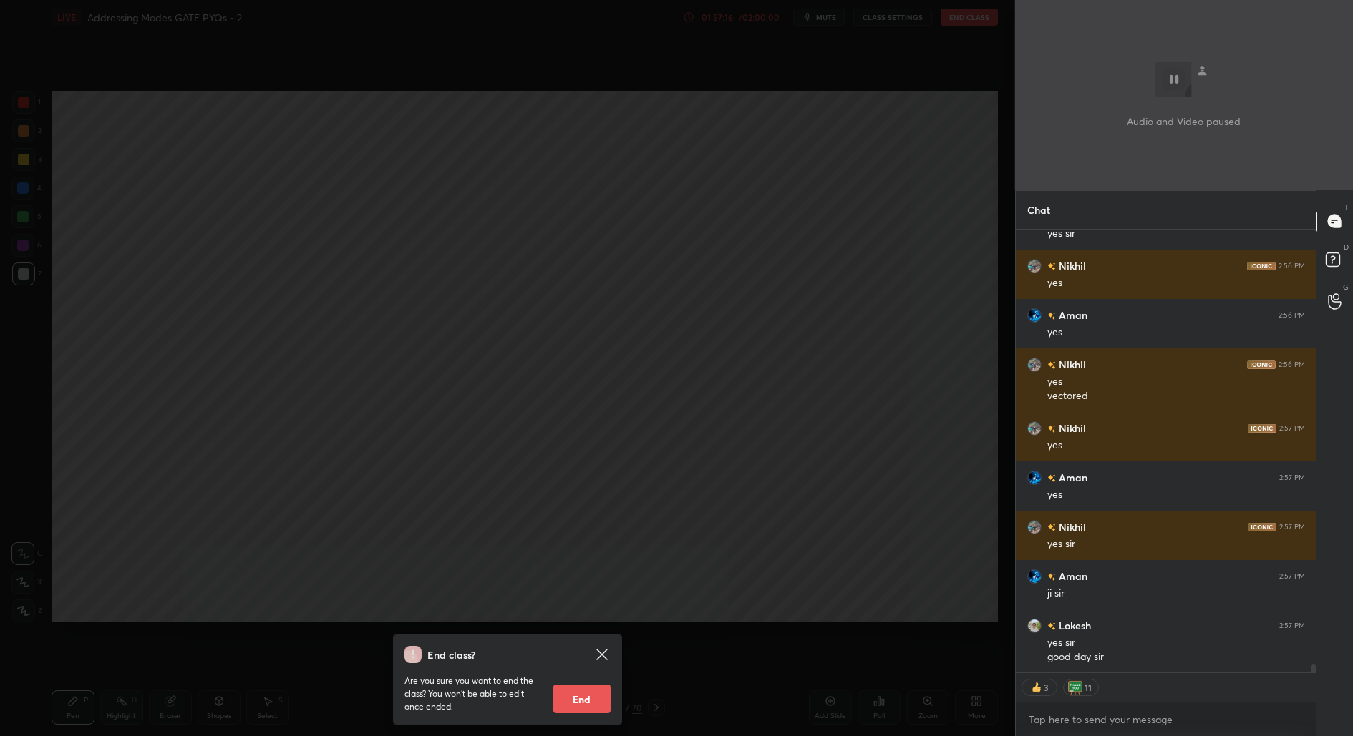
scroll to position [24460, 0]
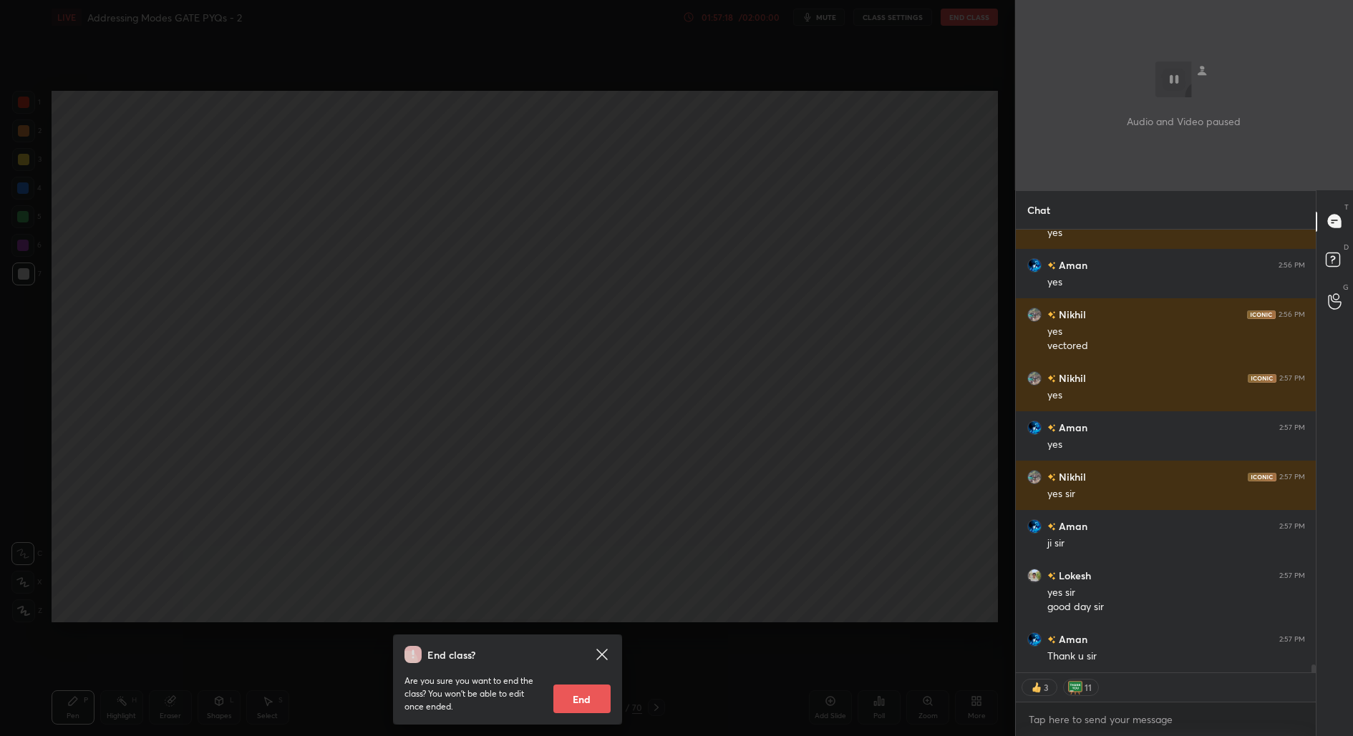
click at [600, 651] on icon at bounding box center [601, 654] width 17 height 17
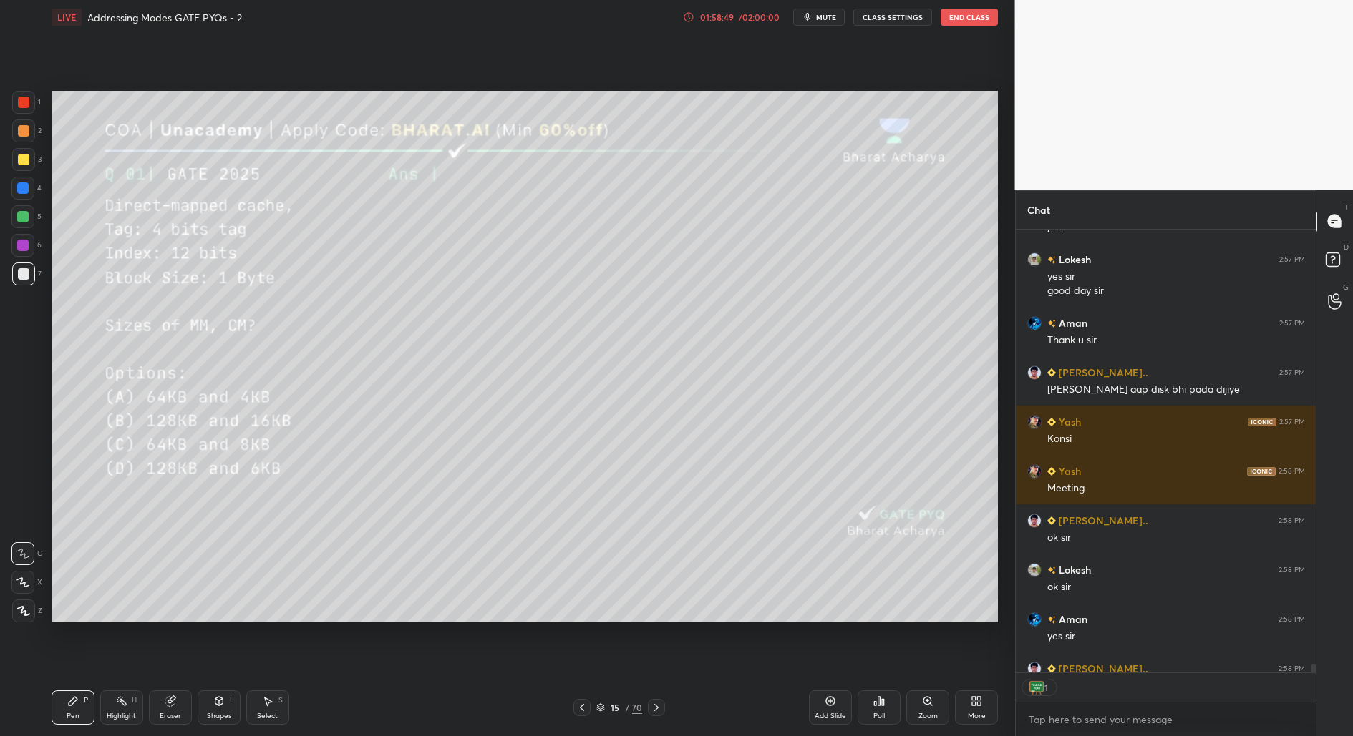
scroll to position [4, 4]
click at [981, 9] on button "End Class" at bounding box center [968, 17] width 57 height 17
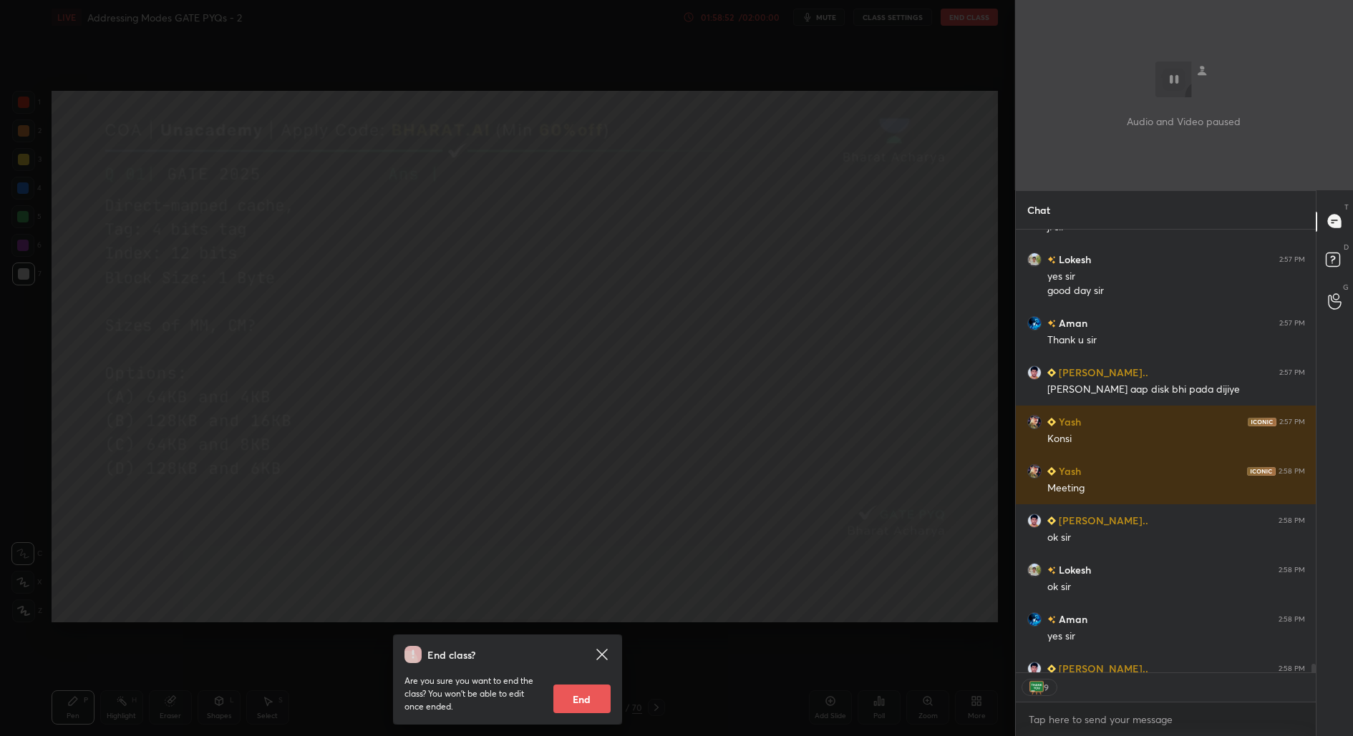
click at [598, 701] on button "End" at bounding box center [581, 699] width 57 height 29
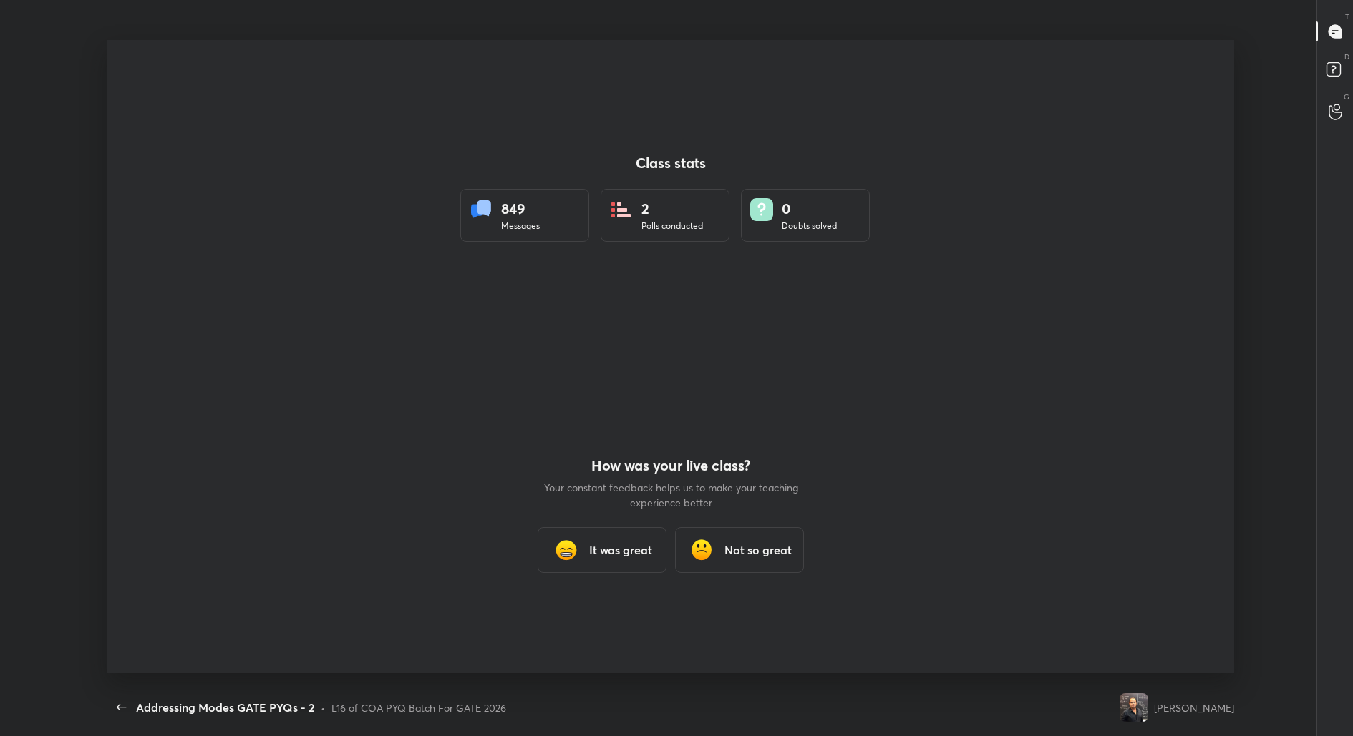
scroll to position [70926, 70254]
type textarea "x"
